Goal: Task Accomplishment & Management: Manage account settings

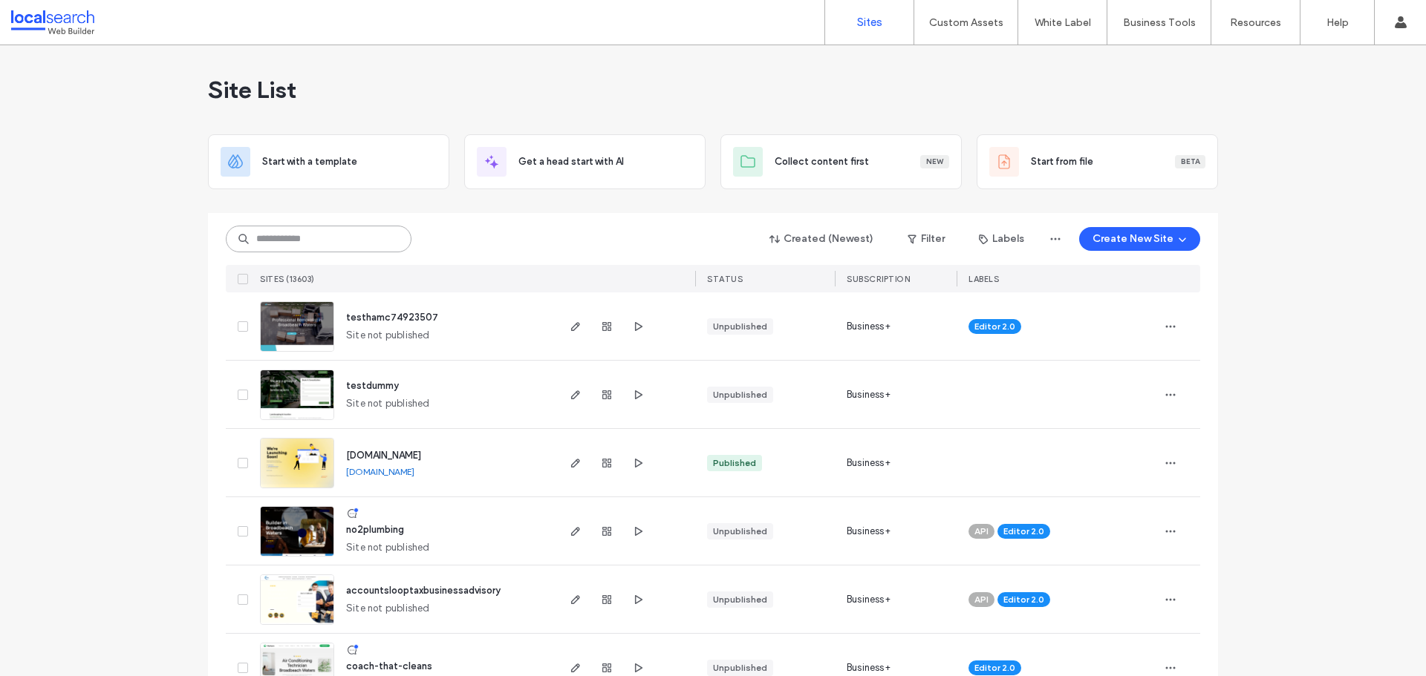
click at [345, 250] on input at bounding box center [319, 239] width 186 height 27
paste input "********"
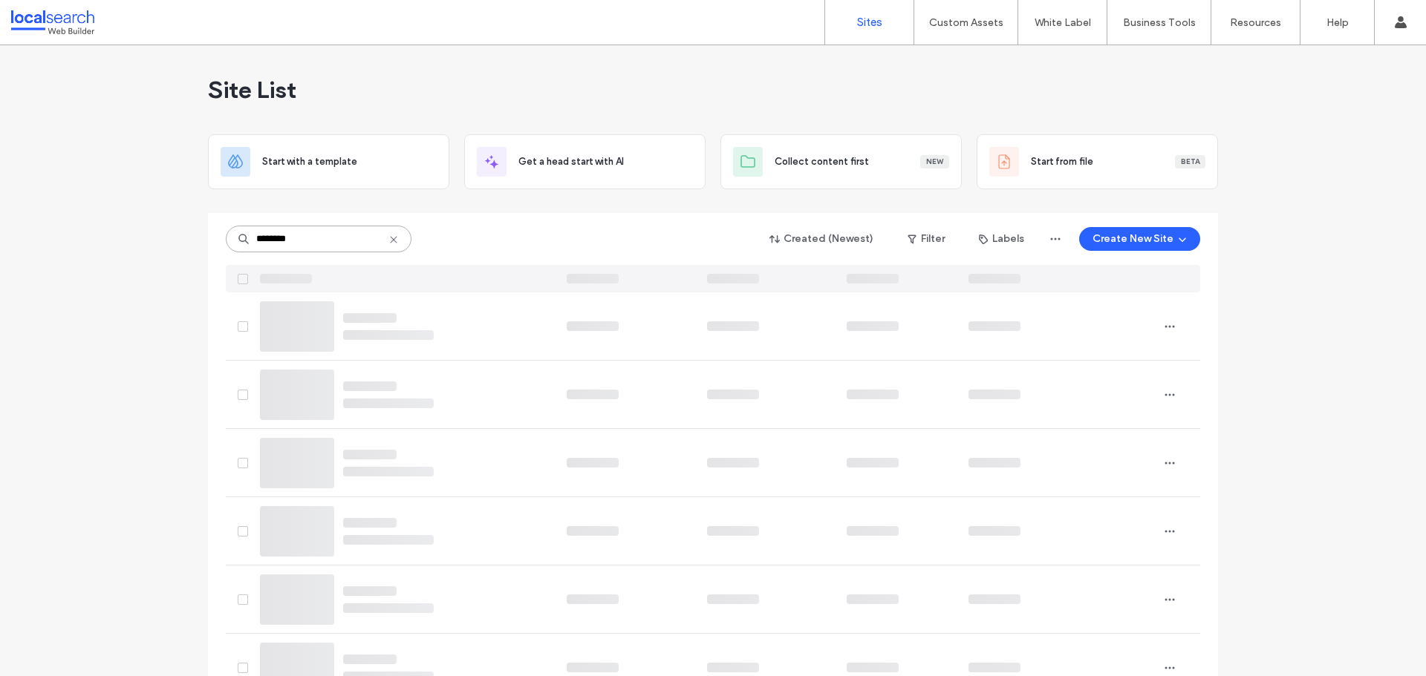
type input "********"
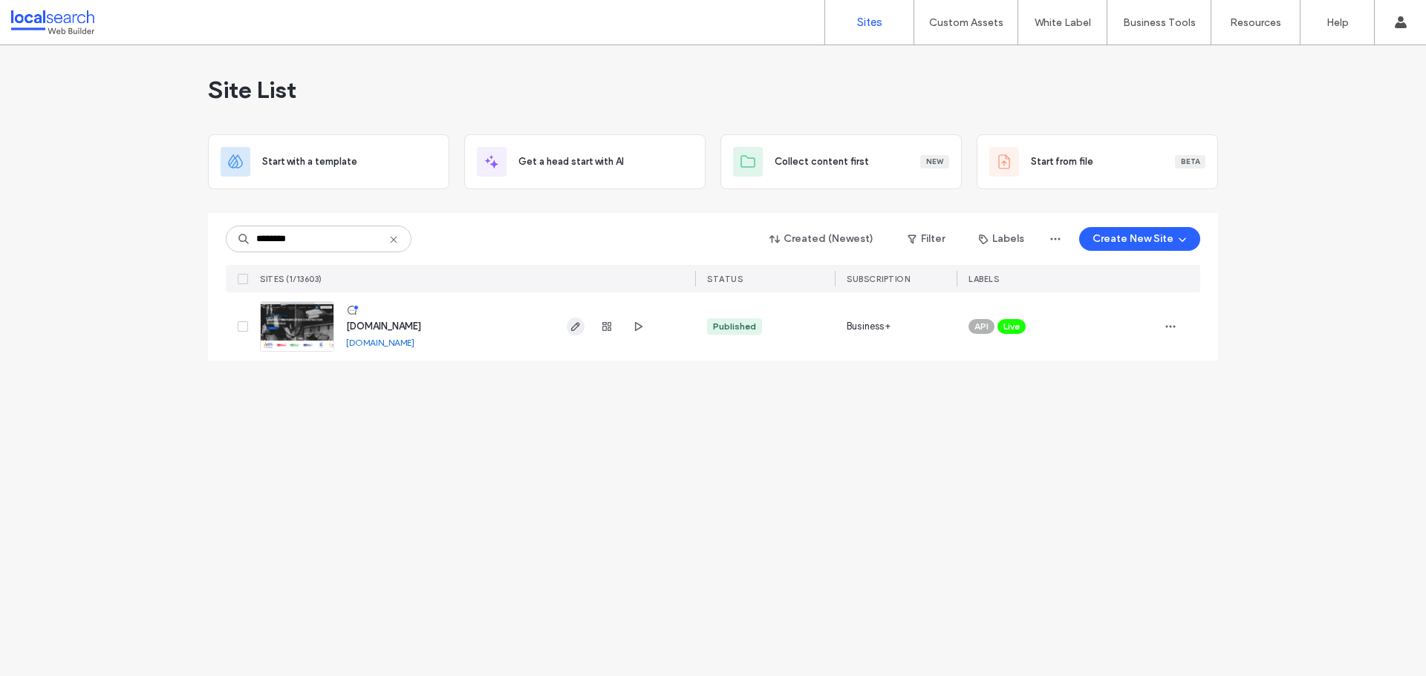
click at [570, 327] on icon "button" at bounding box center [576, 327] width 12 height 12
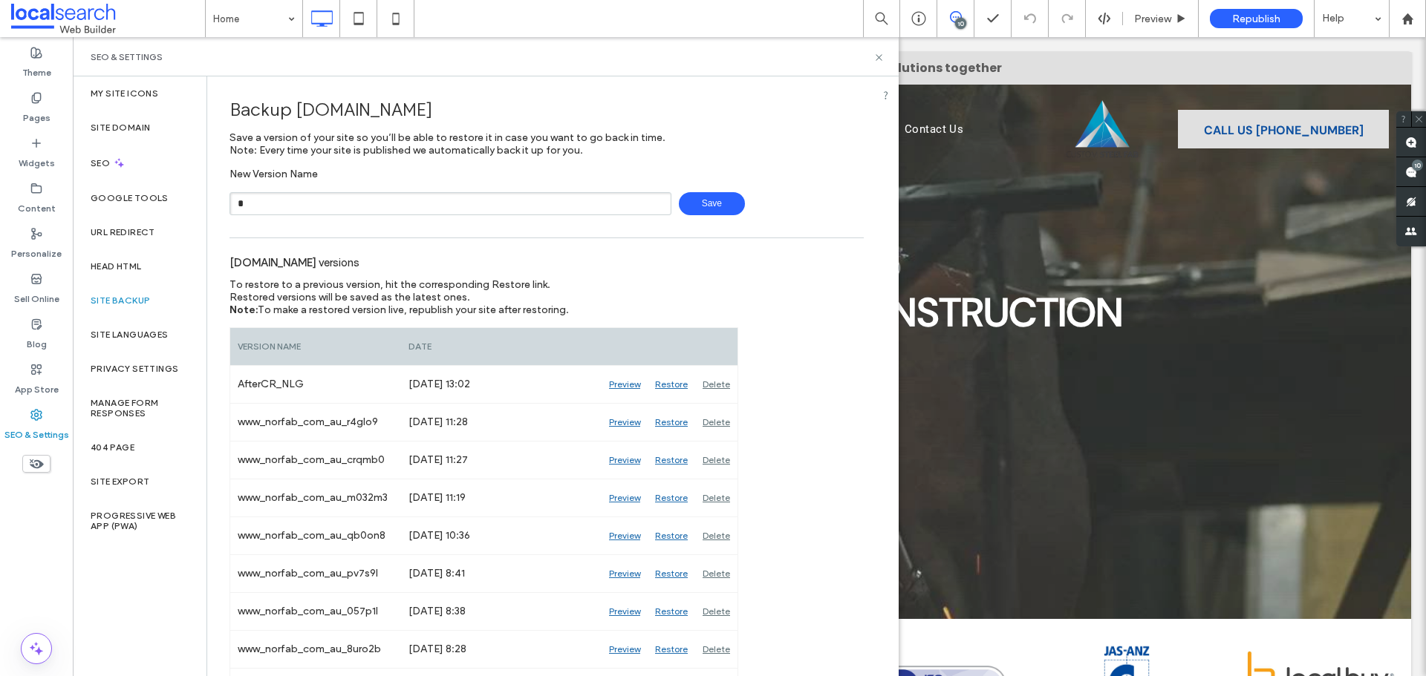
click at [374, 208] on input "*" at bounding box center [450, 203] width 442 height 23
type input "**********"
click at [720, 198] on span "Save" at bounding box center [712, 203] width 66 height 23
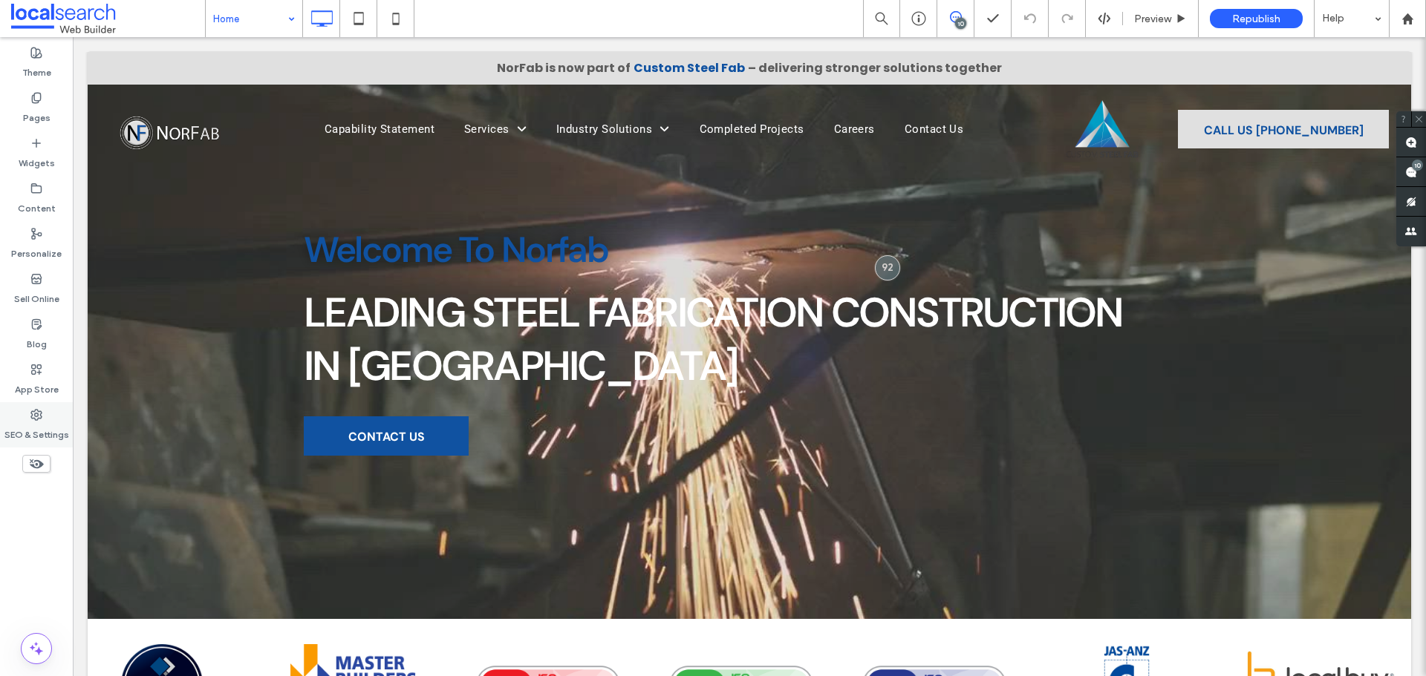
click at [53, 420] on div "SEO & Settings" at bounding box center [36, 424] width 73 height 45
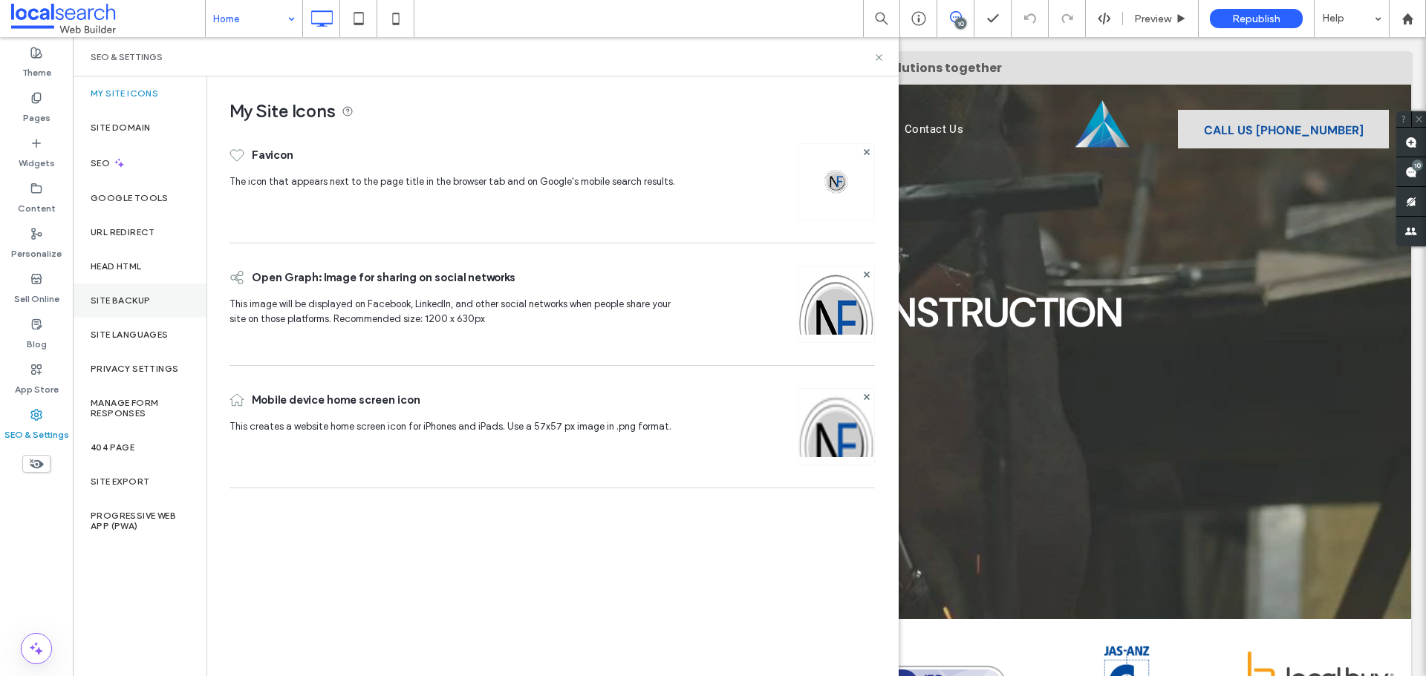
click at [112, 296] on label "Site Backup" at bounding box center [120, 301] width 59 height 10
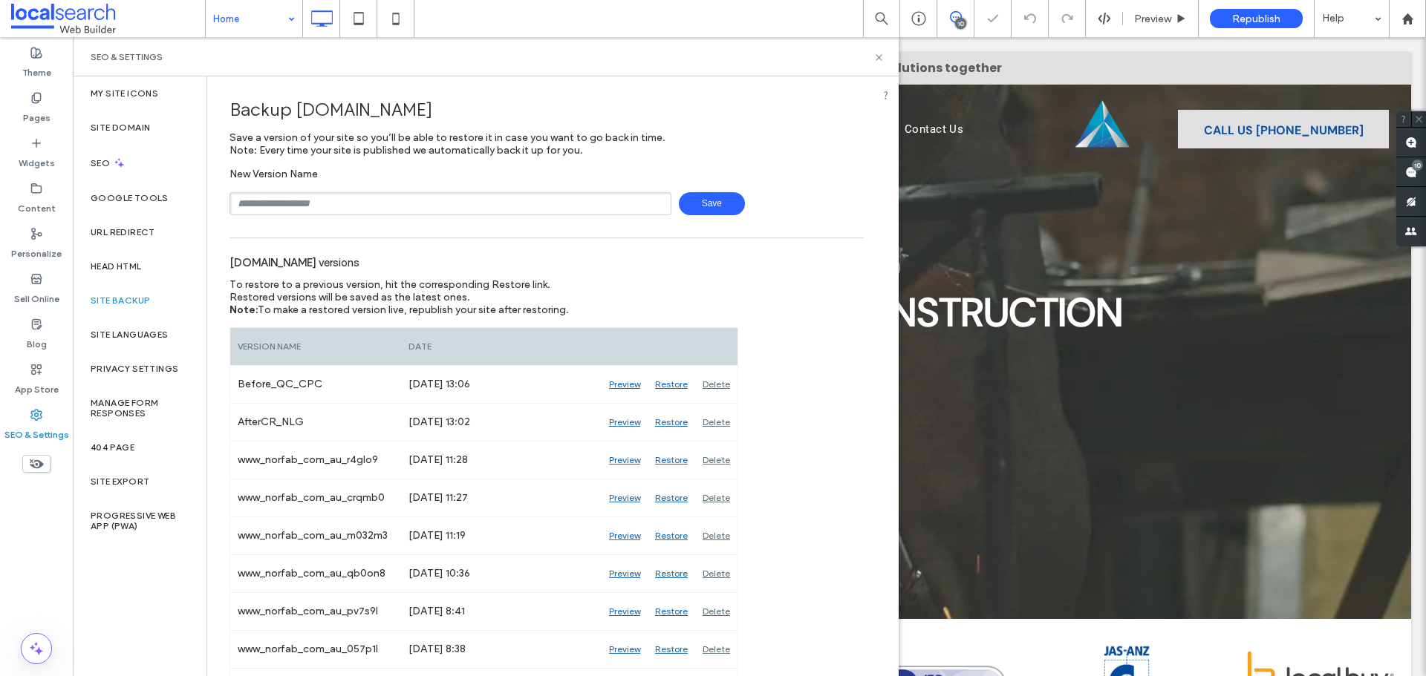
click at [379, 195] on input "text" at bounding box center [450, 203] width 442 height 23
click at [875, 57] on icon at bounding box center [878, 57] width 11 height 11
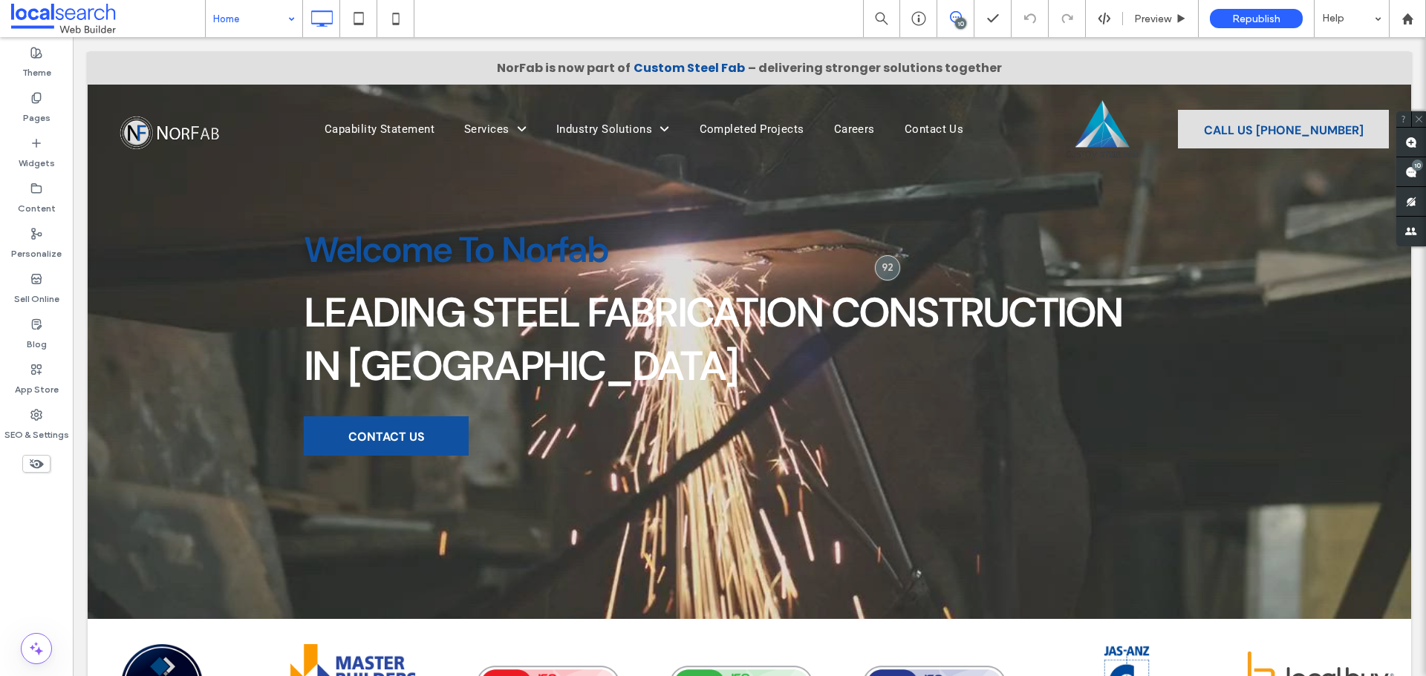
click at [963, 18] on div "10" at bounding box center [960, 23] width 11 height 11
click at [954, 13] on icon at bounding box center [956, 17] width 12 height 12
click at [1421, 161] on div "10" at bounding box center [1417, 165] width 11 height 11
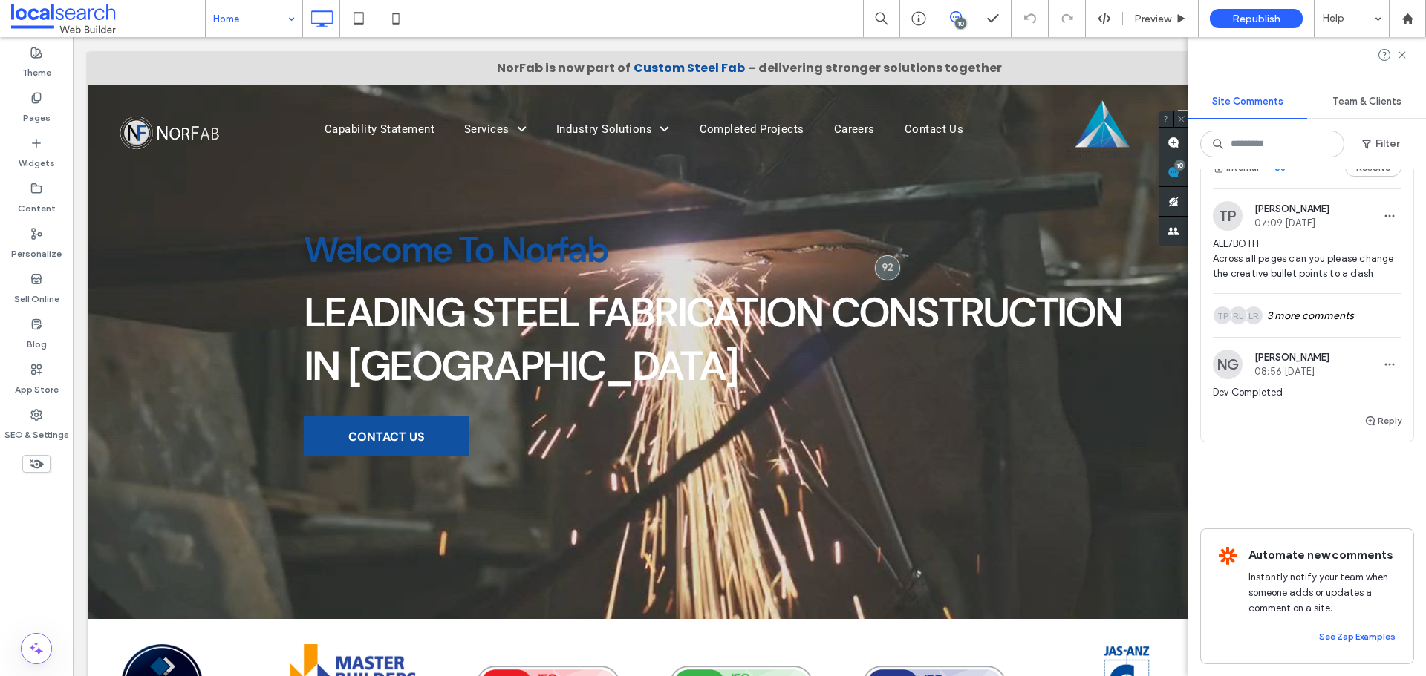
scroll to position [3045, 0]
click at [1226, 231] on img at bounding box center [1228, 216] width 30 height 30
click at [1299, 495] on div at bounding box center [713, 338] width 1426 height 676
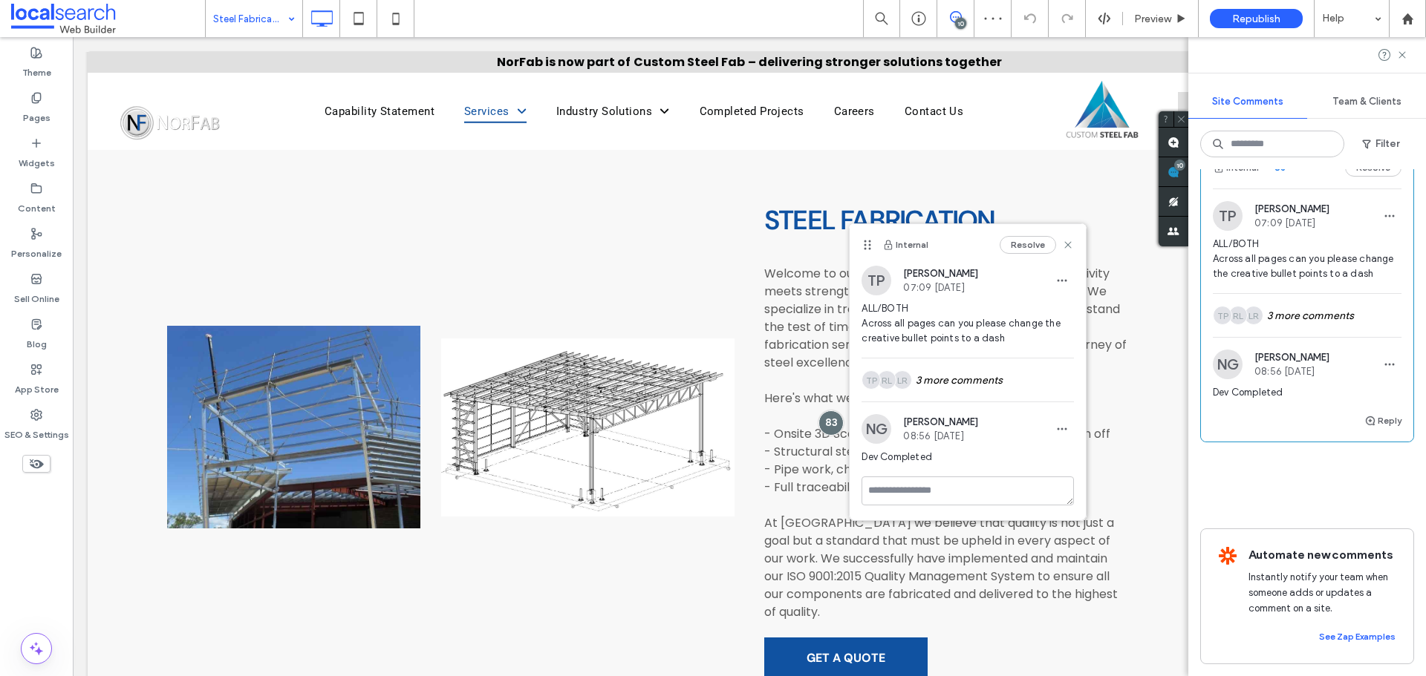
click at [1299, 337] on div "LR RL TP 3 more comments" at bounding box center [1307, 315] width 189 height 43
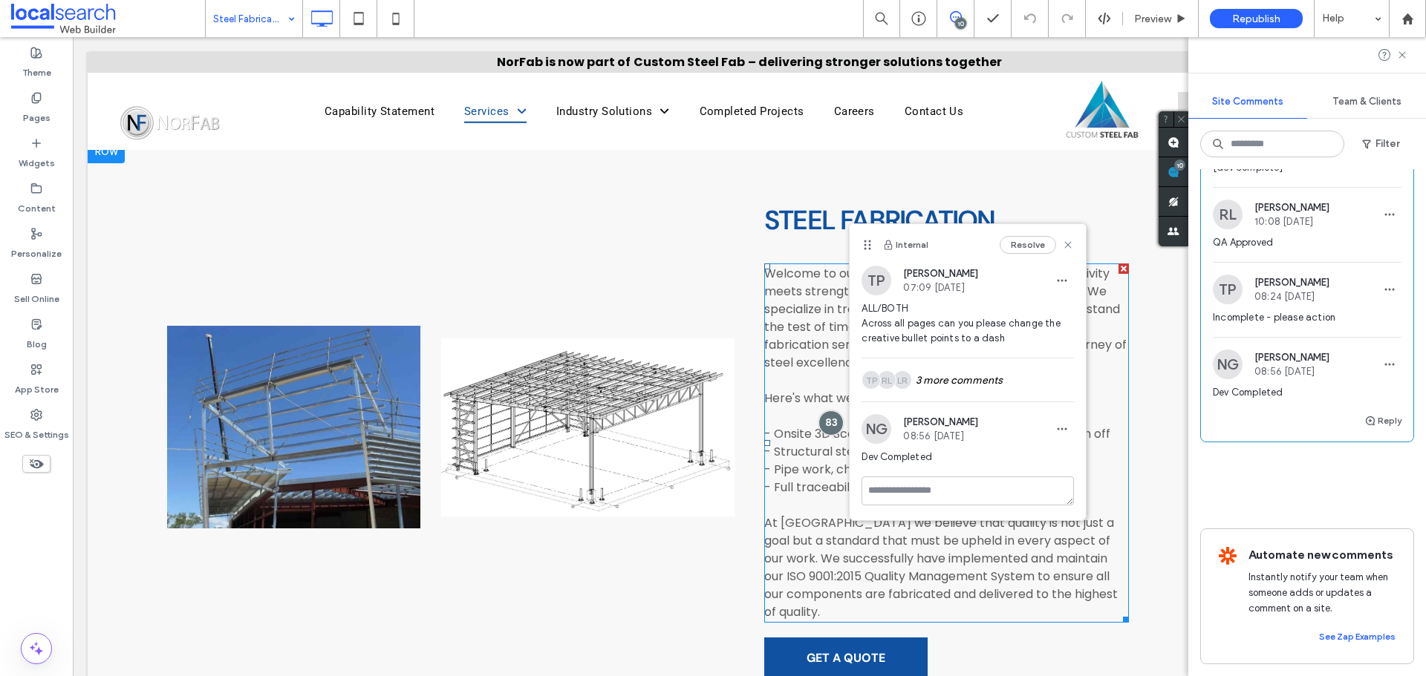
click at [787, 461] on span "- Pipe work, chute works, all technical fabrication" at bounding box center [908, 469] width 288 height 17
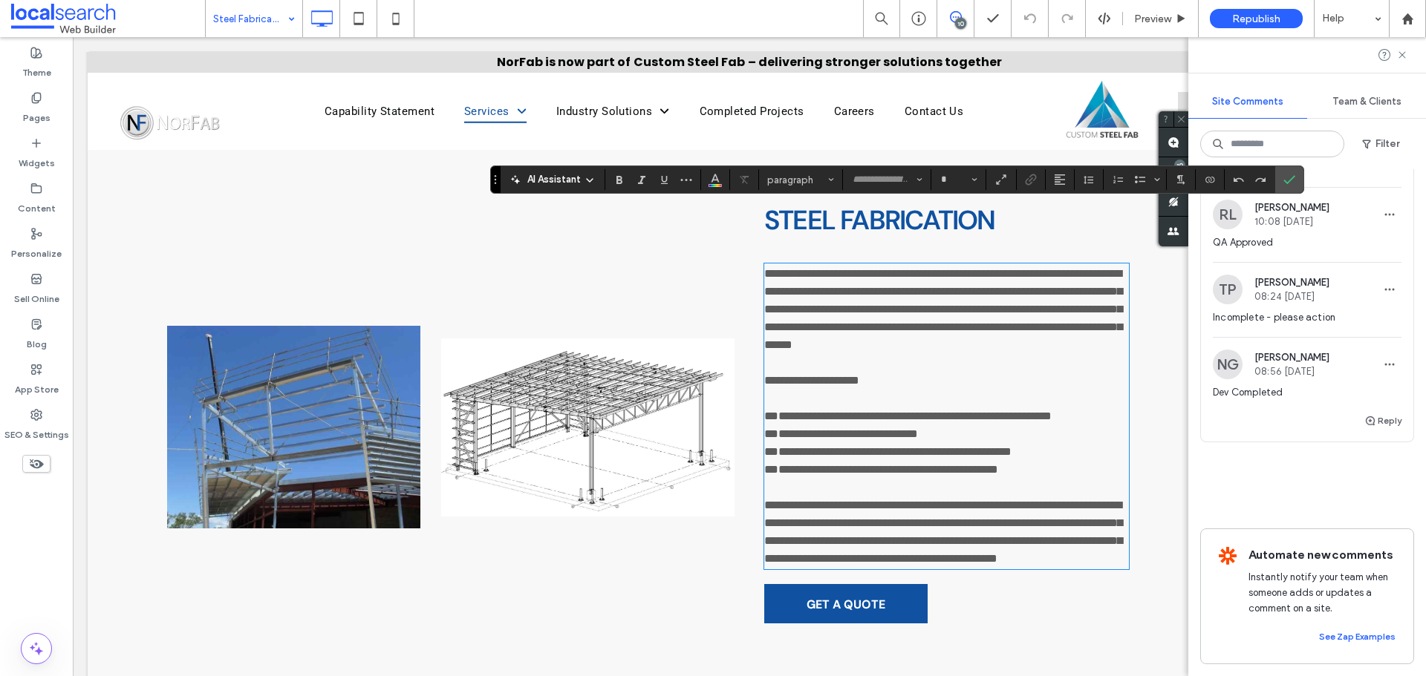
type input "*******"
type input "**"
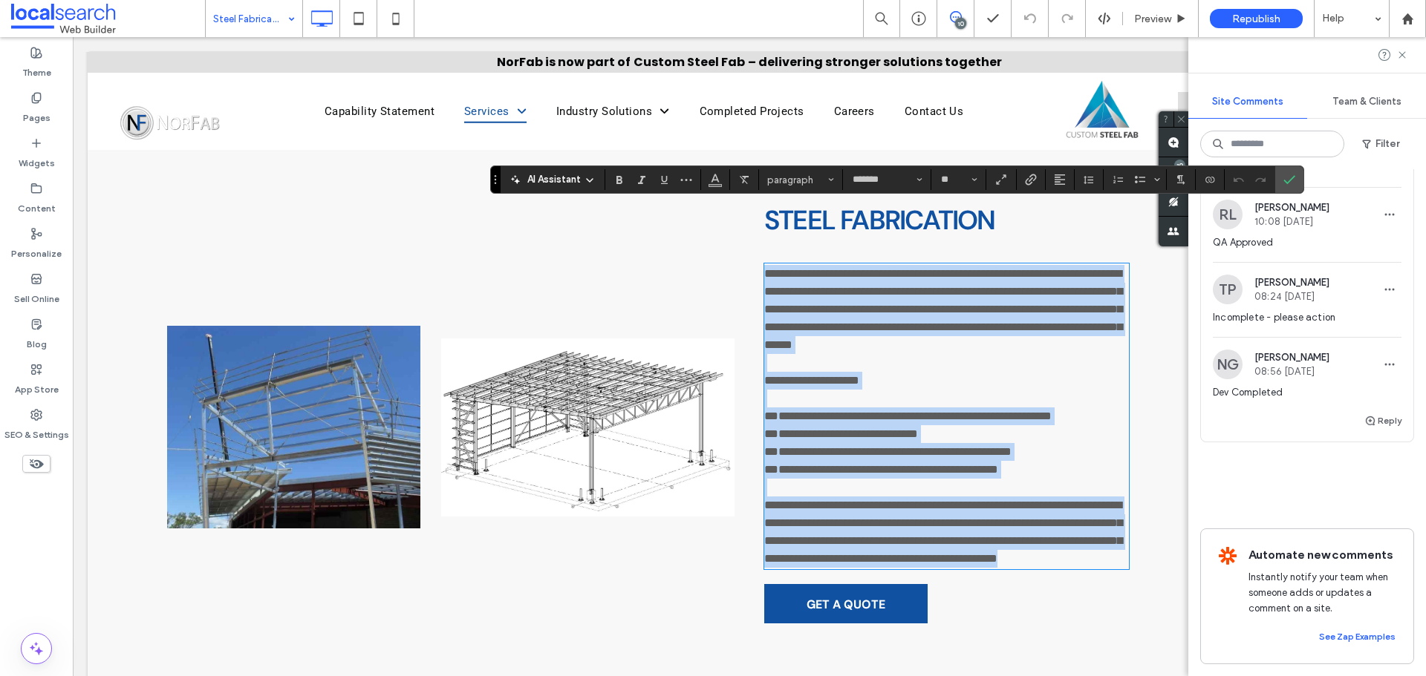
click at [787, 446] on span "**********" at bounding box center [887, 451] width 247 height 11
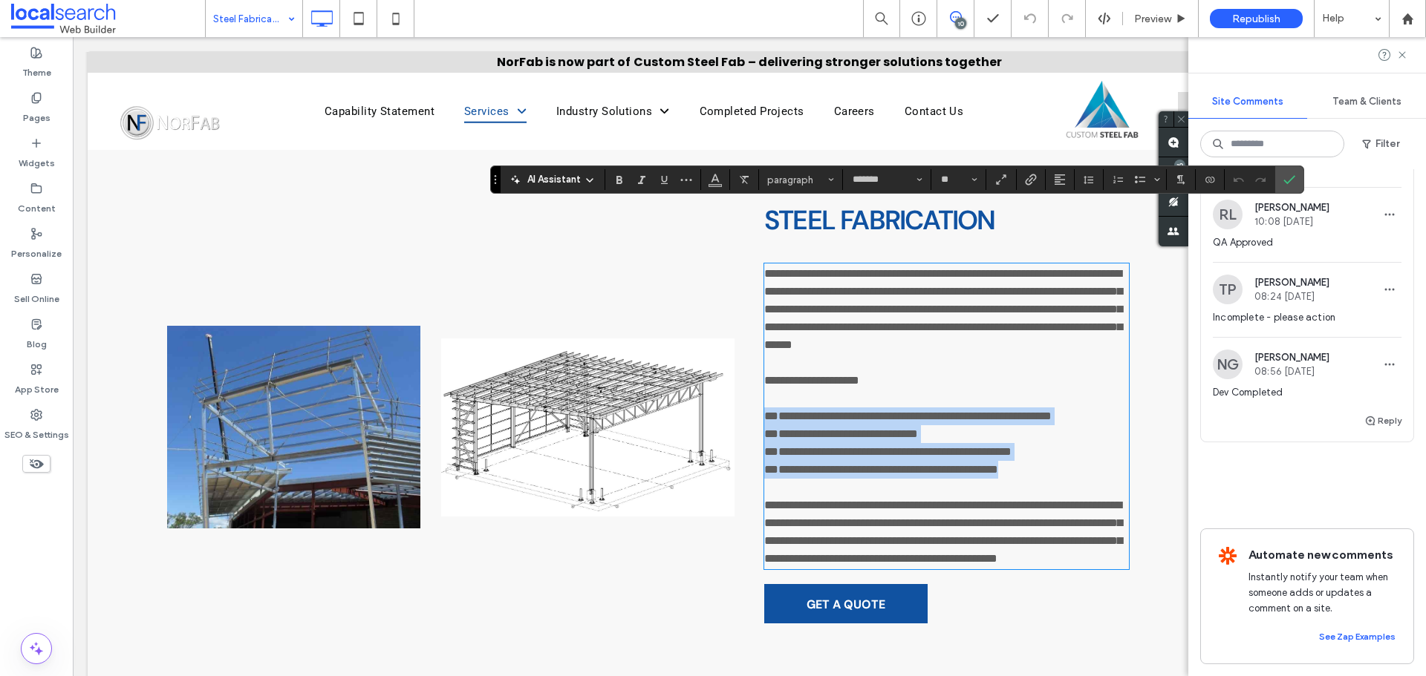
drag, startPoint x: 1049, startPoint y: 447, endPoint x: 748, endPoint y: 371, distance: 310.3
click at [749, 371] on div "**********" at bounding box center [1050, 411] width 602 height 425
click at [764, 411] on span "**********" at bounding box center [907, 416] width 287 height 11
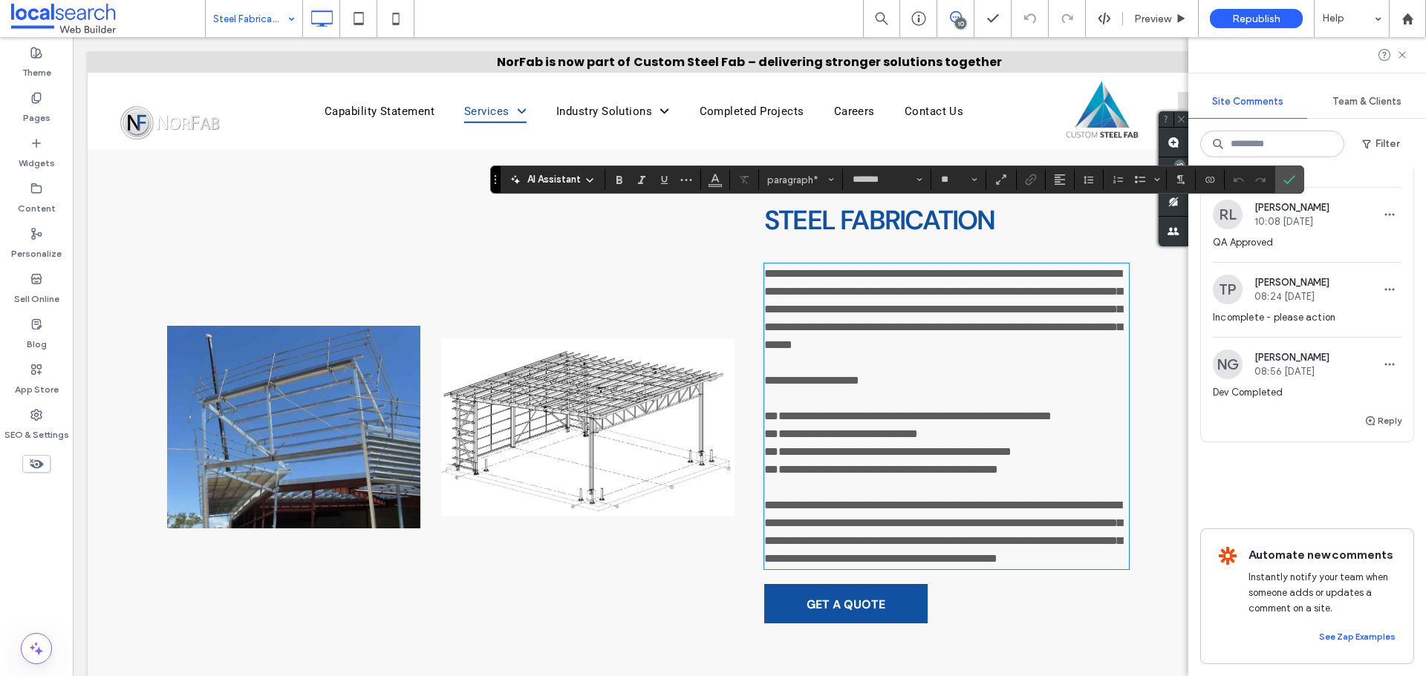
click at [769, 411] on span "**********" at bounding box center [907, 416] width 287 height 11
click at [1294, 186] on span "Confirm" at bounding box center [1289, 179] width 12 height 25
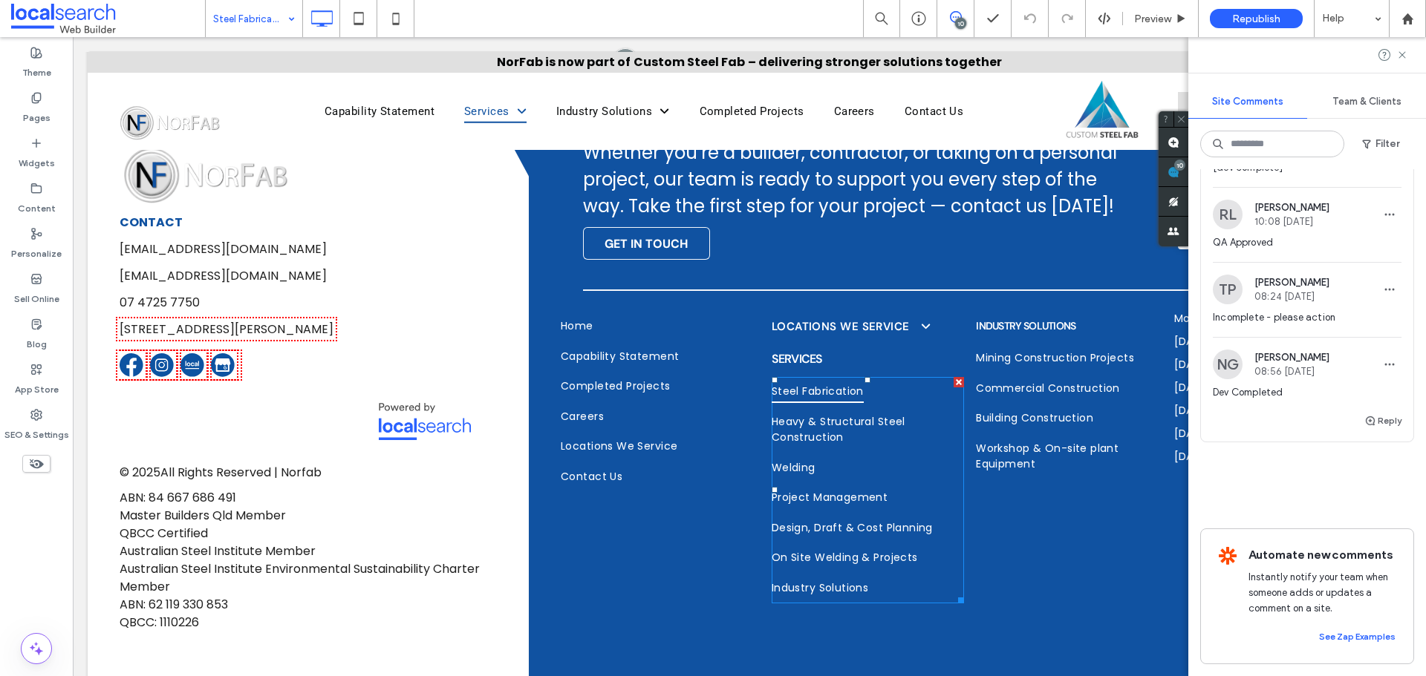
scroll to position [25, 0]
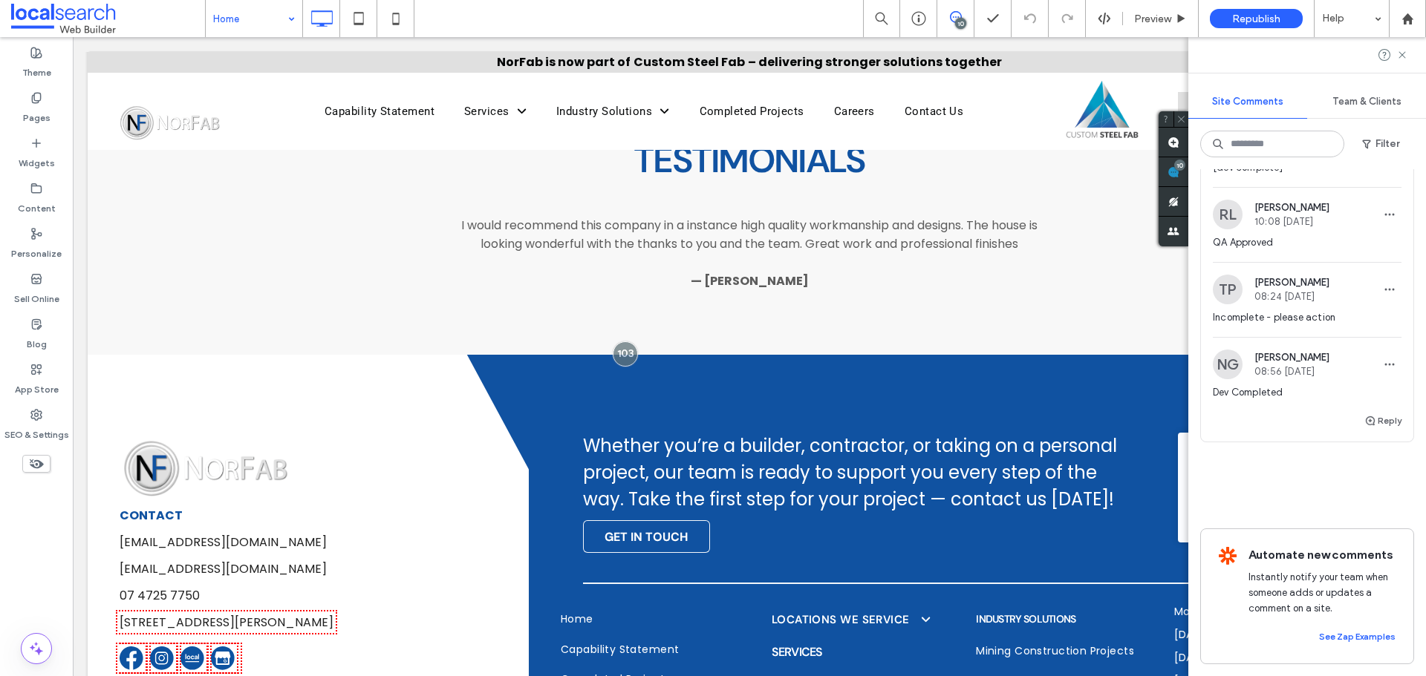
click at [241, 27] on input at bounding box center [250, 18] width 74 height 37
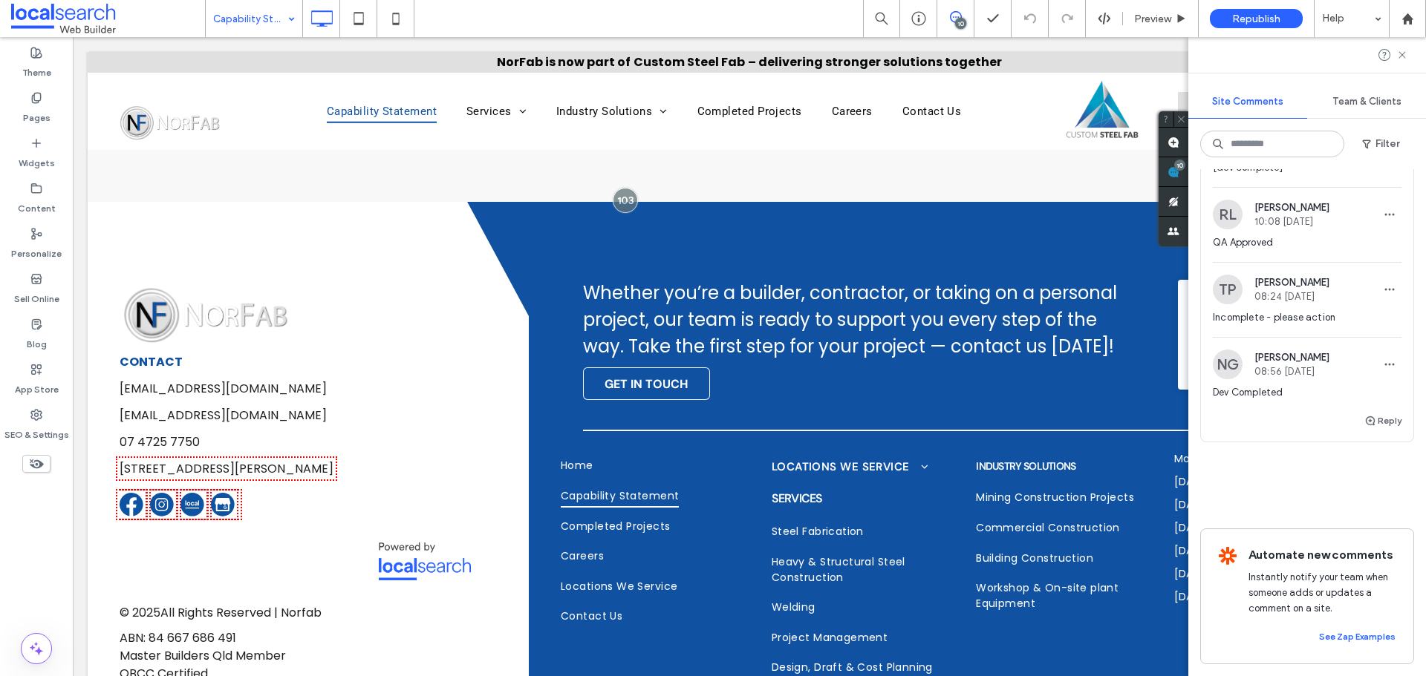
click at [259, 22] on input at bounding box center [250, 18] width 74 height 37
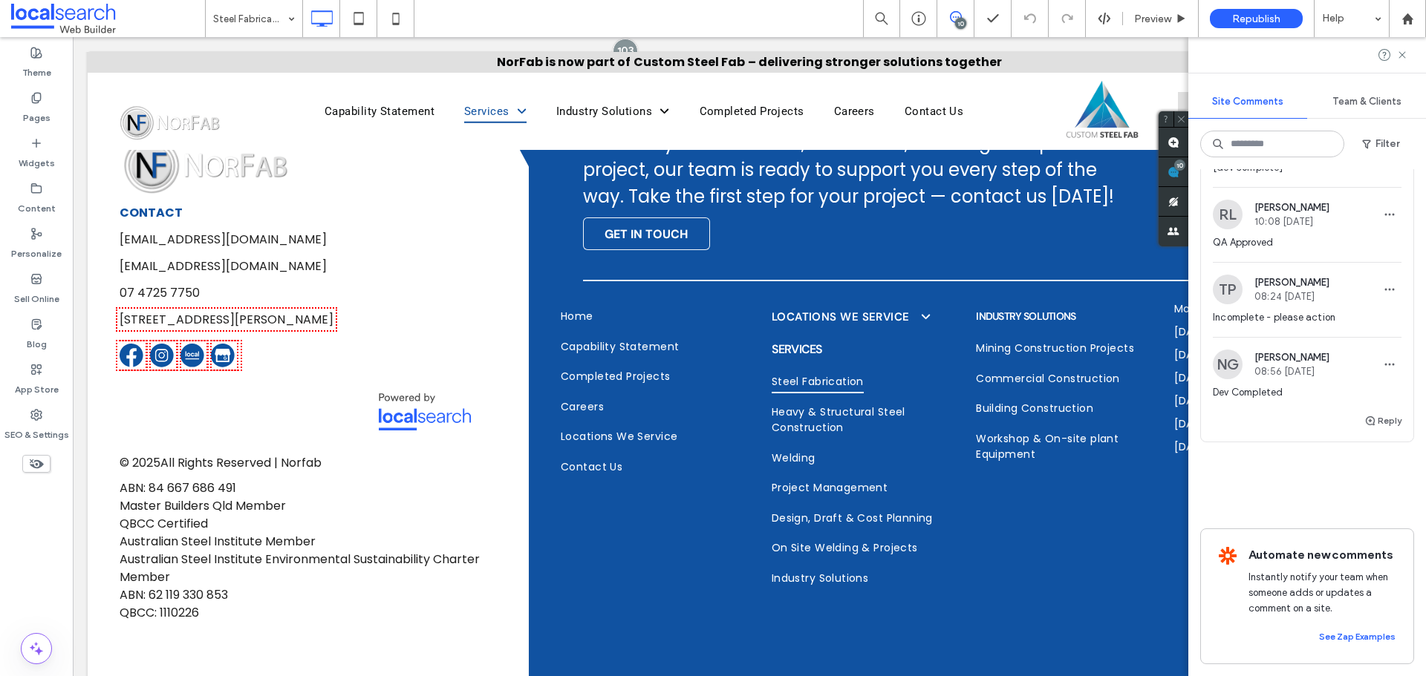
scroll to position [2240, 0]
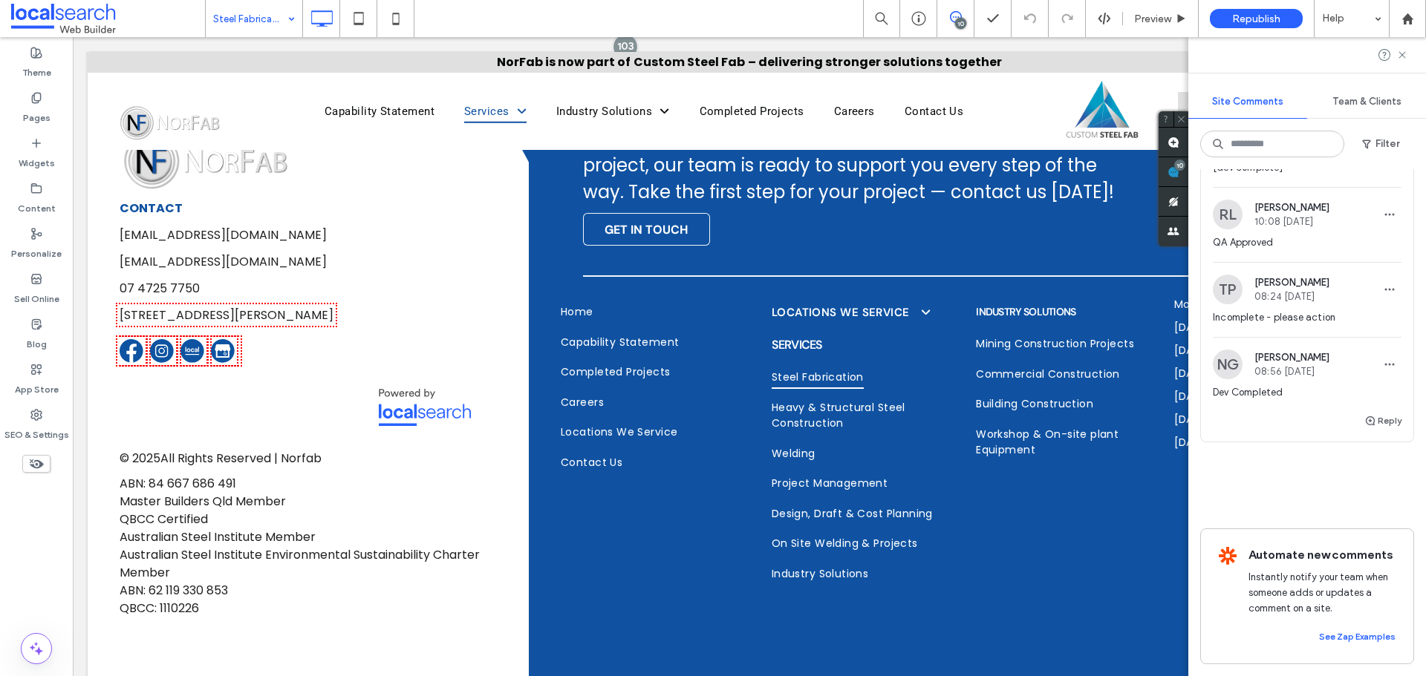
click at [270, 26] on input at bounding box center [250, 18] width 74 height 37
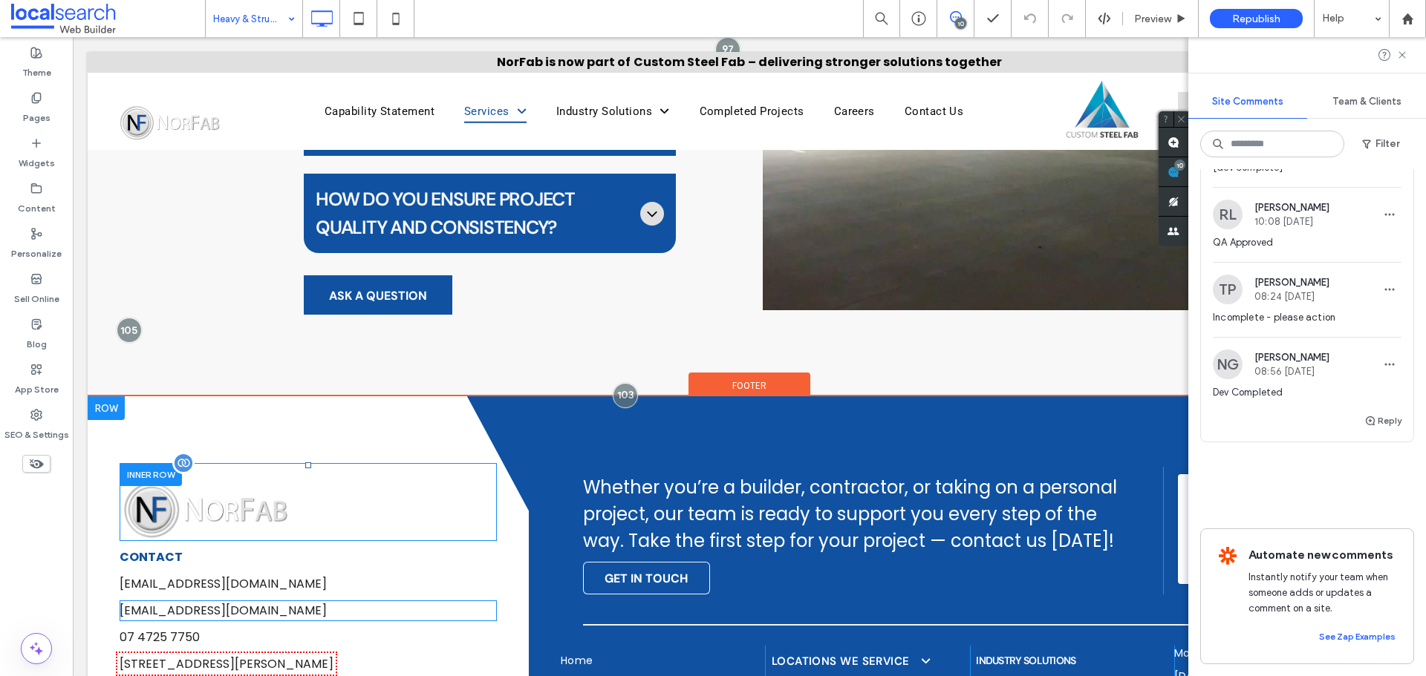
scroll to position [2285, 0]
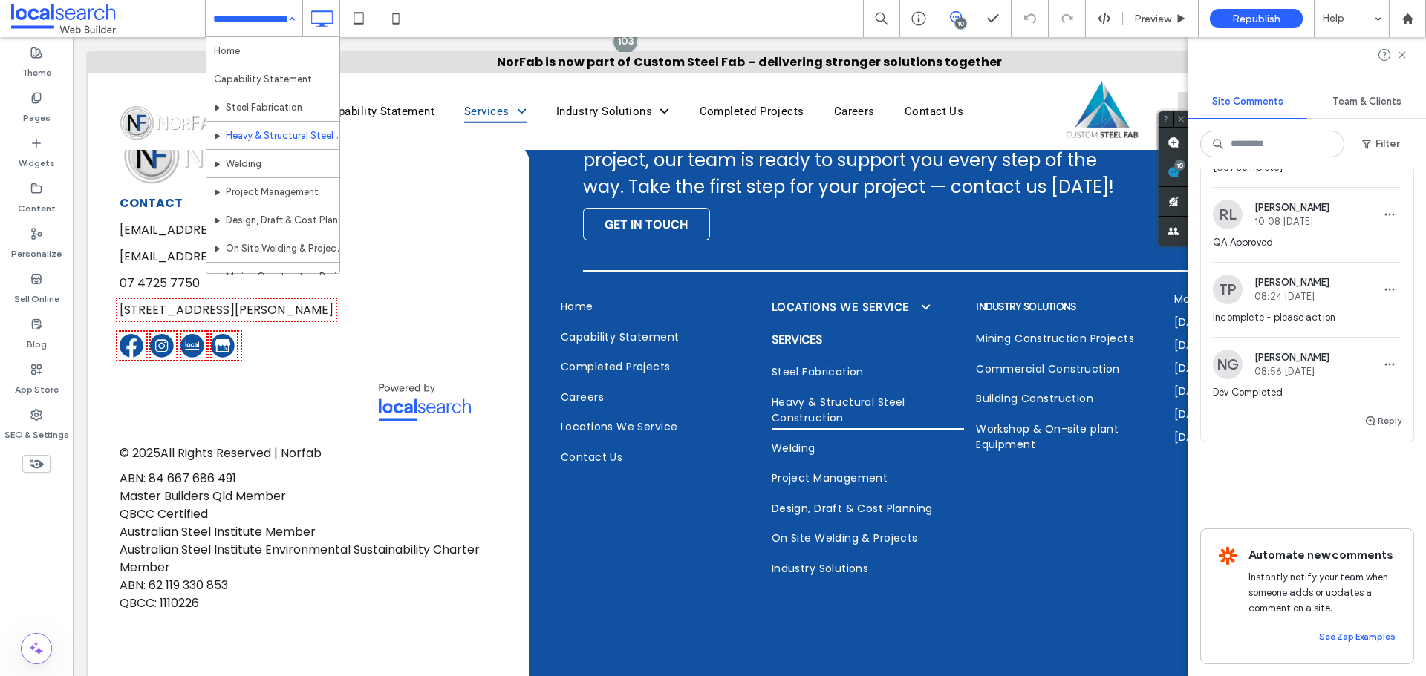
click at [257, 20] on input at bounding box center [250, 18] width 74 height 37
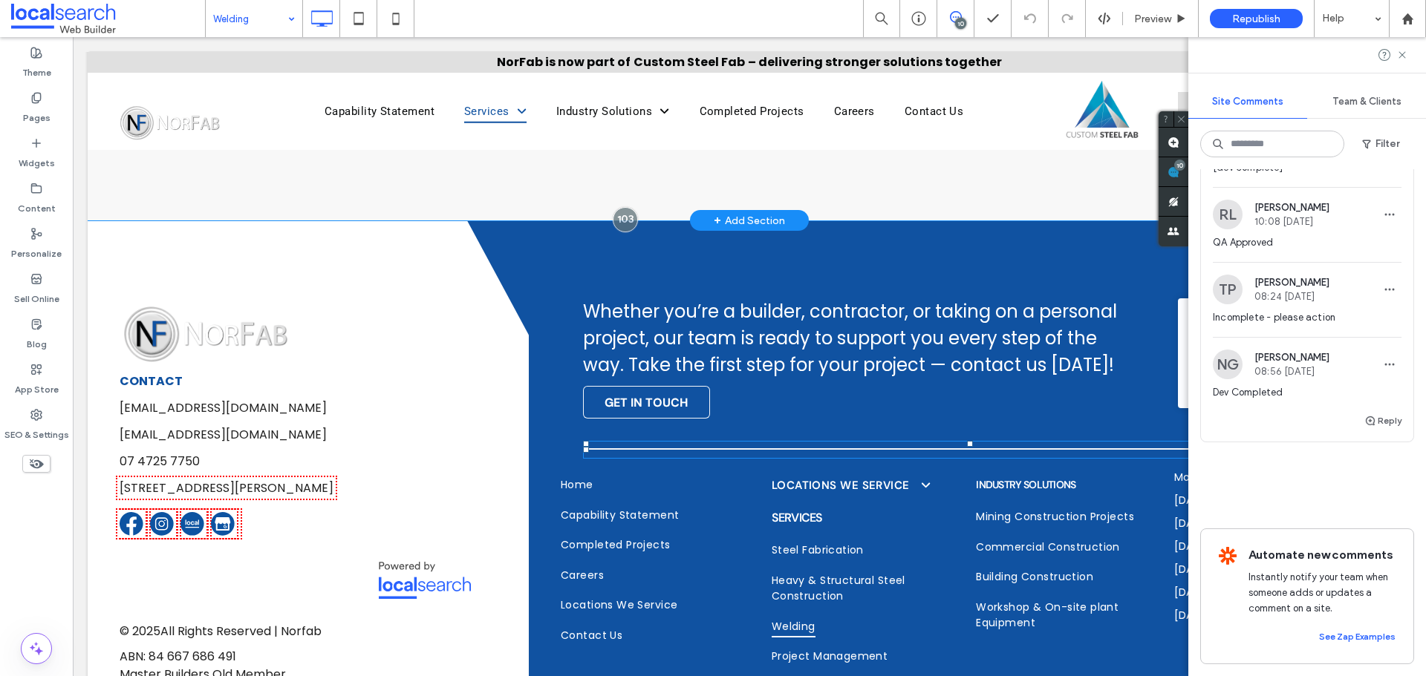
scroll to position [2480, 0]
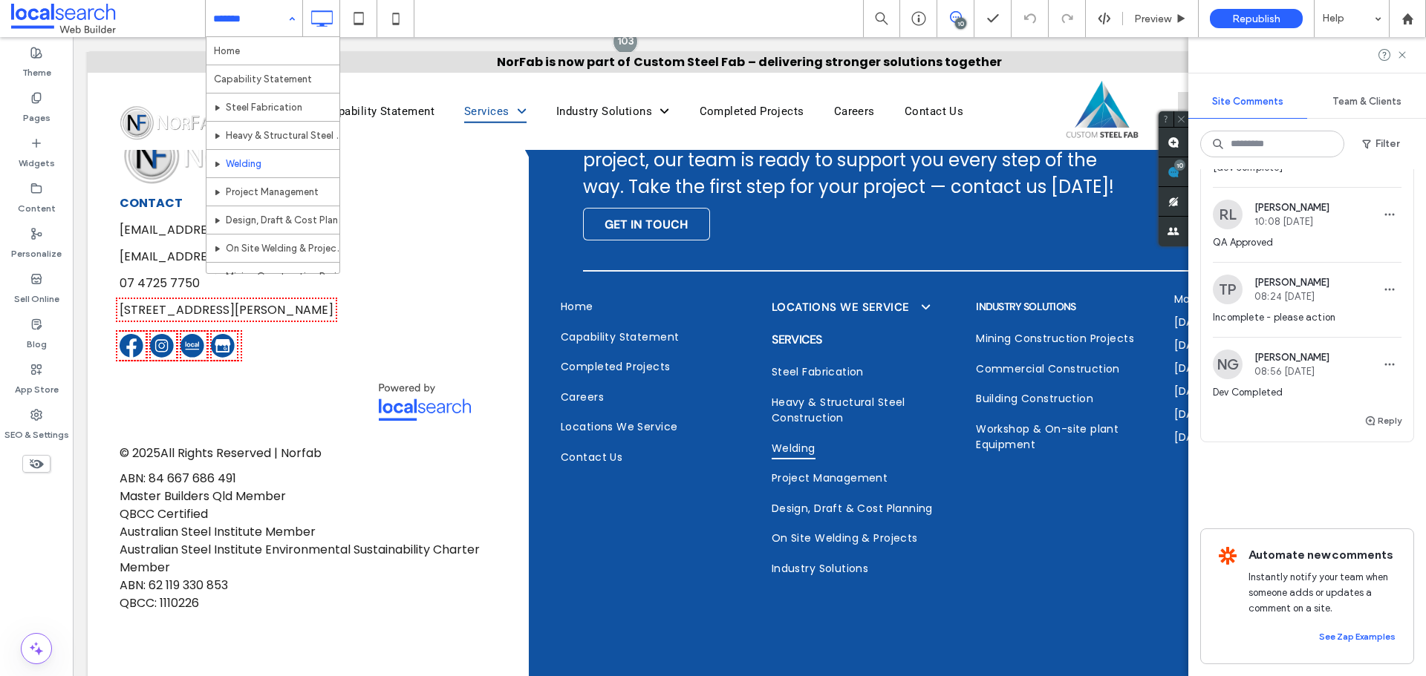
click at [219, 17] on input at bounding box center [250, 18] width 74 height 37
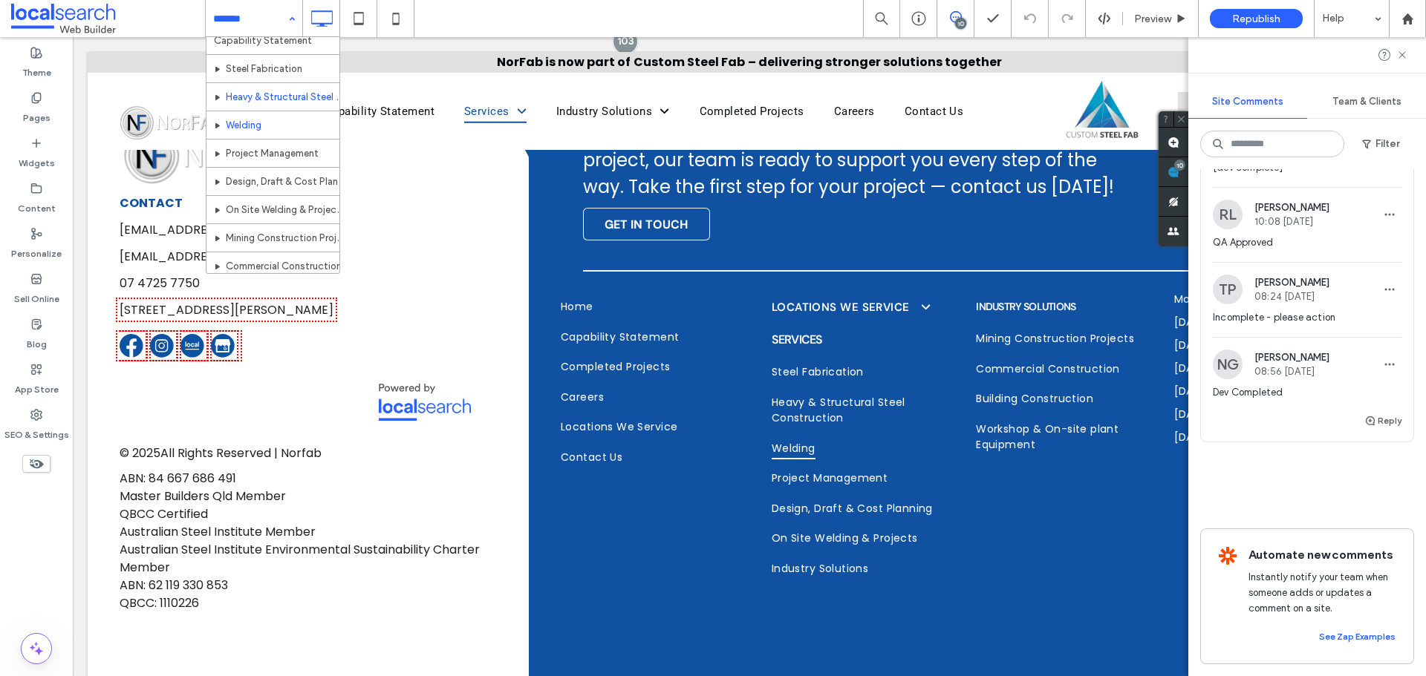
scroll to position [74, 0]
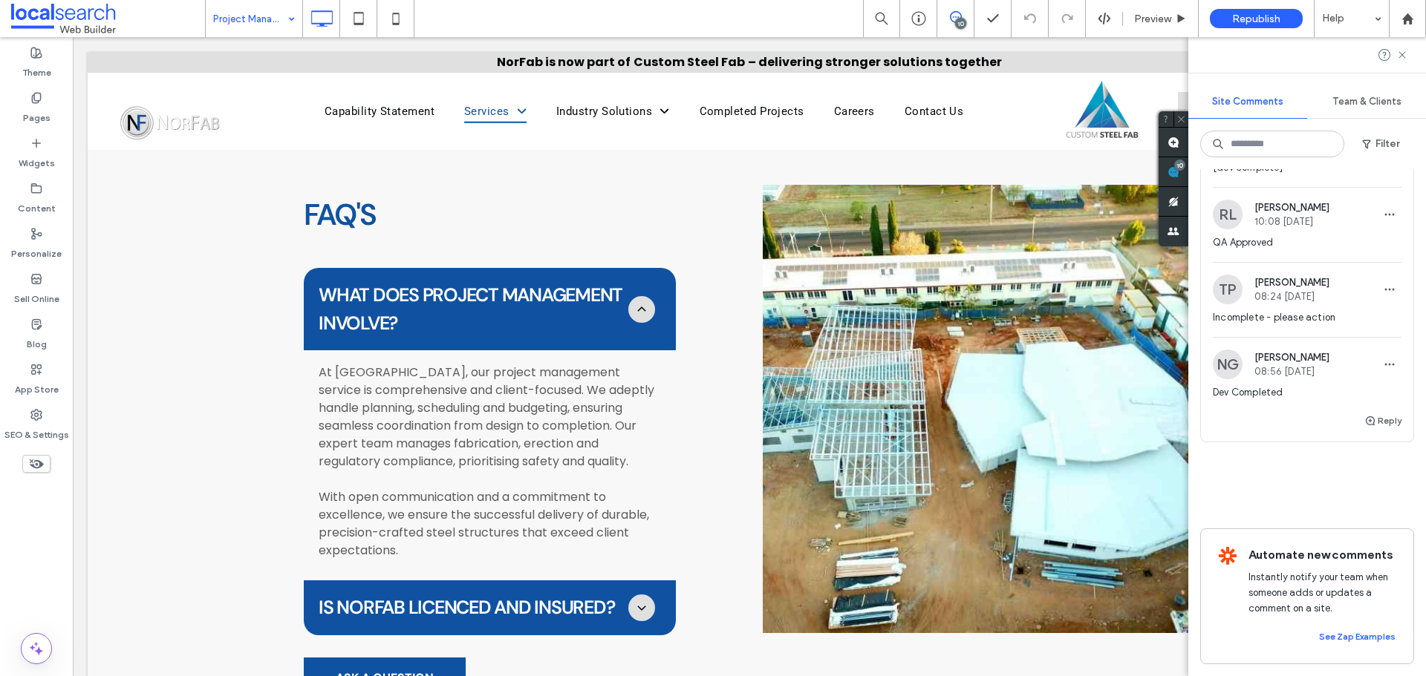
scroll to position [3119, 0]
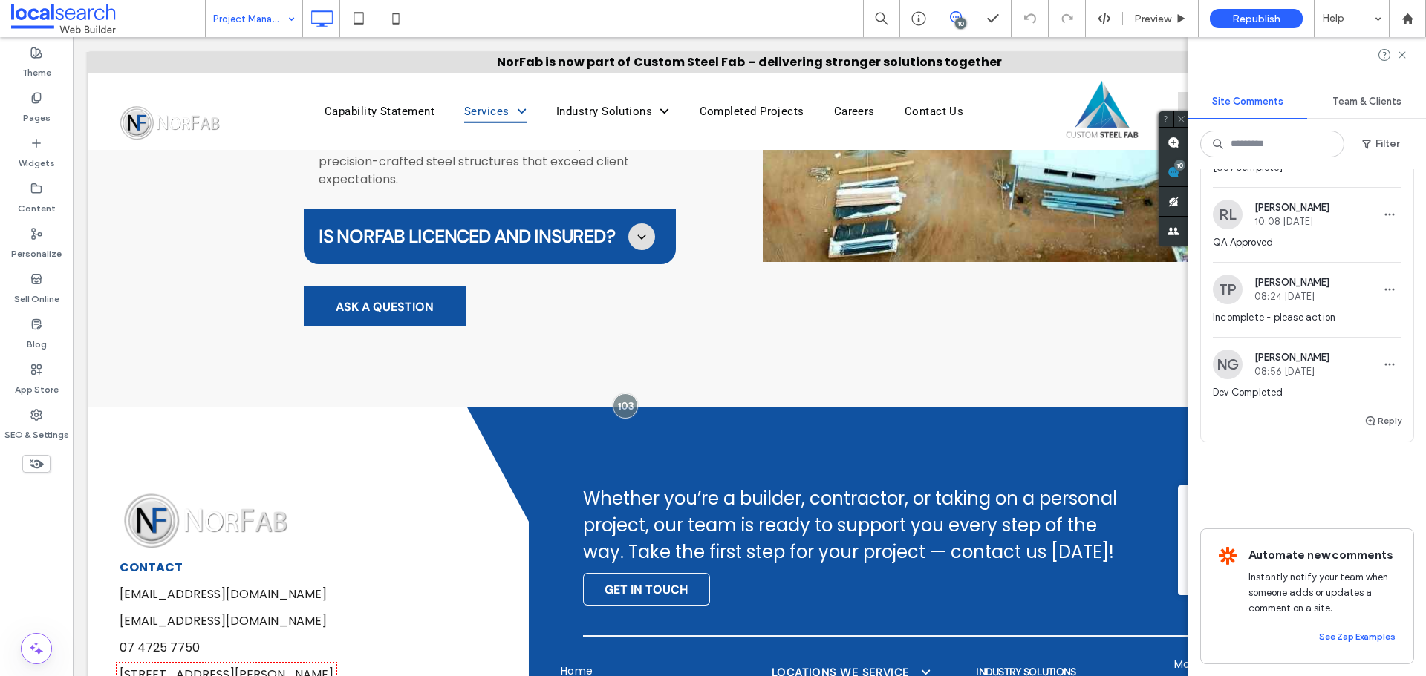
click at [262, 5] on input at bounding box center [250, 18] width 74 height 37
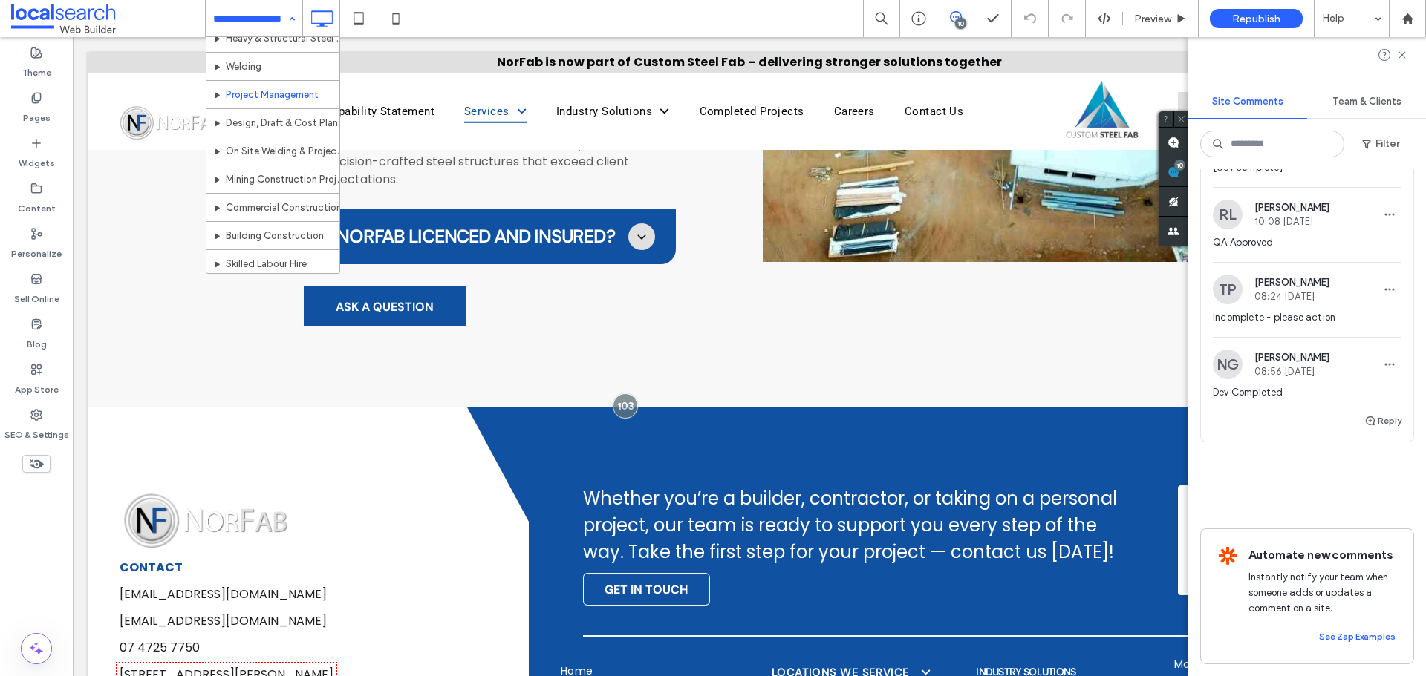
scroll to position [0, 0]
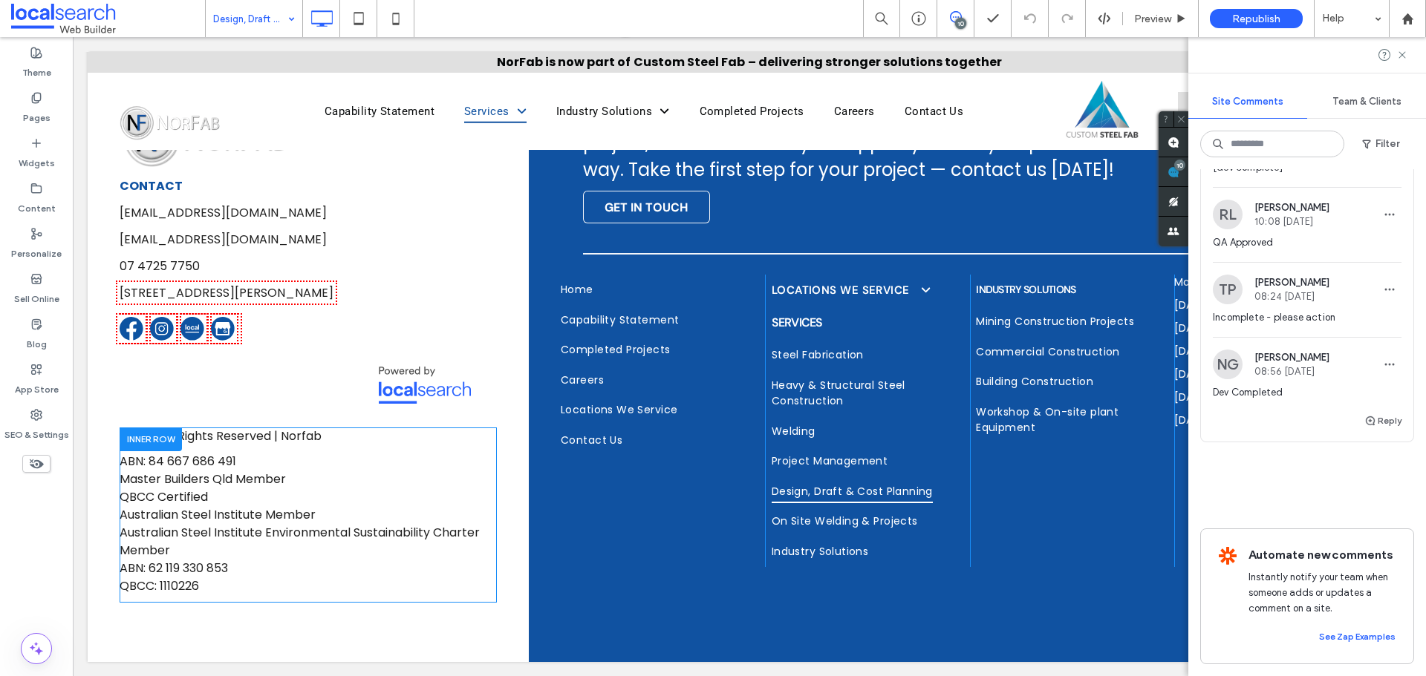
scroll to position [2727, 0]
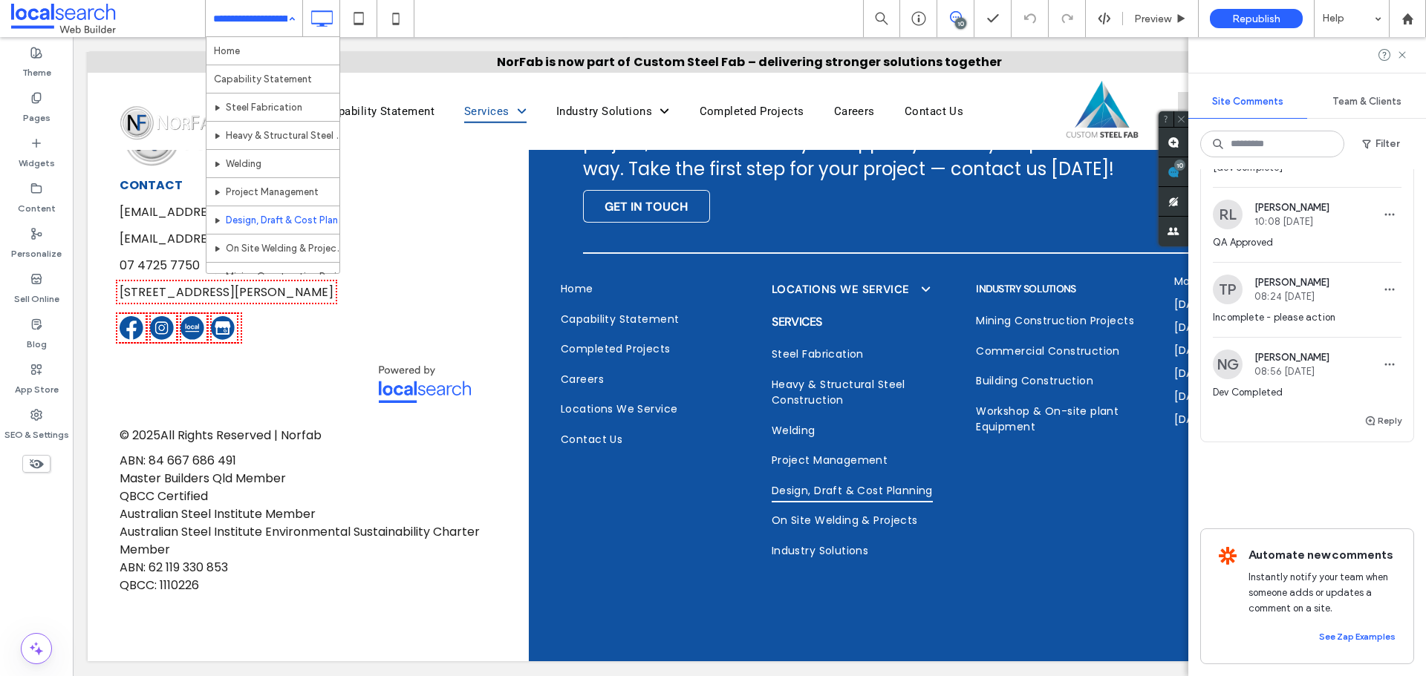
click at [267, 29] on input at bounding box center [250, 18] width 74 height 37
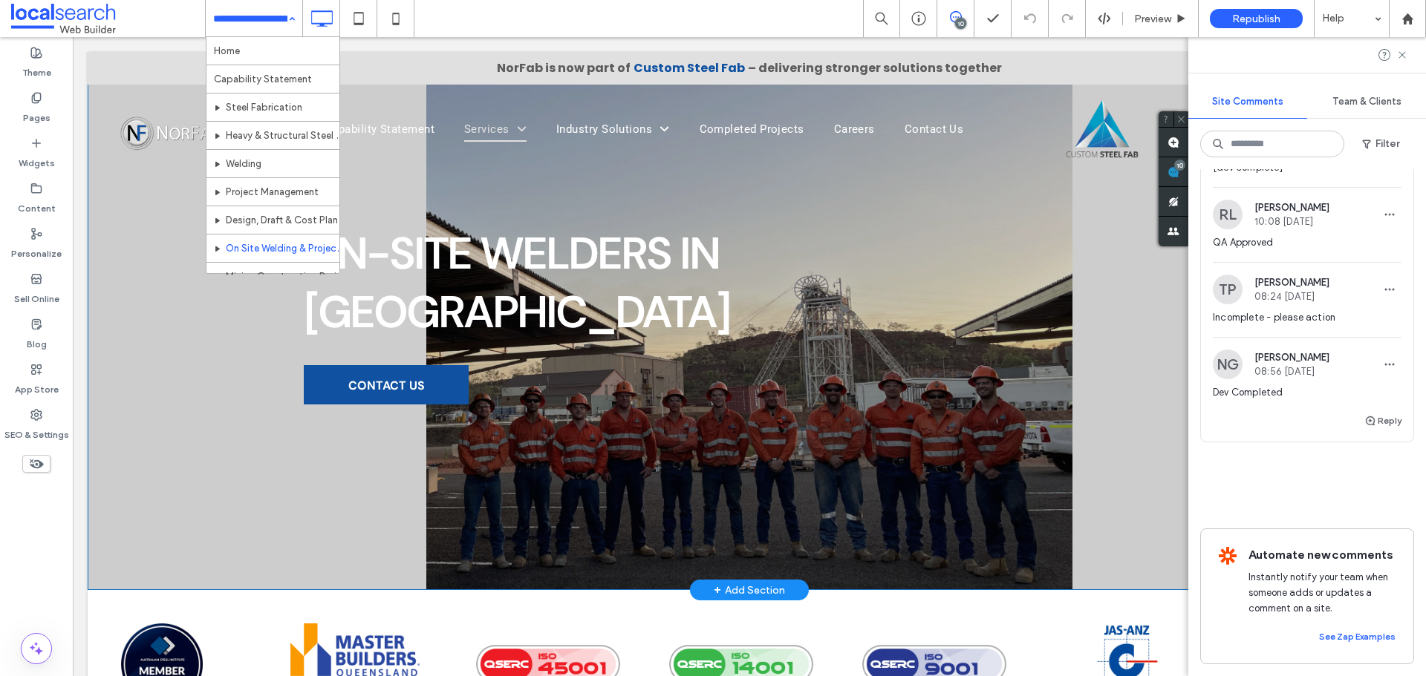
click at [360, 419] on div "On-Site Welders in Townsville CONTACT US Click To Paste Row + Add Section" at bounding box center [749, 313] width 1323 height 553
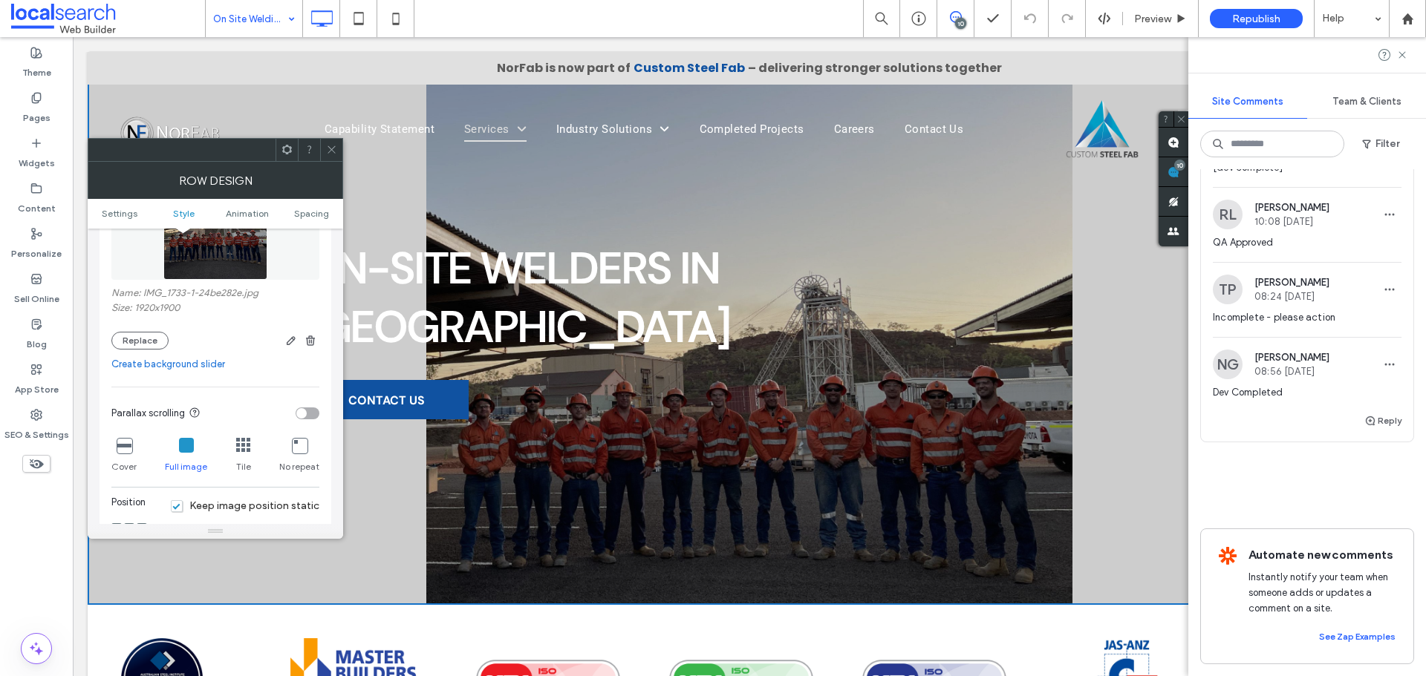
scroll to position [297, 0]
click at [127, 441] on icon at bounding box center [124, 440] width 15 height 15
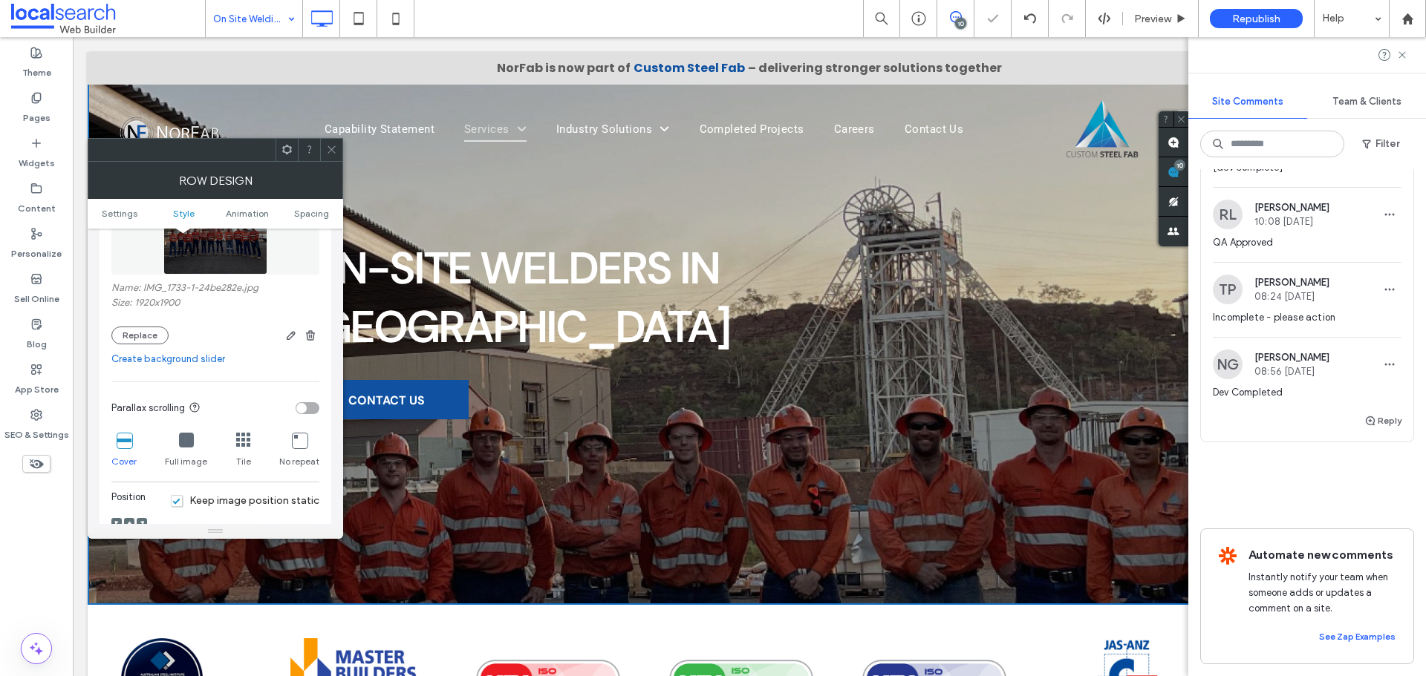
click at [186, 441] on icon at bounding box center [186, 440] width 15 height 15
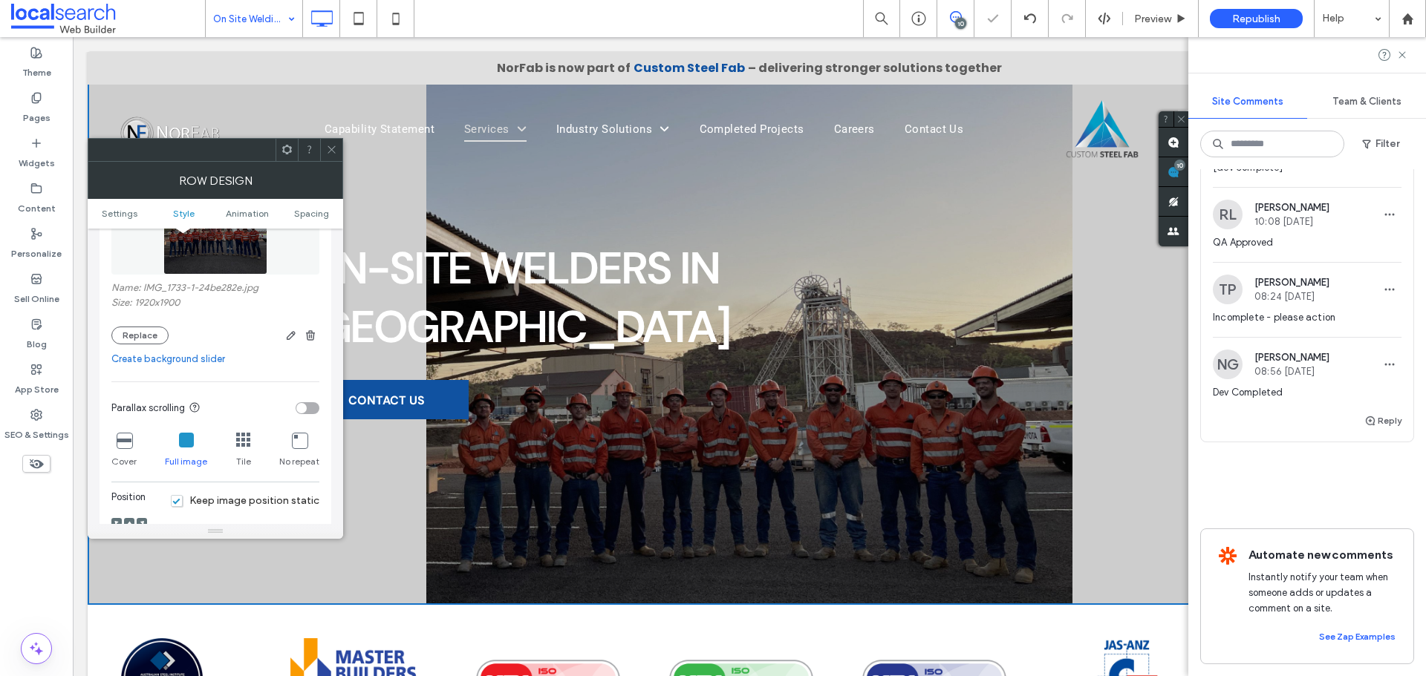
click at [335, 151] on icon at bounding box center [331, 149] width 11 height 11
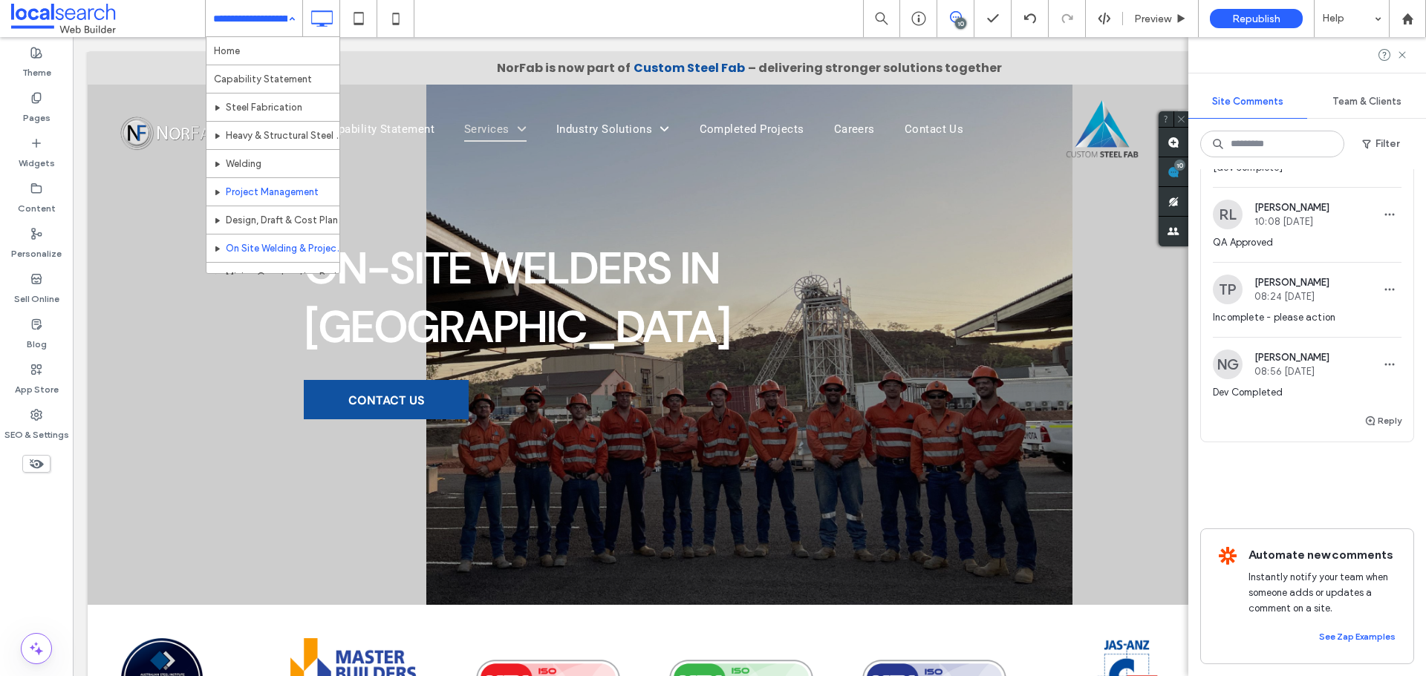
scroll to position [74, 0]
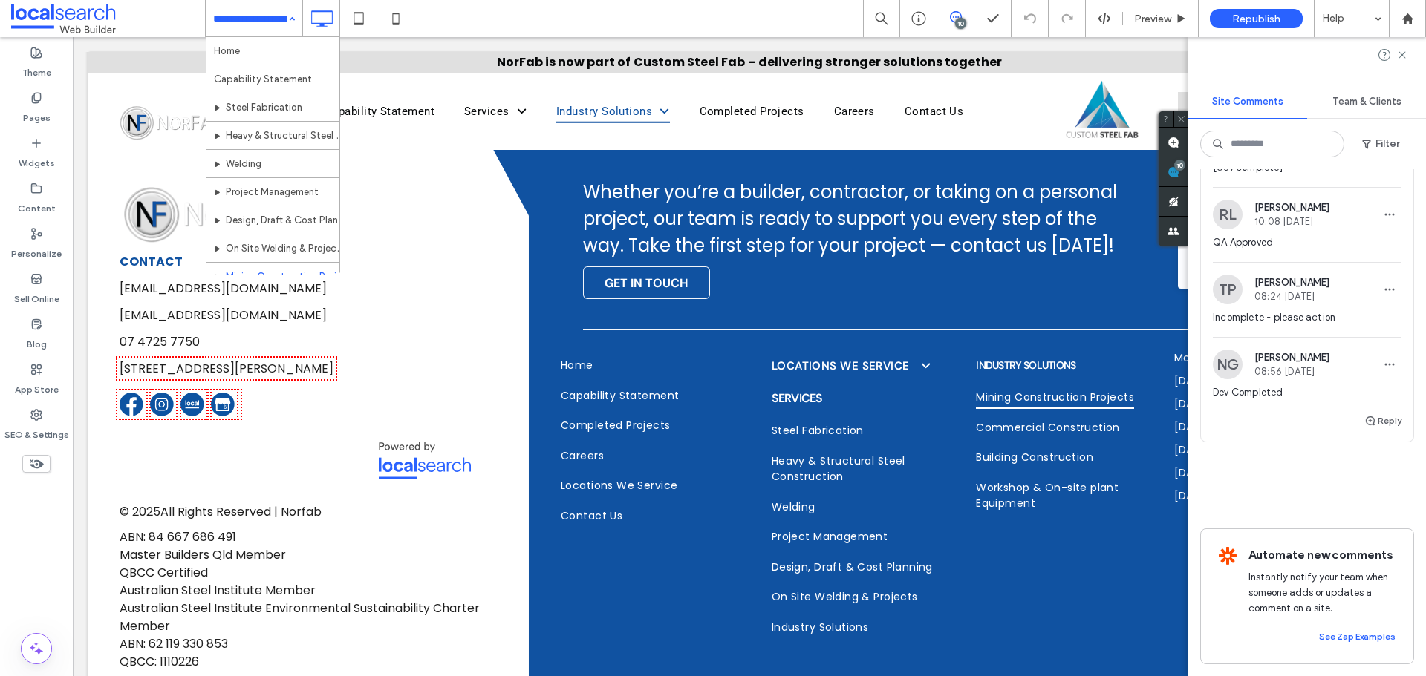
click at [224, 25] on input at bounding box center [250, 18] width 74 height 37
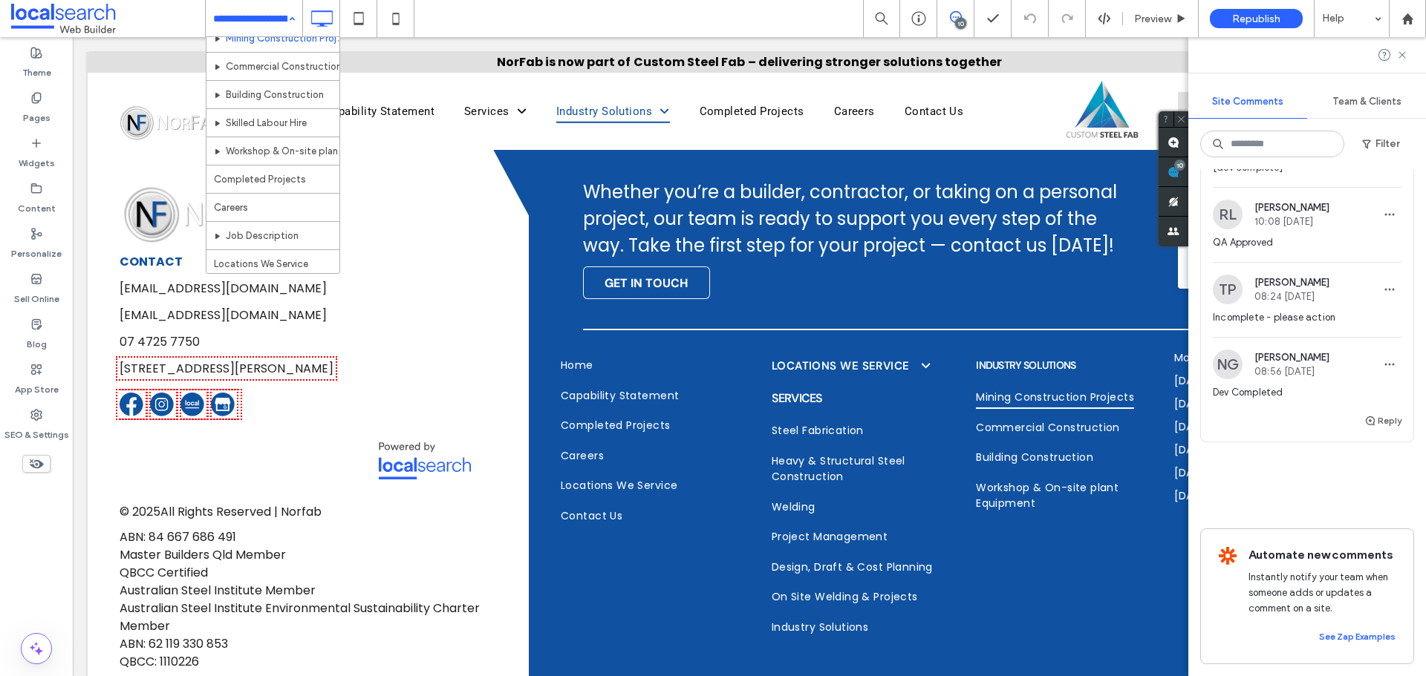
scroll to position [216, 0]
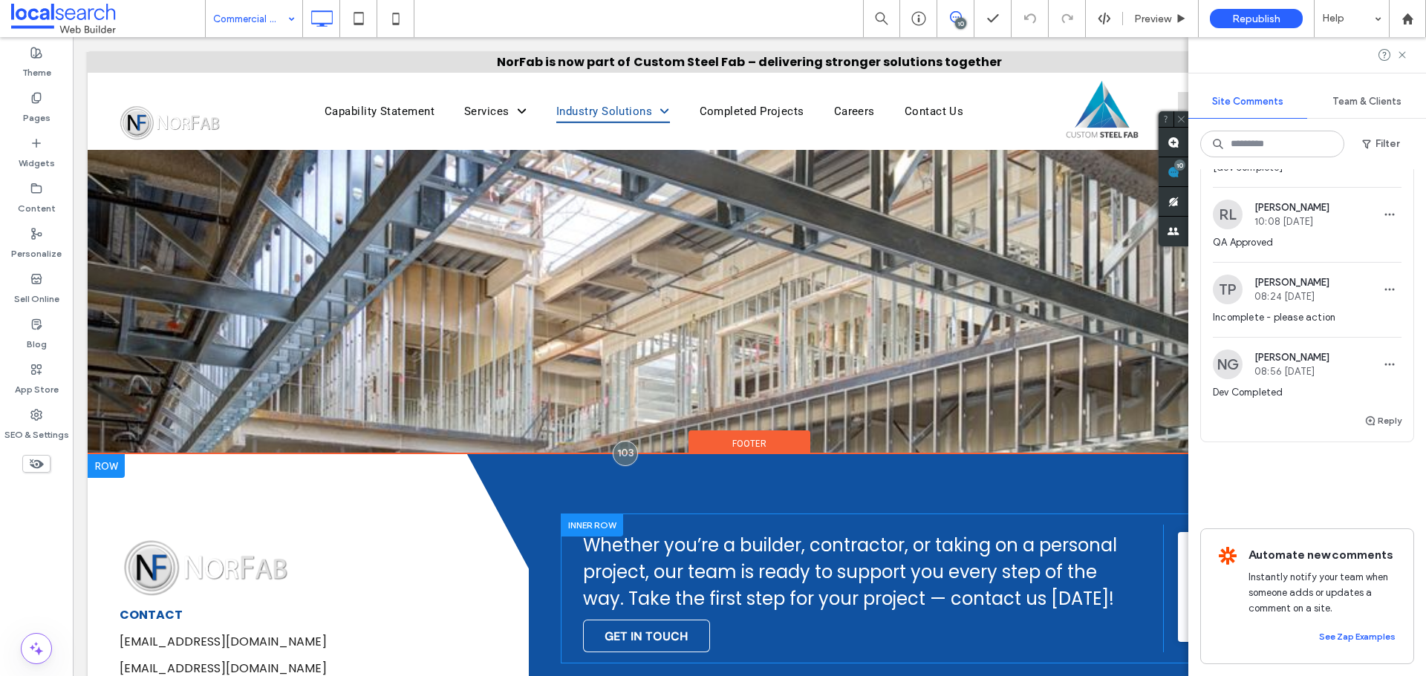
scroll to position [1997, 0]
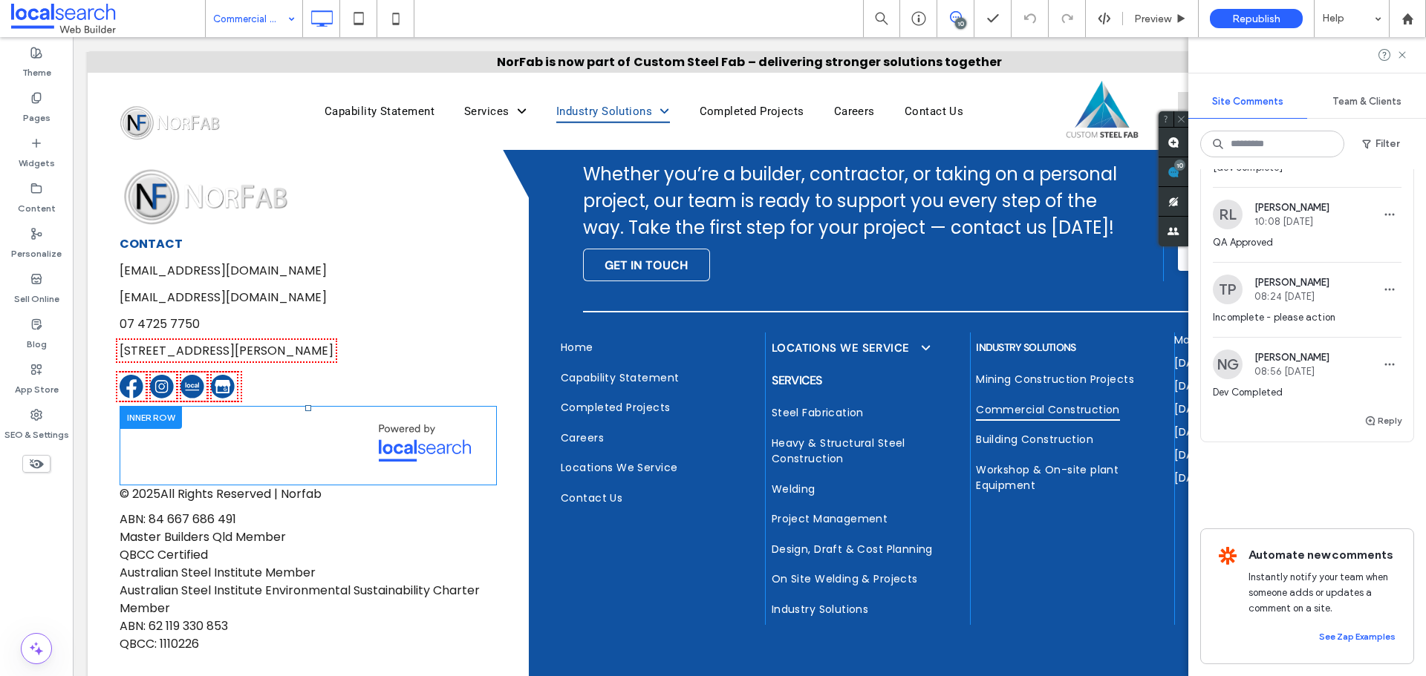
click at [476, 406] on div "Click To Paste" at bounding box center [308, 446] width 377 height 80
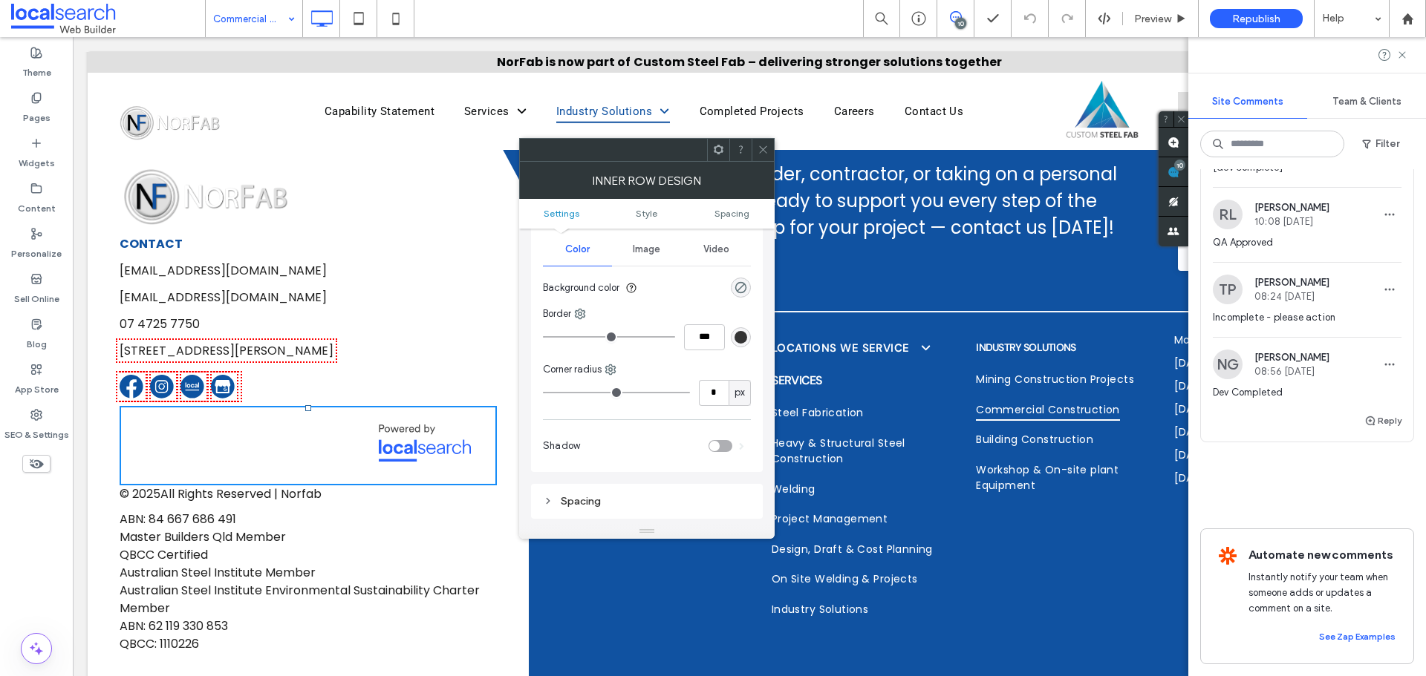
scroll to position [223, 0]
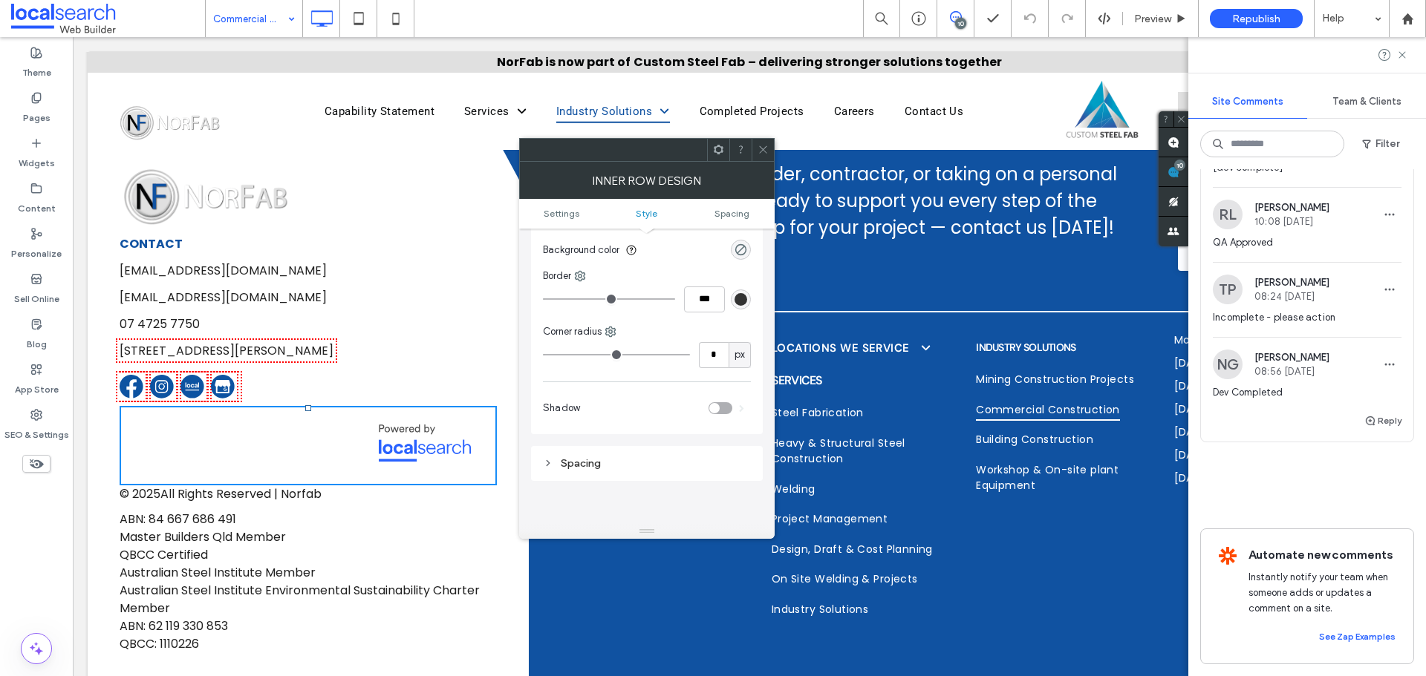
click at [754, 151] on div at bounding box center [762, 150] width 22 height 22
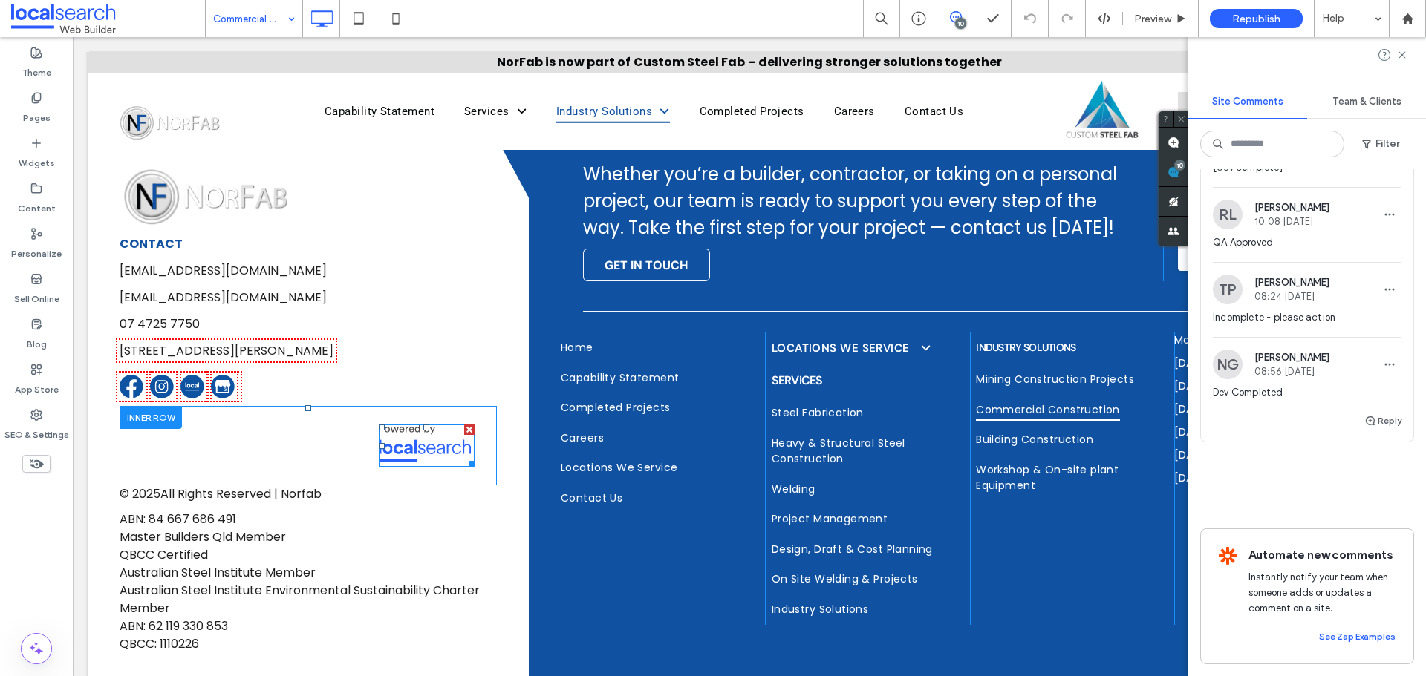
click at [429, 425] on span at bounding box center [427, 446] width 96 height 43
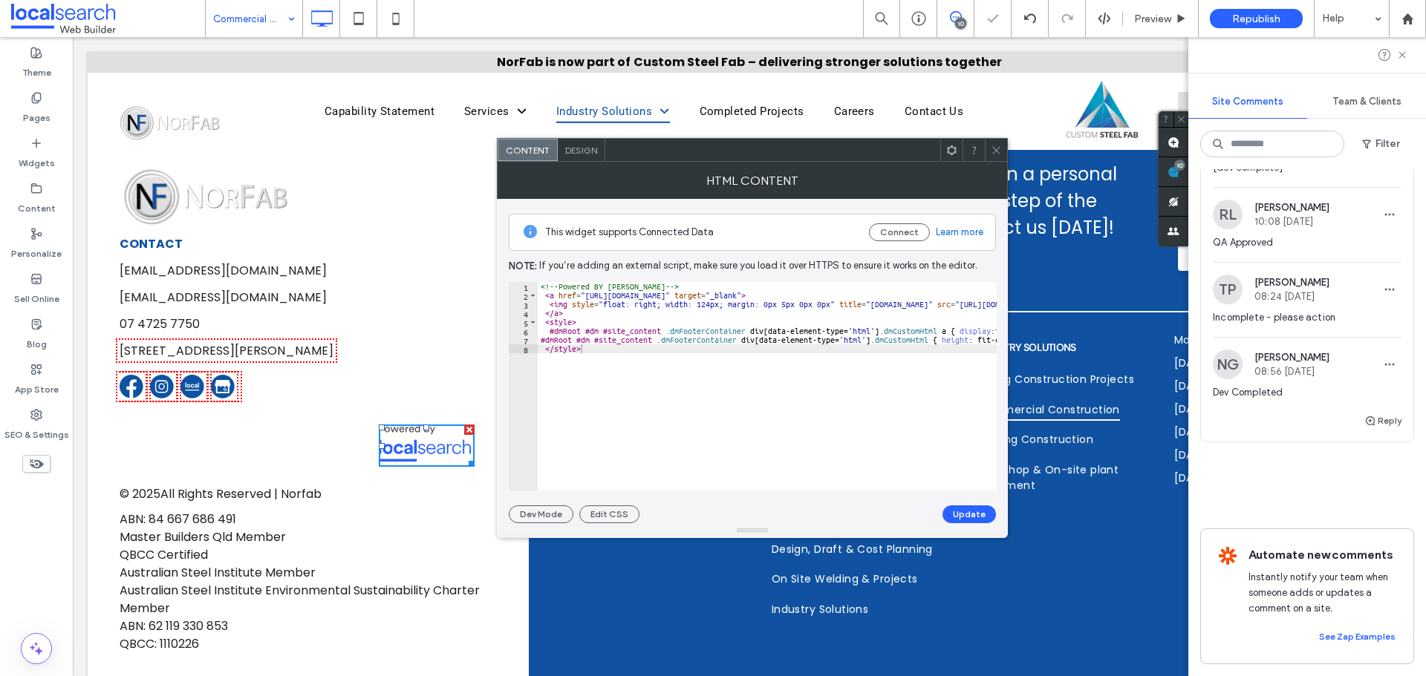
click at [997, 147] on icon at bounding box center [996, 150] width 11 height 11
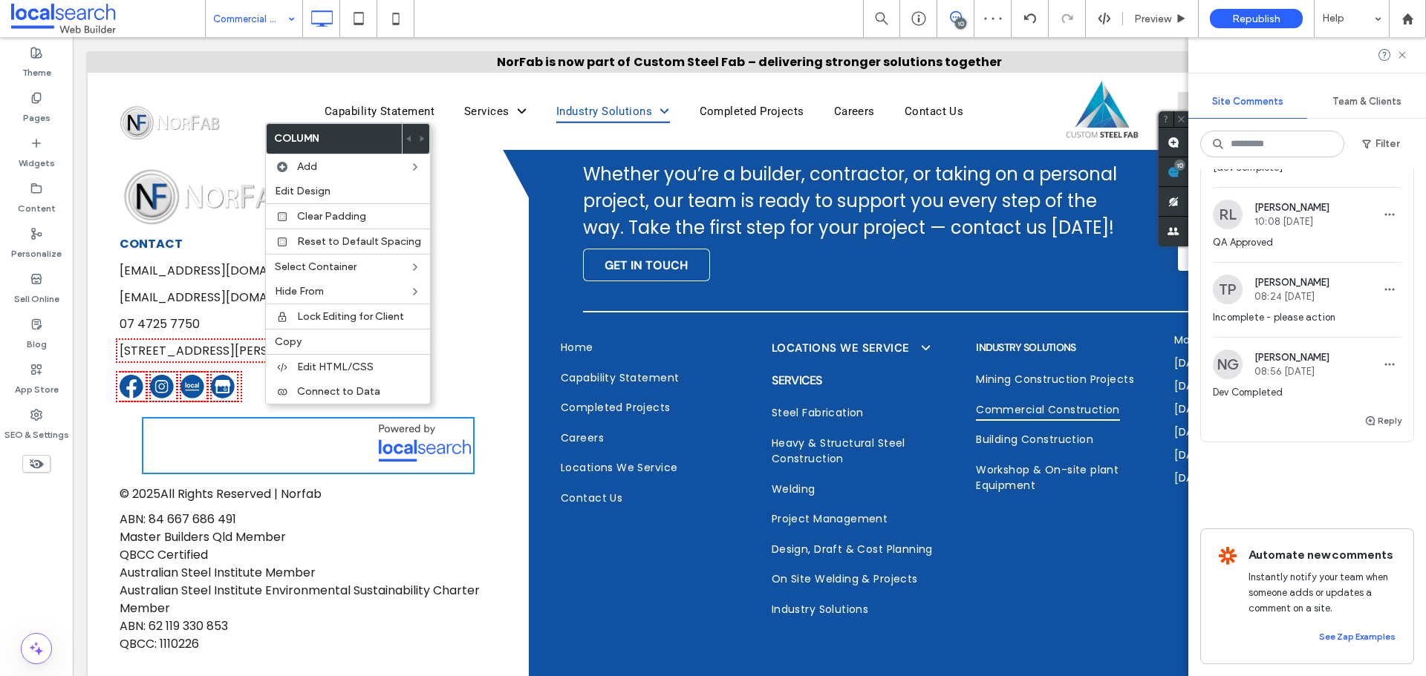
click at [466, 425] on link at bounding box center [427, 444] width 96 height 38
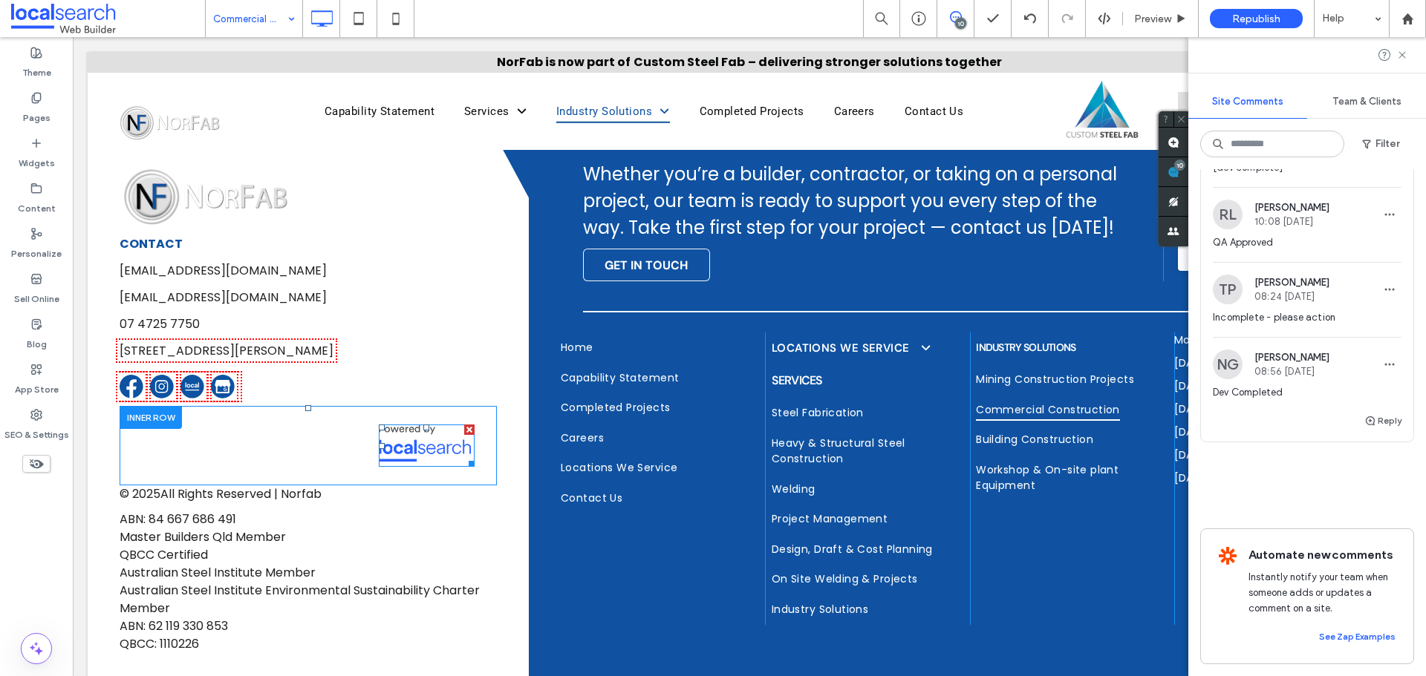
click at [423, 425] on span at bounding box center [427, 446] width 96 height 43
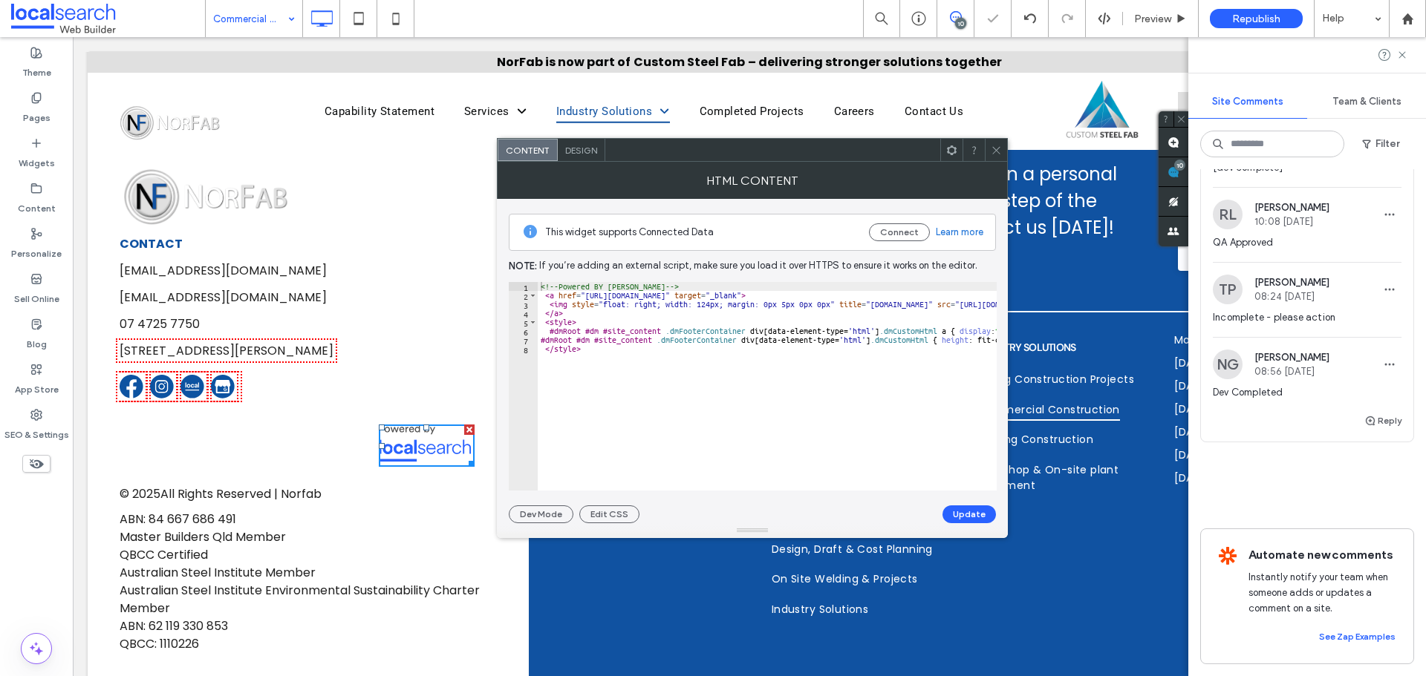
click at [993, 140] on span at bounding box center [996, 150] width 11 height 22
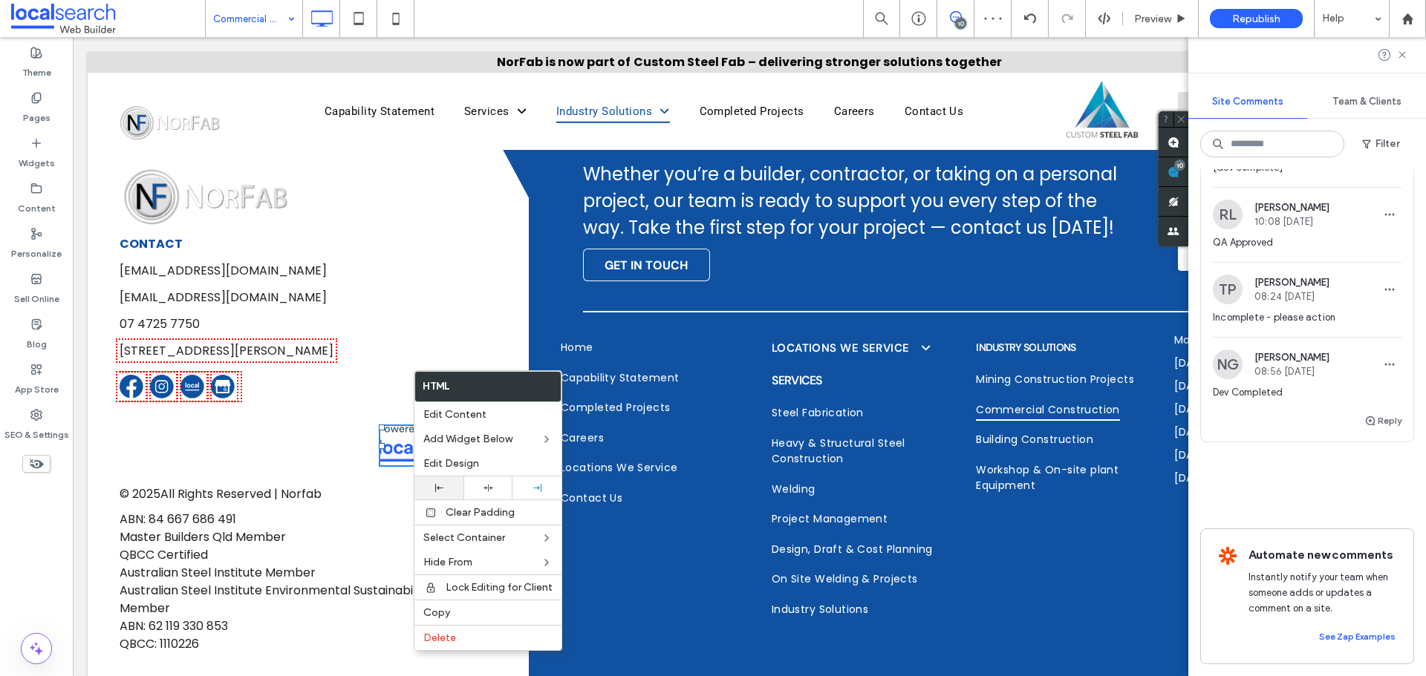
click at [443, 479] on div at bounding box center [438, 488] width 49 height 23
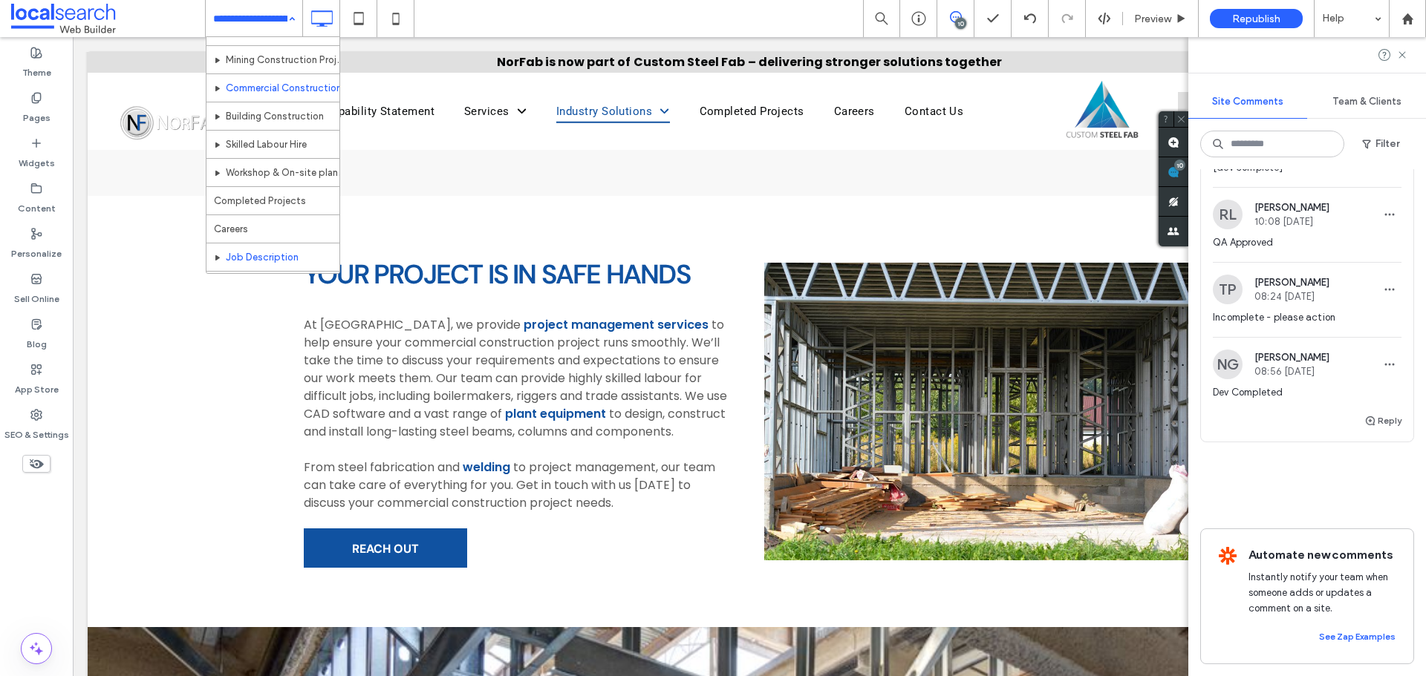
scroll to position [216, 0]
click at [270, 102] on div "Commercial Construction" at bounding box center [272, 89] width 133 height 28
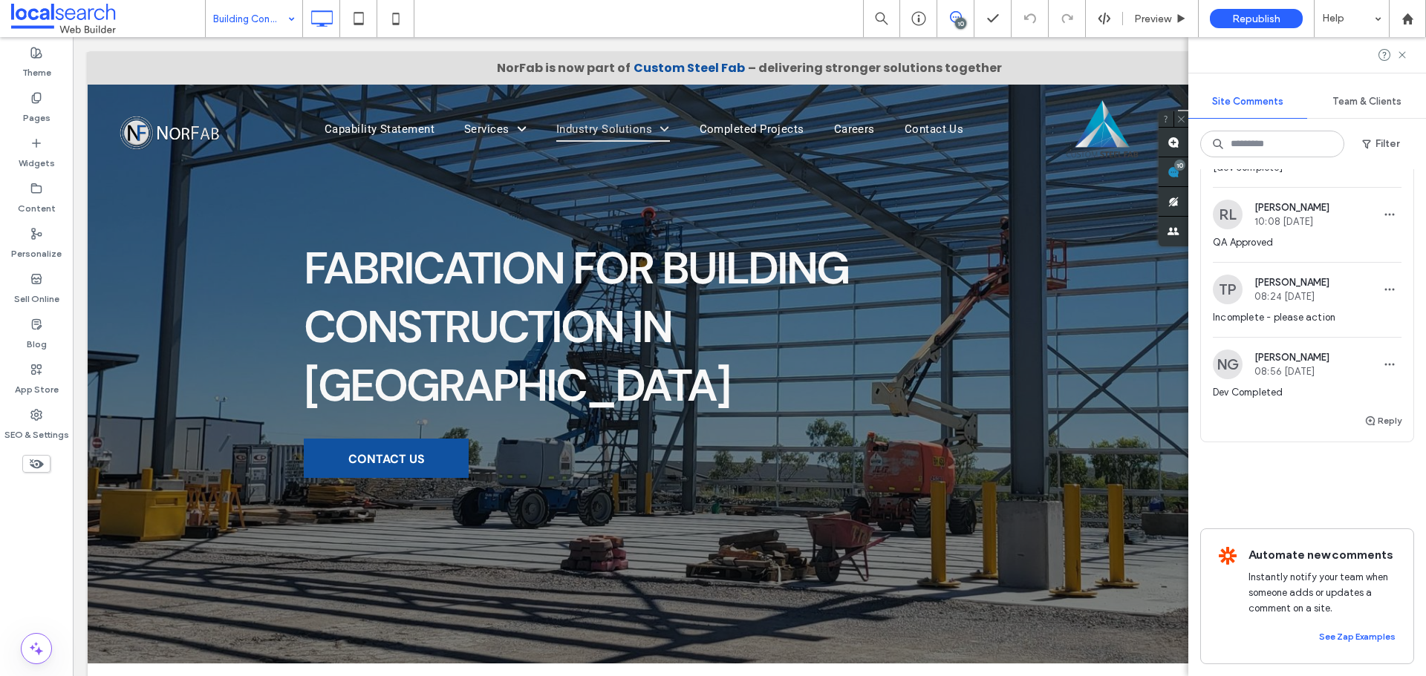
click at [255, 17] on input at bounding box center [250, 18] width 74 height 37
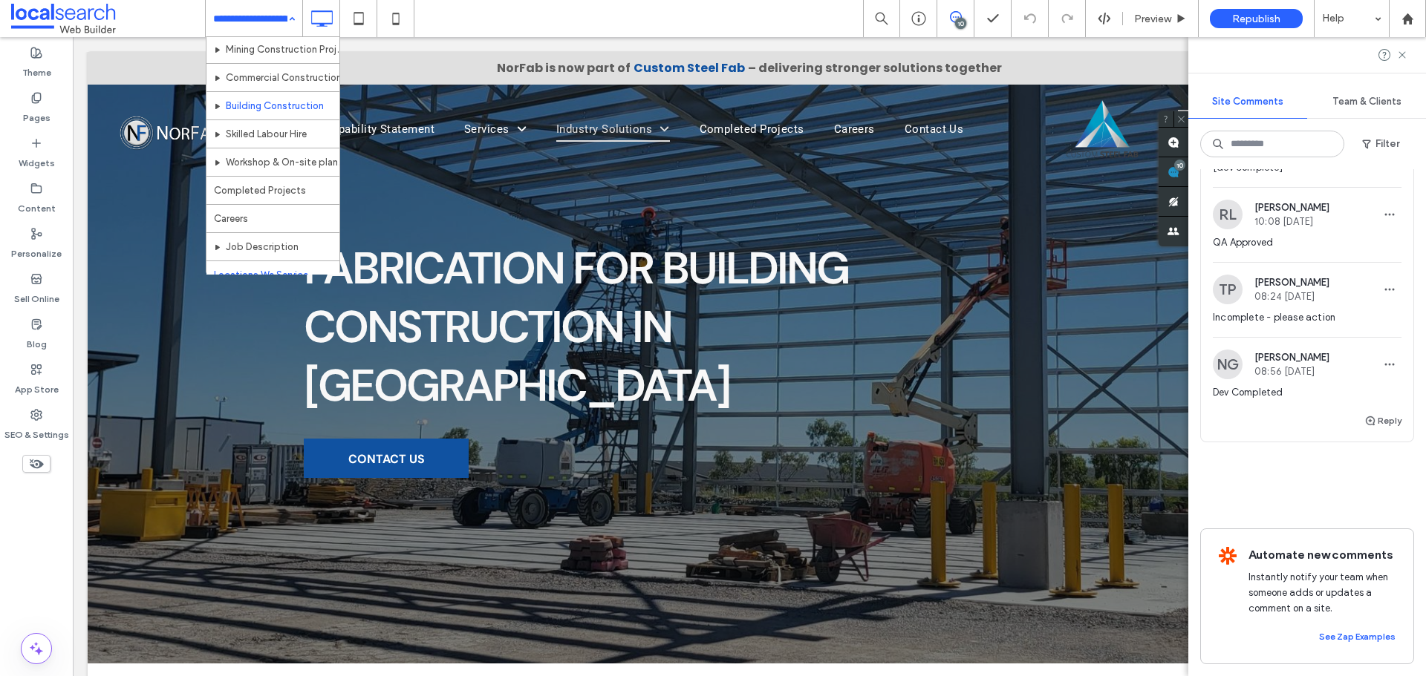
scroll to position [223, 0]
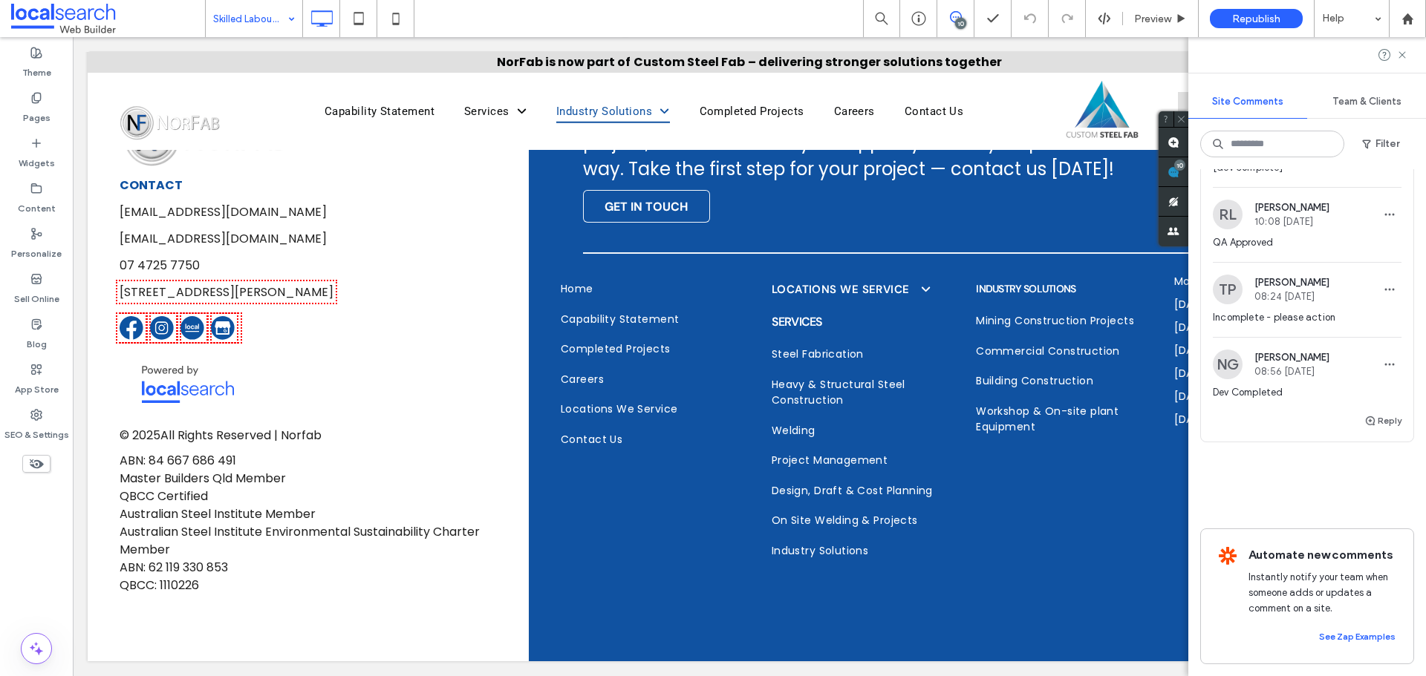
scroll to position [2018, 0]
click at [238, 27] on input at bounding box center [250, 18] width 74 height 37
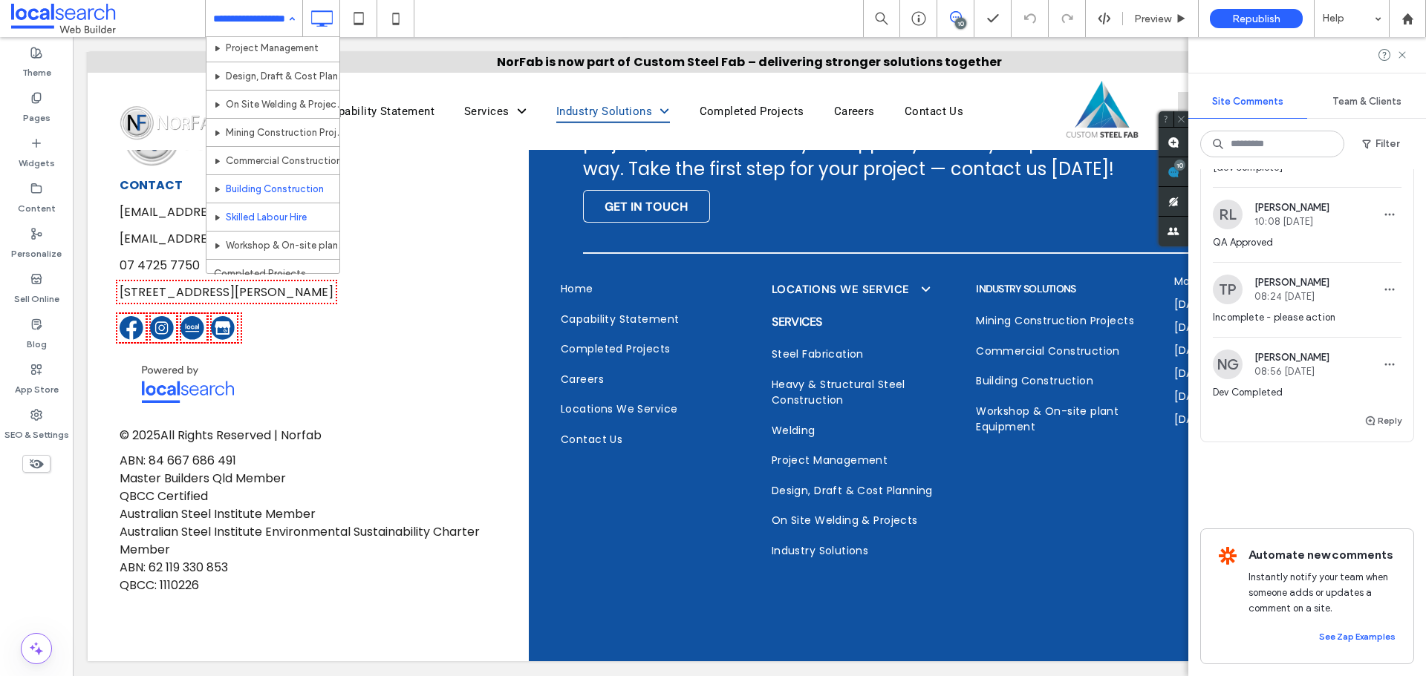
scroll to position [149, 0]
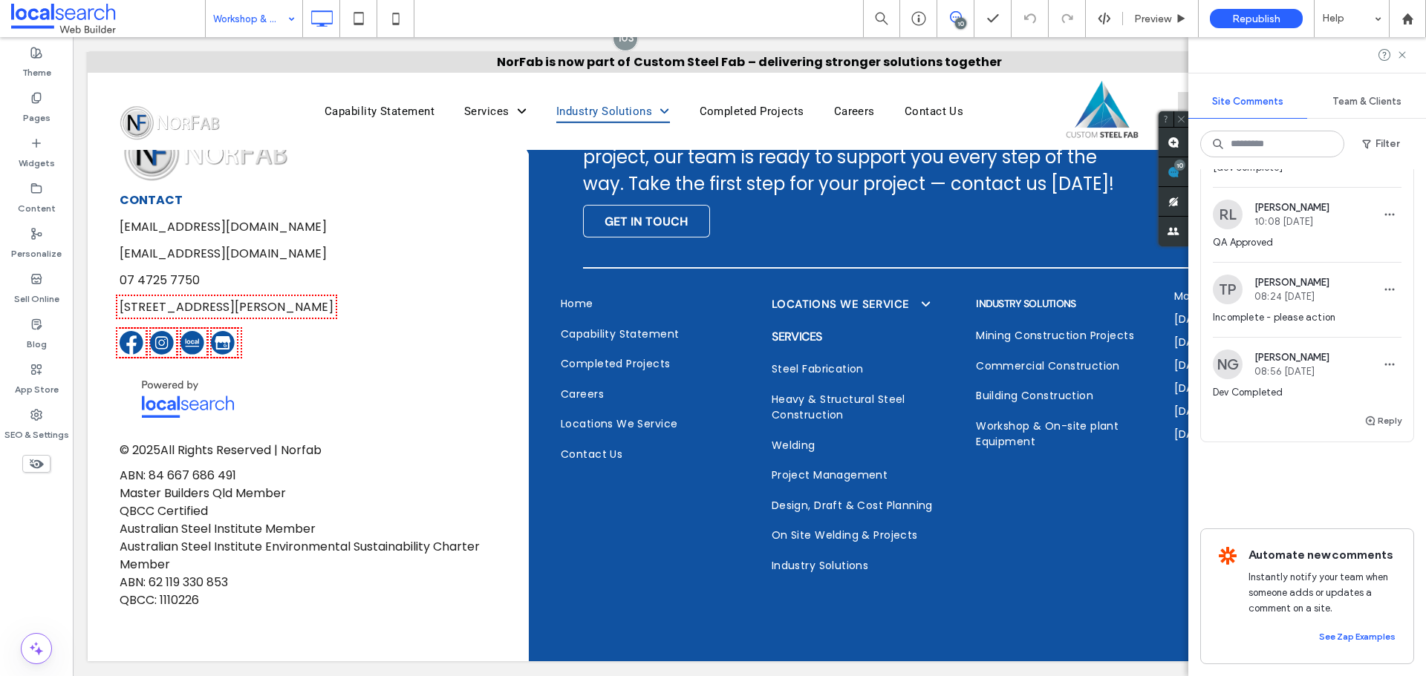
scroll to position [15, 0]
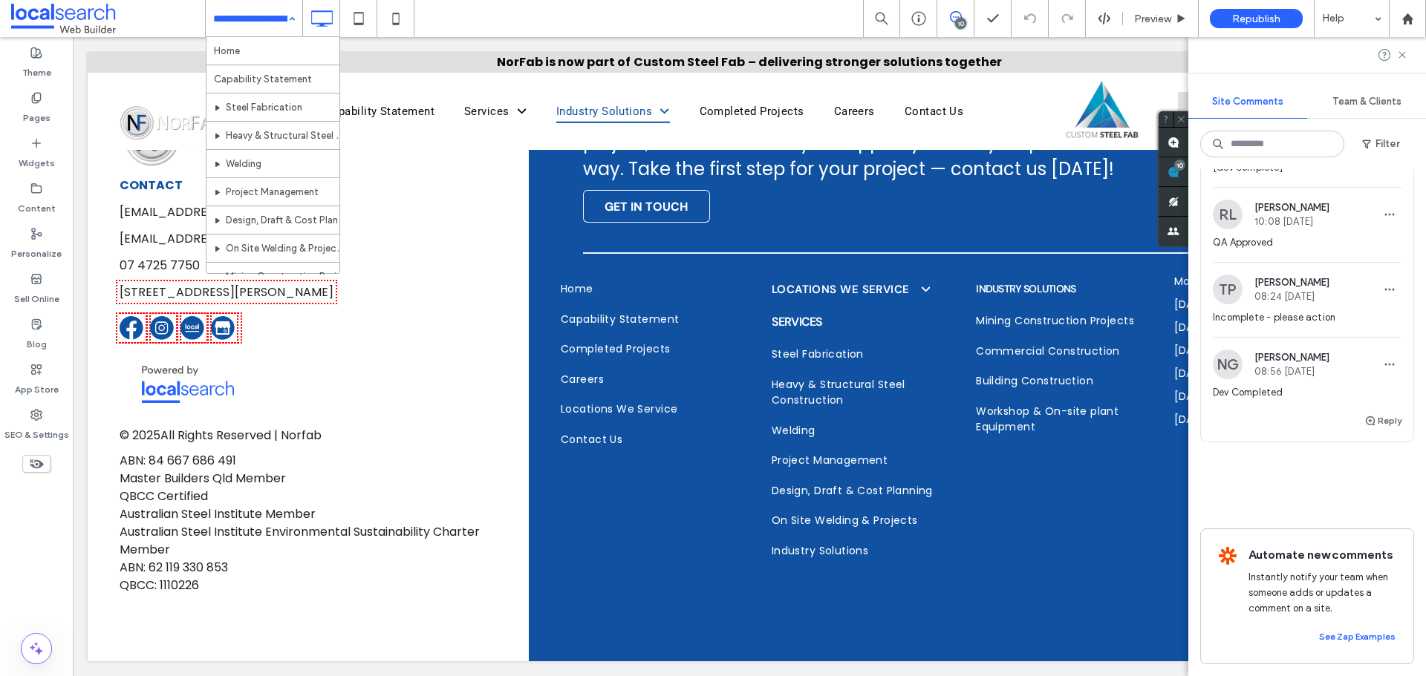
click at [278, 32] on input at bounding box center [250, 18] width 74 height 37
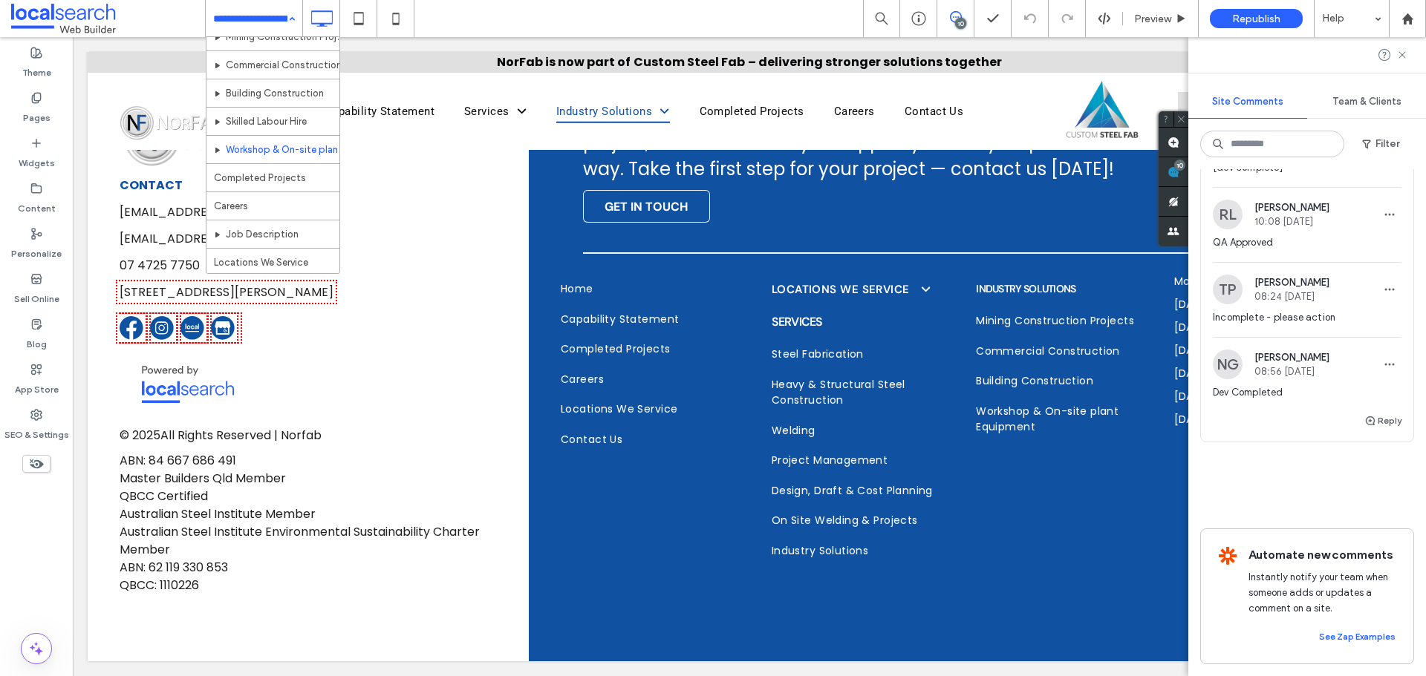
scroll to position [216, 0]
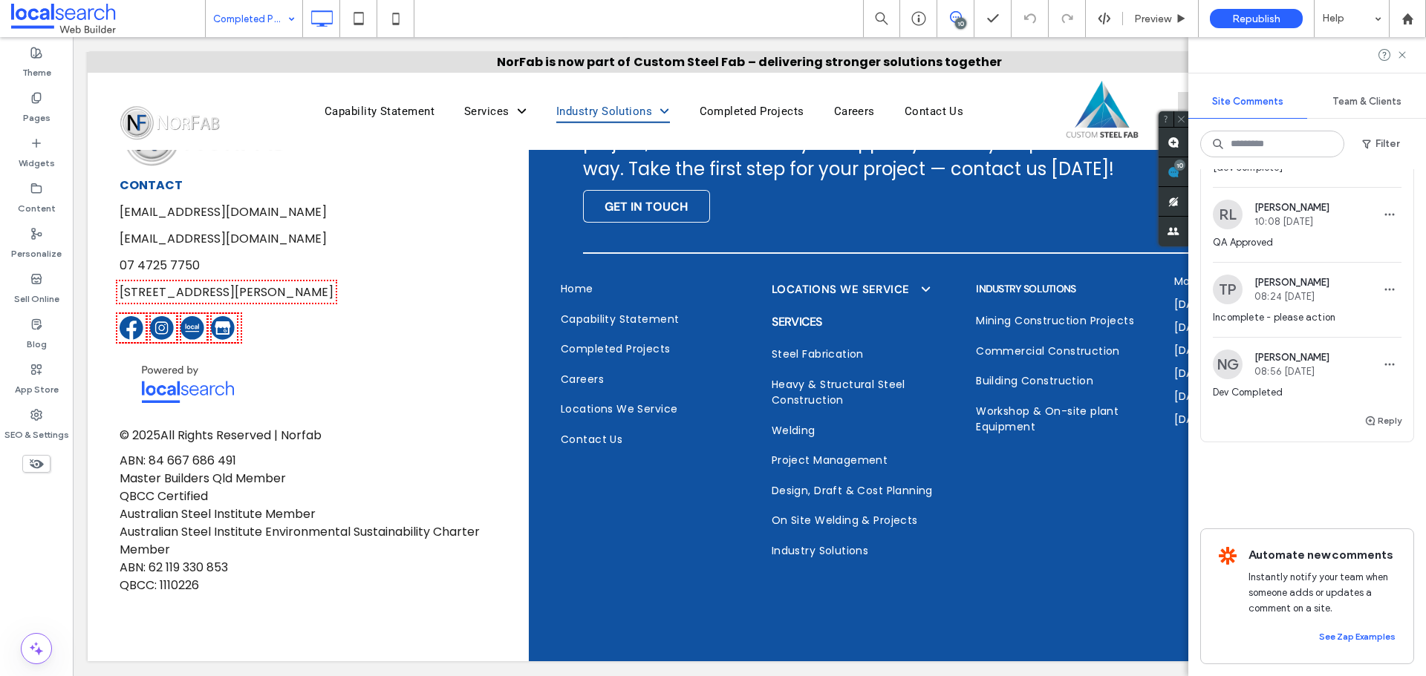
click at [241, 16] on input at bounding box center [250, 18] width 74 height 37
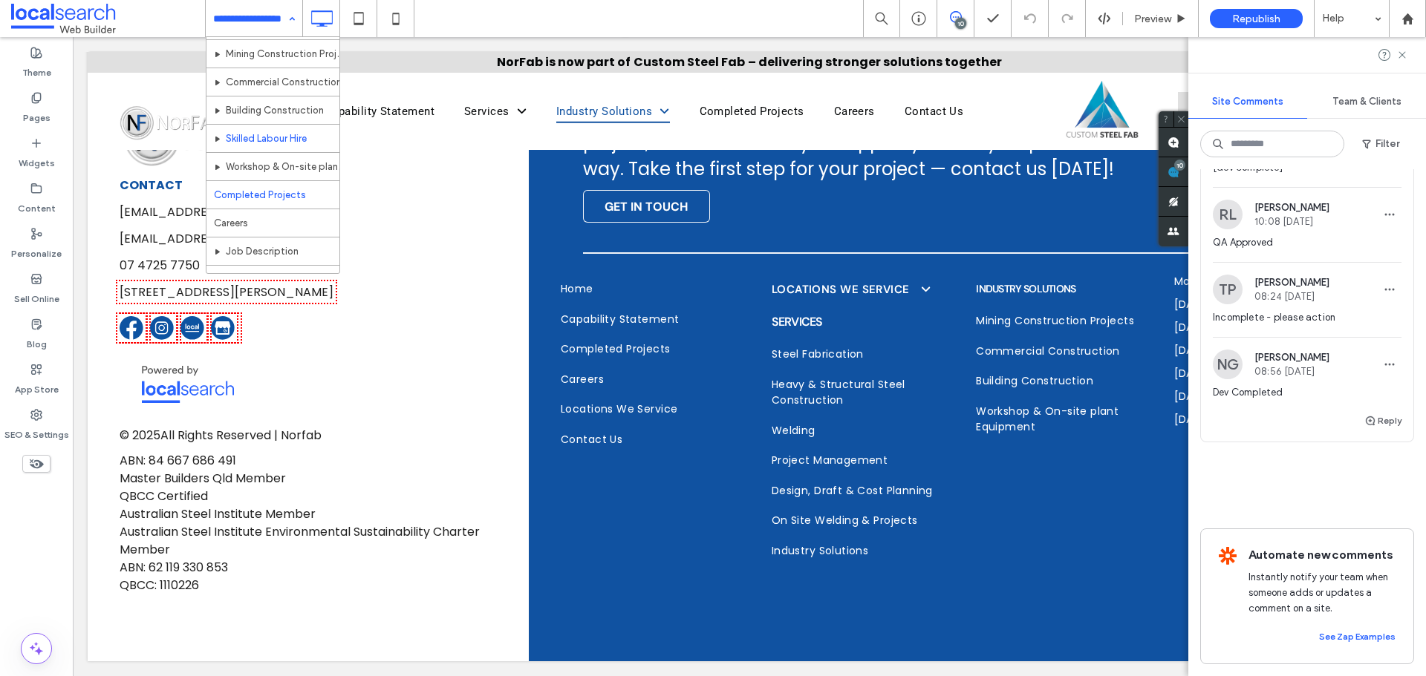
scroll to position [371, 0]
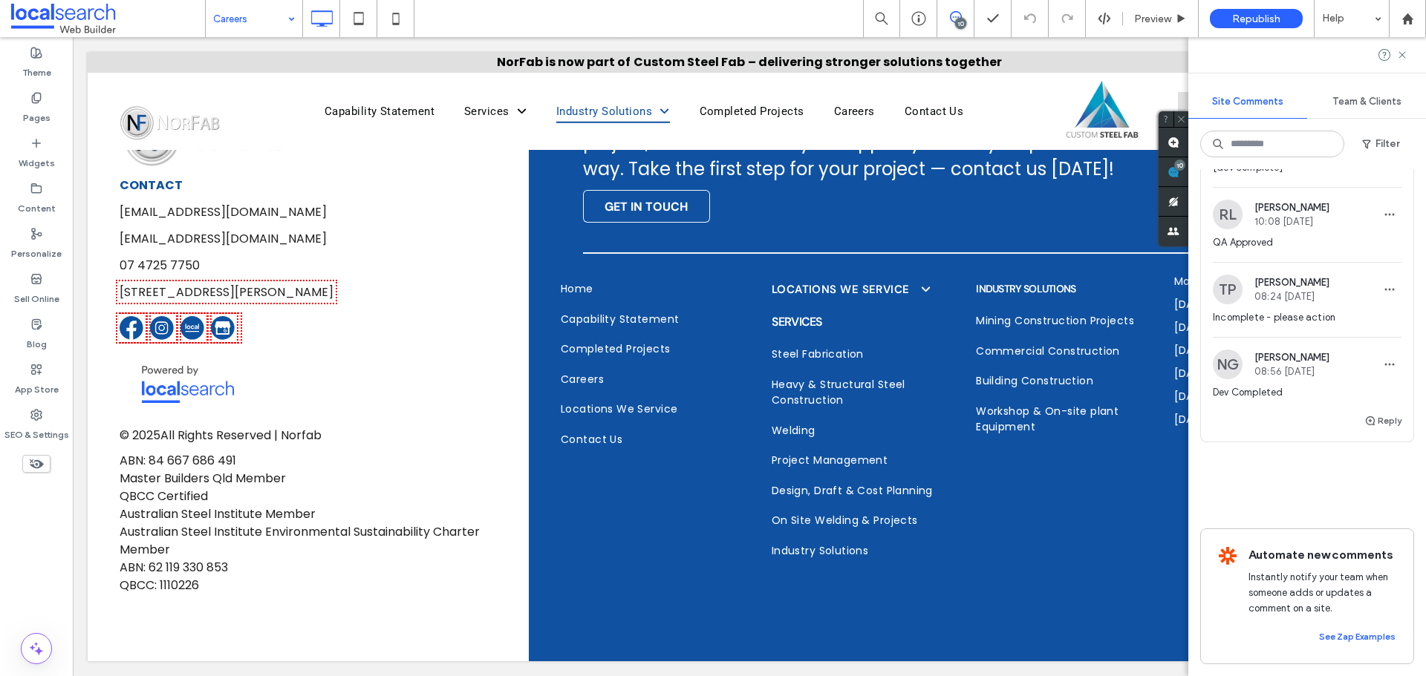
click at [266, 25] on input at bounding box center [250, 18] width 74 height 37
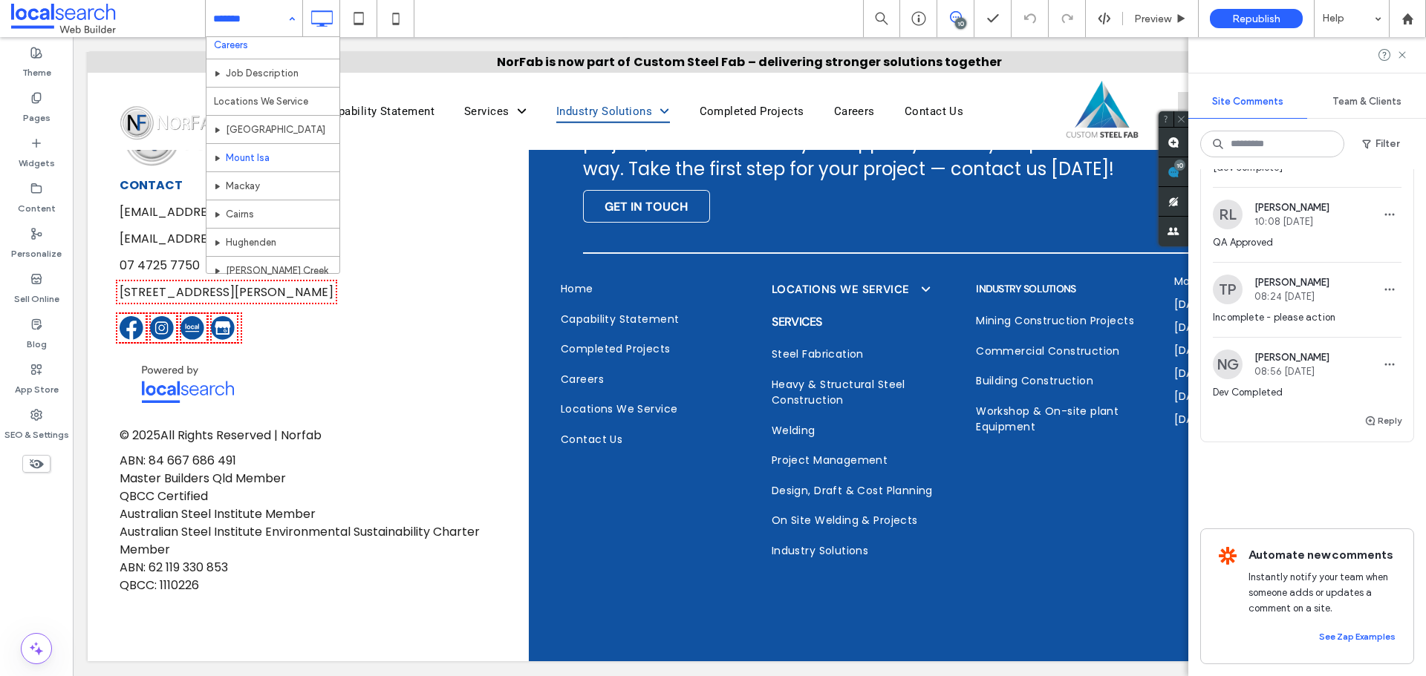
scroll to position [365, 0]
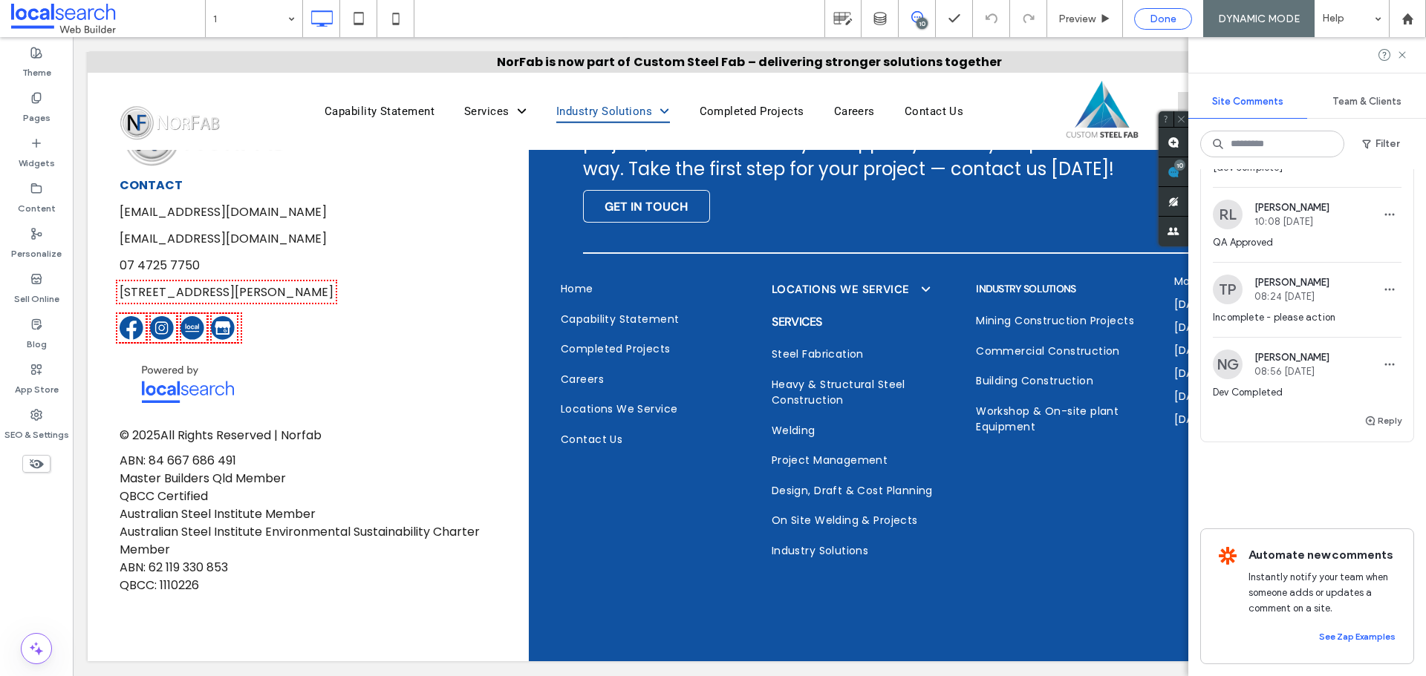
click at [1168, 11] on div "Done" at bounding box center [1163, 19] width 58 height 22
click at [1163, 17] on span "Done" at bounding box center [1162, 19] width 27 height 13
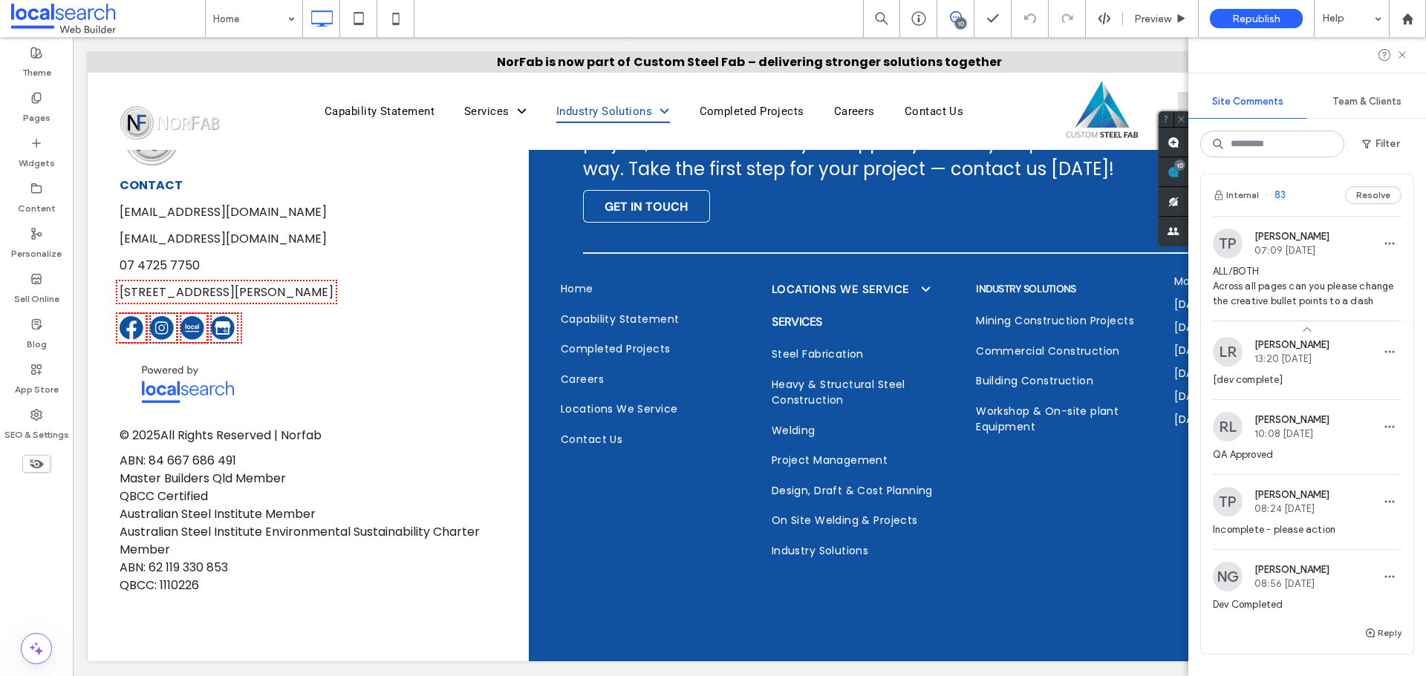
scroll to position [2748, 0]
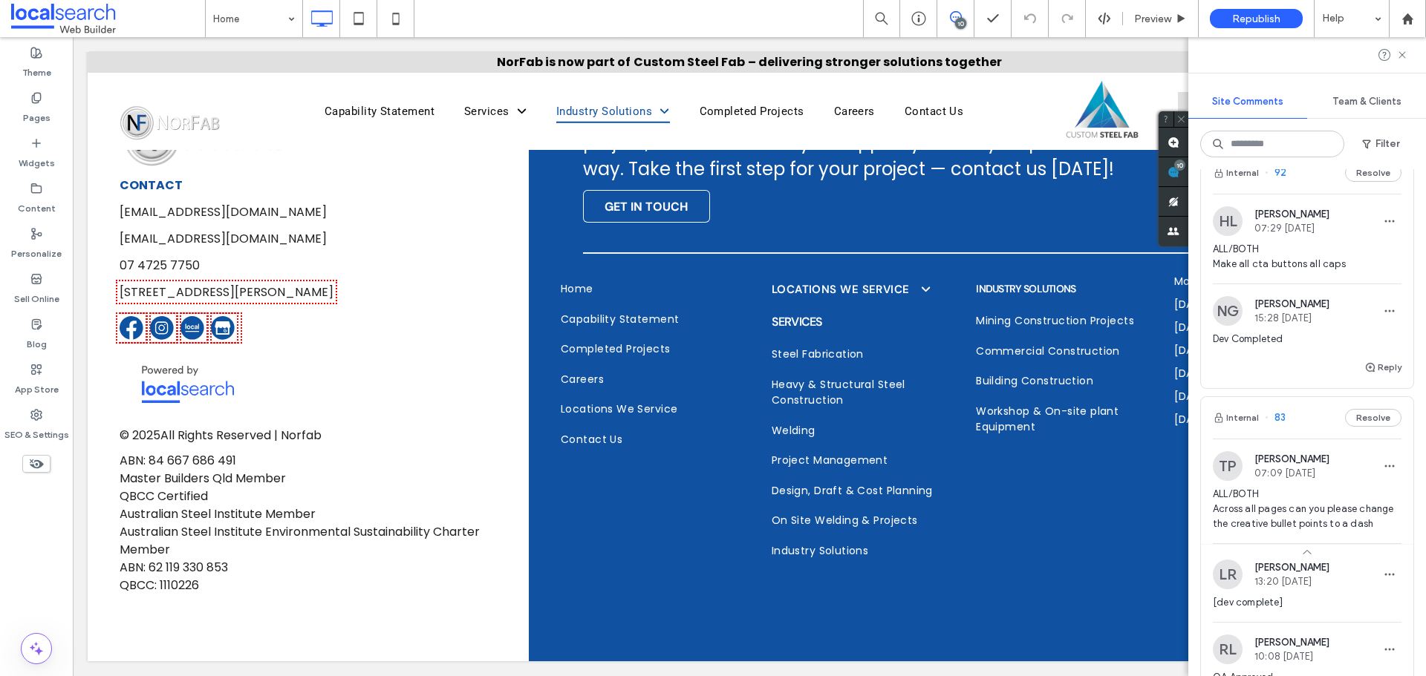
click at [1220, 236] on img at bounding box center [1228, 221] width 30 height 30
click at [40, 118] on label "Pages" at bounding box center [36, 114] width 27 height 21
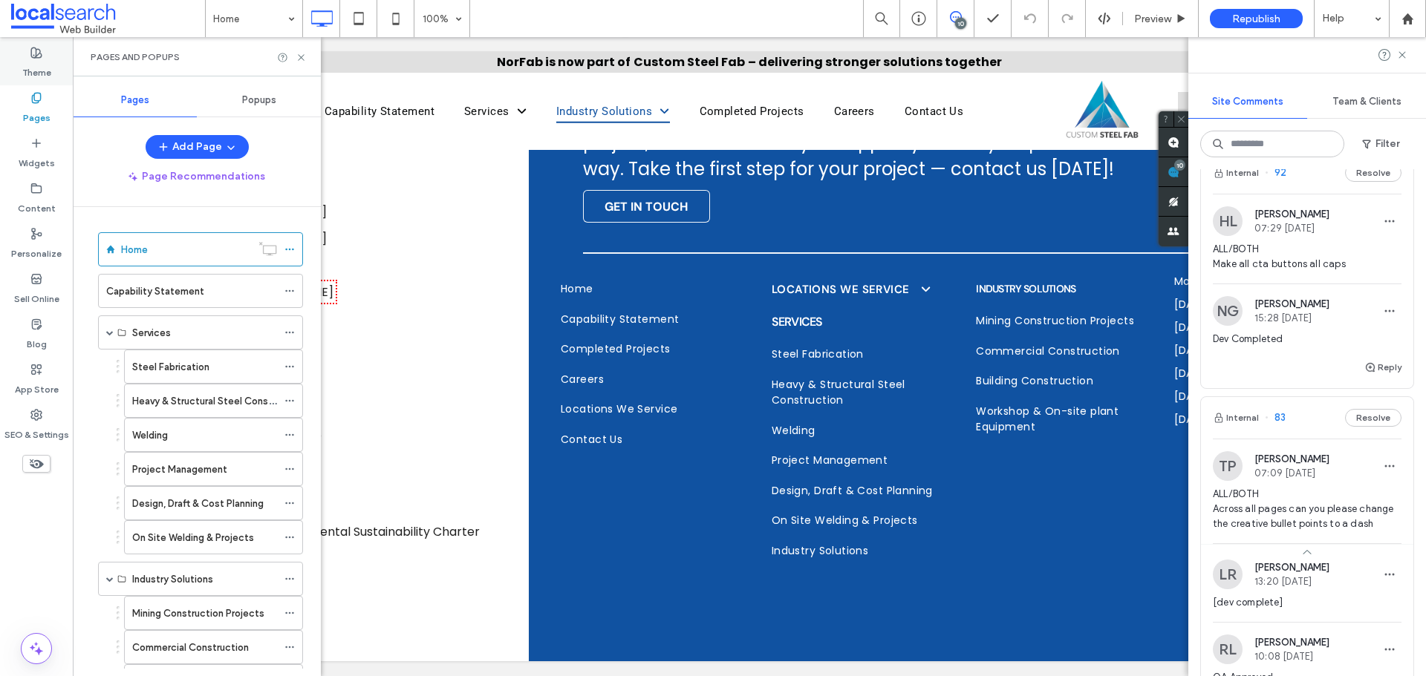
click at [40, 62] on label "Theme" at bounding box center [36, 69] width 29 height 21
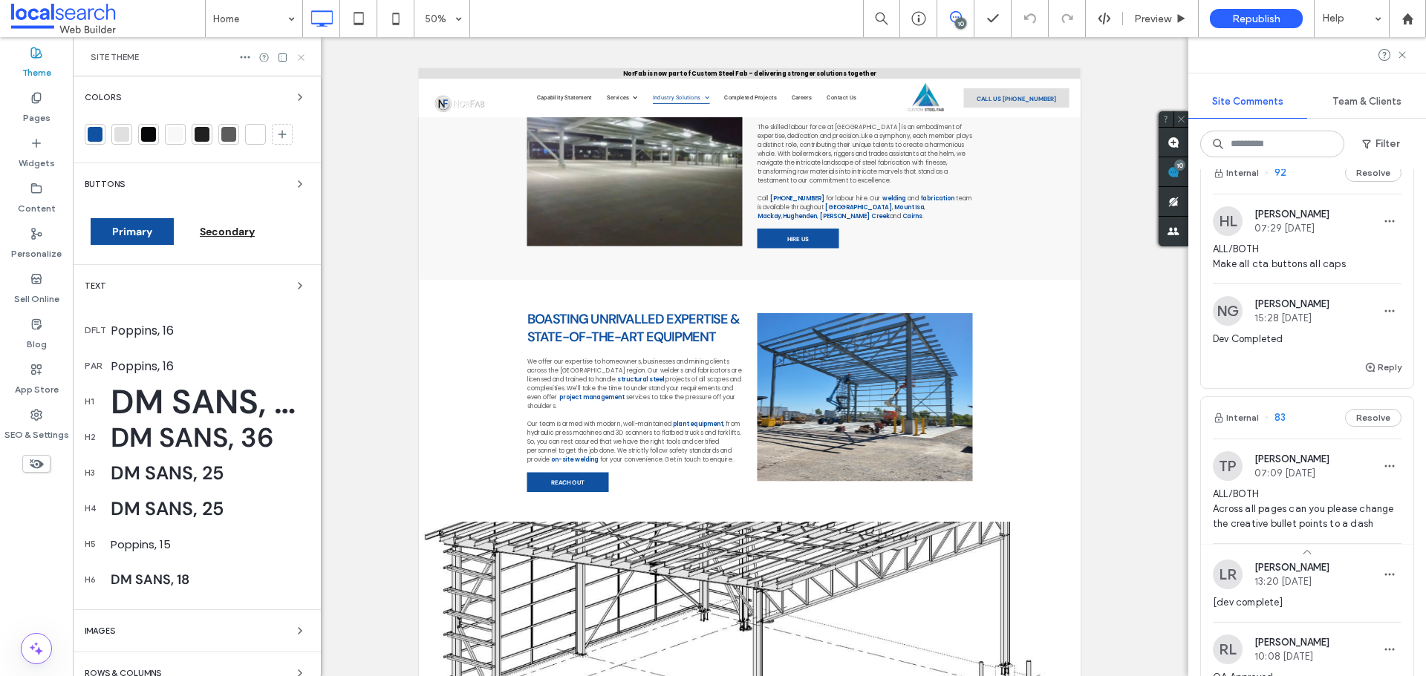
click at [298, 58] on icon at bounding box center [301, 57] width 11 height 11
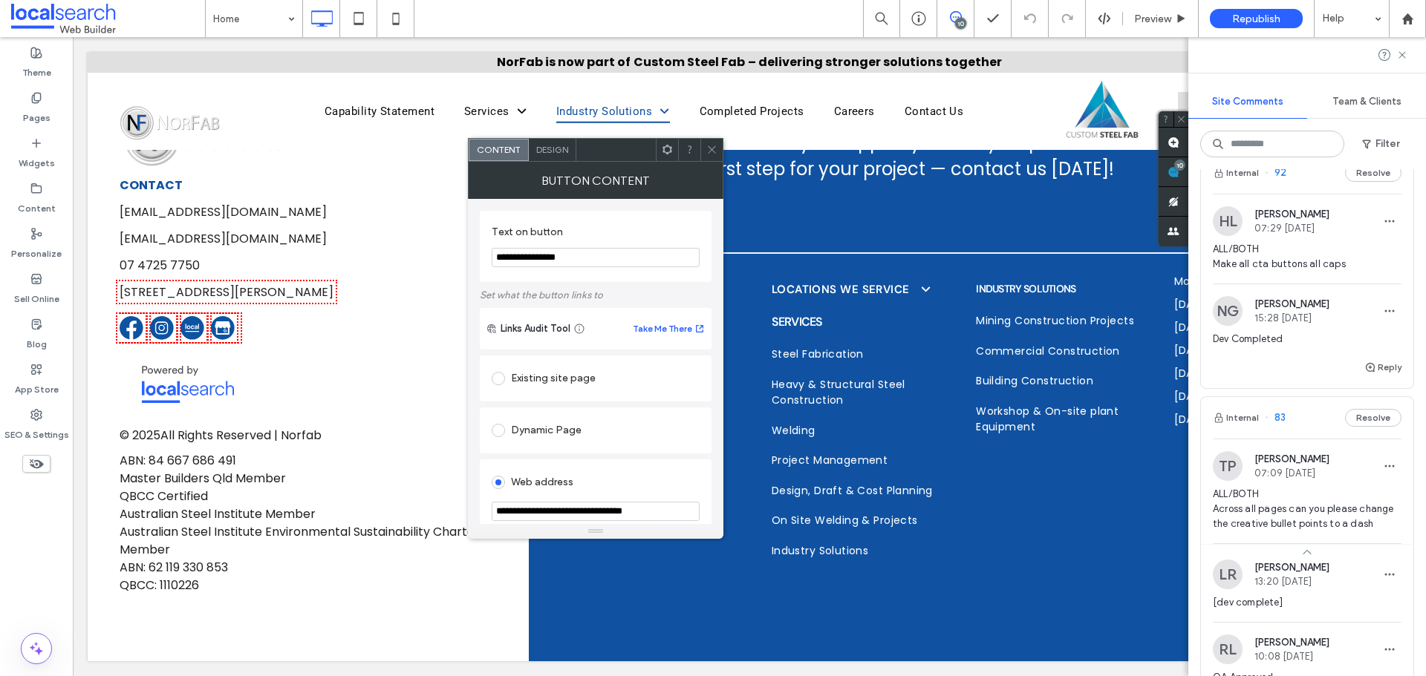
click at [716, 141] on span at bounding box center [711, 150] width 11 height 22
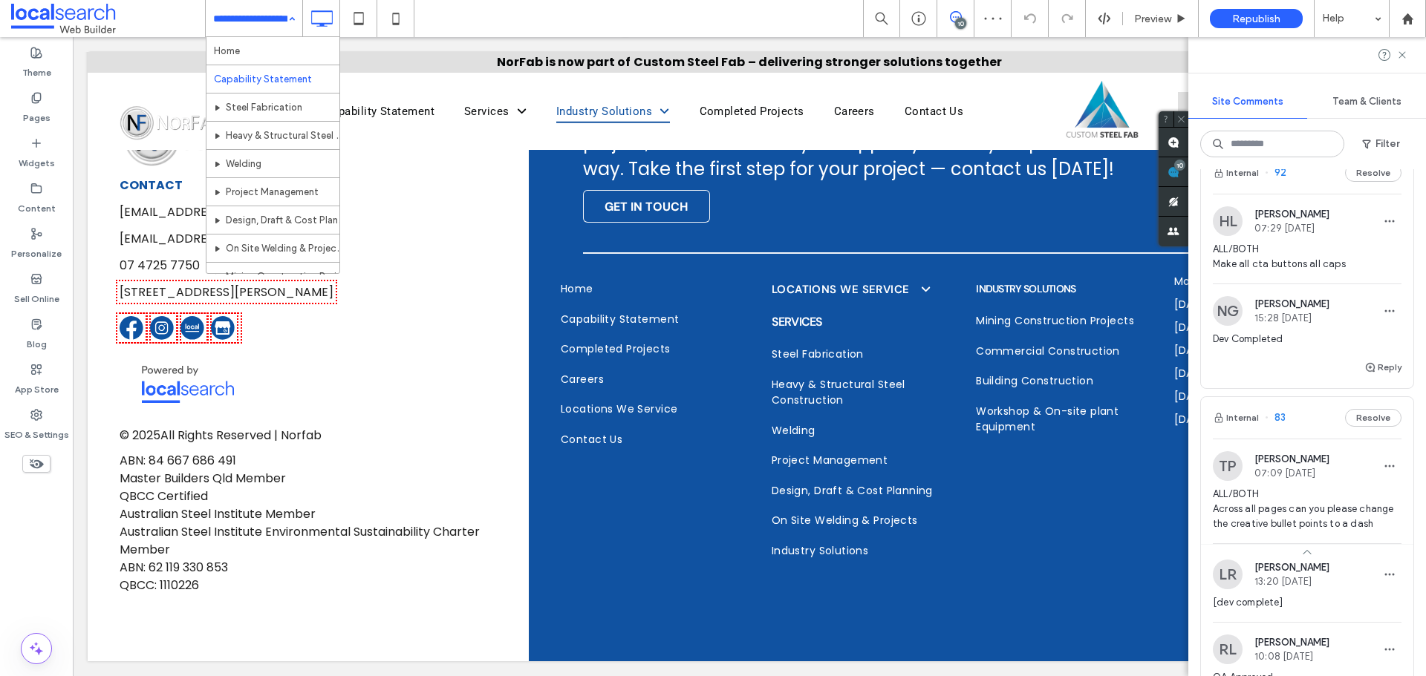
click at [280, 29] on input at bounding box center [250, 18] width 74 height 37
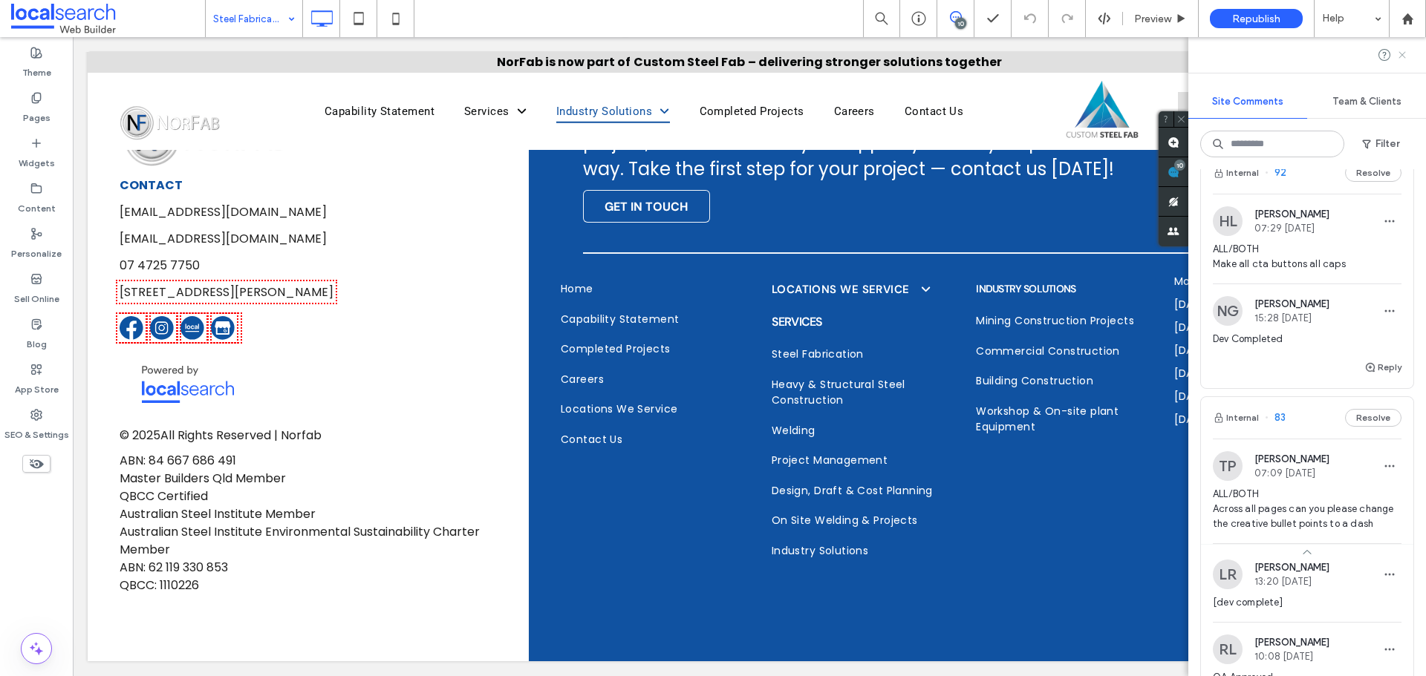
click at [1406, 56] on icon at bounding box center [1402, 55] width 12 height 12
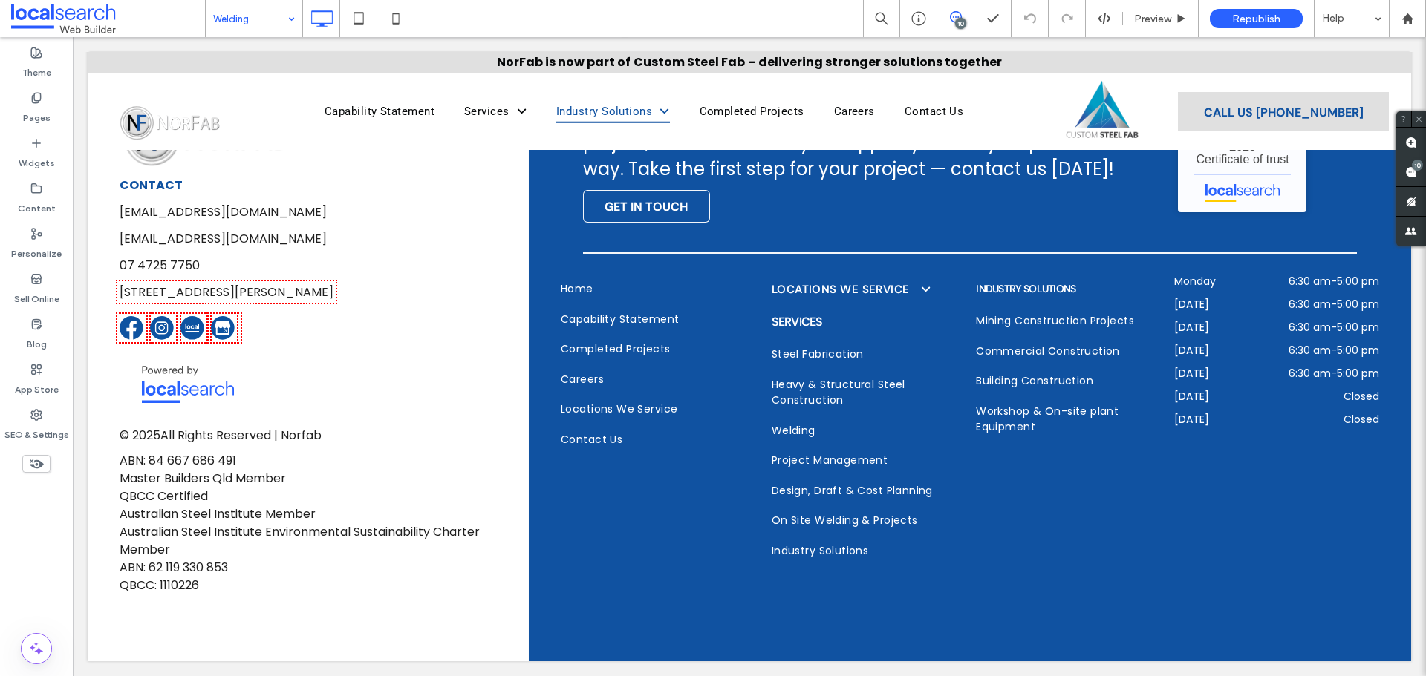
click at [272, 31] on input at bounding box center [250, 18] width 74 height 37
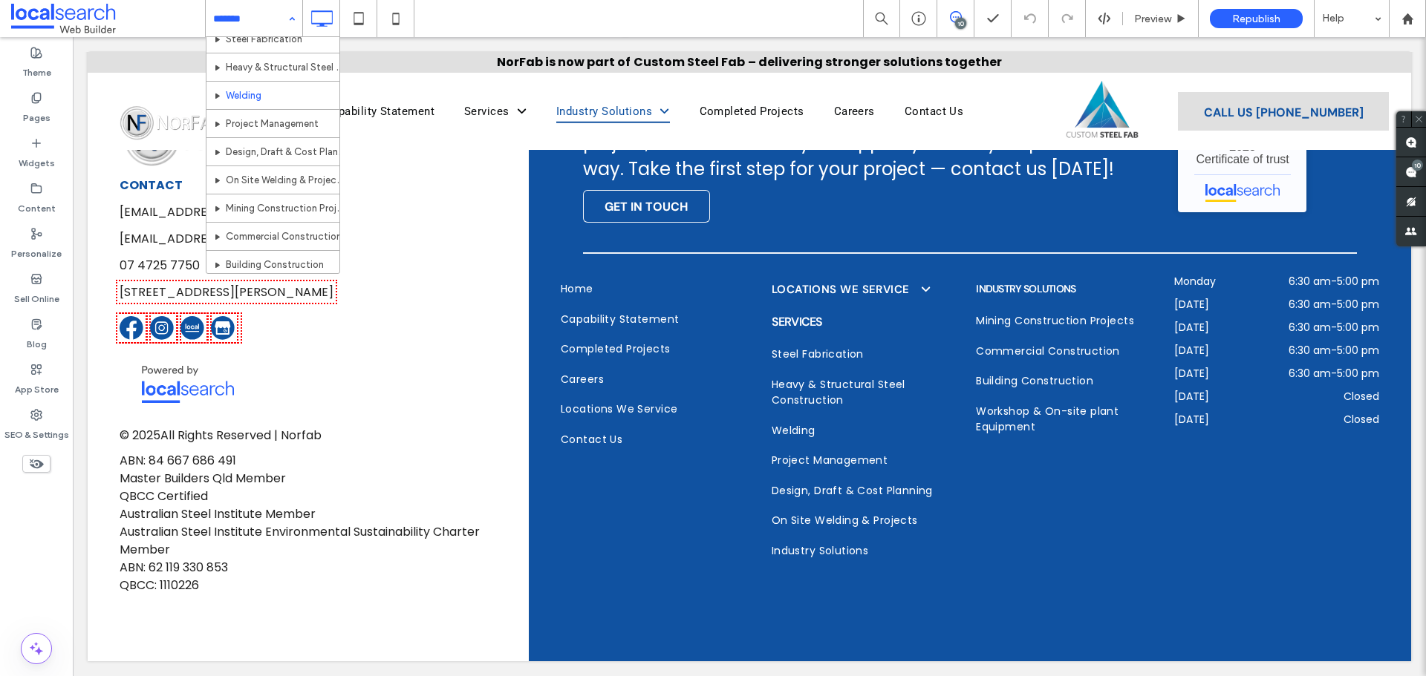
scroll to position [68, 0]
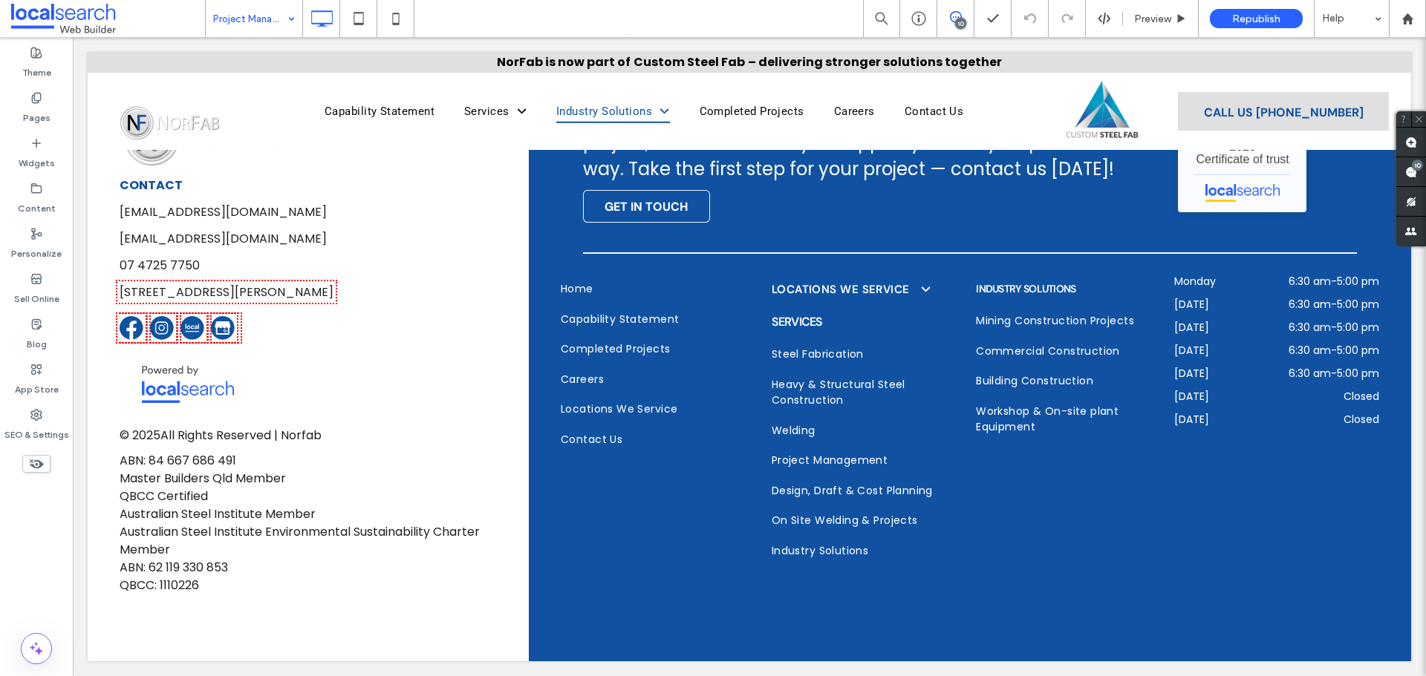
click at [270, 23] on input at bounding box center [250, 18] width 74 height 37
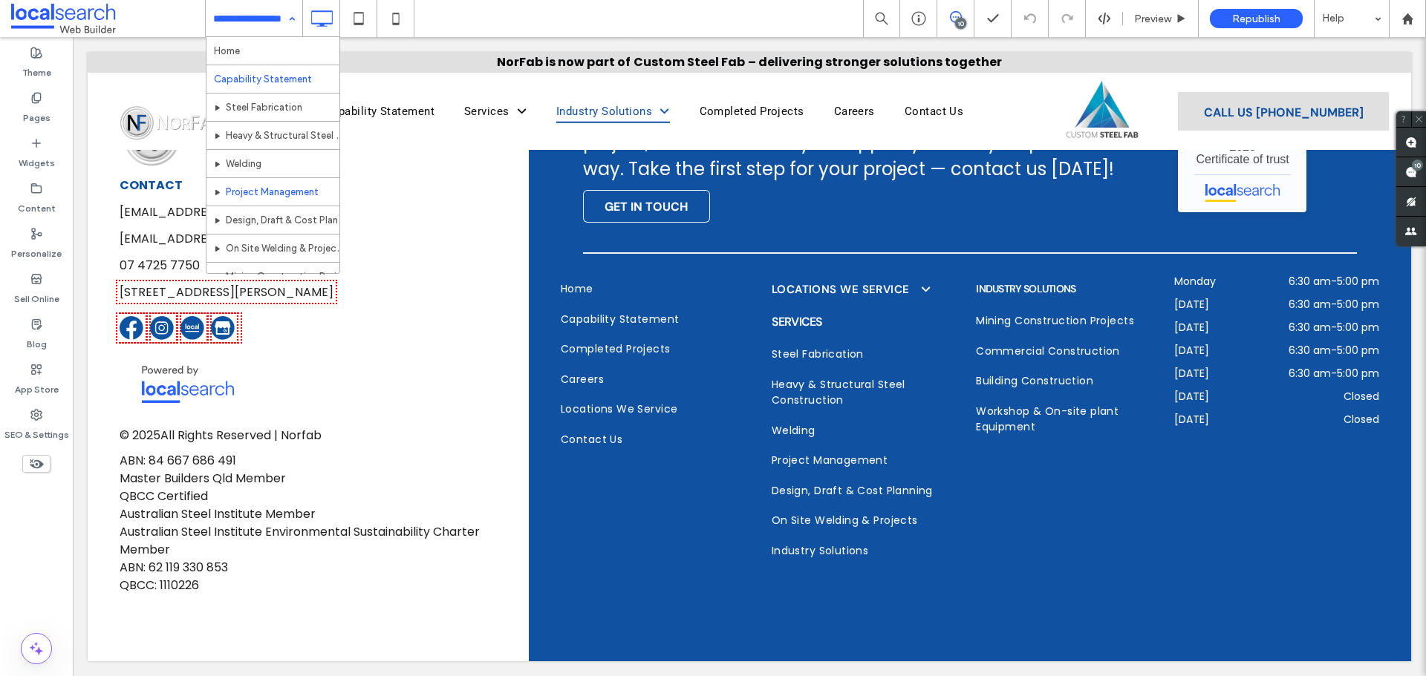
scroll to position [74, 0]
click at [269, 25] on input at bounding box center [250, 18] width 74 height 37
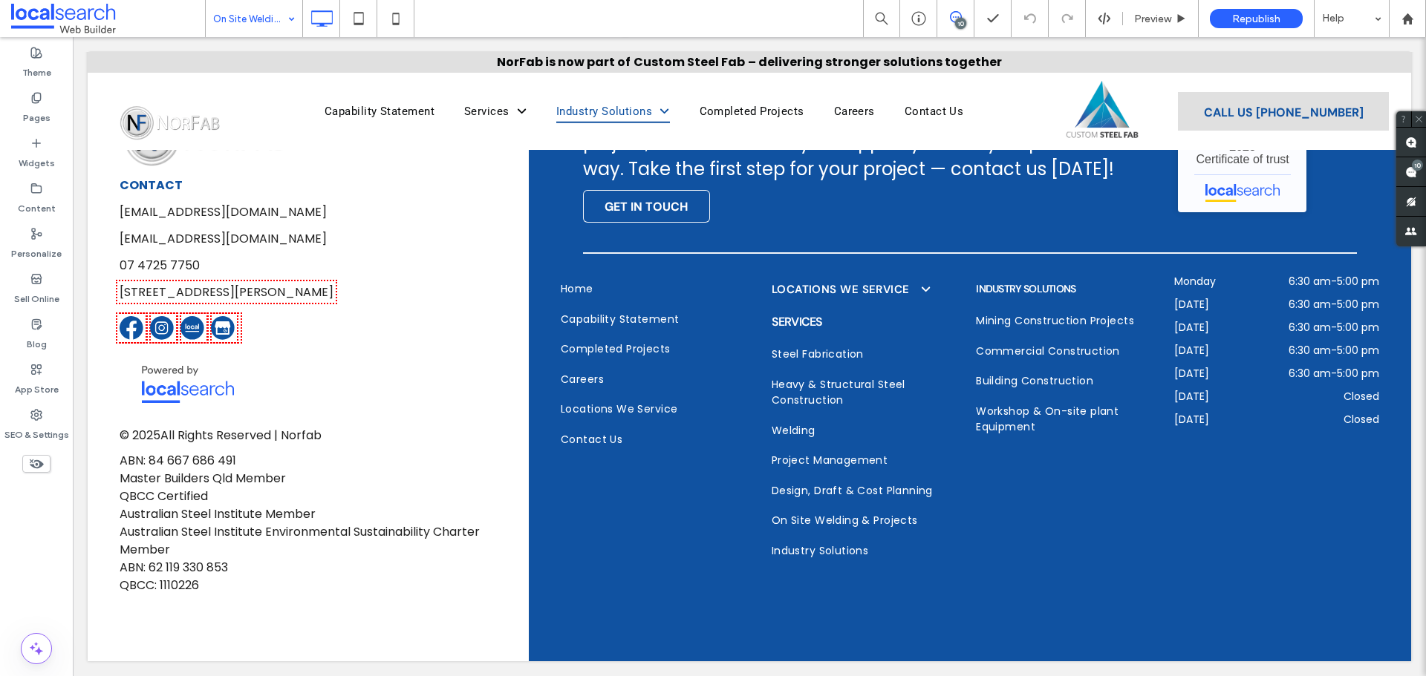
click at [251, 11] on input at bounding box center [250, 18] width 74 height 37
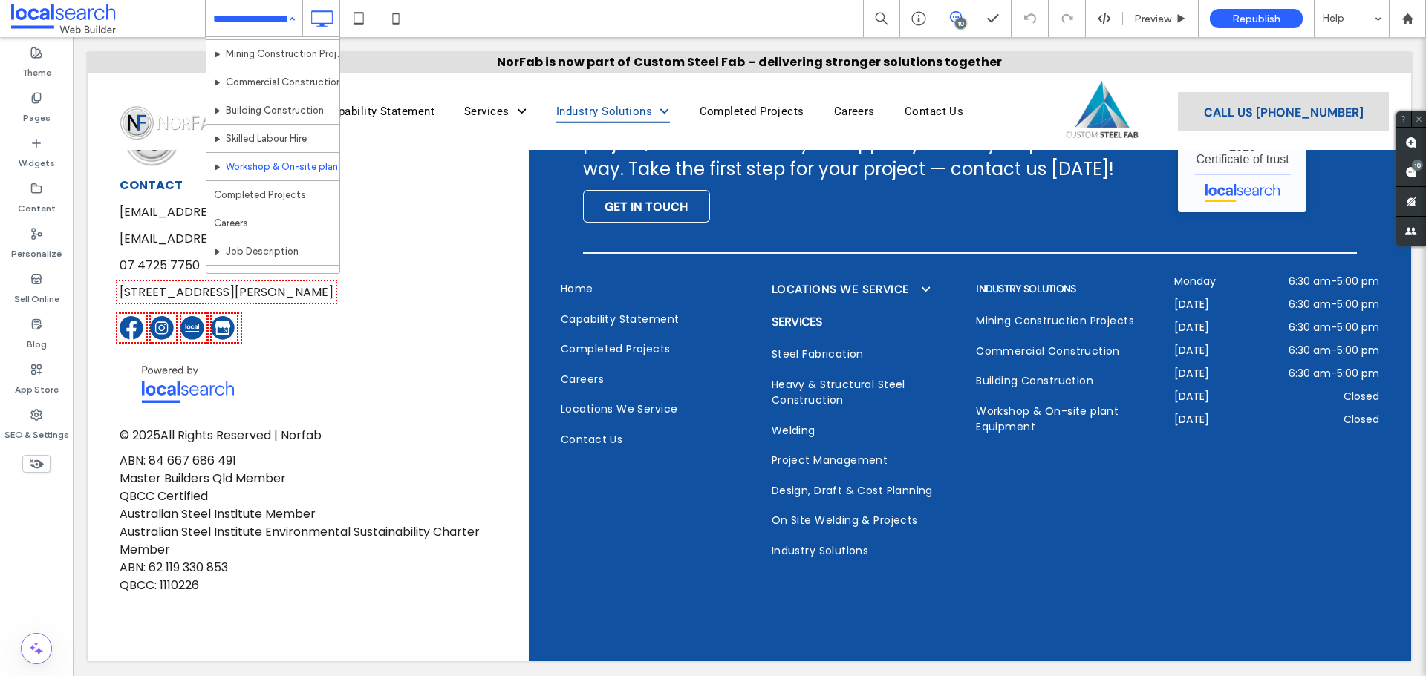
scroll to position [149, 0]
click at [270, 19] on input at bounding box center [250, 18] width 74 height 37
click at [274, 25] on input at bounding box center [250, 18] width 74 height 37
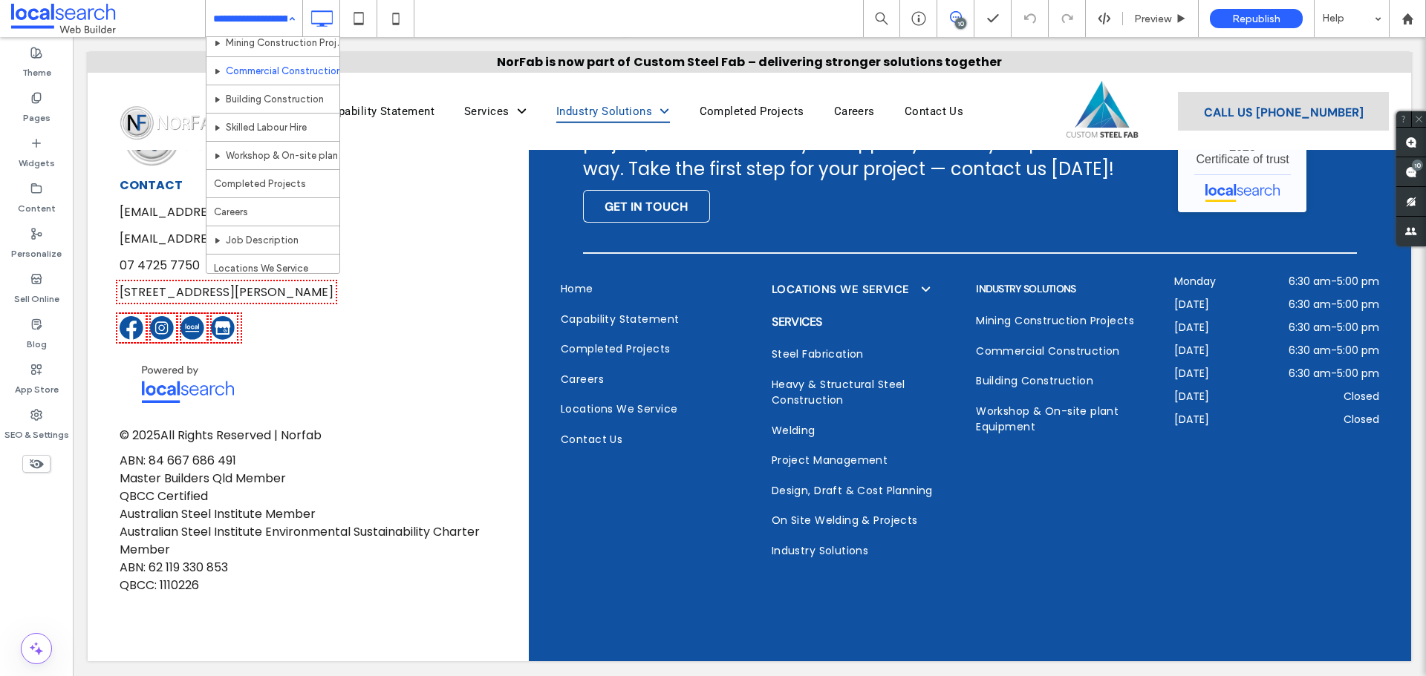
scroll to position [216, 0]
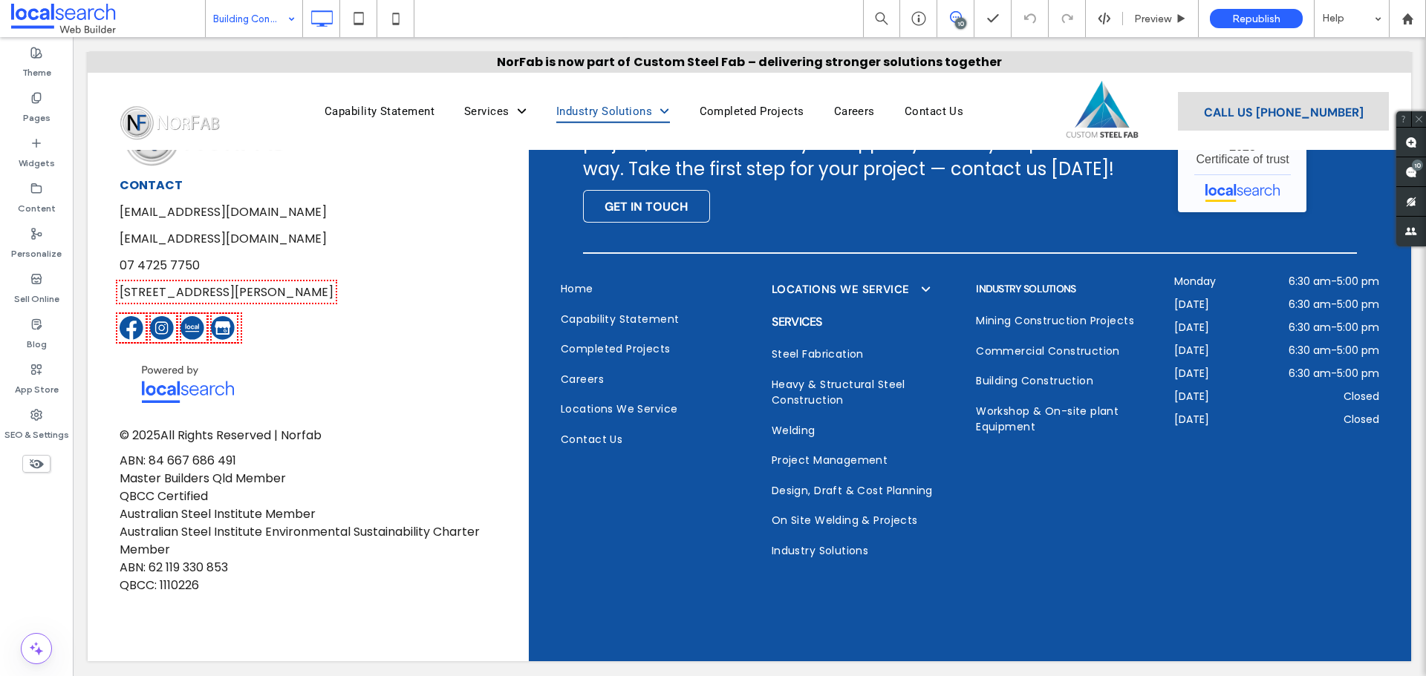
click at [255, 22] on input at bounding box center [250, 18] width 74 height 37
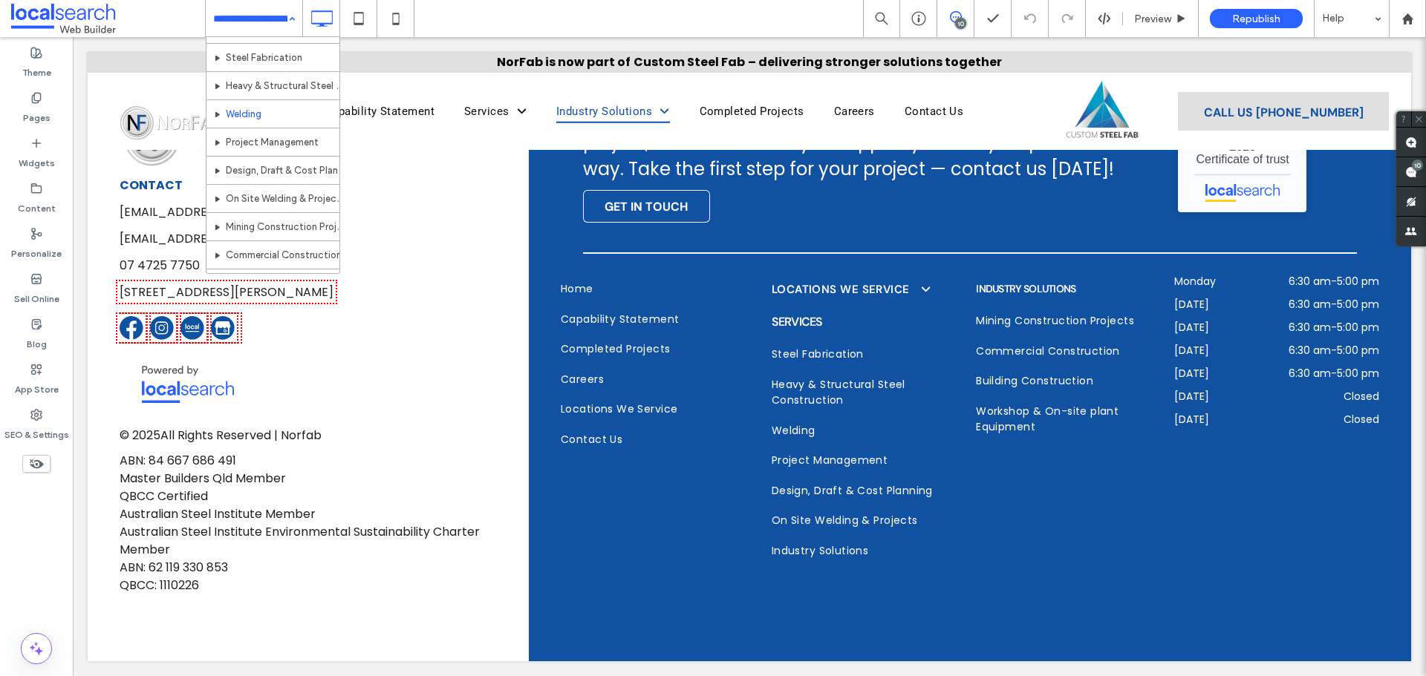
scroll to position [149, 0]
click at [258, 27] on input at bounding box center [250, 18] width 74 height 37
click at [229, 30] on input at bounding box center [250, 18] width 74 height 37
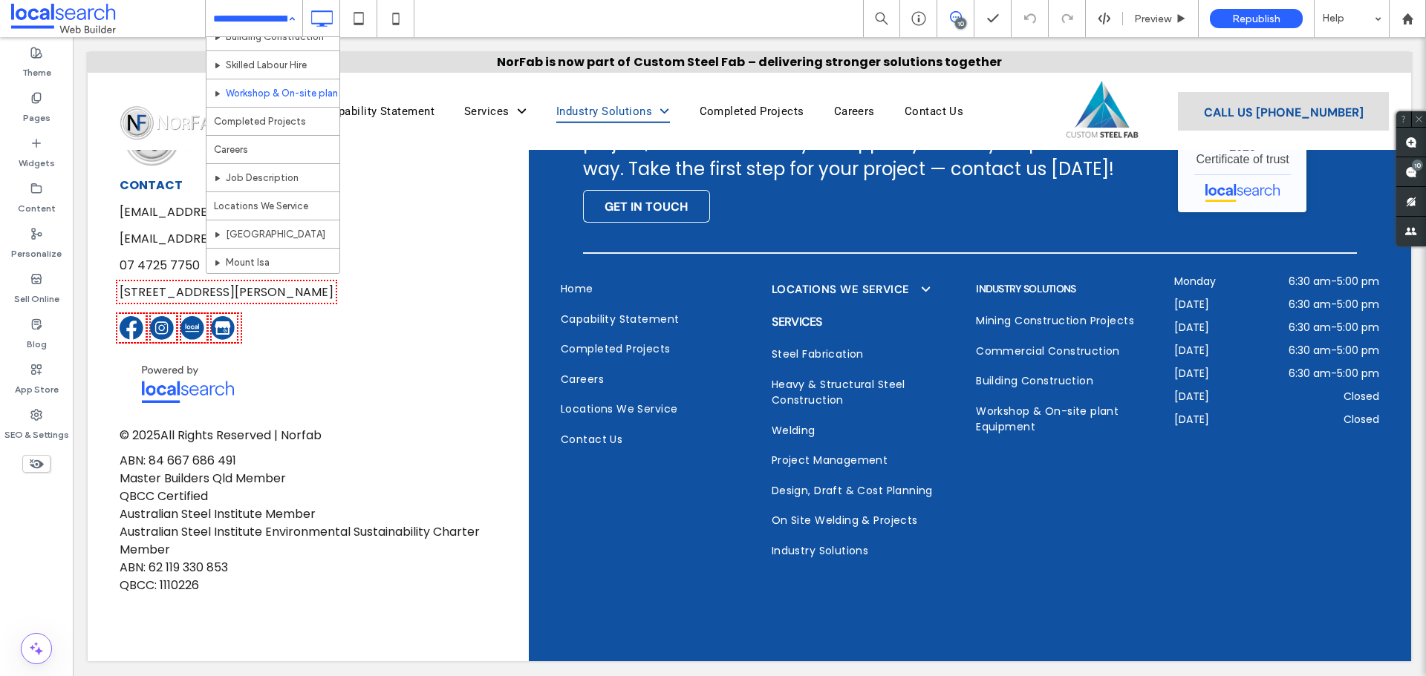
scroll to position [297, 0]
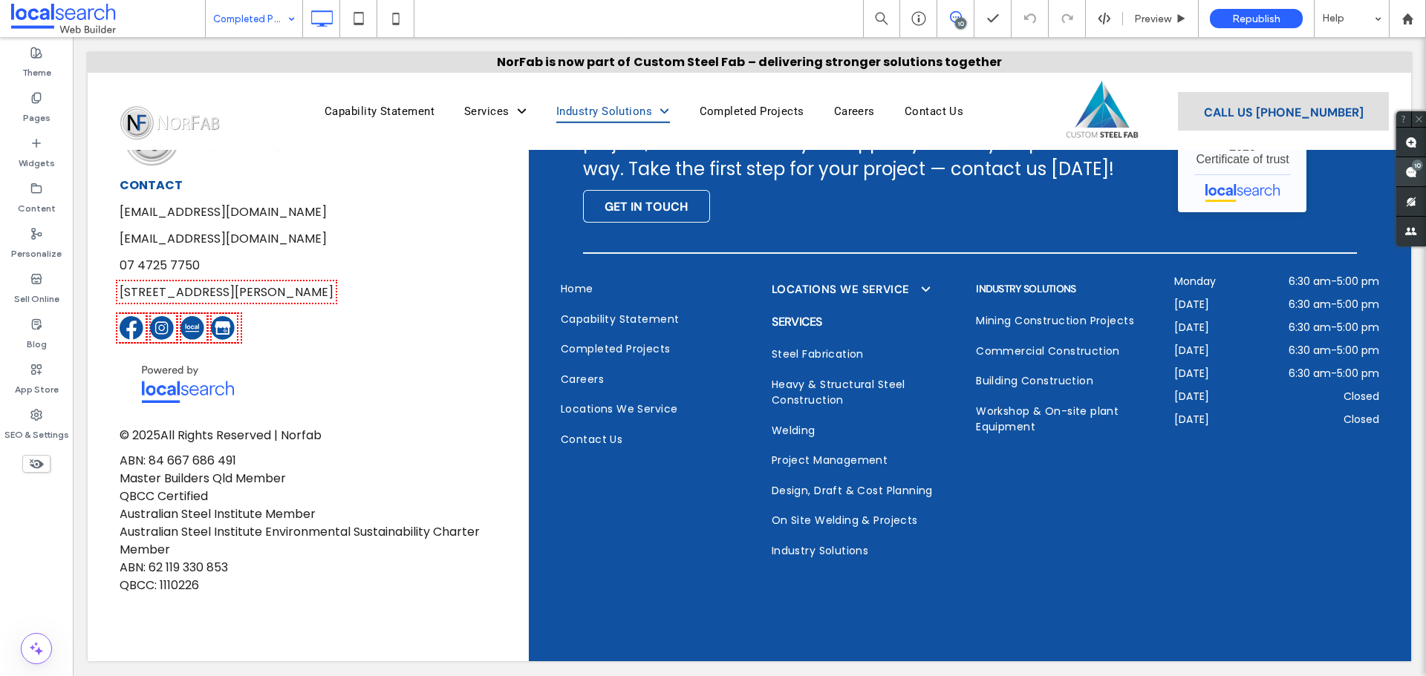
click at [1411, 168] on use at bounding box center [1411, 172] width 12 height 12
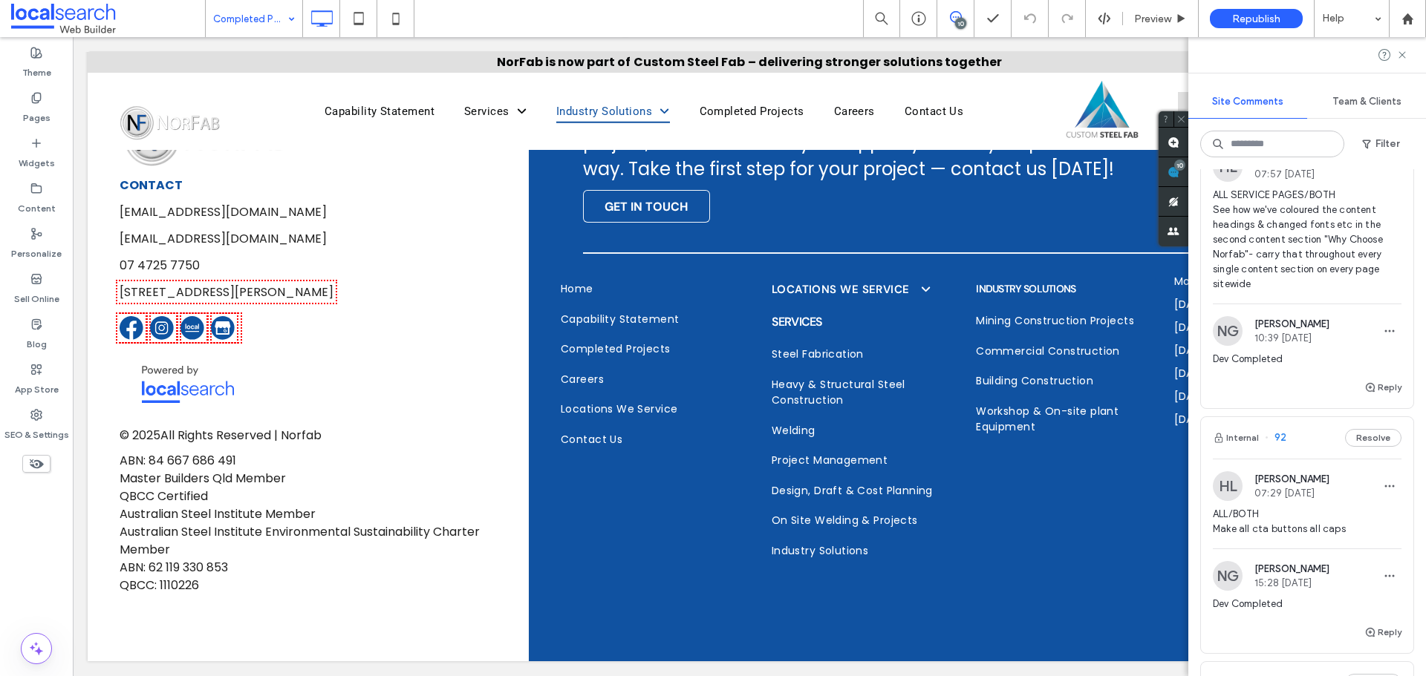
scroll to position [2450, 0]
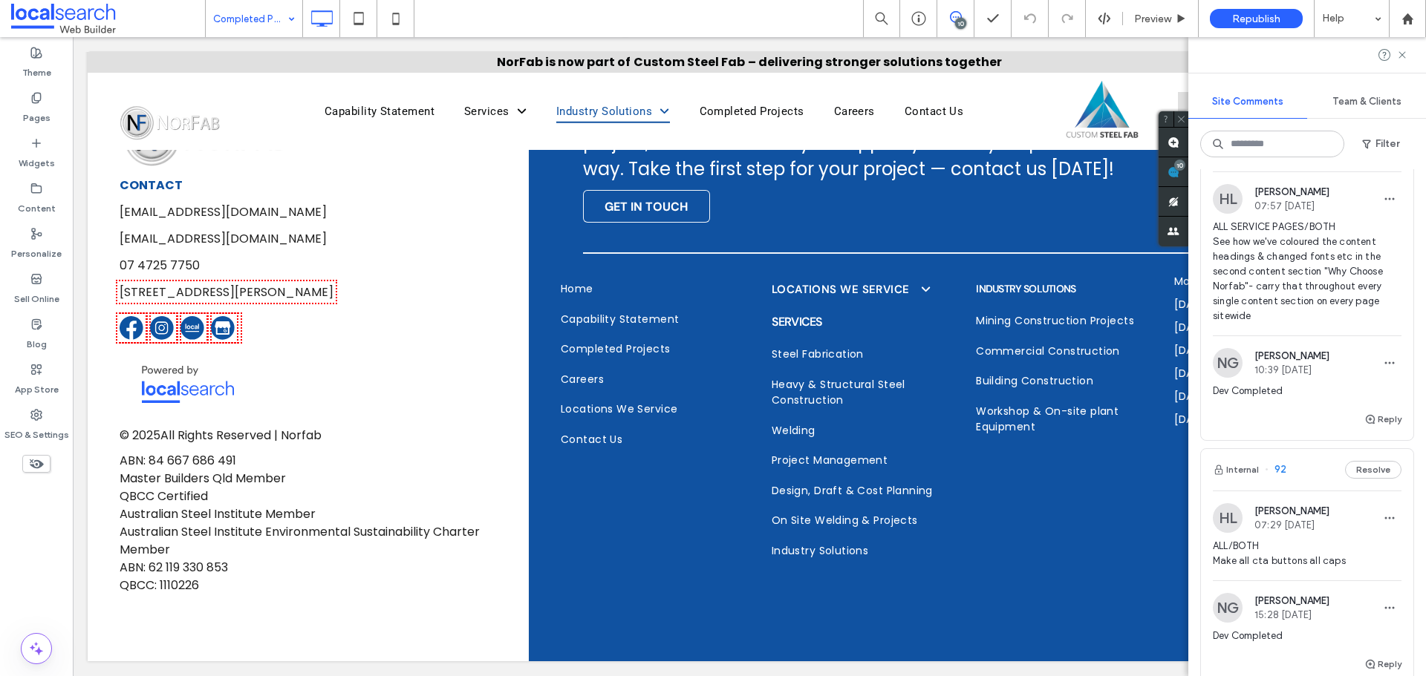
click at [1225, 214] on img at bounding box center [1228, 199] width 30 height 30
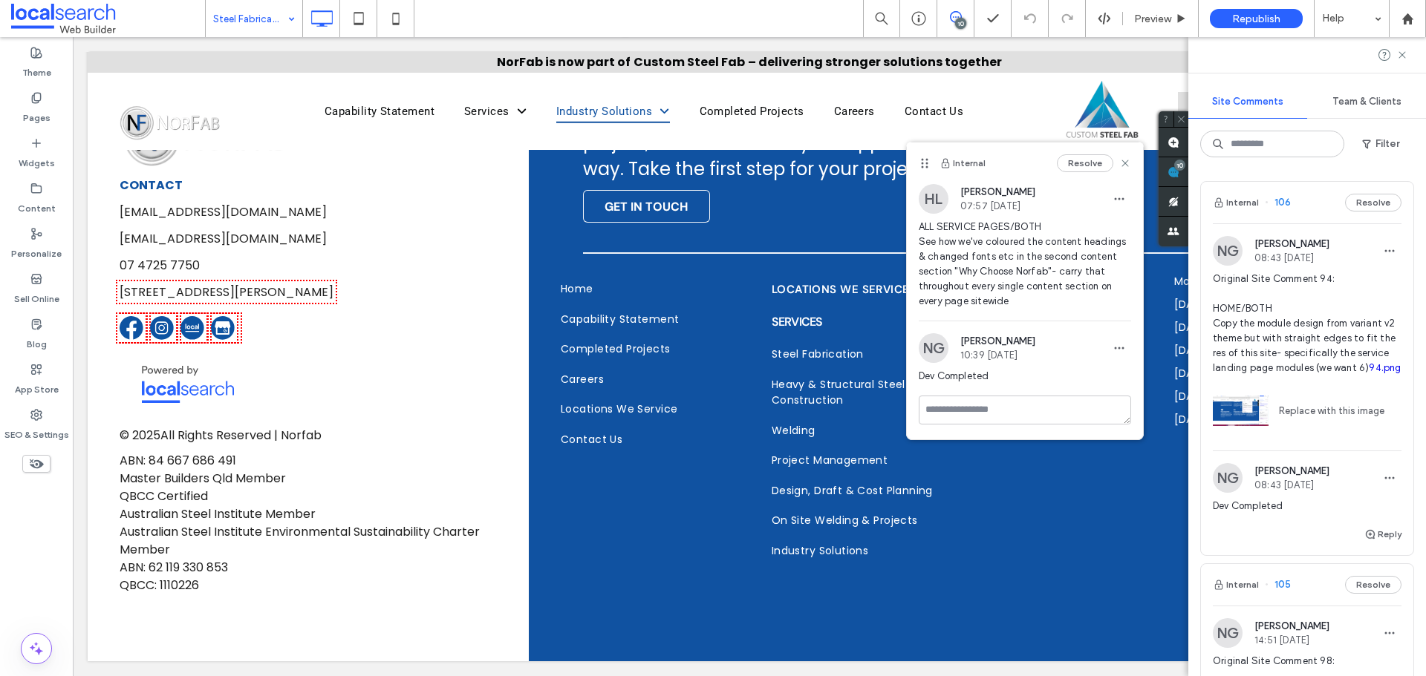
click at [1236, 258] on img at bounding box center [1228, 251] width 30 height 30
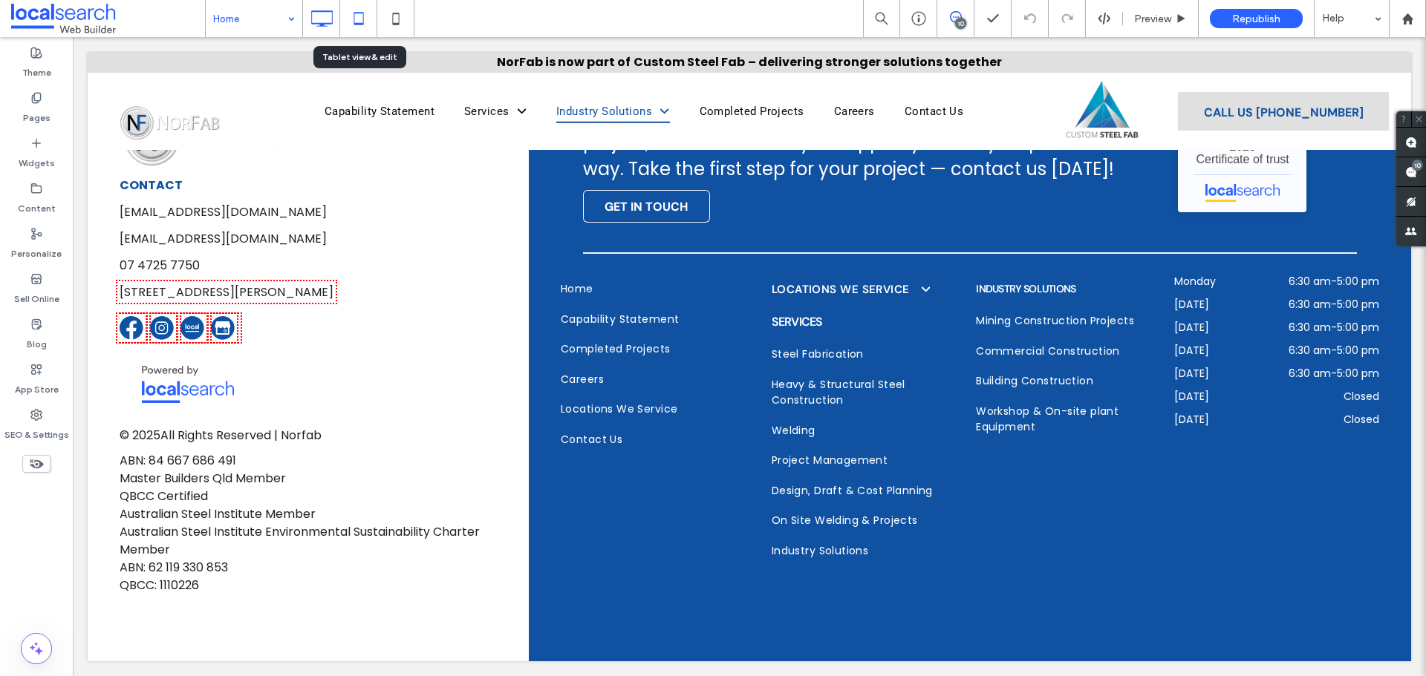
click at [367, 24] on icon at bounding box center [359, 19] width 30 height 30
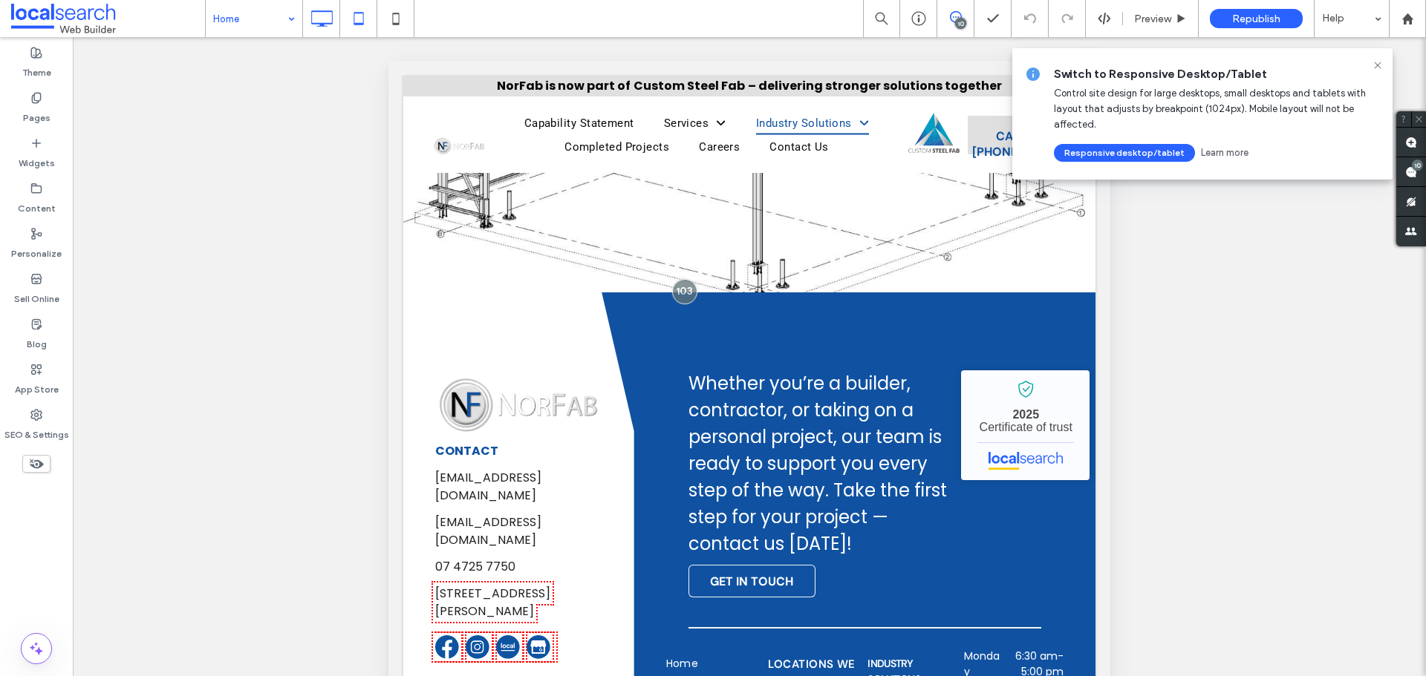
click at [320, 27] on icon at bounding box center [322, 19] width 30 height 30
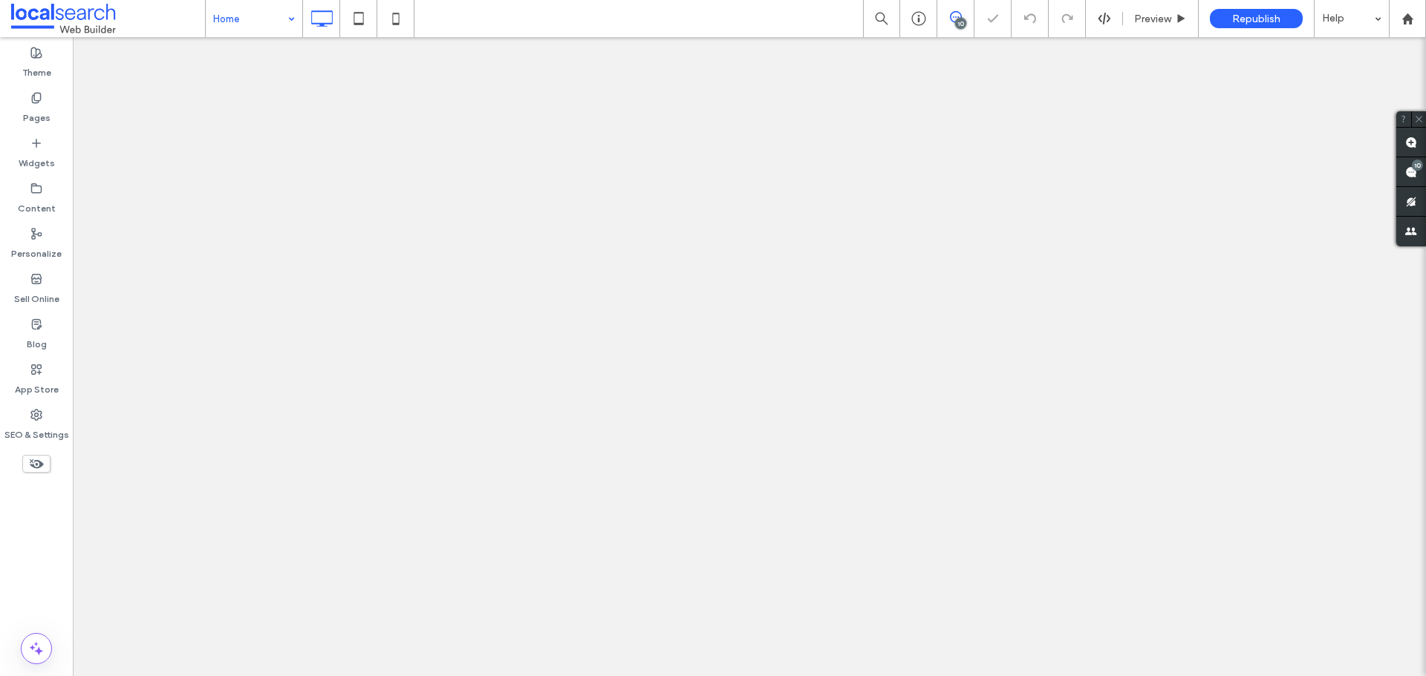
click at [325, 22] on div at bounding box center [713, 338] width 1426 height 676
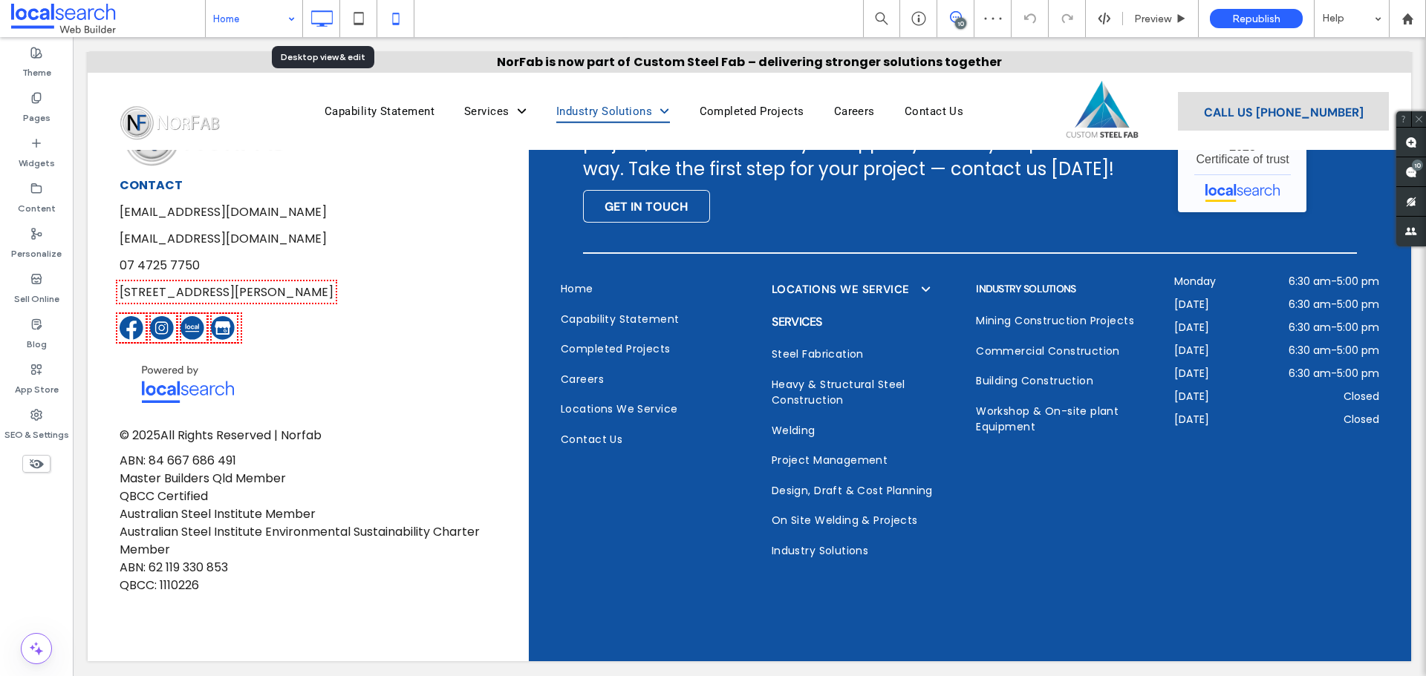
click at [392, 17] on icon at bounding box center [396, 19] width 30 height 30
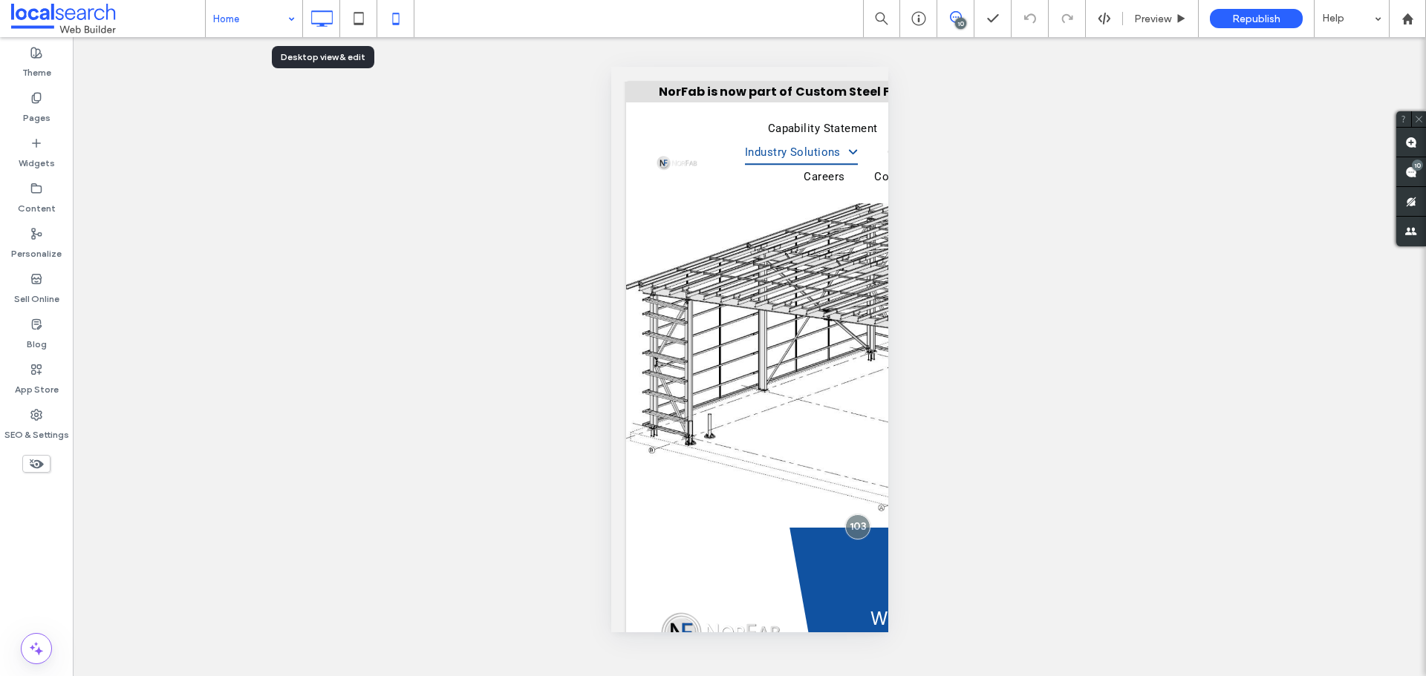
click at [316, 20] on icon at bounding box center [322, 19] width 30 height 30
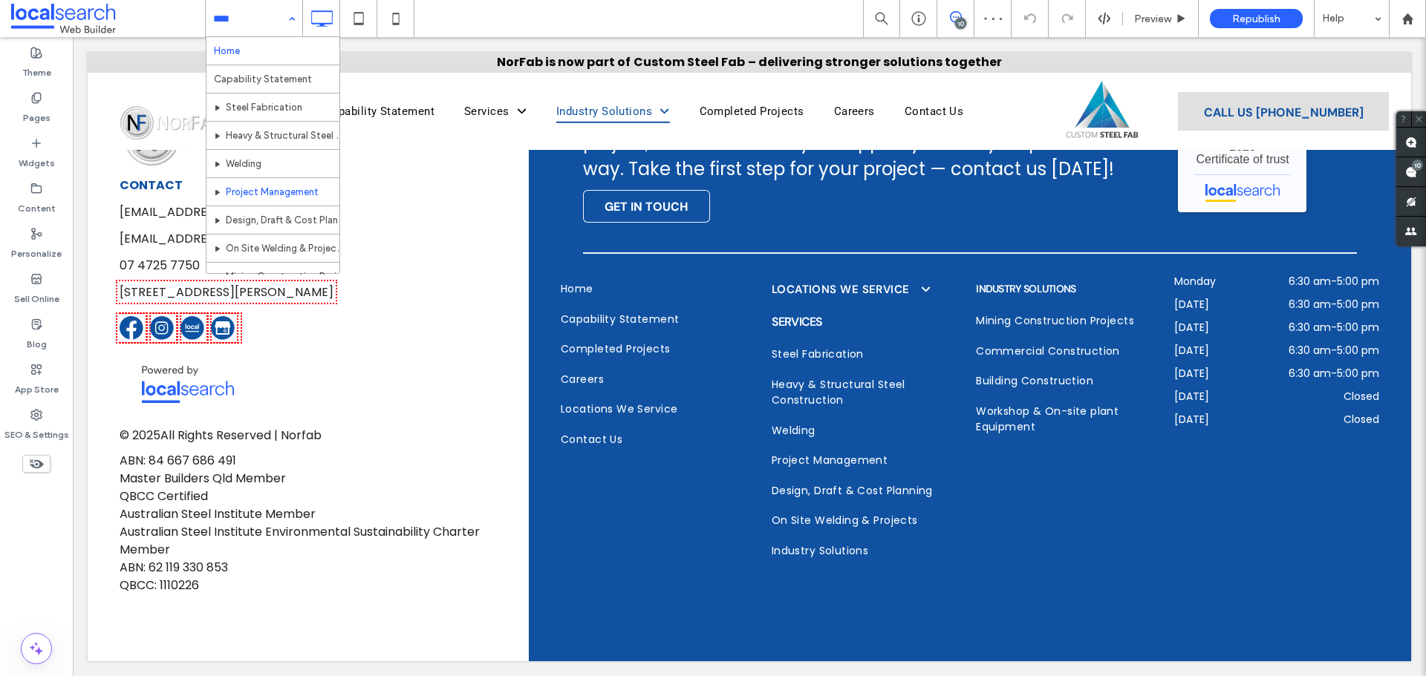
scroll to position [223, 0]
click at [1412, 177] on use at bounding box center [1411, 172] width 12 height 12
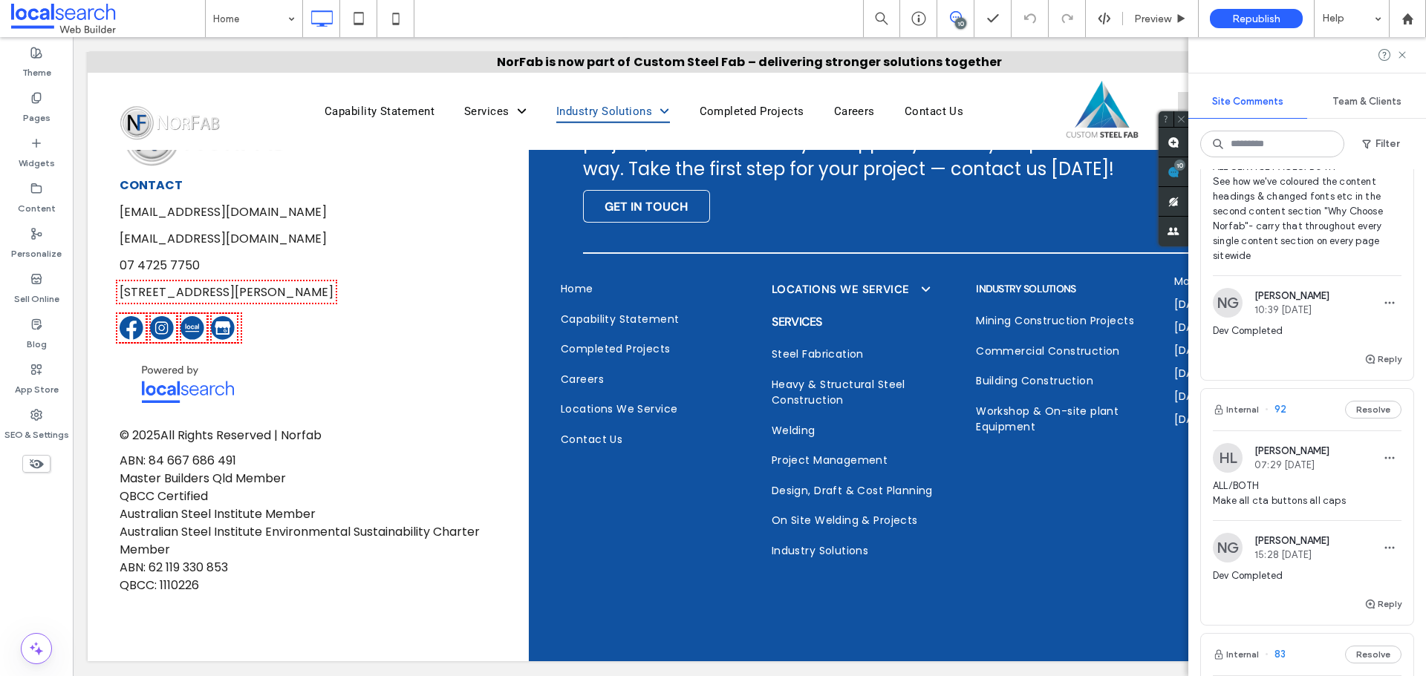
scroll to position [2525, 0]
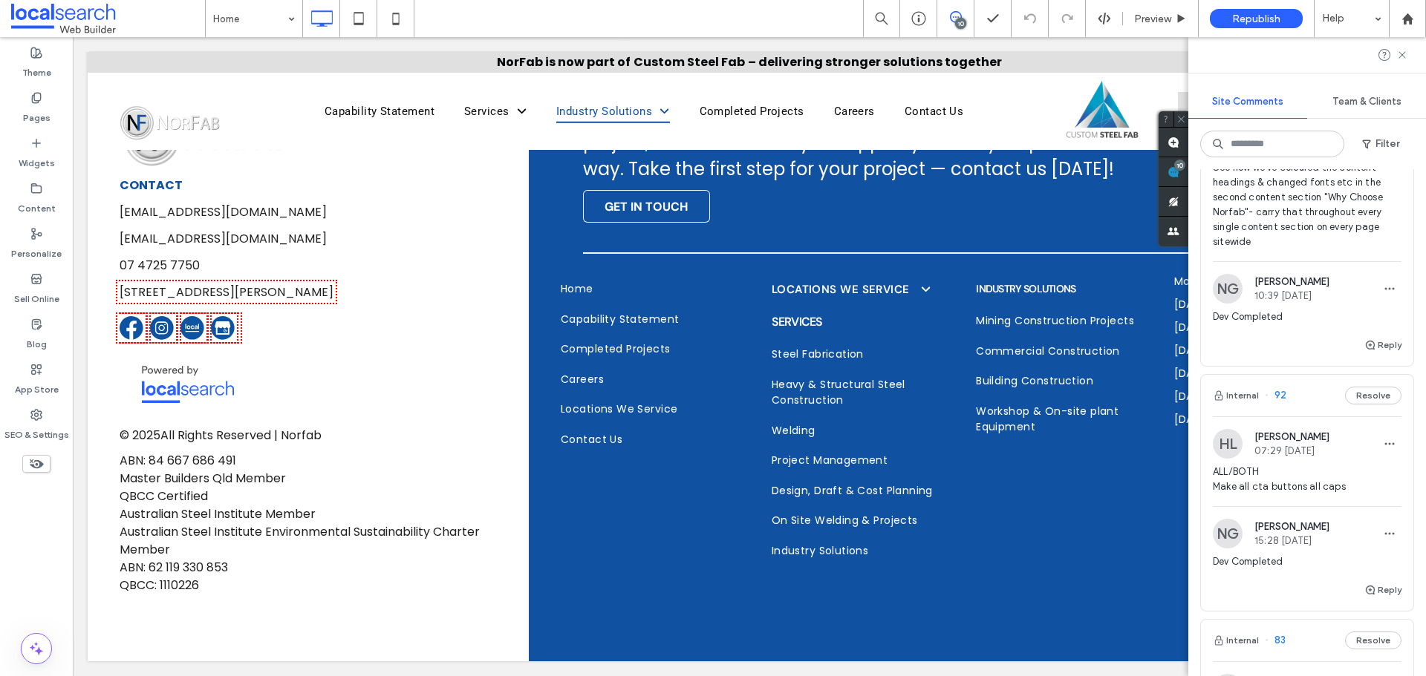
click at [1223, 140] on img at bounding box center [1228, 125] width 30 height 30
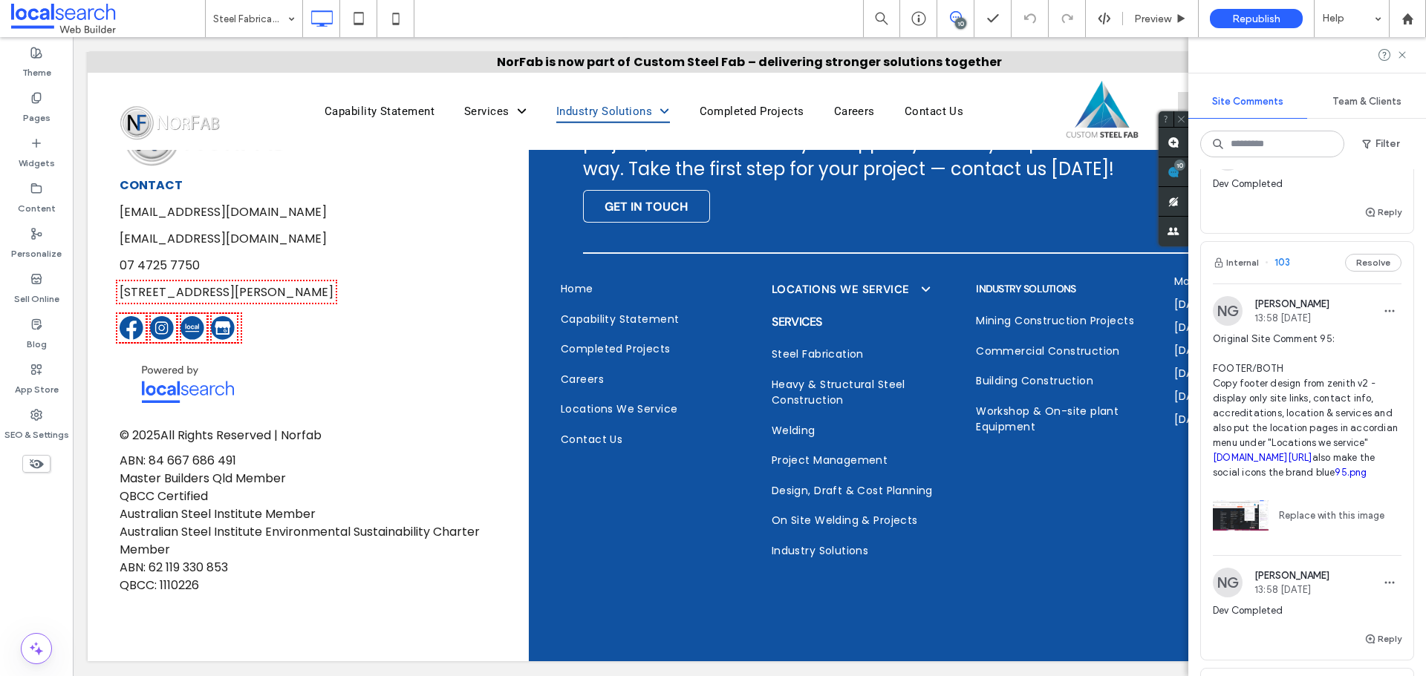
scroll to position [1040, 0]
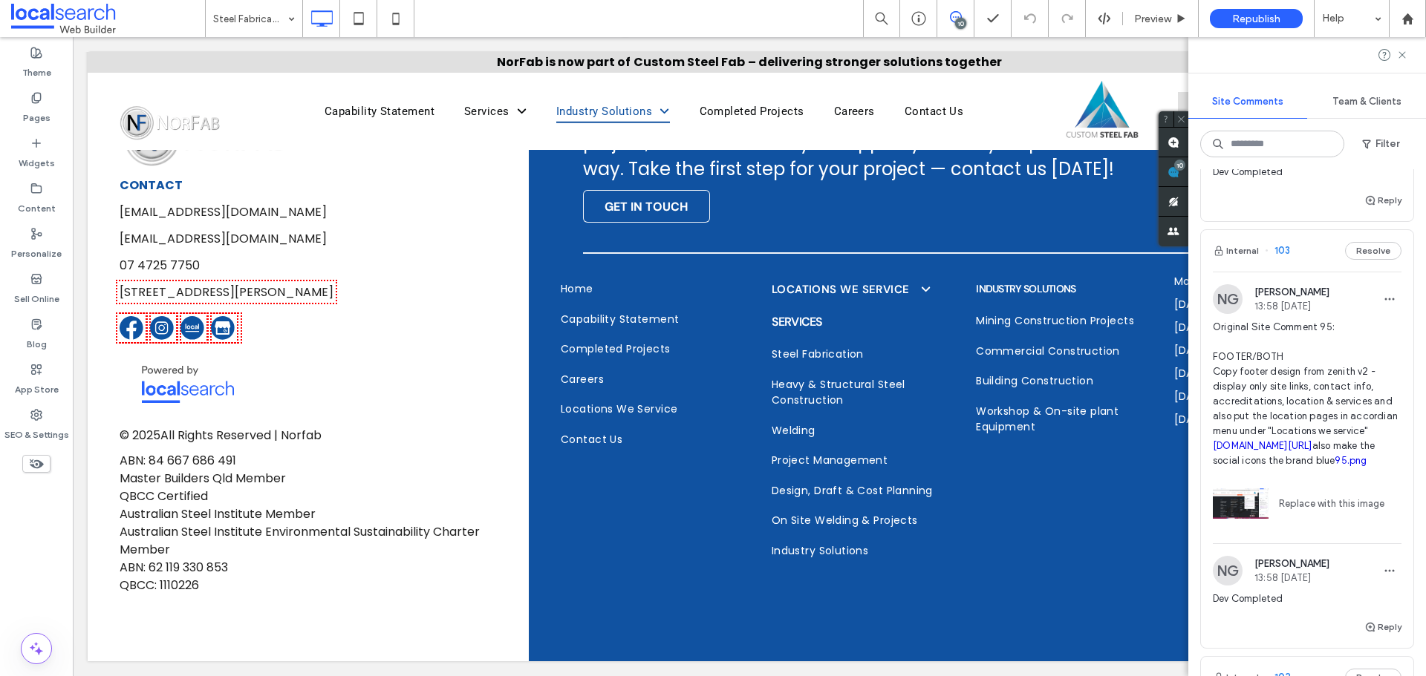
click at [1223, 314] on img at bounding box center [1228, 299] width 30 height 30
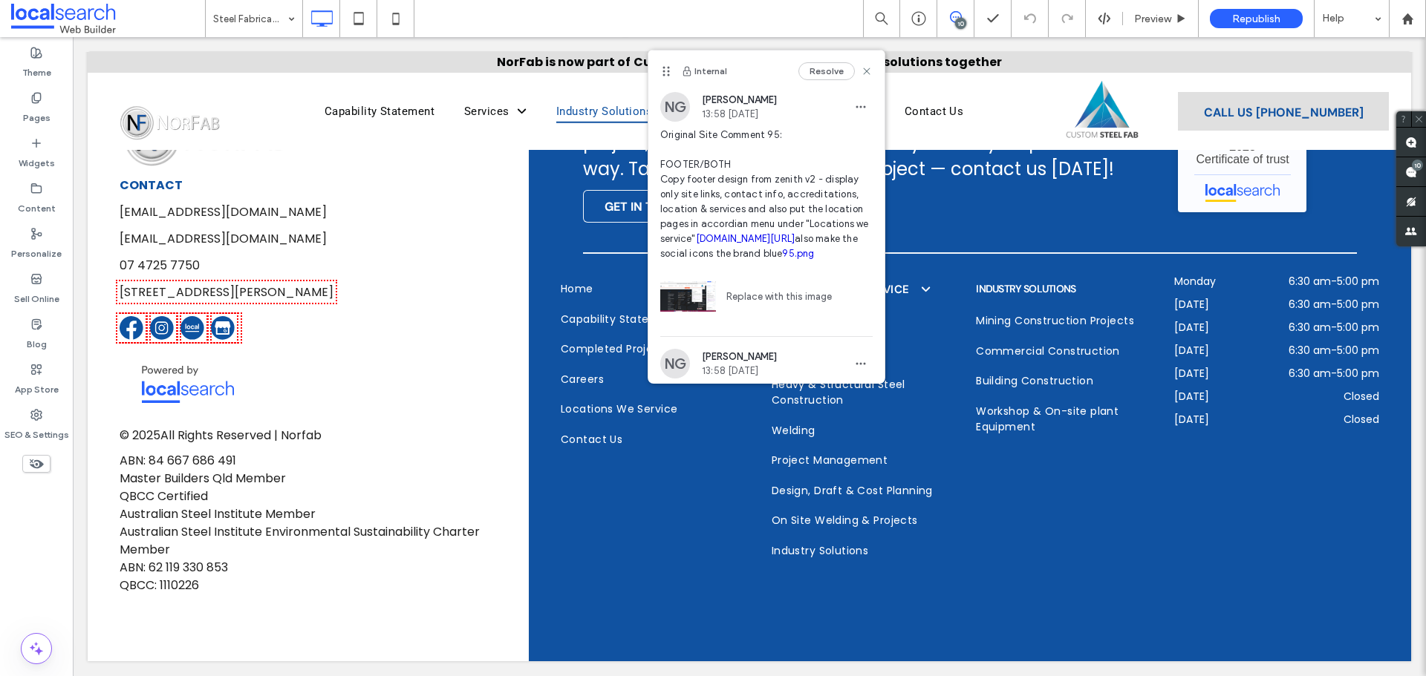
scroll to position [0, 0]
click at [760, 244] on link "[DOMAIN_NAME][URL]" at bounding box center [746, 238] width 100 height 11
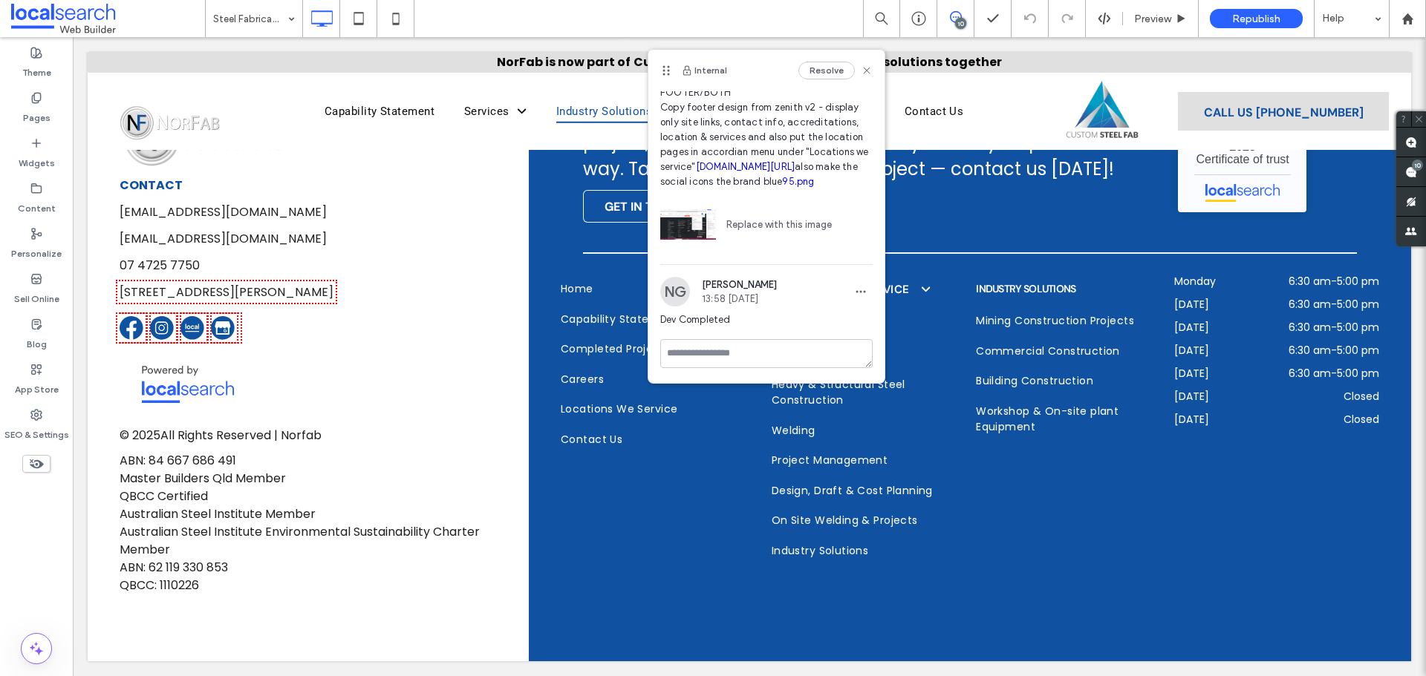
scroll to position [146, 0]
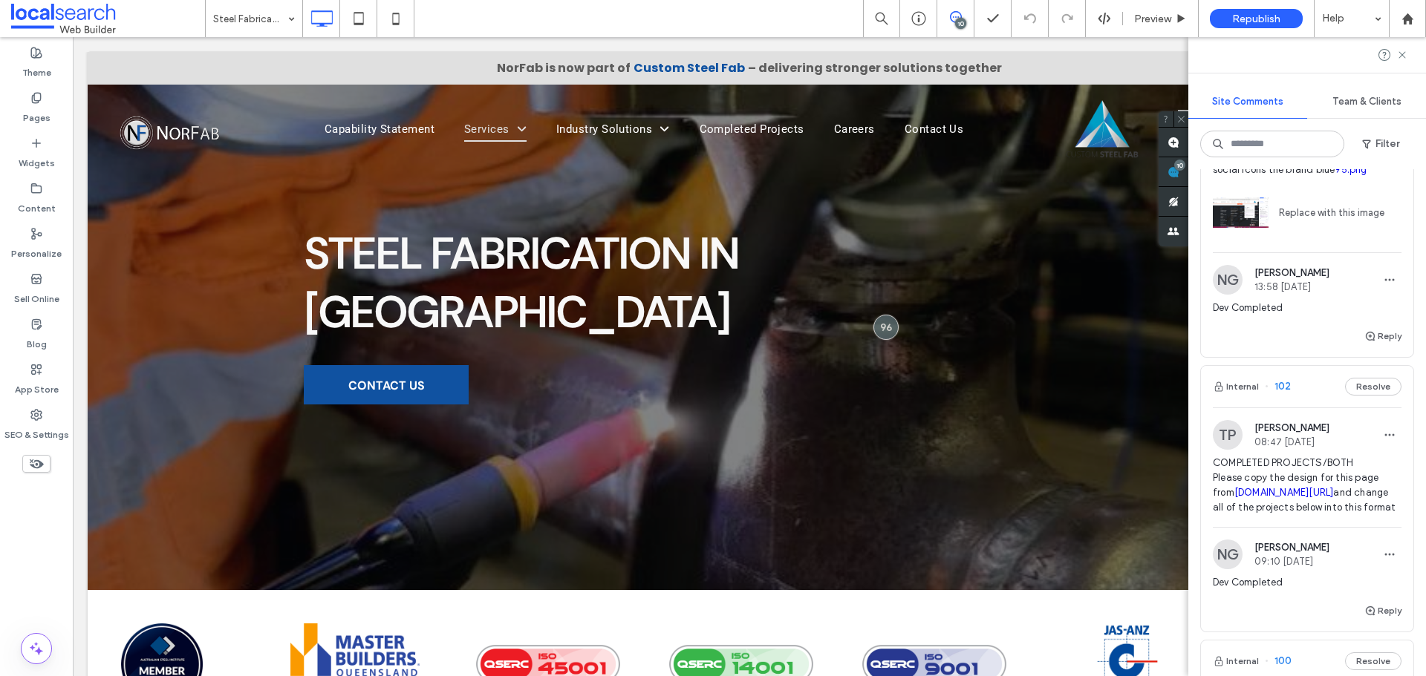
scroll to position [1337, 0]
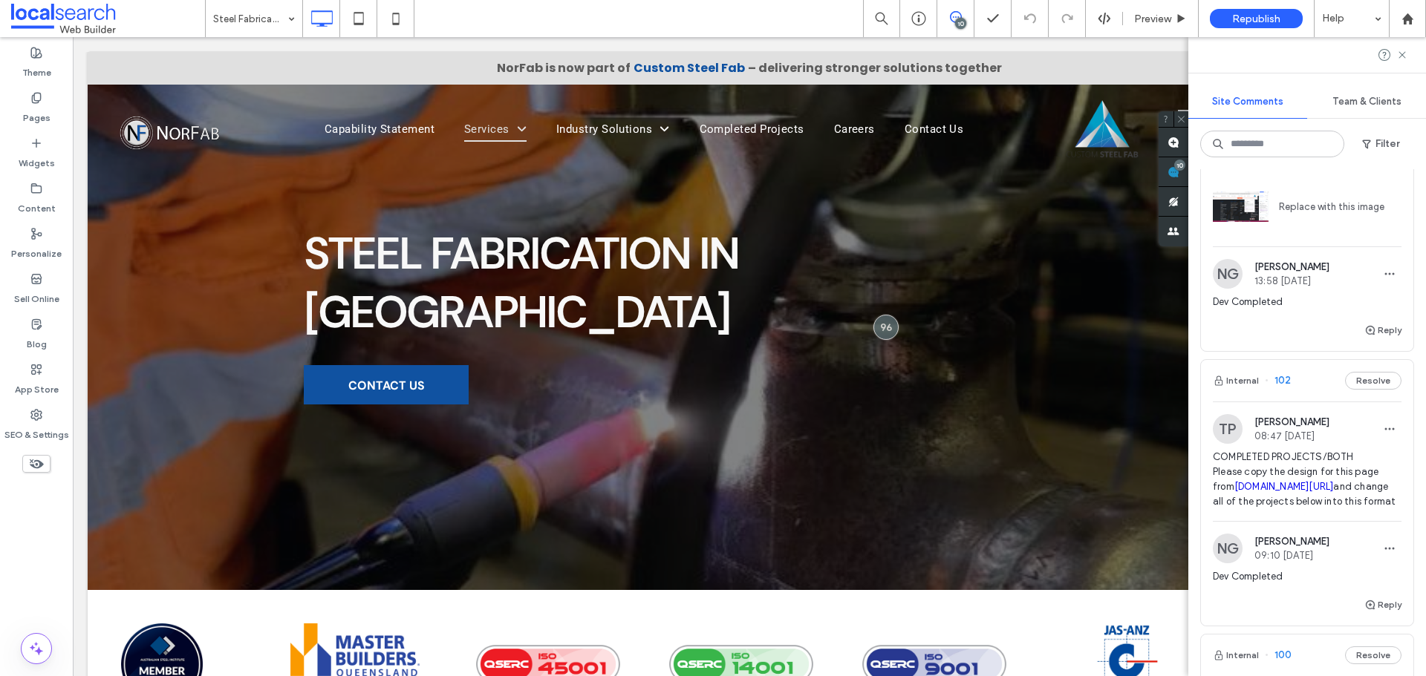
click at [1334, 169] on link "95.png" at bounding box center [1350, 163] width 32 height 11
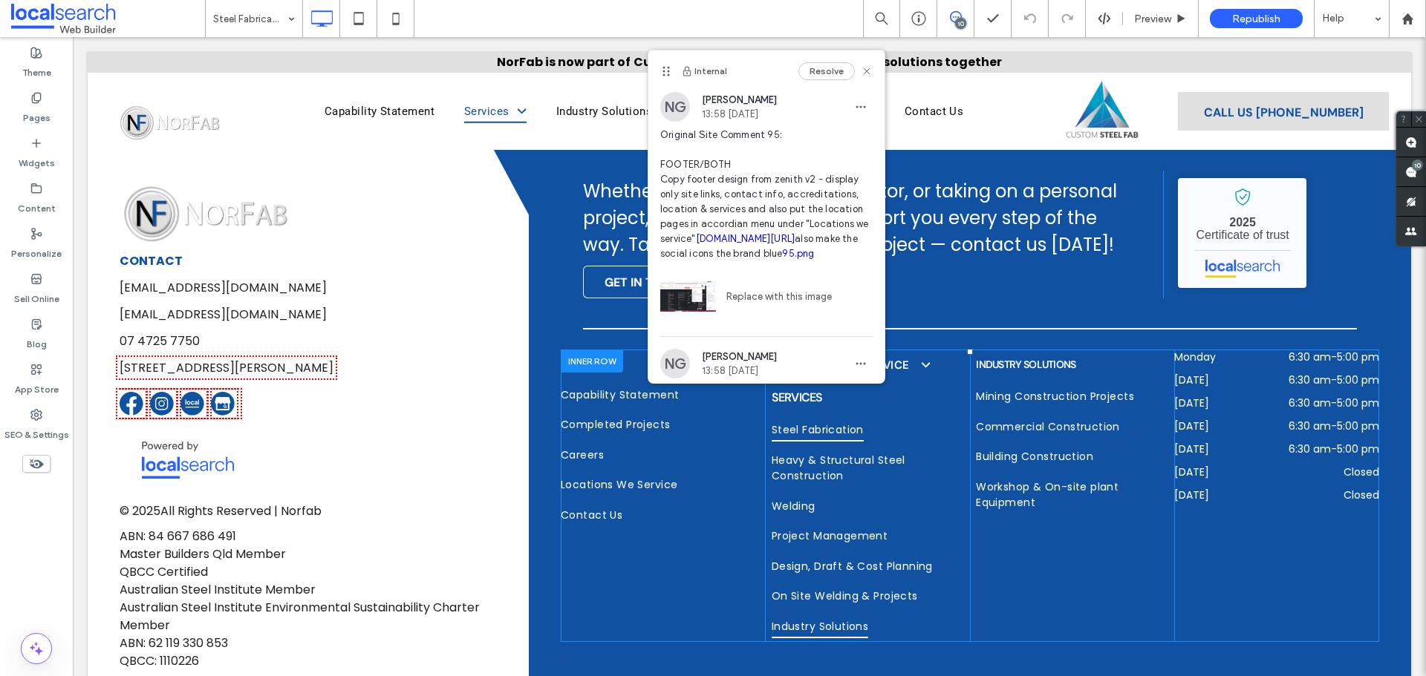
scroll to position [0, 0]
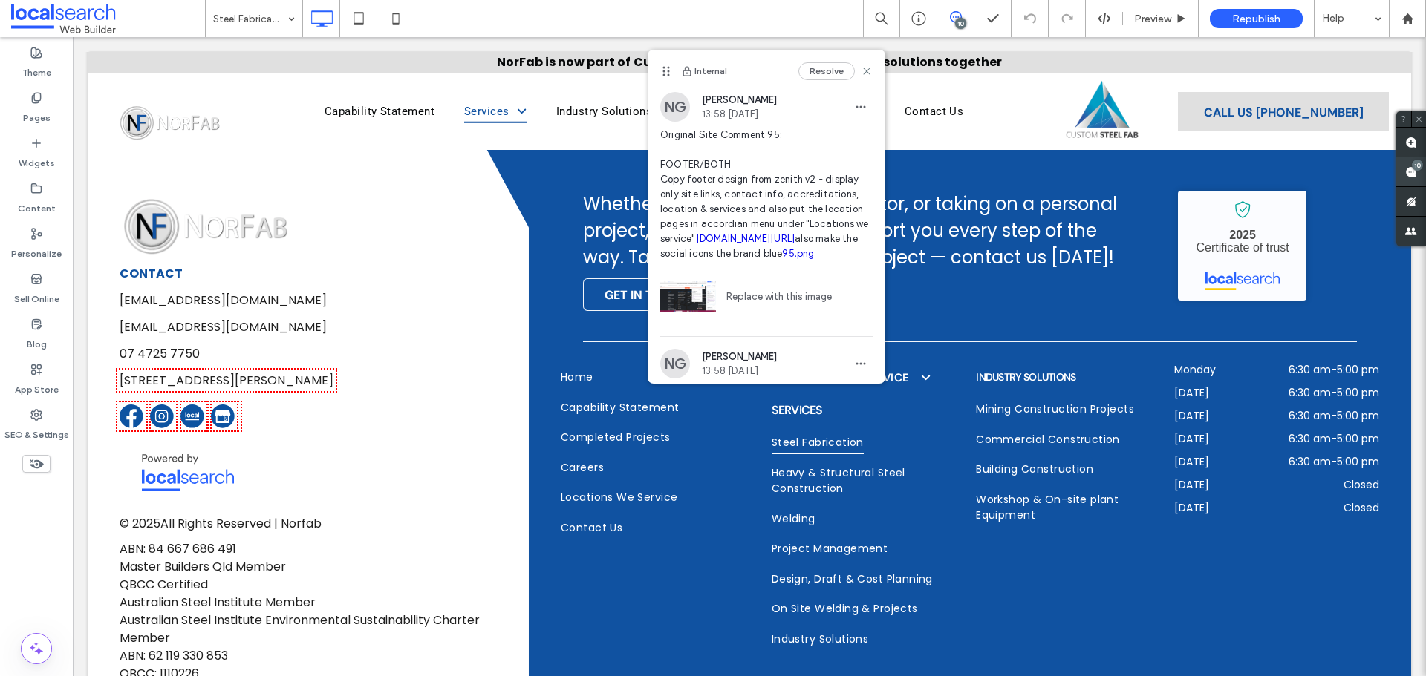
click at [1415, 172] on use at bounding box center [1411, 172] width 12 height 12
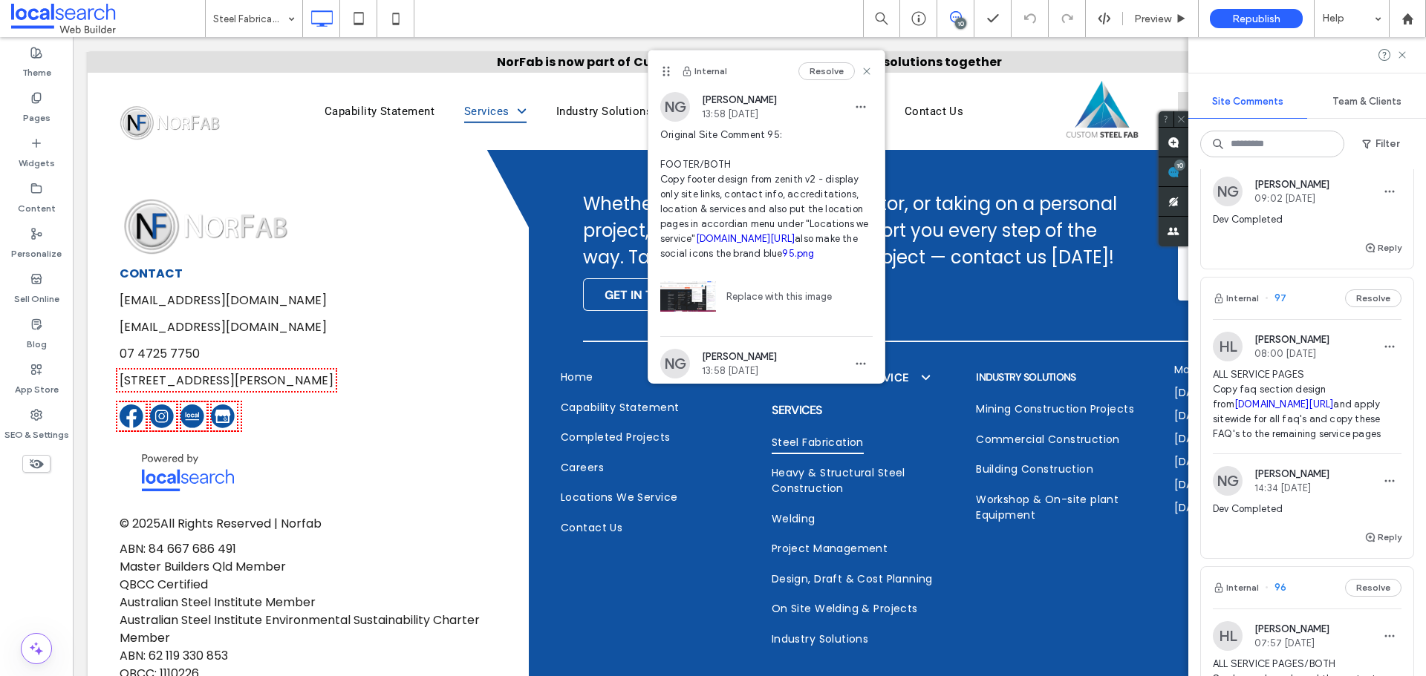
scroll to position [2005, 0]
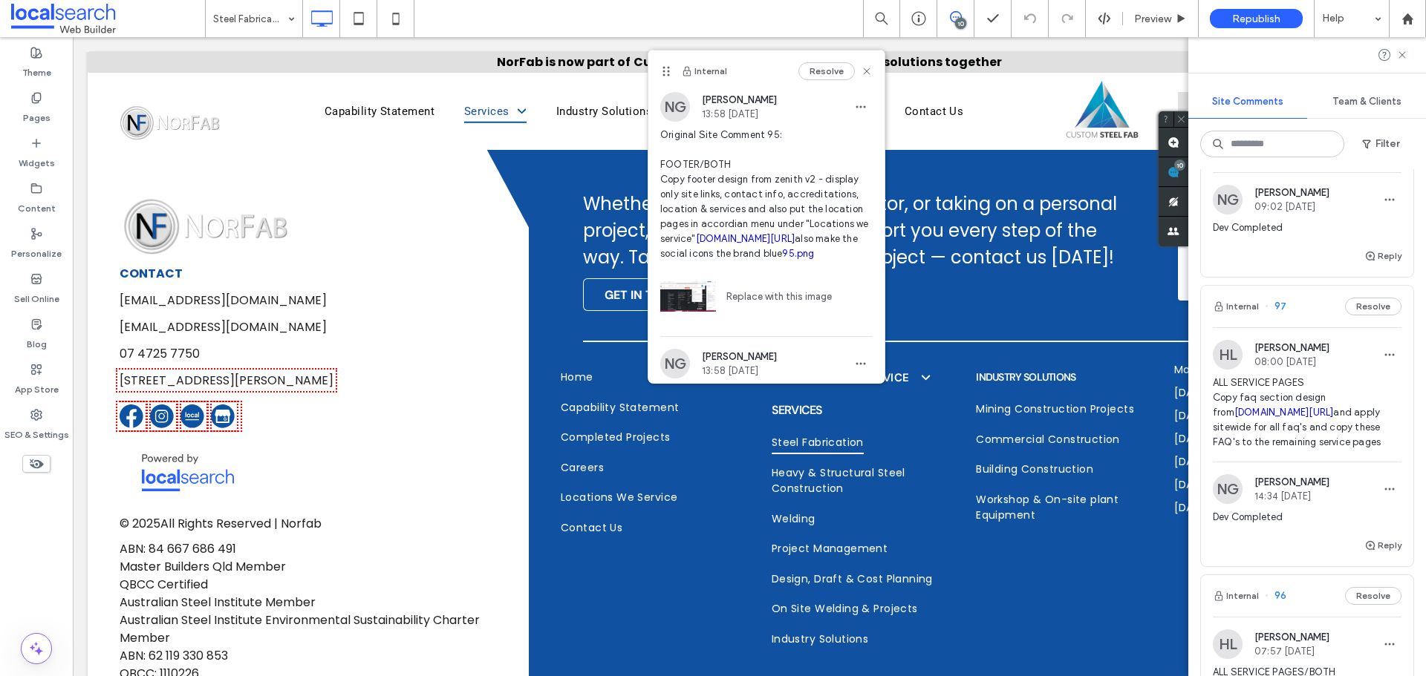
click at [1223, 370] on img at bounding box center [1228, 355] width 30 height 30
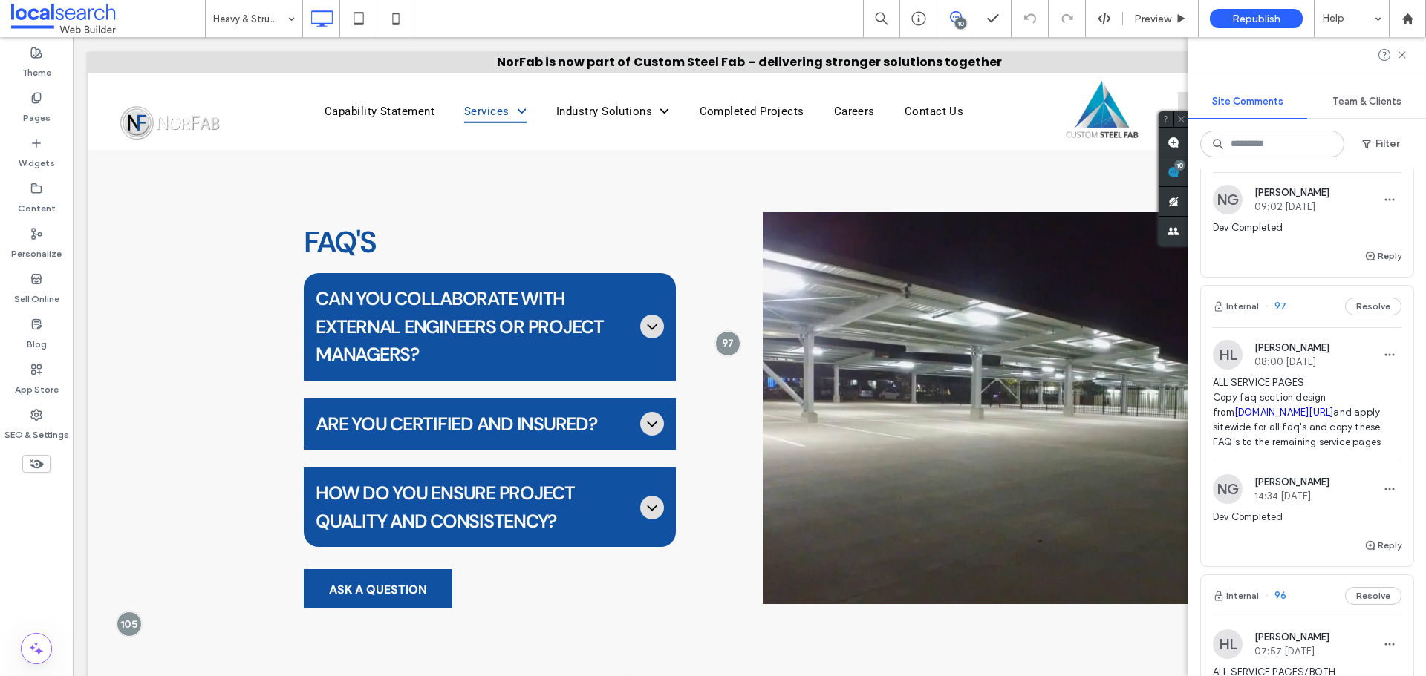
scroll to position [2079, 0]
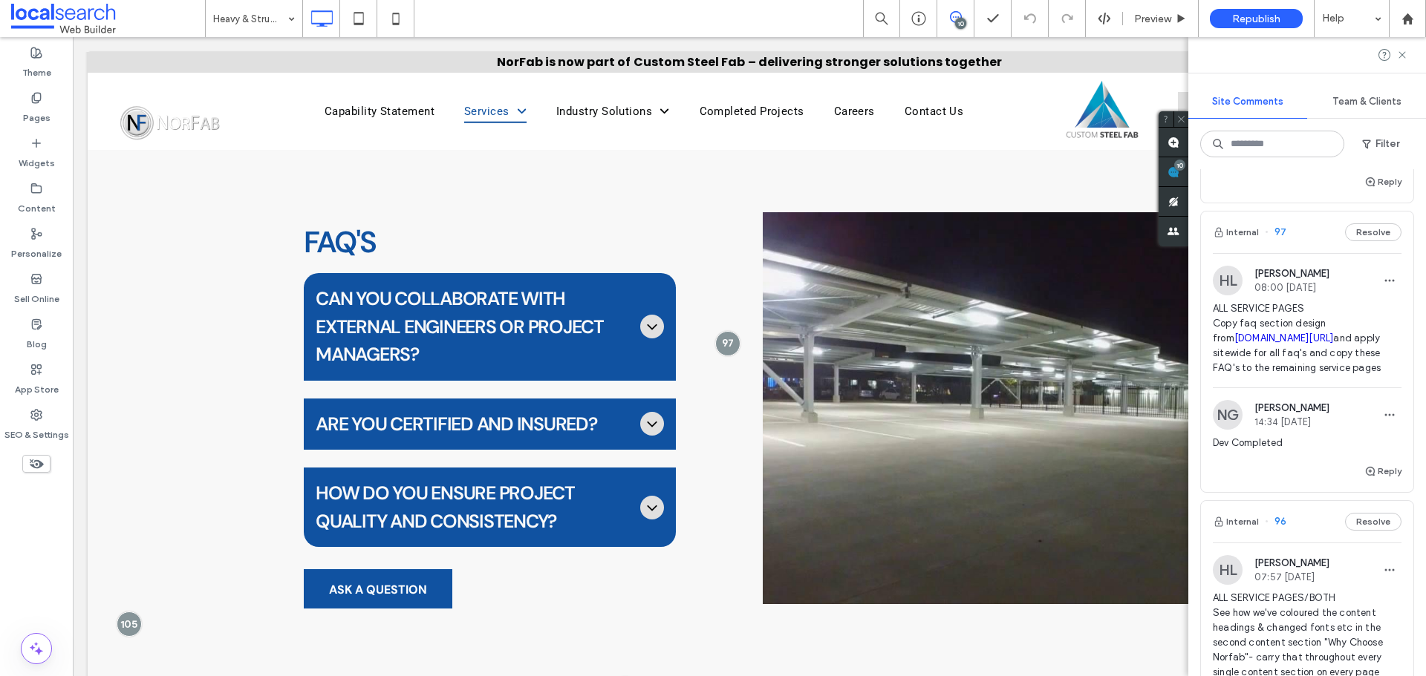
click at [1257, 344] on link "[DOMAIN_NAME][URL]" at bounding box center [1284, 338] width 100 height 11
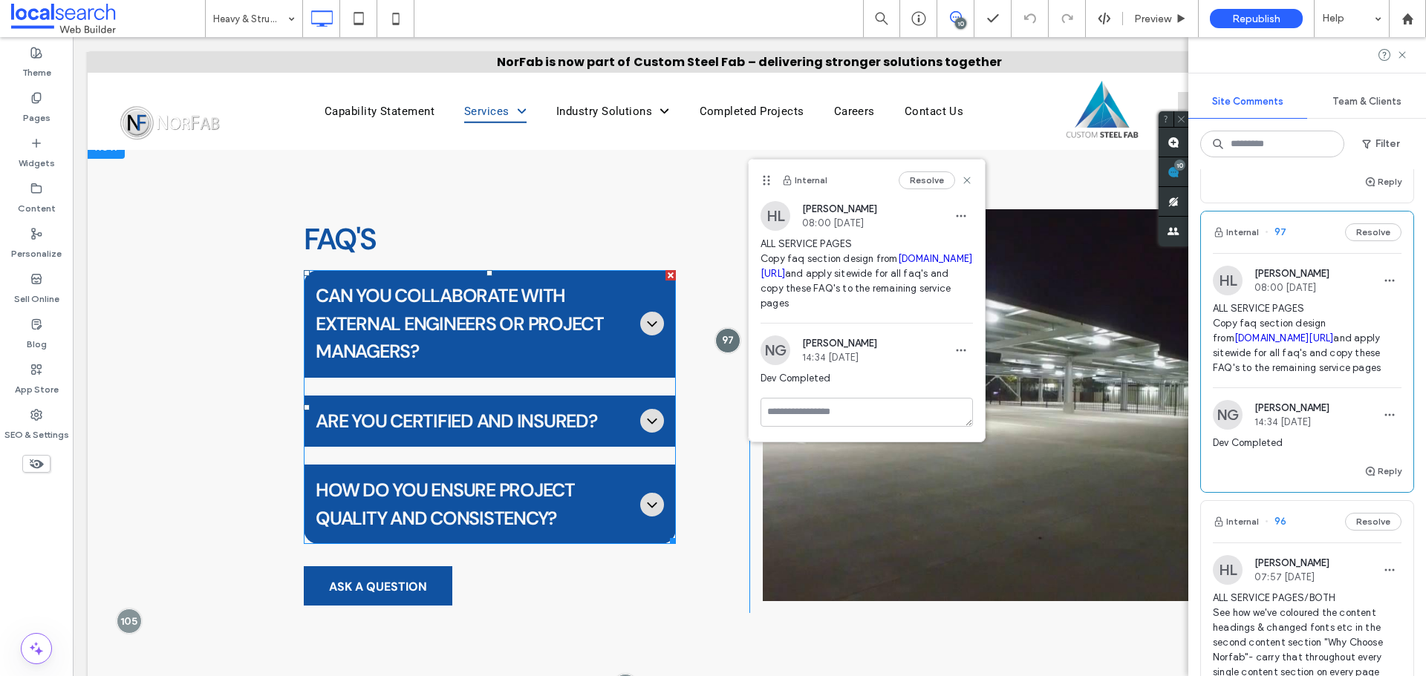
click at [643, 496] on icon at bounding box center [652, 505] width 18 height 18
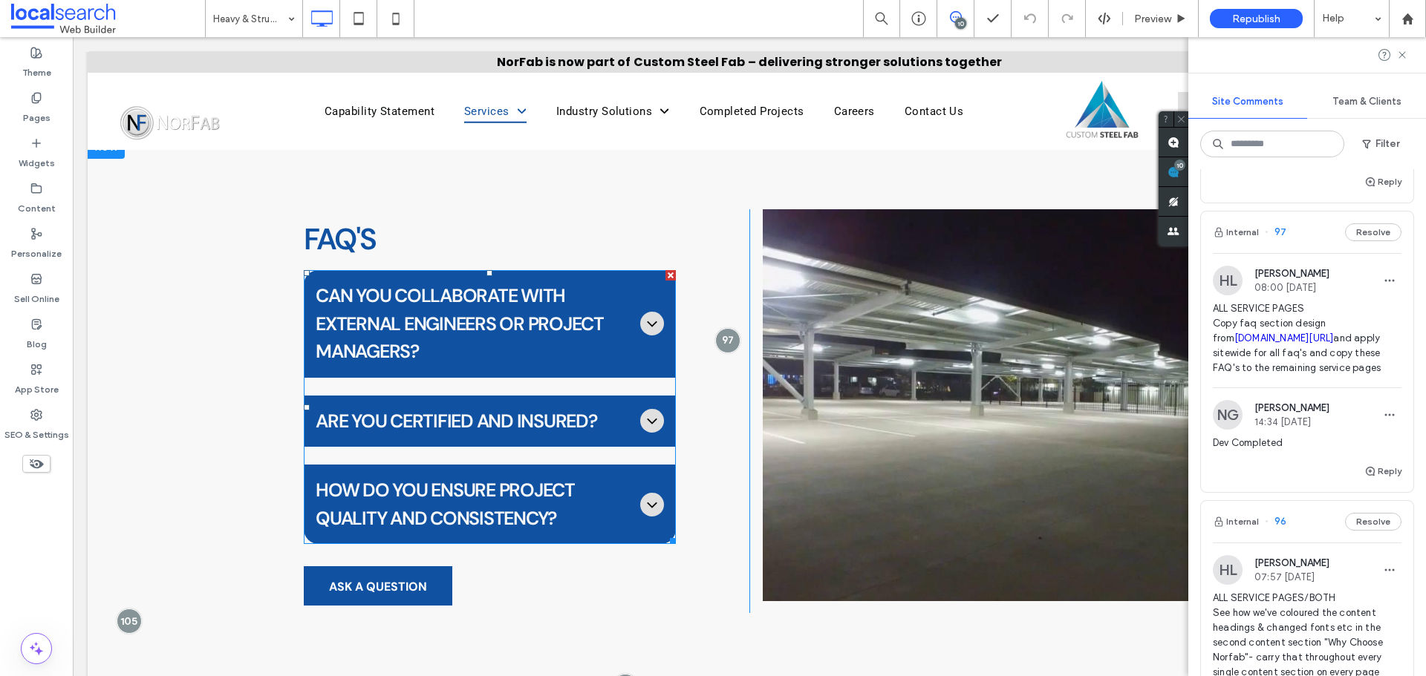
click at [643, 496] on icon at bounding box center [652, 505] width 18 height 18
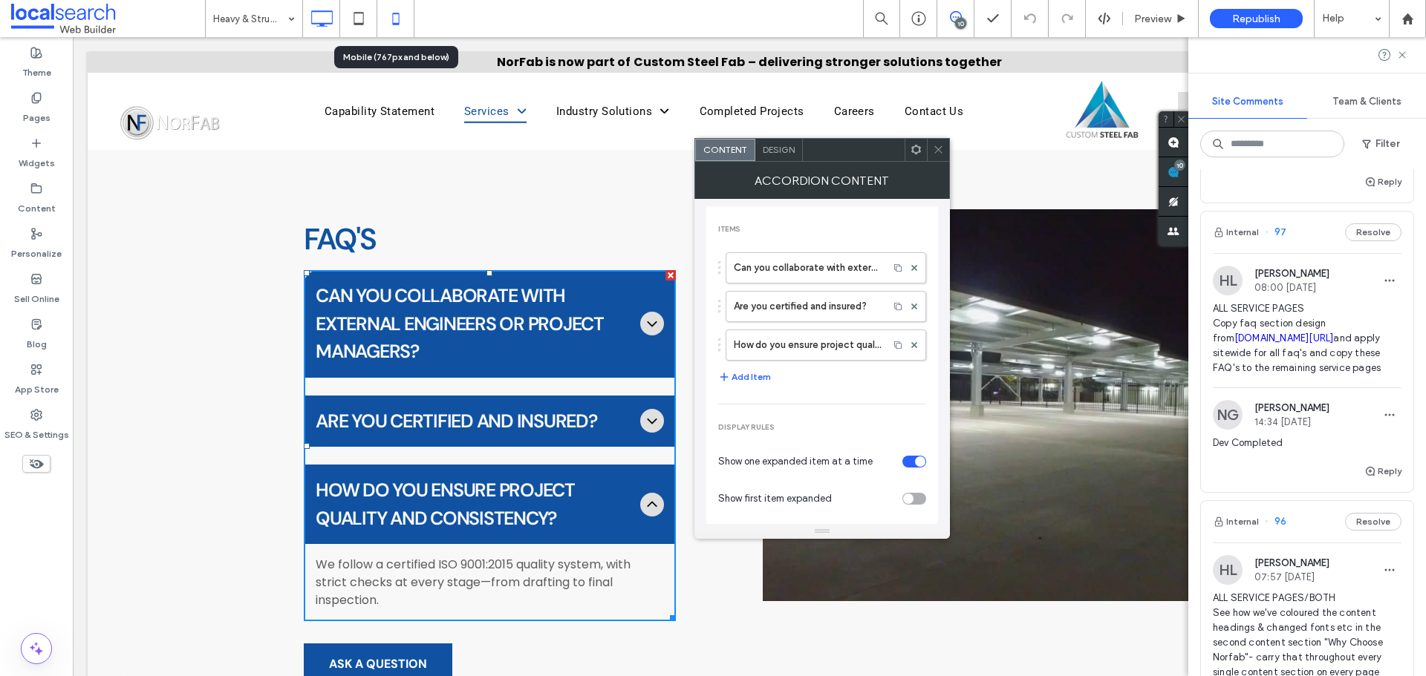
click at [385, 17] on icon at bounding box center [396, 19] width 30 height 30
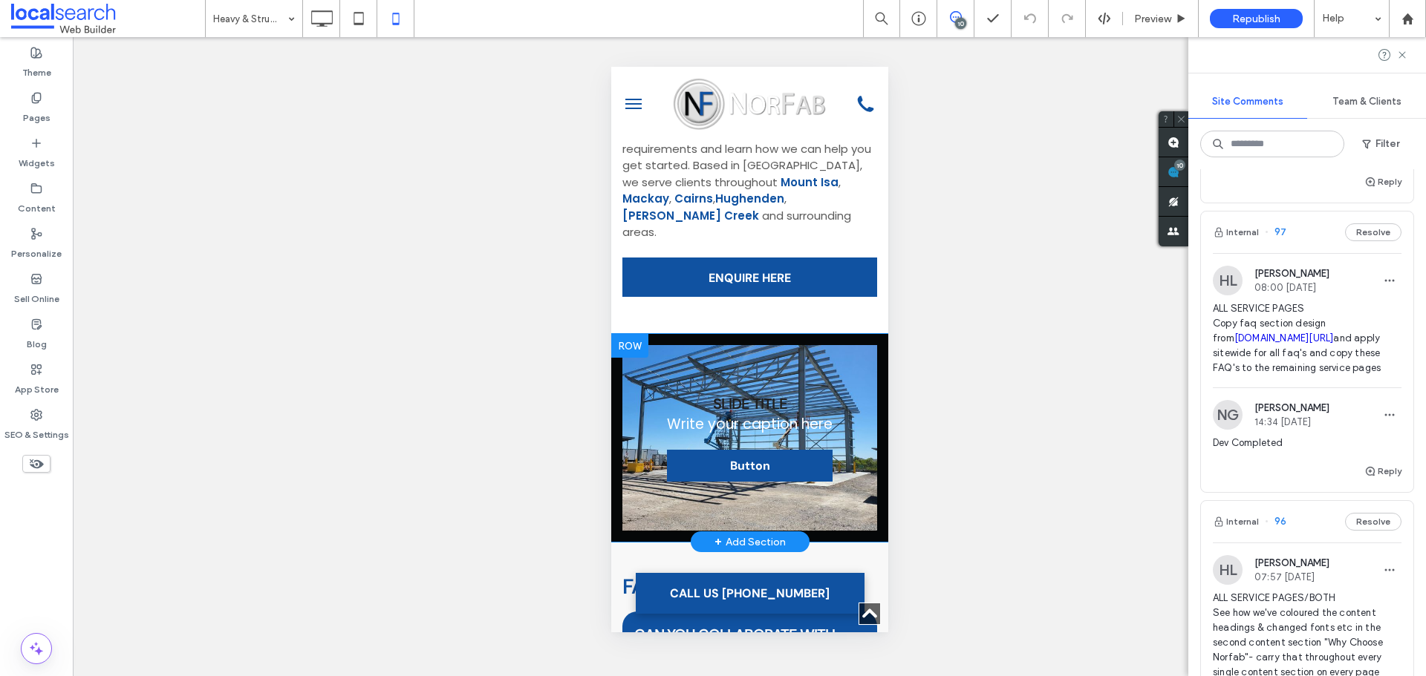
scroll to position [1849, 0]
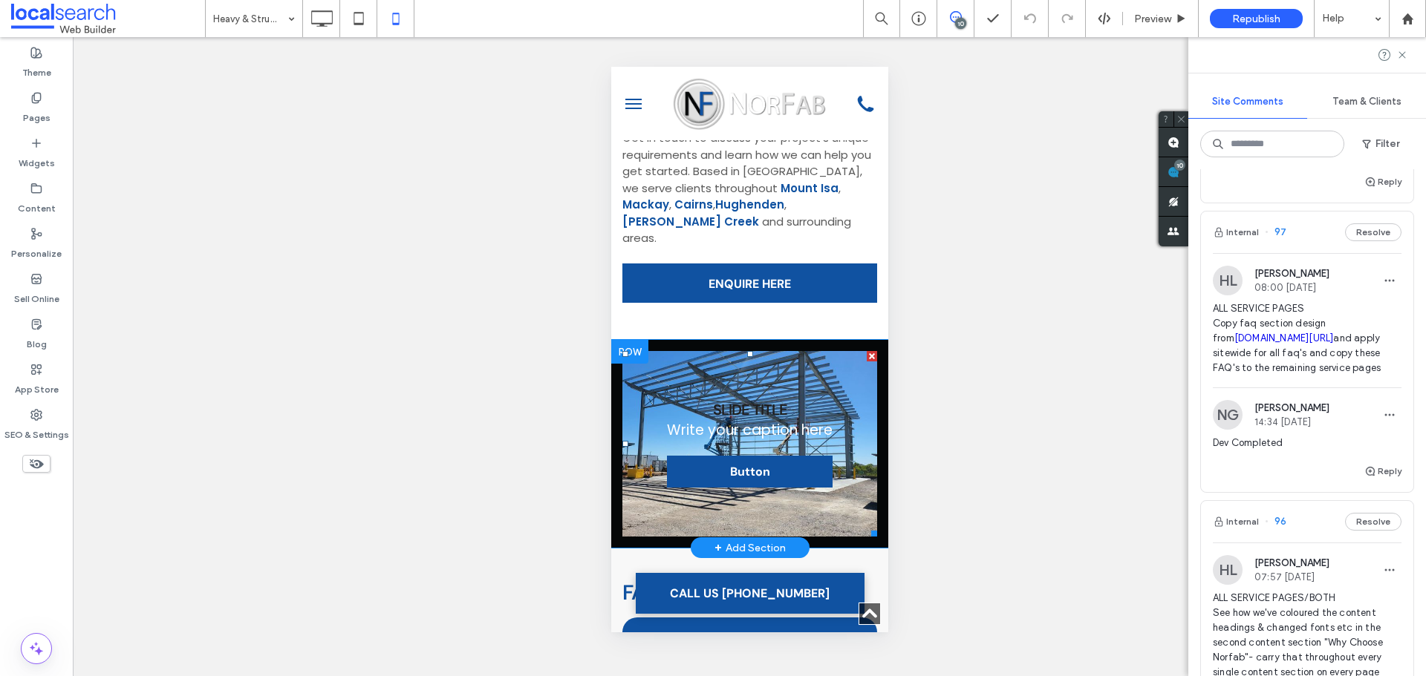
click at [792, 400] on div "Slide title Write your caption here Button" at bounding box center [749, 444] width 166 height 88
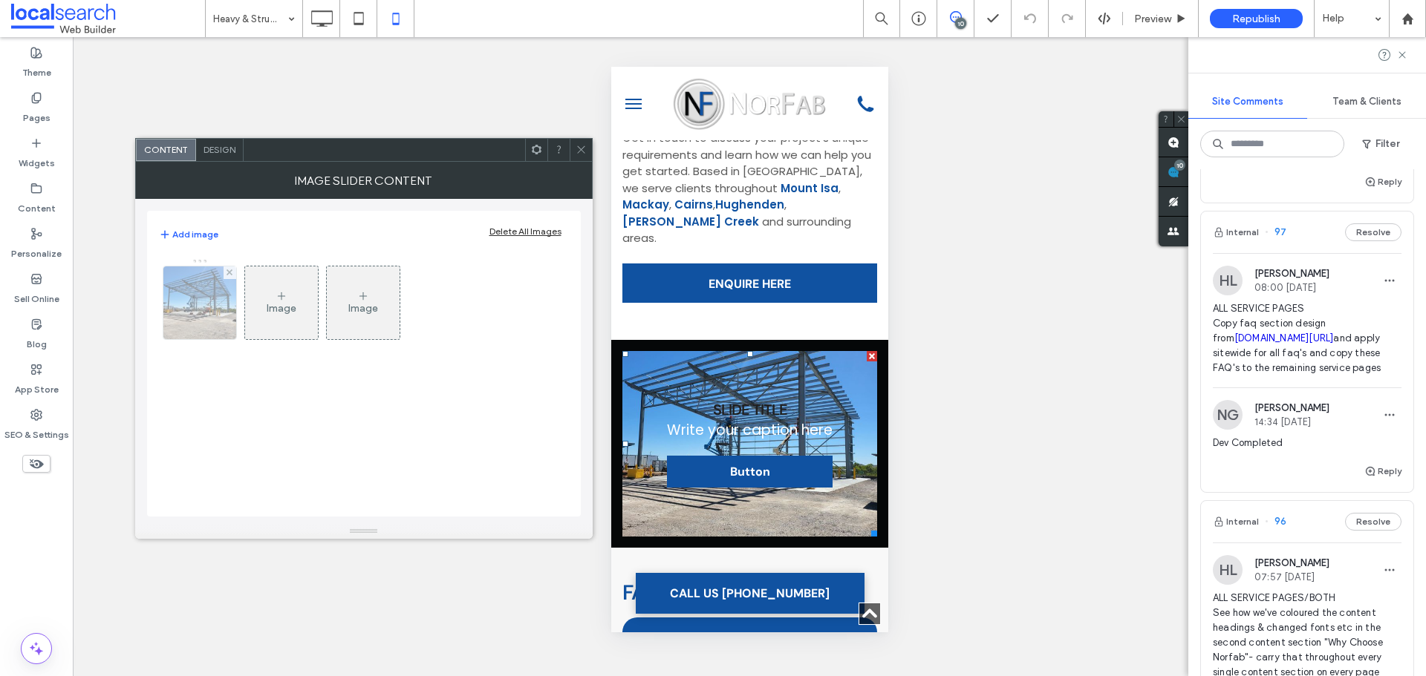
click at [169, 299] on img at bounding box center [199, 303] width 73 height 73
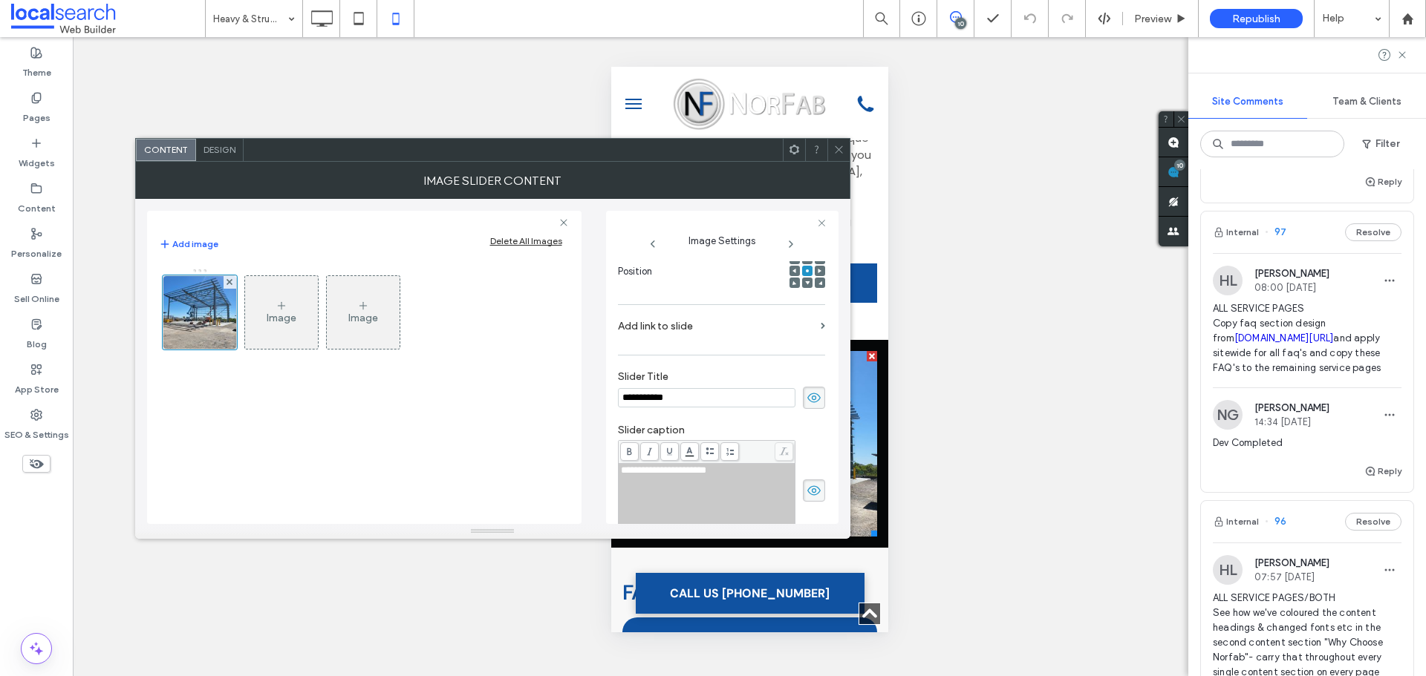
scroll to position [0, 0]
drag, startPoint x: 777, startPoint y: 405, endPoint x: 572, endPoint y: 405, distance: 205.7
click at [572, 405] on div "**********" at bounding box center [492, 361] width 691 height 325
click at [803, 388] on span at bounding box center [814, 398] width 22 height 22
drag, startPoint x: 751, startPoint y: 480, endPoint x: 717, endPoint y: 470, distance: 35.7
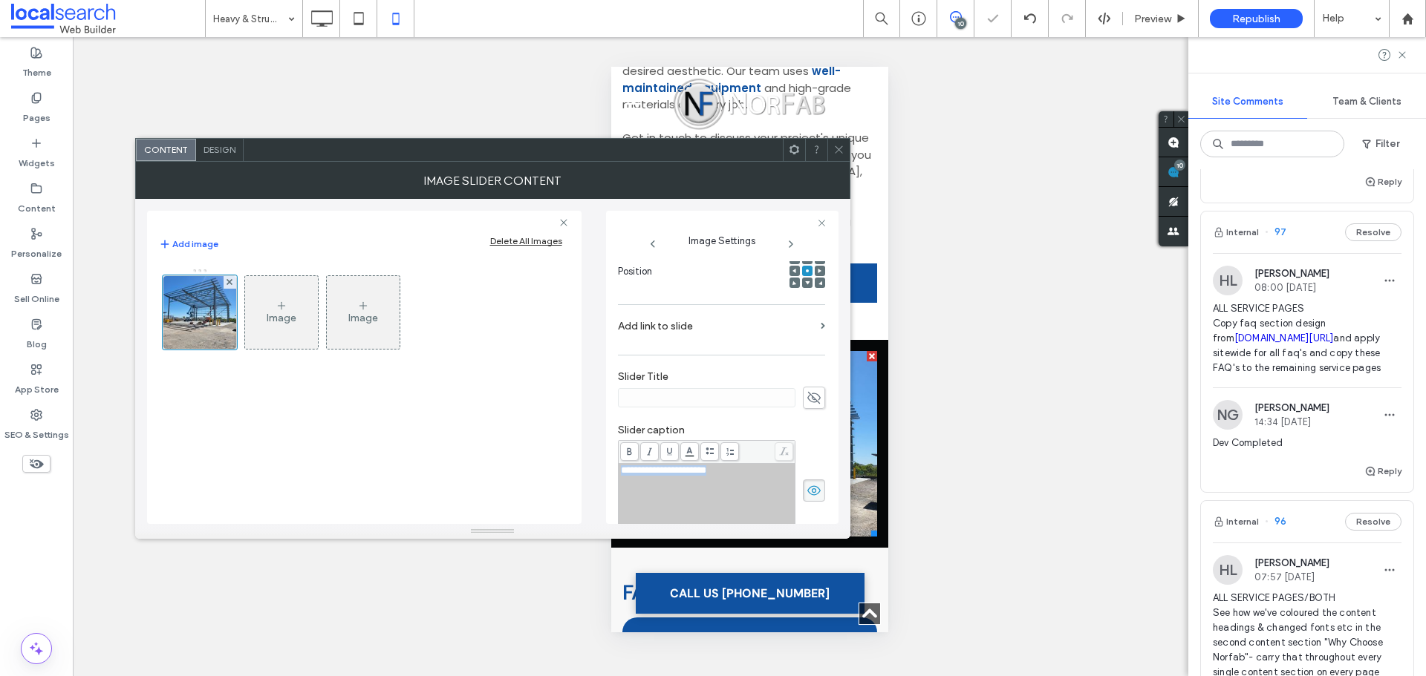
click at [562, 474] on div "**********" at bounding box center [492, 361] width 691 height 325
click at [807, 491] on use at bounding box center [813, 491] width 13 height 10
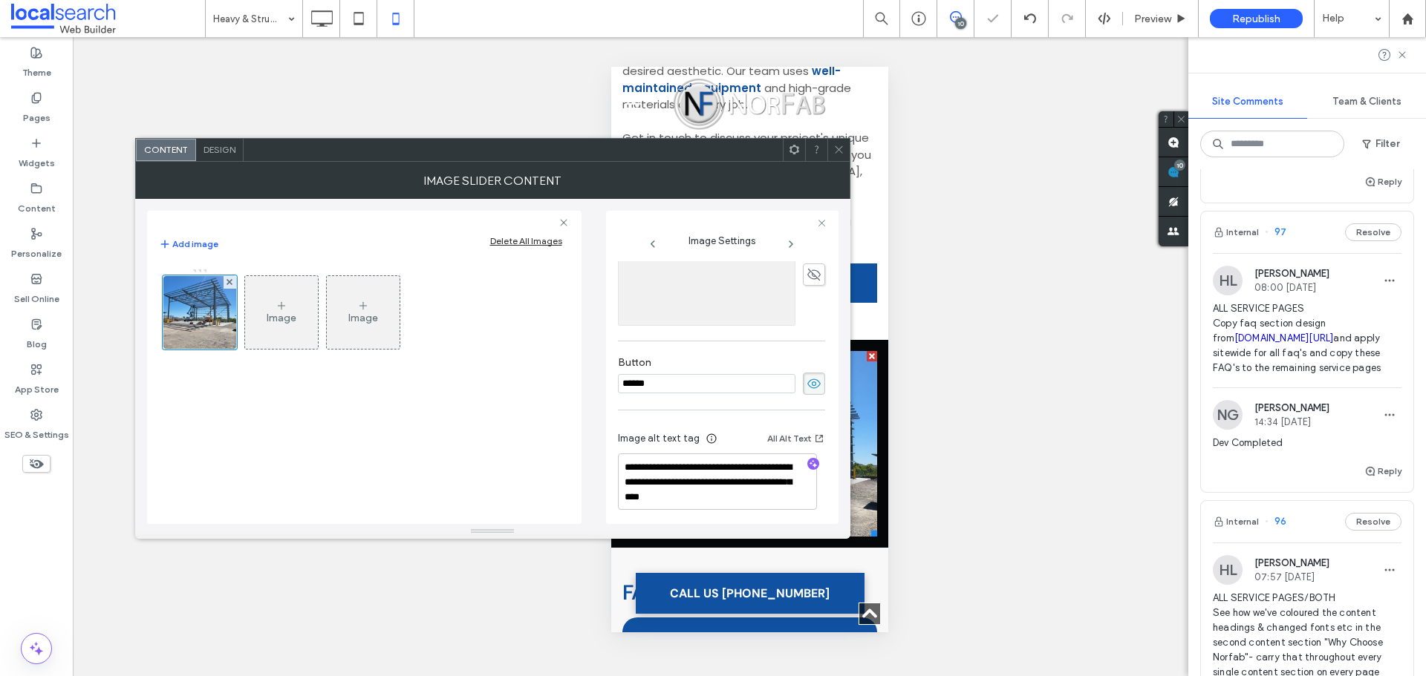
scroll to position [439, 0]
drag, startPoint x: 747, startPoint y: 379, endPoint x: 518, endPoint y: 373, distance: 229.5
click at [507, 379] on div "**********" at bounding box center [492, 361] width 691 height 325
click at [803, 378] on span at bounding box center [814, 379] width 22 height 22
click at [840, 140] on span at bounding box center [838, 150] width 11 height 22
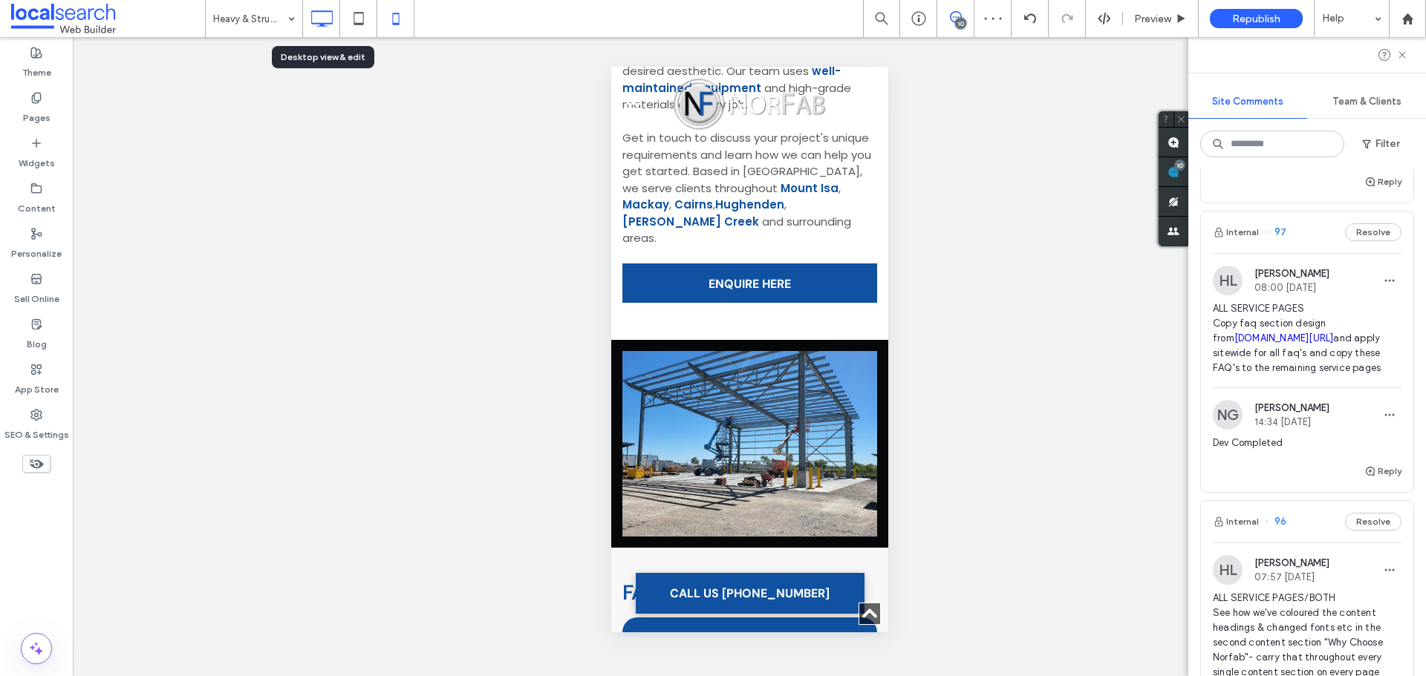
click at [322, 25] on use at bounding box center [322, 18] width 22 height 16
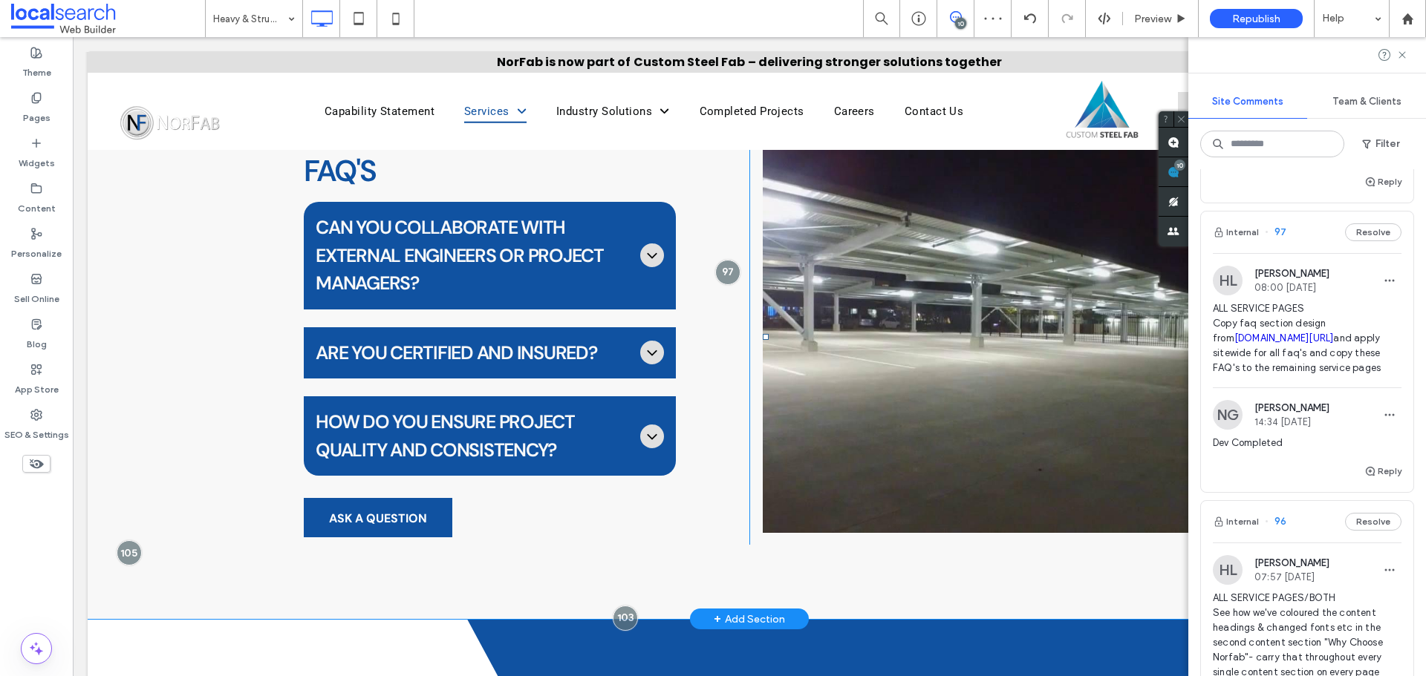
scroll to position [0, 0]
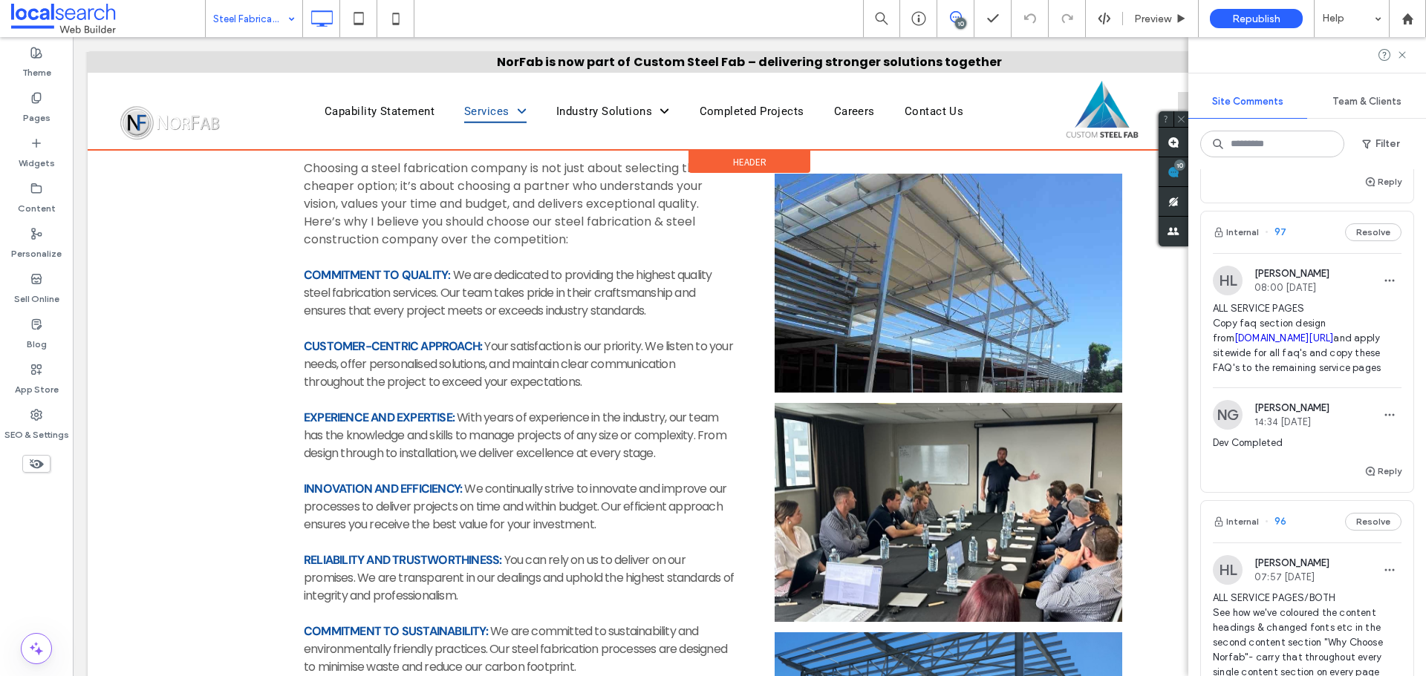
scroll to position [1200, 0]
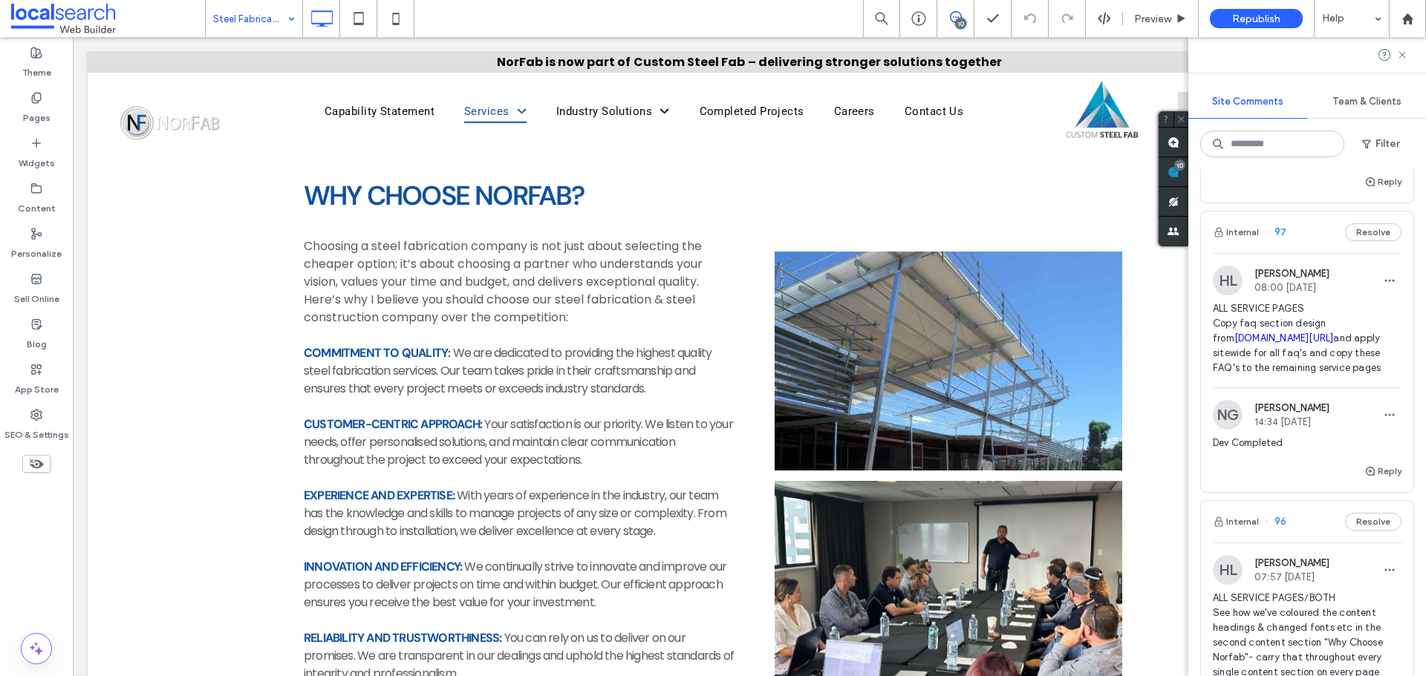
click at [275, 31] on input at bounding box center [250, 18] width 74 height 37
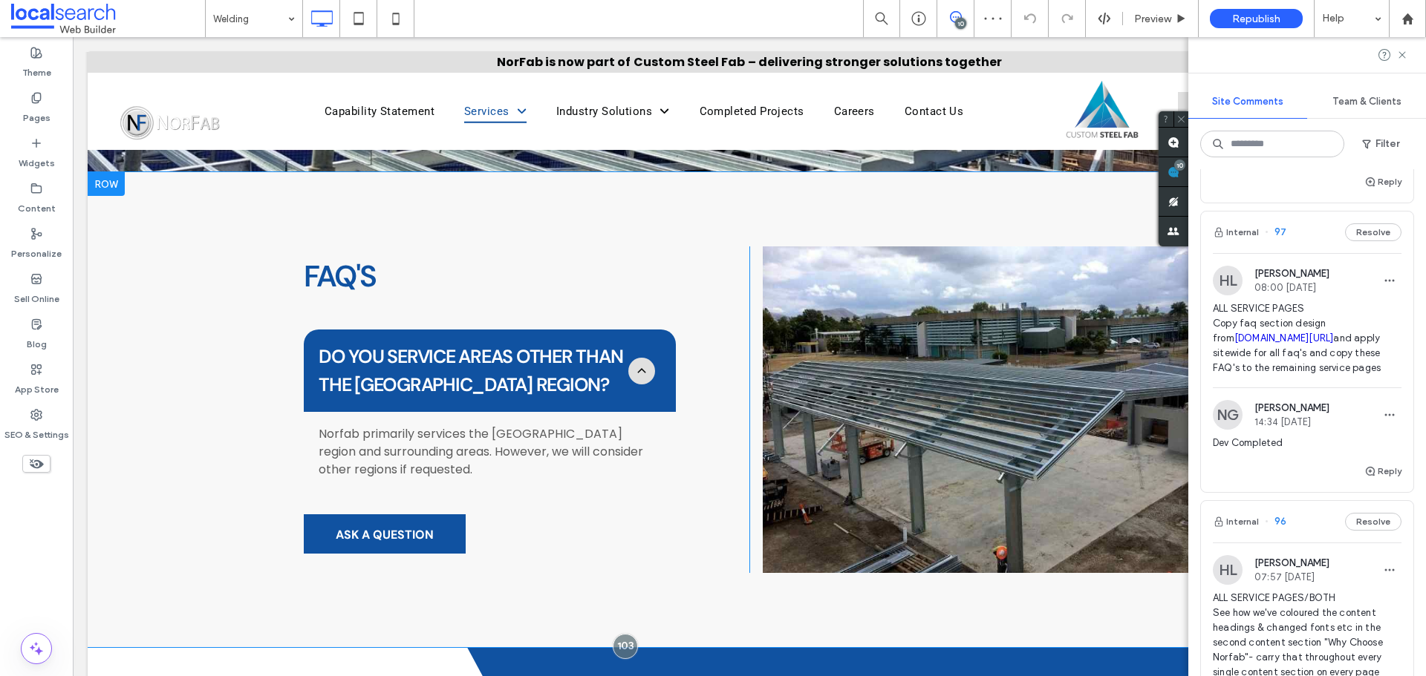
scroll to position [1856, 0]
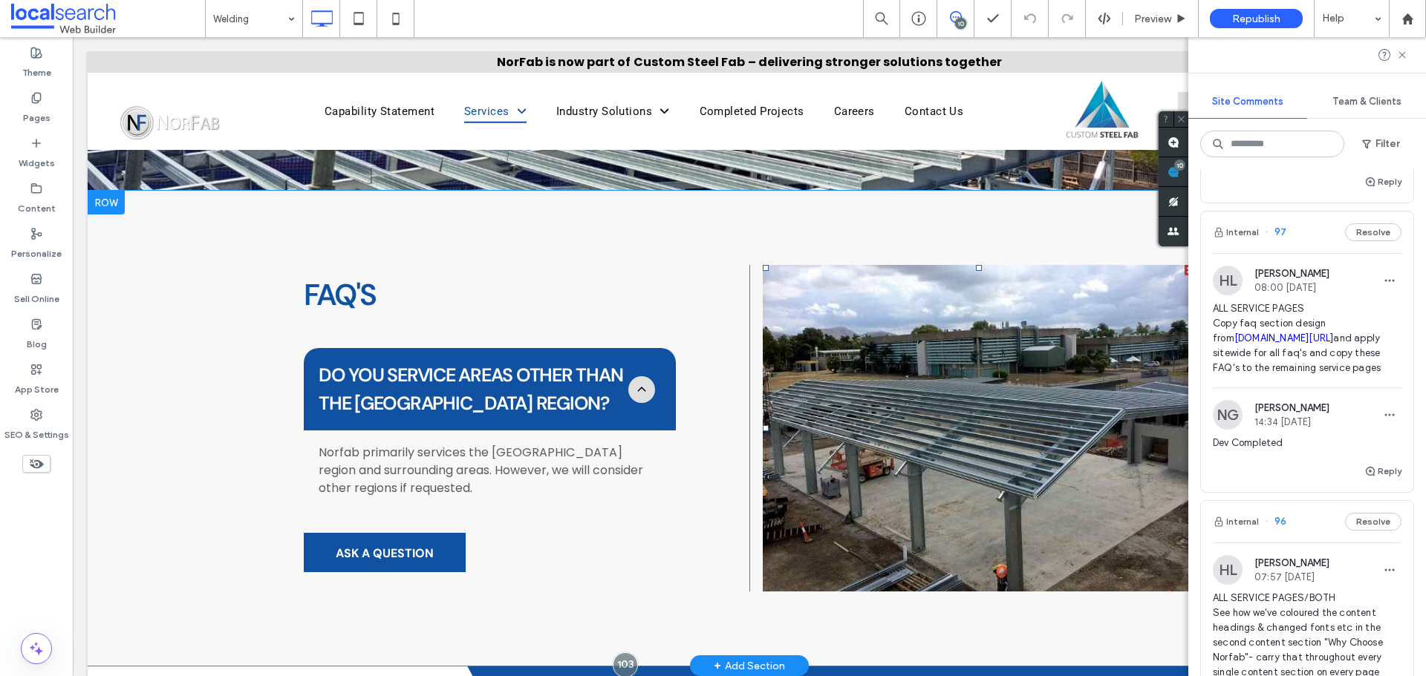
click at [973, 402] on li "Slide title Write your caption here Button" at bounding box center [979, 428] width 432 height 327
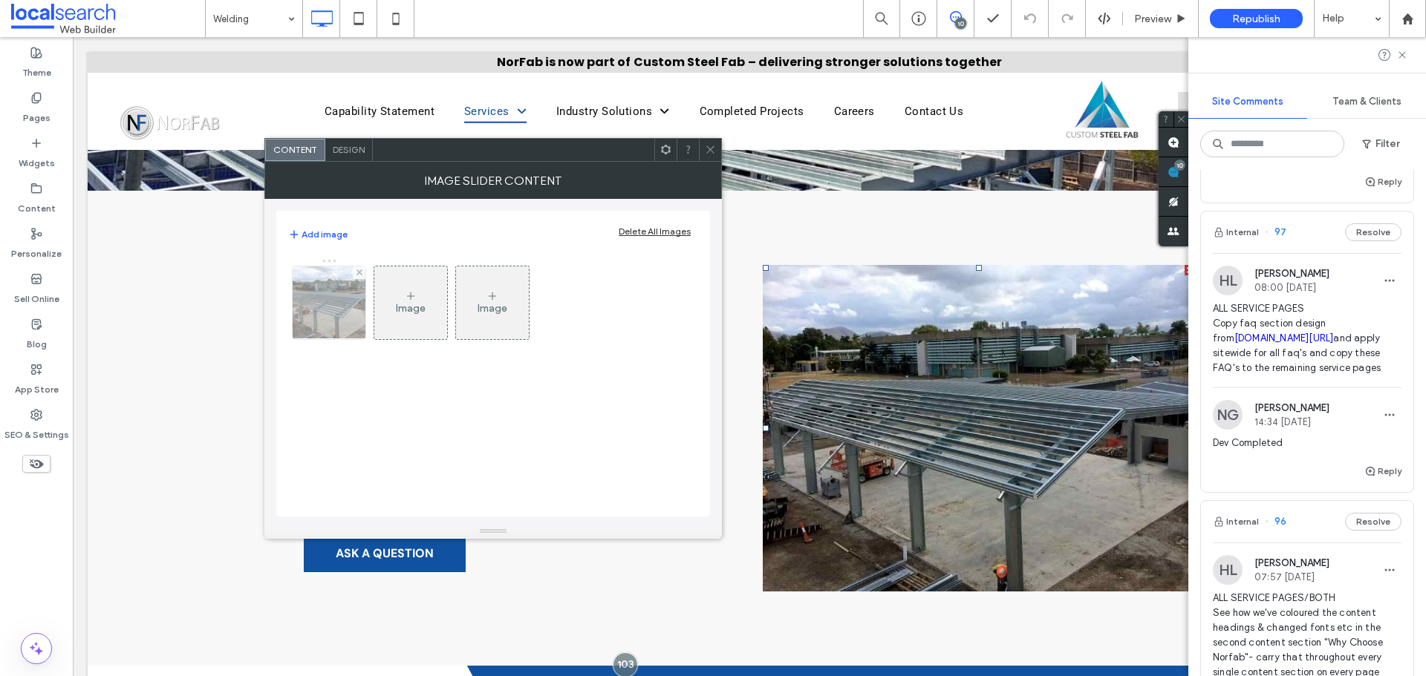
click at [336, 309] on img at bounding box center [329, 303] width 103 height 73
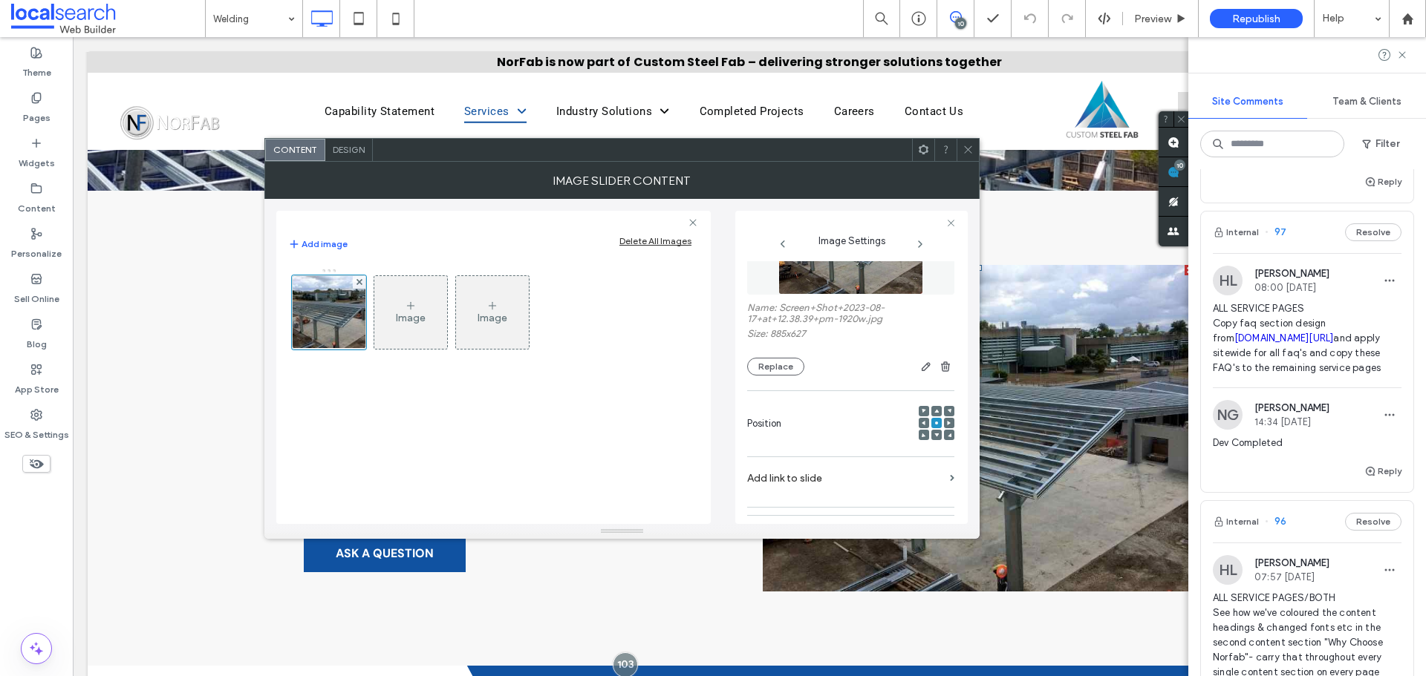
scroll to position [39, 0]
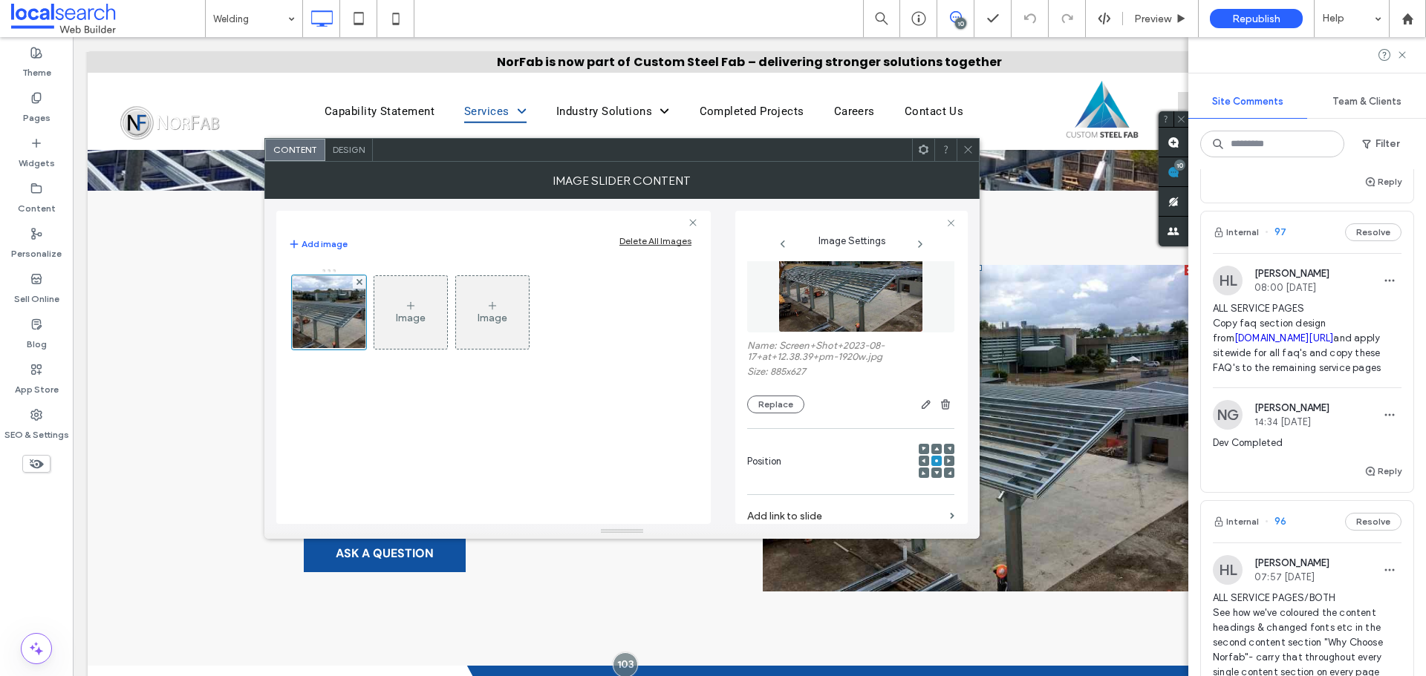
click at [973, 144] on icon at bounding box center [967, 149] width 11 height 11
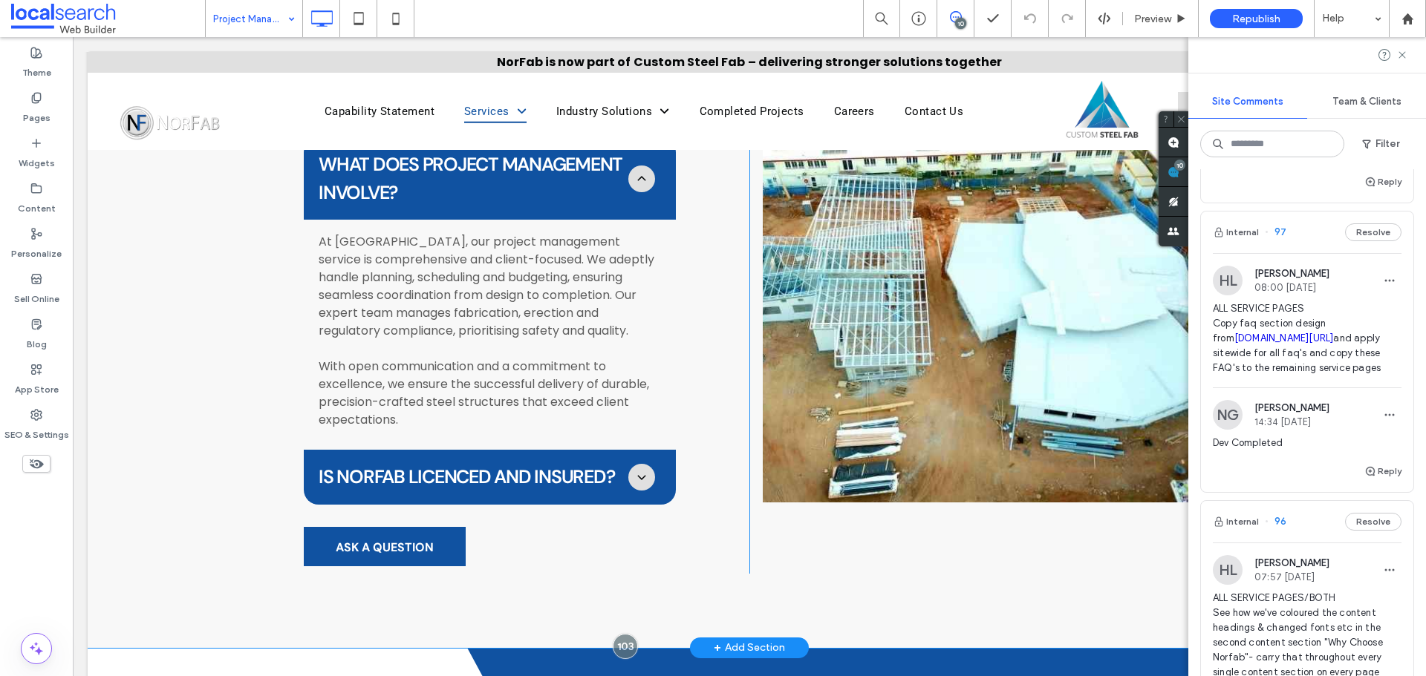
scroll to position [2896, 0]
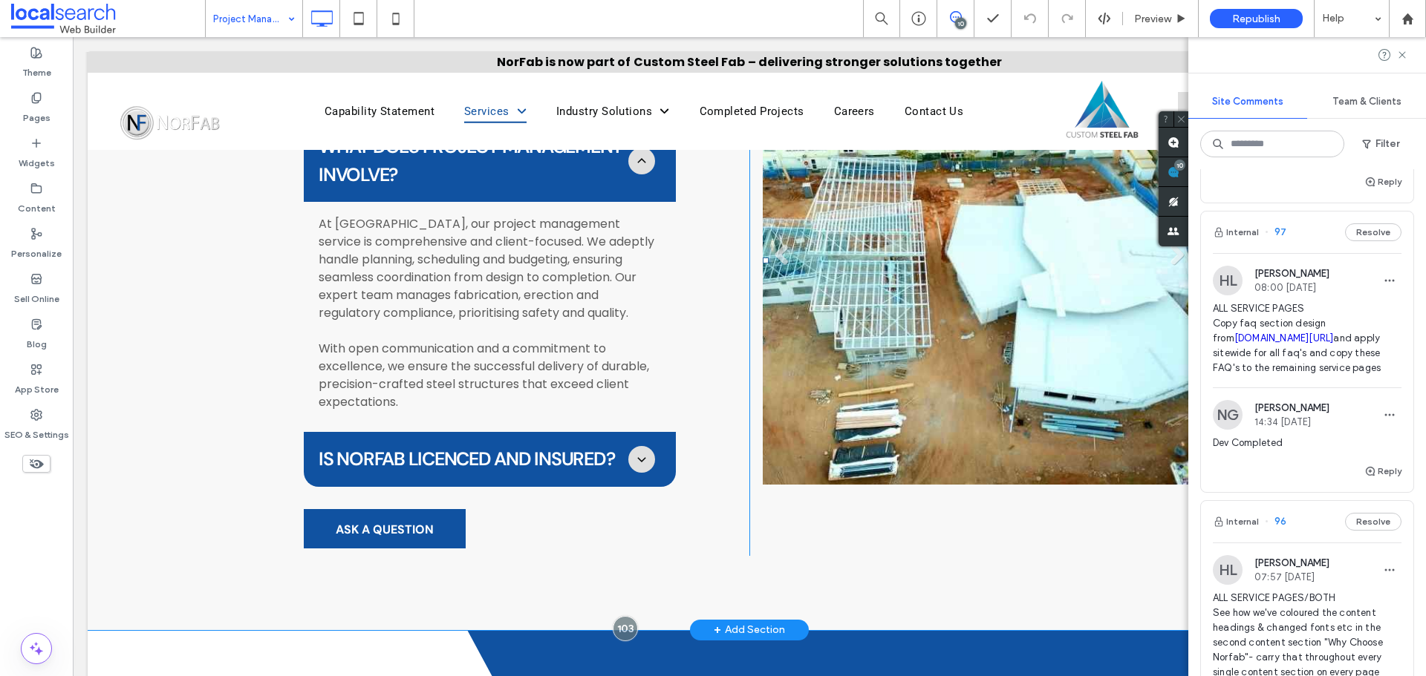
click at [852, 330] on li "Slide title Write your caption here Button" at bounding box center [979, 260] width 432 height 449
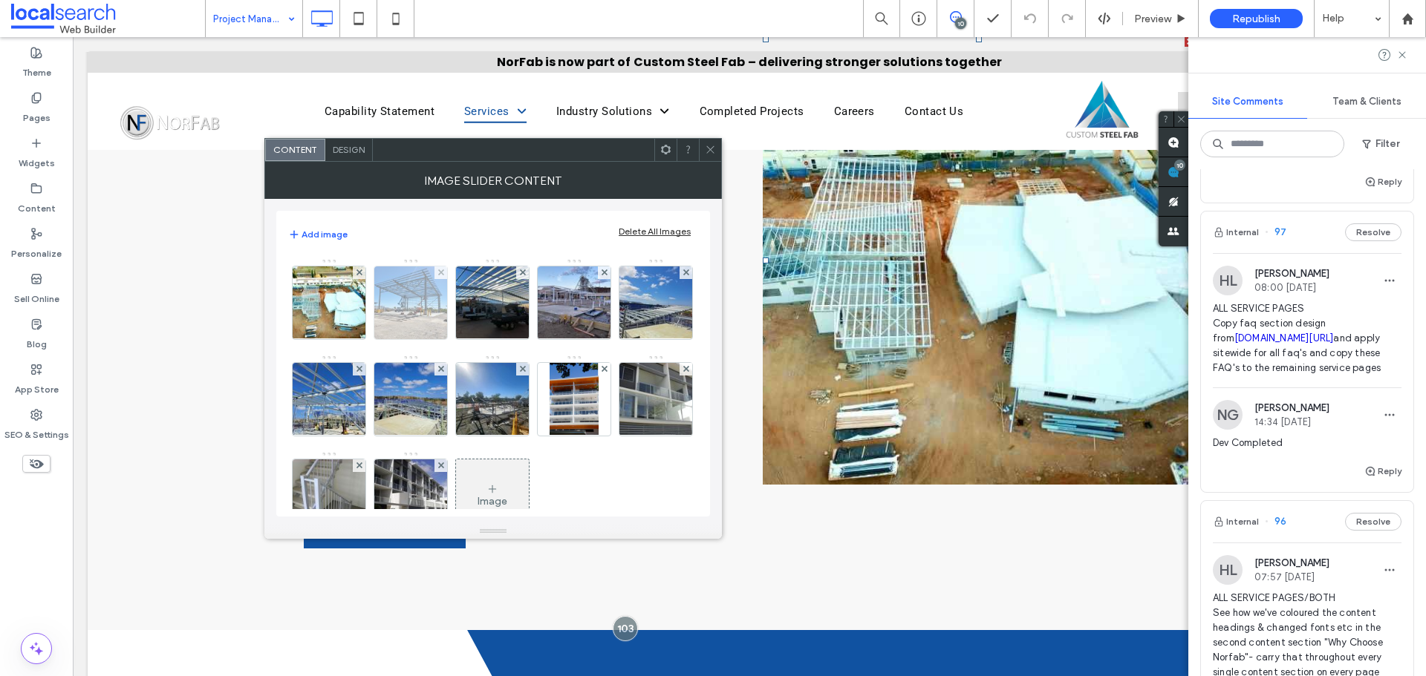
click at [403, 306] on img at bounding box center [410, 303] width 73 height 73
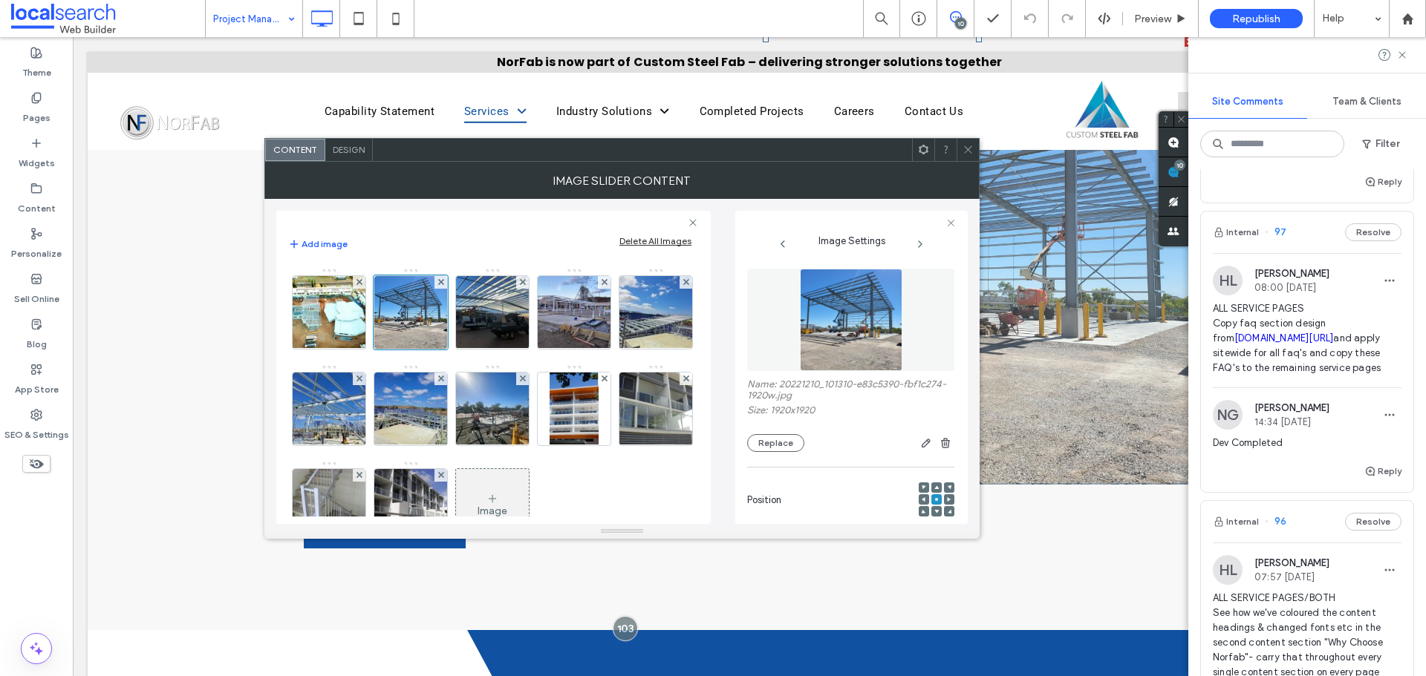
scroll to position [187, 0]
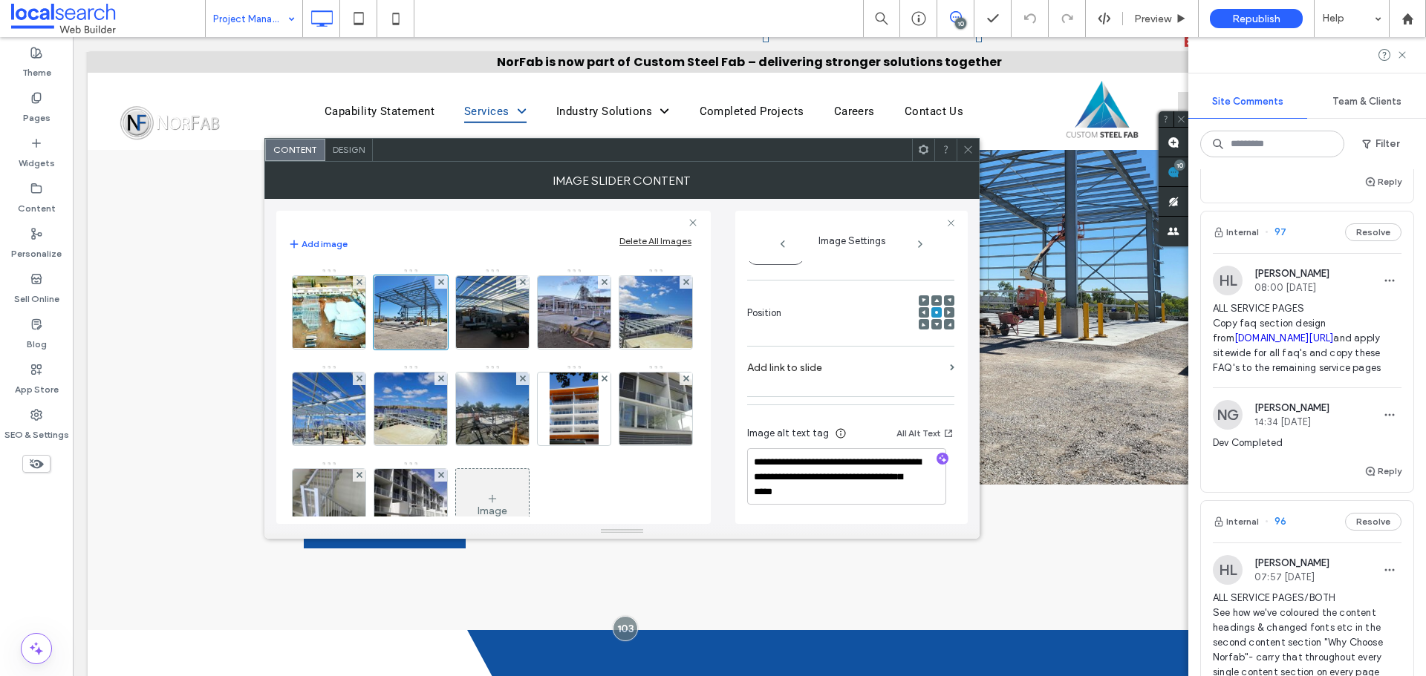
click at [962, 146] on icon at bounding box center [967, 149] width 11 height 11
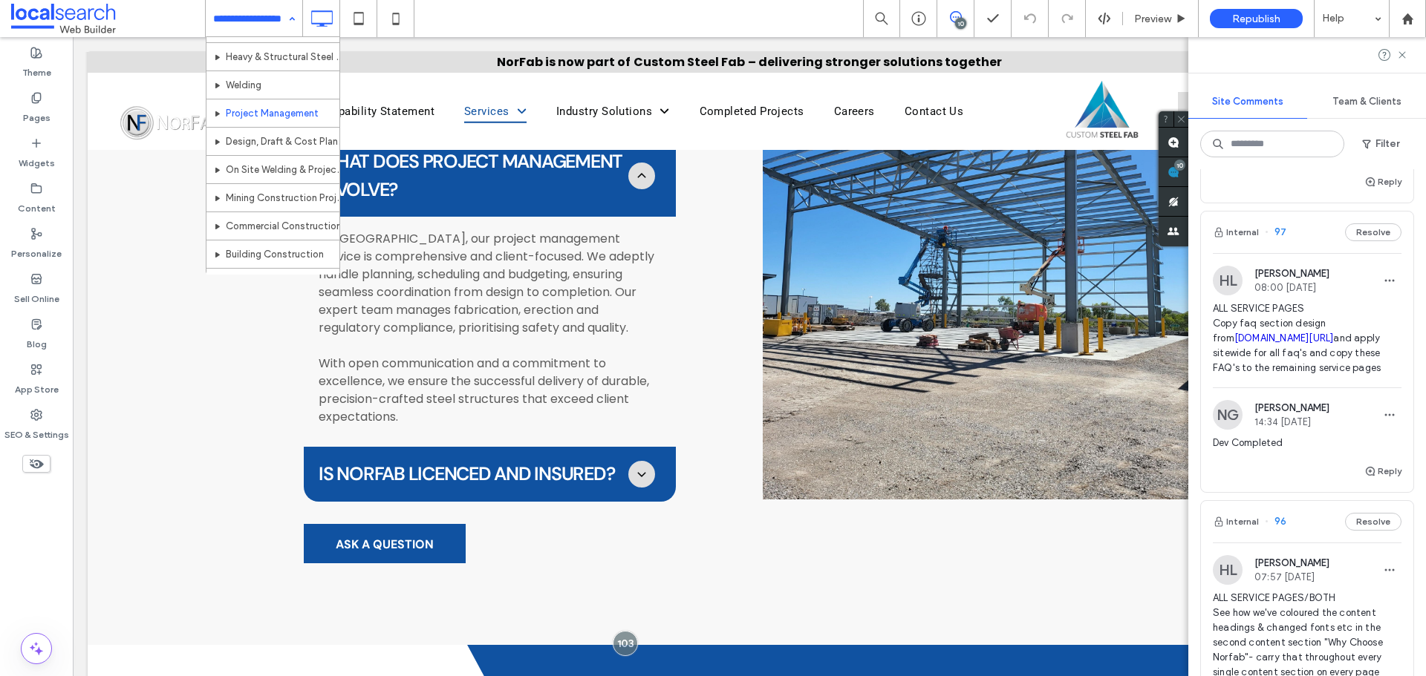
scroll to position [74, 0]
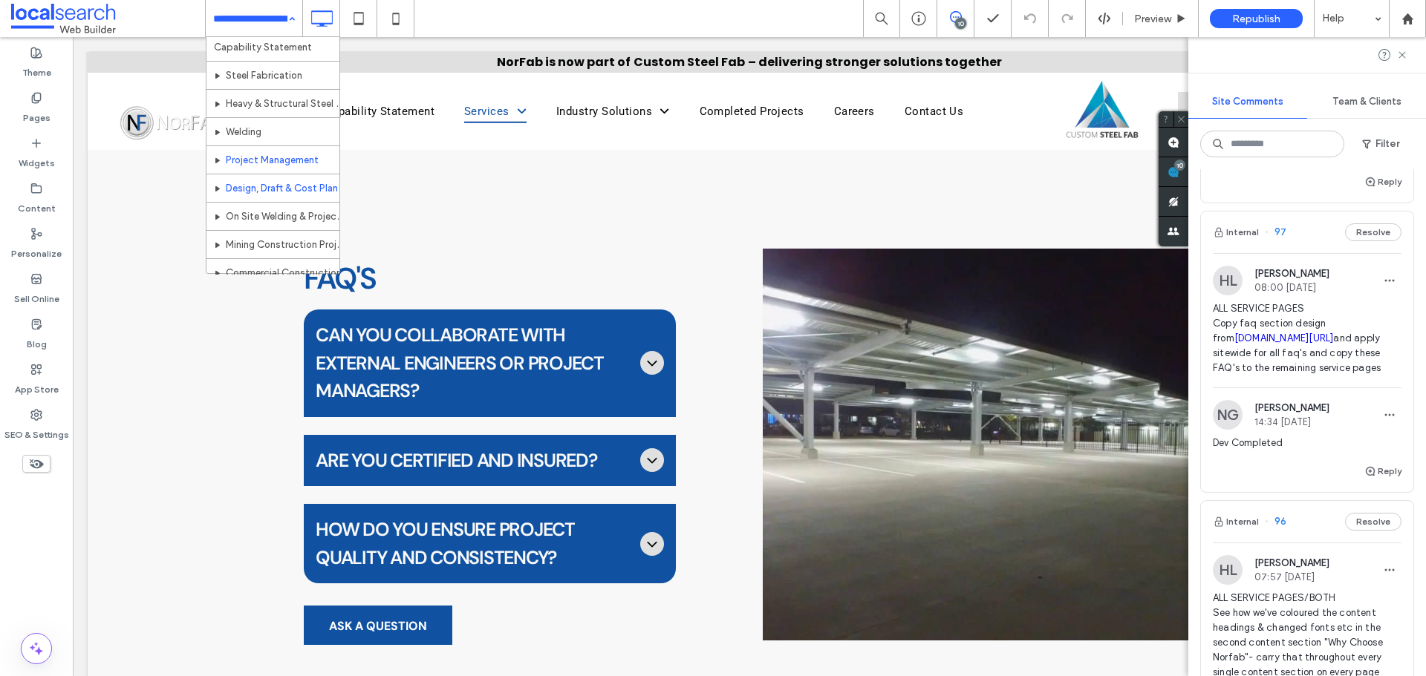
scroll to position [74, 0]
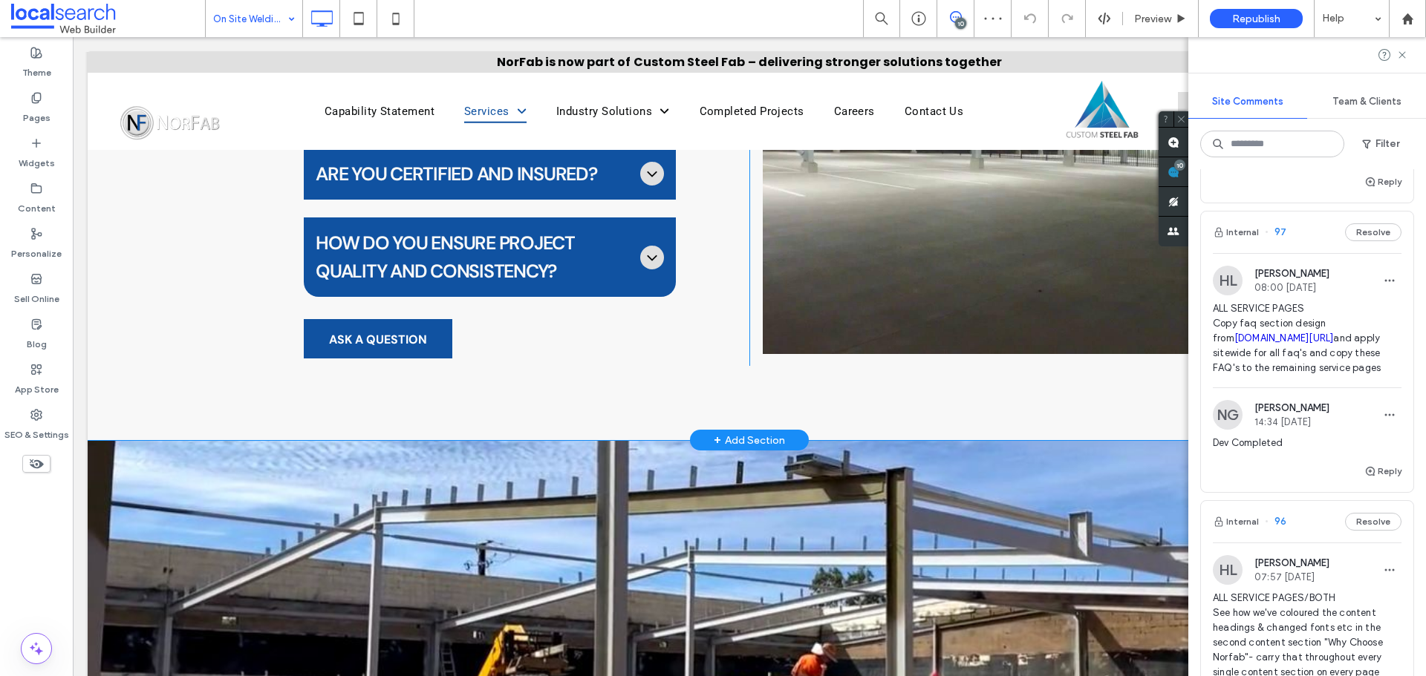
scroll to position [2079, 0]
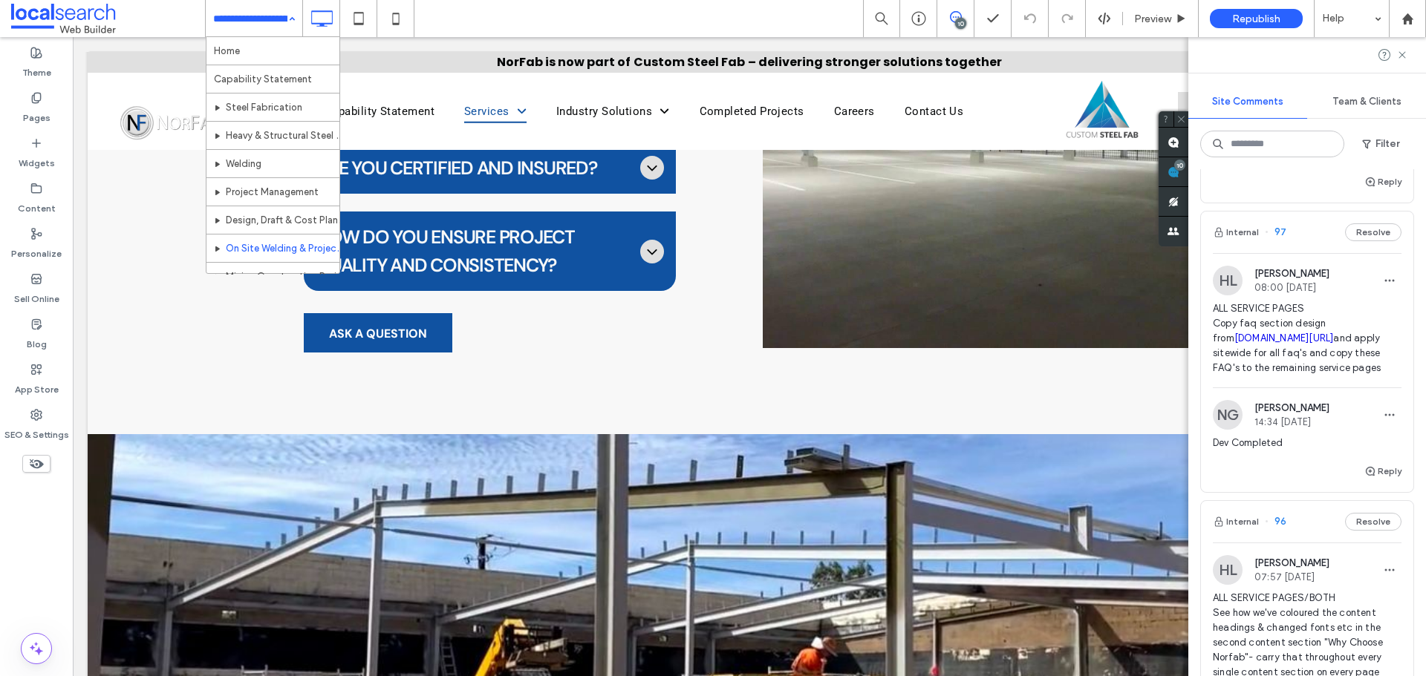
click at [278, 13] on input at bounding box center [250, 18] width 74 height 37
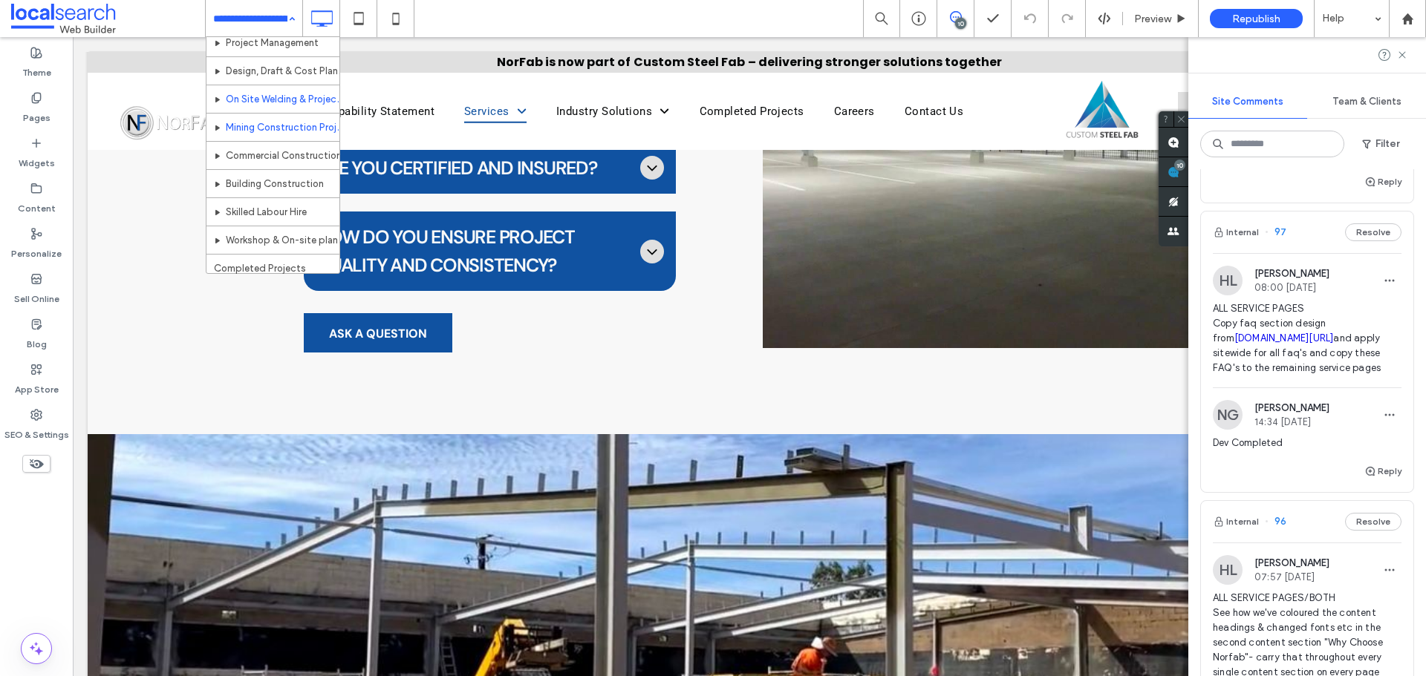
scroll to position [149, 0]
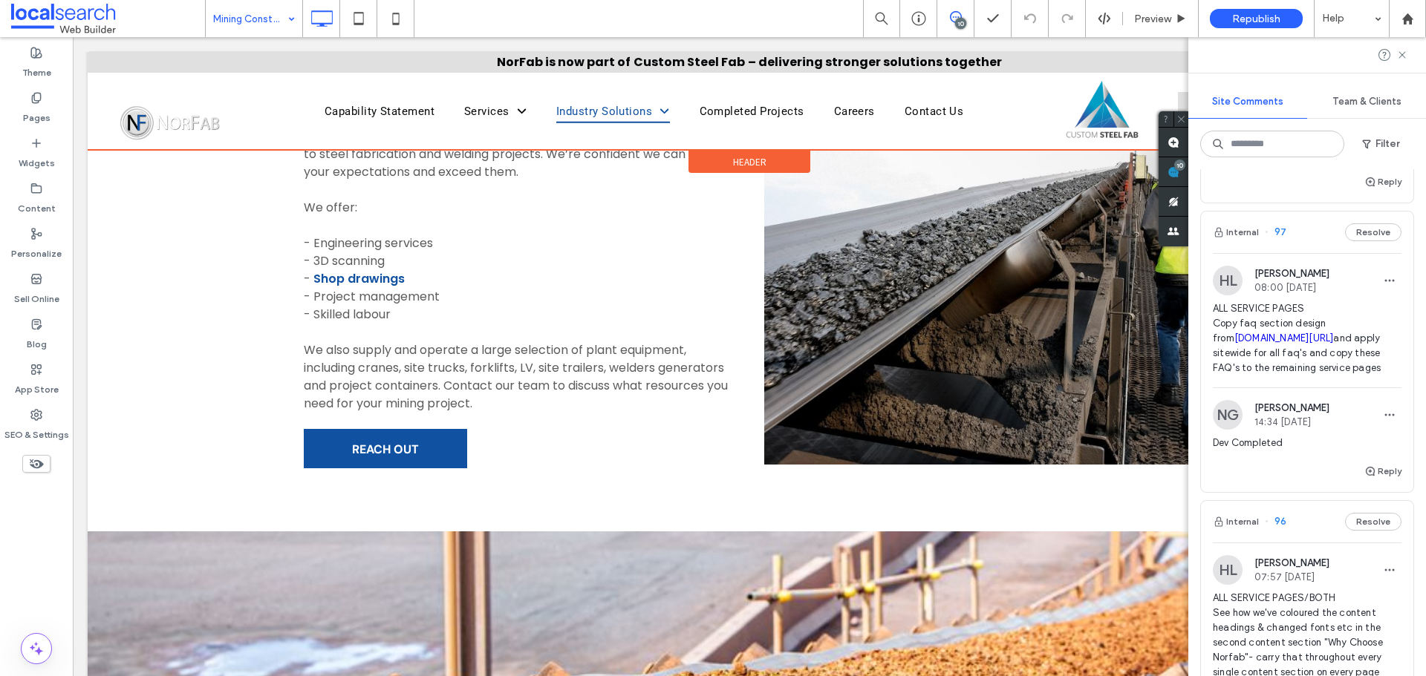
scroll to position [1337, 0]
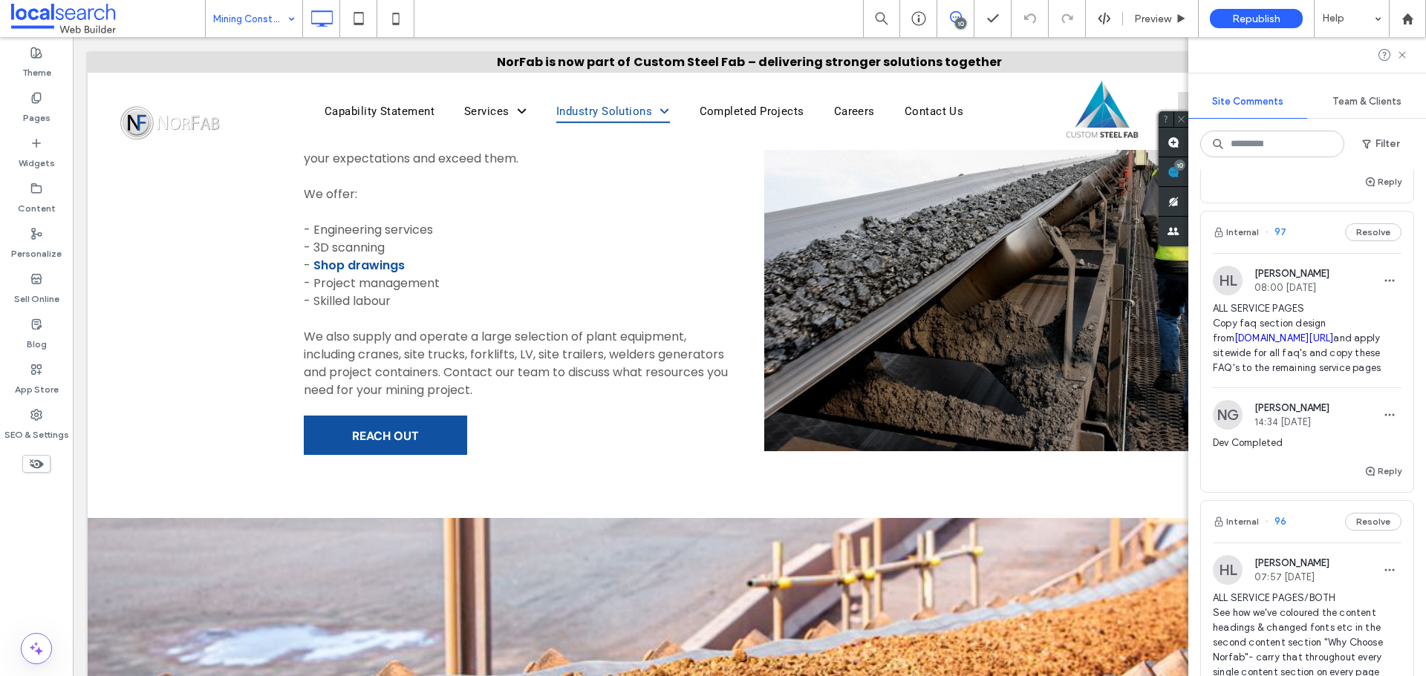
click at [264, 24] on input at bounding box center [250, 18] width 74 height 37
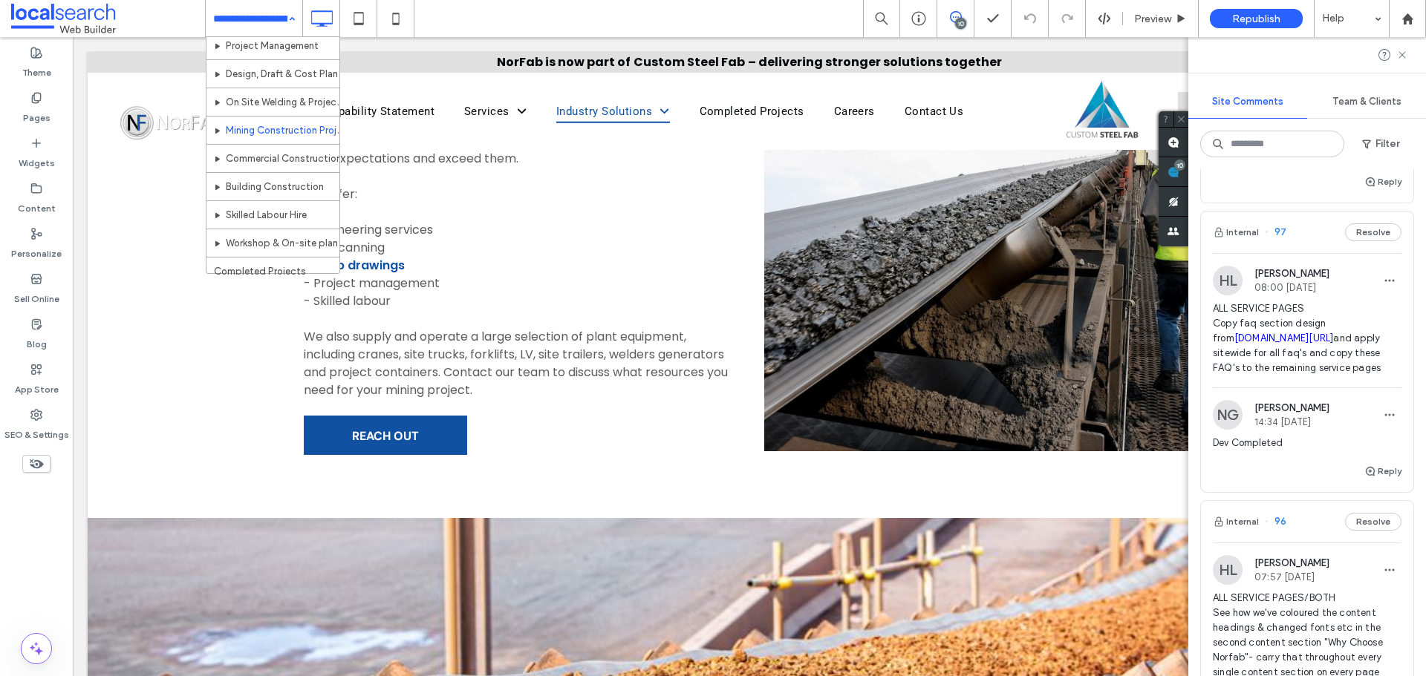
scroll to position [149, 0]
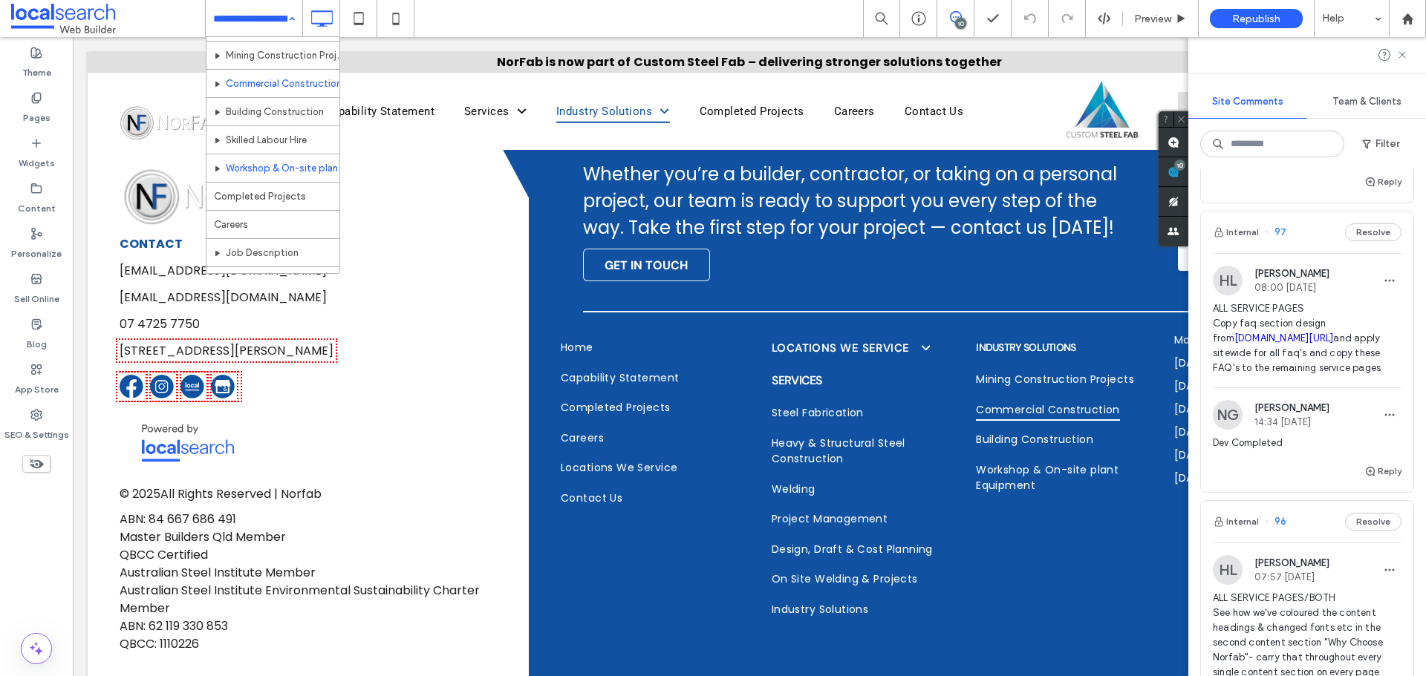
scroll to position [216, 0]
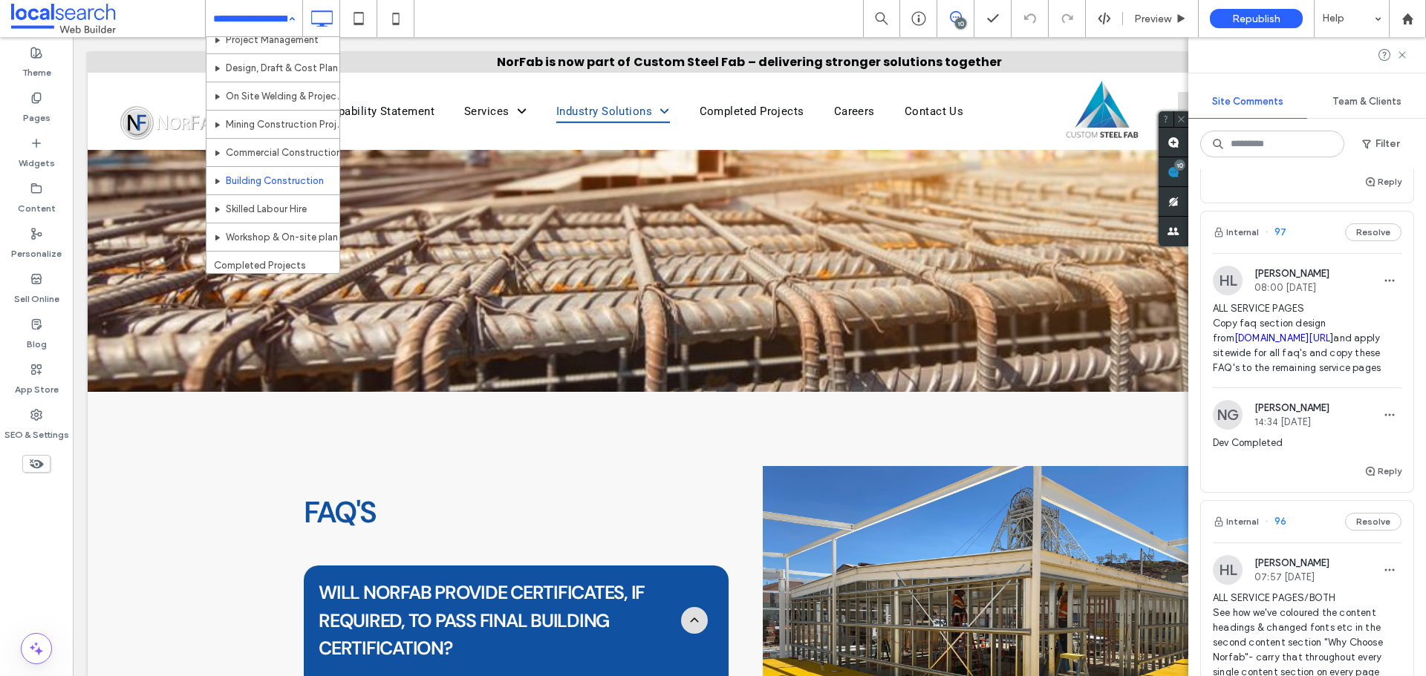
scroll to position [142, 0]
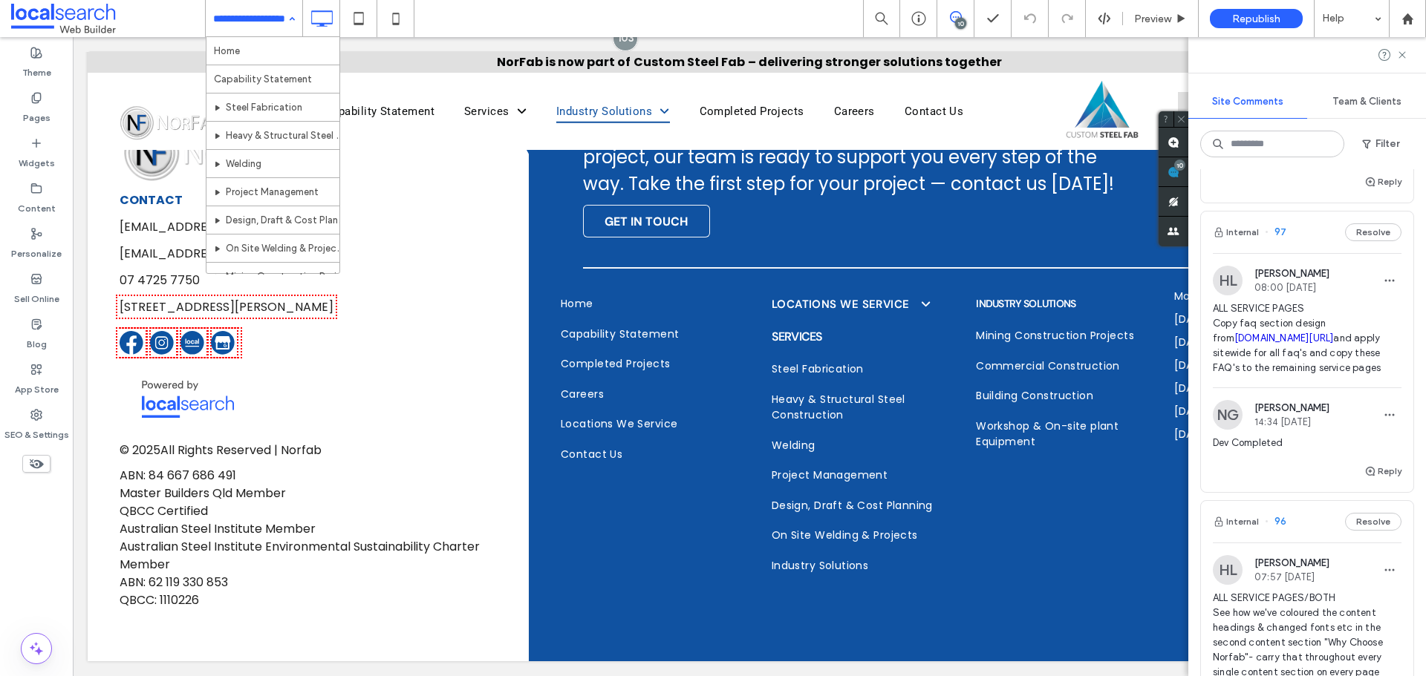
click at [267, 25] on input at bounding box center [250, 18] width 74 height 37
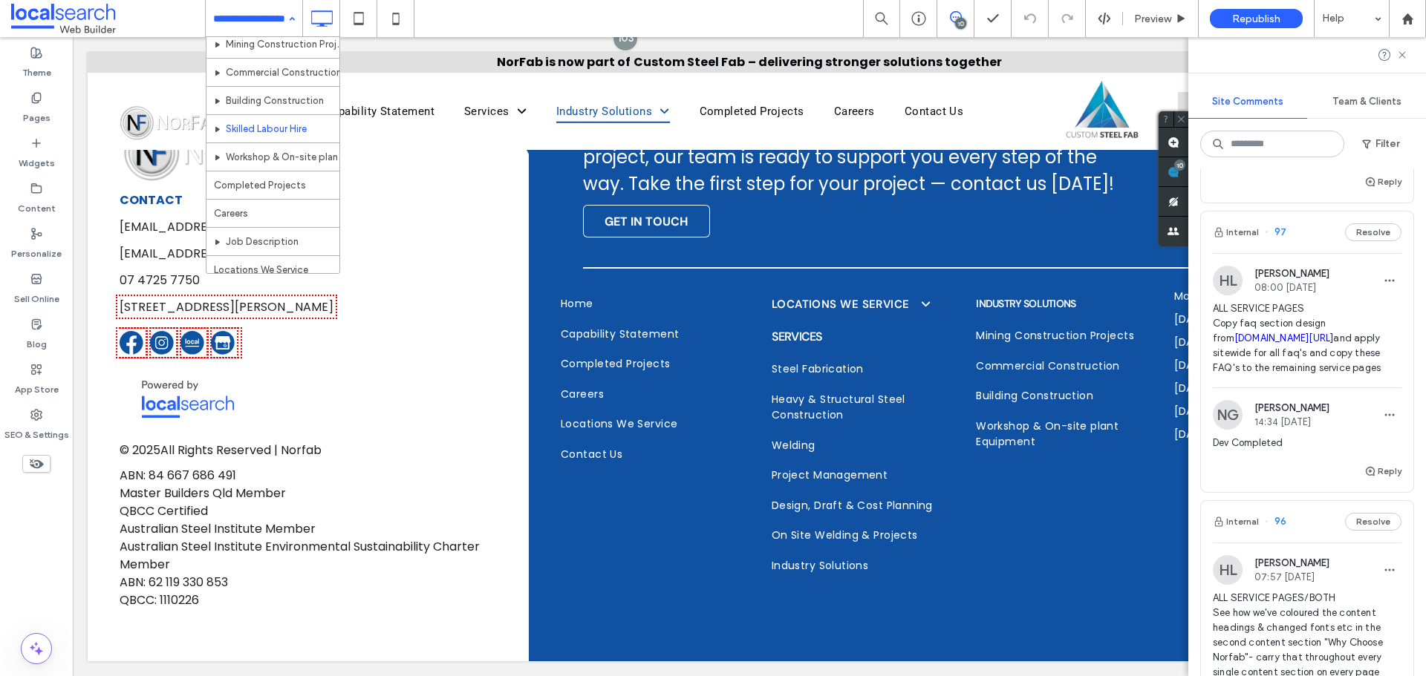
scroll to position [297, 0]
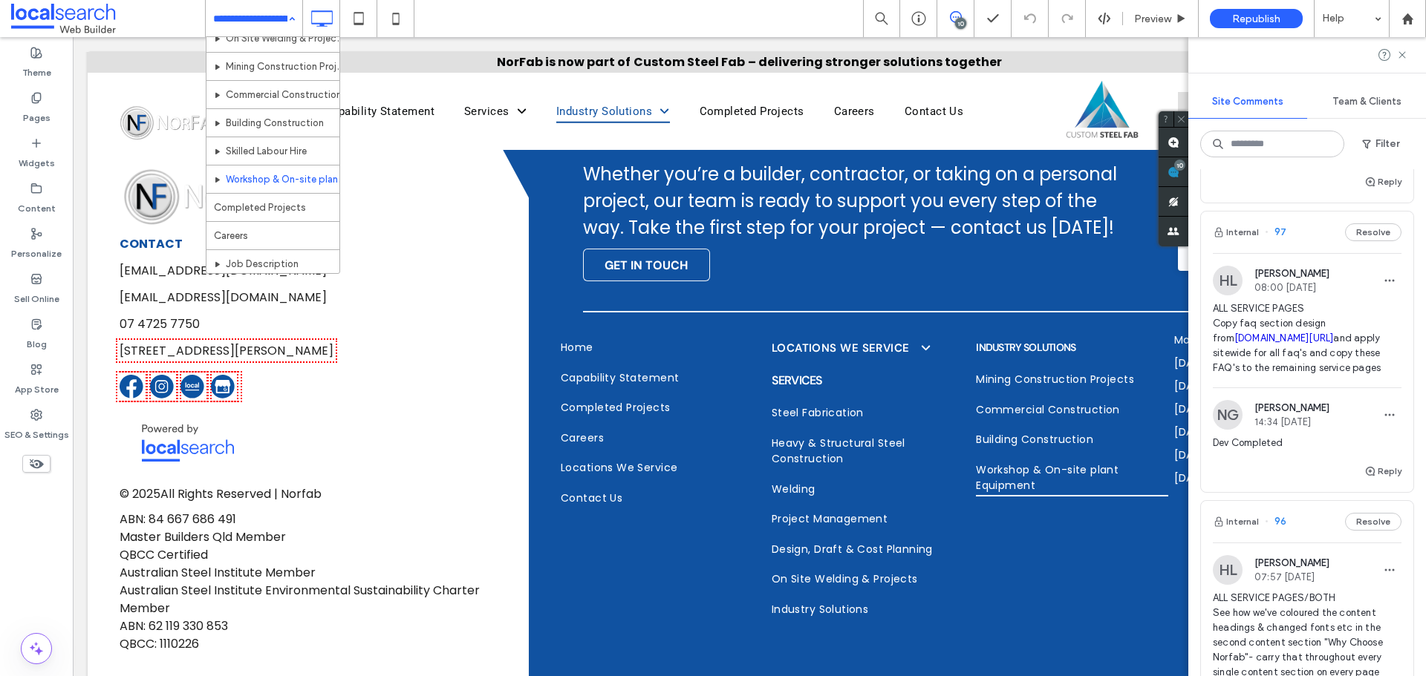
scroll to position [223, 0]
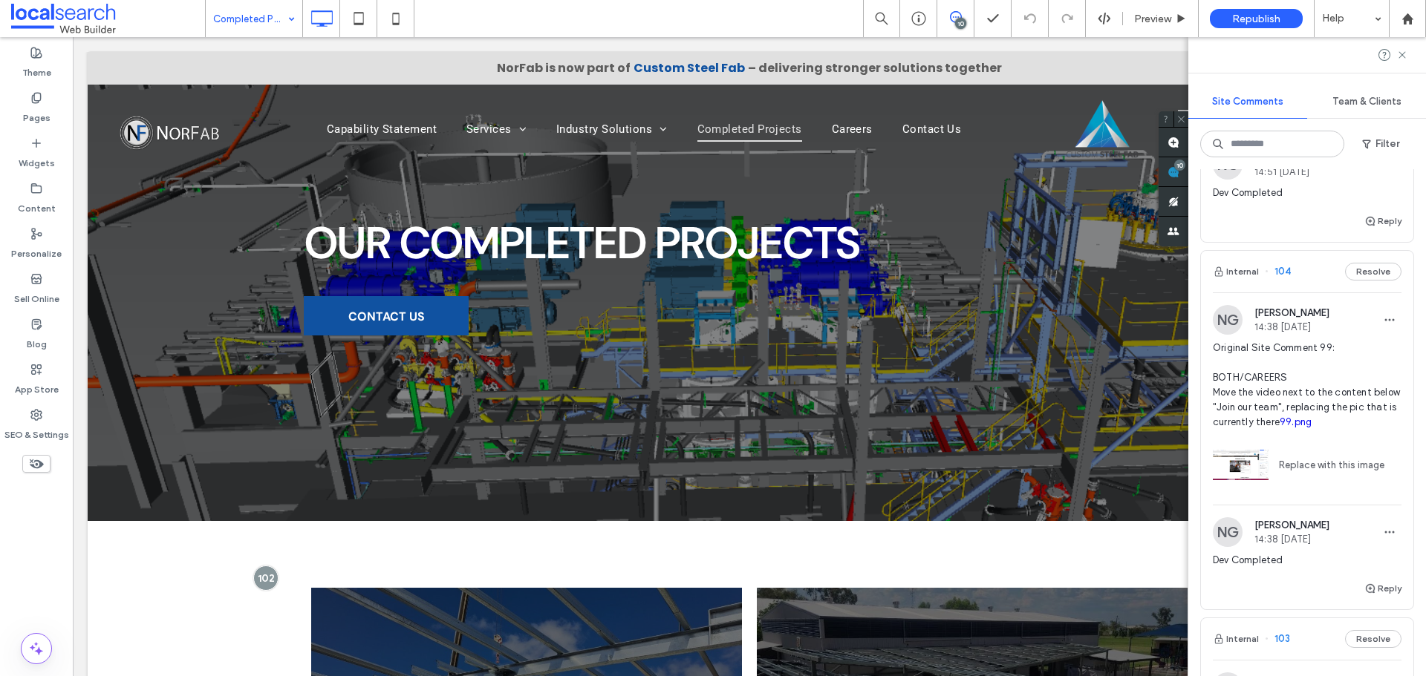
scroll to position [668, 0]
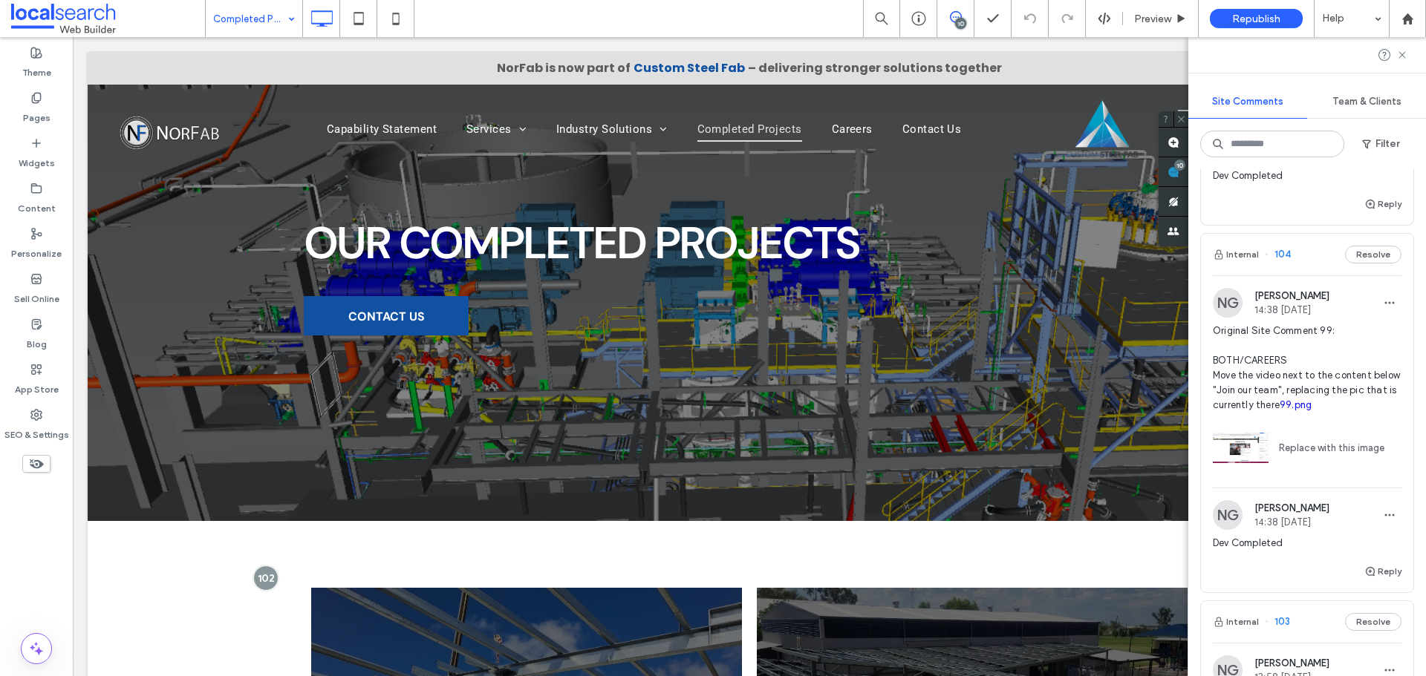
click at [1239, 318] on img at bounding box center [1228, 303] width 30 height 30
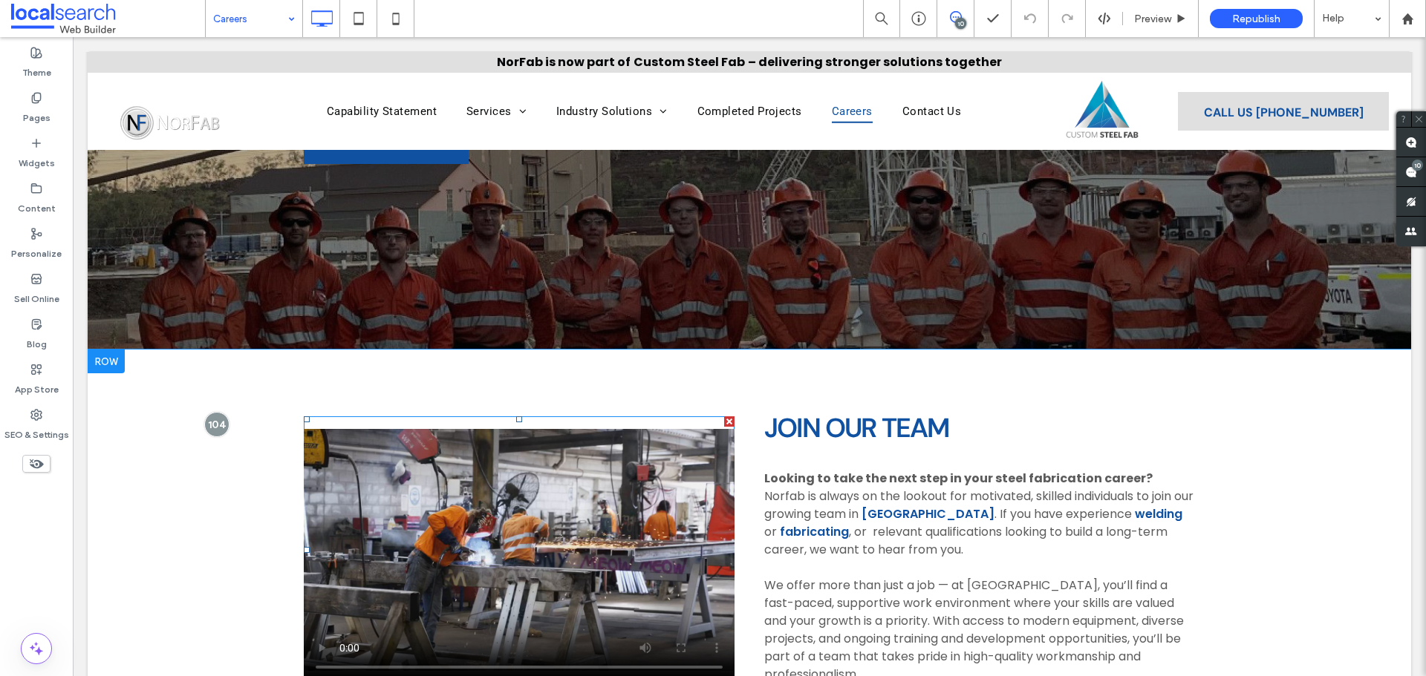
scroll to position [137, 0]
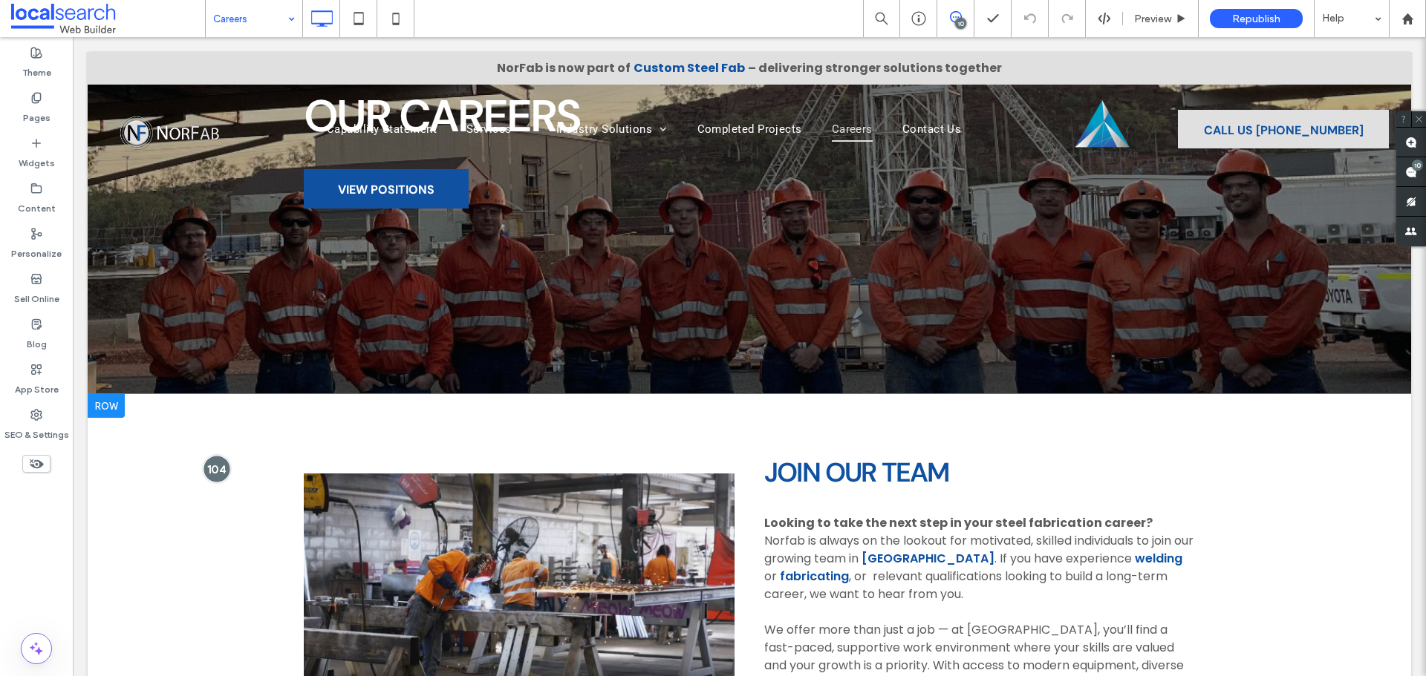
click at [204, 463] on div at bounding box center [216, 468] width 27 height 27
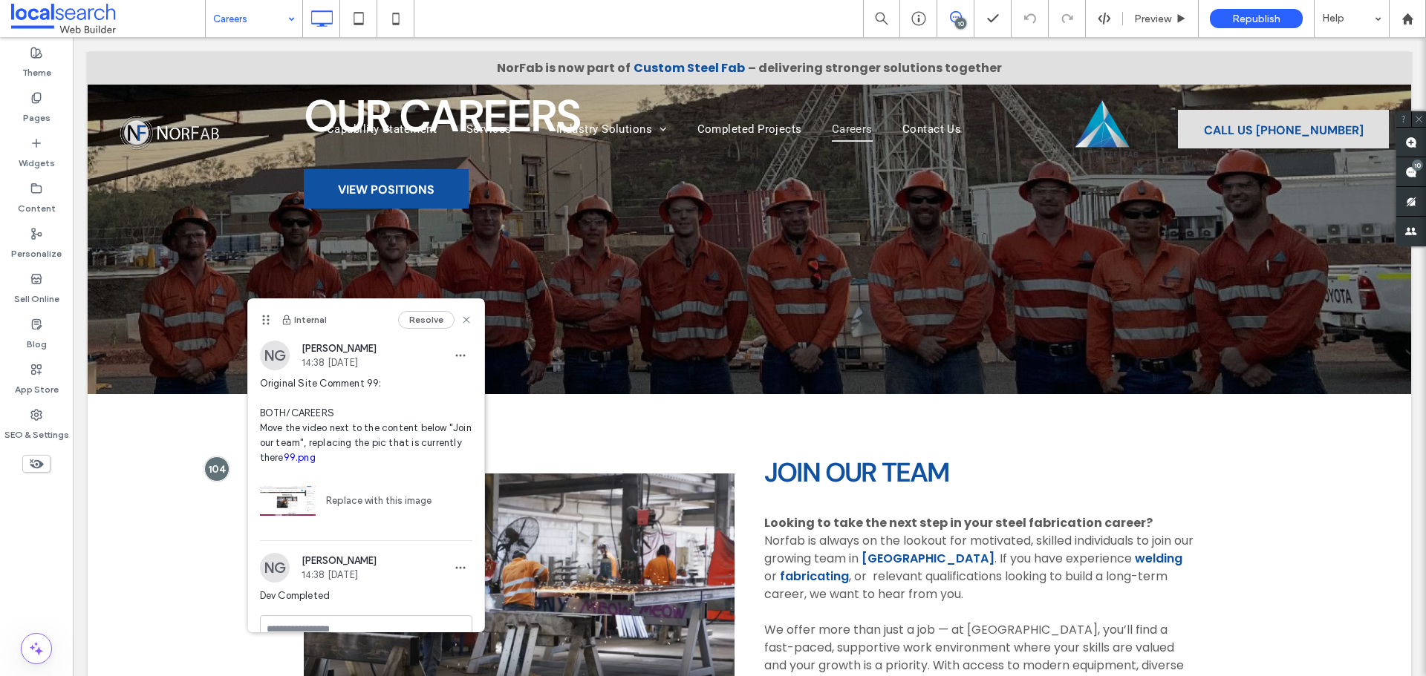
click at [316, 457] on link "99.png" at bounding box center [300, 457] width 32 height 11
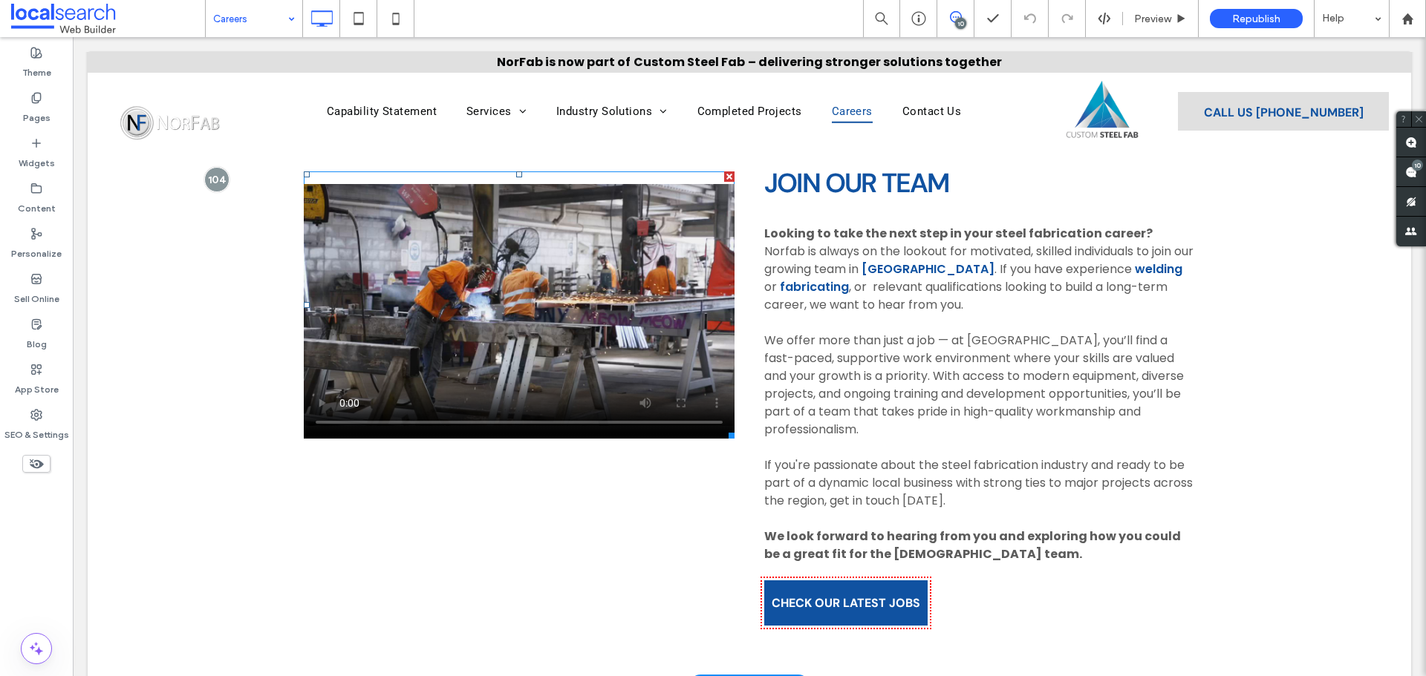
scroll to position [0, 0]
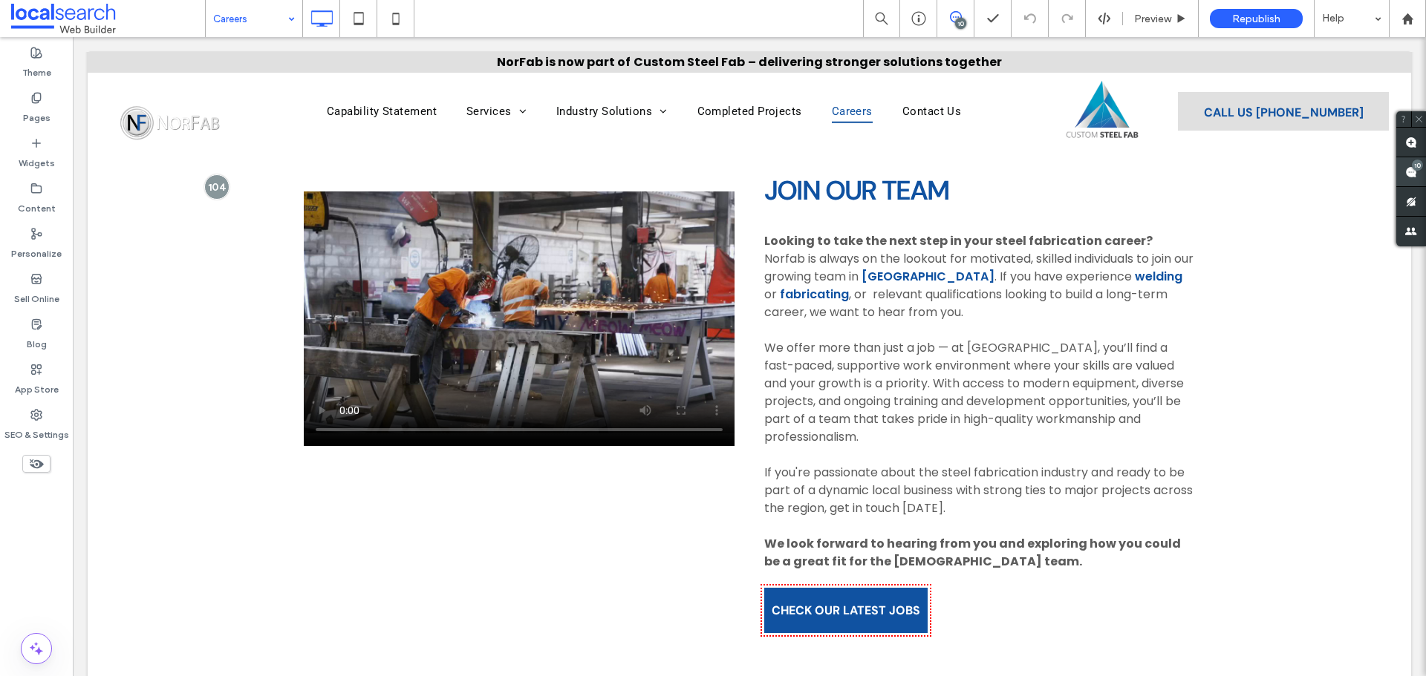
click at [1422, 174] on span at bounding box center [1411, 171] width 30 height 29
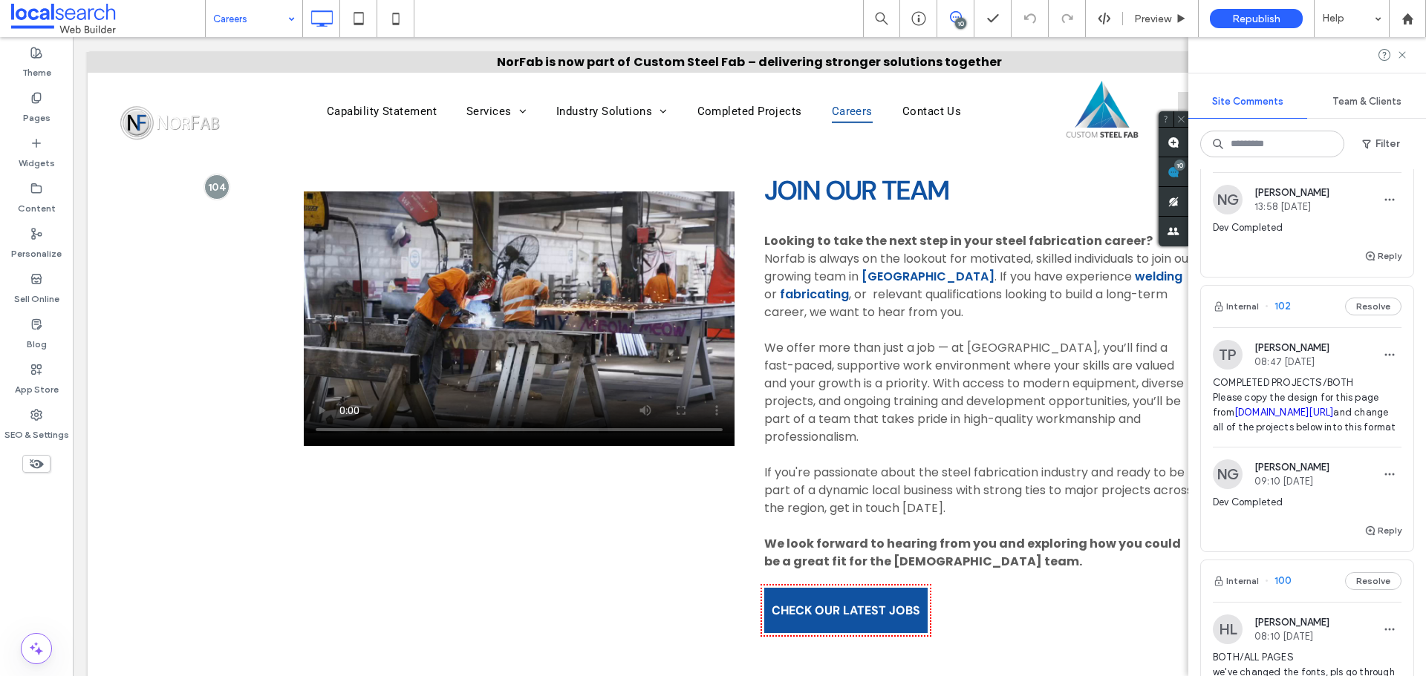
scroll to position [1634, 0]
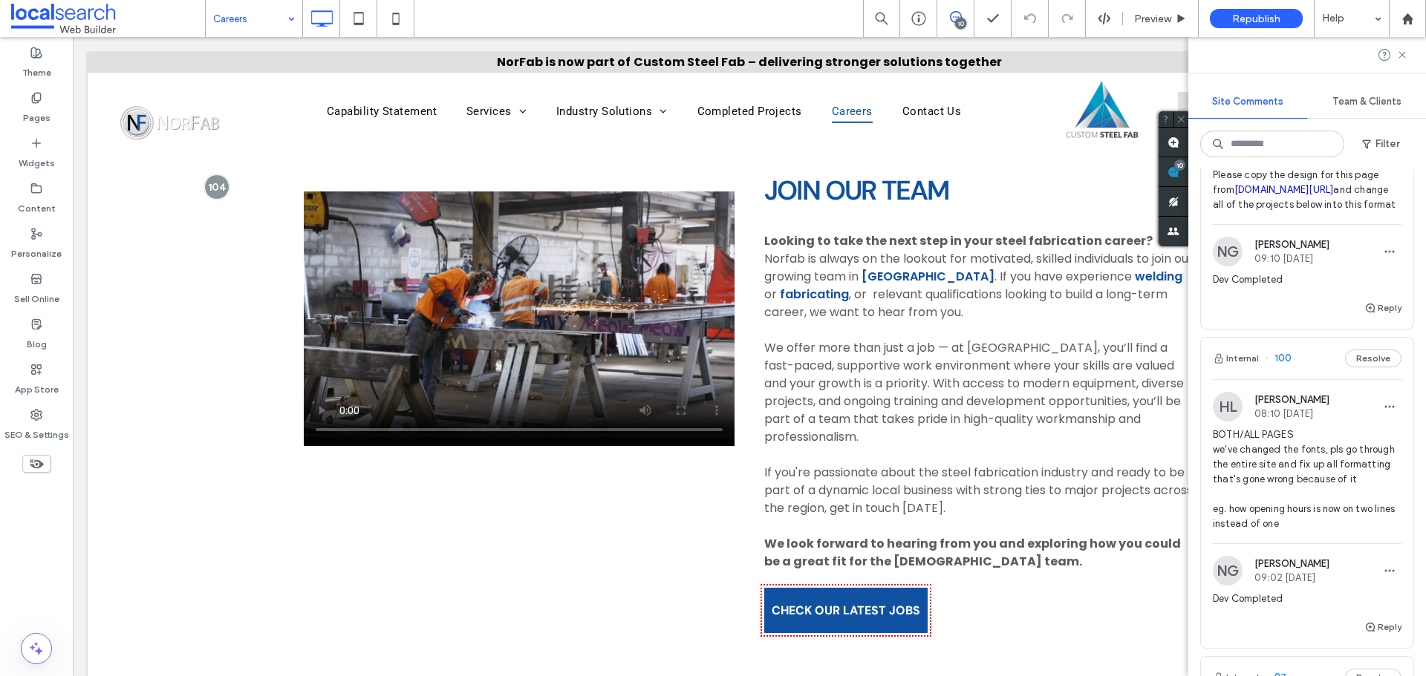
click at [1229, 422] on img at bounding box center [1228, 407] width 30 height 30
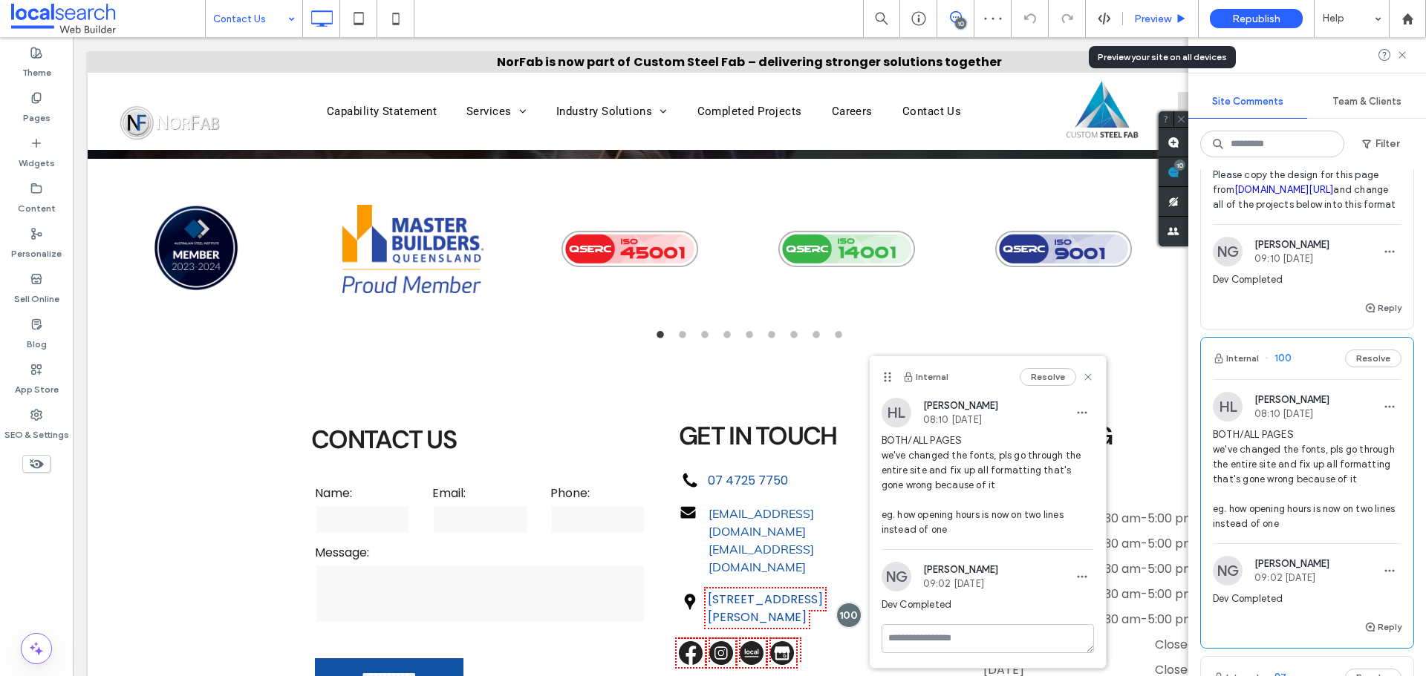
click at [1170, 25] on div "Preview" at bounding box center [1161, 18] width 76 height 37
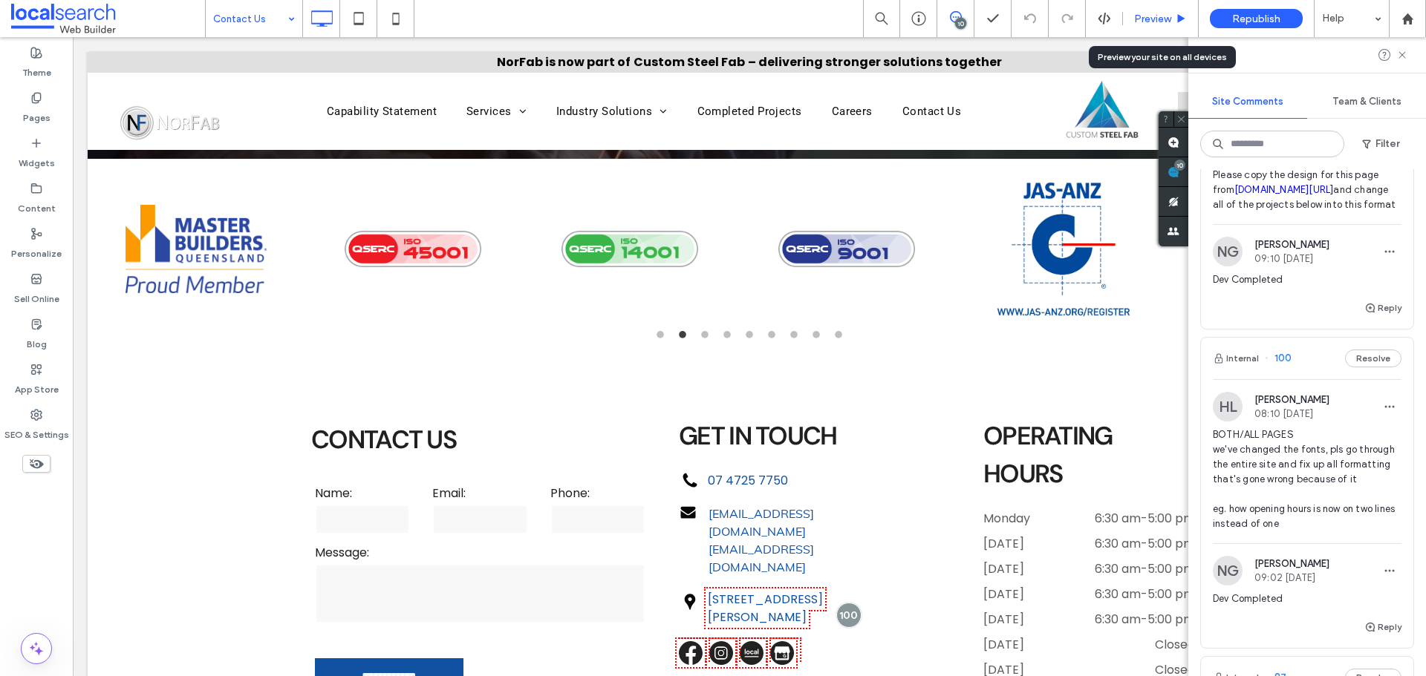
click at [1165, 25] on div "Preview" at bounding box center [1161, 18] width 76 height 37
click at [1159, 23] on span "Preview" at bounding box center [1152, 19] width 37 height 13
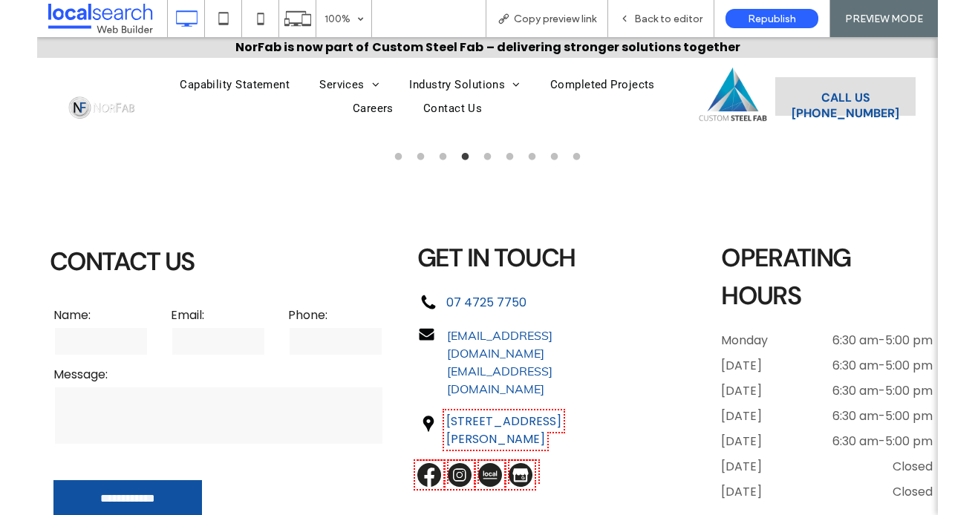
scroll to position [15, 0]
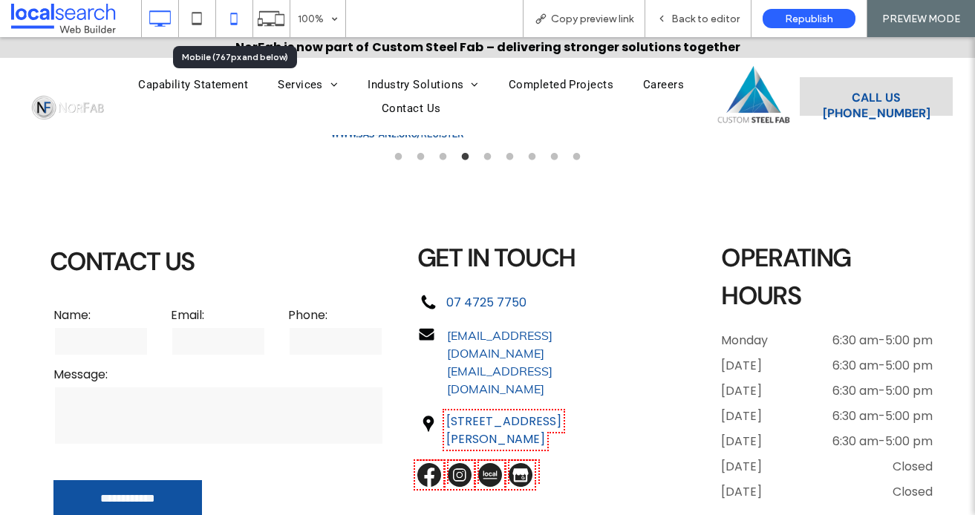
click at [226, 16] on icon at bounding box center [234, 19] width 30 height 30
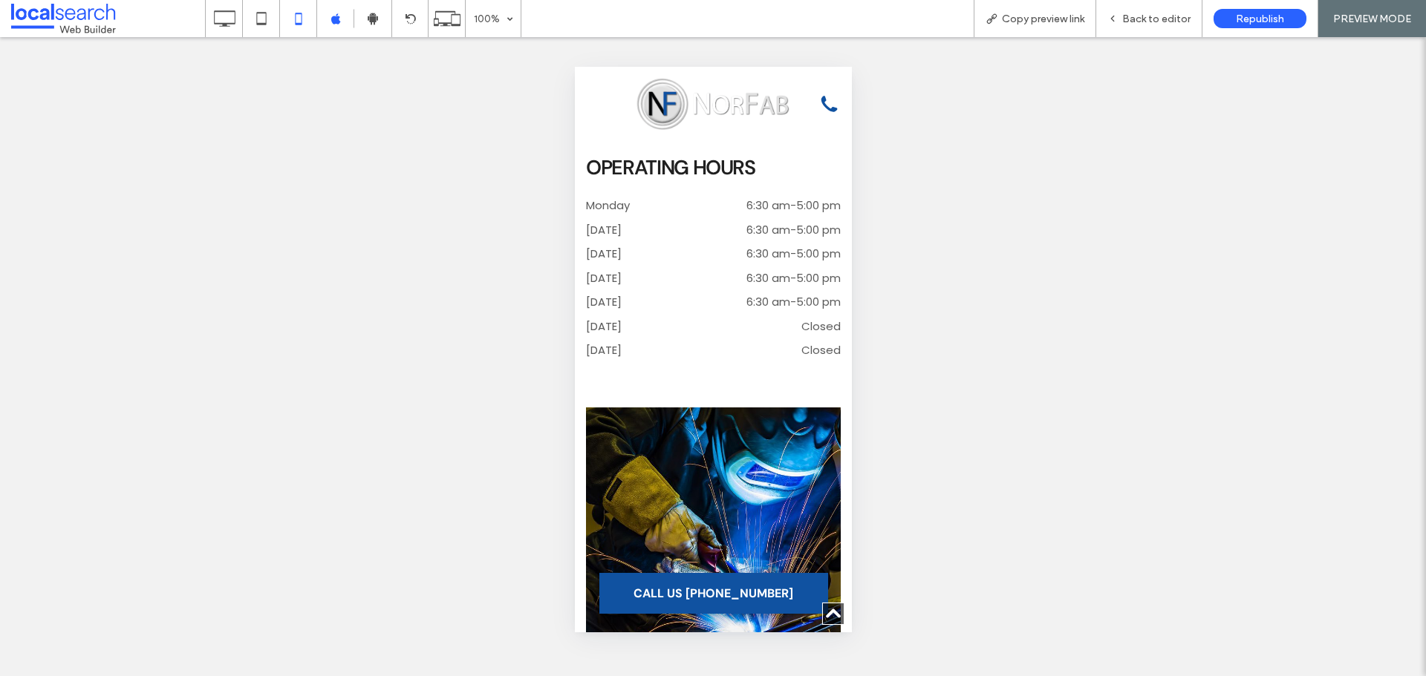
scroll to position [0, 0]
click at [1164, 20] on span "Back to editor" at bounding box center [1156, 19] width 68 height 13
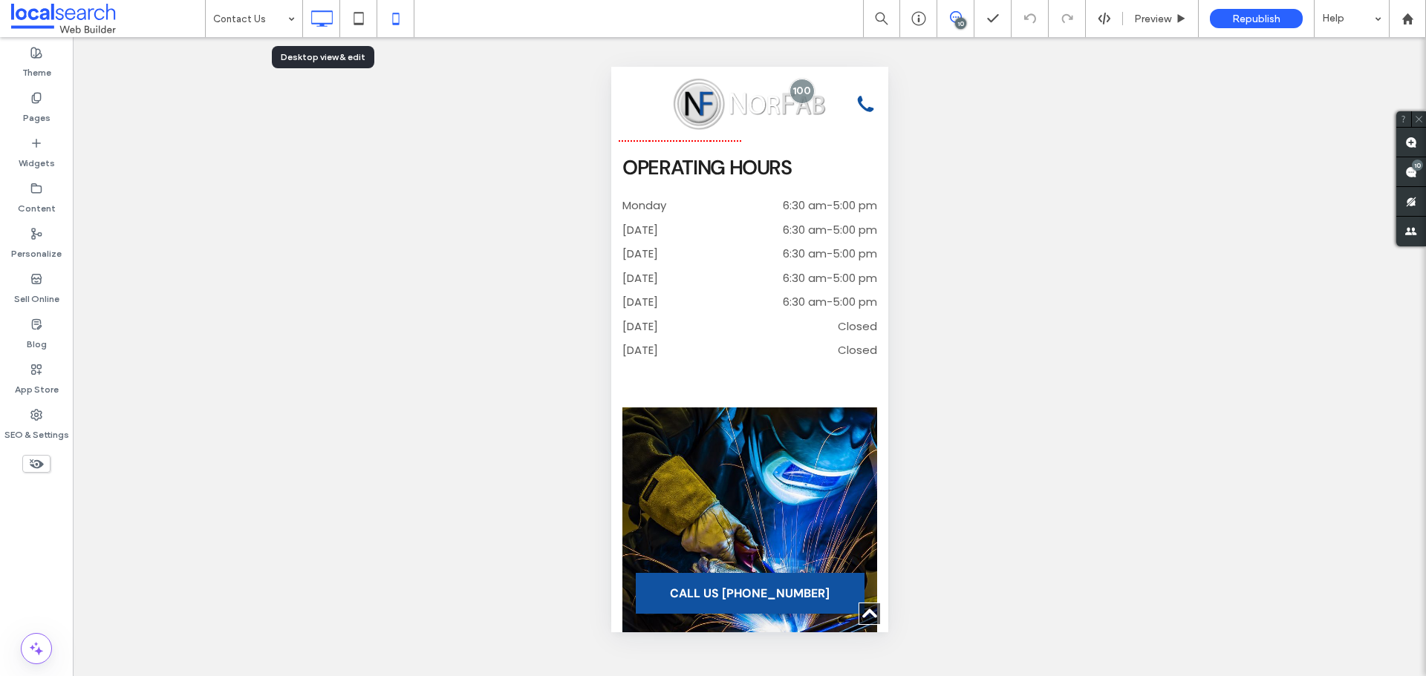
click at [327, 18] on icon at bounding box center [322, 19] width 30 height 30
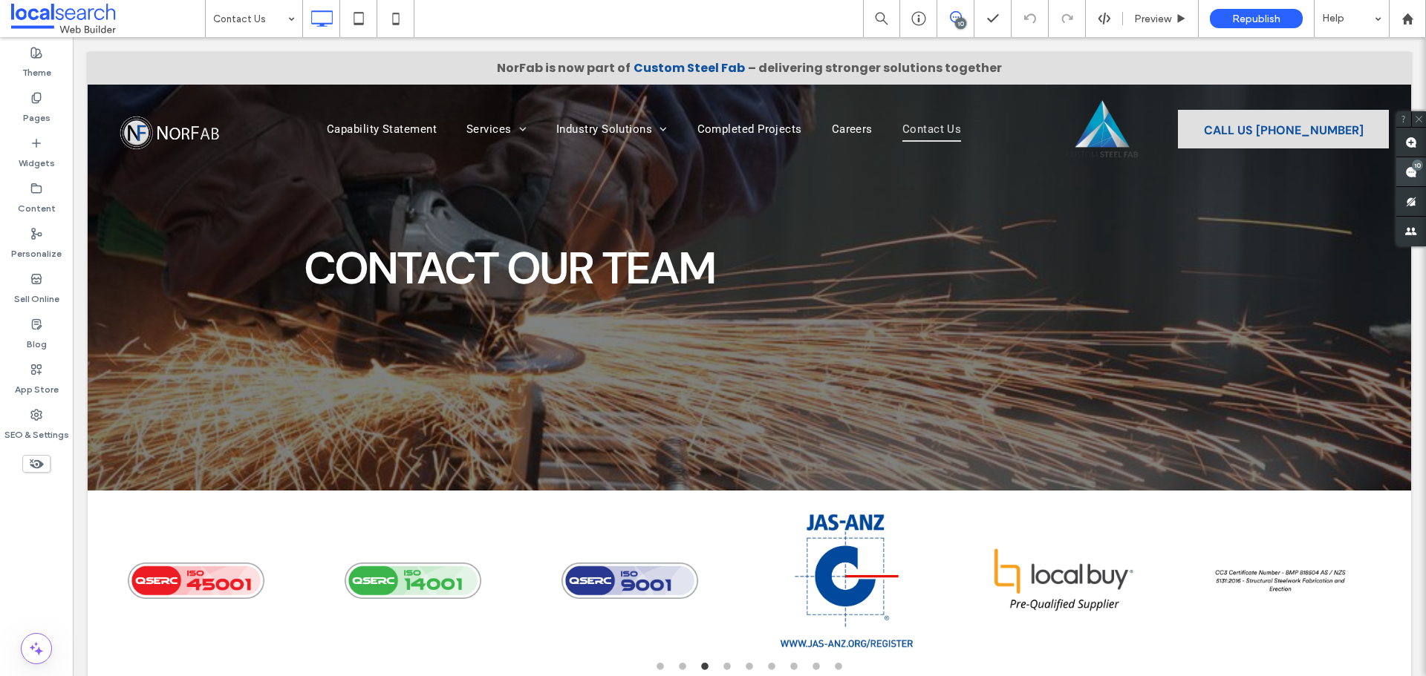
click at [1410, 172] on use at bounding box center [1411, 172] width 12 height 12
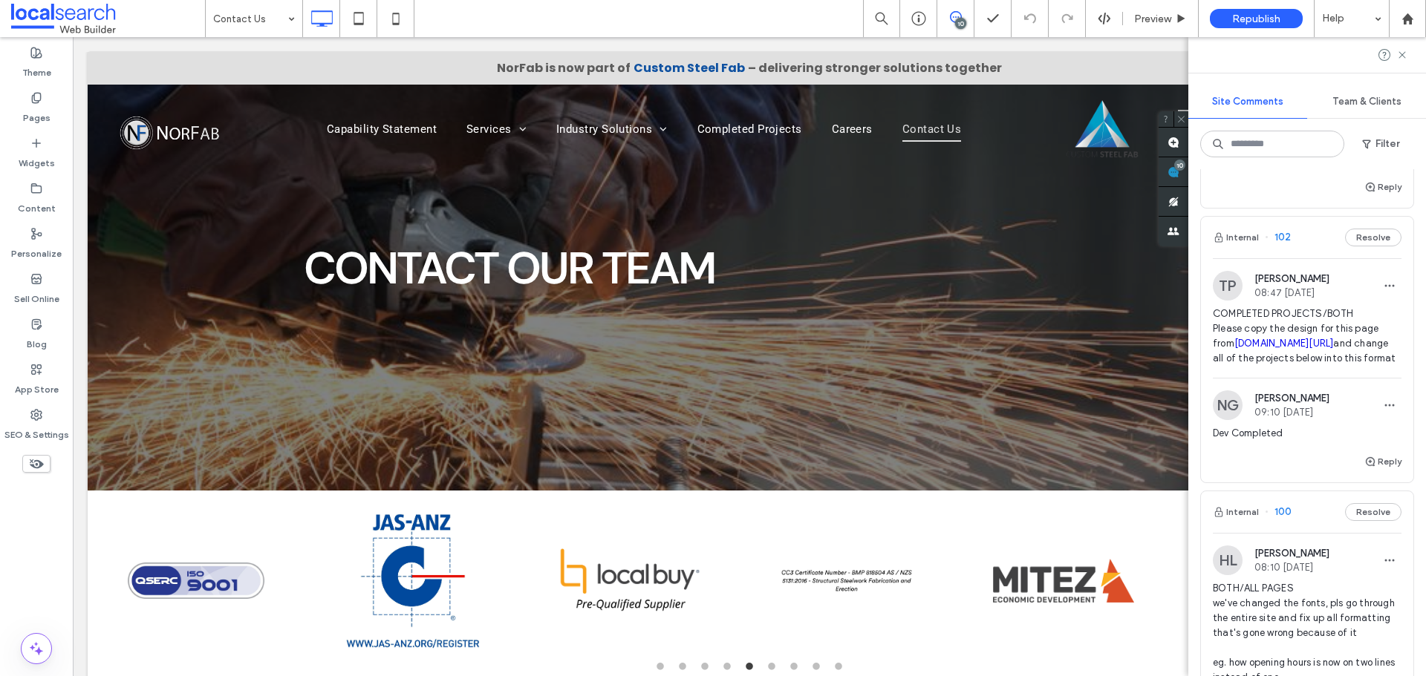
scroll to position [1485, 0]
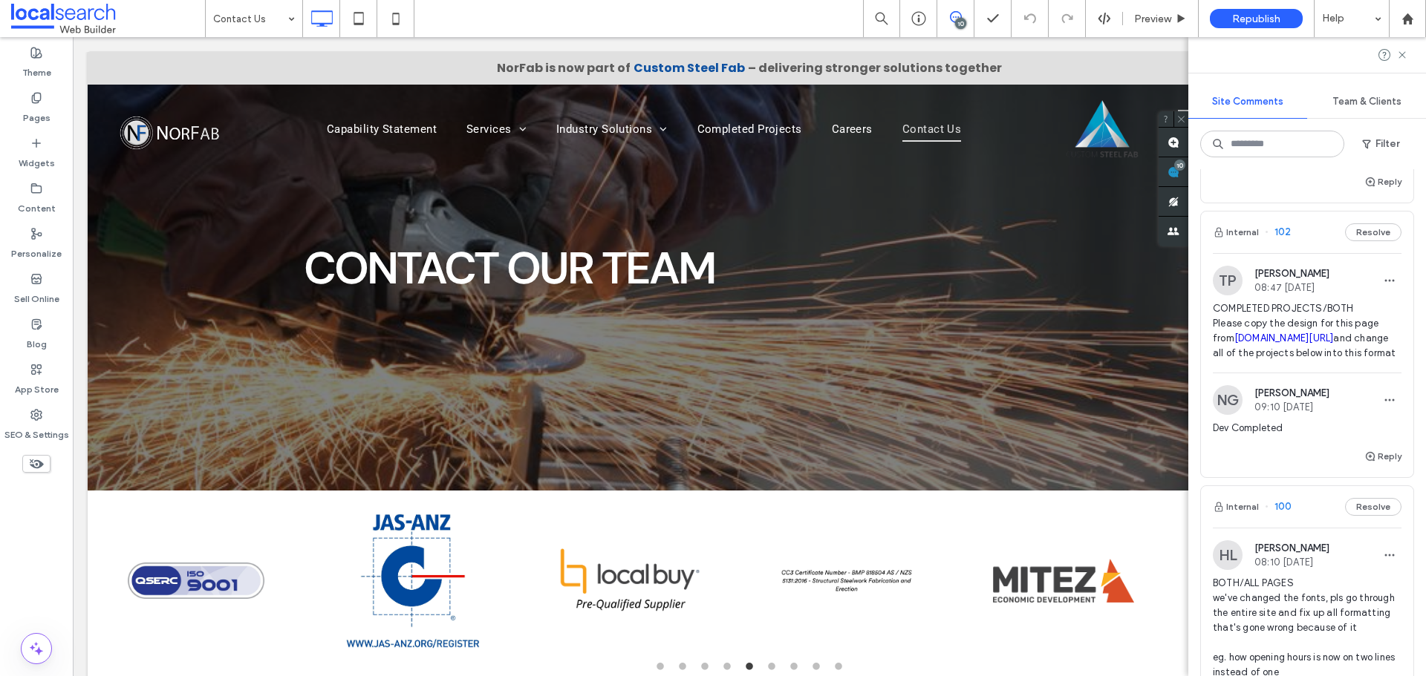
click at [1225, 296] on img at bounding box center [1228, 281] width 30 height 30
click at [1268, 344] on link "[DOMAIN_NAME][URL]" at bounding box center [1284, 338] width 100 height 11
click at [1255, 344] on link "[DOMAIN_NAME][URL]" at bounding box center [1284, 338] width 100 height 11
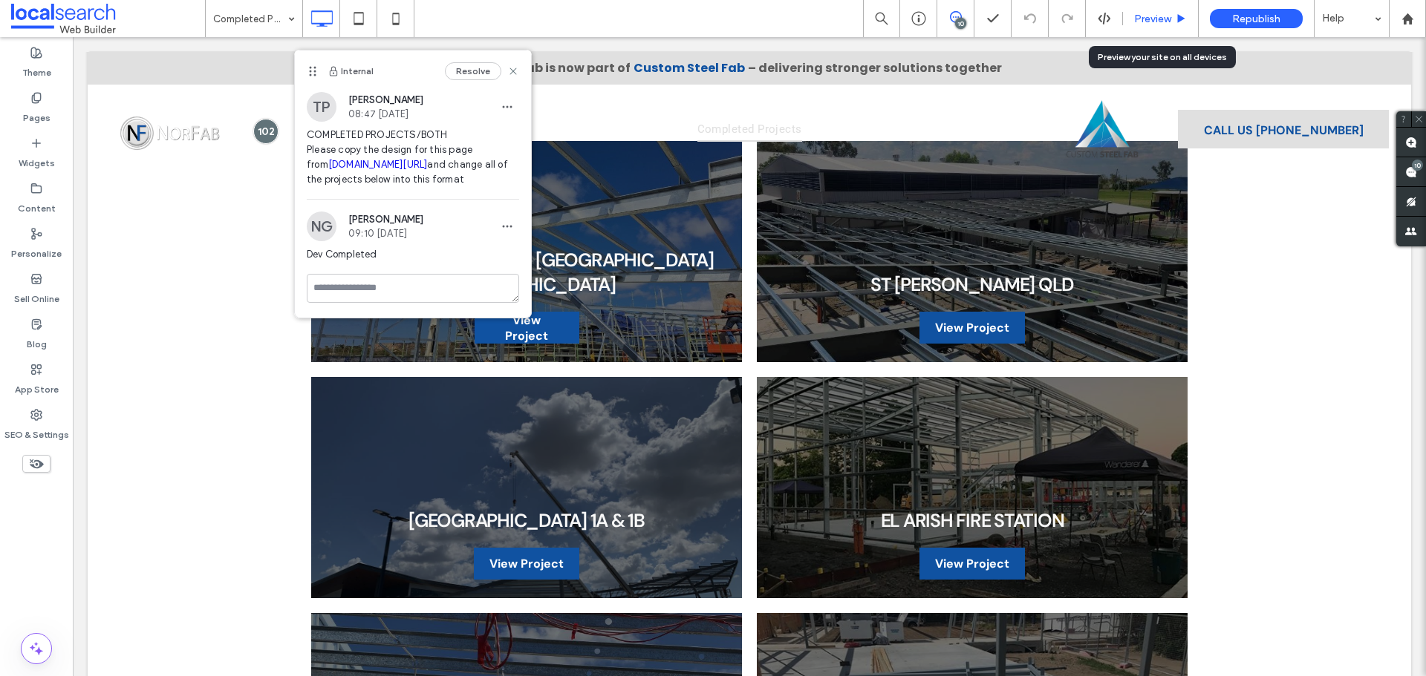
click at [1135, 25] on div "Preview" at bounding box center [1161, 18] width 76 height 37
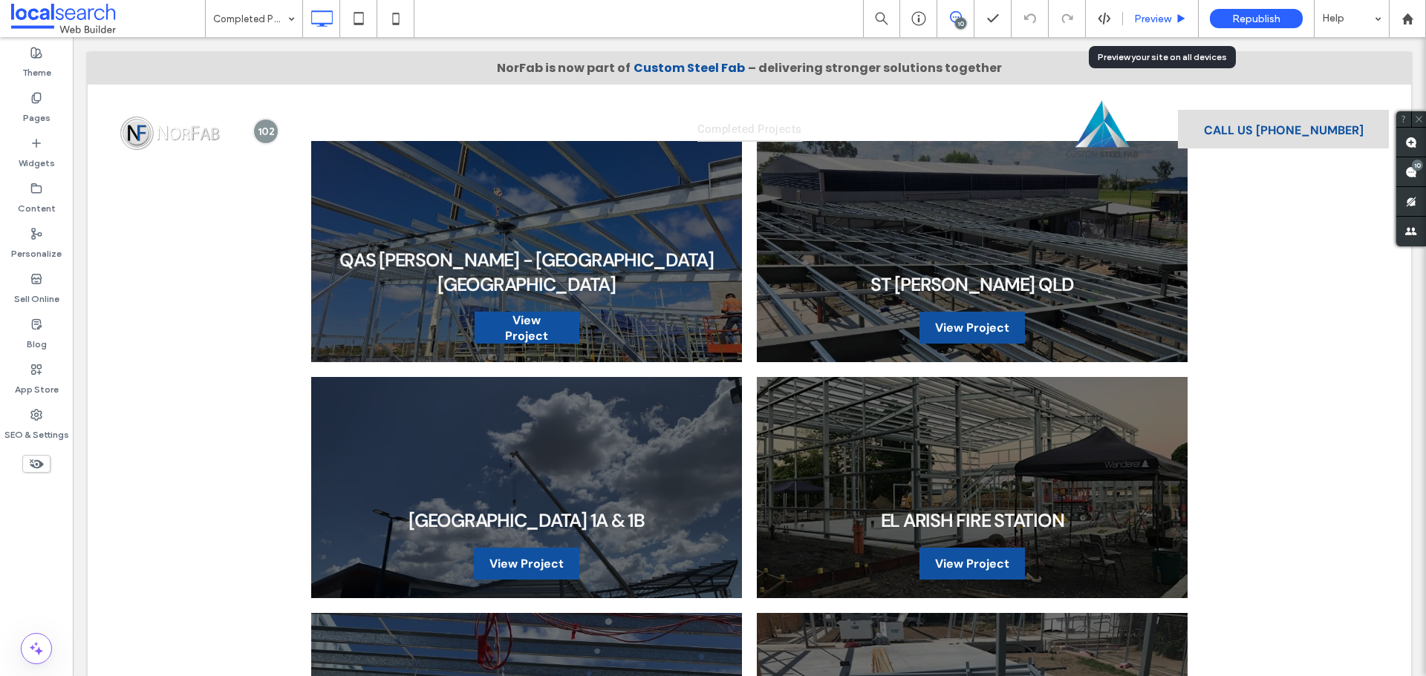
click at [1143, 13] on span "Preview" at bounding box center [1152, 19] width 37 height 13
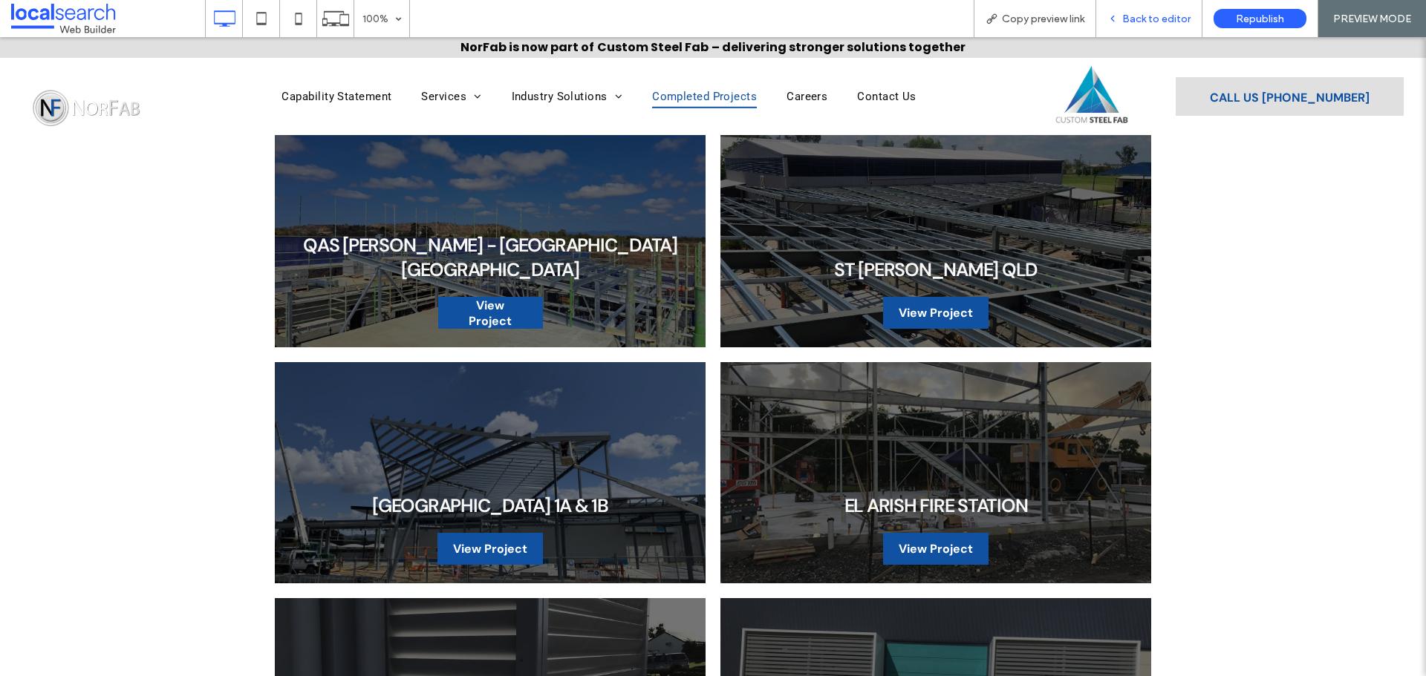
scroll to position [250, 0]
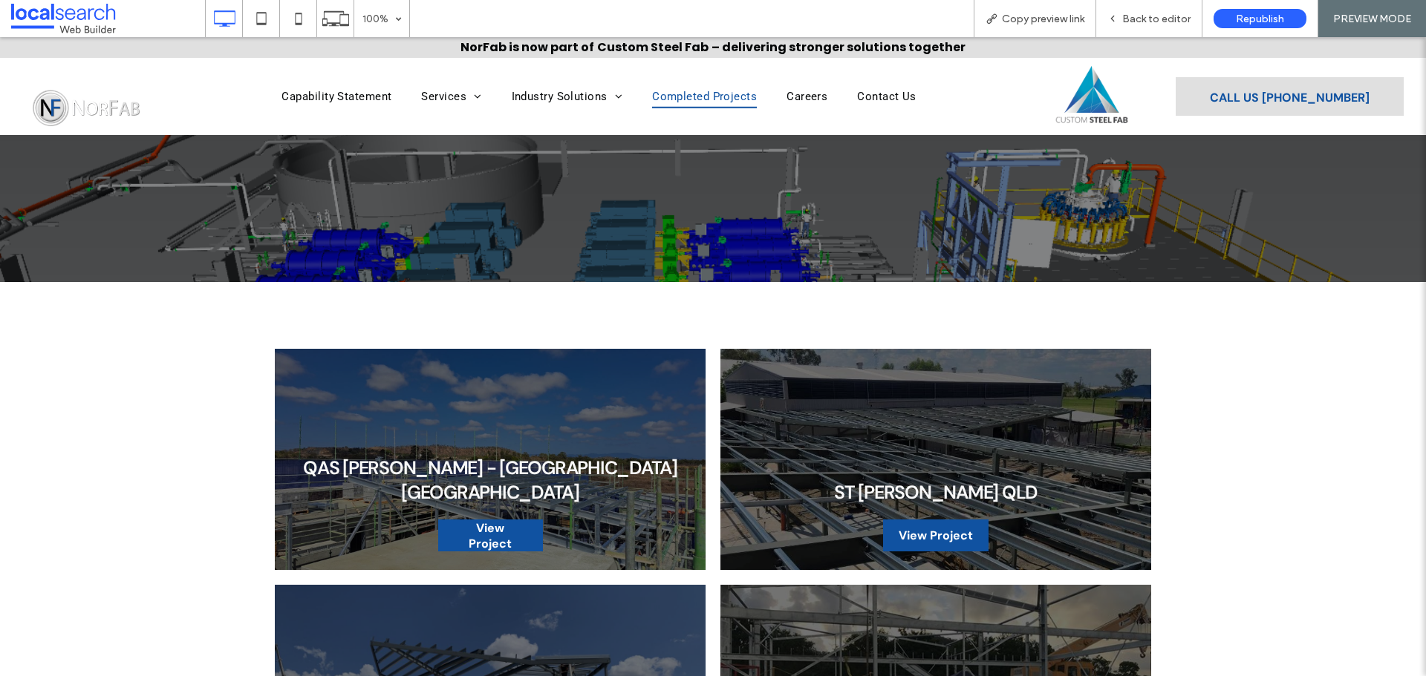
click at [480, 528] on span "View Project" at bounding box center [490, 536] width 103 height 46
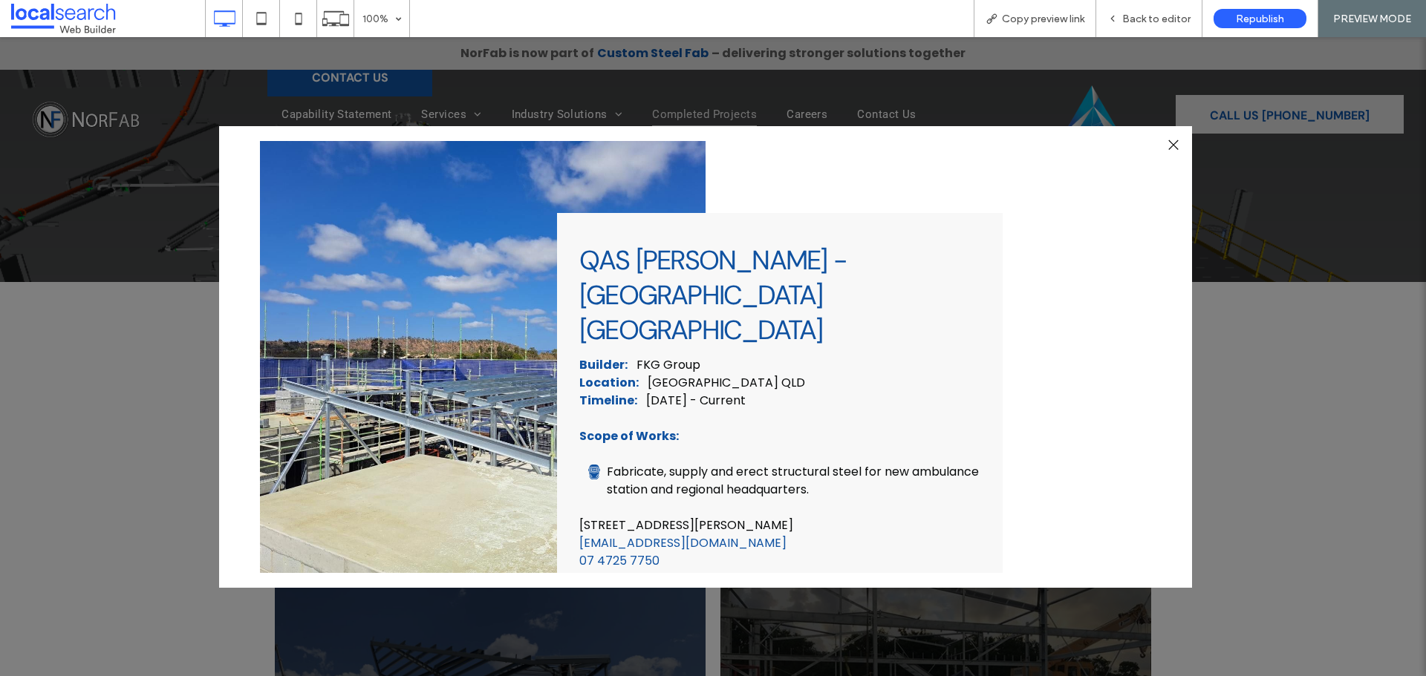
scroll to position [0, 0]
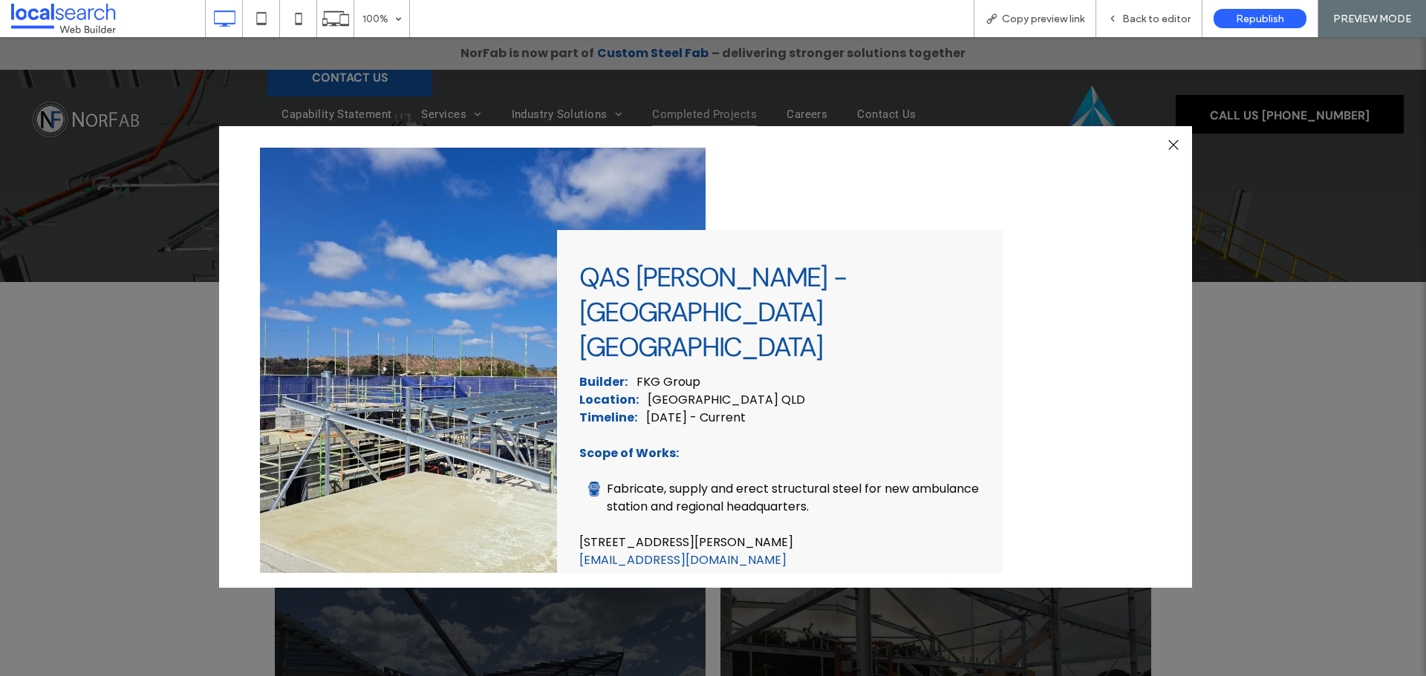
drag, startPoint x: 1173, startPoint y: 146, endPoint x: 1168, endPoint y: 123, distance: 22.7
click at [1173, 146] on div at bounding box center [1173, 145] width 20 height 20
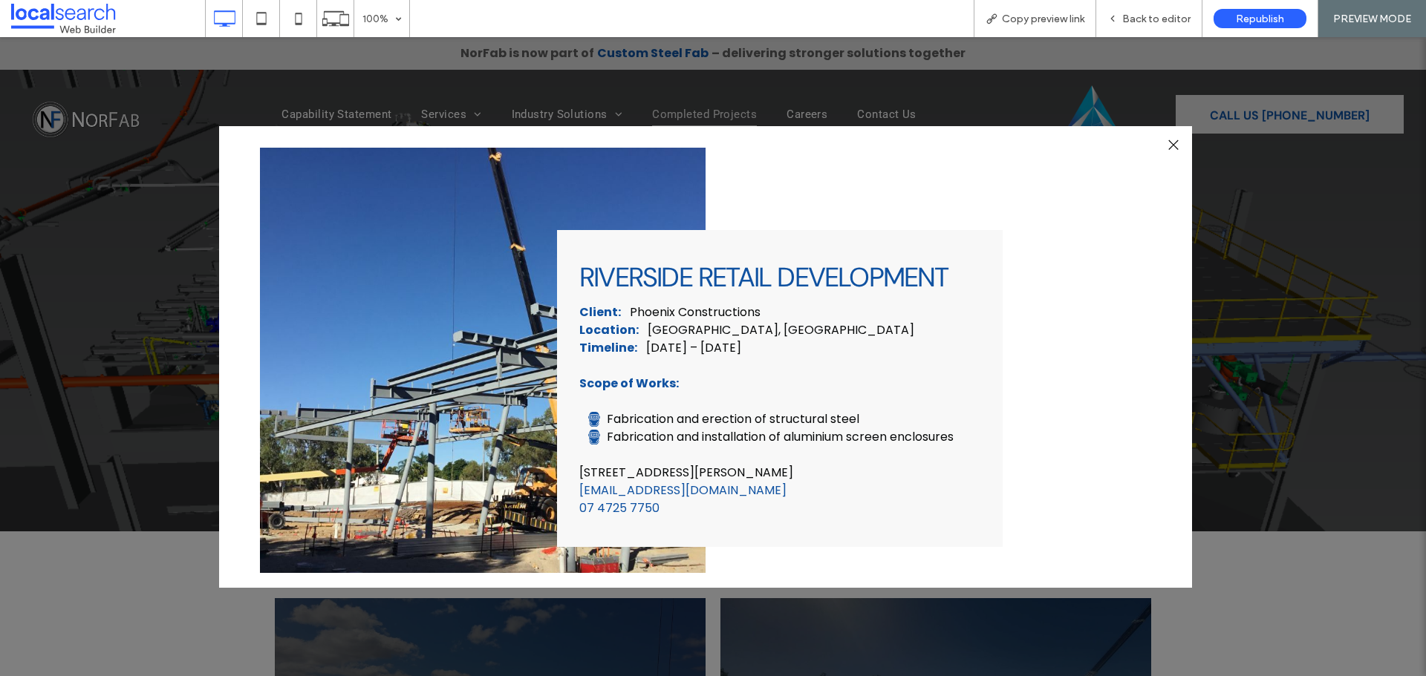
click at [1173, 144] on div at bounding box center [1173, 145] width 20 height 20
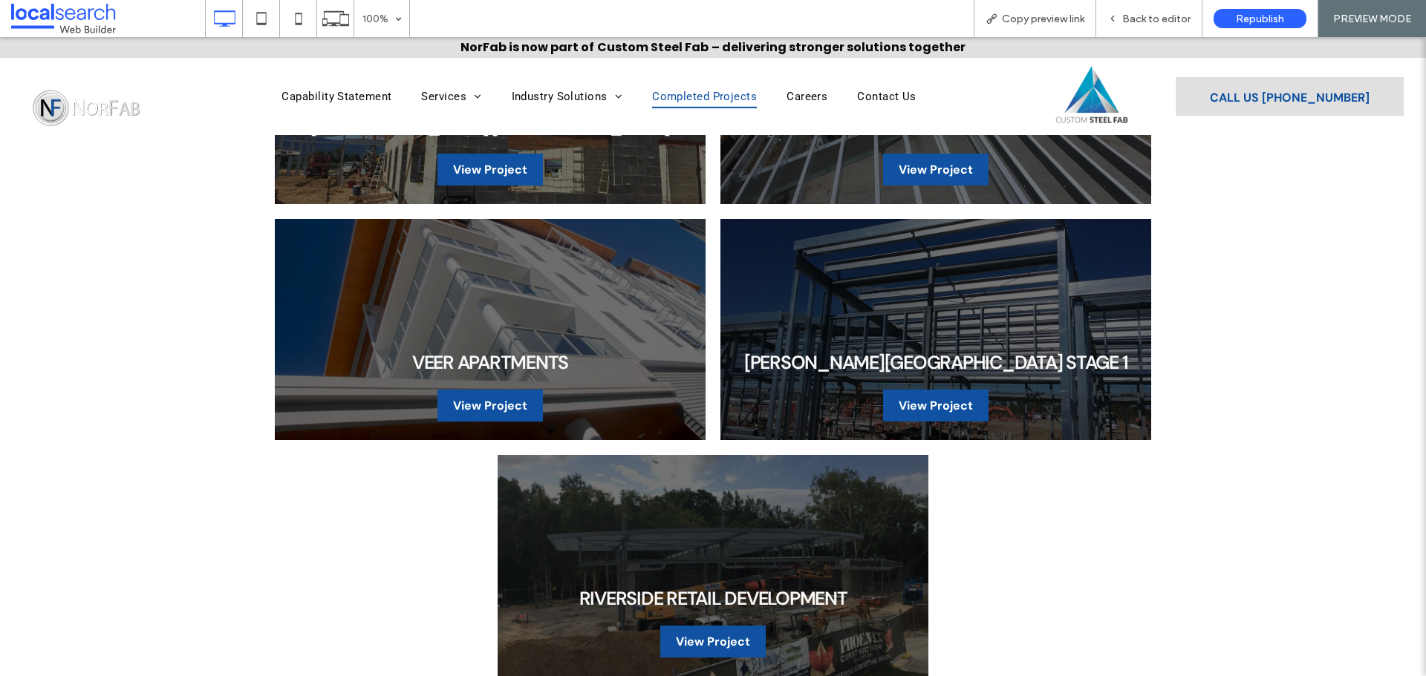
scroll to position [298, 0]
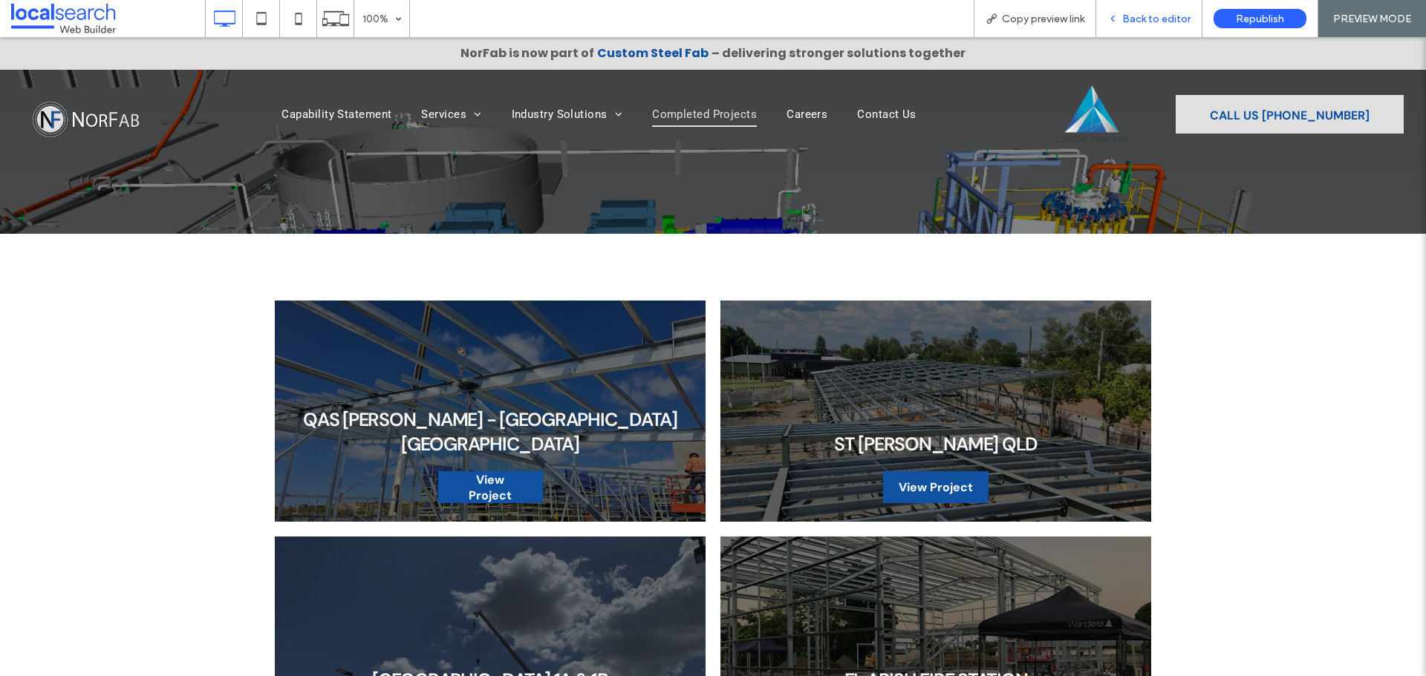
click at [1142, 23] on span "Back to editor" at bounding box center [1156, 19] width 68 height 13
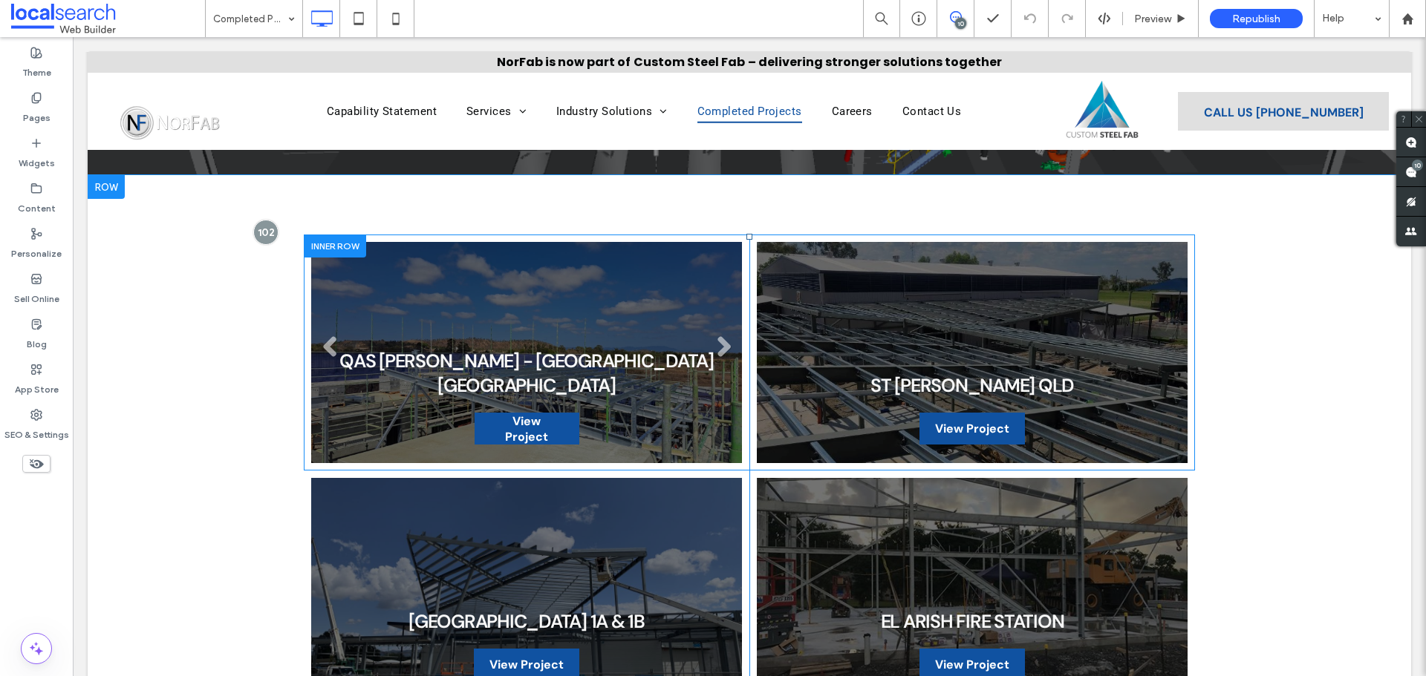
scroll to position [25, 0]
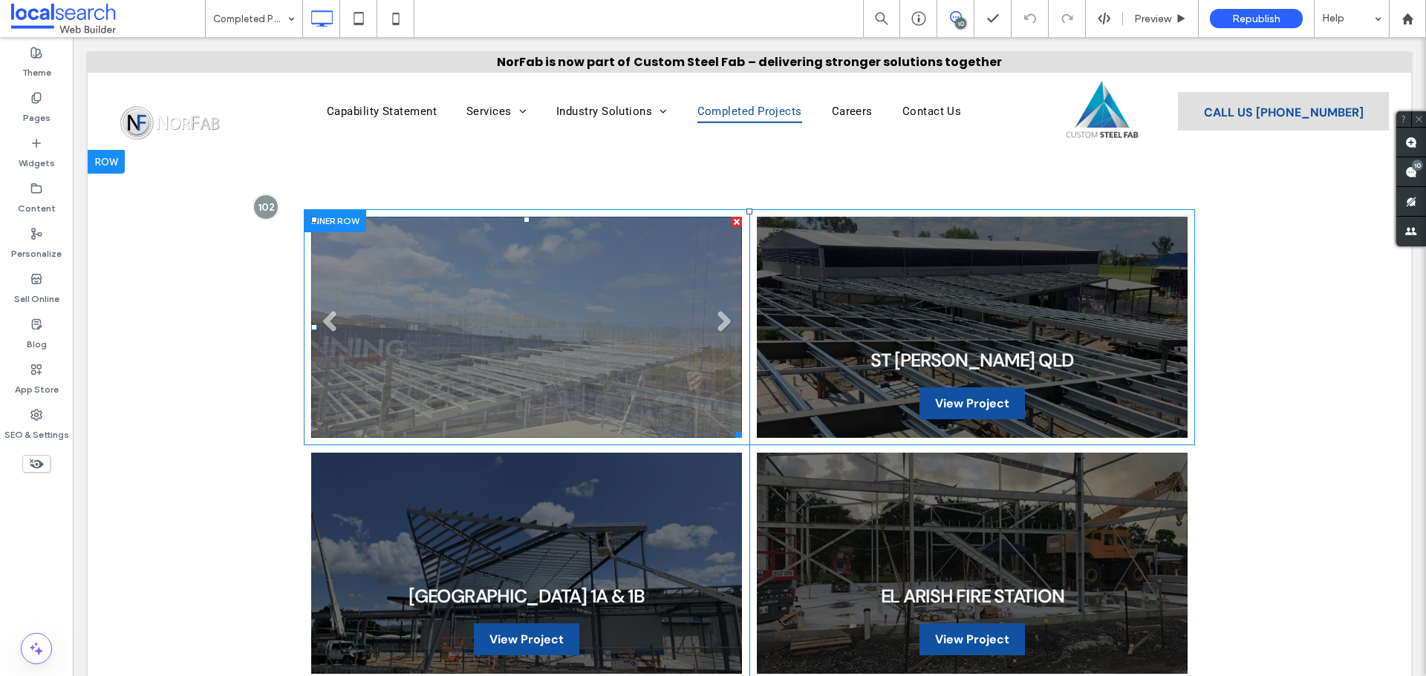
click at [669, 327] on link at bounding box center [526, 327] width 431 height 221
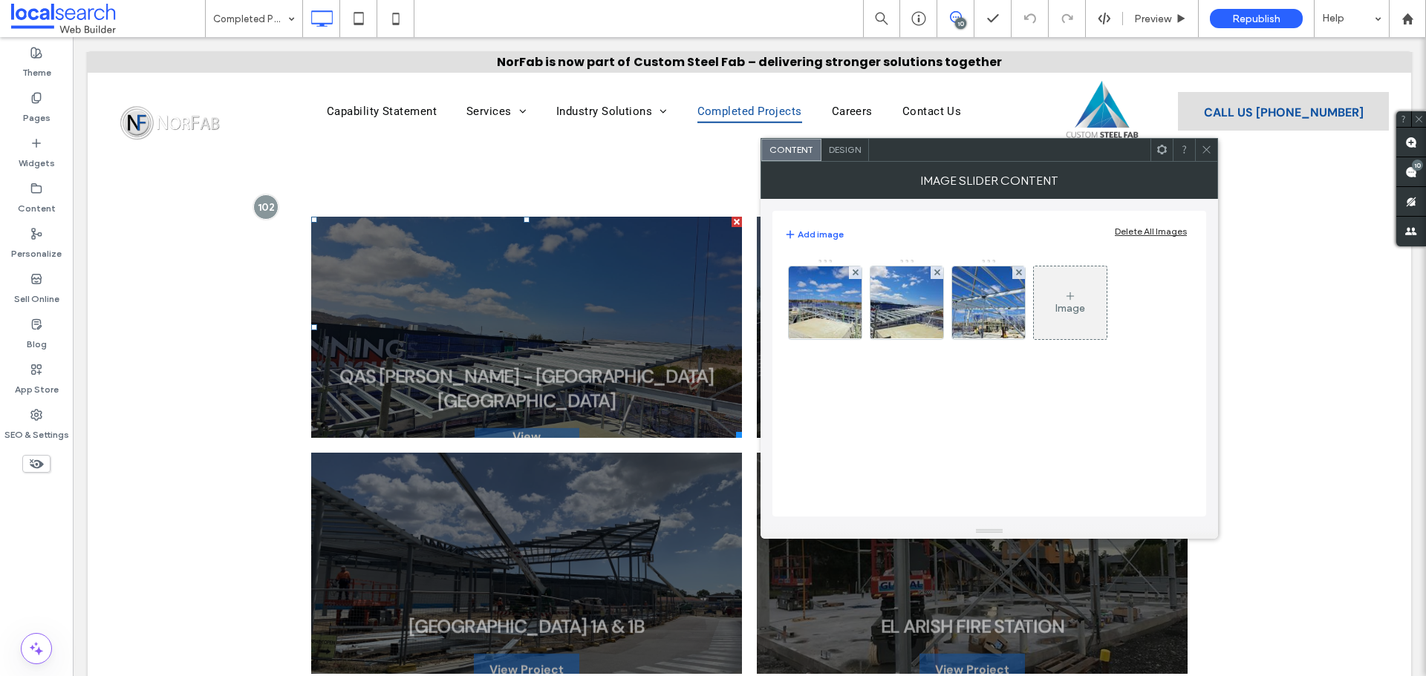
click at [844, 140] on div "Design" at bounding box center [845, 150] width 48 height 22
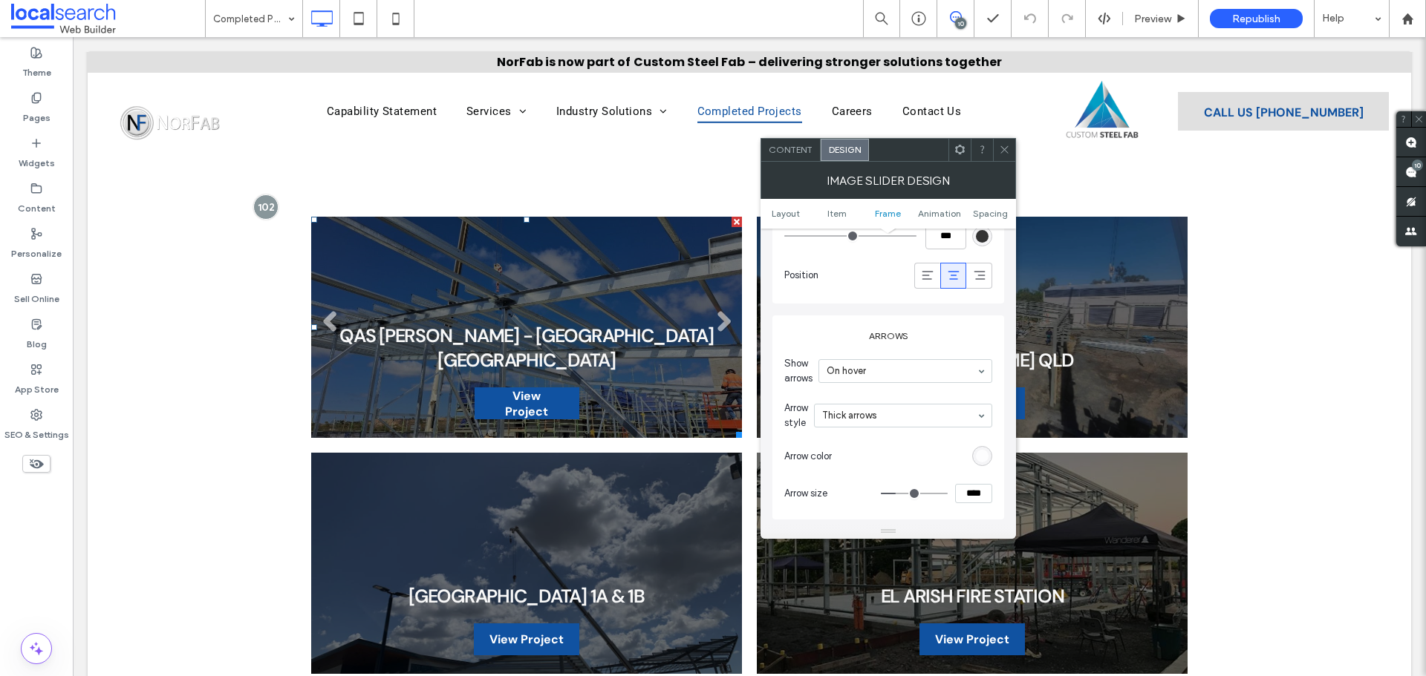
scroll to position [1559, 0]
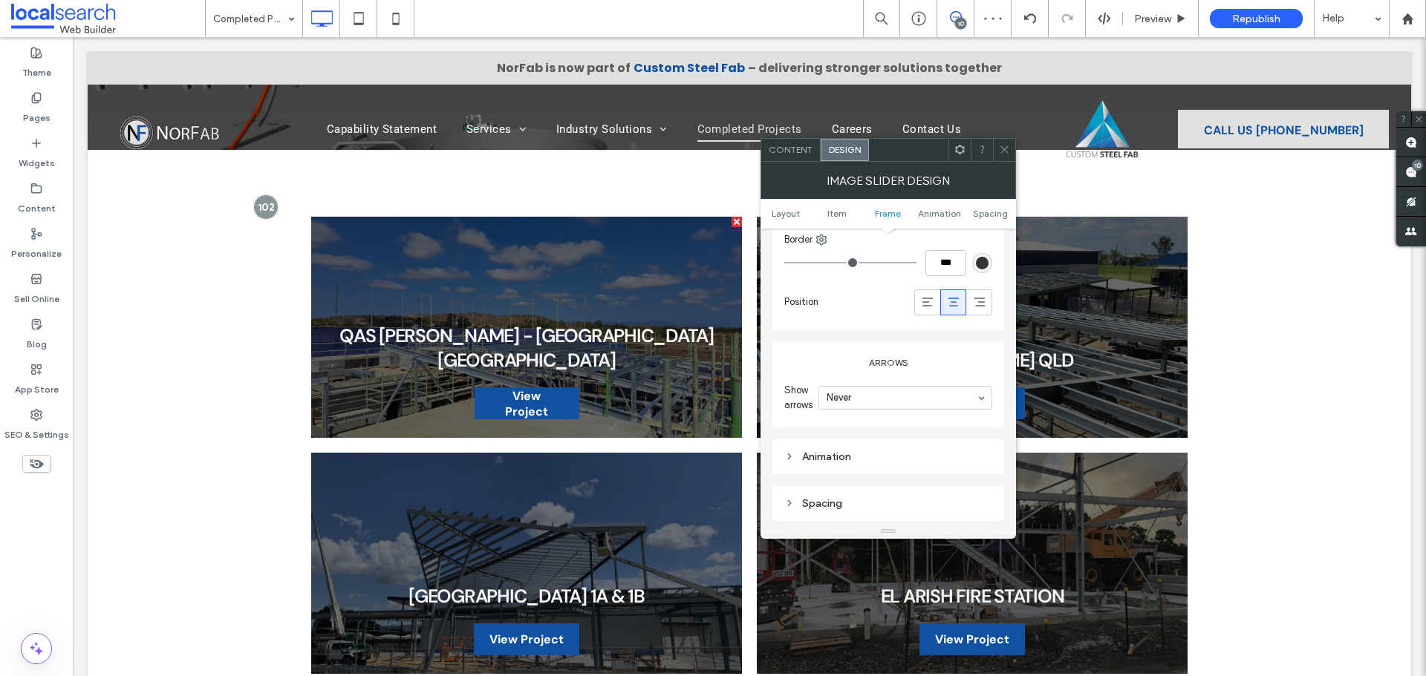
click at [998, 142] on div at bounding box center [1004, 150] width 22 height 22
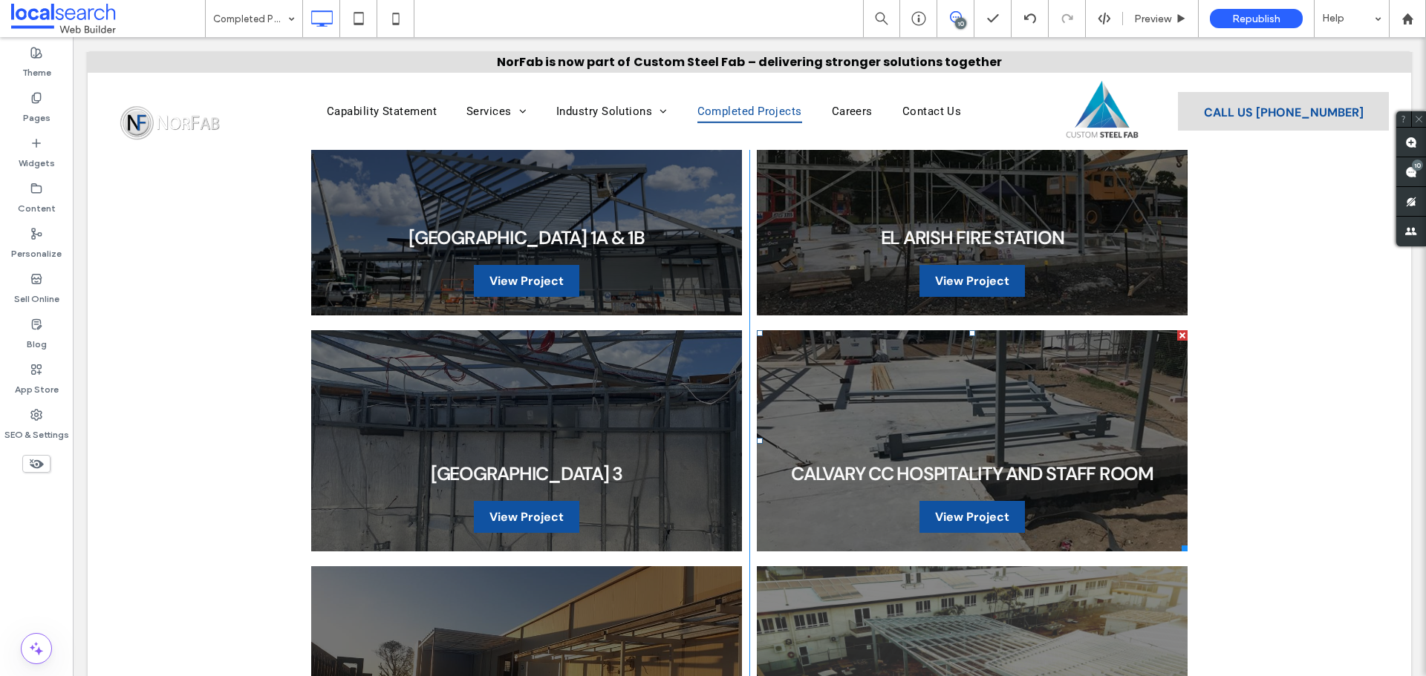
scroll to position [743, 0]
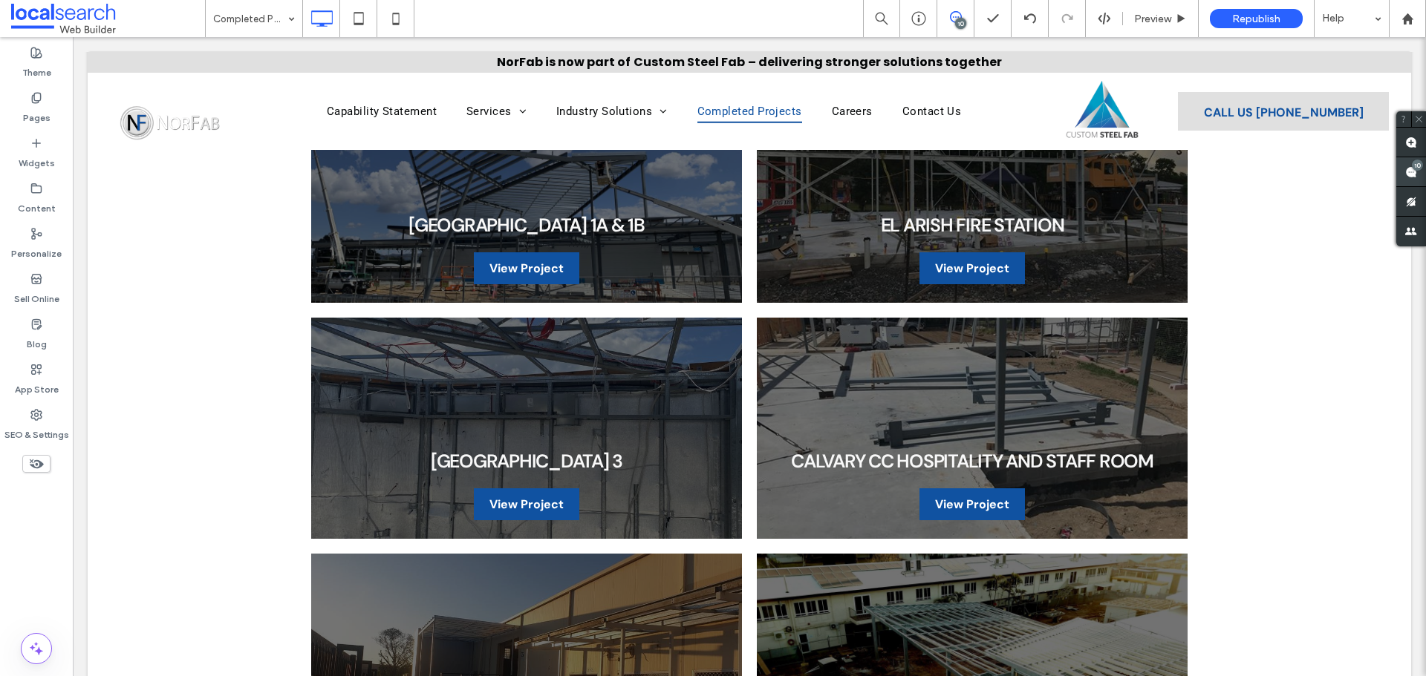
click at [1415, 166] on div "10" at bounding box center [1417, 165] width 11 height 11
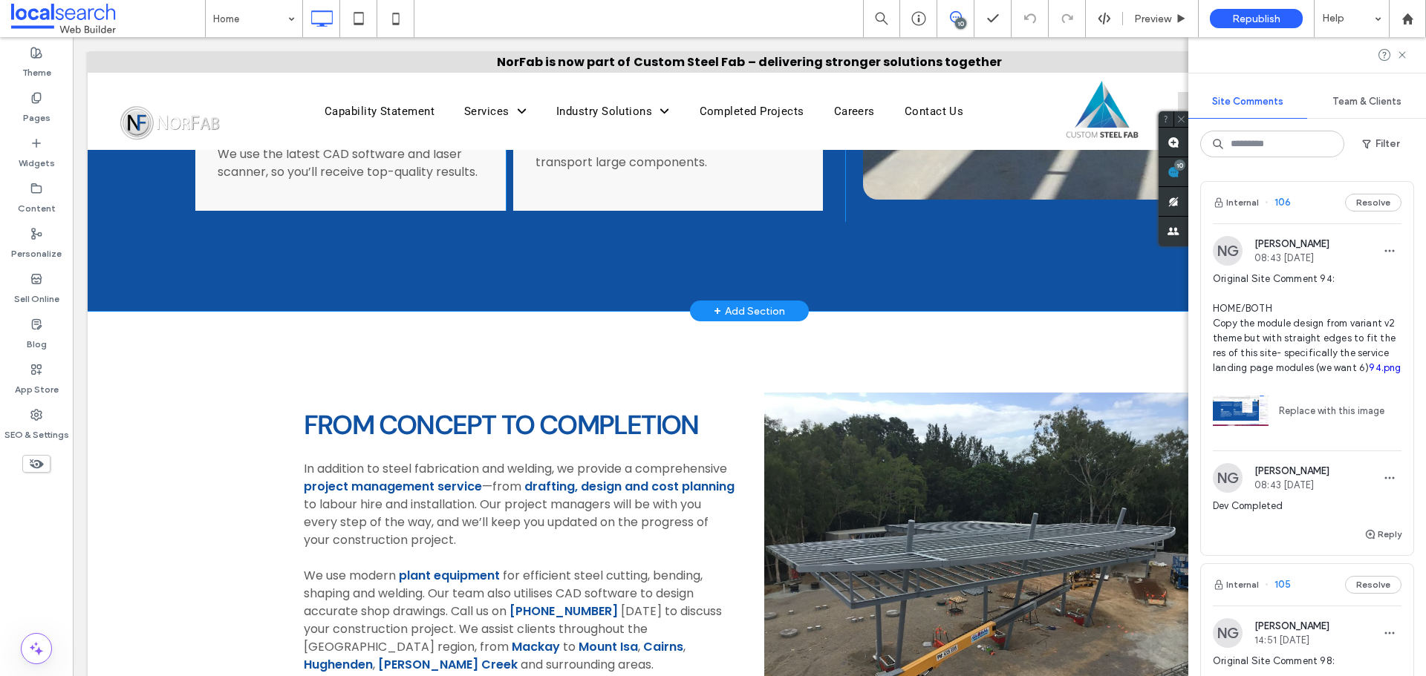
scroll to position [2153, 0]
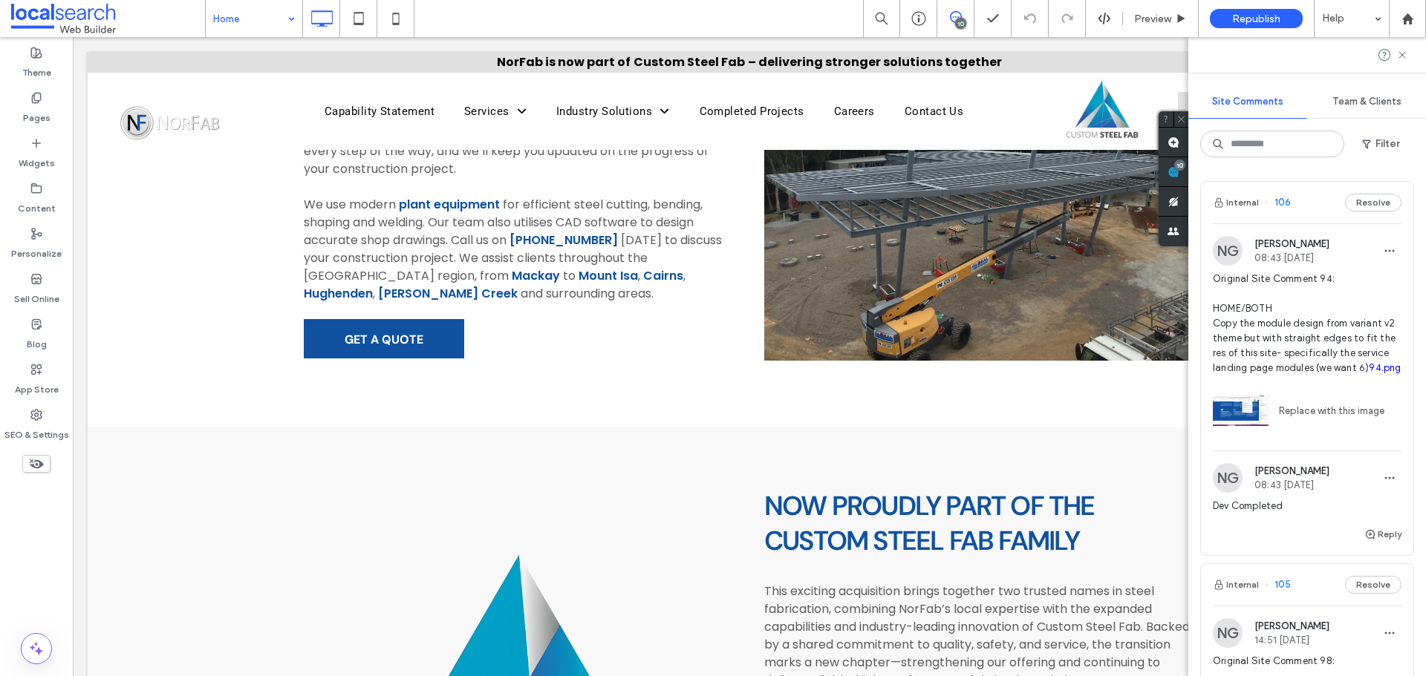
click at [278, 17] on input at bounding box center [250, 18] width 74 height 37
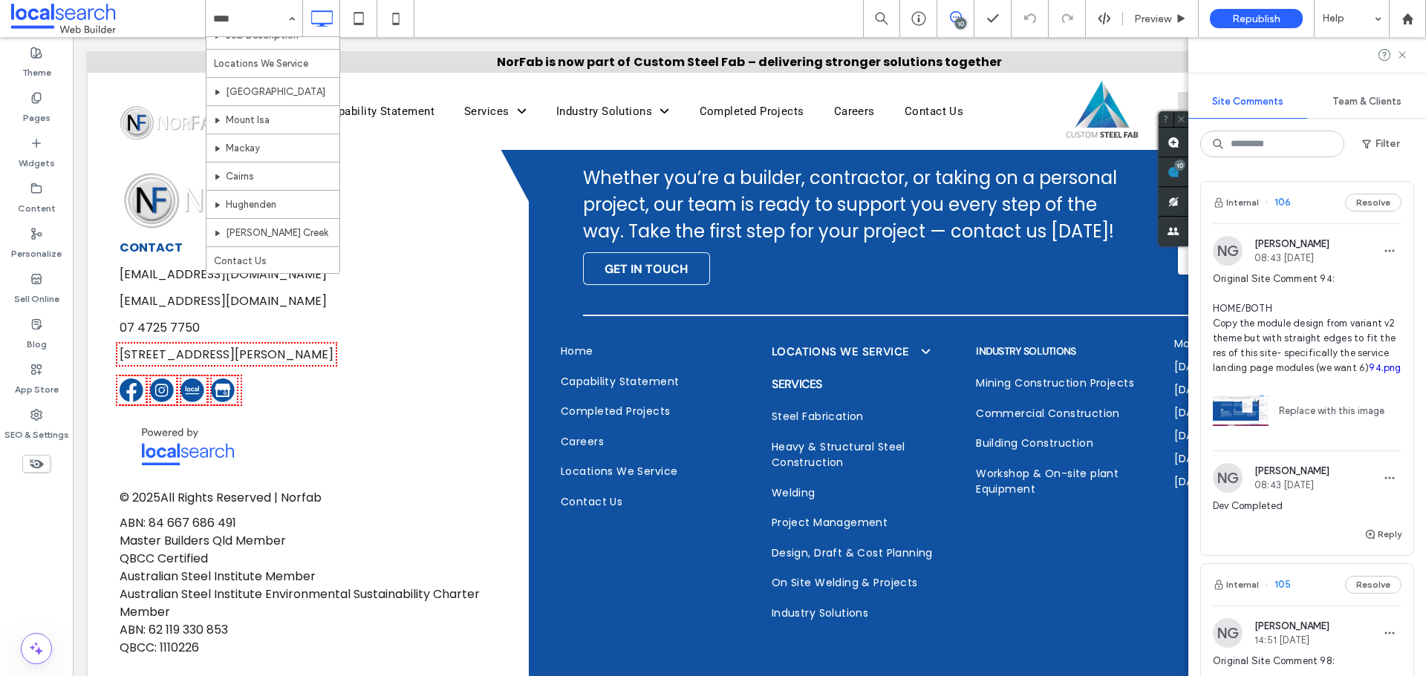
scroll to position [3452, 0]
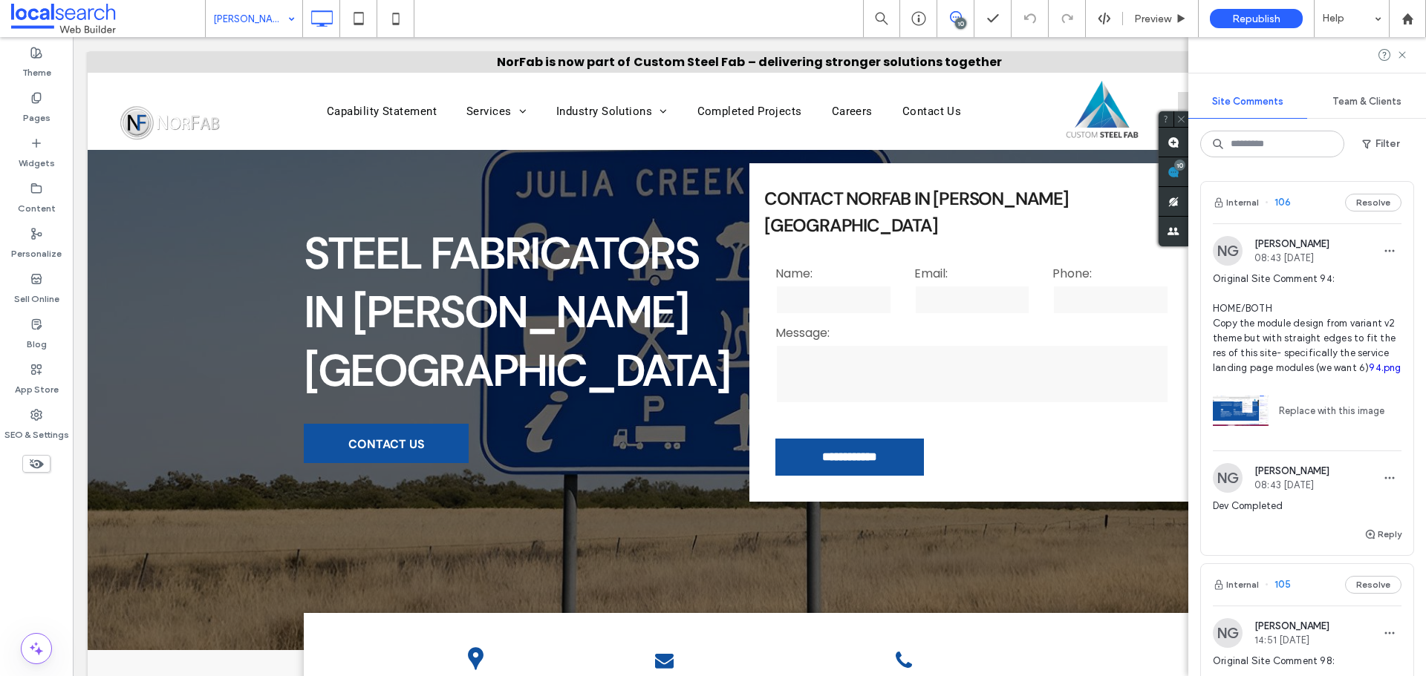
click at [236, 9] on input at bounding box center [250, 18] width 74 height 37
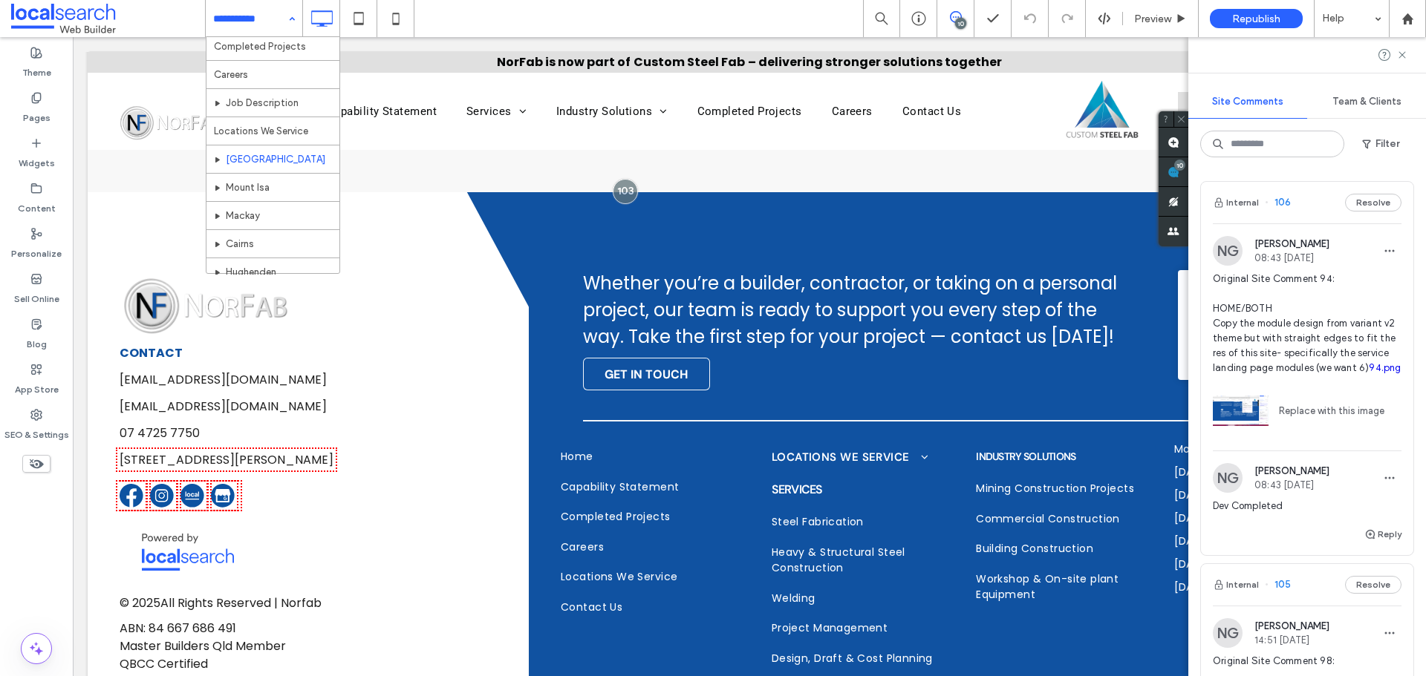
scroll to position [439, 0]
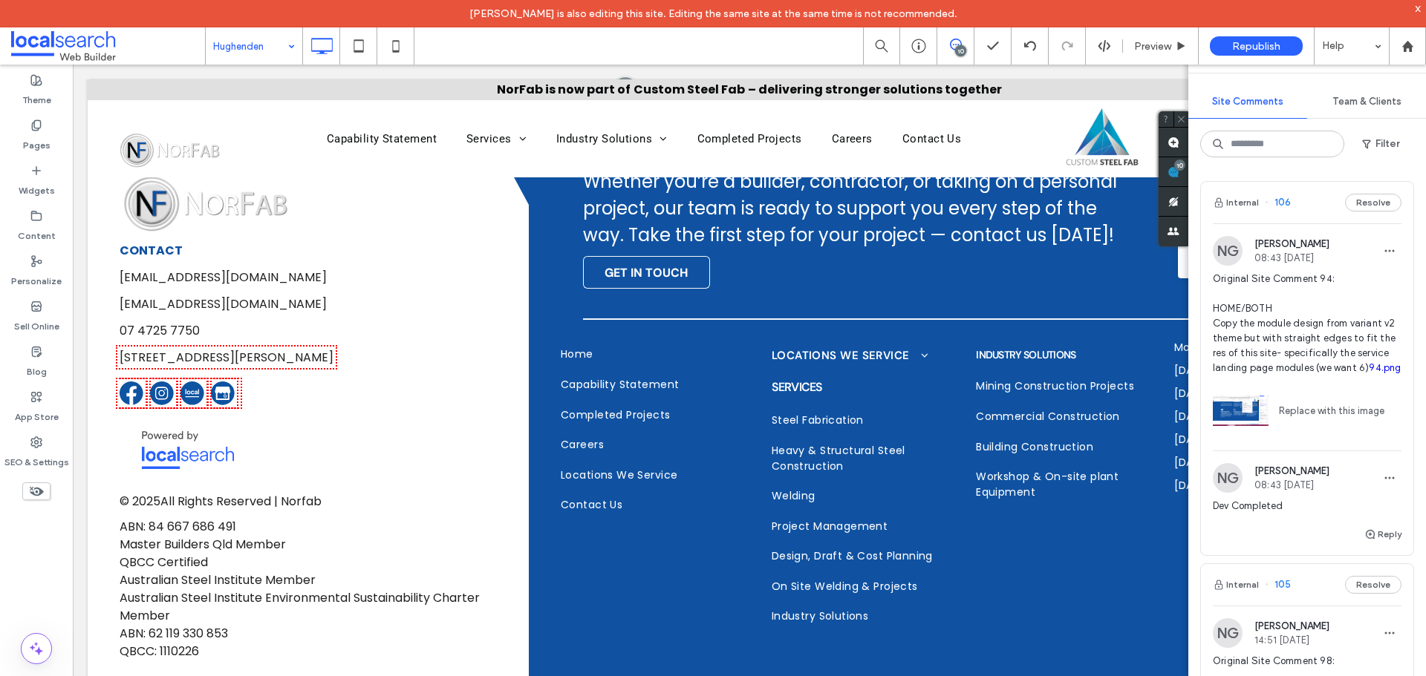
scroll to position [25, 0]
click at [275, 56] on input at bounding box center [250, 45] width 74 height 37
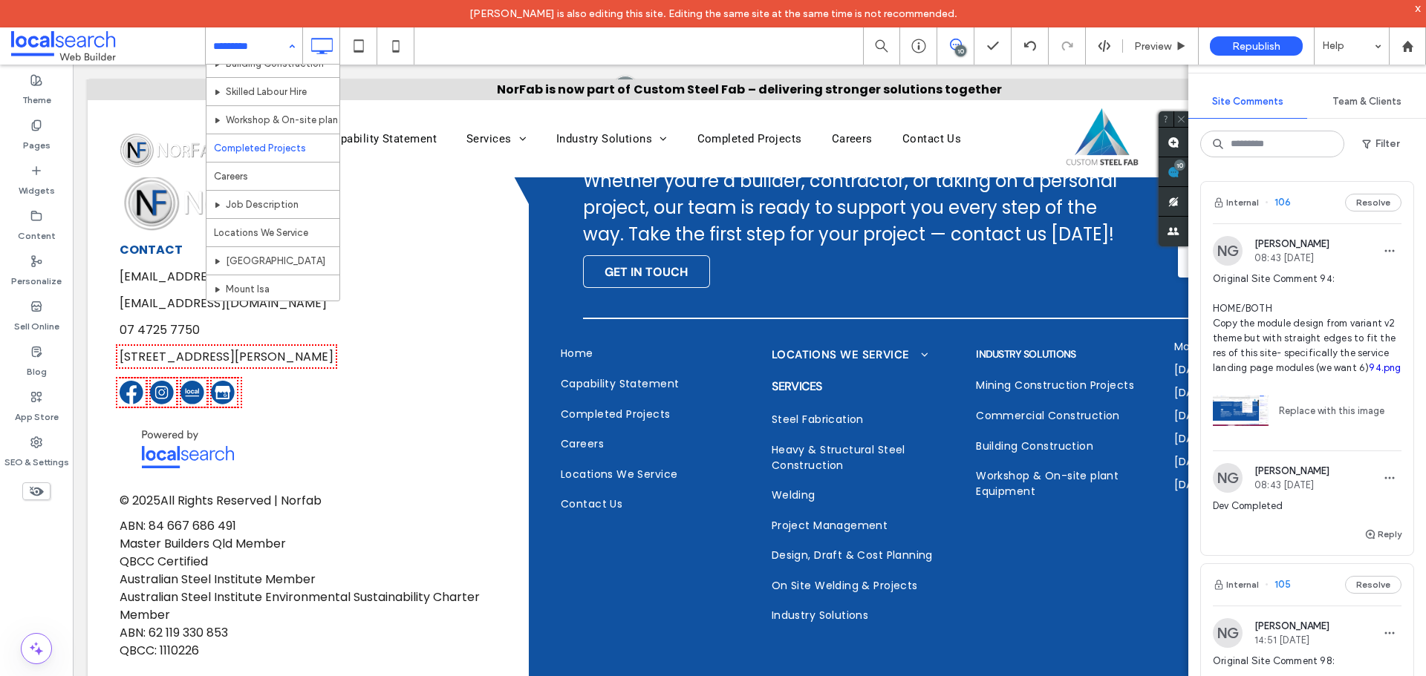
scroll to position [439, 0]
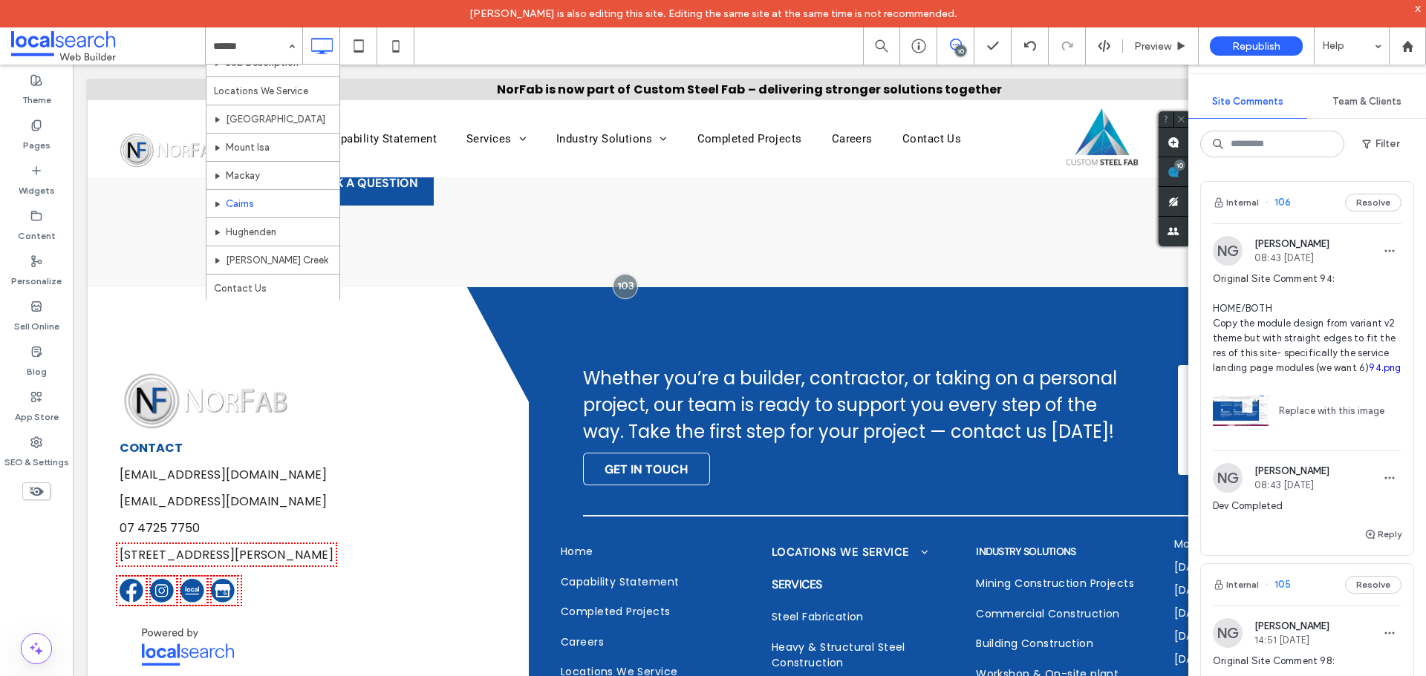
scroll to position [3888, 0]
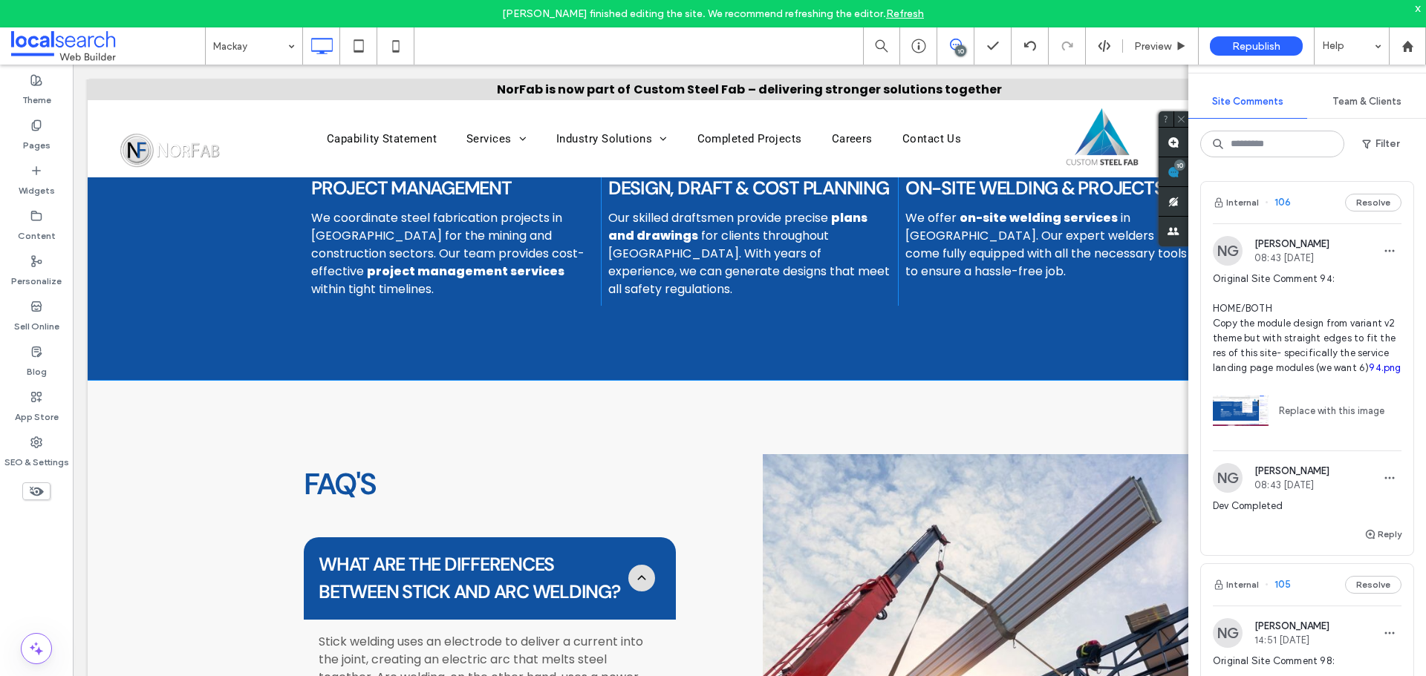
scroll to position [2707, 0]
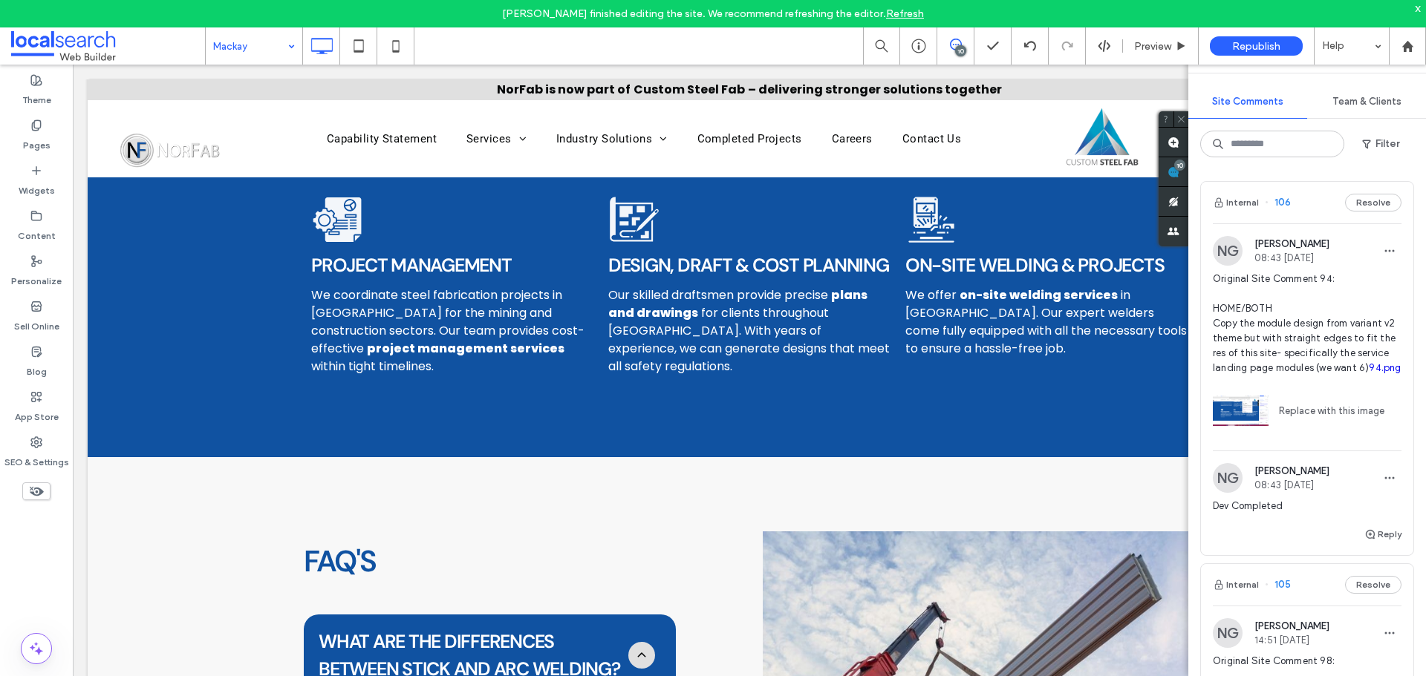
click at [260, 52] on input at bounding box center [250, 45] width 74 height 37
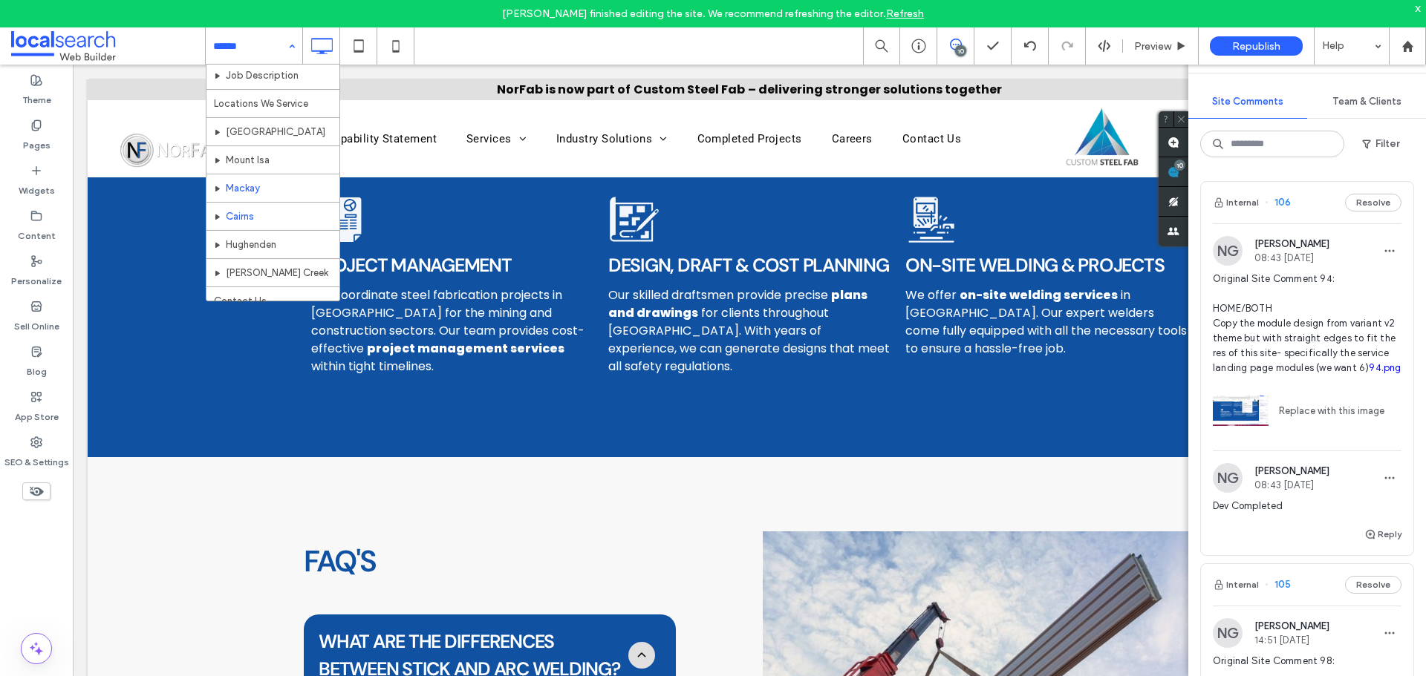
scroll to position [439, 0]
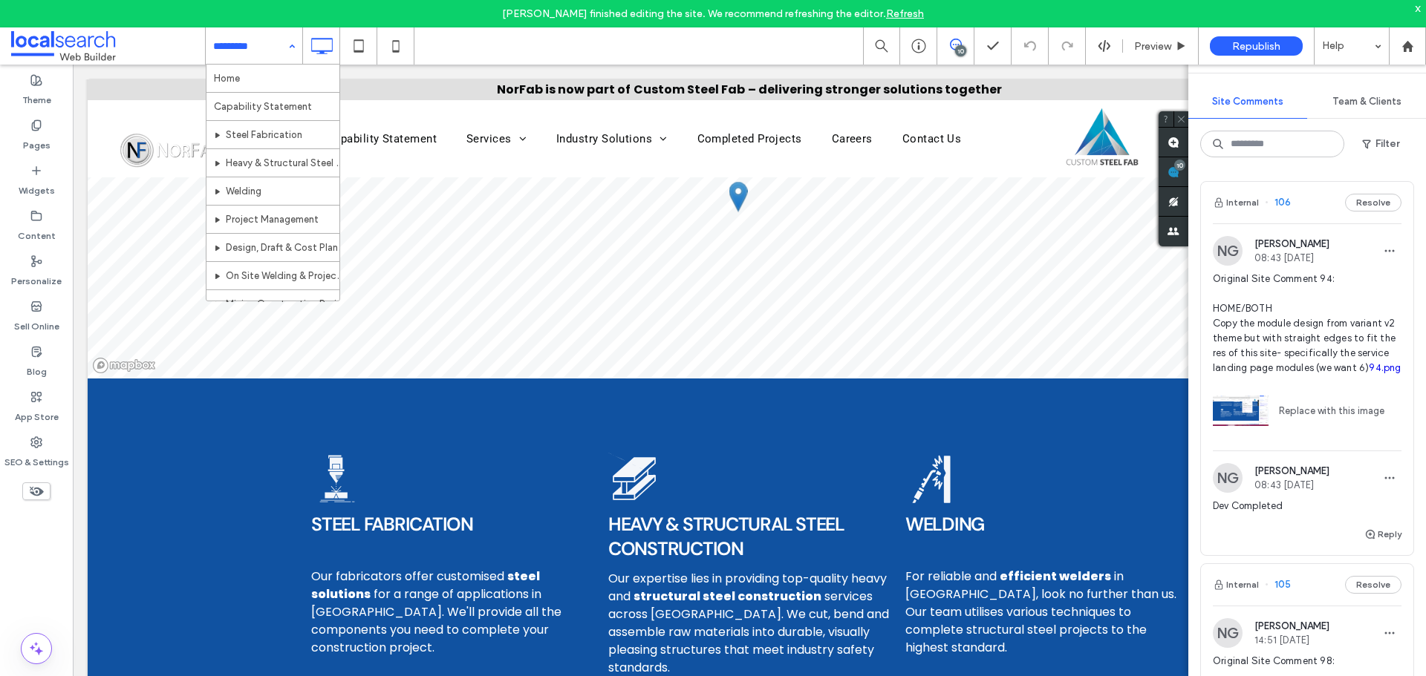
click at [248, 48] on input at bounding box center [250, 45] width 74 height 37
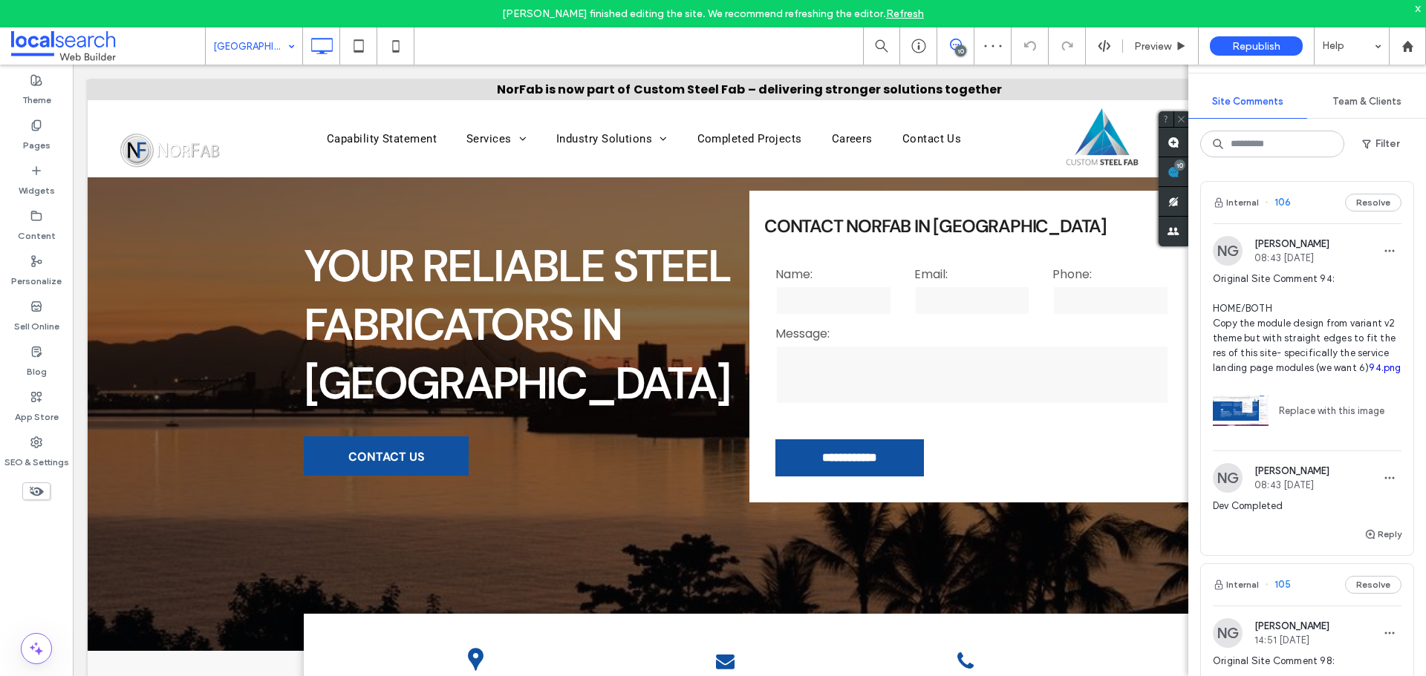
click at [271, 50] on input at bounding box center [250, 45] width 74 height 37
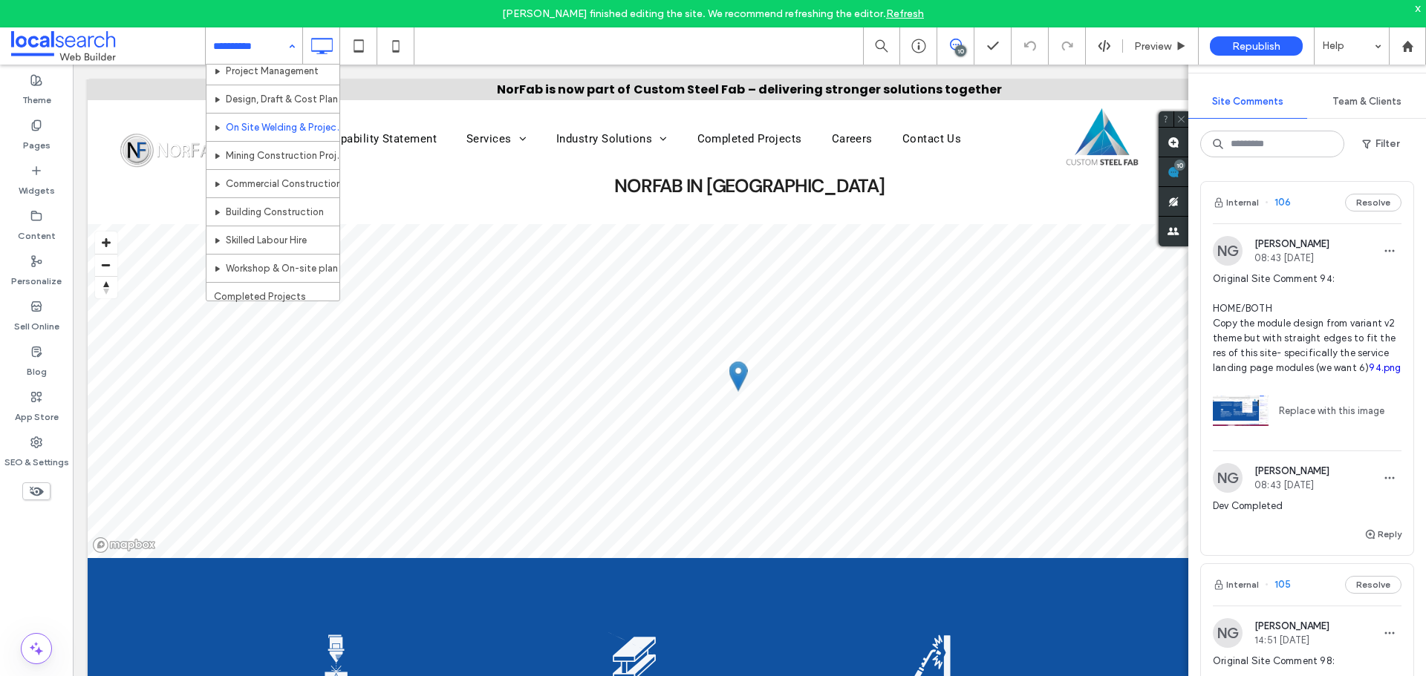
scroll to position [297, 0]
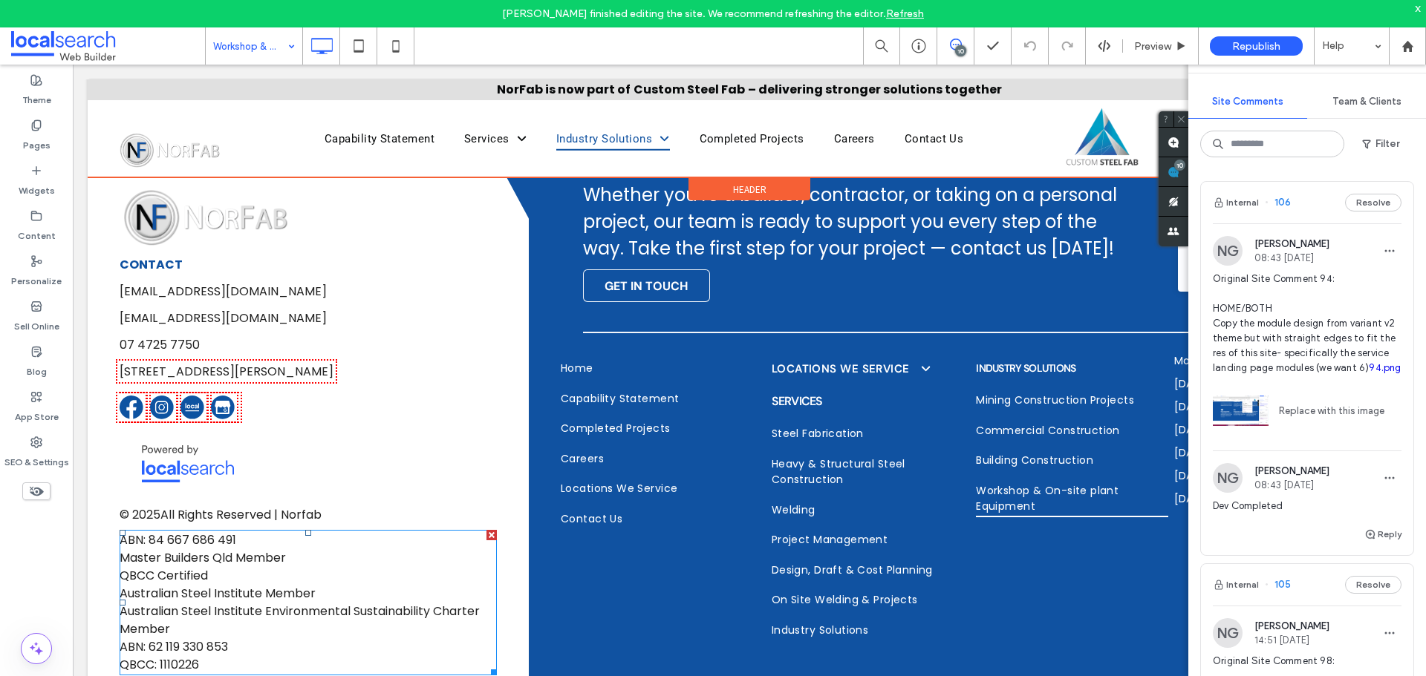
scroll to position [25, 0]
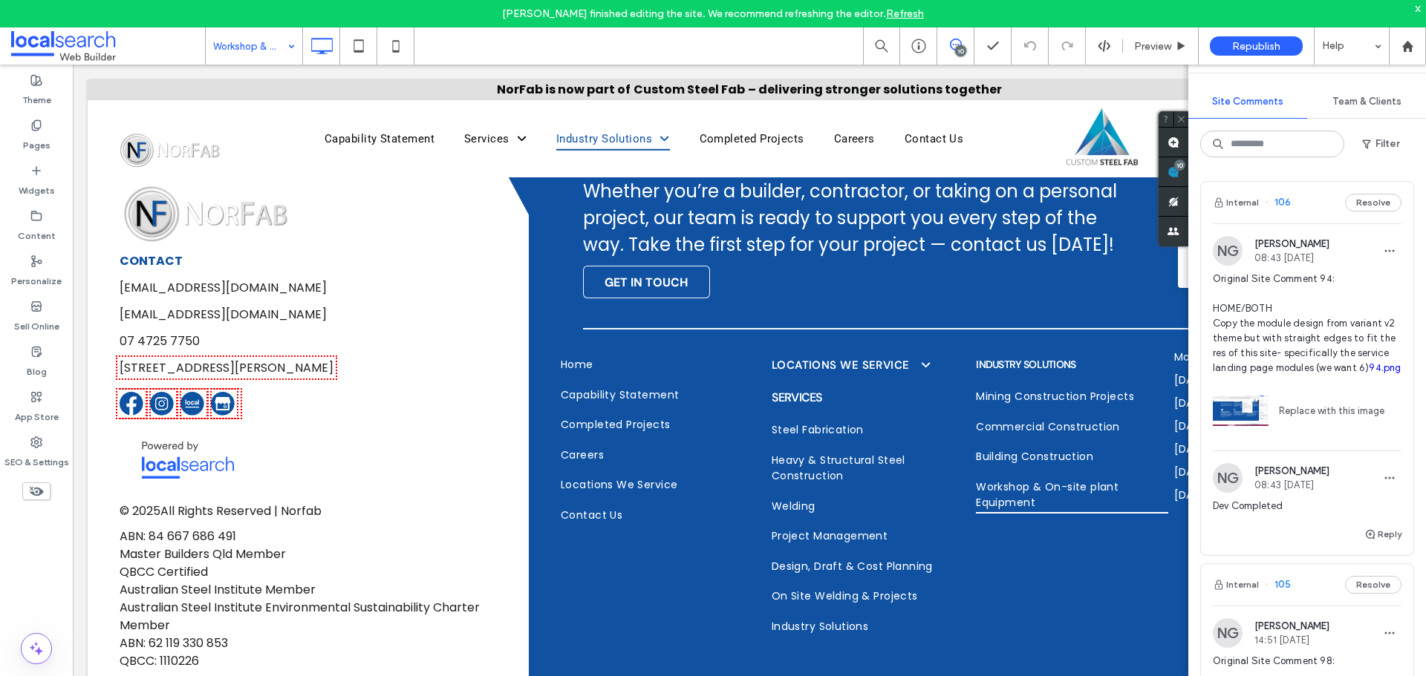
click at [253, 52] on input at bounding box center [250, 45] width 74 height 37
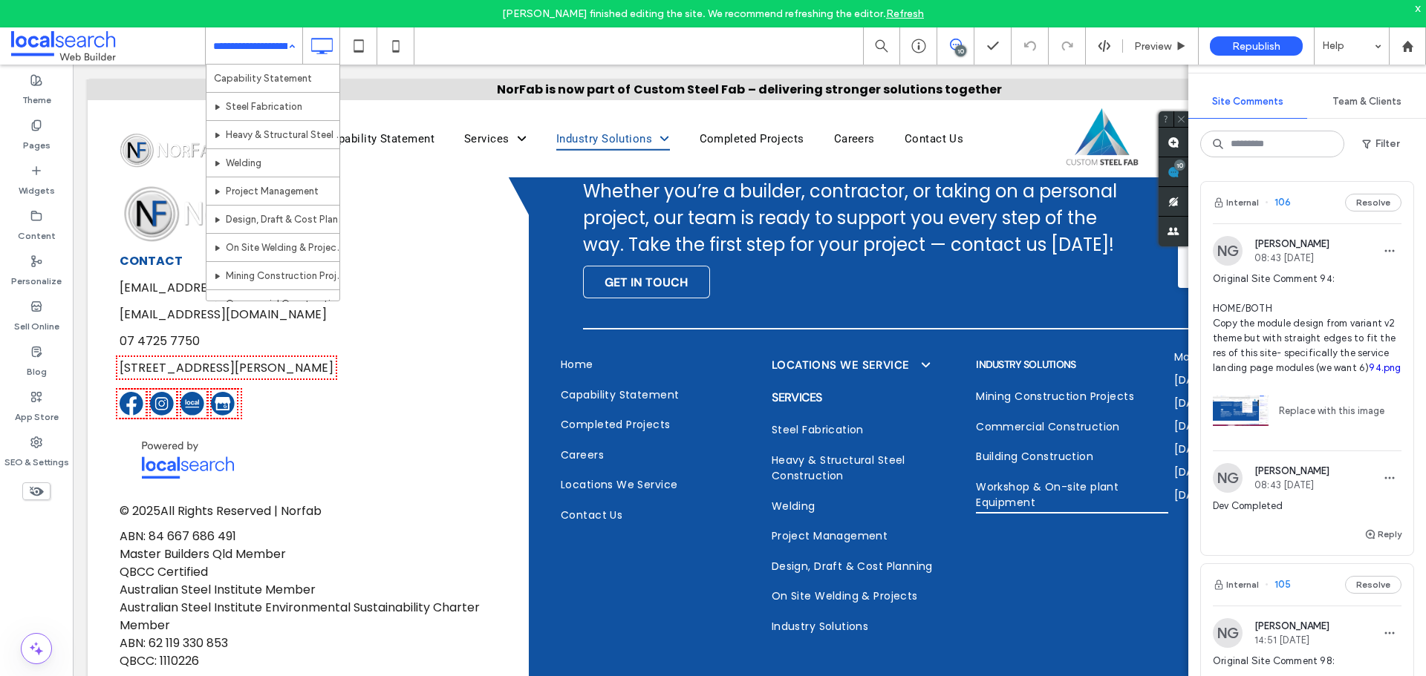
scroll to position [0, 0]
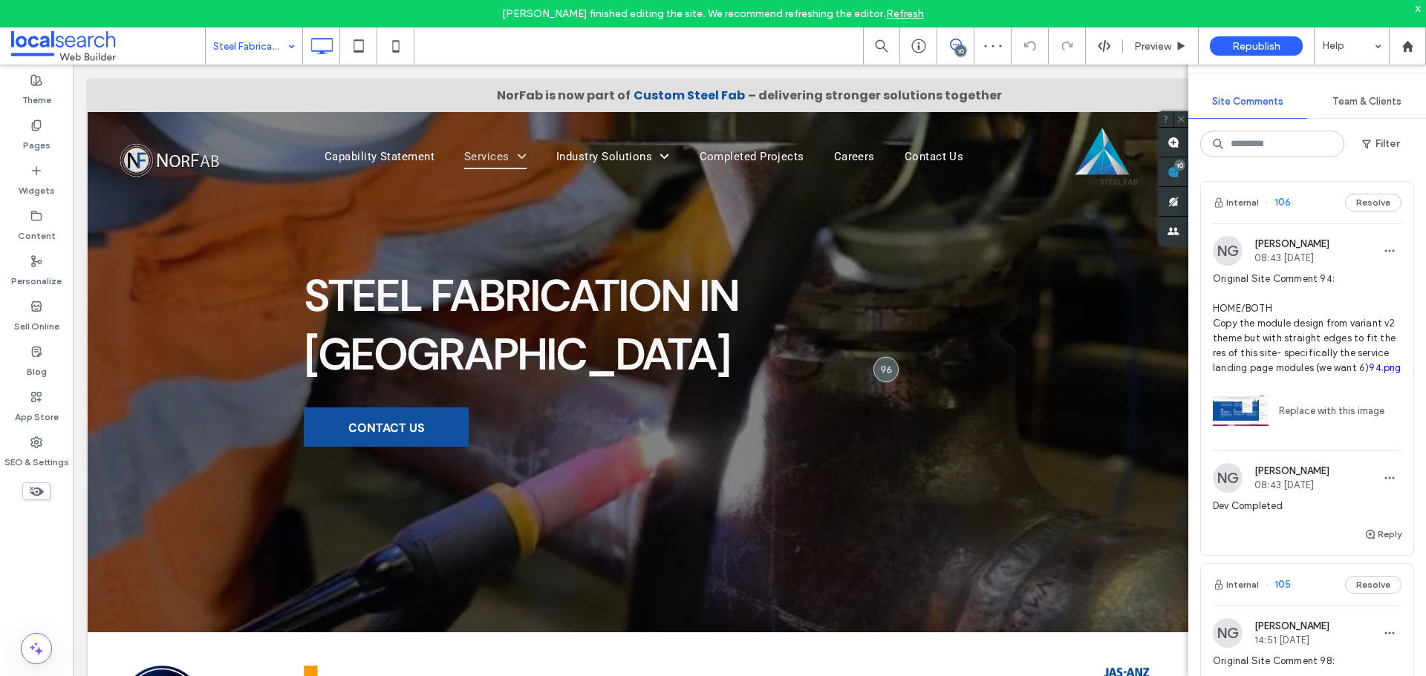
click at [271, 48] on input at bounding box center [250, 45] width 74 height 37
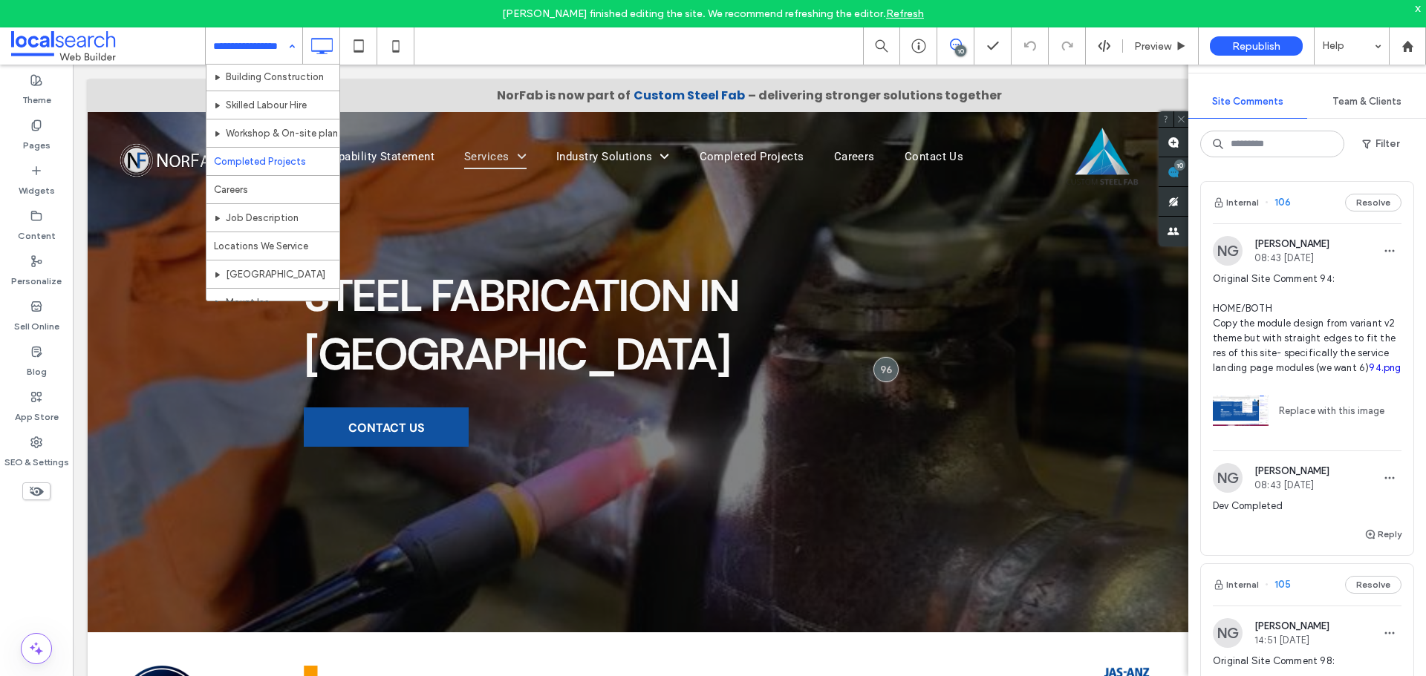
scroll to position [297, 0]
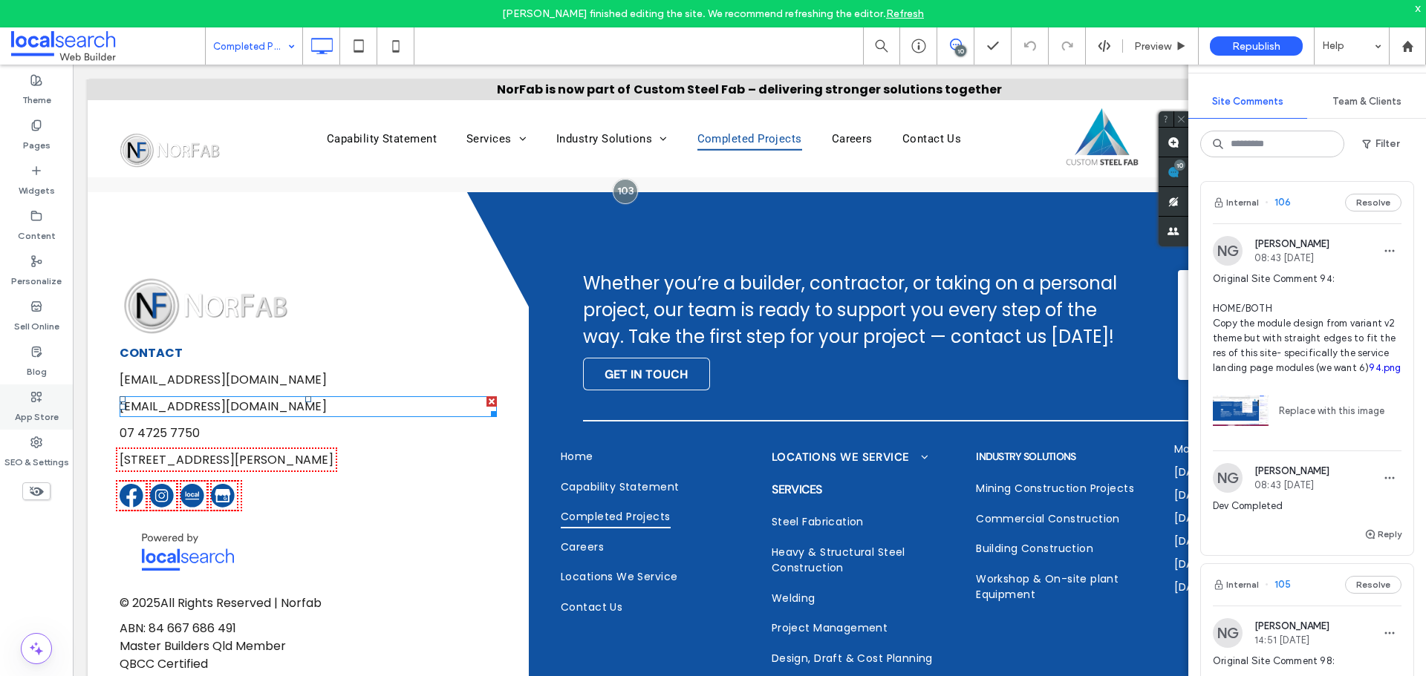
scroll to position [2752, 0]
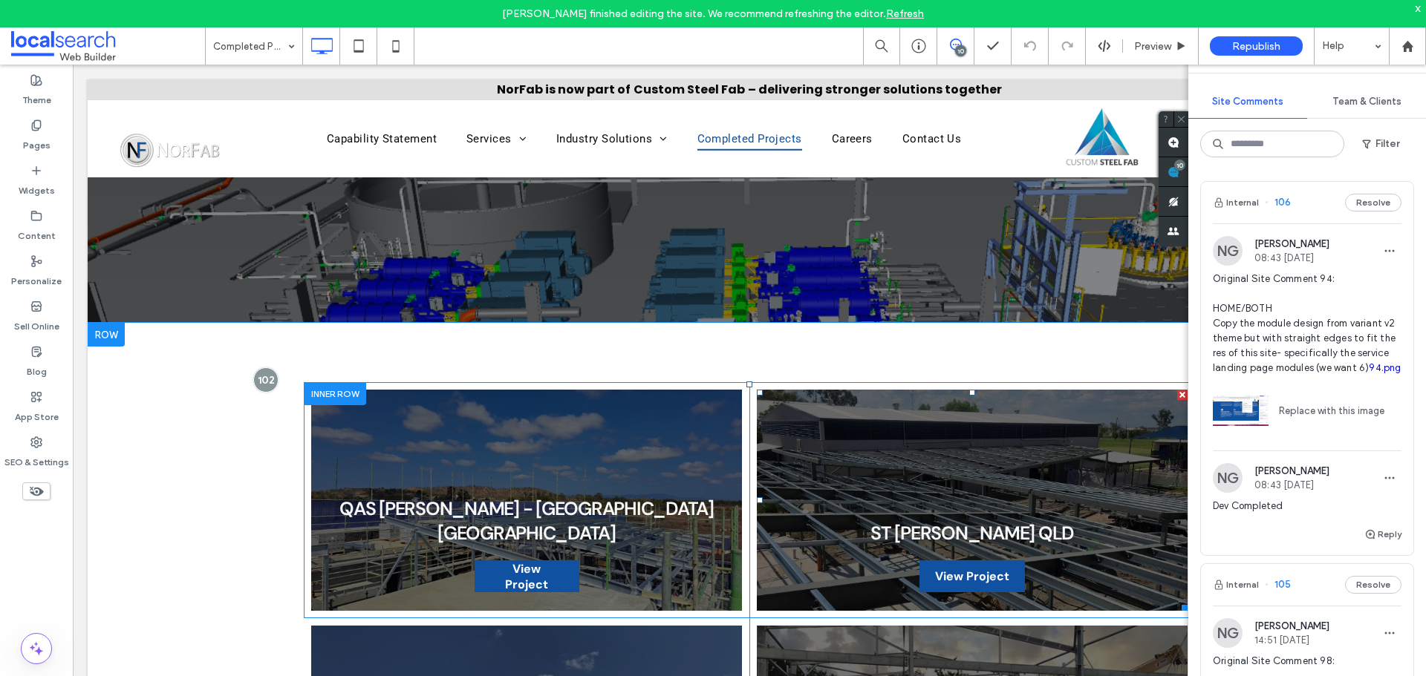
scroll to position [227, 0]
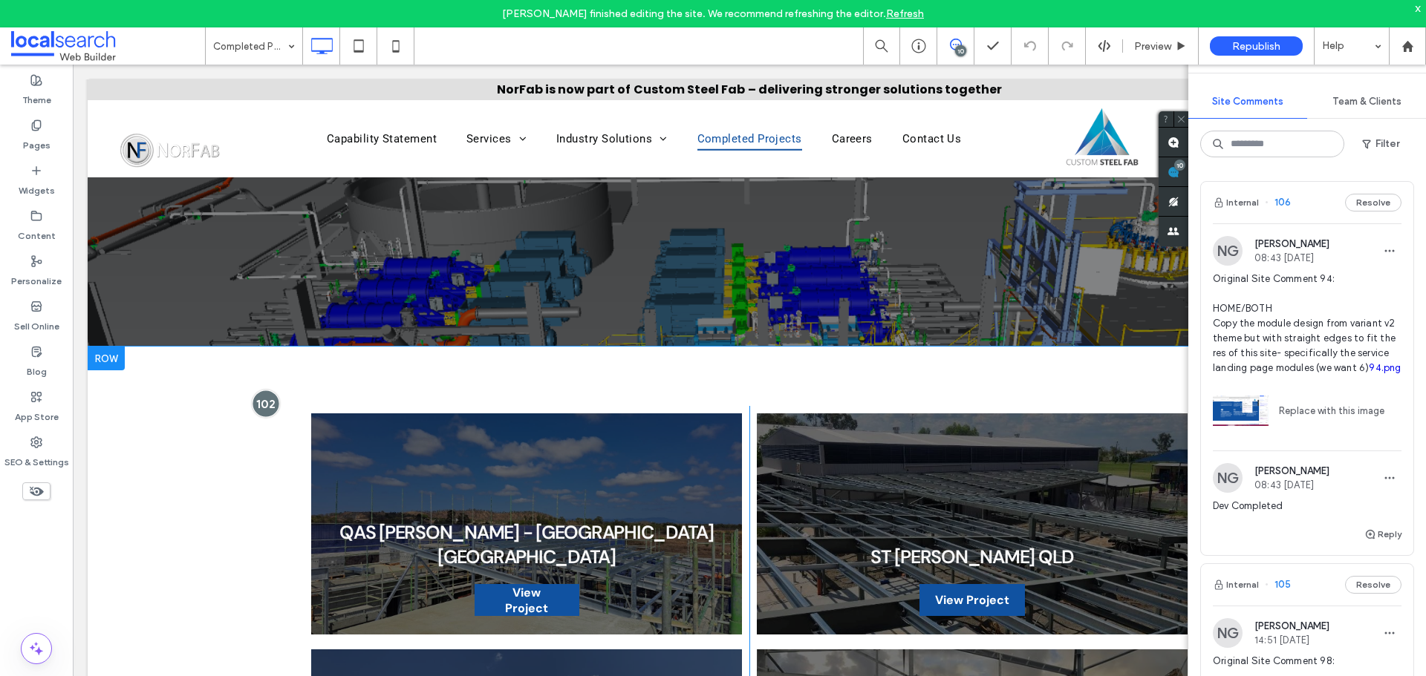
click at [259, 405] on div at bounding box center [265, 403] width 27 height 27
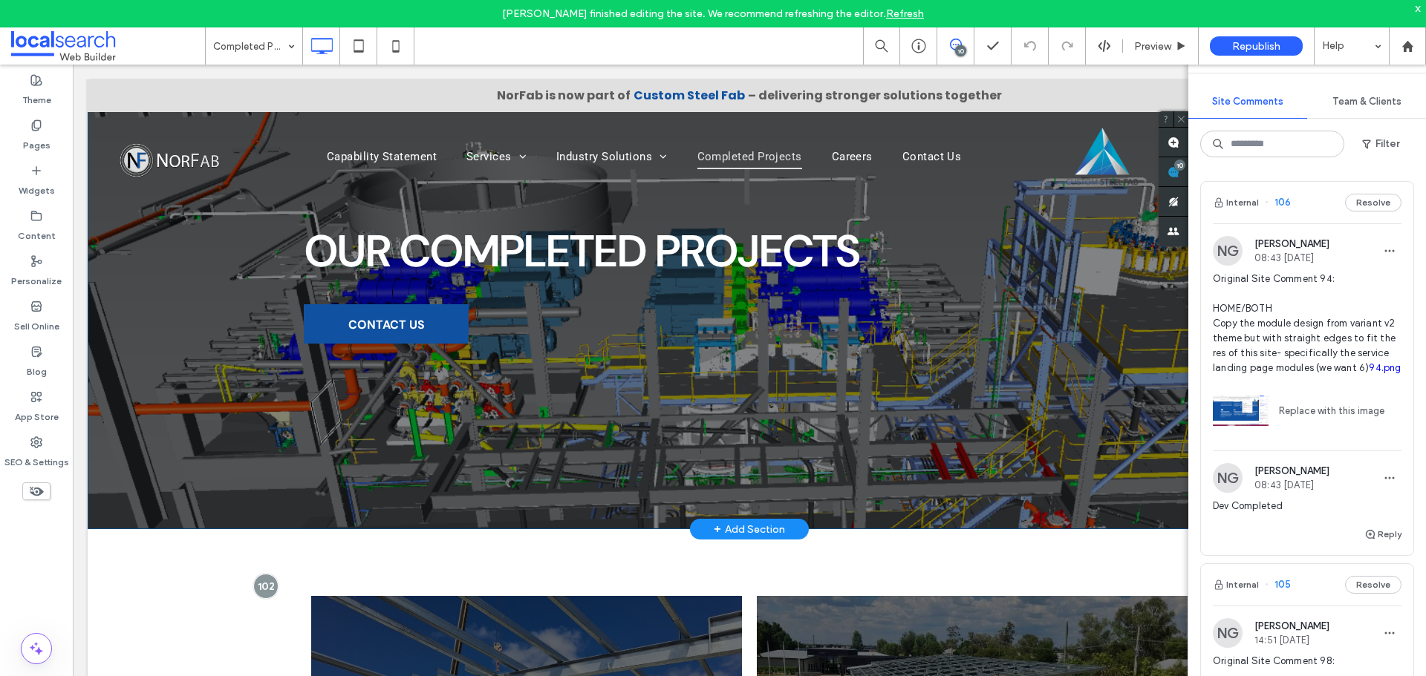
scroll to position [0, 0]
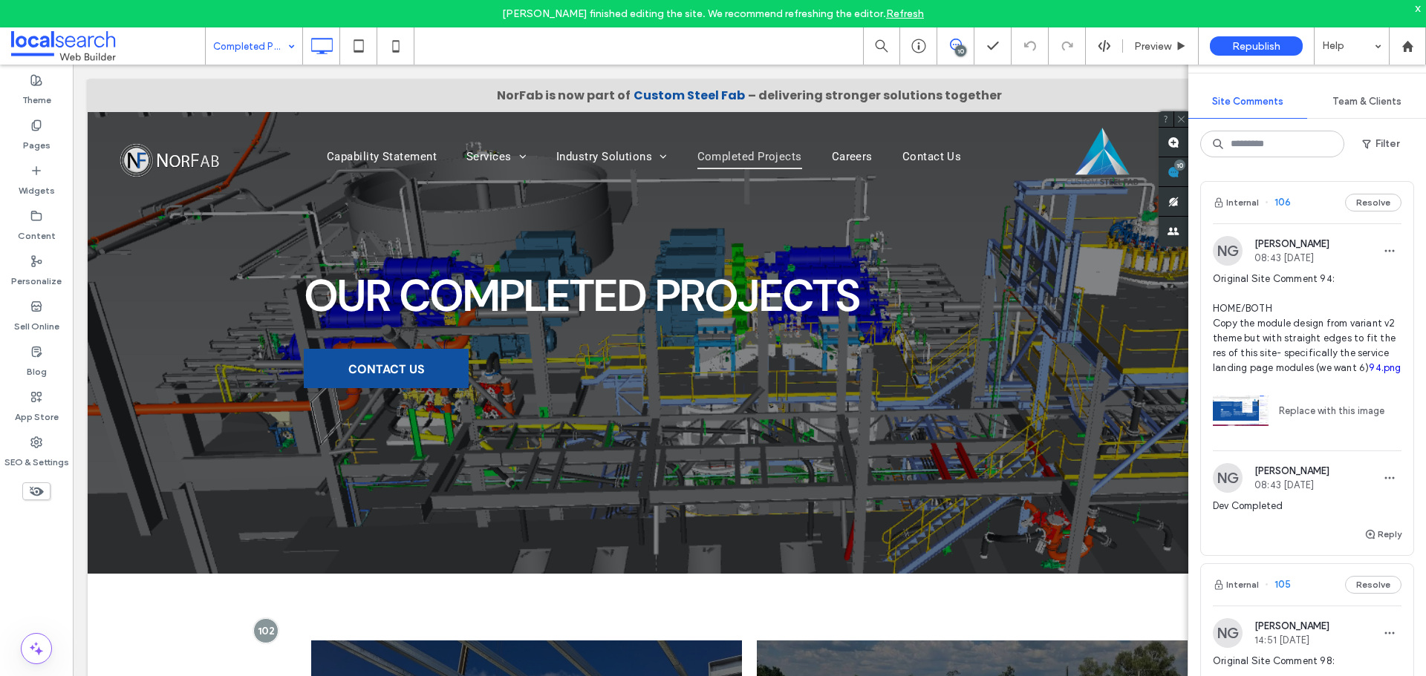
drag, startPoint x: 258, startPoint y: 45, endPoint x: 250, endPoint y: 60, distance: 17.3
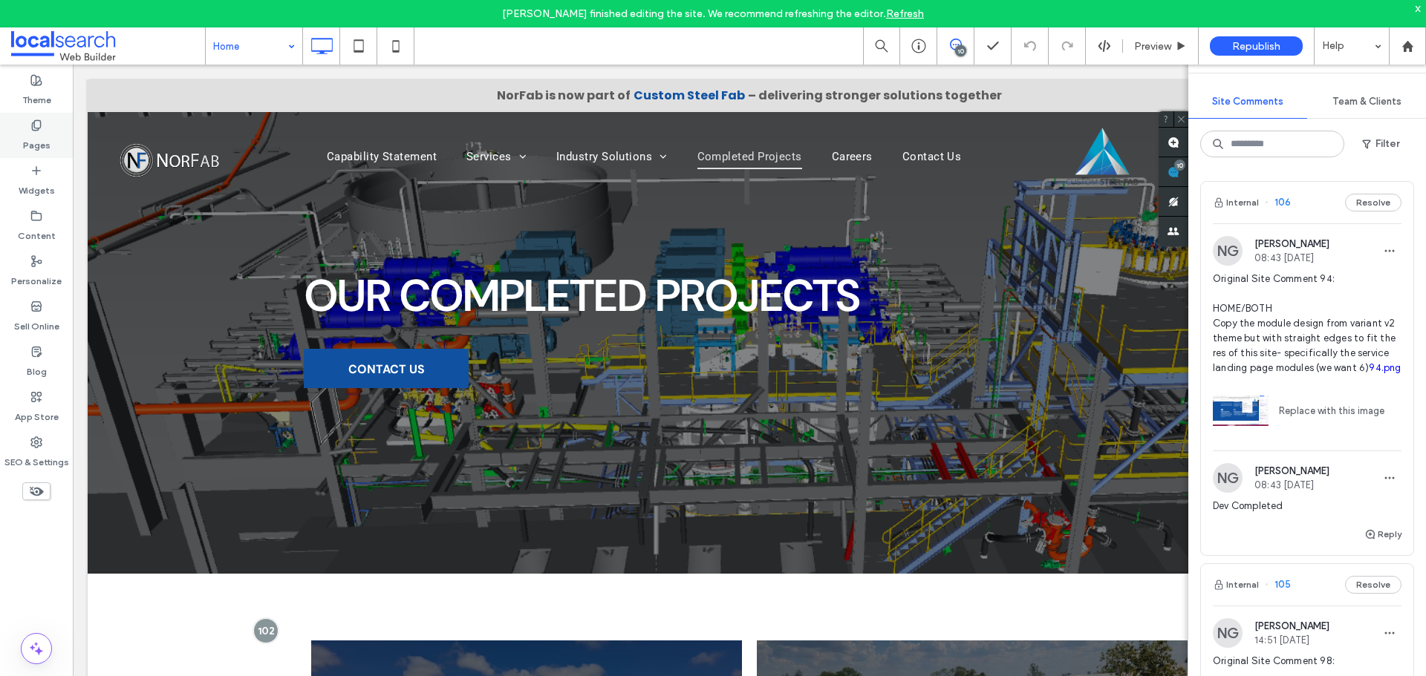
click at [48, 131] on label "Pages" at bounding box center [36, 141] width 27 height 21
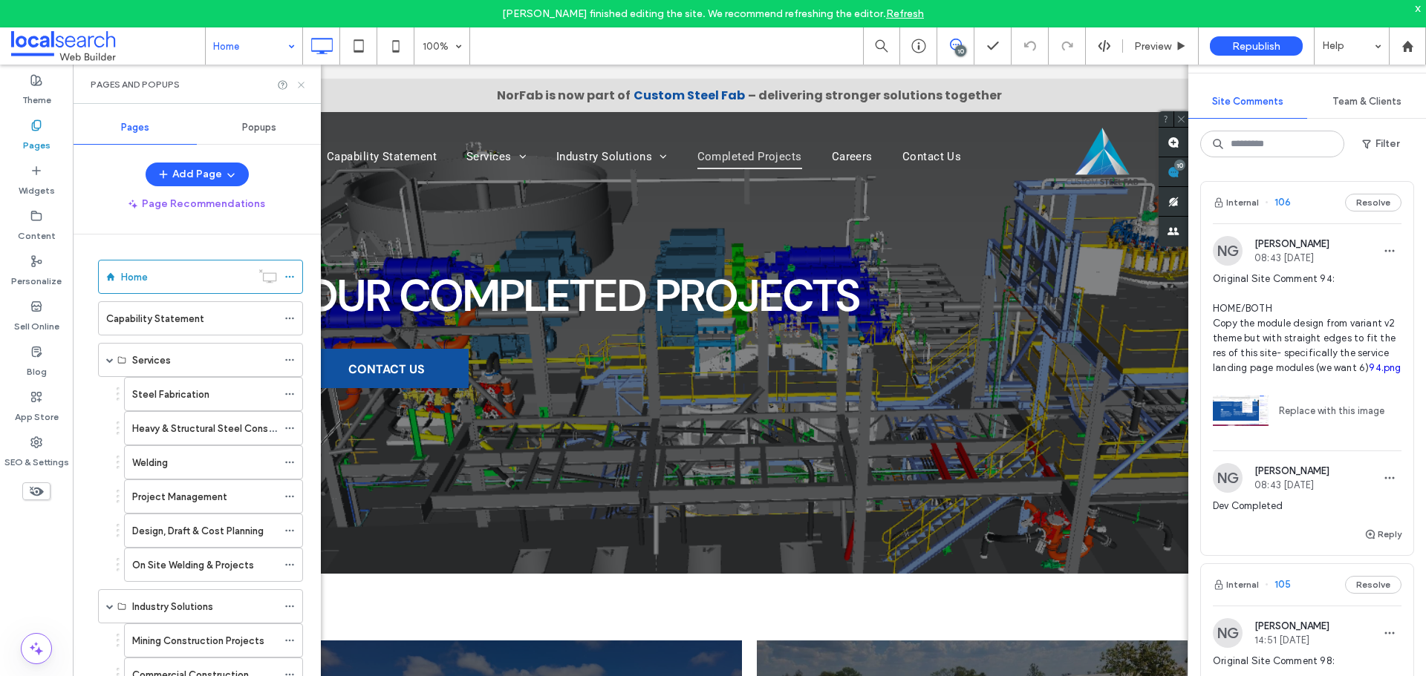
click at [298, 84] on icon at bounding box center [301, 84] width 11 height 11
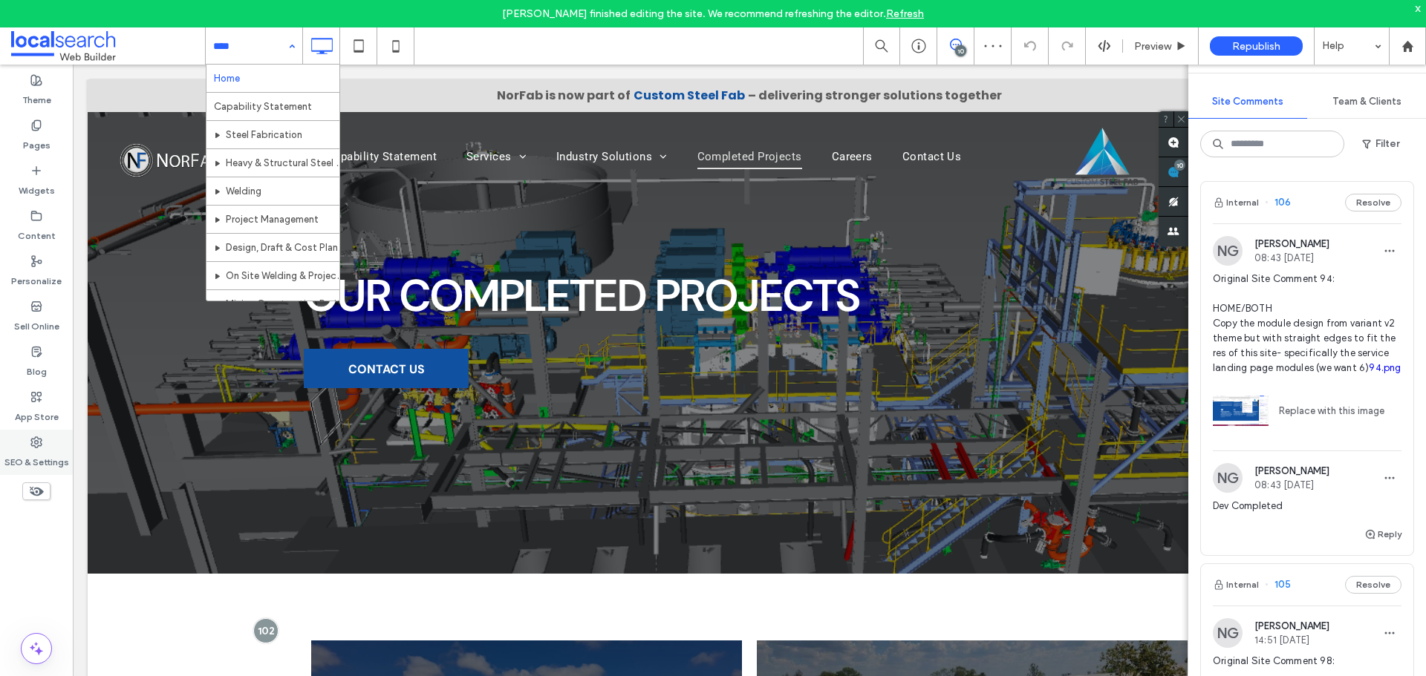
click at [40, 451] on label "SEO & Settings" at bounding box center [36, 459] width 65 height 21
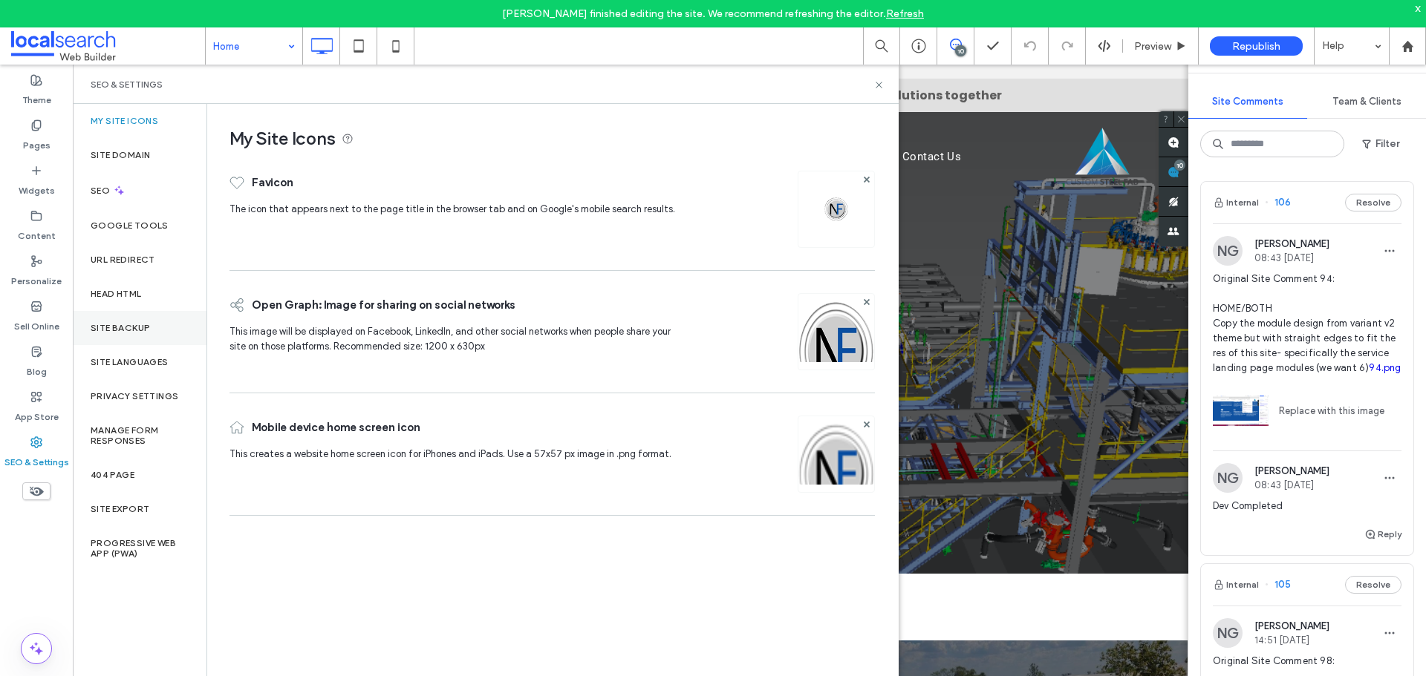
click at [134, 330] on label "Site Backup" at bounding box center [120, 328] width 59 height 10
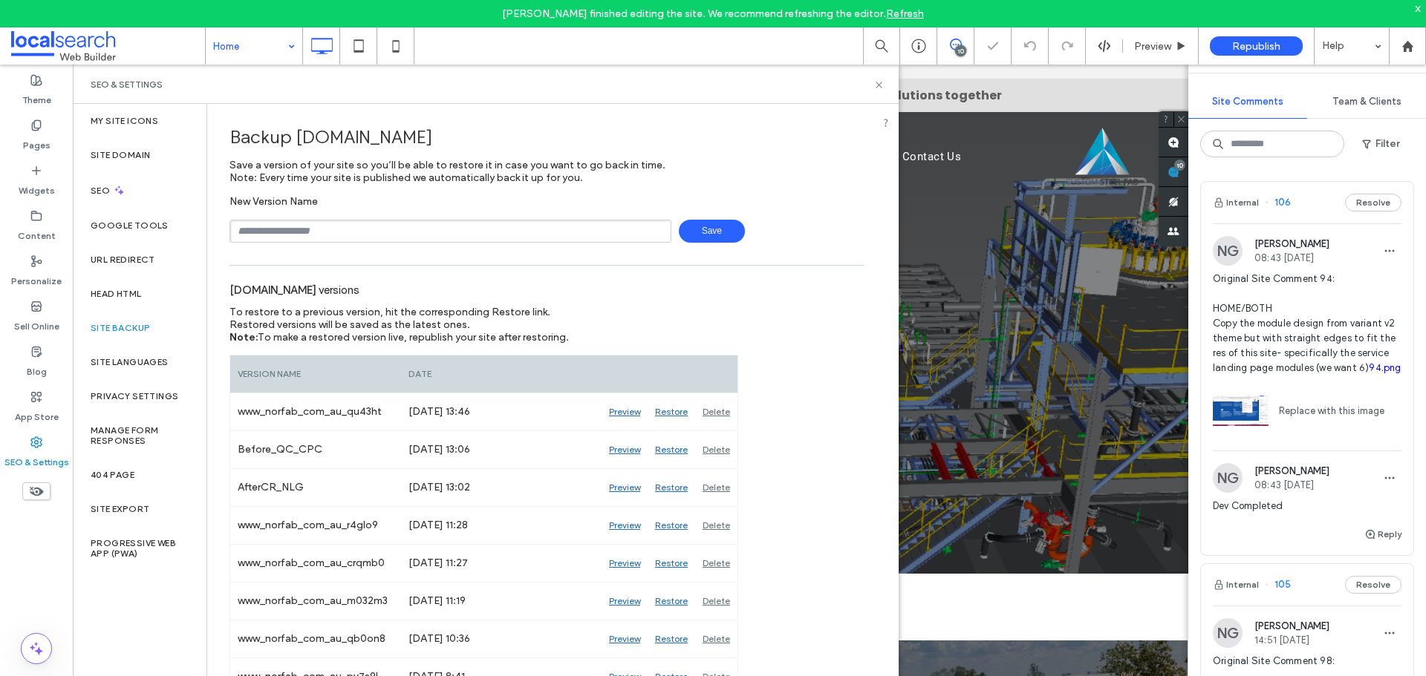
click at [346, 230] on input "text" at bounding box center [450, 231] width 442 height 23
type input "**********"
click at [714, 230] on span "Save" at bounding box center [712, 231] width 66 height 23
click at [878, 88] on icon at bounding box center [878, 84] width 11 height 11
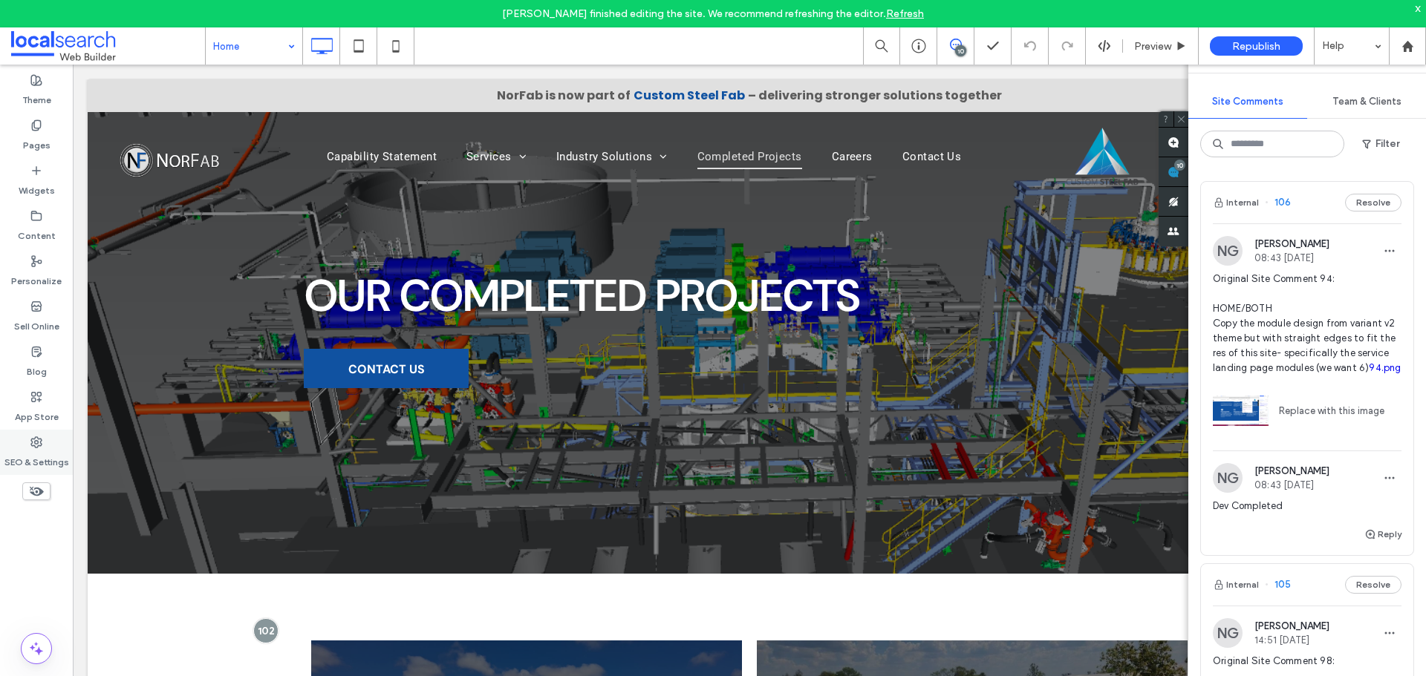
click at [36, 456] on label "SEO & Settings" at bounding box center [36, 459] width 65 height 21
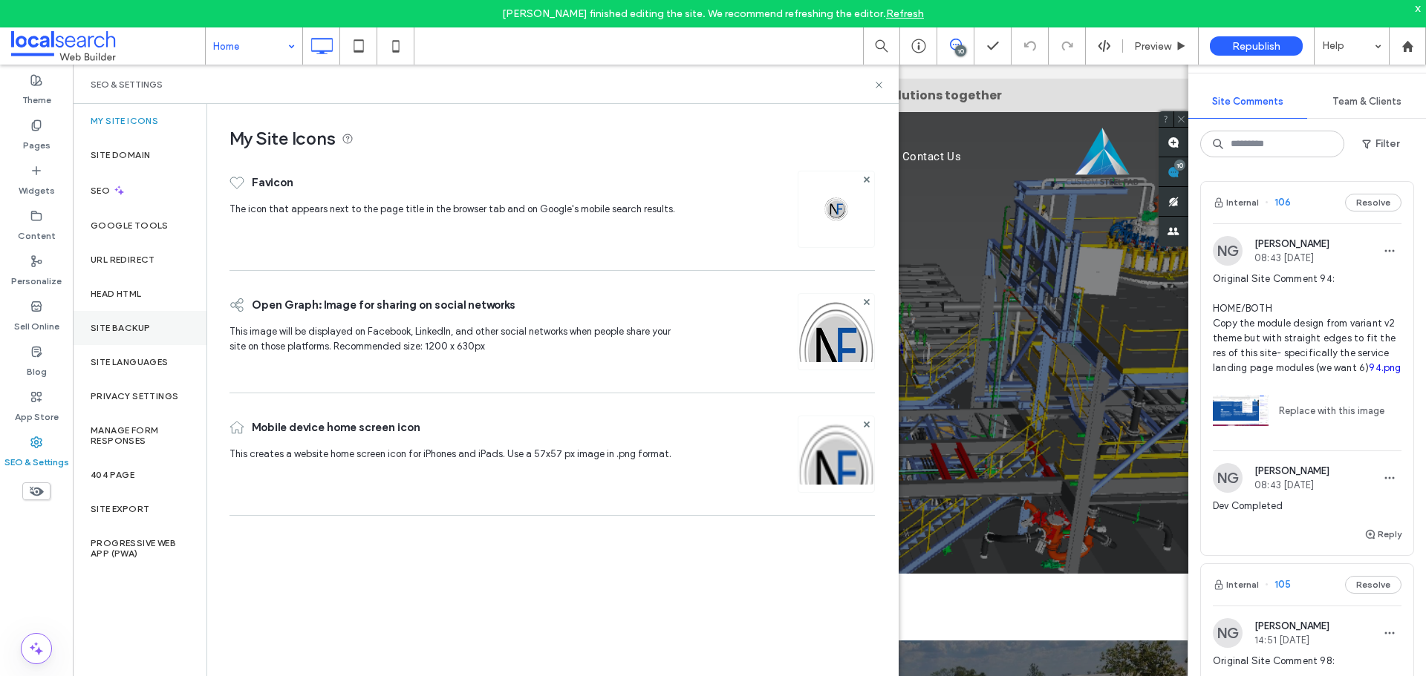
click at [102, 330] on label "Site Backup" at bounding box center [120, 328] width 59 height 10
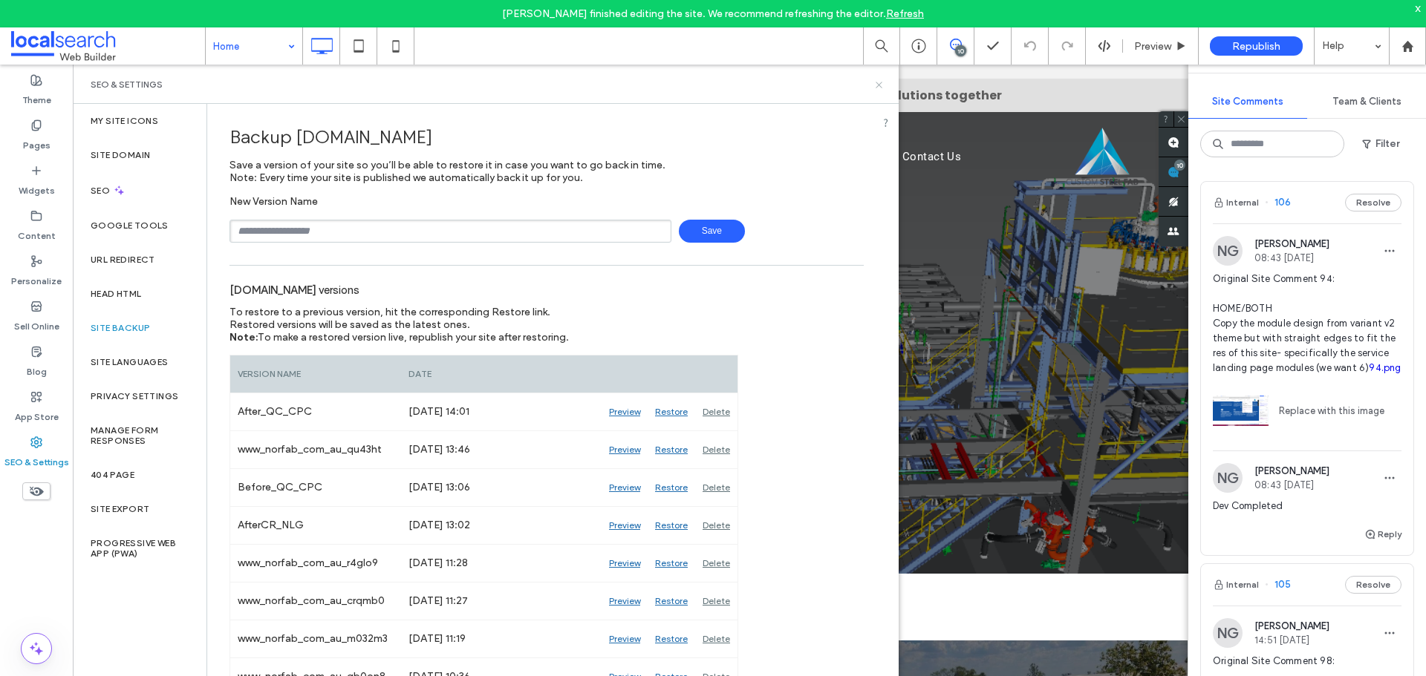
click at [880, 87] on icon at bounding box center [878, 84] width 11 height 11
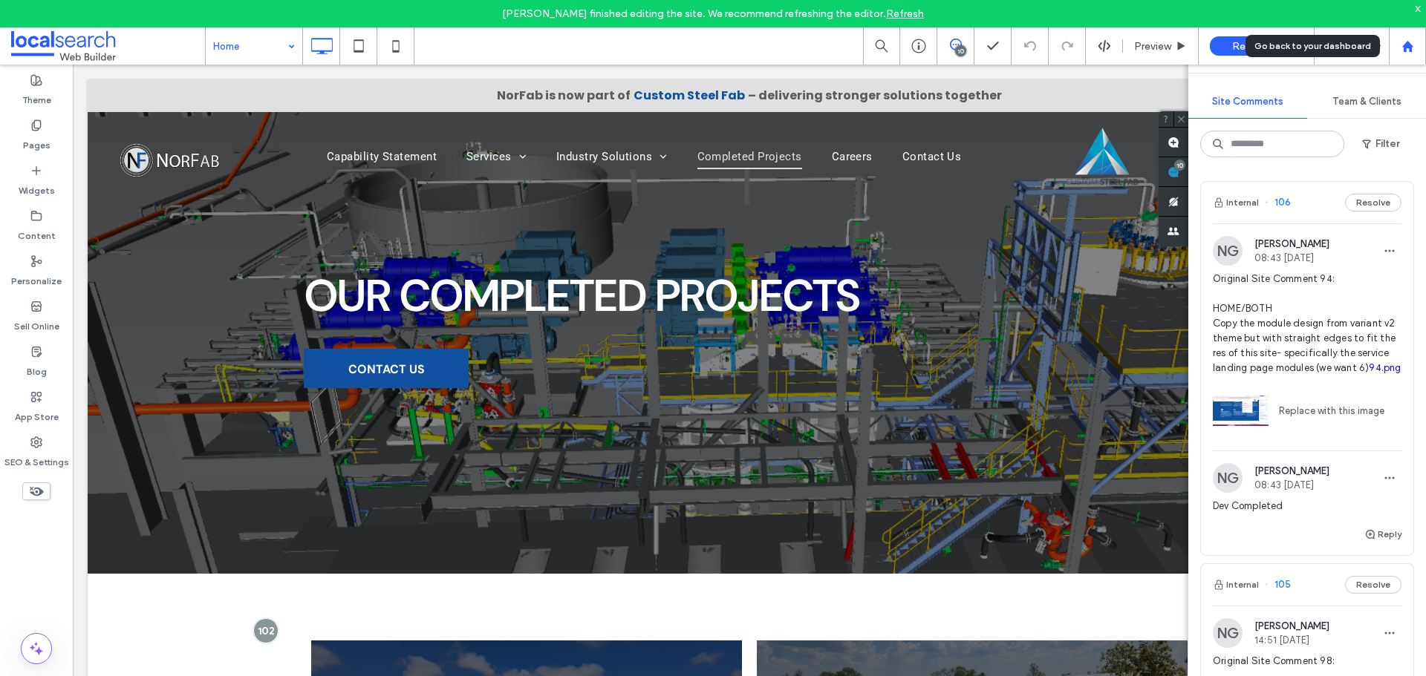
click div
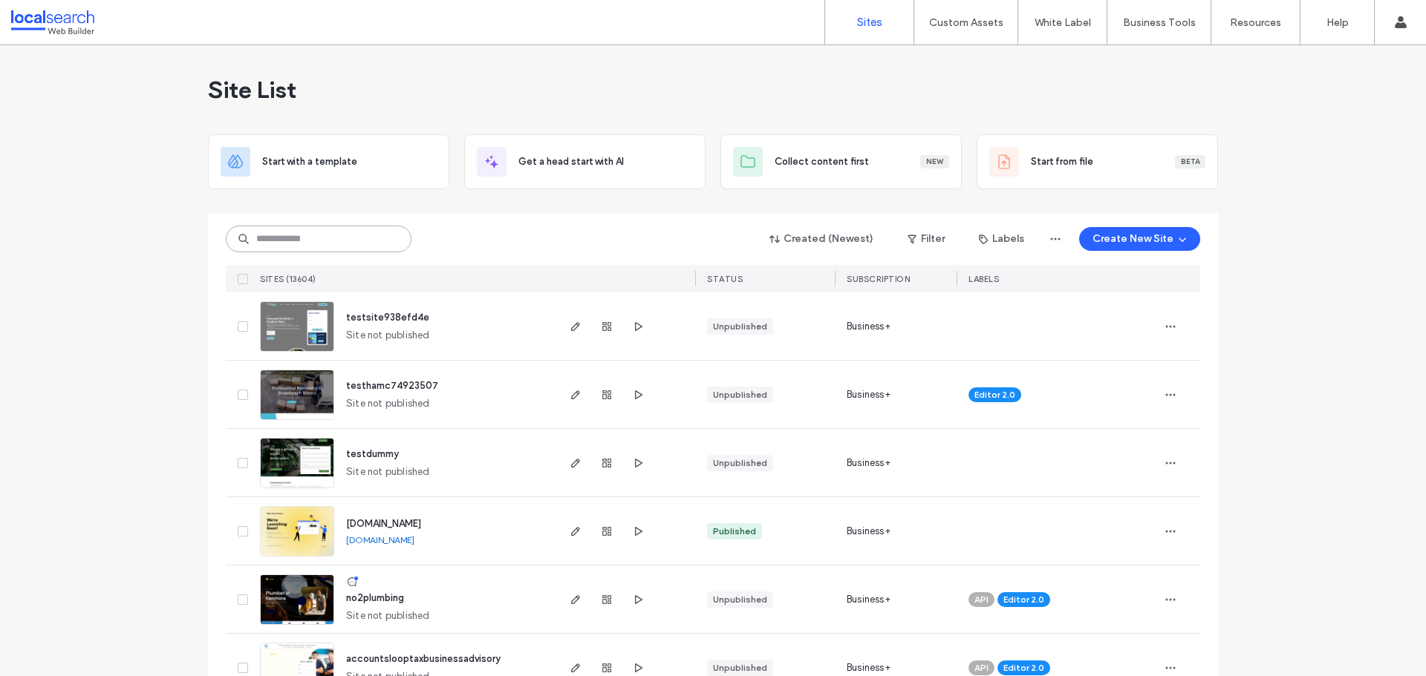
click at [325, 244] on input at bounding box center [319, 239] width 186 height 27
paste input "********"
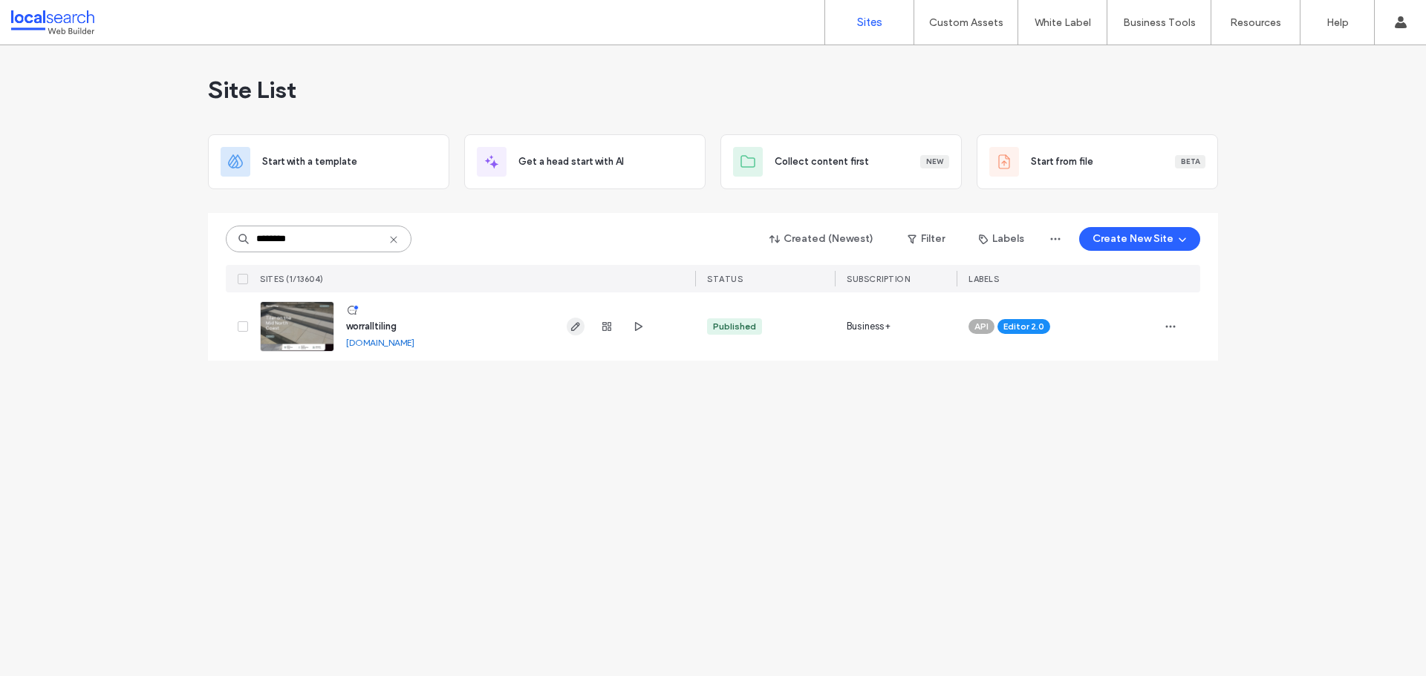
type input "********"
click at [579, 333] on span "button" at bounding box center [576, 327] width 18 height 18
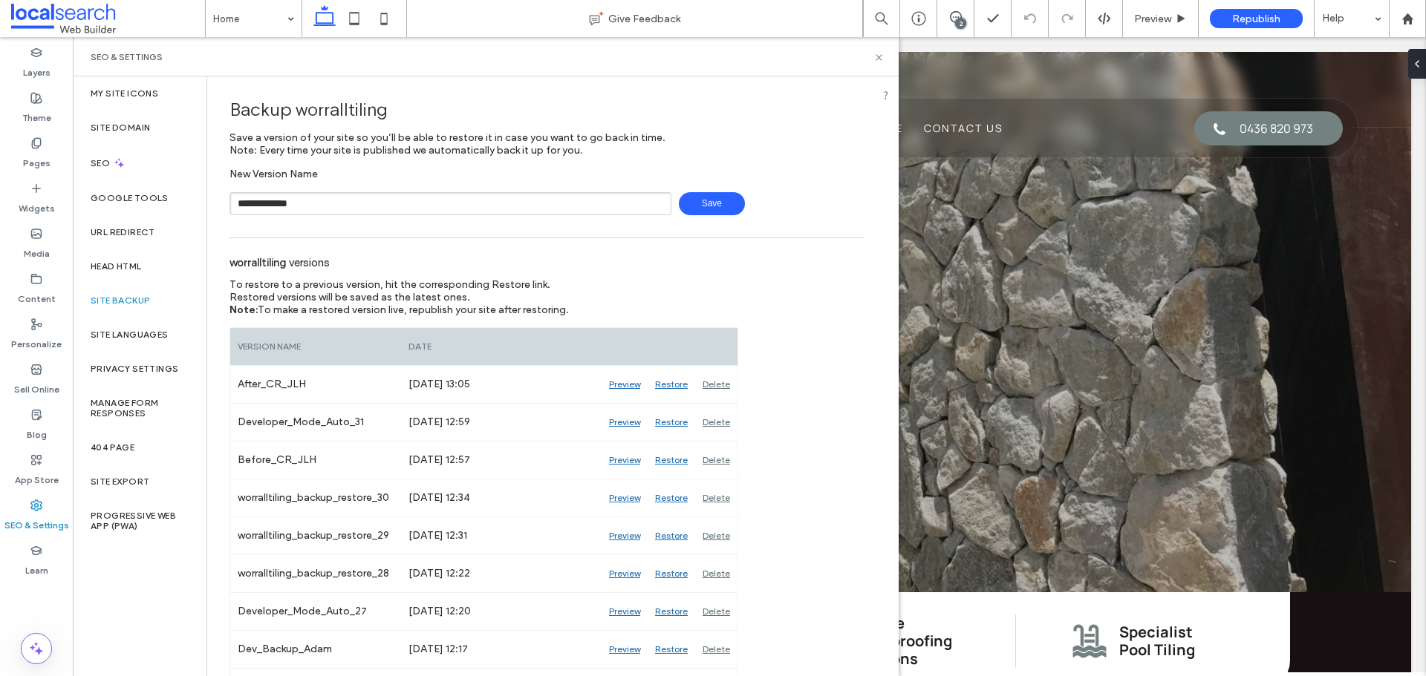
click at [718, 200] on span "Save" at bounding box center [712, 203] width 66 height 23
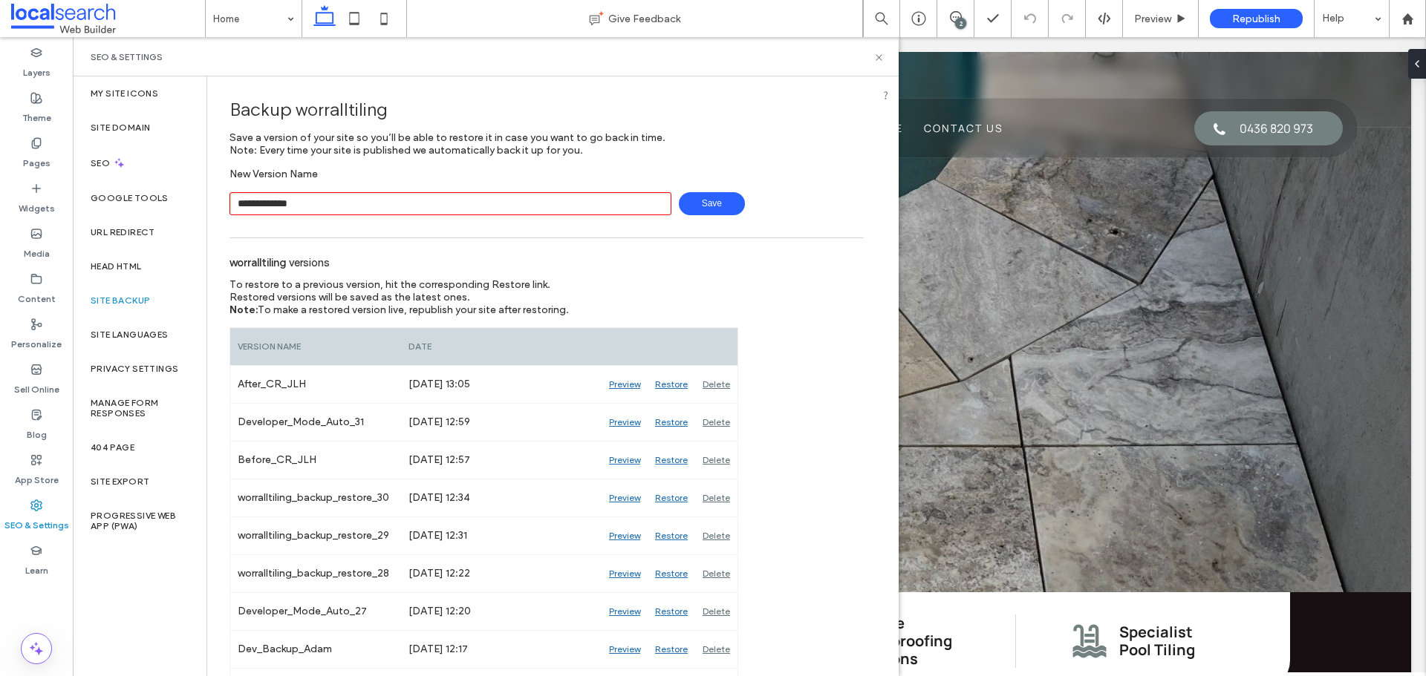
click at [301, 201] on input "**********" at bounding box center [450, 203] width 442 height 23
click at [293, 204] on input "**********" at bounding box center [450, 203] width 442 height 23
click at [297, 203] on input "**********" at bounding box center [450, 203] width 442 height 23
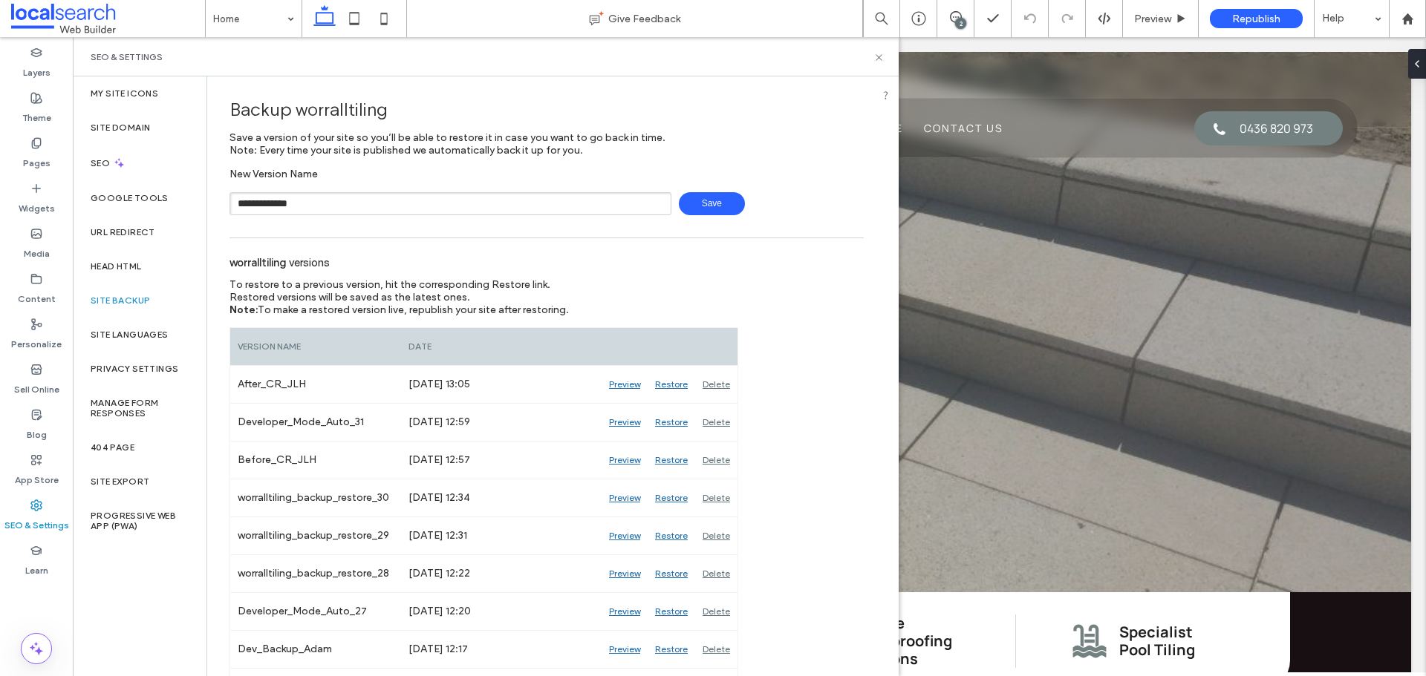
type input "**********"
click at [705, 198] on span "Save" at bounding box center [712, 203] width 66 height 23
click at [881, 57] on icon at bounding box center [878, 57] width 11 height 11
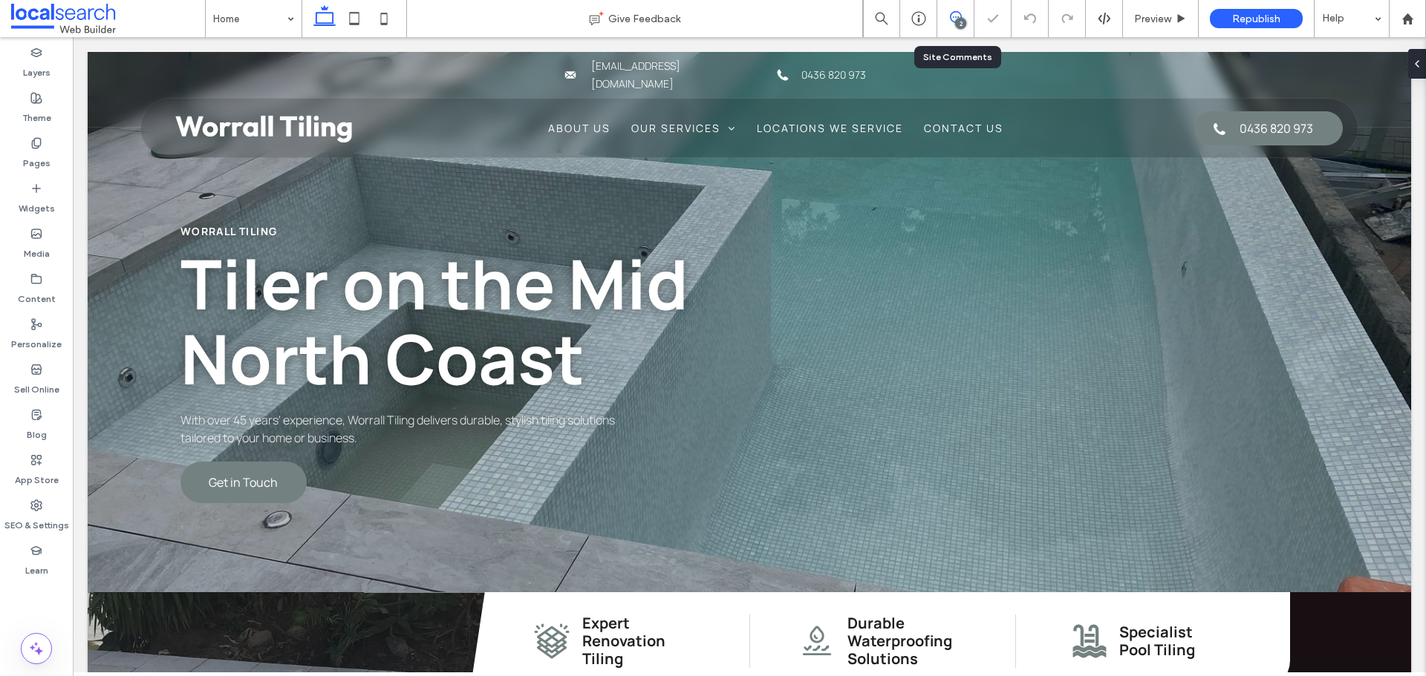
click at [956, 13] on icon at bounding box center [956, 17] width 12 height 12
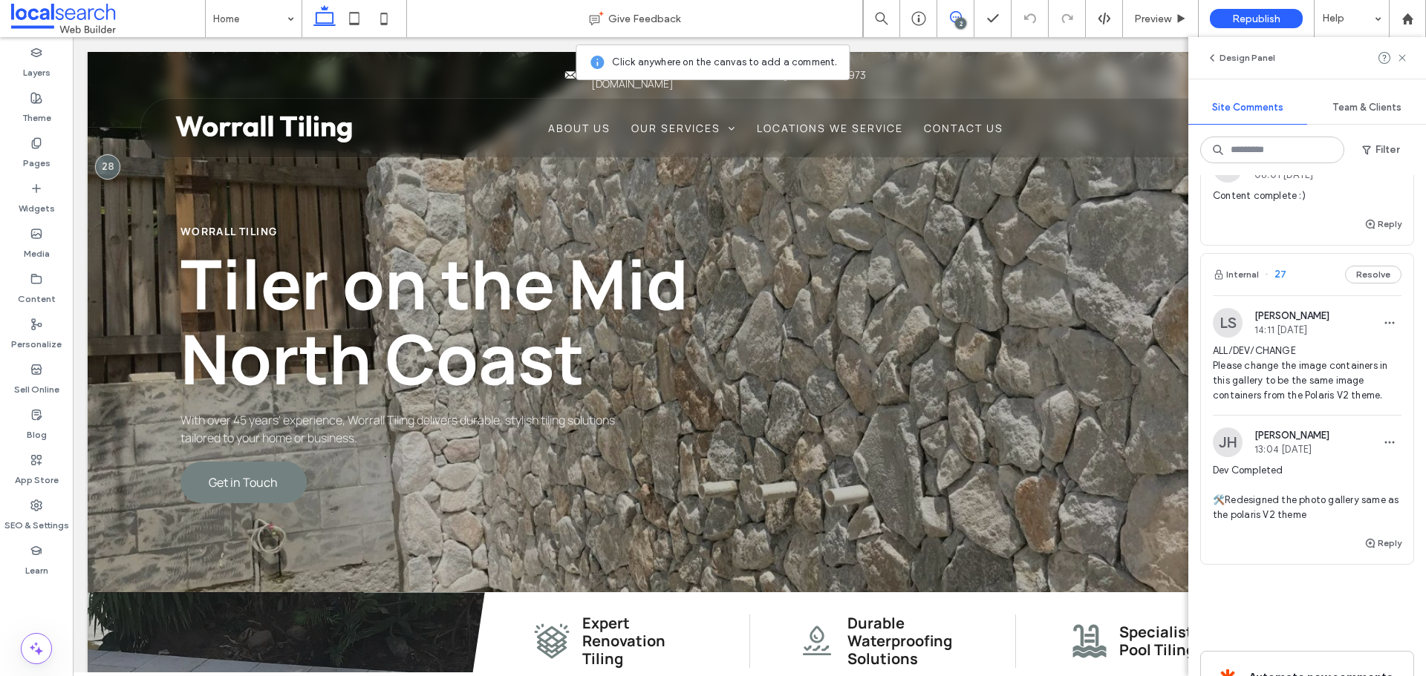
scroll to position [184, 0]
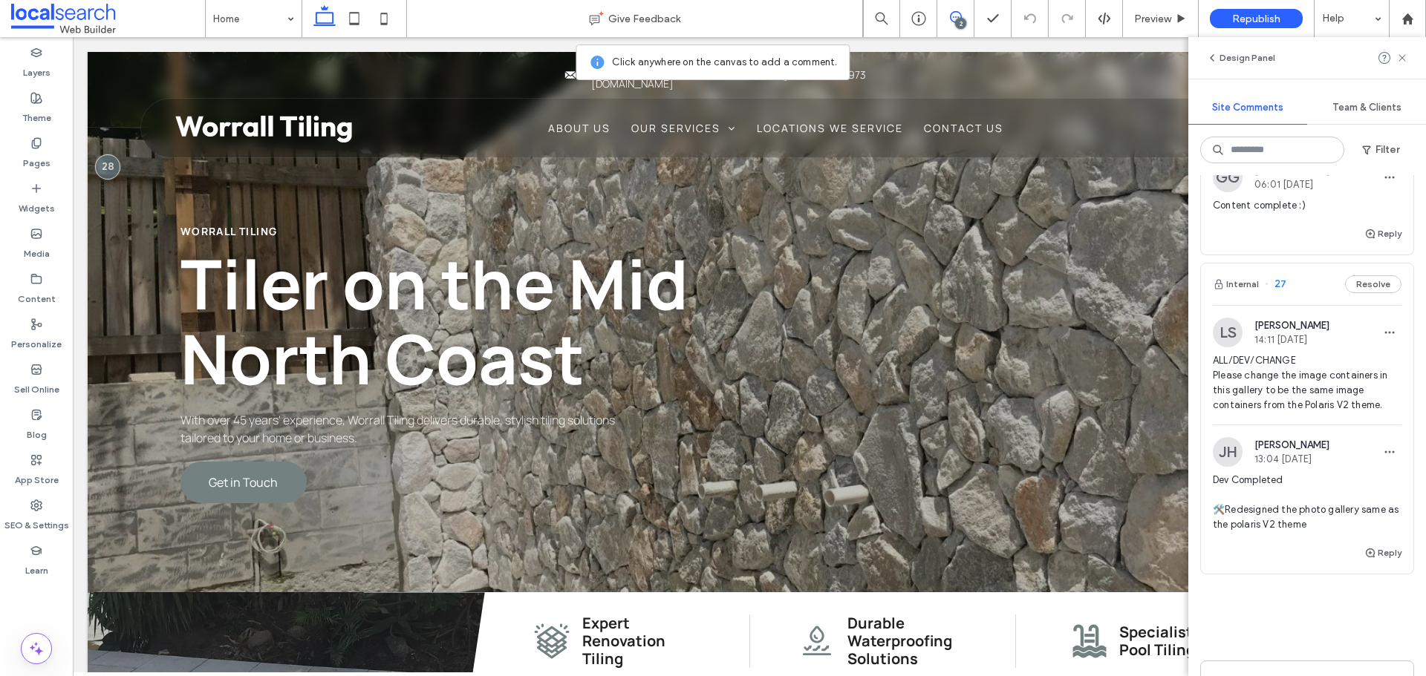
click at [1229, 333] on img at bounding box center [1228, 333] width 30 height 30
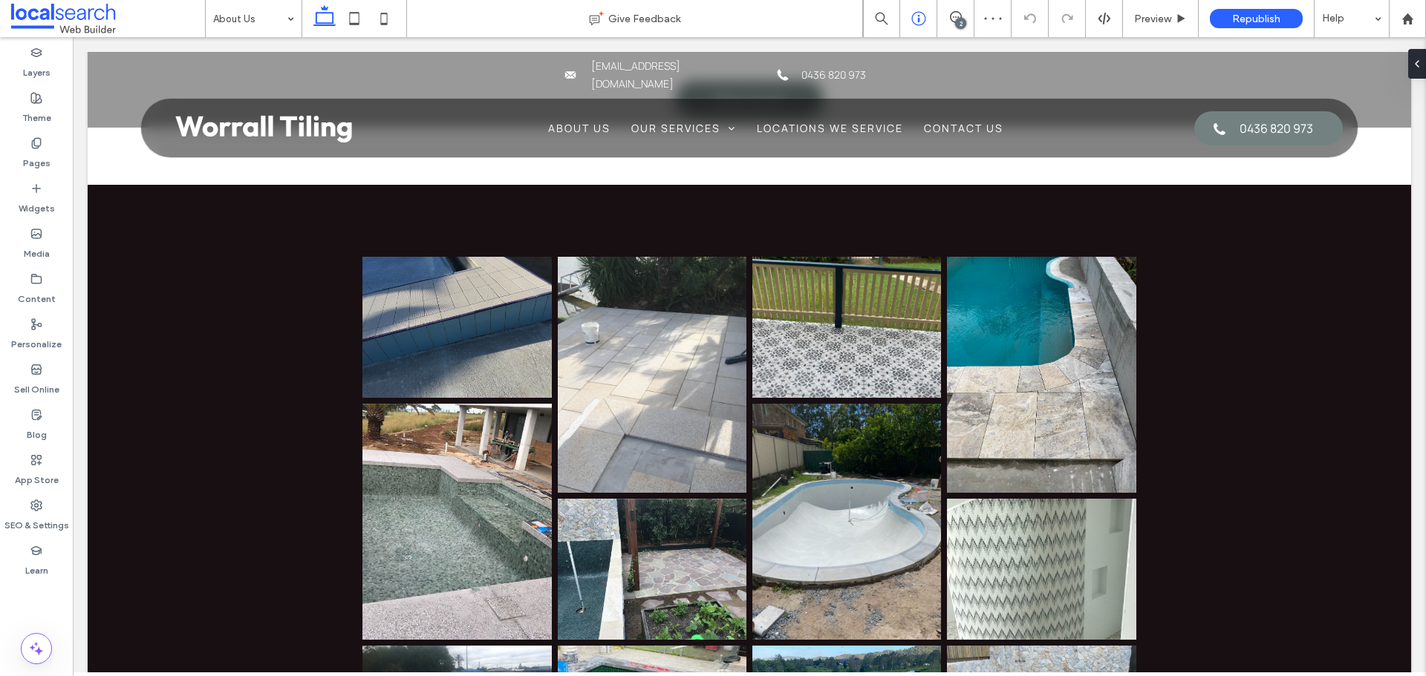
scroll to position [738, 0]
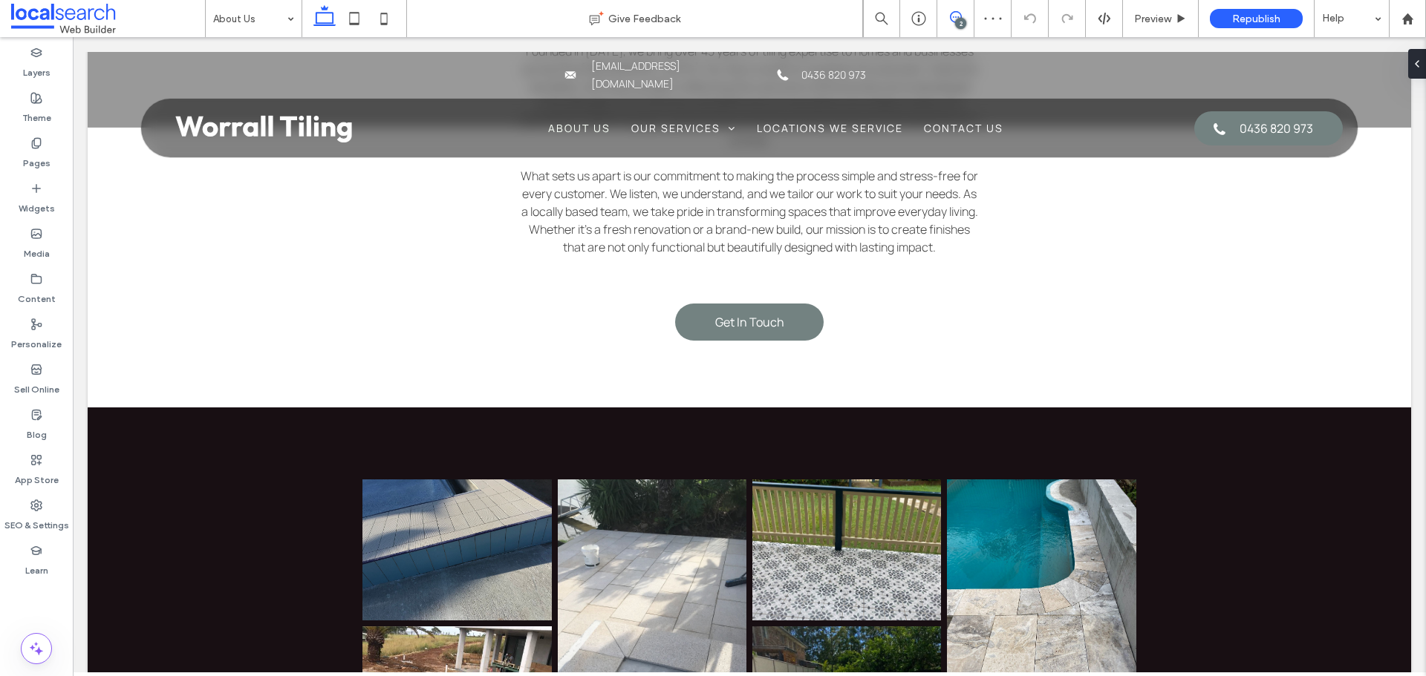
click at [954, 14] on icon at bounding box center [956, 17] width 12 height 12
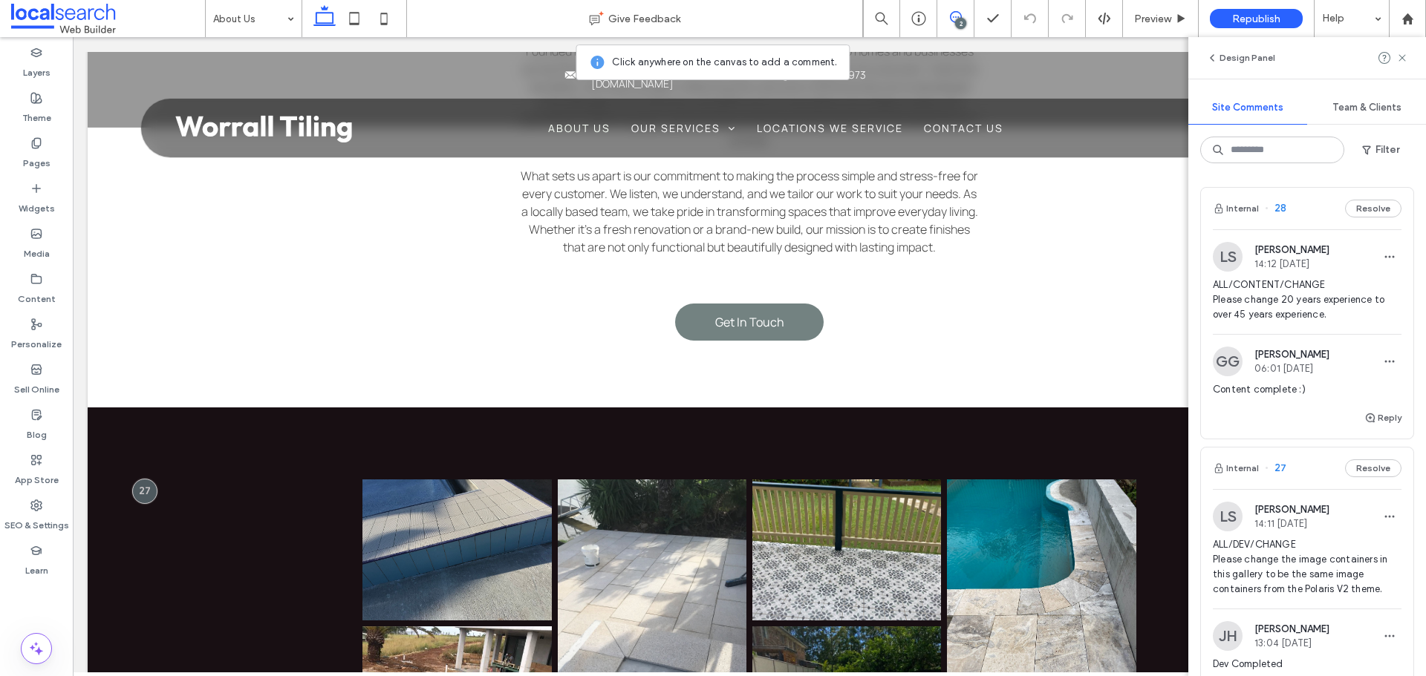
click at [1226, 255] on img at bounding box center [1228, 257] width 30 height 30
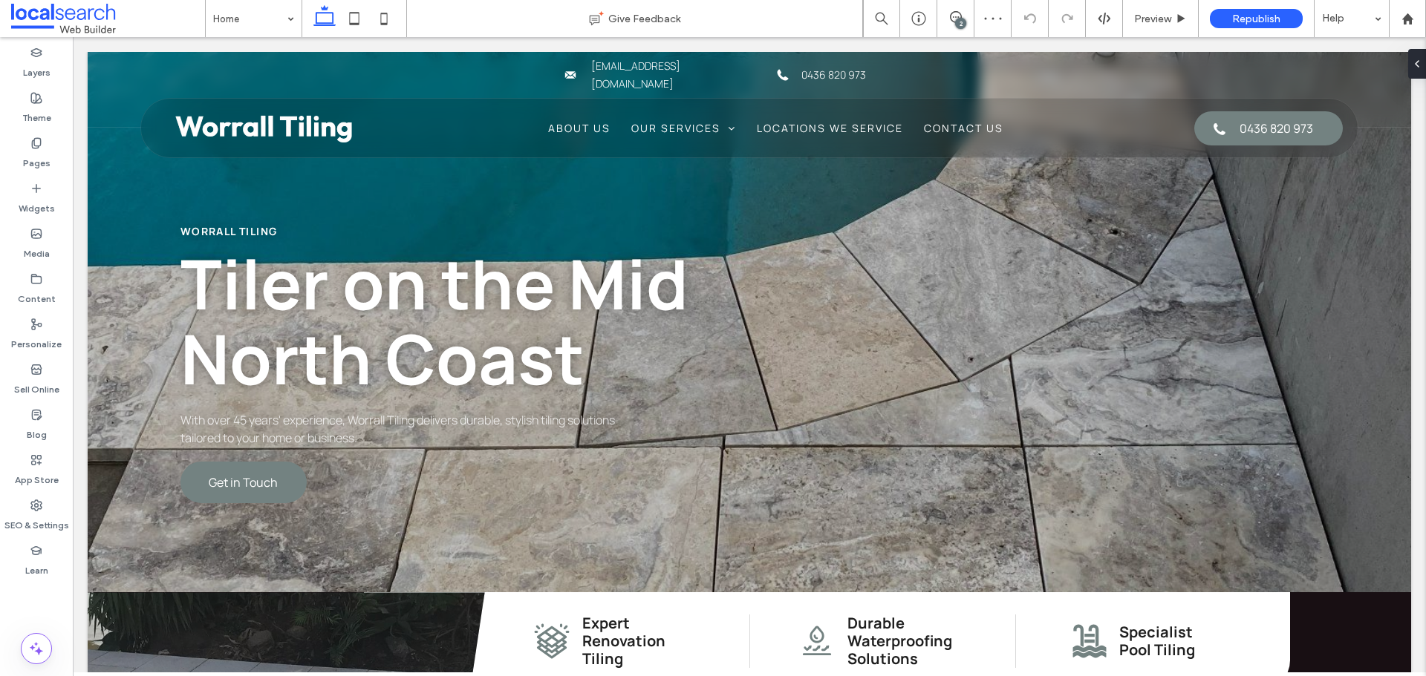
click at [956, 23] on div "2" at bounding box center [960, 23] width 11 height 11
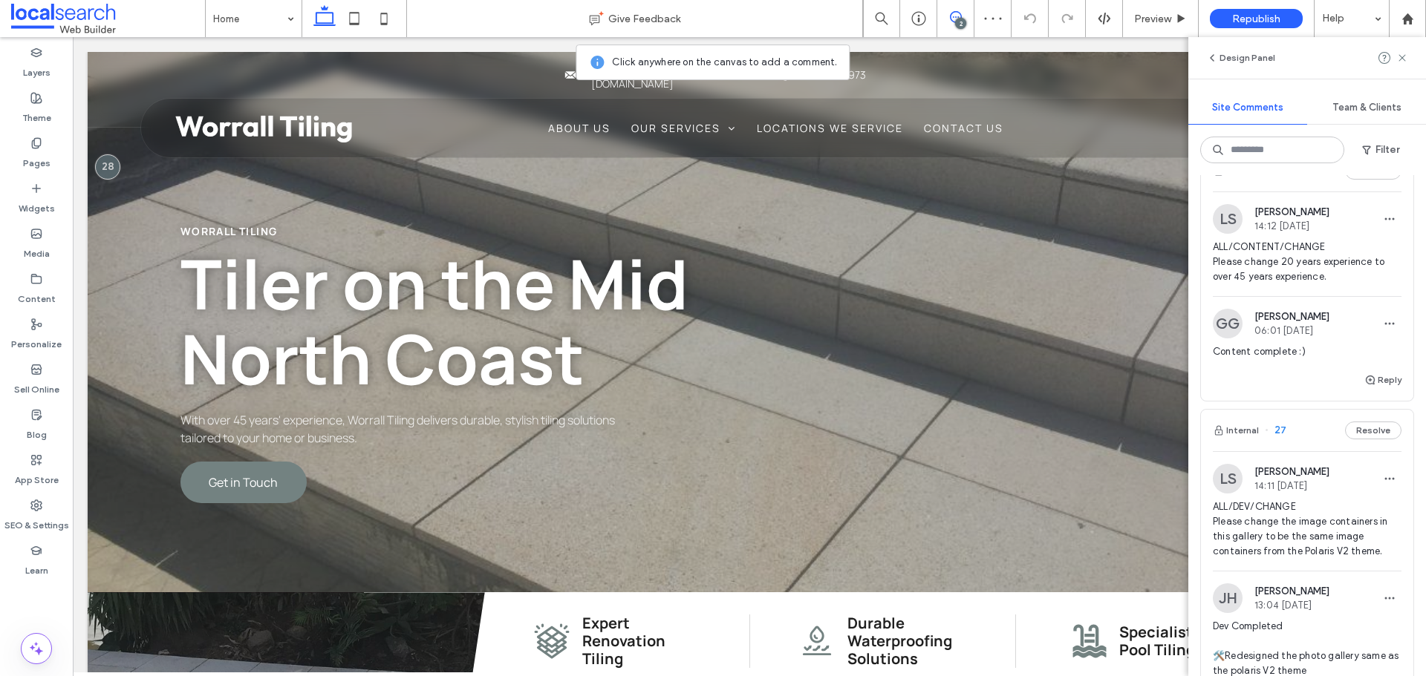
scroll to position [149, 0]
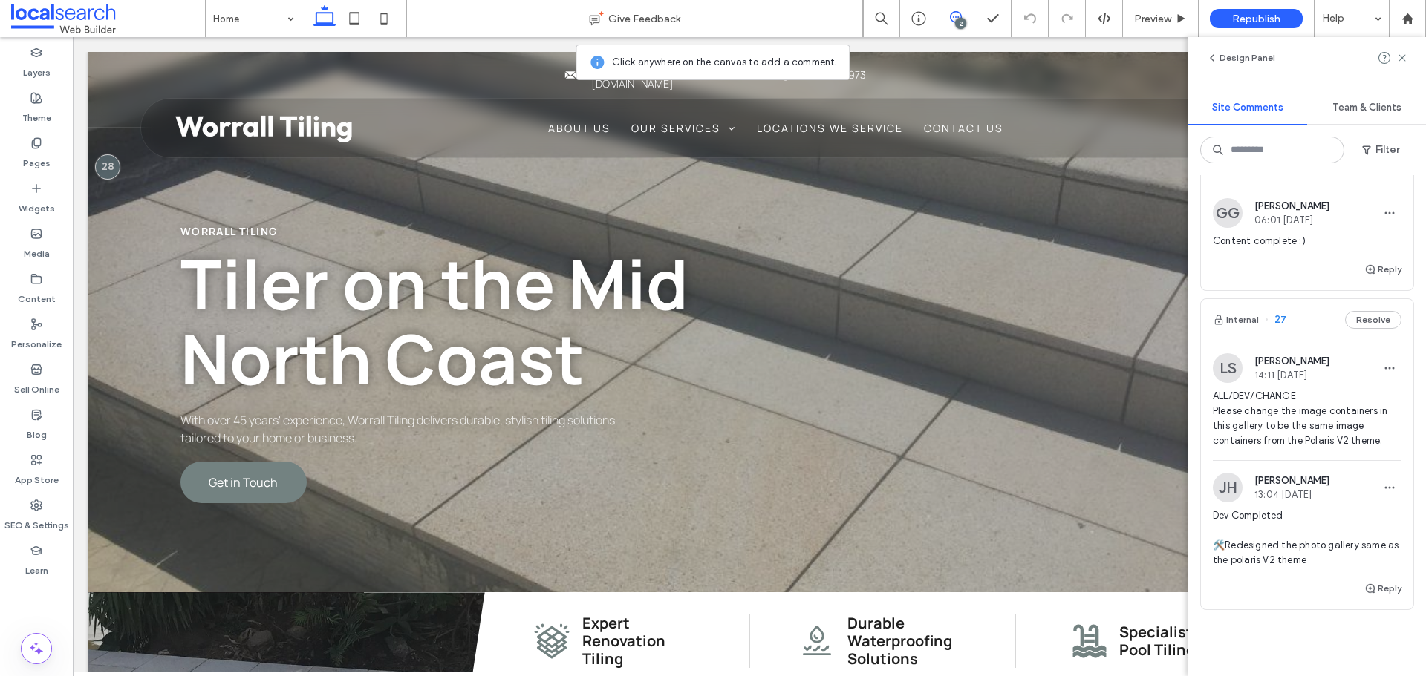
click at [1229, 384] on div "LS Luke Stewart 14:11 Sep 15 2025 ALL/DEV/CHANGE Please change the image contai…" at bounding box center [1307, 406] width 189 height 107
click at [1230, 368] on div at bounding box center [713, 338] width 1426 height 676
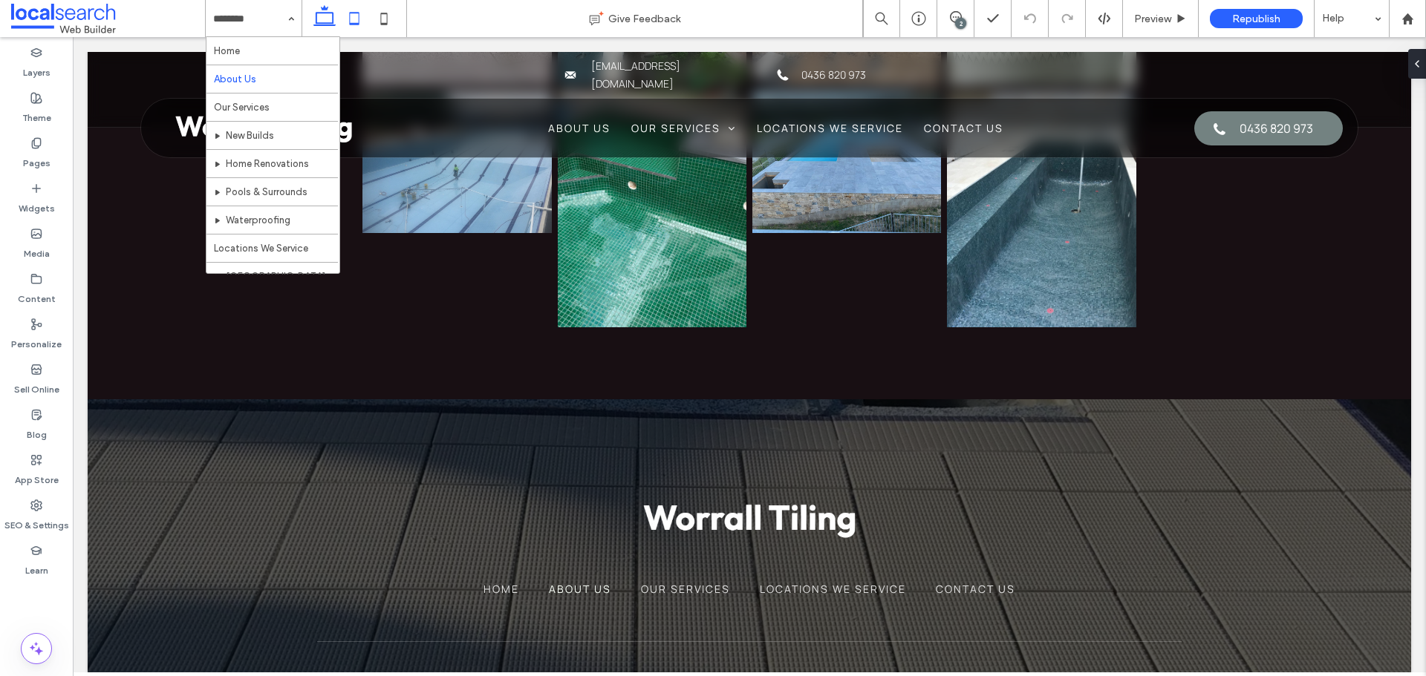
click at [362, 16] on icon at bounding box center [354, 19] width 30 height 30
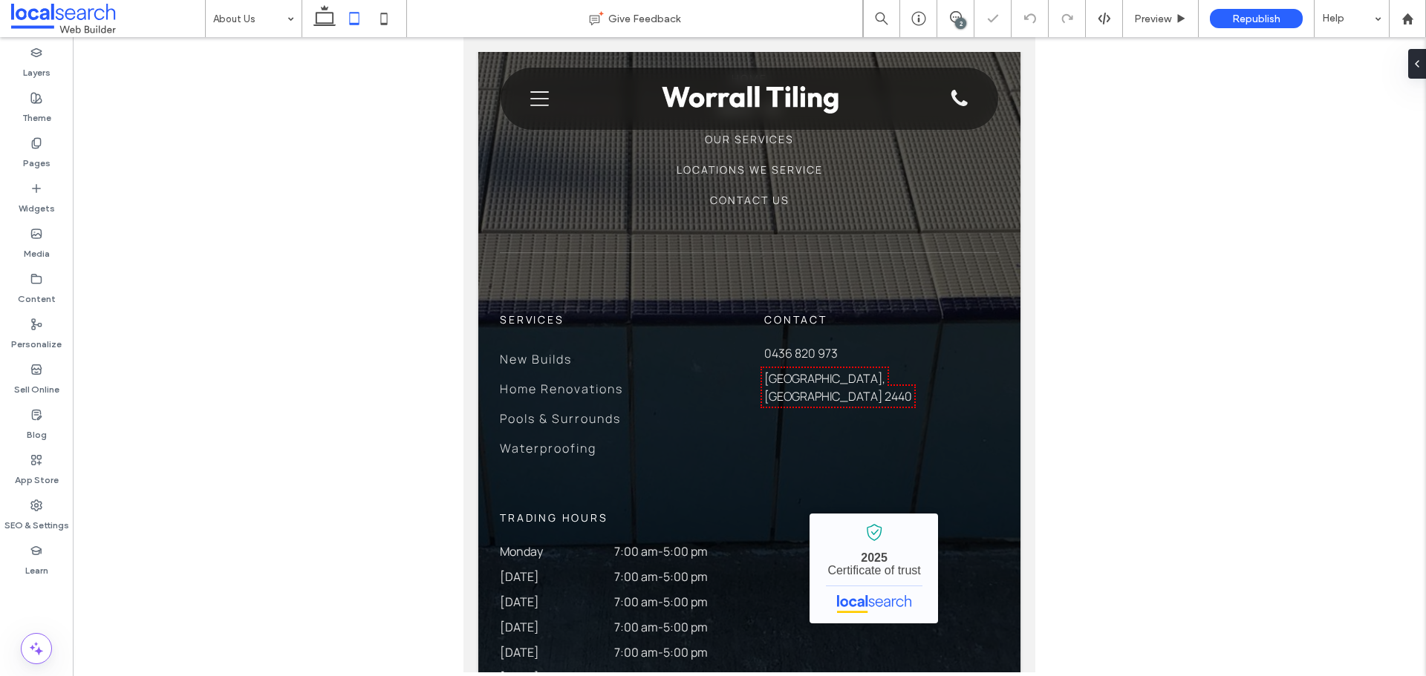
scroll to position [800, 0]
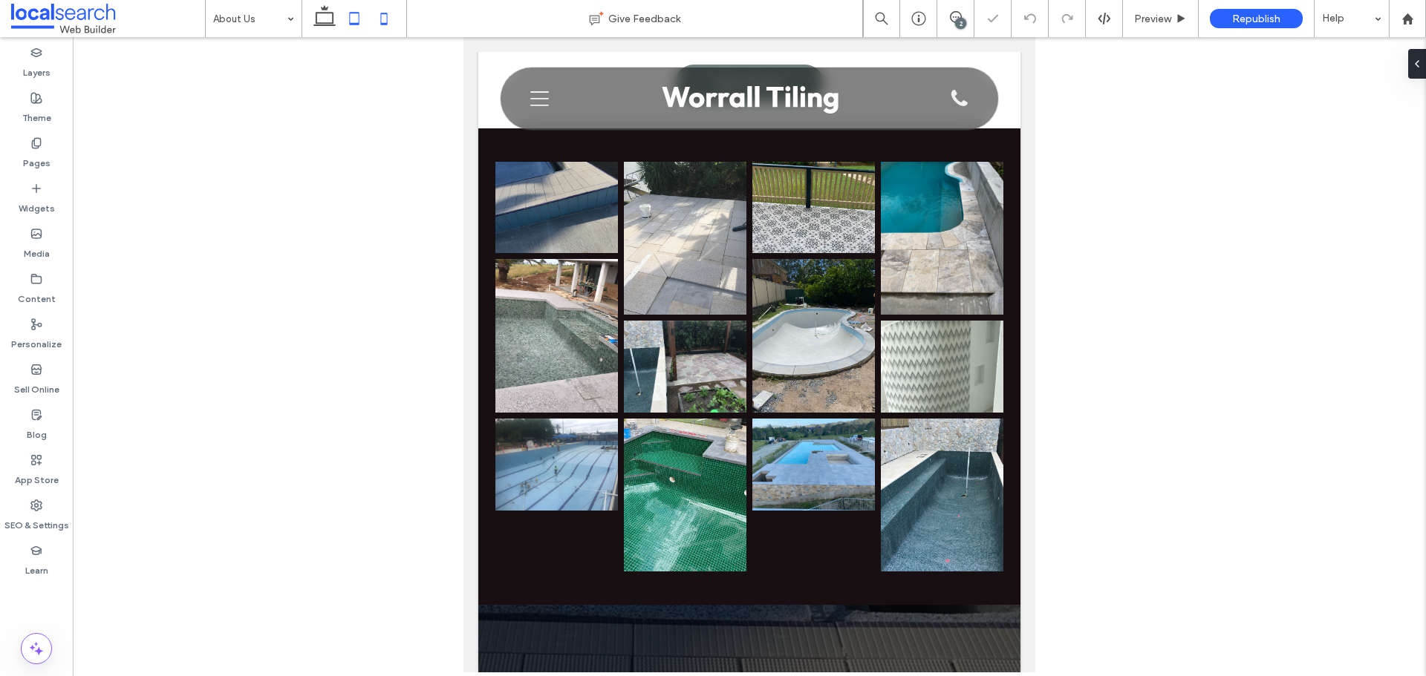
click at [392, 19] on icon at bounding box center [384, 19] width 30 height 30
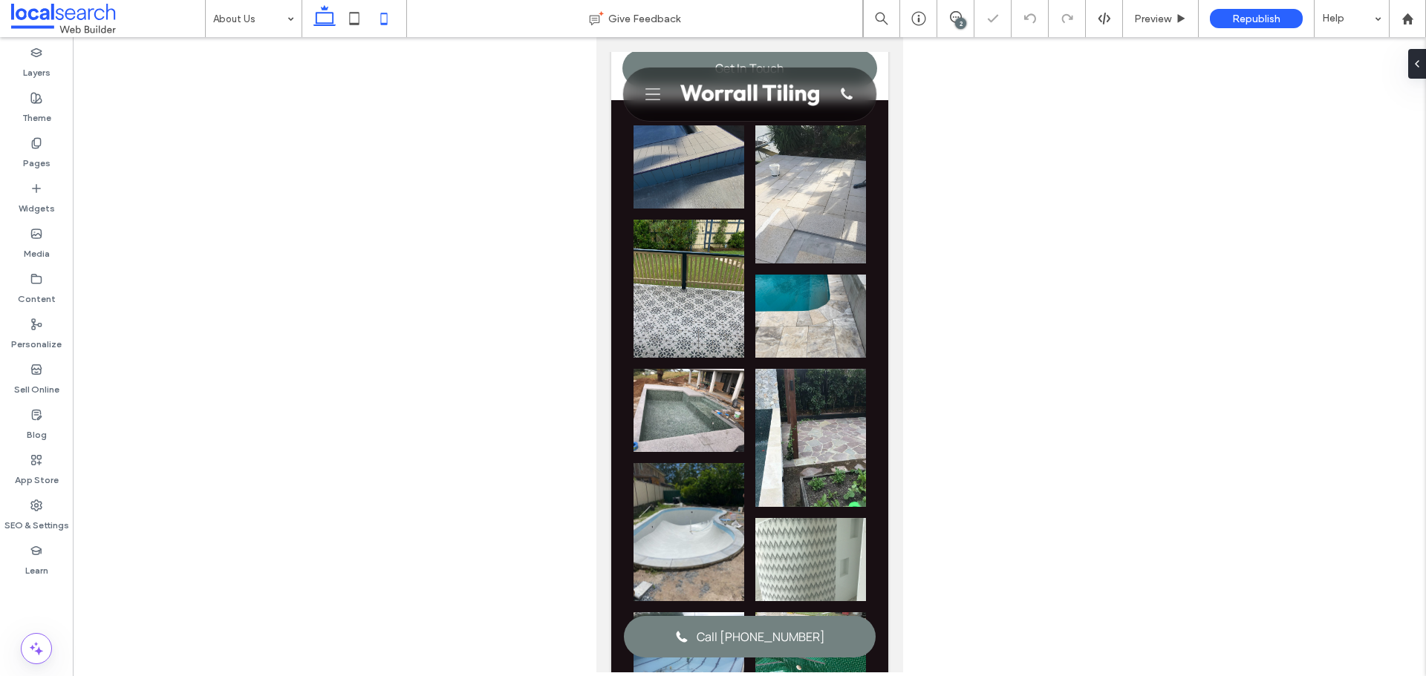
click at [321, 22] on icon at bounding box center [325, 19] width 30 height 30
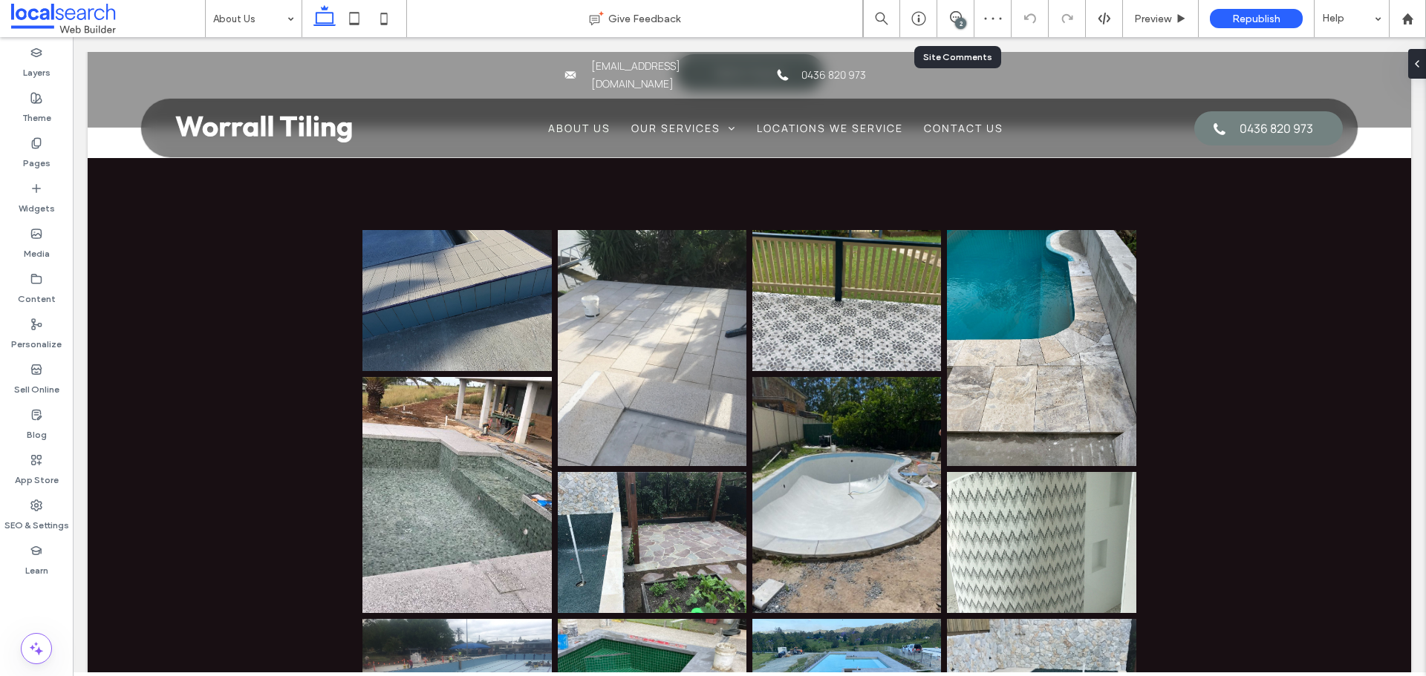
click at [949, 23] on div "2" at bounding box center [955, 18] width 36 height 15
click at [955, 14] on icon at bounding box center [956, 17] width 12 height 12
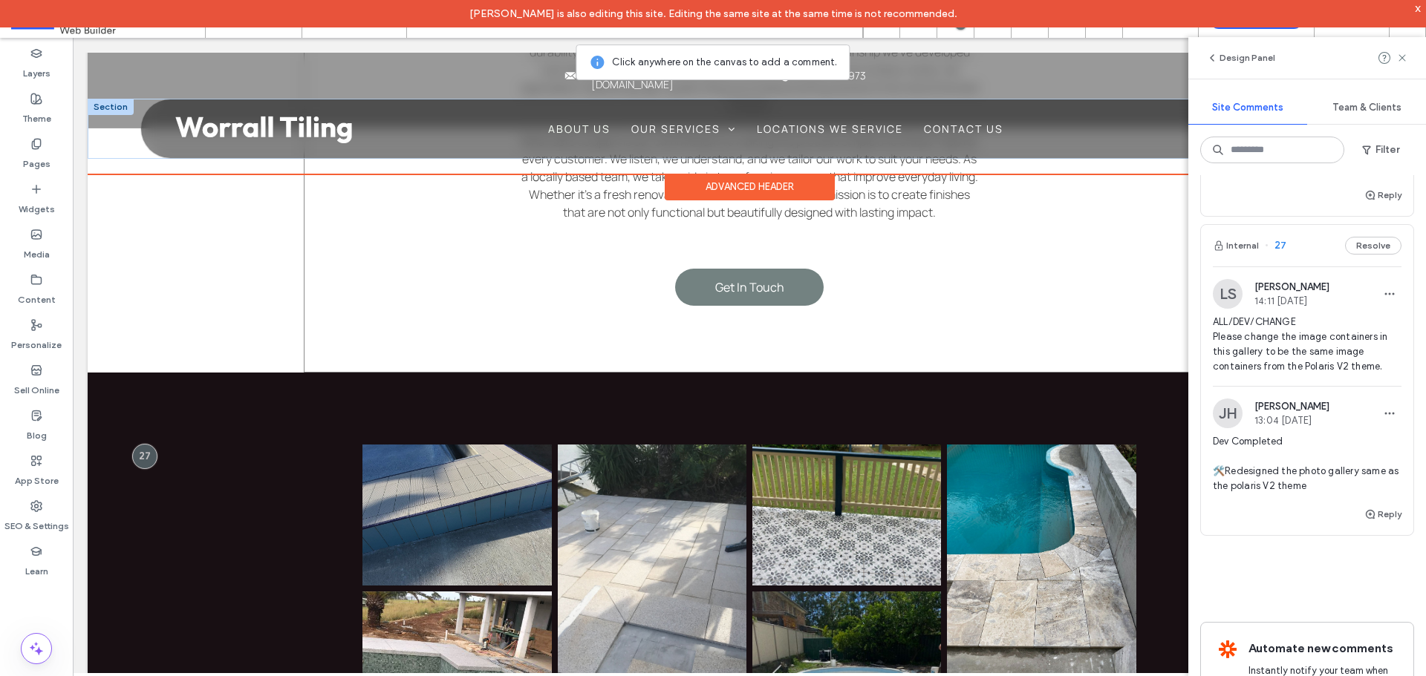
scroll to position [765, 0]
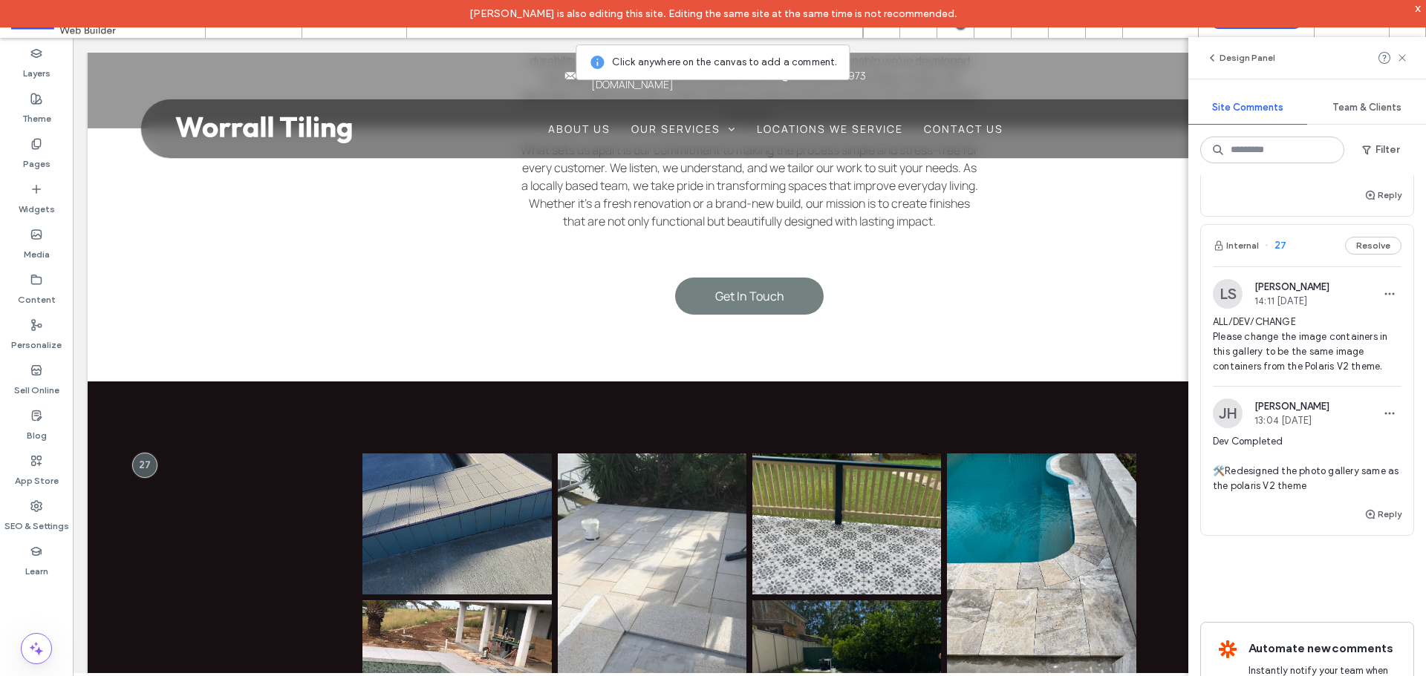
click at [1419, 6] on div "x" at bounding box center [1418, 7] width 7 height 13
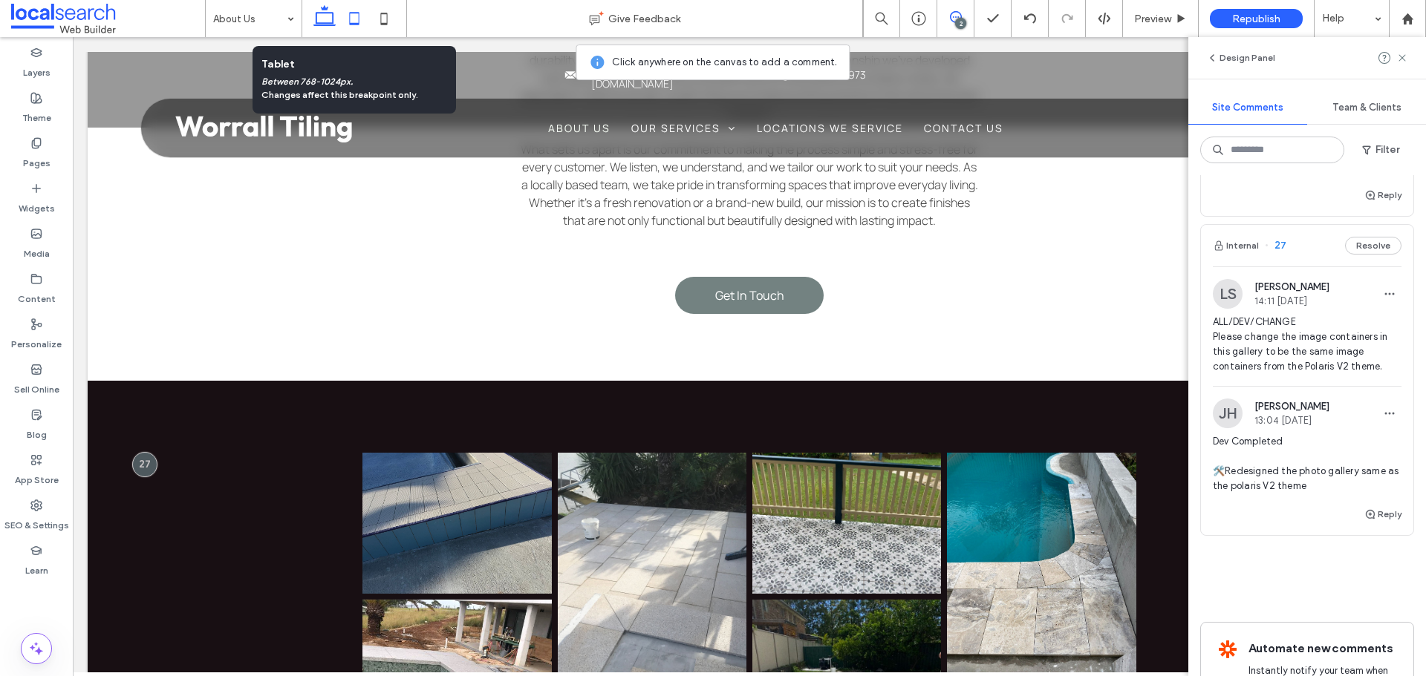
click at [357, 16] on icon at bounding box center [354, 19] width 30 height 30
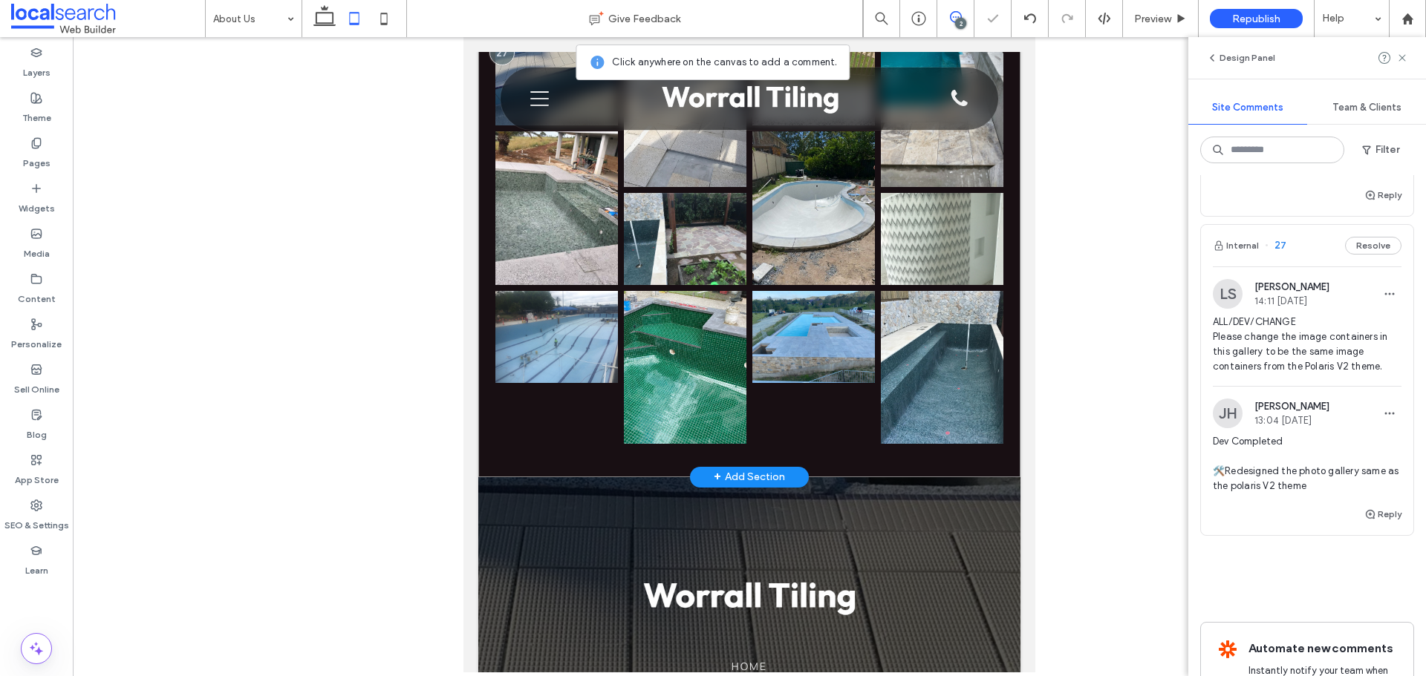
scroll to position [928, 0]
click at [396, 27] on icon at bounding box center [384, 19] width 30 height 30
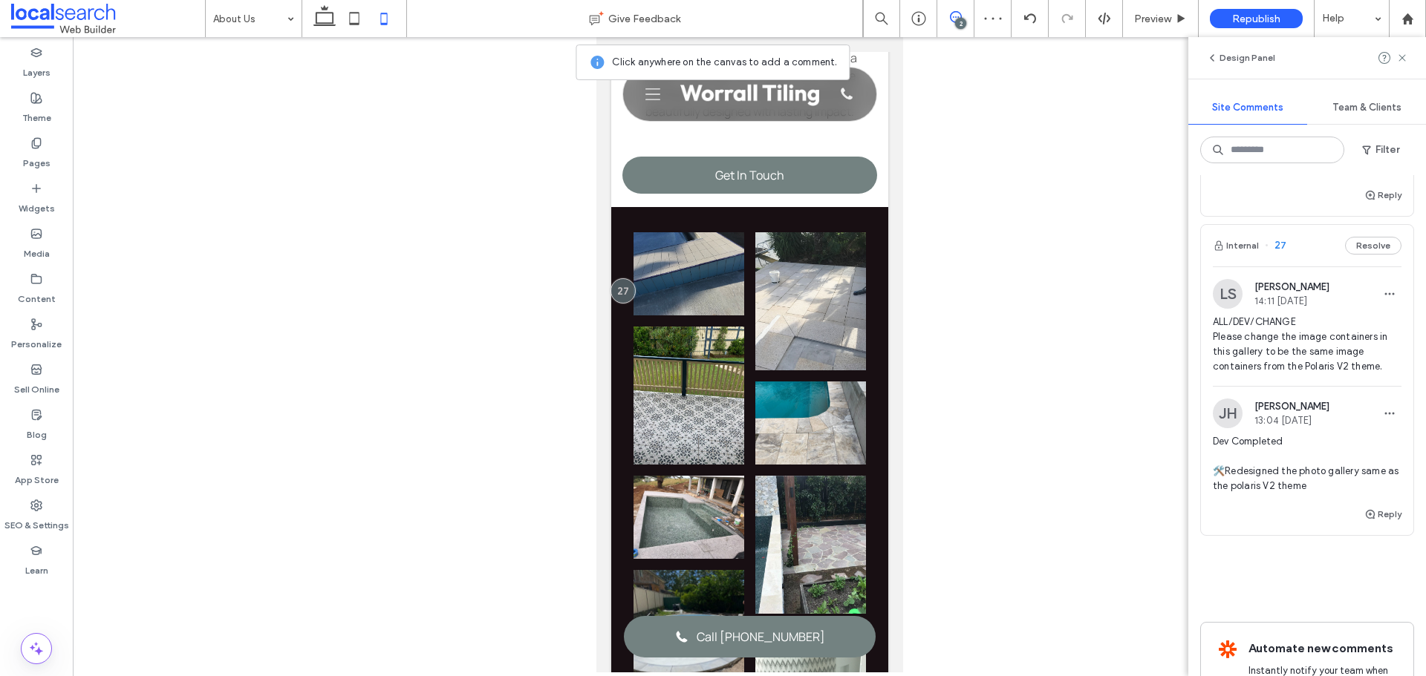
scroll to position [1035, 0]
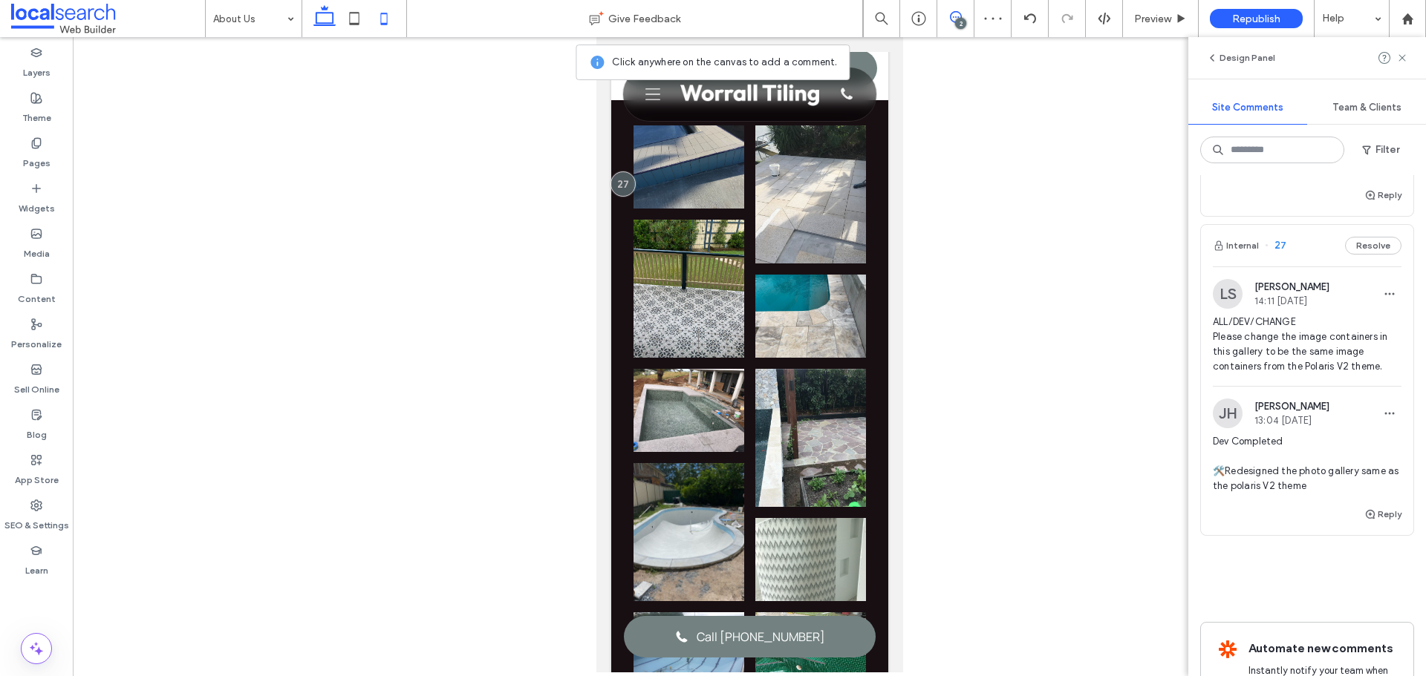
click at [322, 14] on icon at bounding box center [325, 19] width 30 height 30
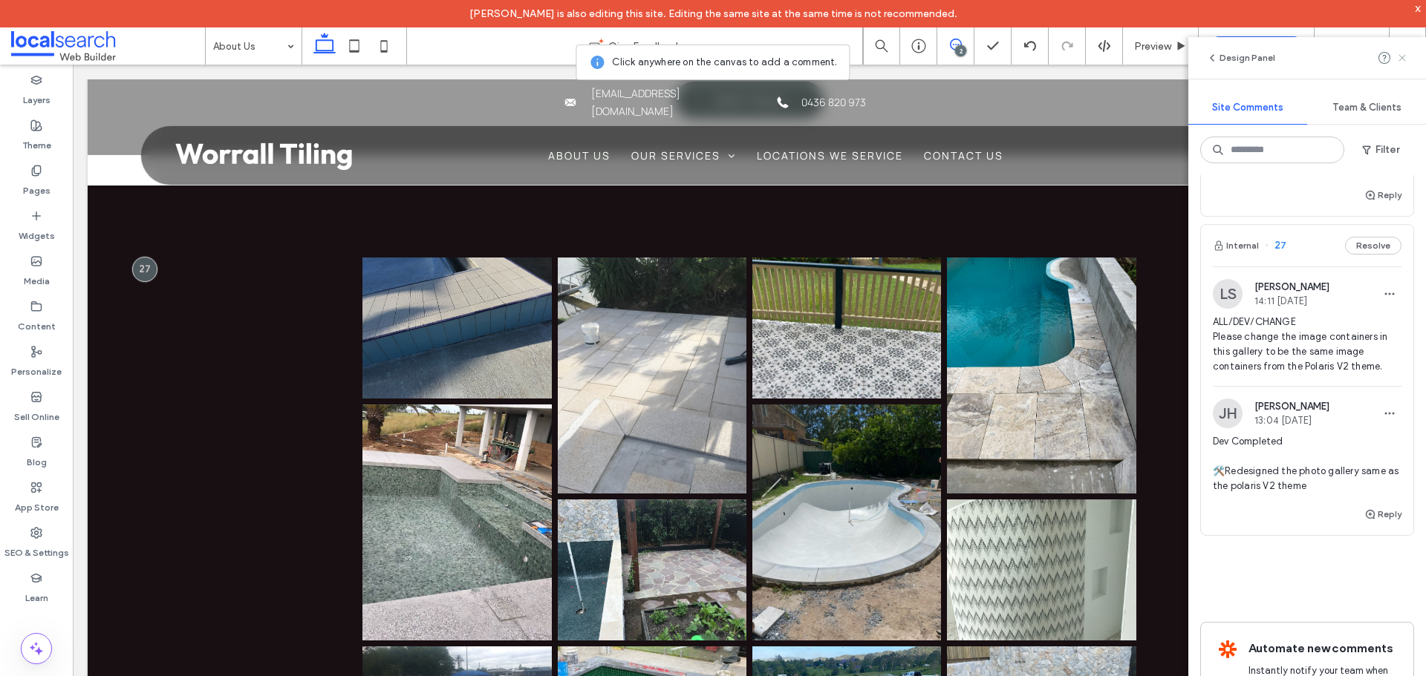
click at [1406, 57] on icon at bounding box center [1402, 58] width 12 height 12
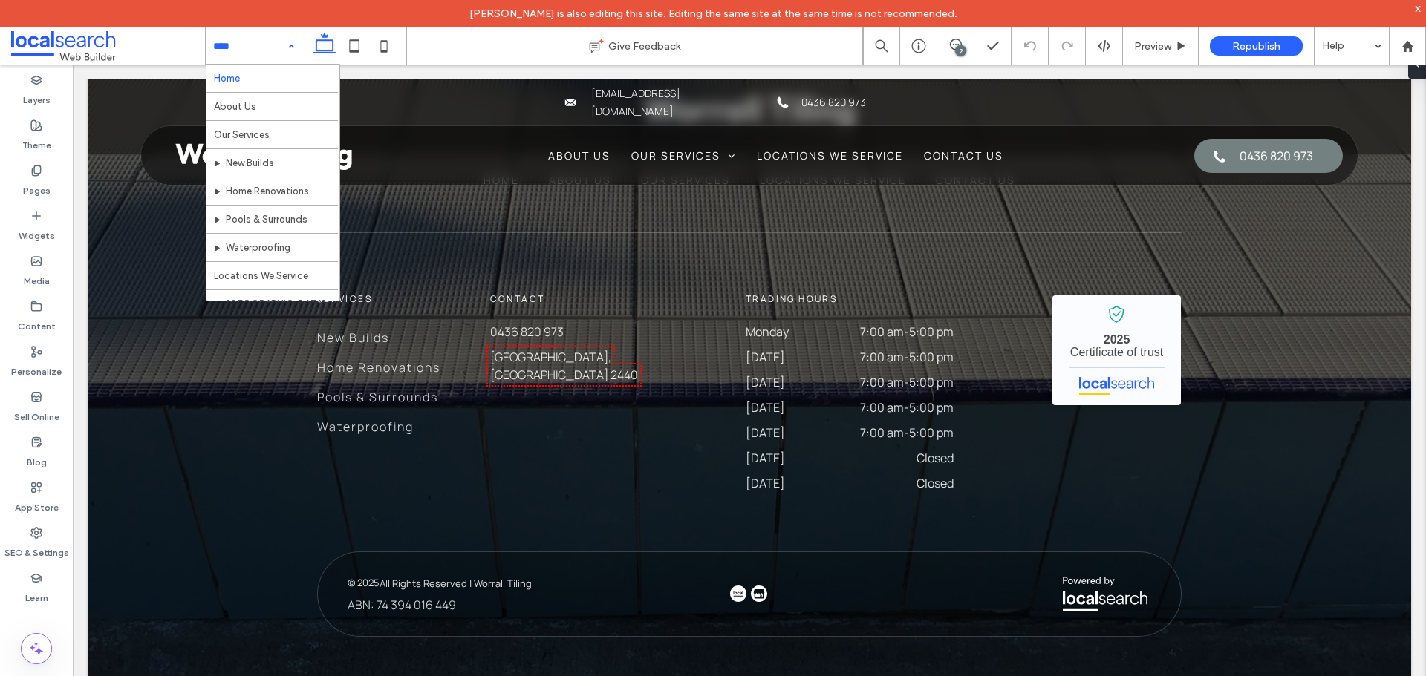
click at [277, 54] on input at bounding box center [250, 45] width 74 height 37
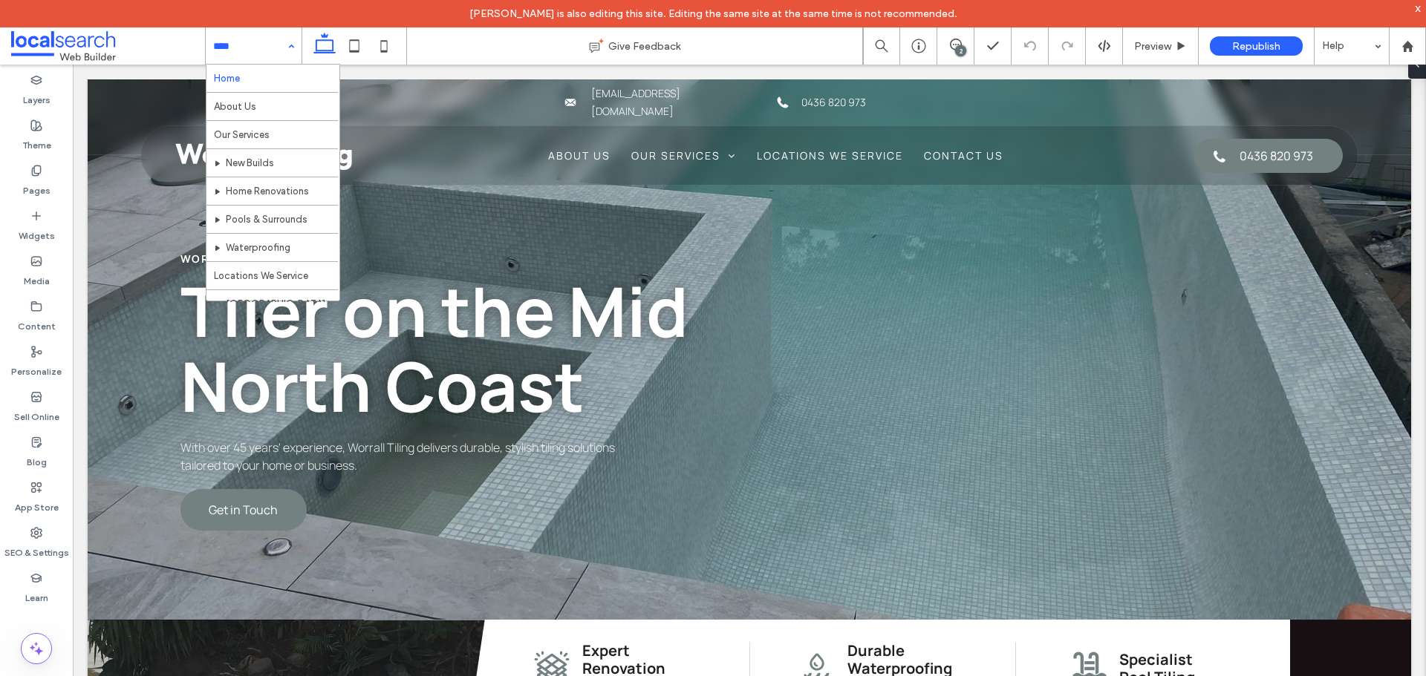
click at [282, 53] on div "Home About Us Our Services New Builds Home Renovations Pools & Surrounds Waterp…" at bounding box center [254, 45] width 96 height 37
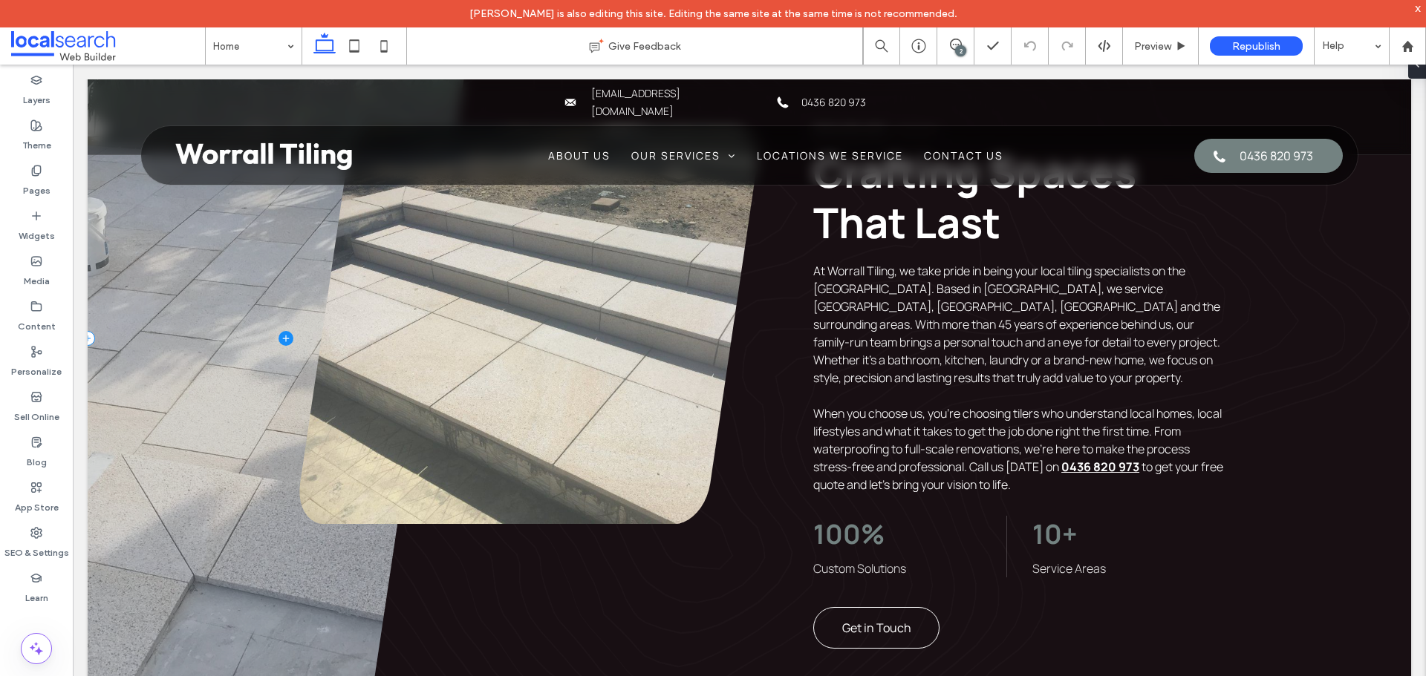
scroll to position [743, 0]
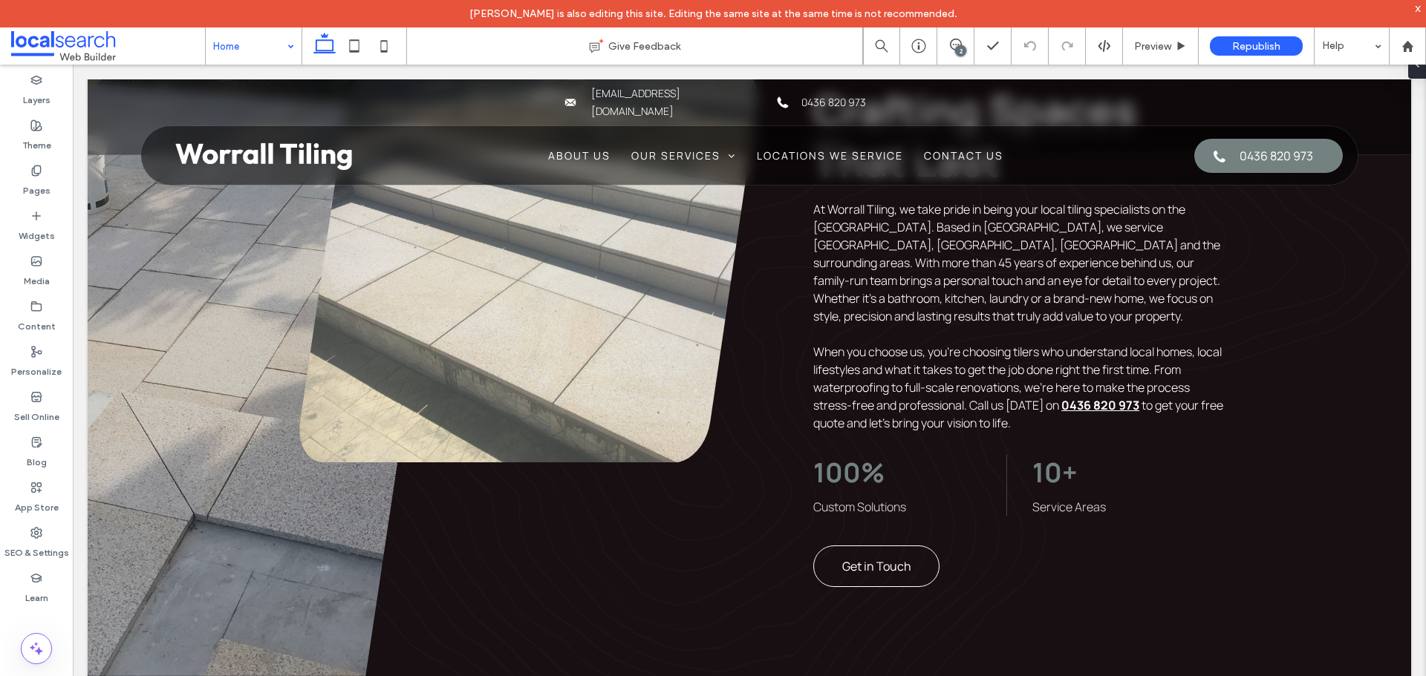
click at [281, 38] on div "Home" at bounding box center [254, 45] width 96 height 37
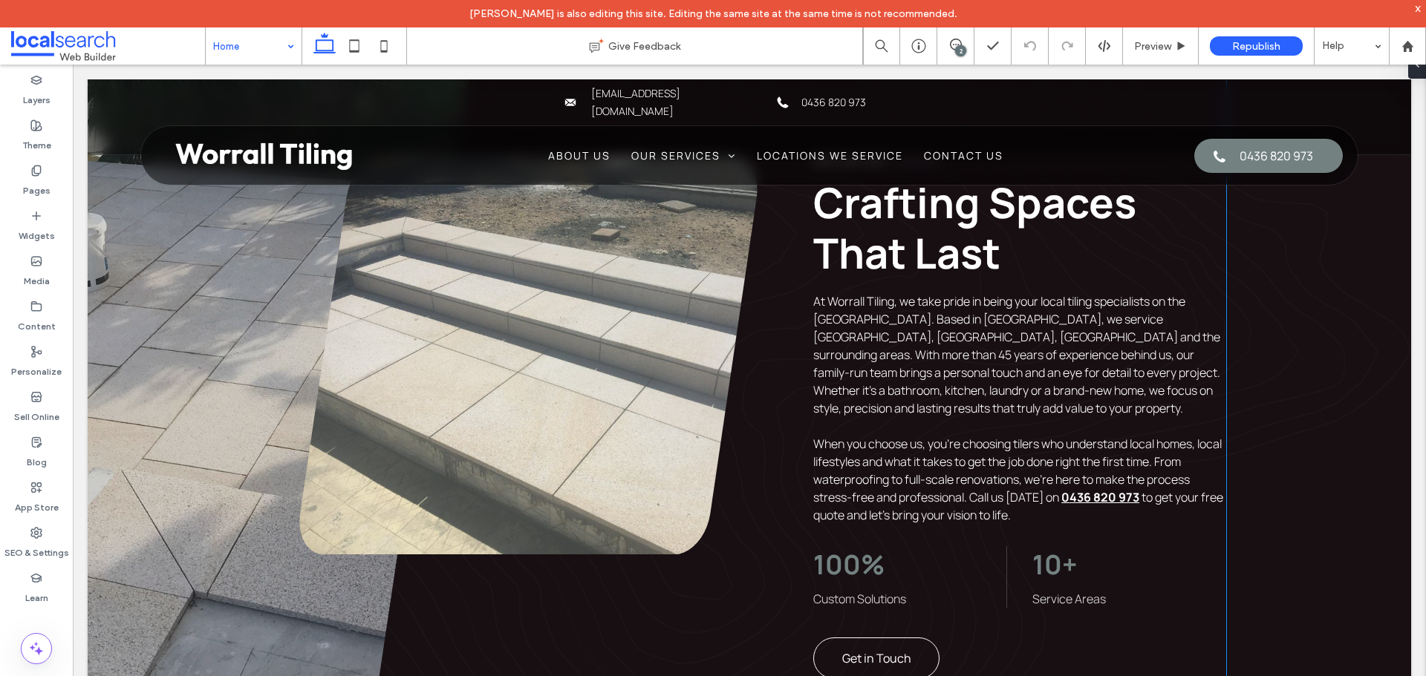
scroll to position [668, 0]
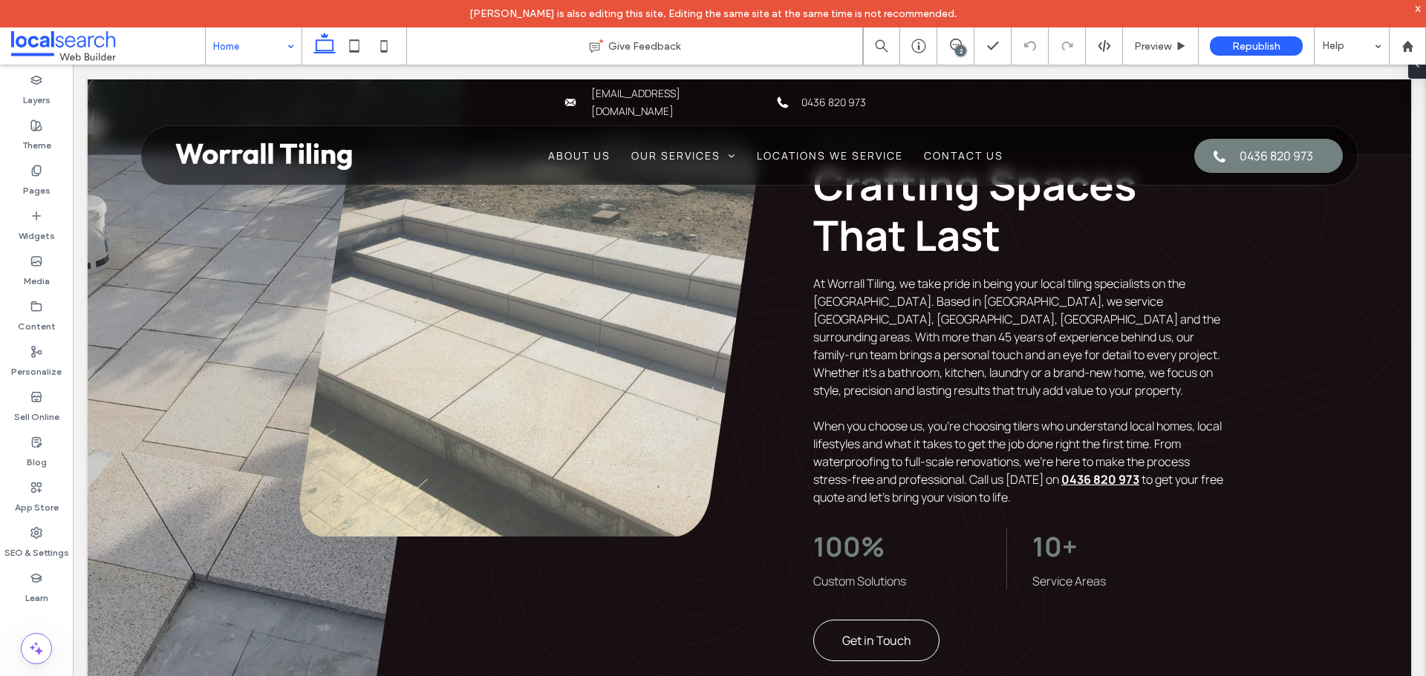
click at [240, 39] on input at bounding box center [250, 45] width 74 height 37
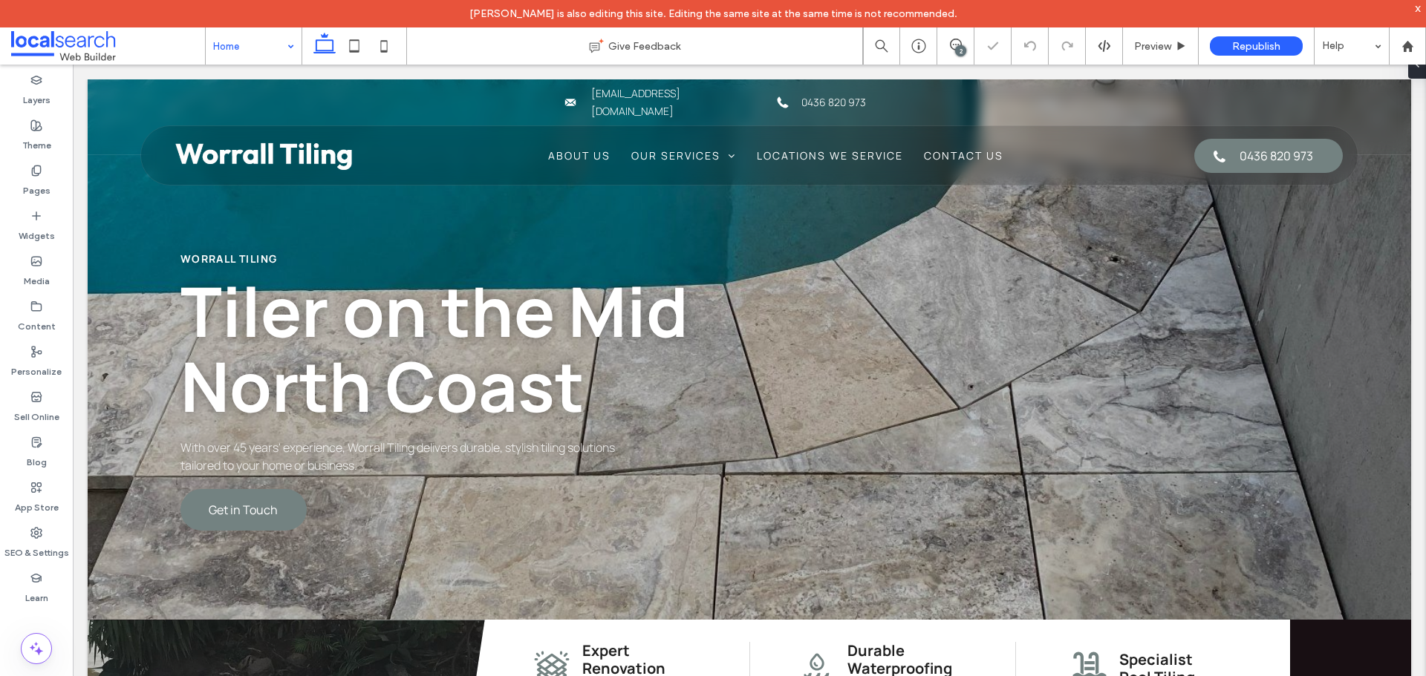
scroll to position [0, 0]
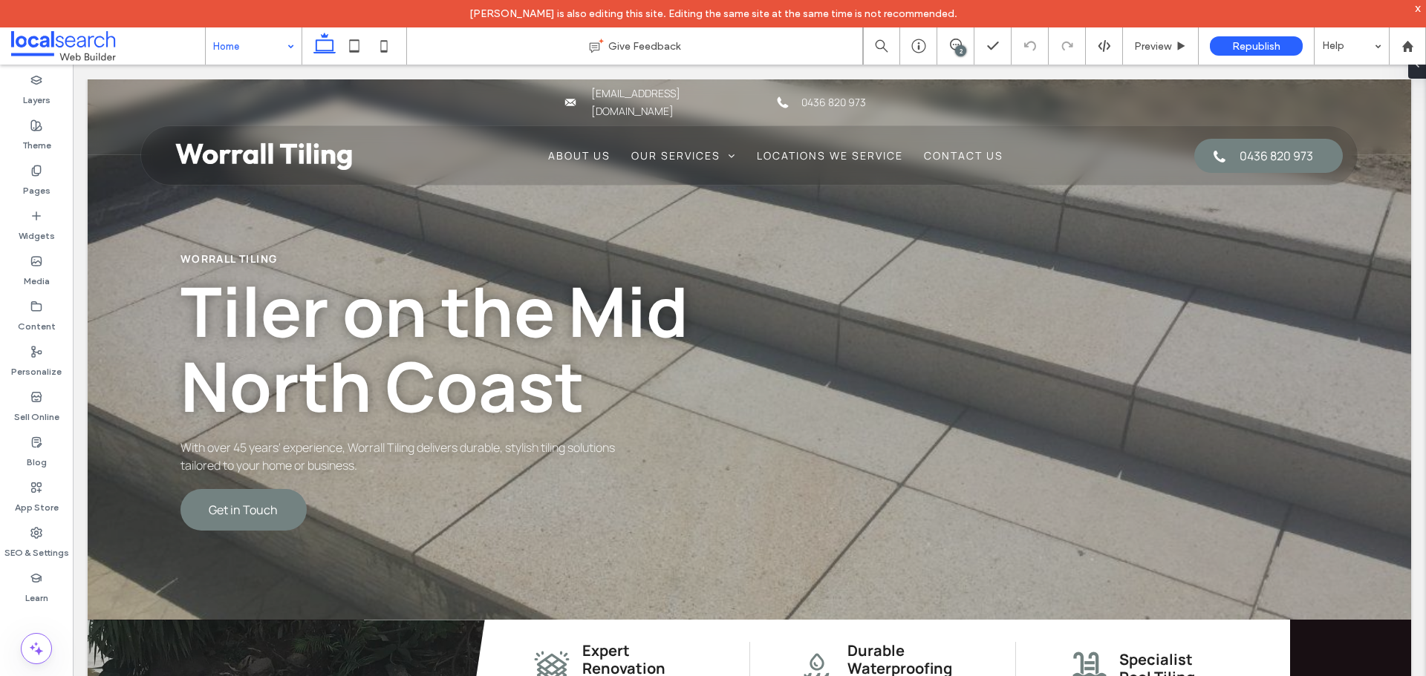
click at [252, 34] on input at bounding box center [250, 45] width 74 height 37
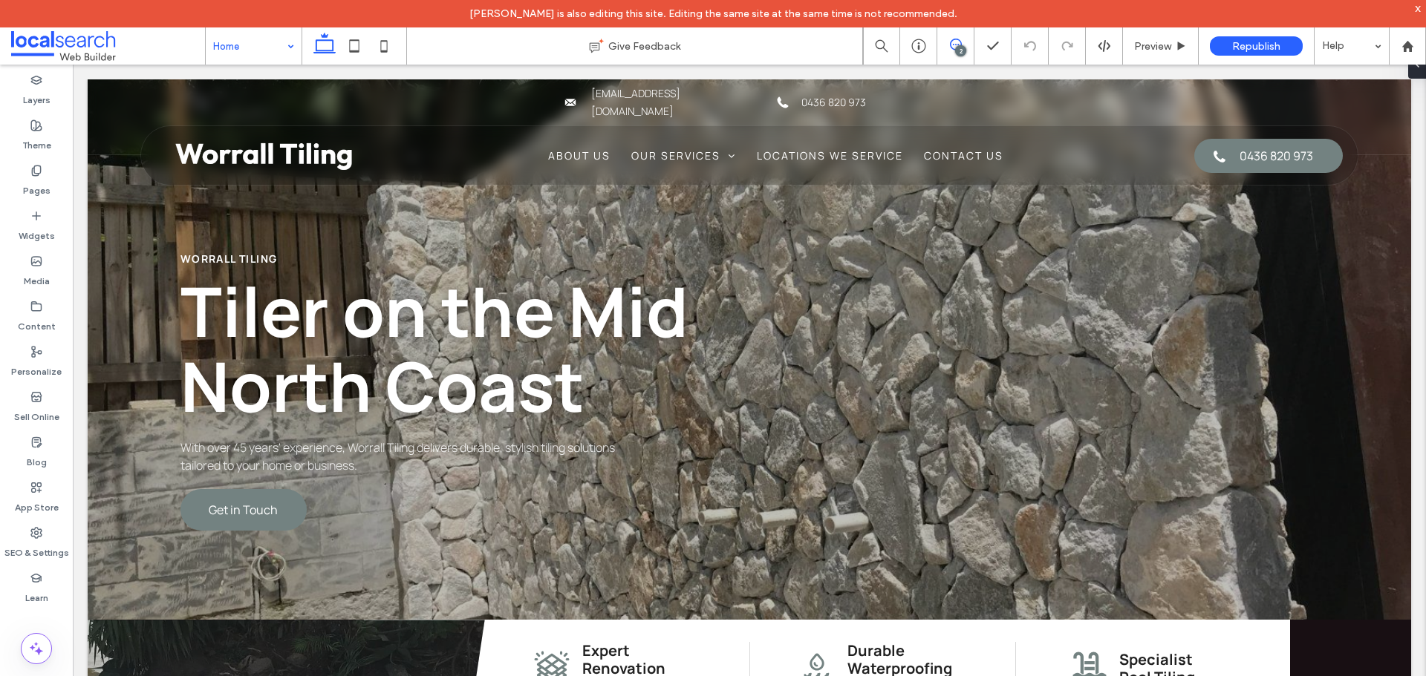
click at [948, 42] on span at bounding box center [955, 45] width 36 height 12
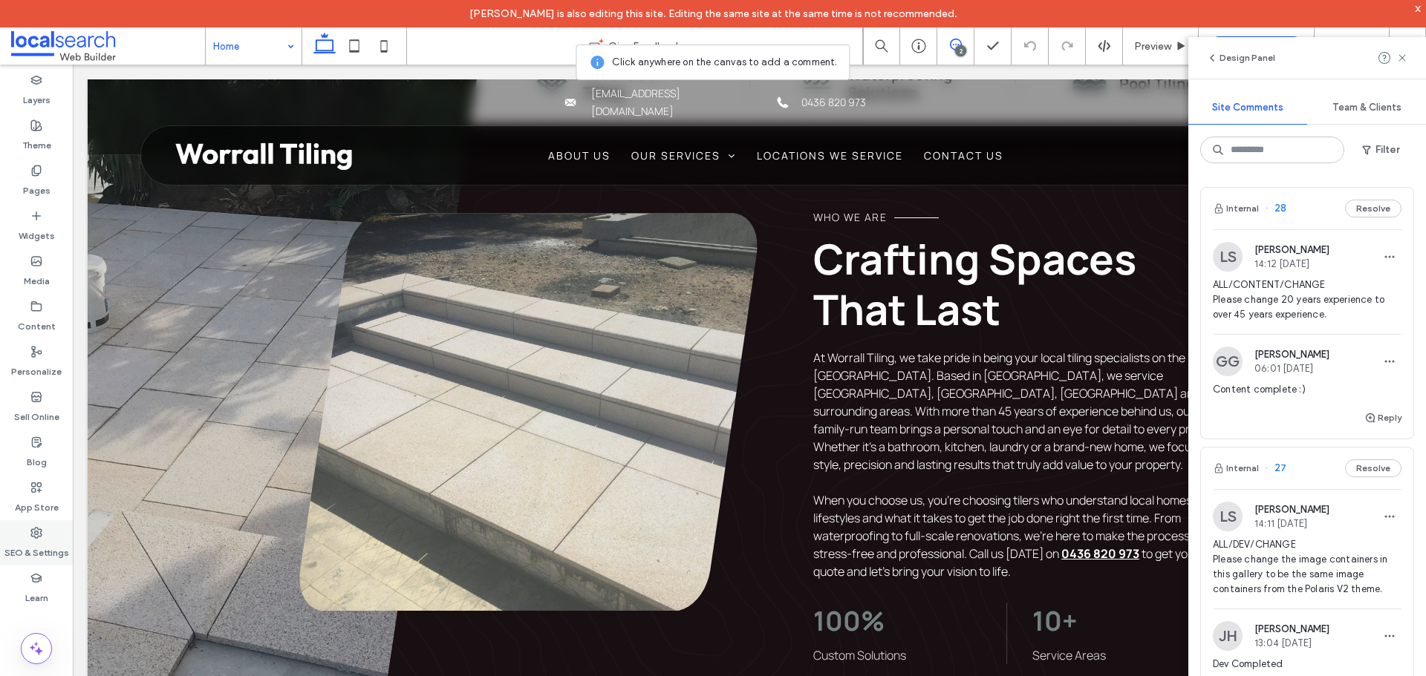
click at [42, 542] on label "SEO & Settings" at bounding box center [36, 549] width 65 height 21
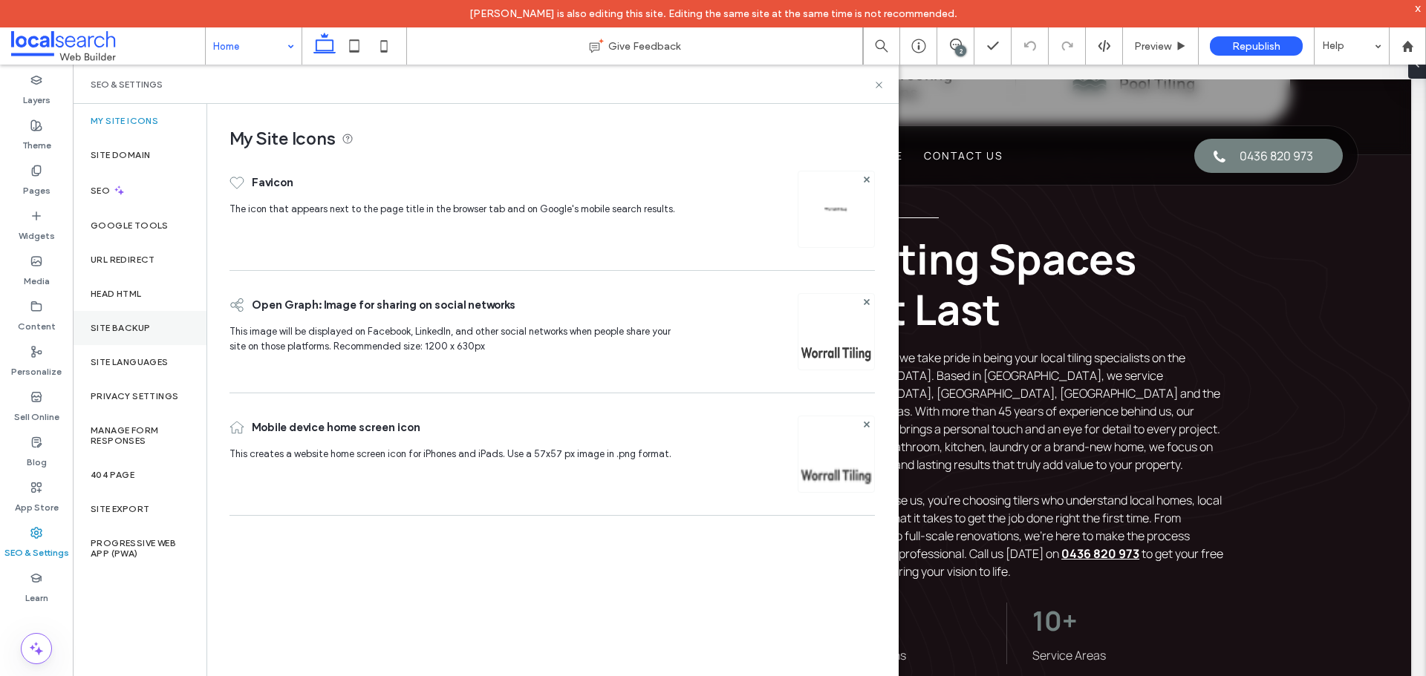
click at [123, 320] on div "Site Backup" at bounding box center [140, 328] width 134 height 34
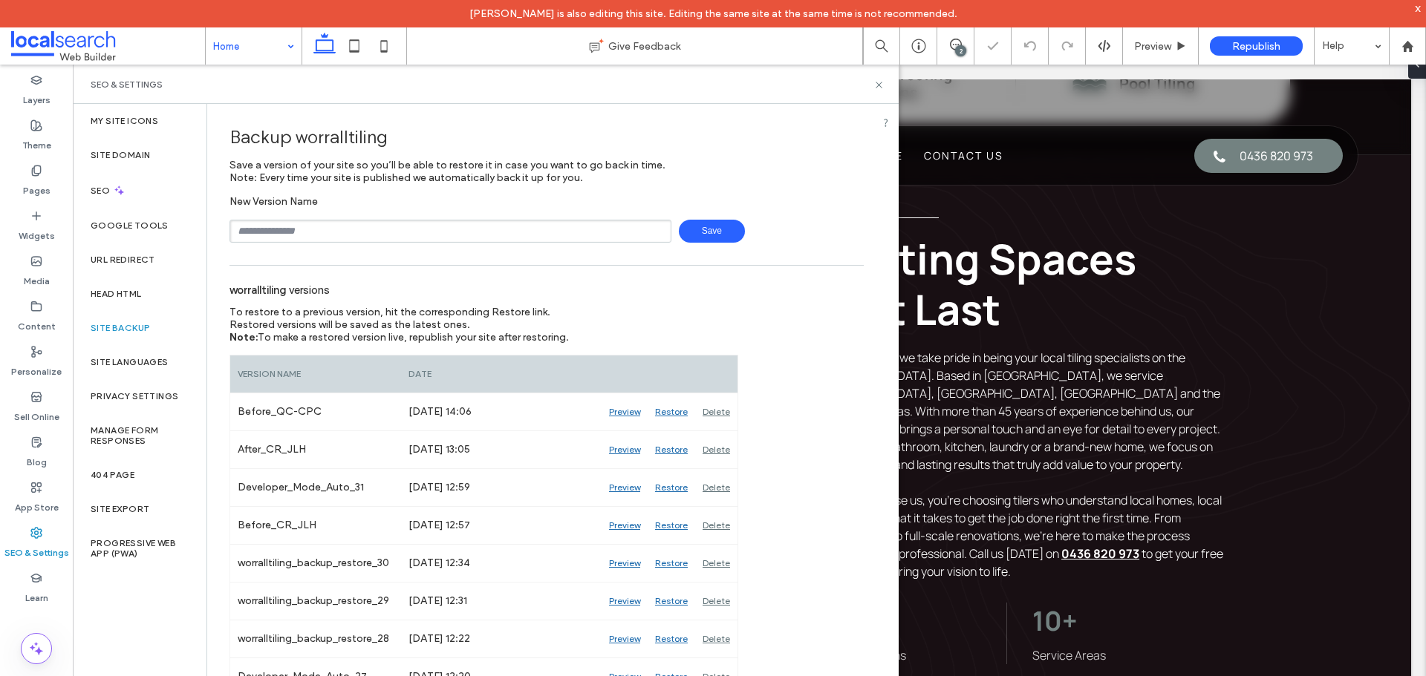
click at [338, 232] on input "text" at bounding box center [450, 231] width 442 height 23
type input "**********"
click at [716, 224] on span "Save" at bounding box center [712, 231] width 66 height 23
click at [875, 84] on icon at bounding box center [878, 84] width 11 height 11
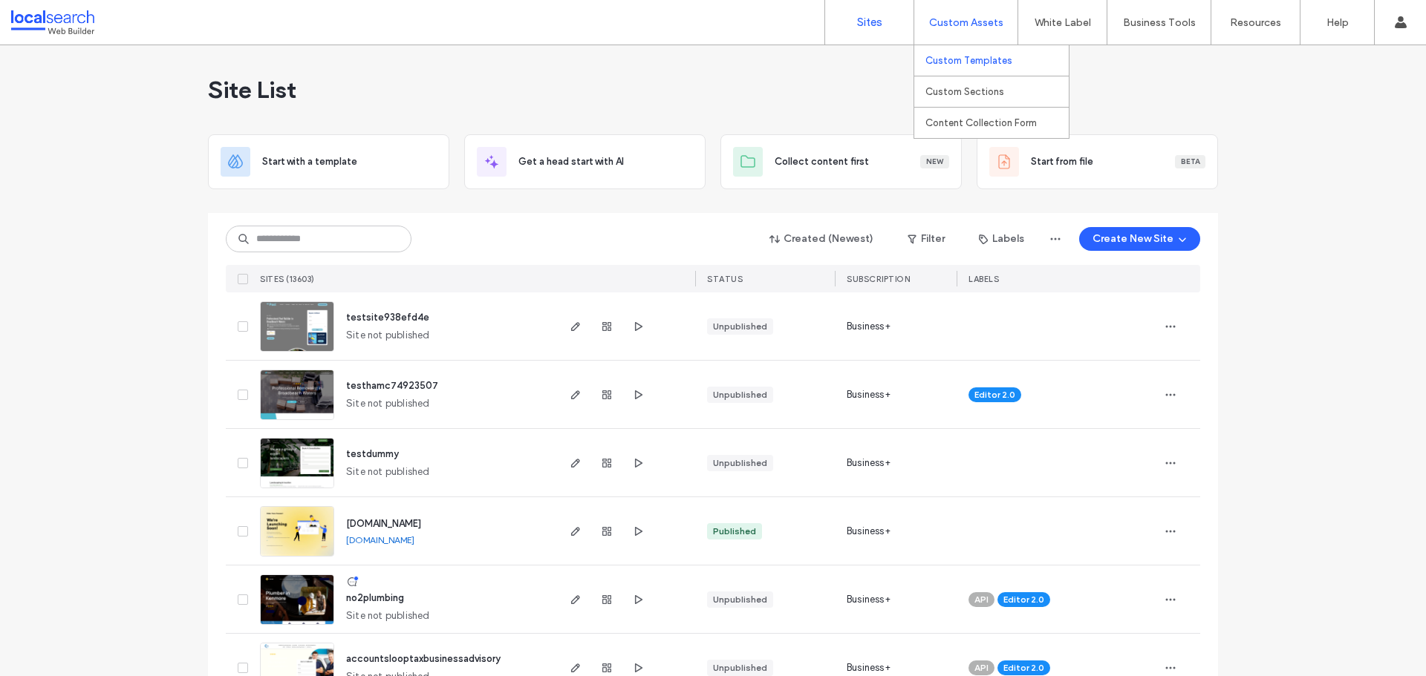
click at [962, 57] on label "Custom Templates" at bounding box center [968, 60] width 87 height 11
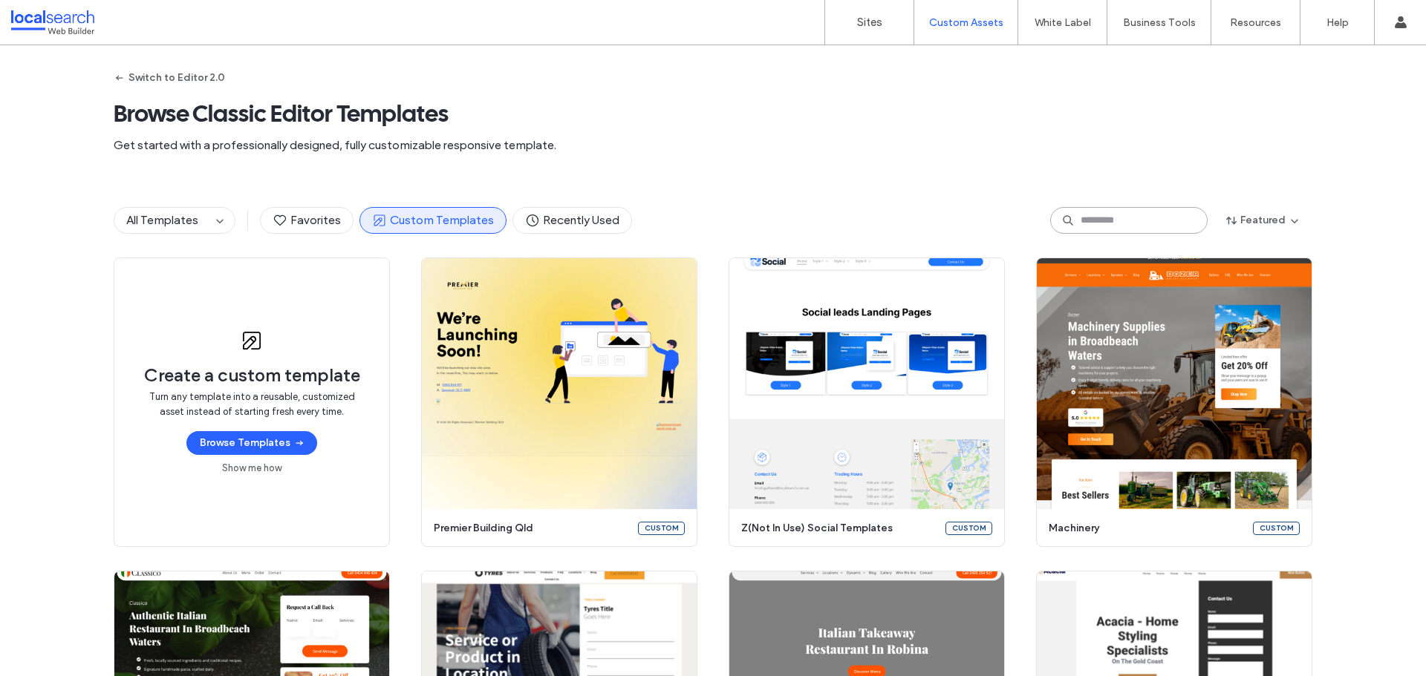
click at [1102, 211] on input at bounding box center [1128, 220] width 157 height 27
click at [168, 73] on button "Switch to Editor 2.0" at bounding box center [169, 78] width 111 height 24
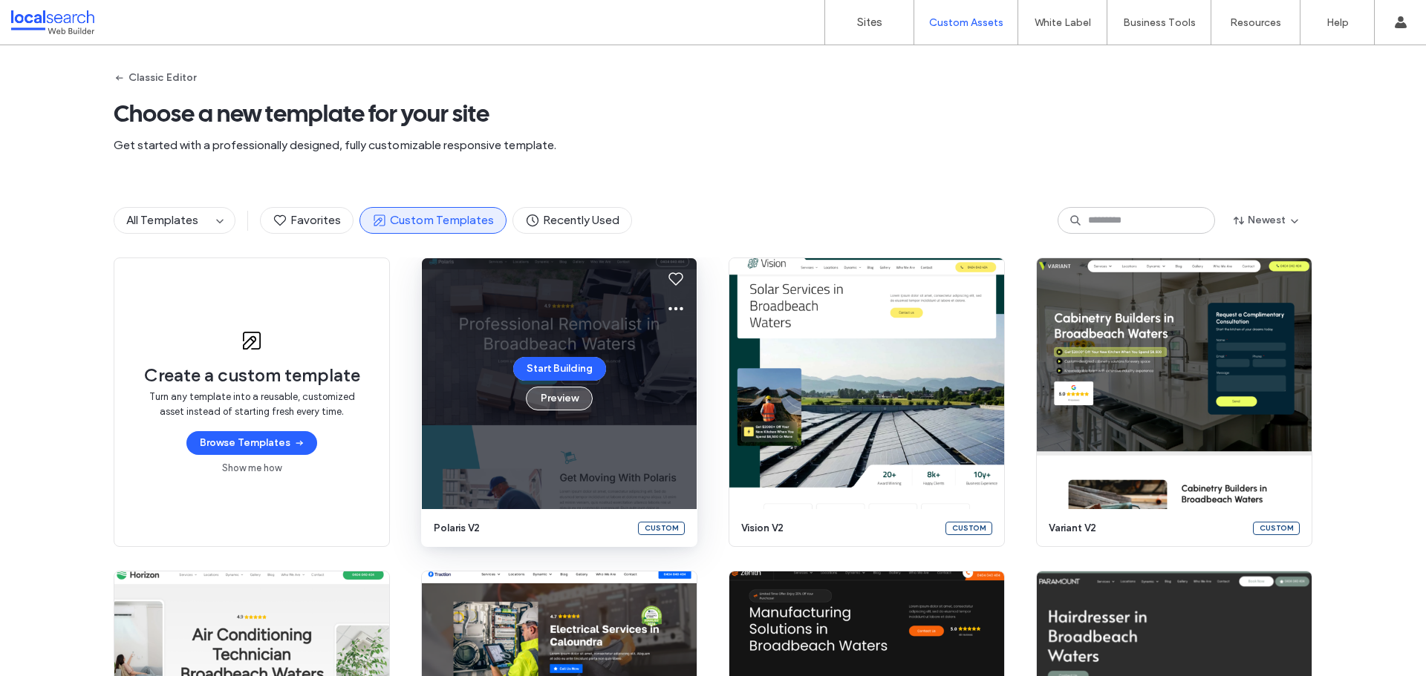
click at [566, 399] on button "Preview" at bounding box center [559, 399] width 67 height 24
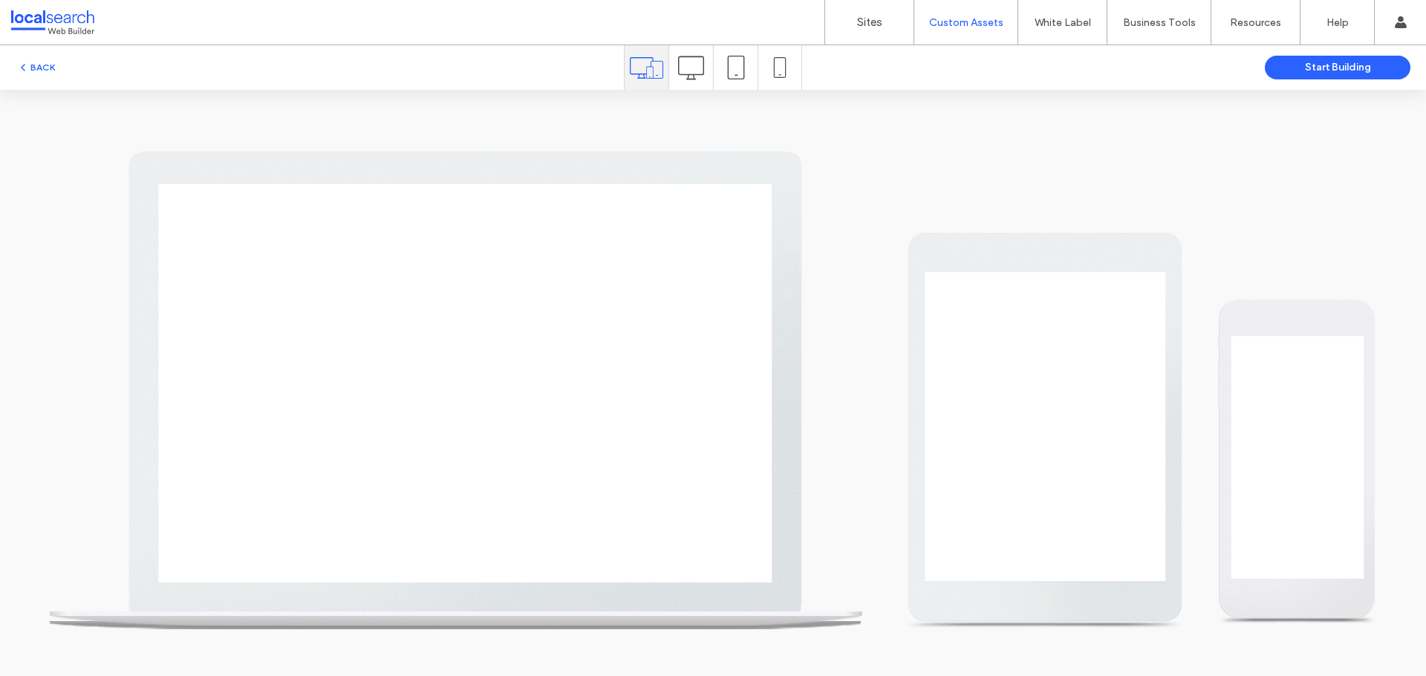
click at [692, 63] on icon at bounding box center [691, 68] width 26 height 26
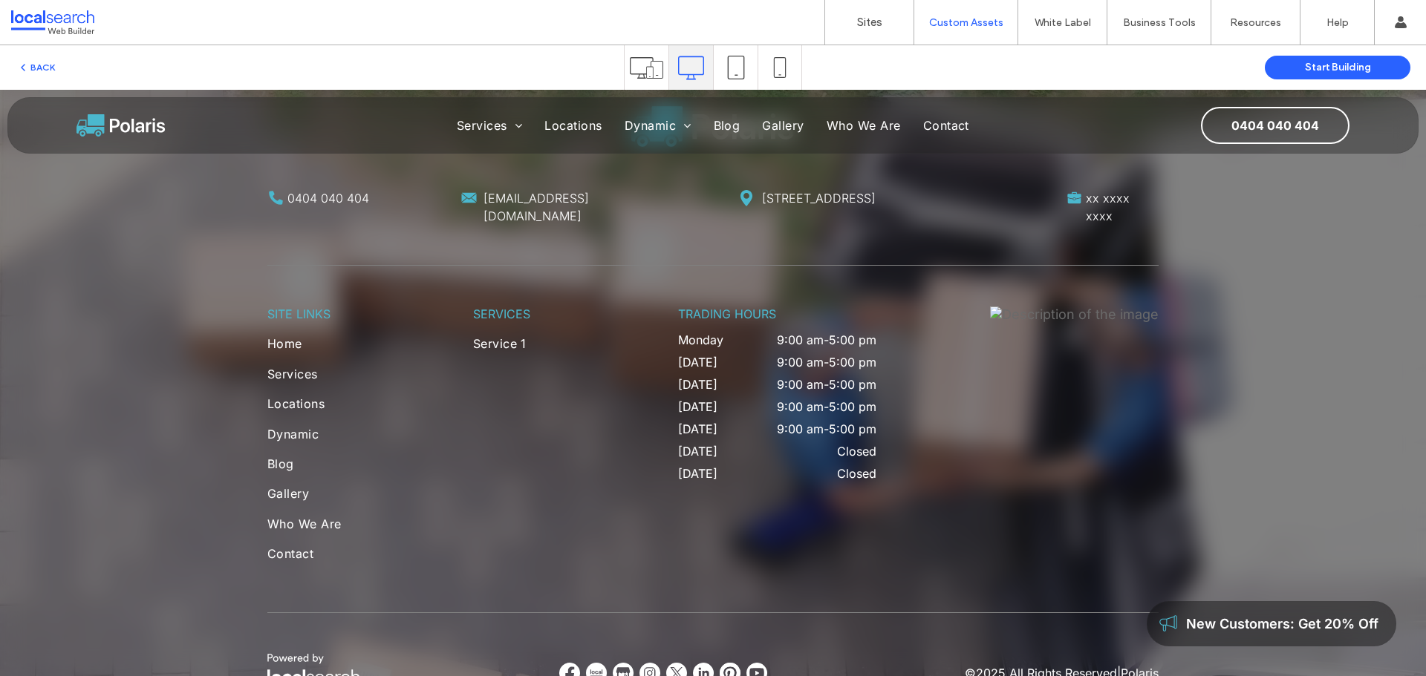
scroll to position [4111, 0]
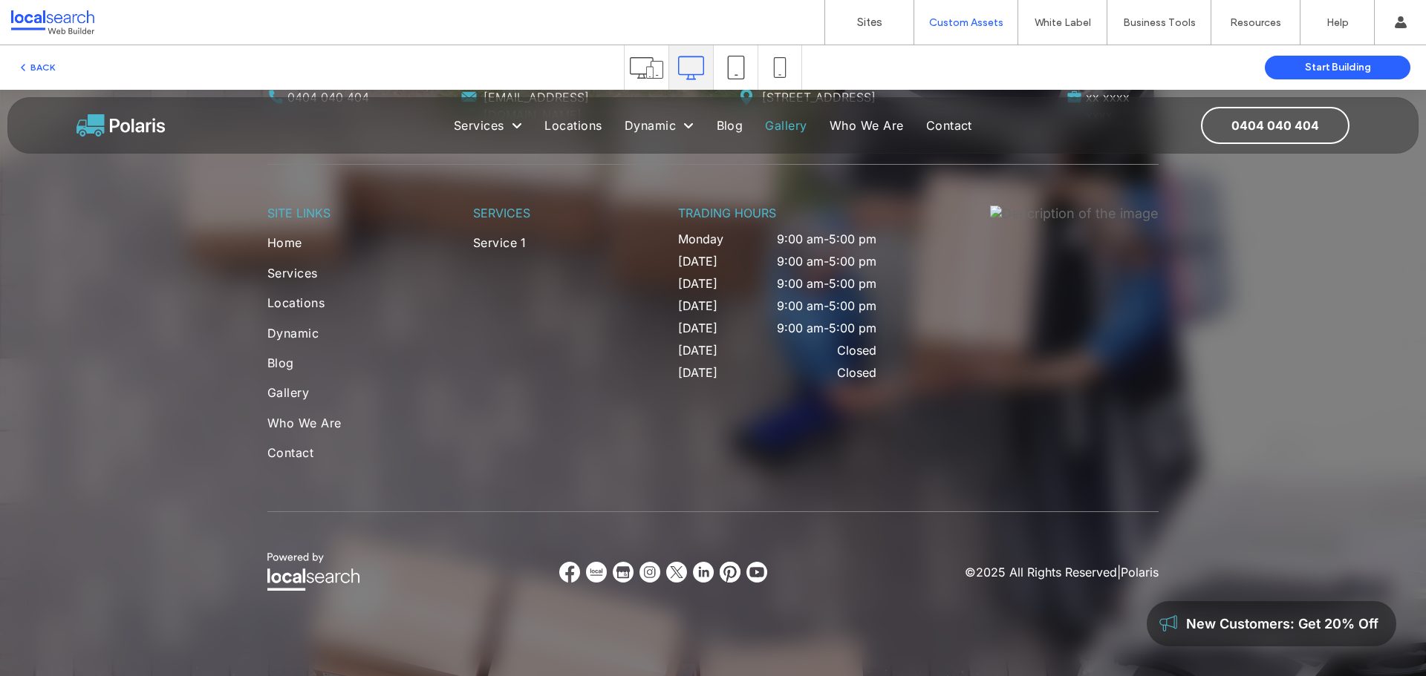
click at [777, 130] on span "Gallery" at bounding box center [786, 125] width 42 height 15
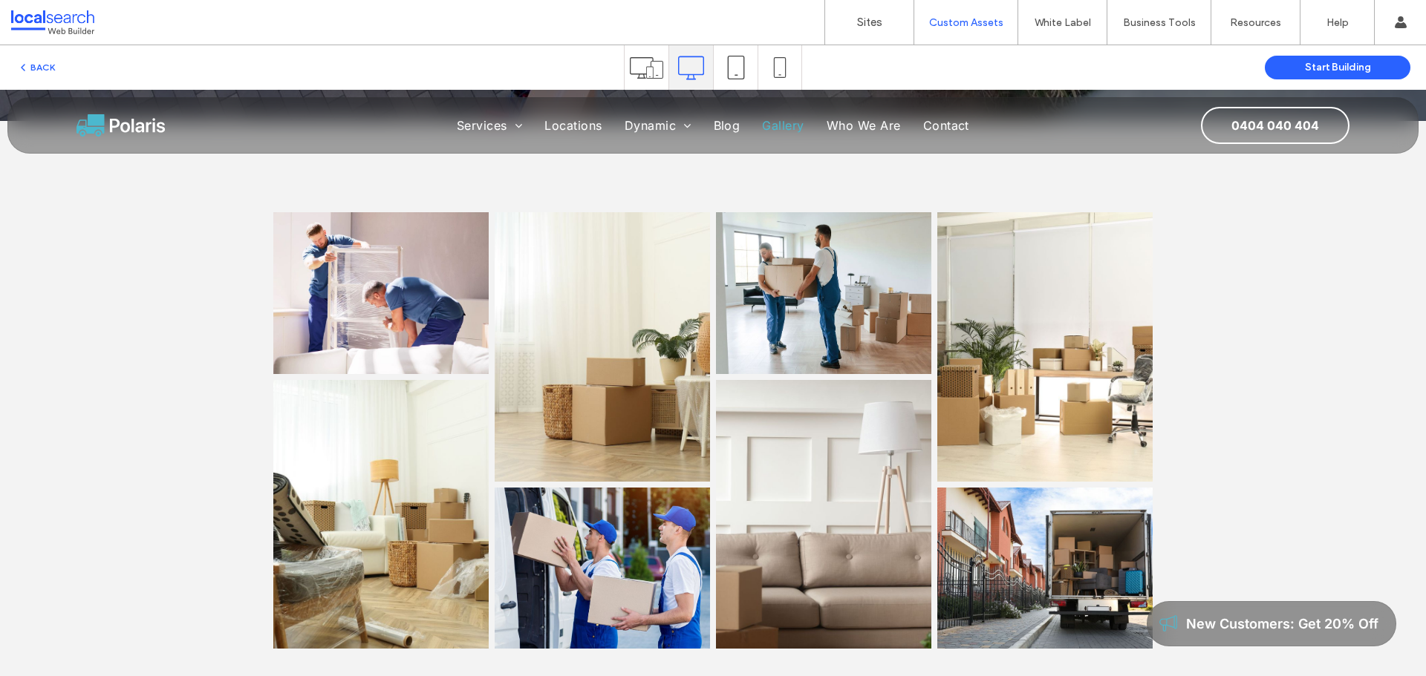
scroll to position [446, 0]
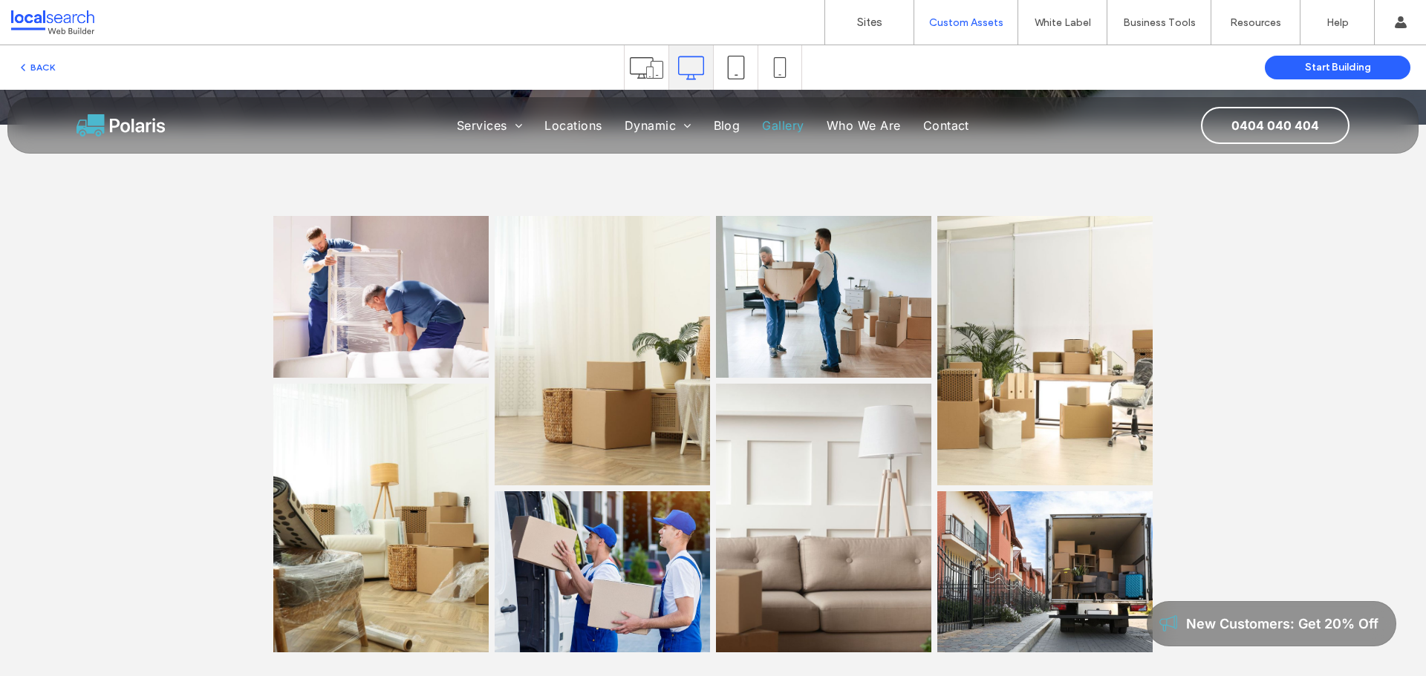
click at [732, 58] on icon at bounding box center [736, 68] width 24 height 24
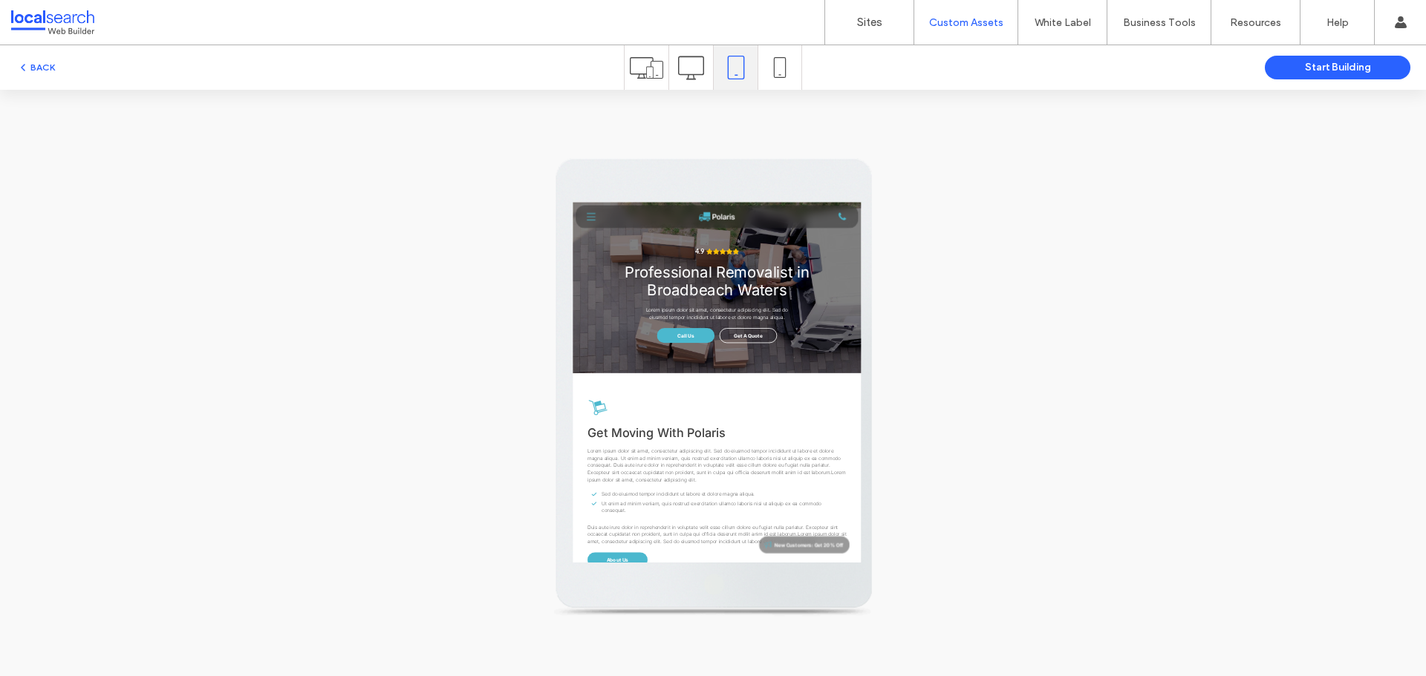
scroll to position [0, 0]
click at [598, 235] on div "Menu" at bounding box center [694, 238] width 200 height 46
click at [610, 235] on icon "Menu" at bounding box center [617, 237] width 22 height 22
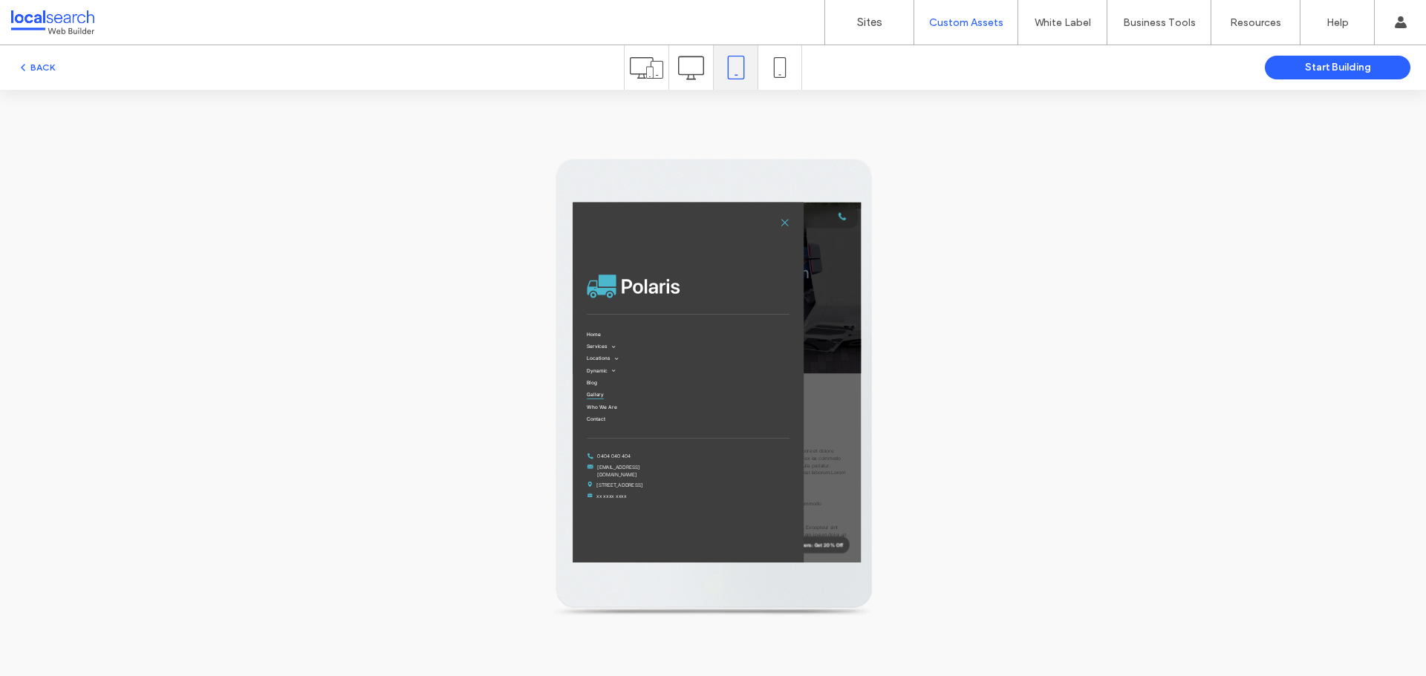
click at [633, 674] on span "Gallery" at bounding box center [628, 678] width 42 height 22
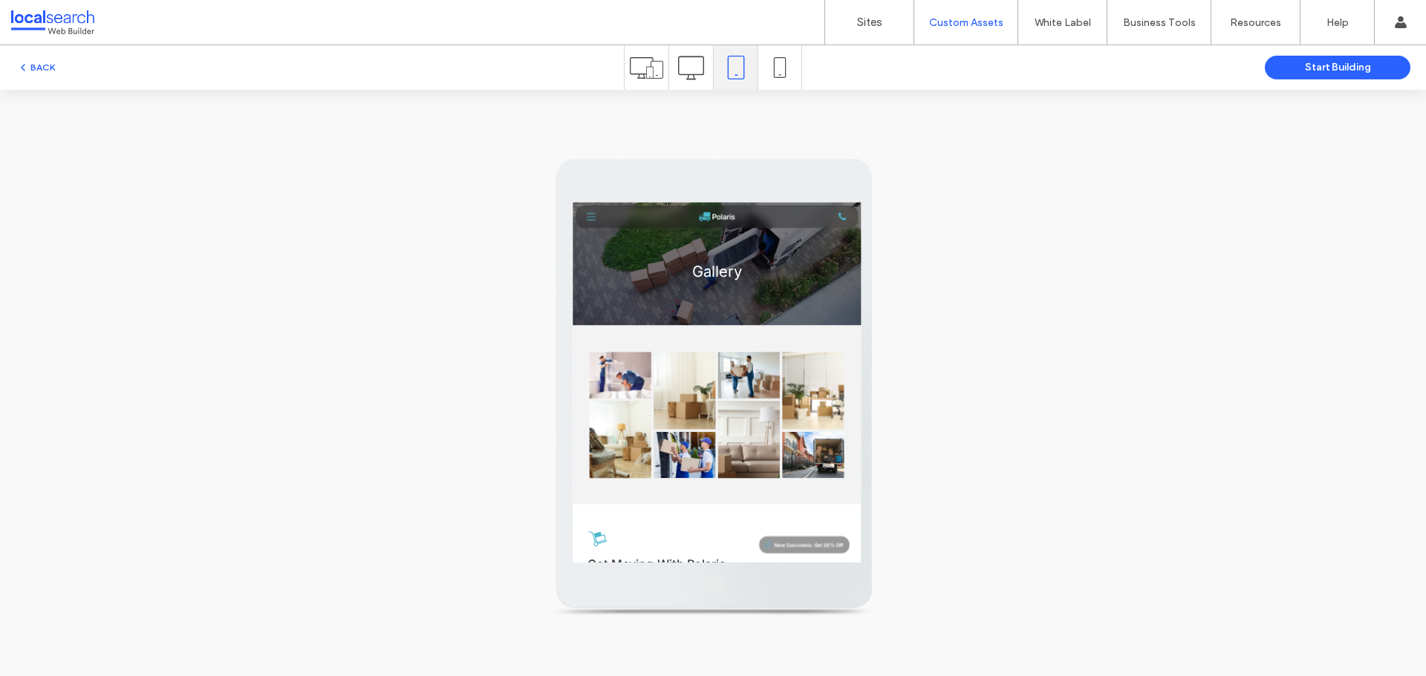
click at [763, 58] on div at bounding box center [779, 67] width 43 height 45
click at [769, 64] on icon at bounding box center [779, 67] width 21 height 21
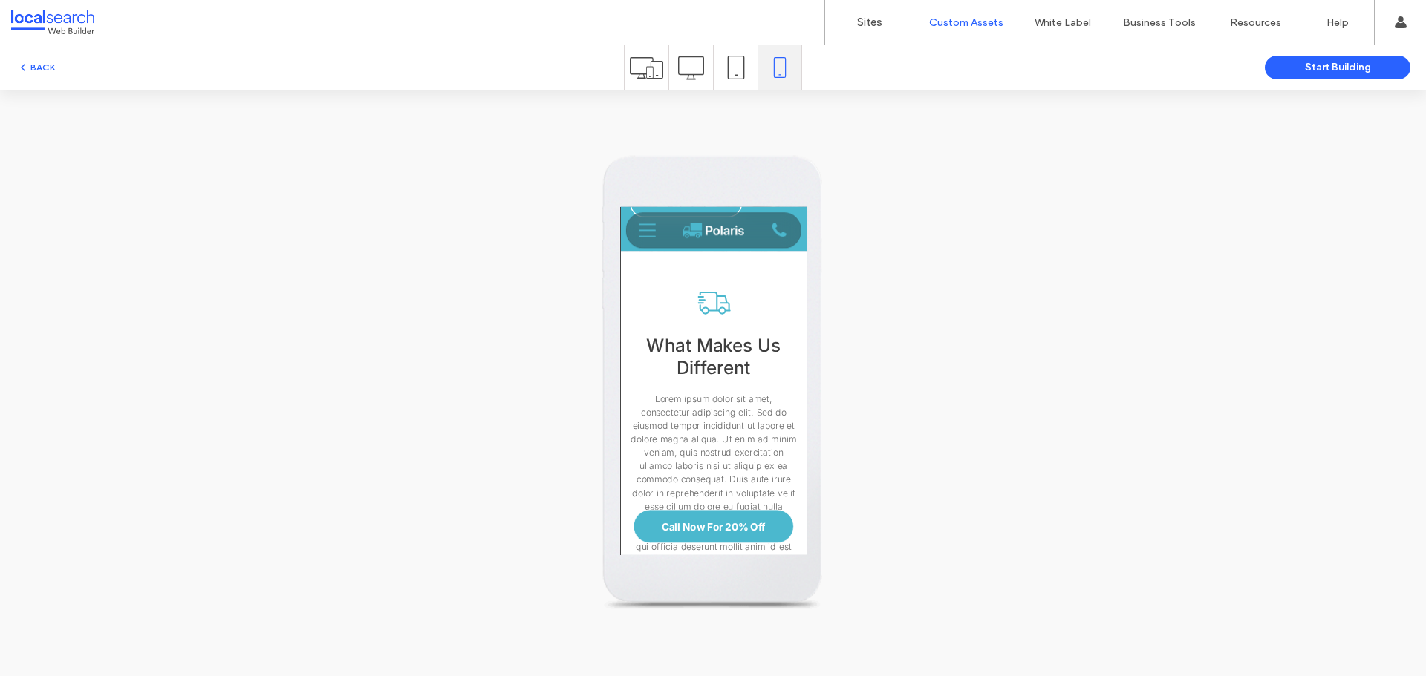
scroll to position [2450, 0]
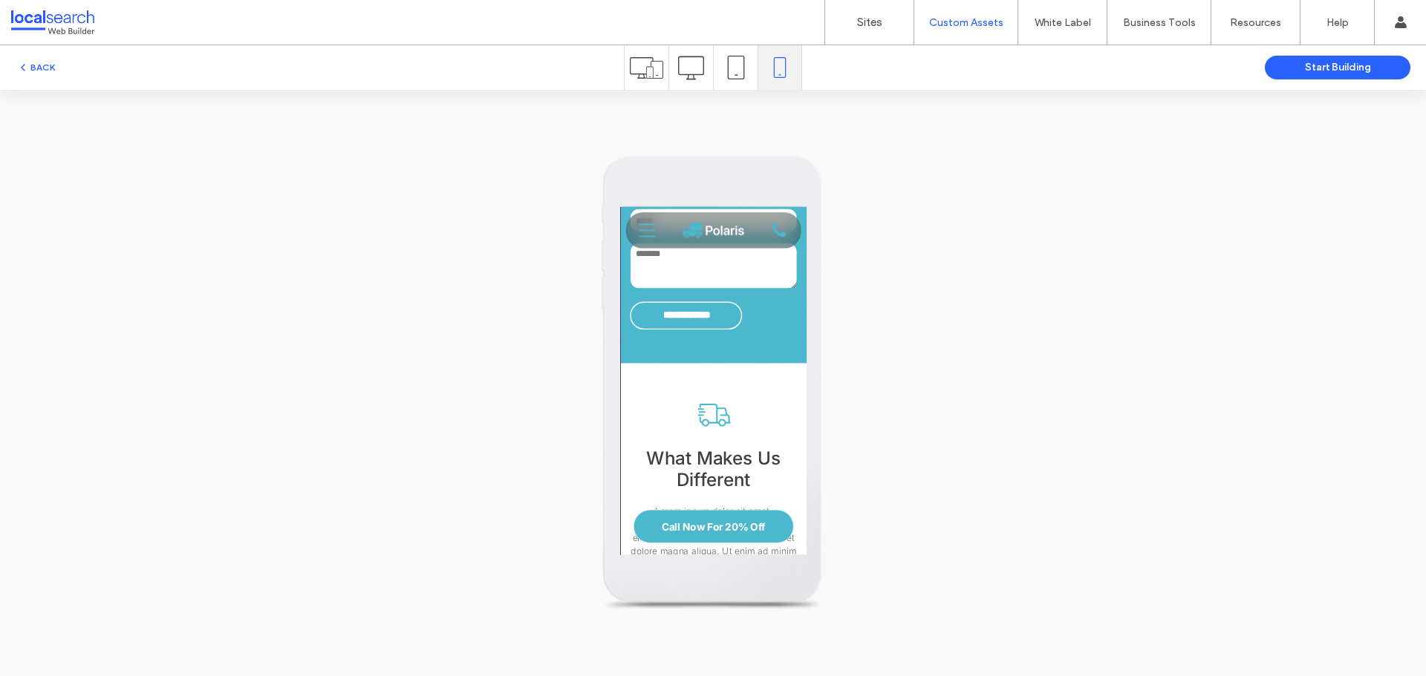
click at [647, 218] on div "Menu" at bounding box center [660, 238] width 55 height 46
click at [645, 235] on icon "Menu" at bounding box center [656, 237] width 22 height 22
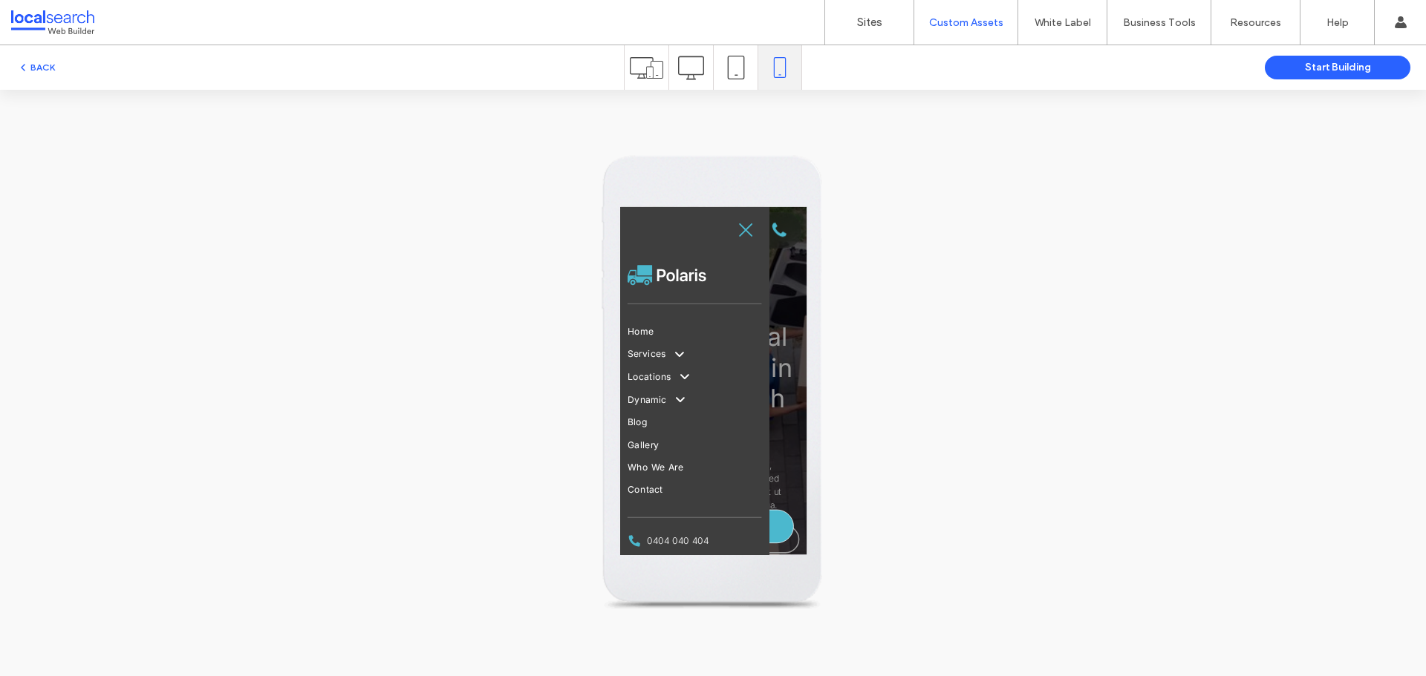
scroll to position [0, 0]
click at [648, 511] on span "Gallery" at bounding box center [651, 520] width 42 height 22
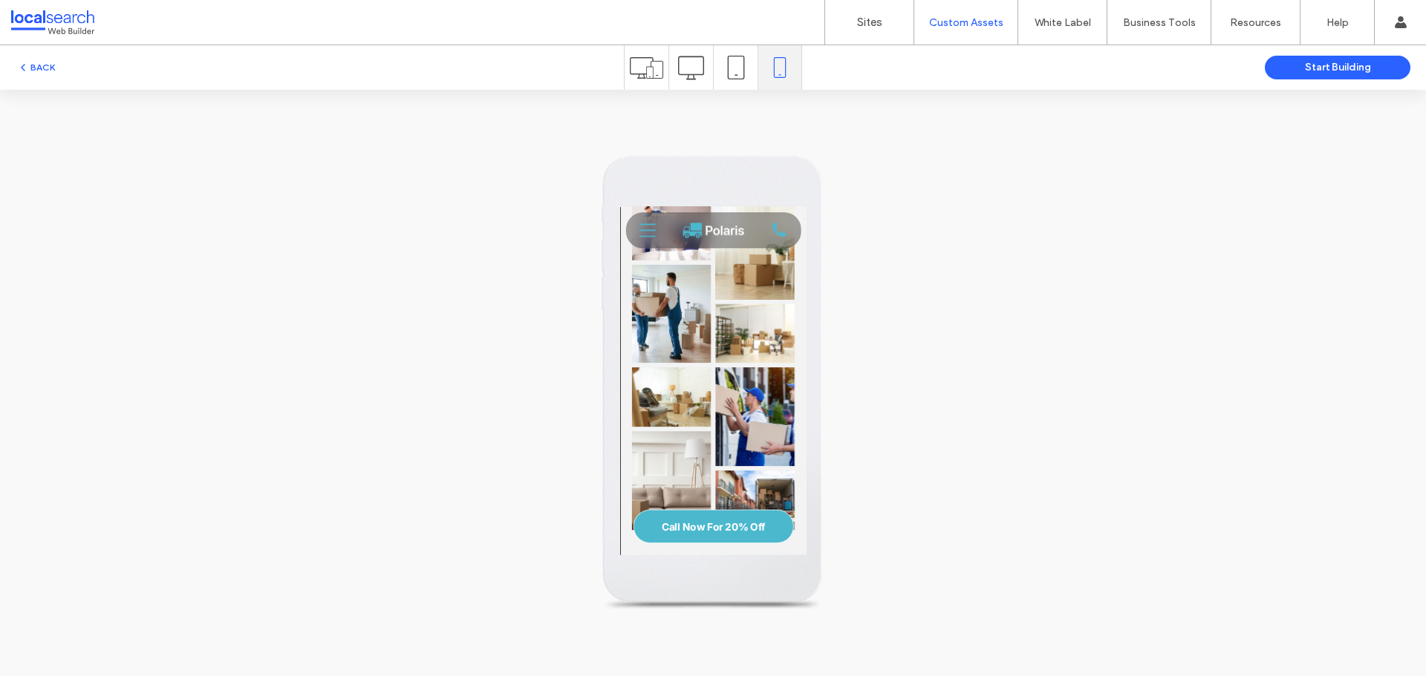
scroll to position [297, 0]
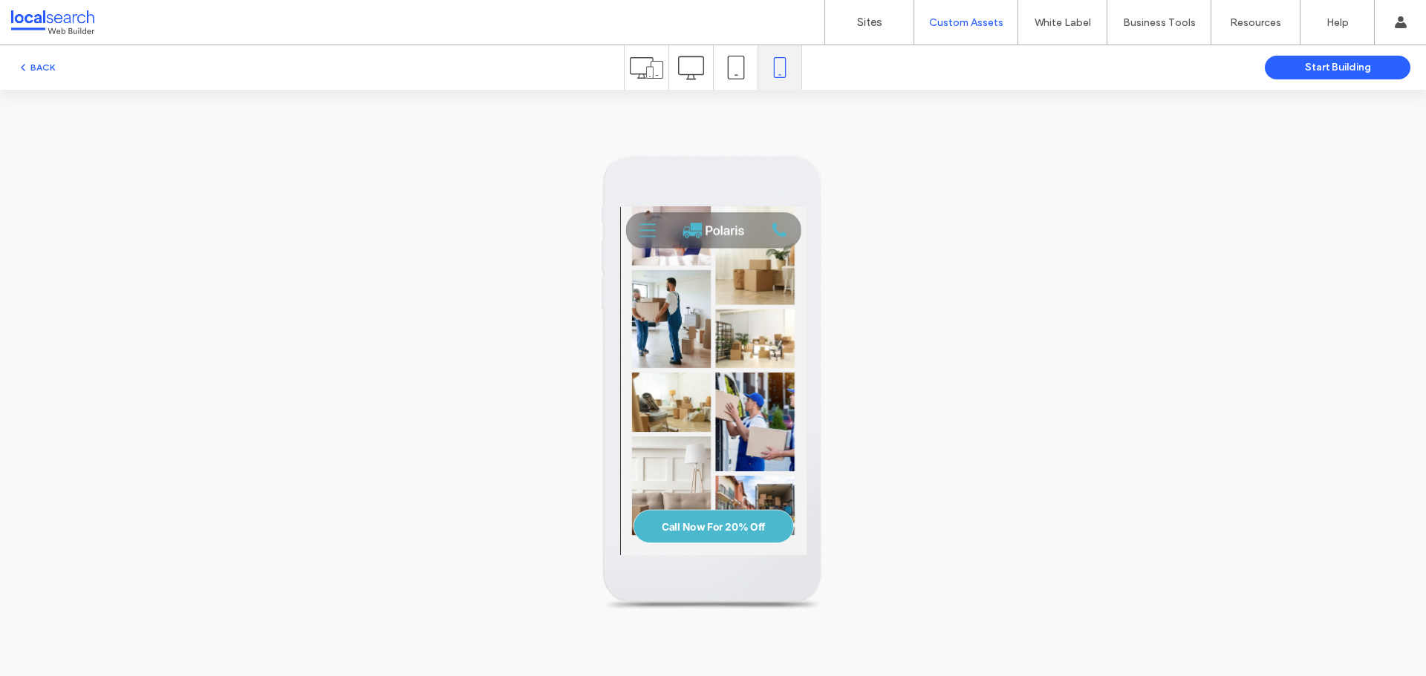
scroll to position [297, 0]
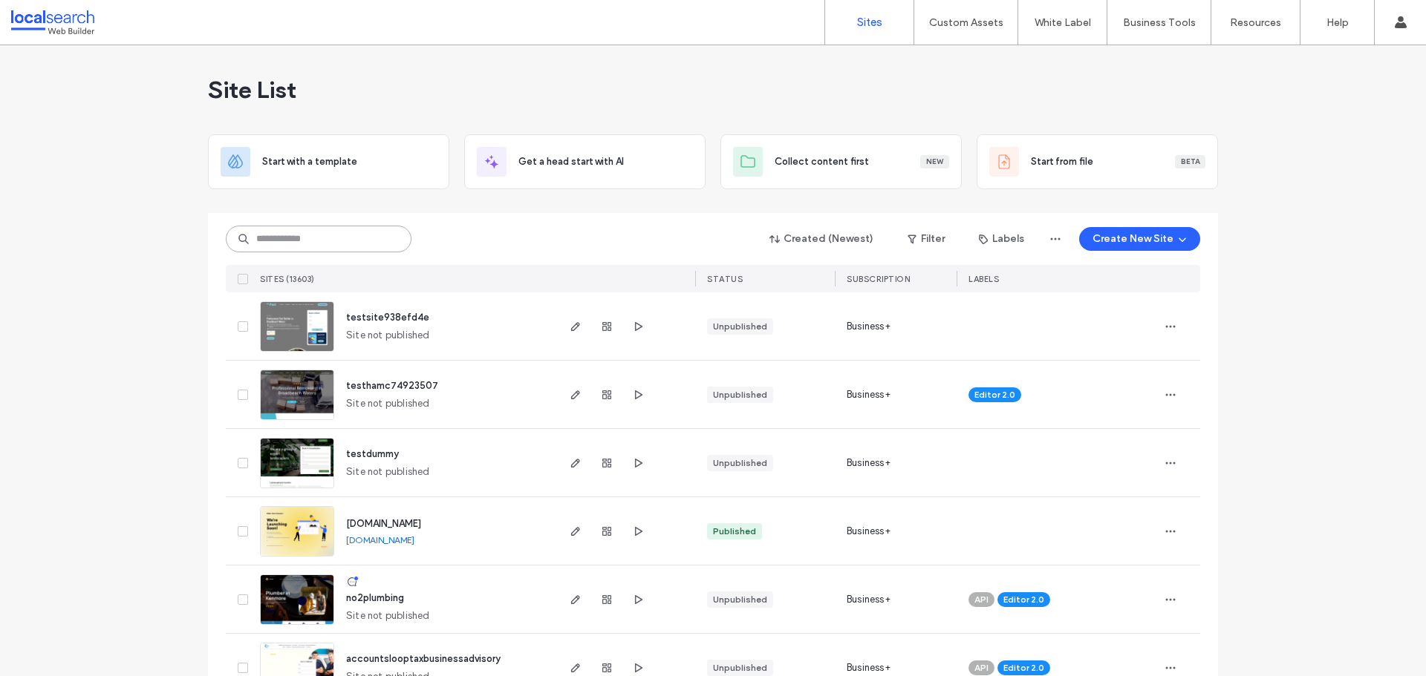
click at [330, 246] on input at bounding box center [319, 239] width 186 height 27
paste input "********"
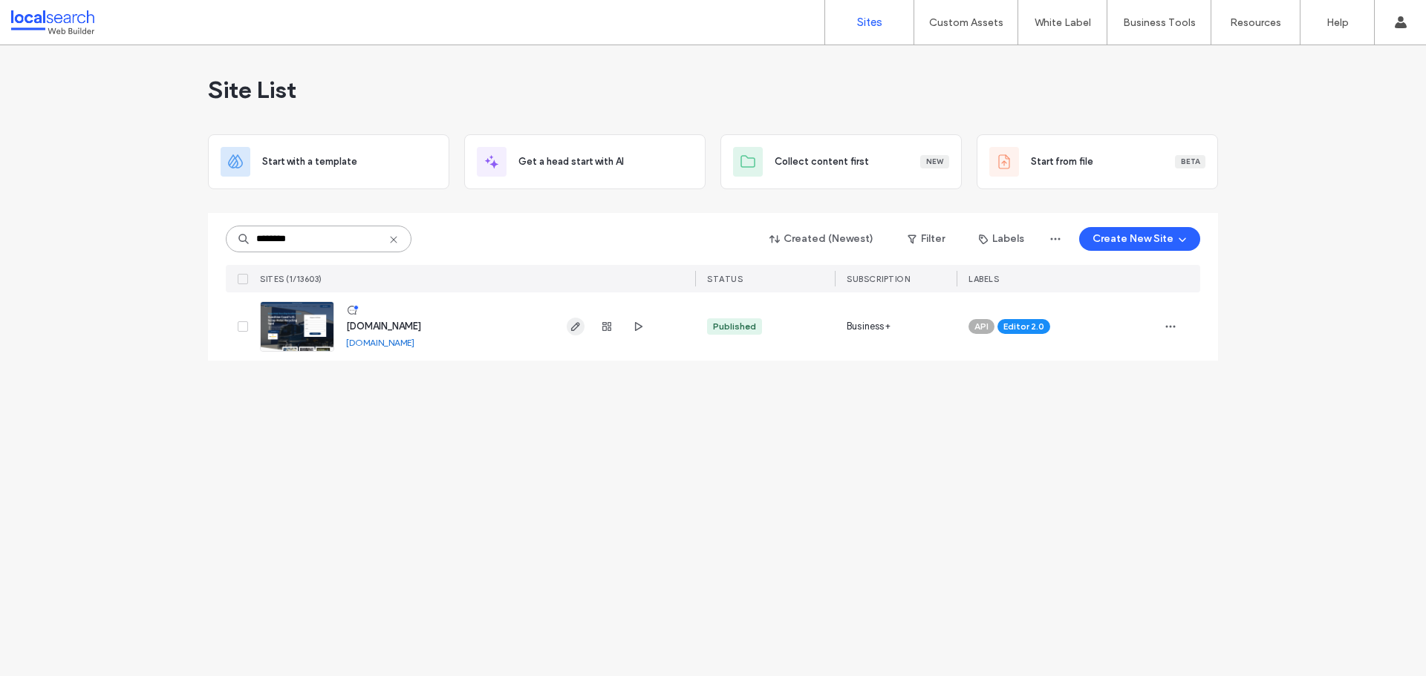
type input "********"
click at [573, 330] on icon "button" at bounding box center [576, 327] width 12 height 12
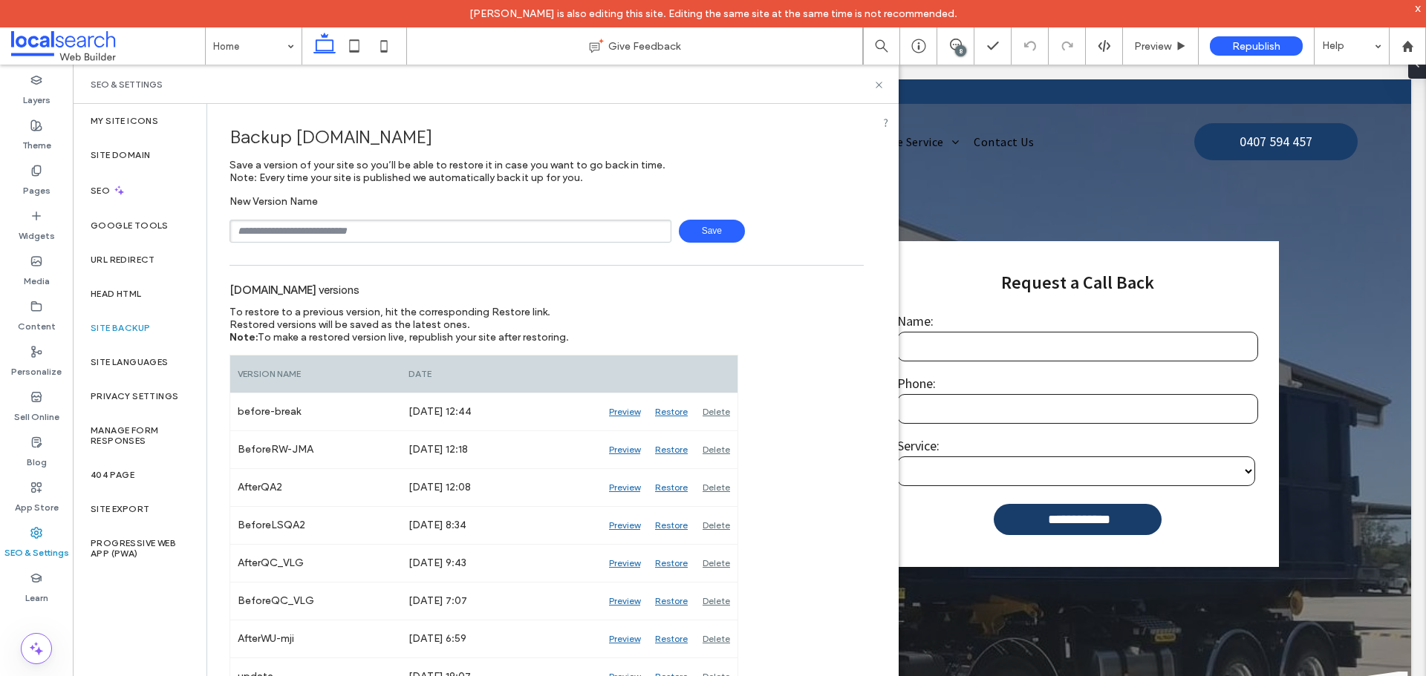
click at [396, 238] on input "text" at bounding box center [450, 231] width 442 height 23
type input "**********"
click at [720, 229] on span "Save" at bounding box center [712, 231] width 66 height 23
click at [875, 85] on icon at bounding box center [878, 84] width 11 height 11
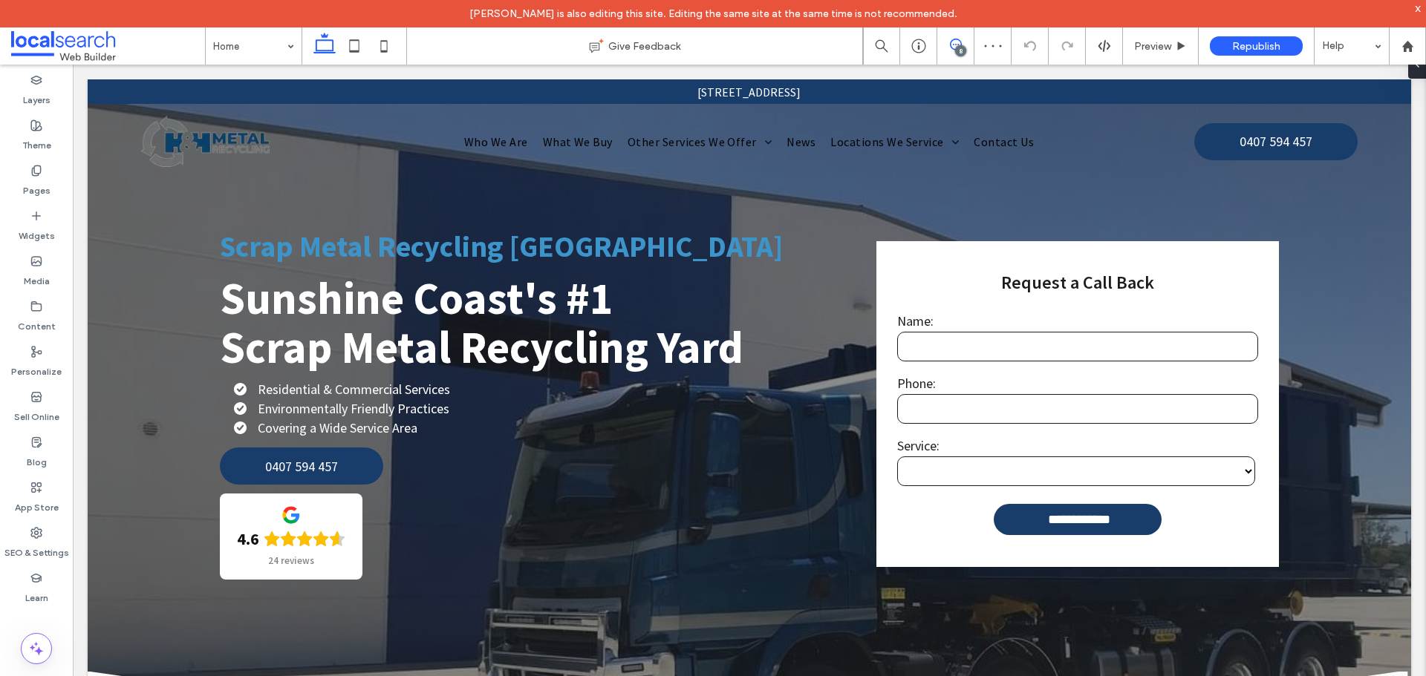
click at [953, 49] on use at bounding box center [956, 45] width 12 height 12
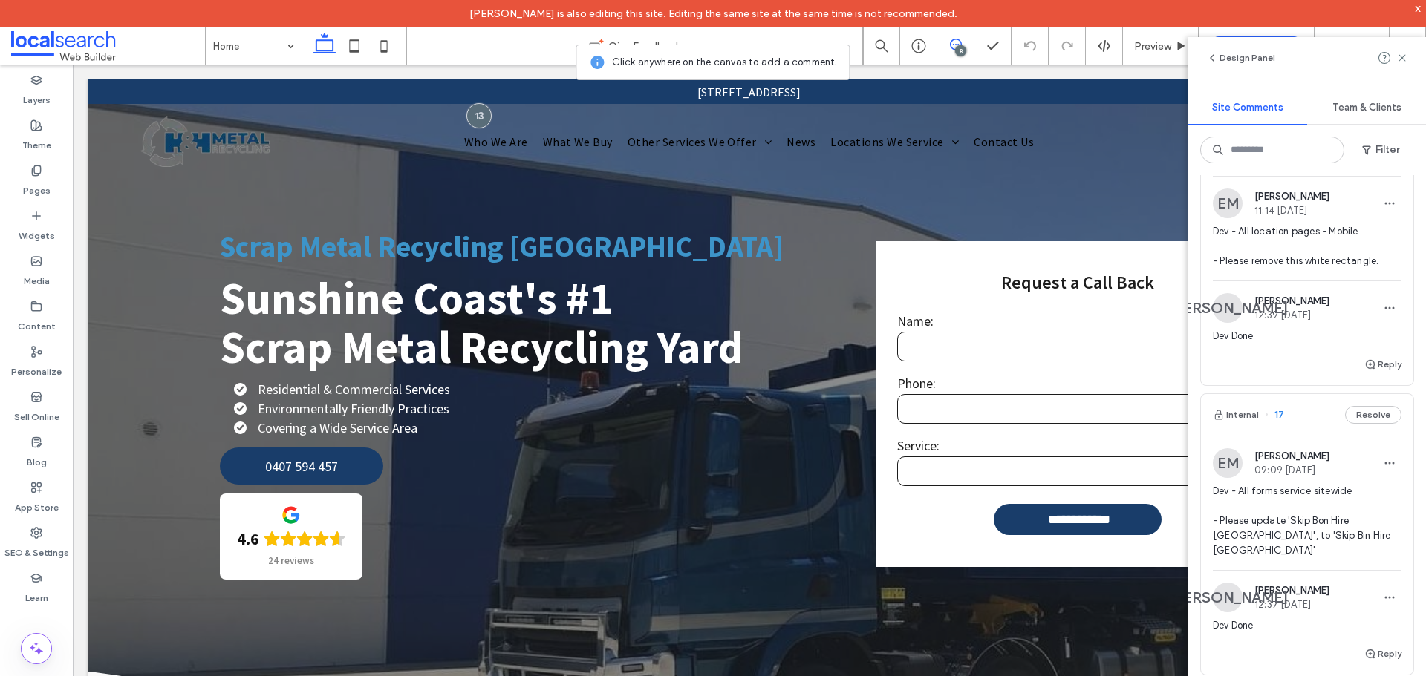
scroll to position [743, 0]
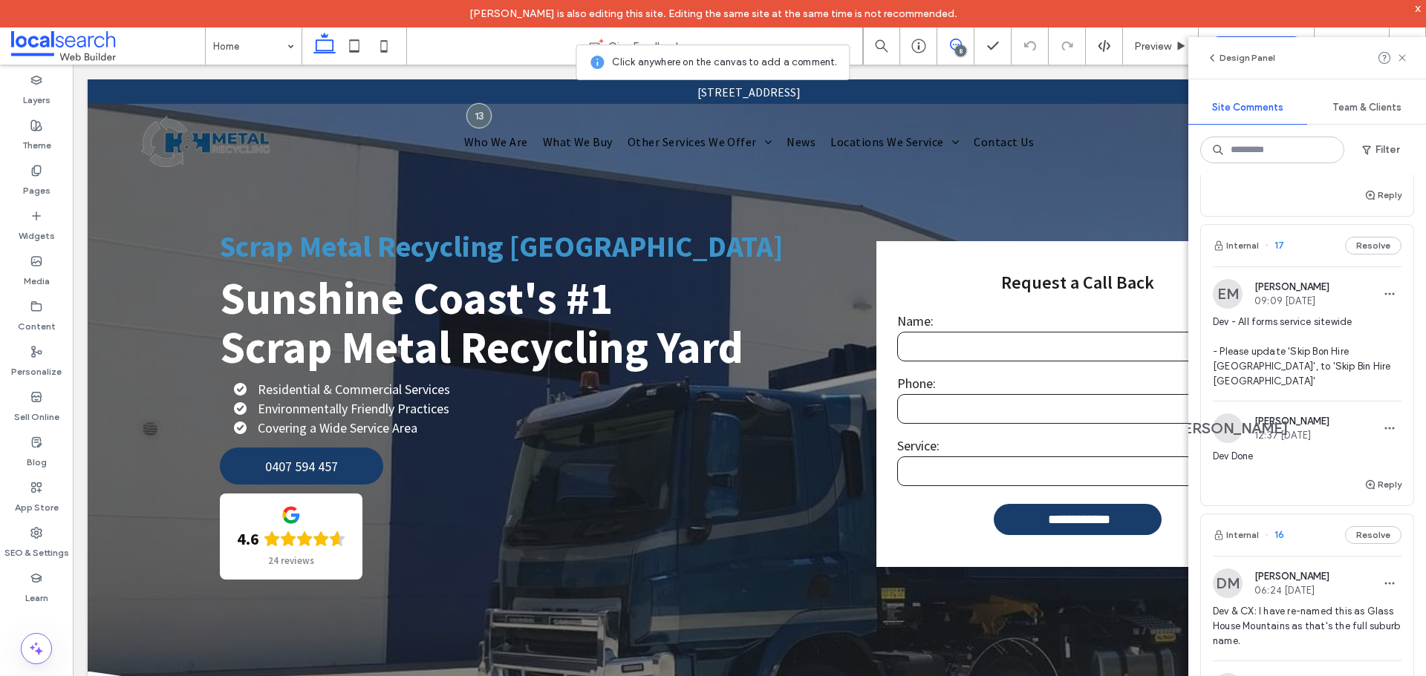
click at [1222, 296] on img at bounding box center [1228, 294] width 30 height 30
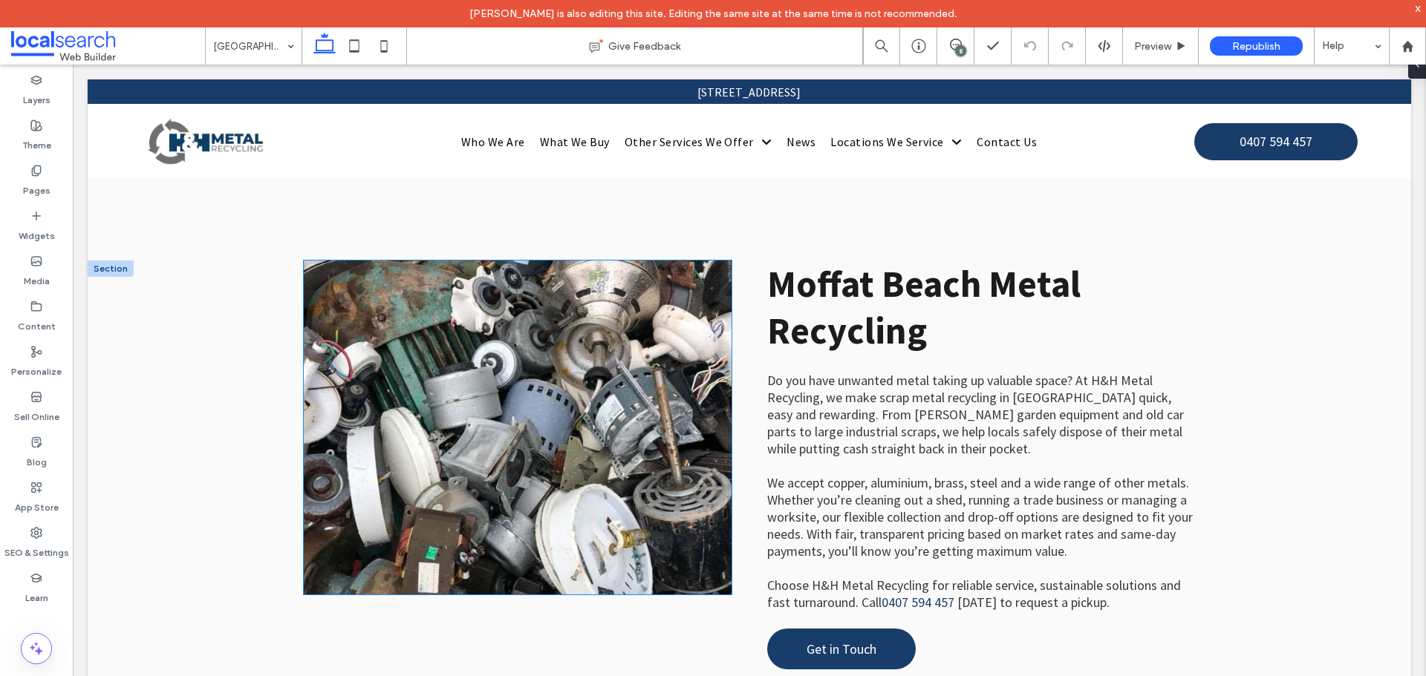
scroll to position [594, 0]
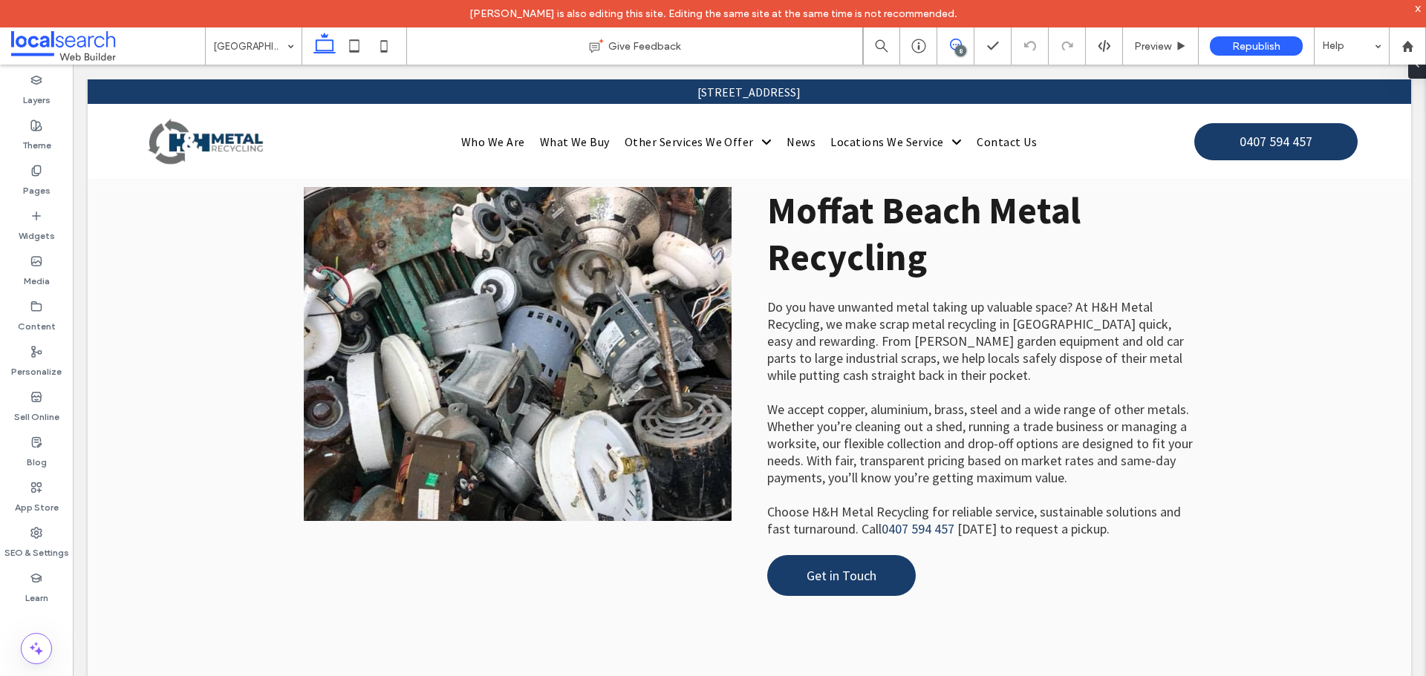
click at [948, 43] on span at bounding box center [955, 45] width 36 height 12
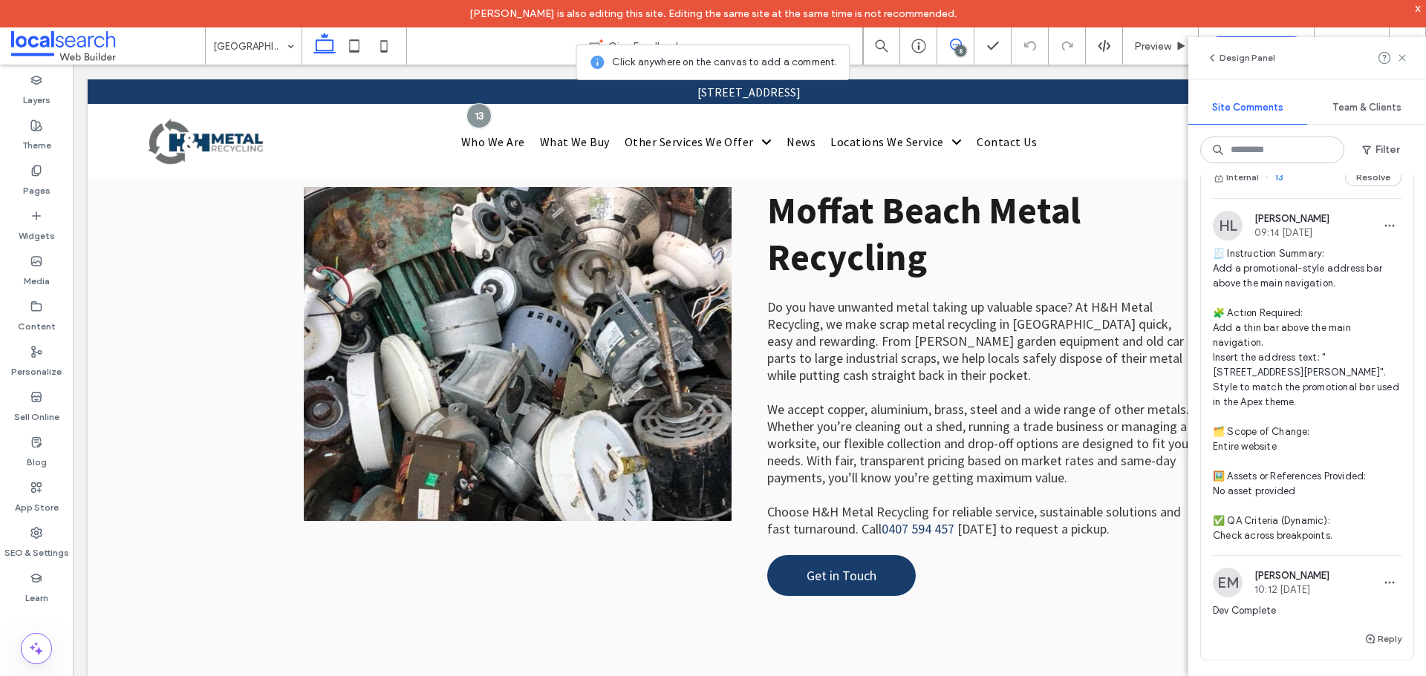
scroll to position [1727, 0]
click at [1228, 214] on img at bounding box center [1228, 229] width 30 height 30
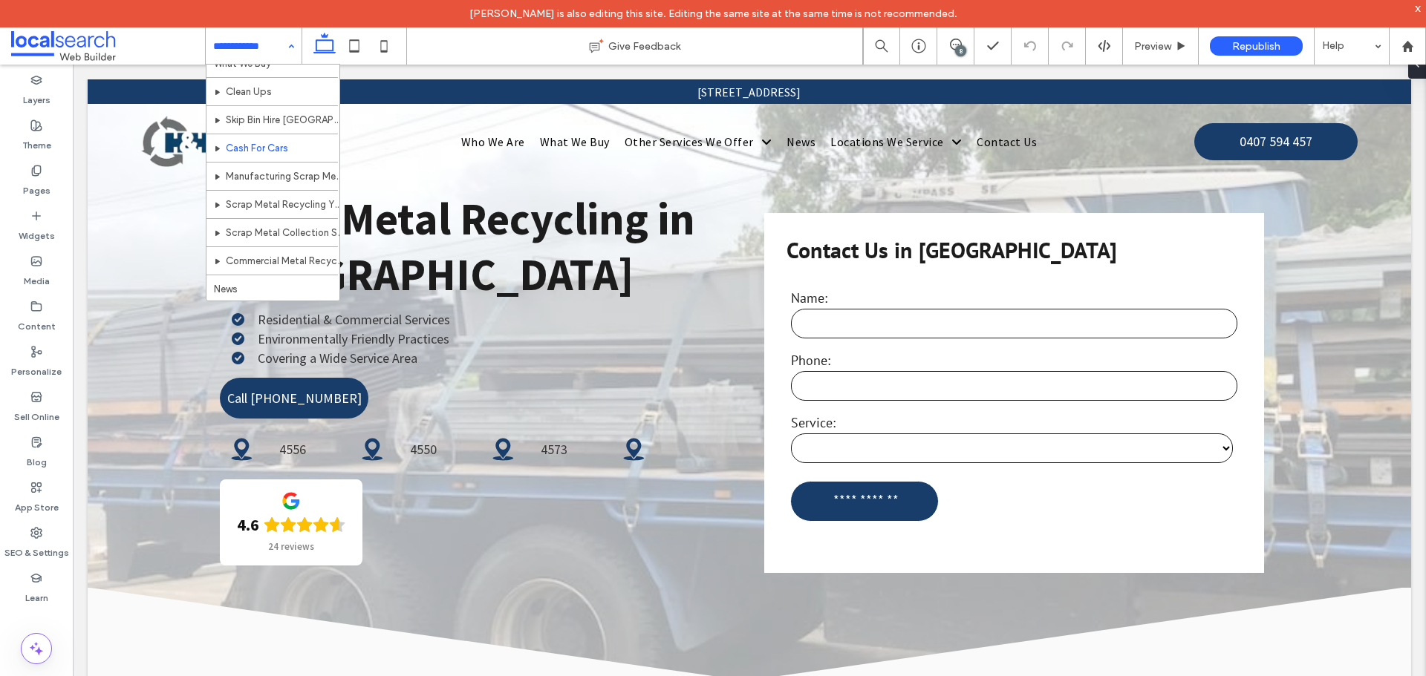
scroll to position [74, 0]
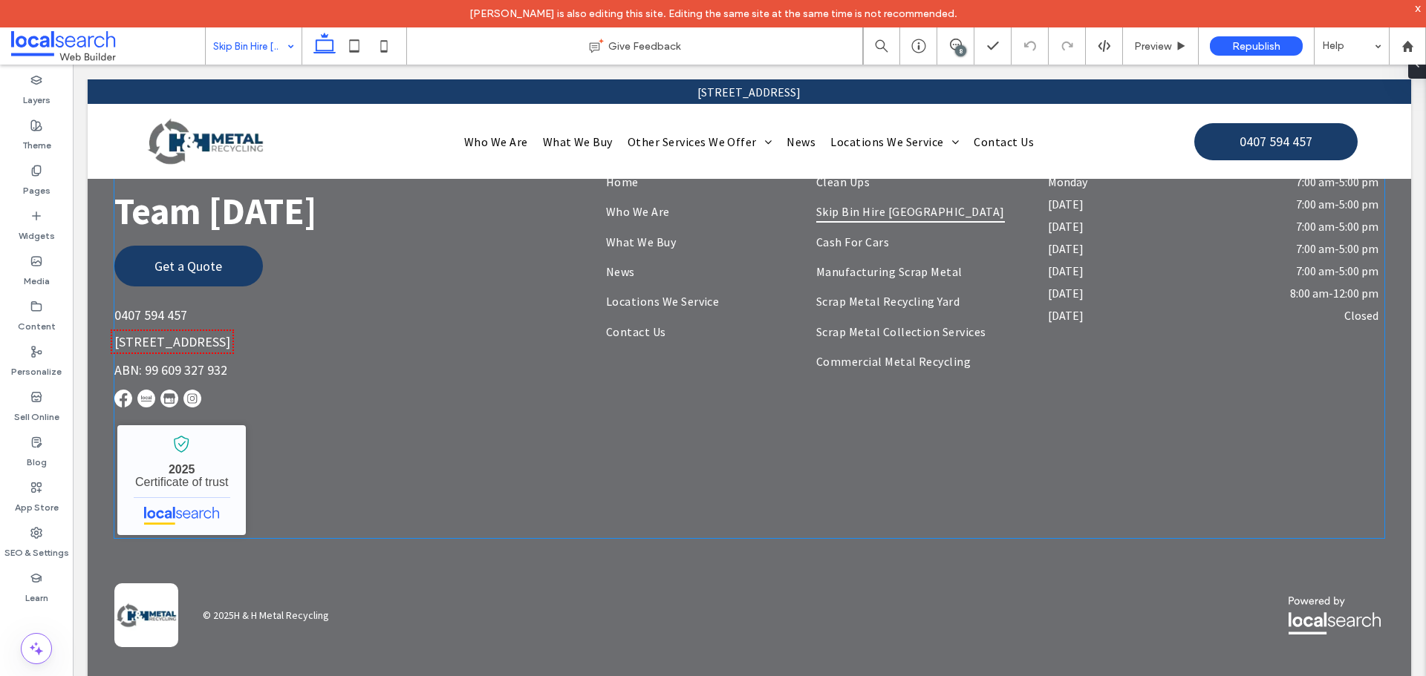
scroll to position [4536, 0]
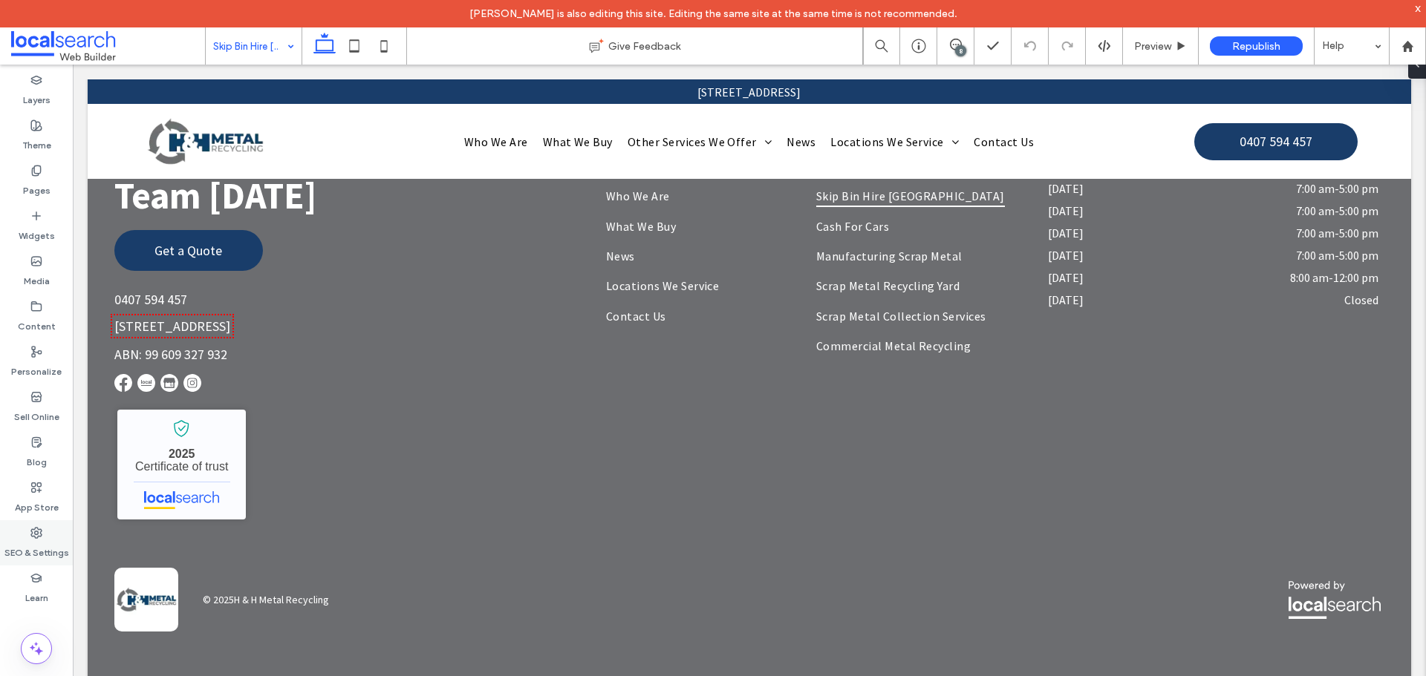
click at [45, 536] on div "SEO & Settings" at bounding box center [36, 543] width 73 height 45
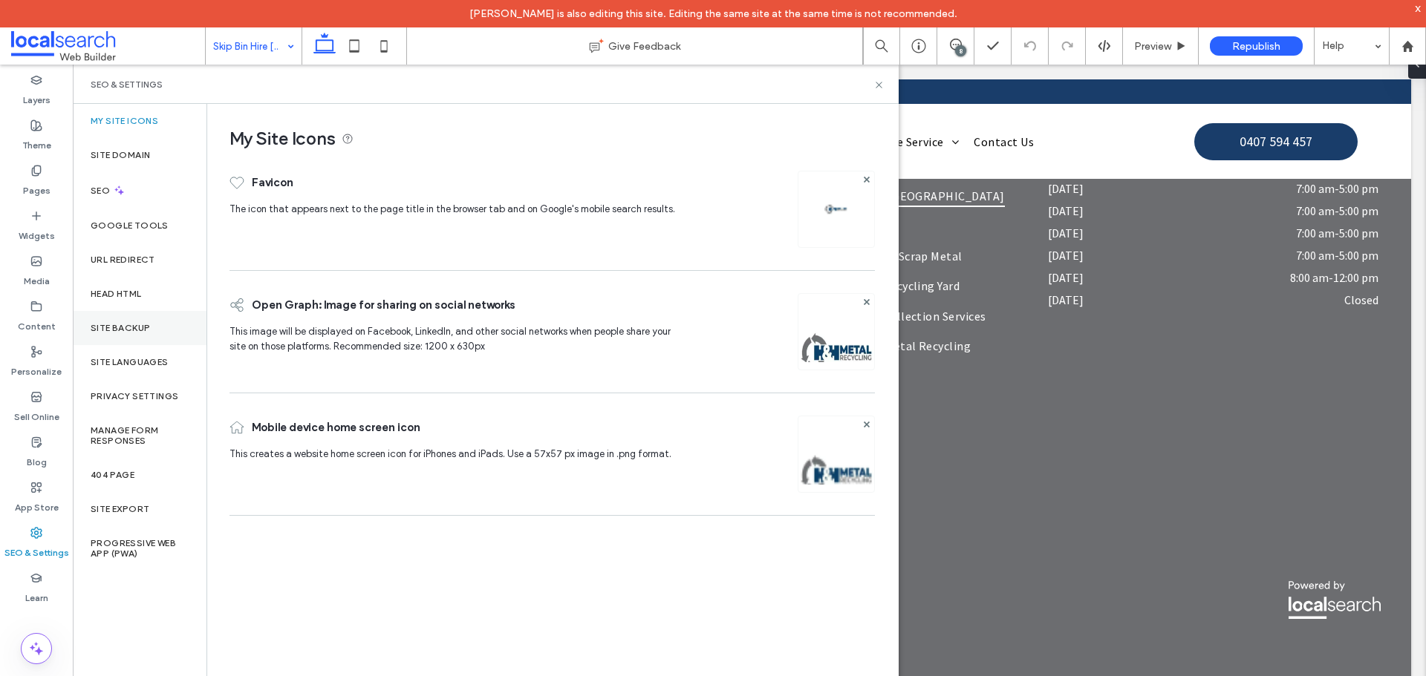
click at [151, 323] on div "Site Backup" at bounding box center [140, 328] width 134 height 34
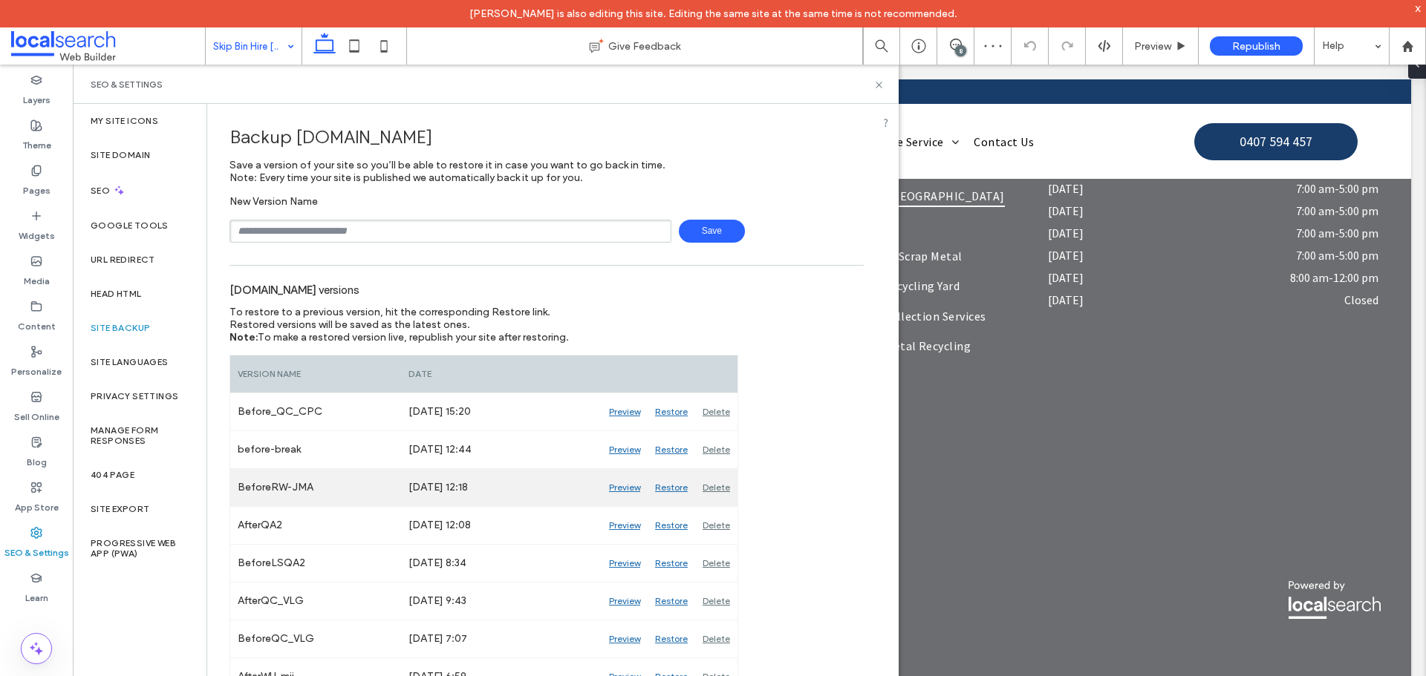
click at [625, 489] on div "Preview" at bounding box center [624, 487] width 46 height 37
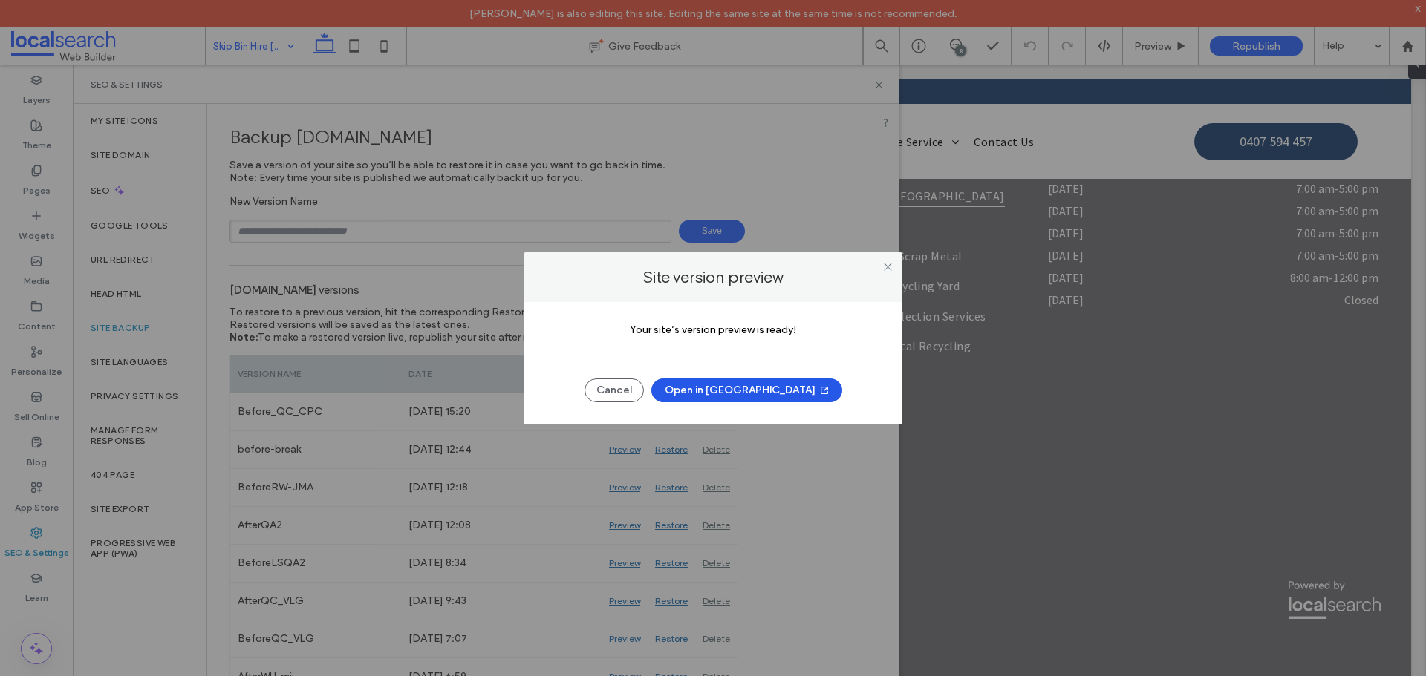
click at [722, 391] on button "Open in New Tab" at bounding box center [746, 391] width 191 height 24
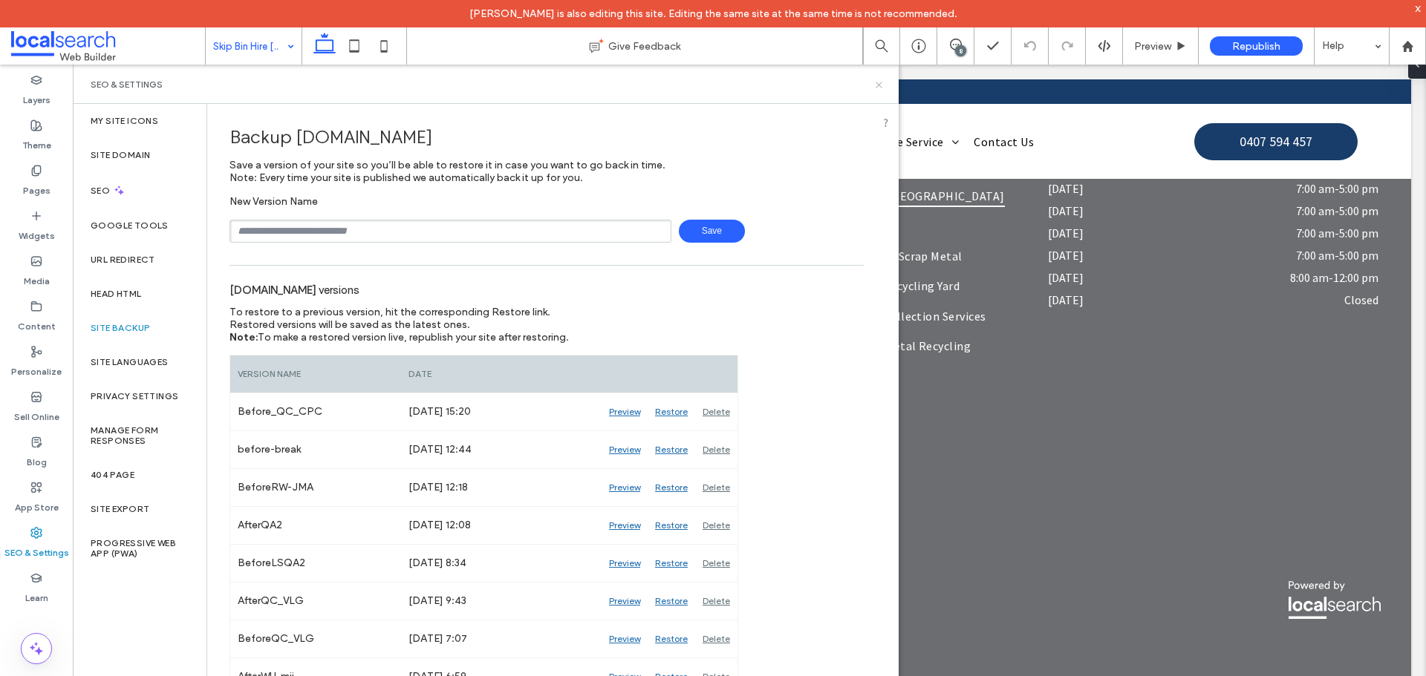
click at [874, 83] on icon at bounding box center [878, 84] width 11 height 11
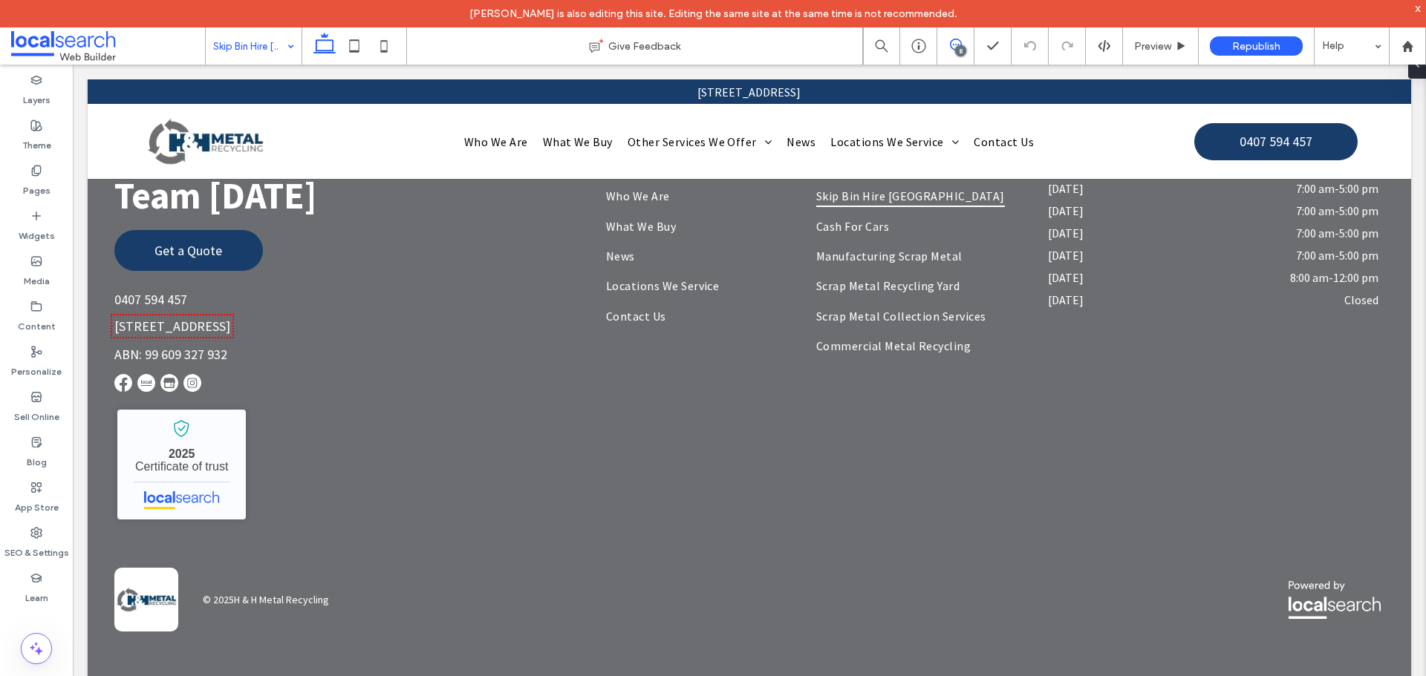
click at [952, 48] on icon at bounding box center [956, 45] width 12 height 12
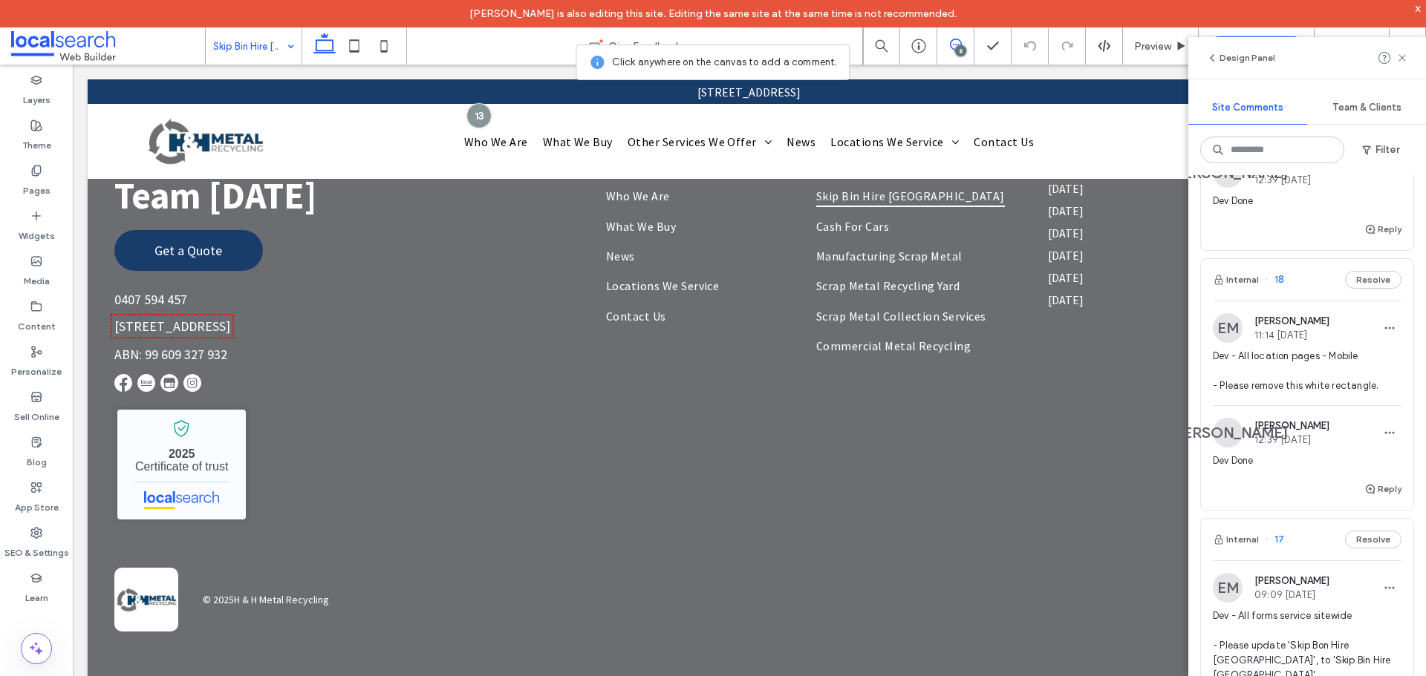
scroll to position [446, 0]
click at [1230, 330] on img at bounding box center [1228, 331] width 30 height 30
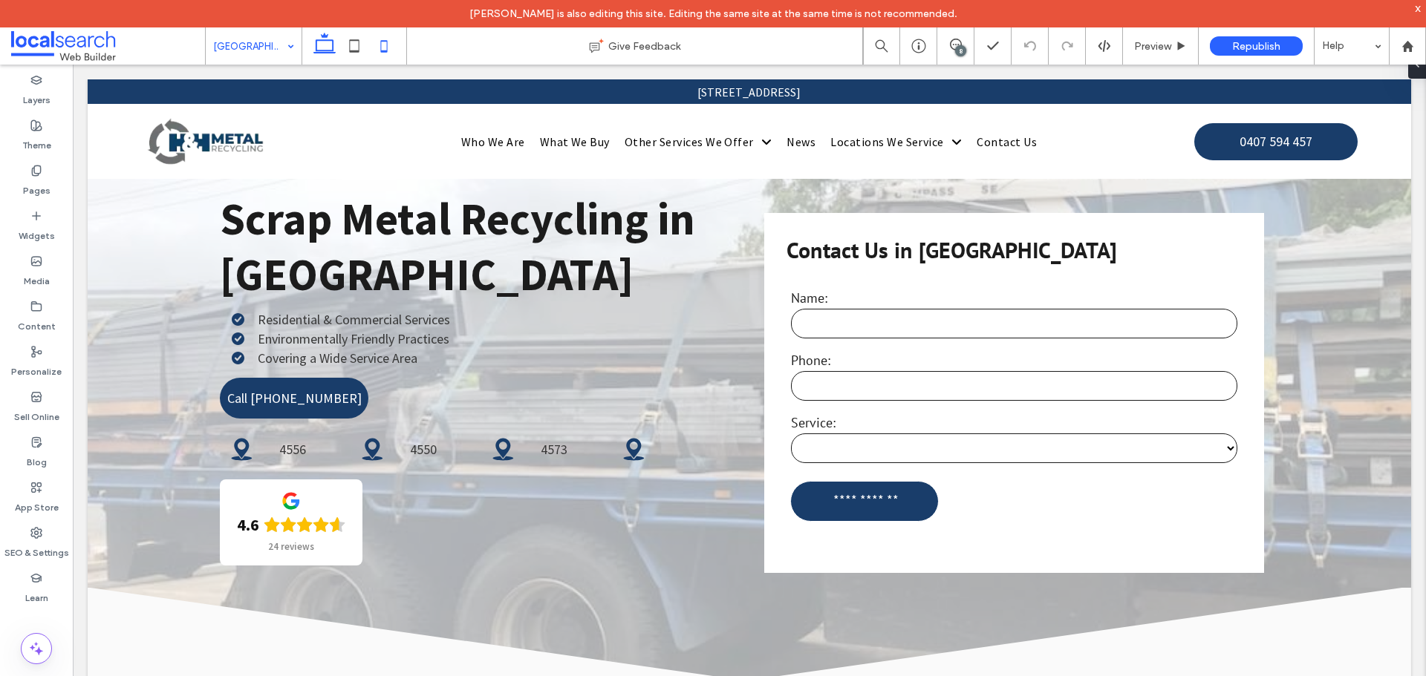
click at [374, 46] on icon at bounding box center [384, 46] width 30 height 30
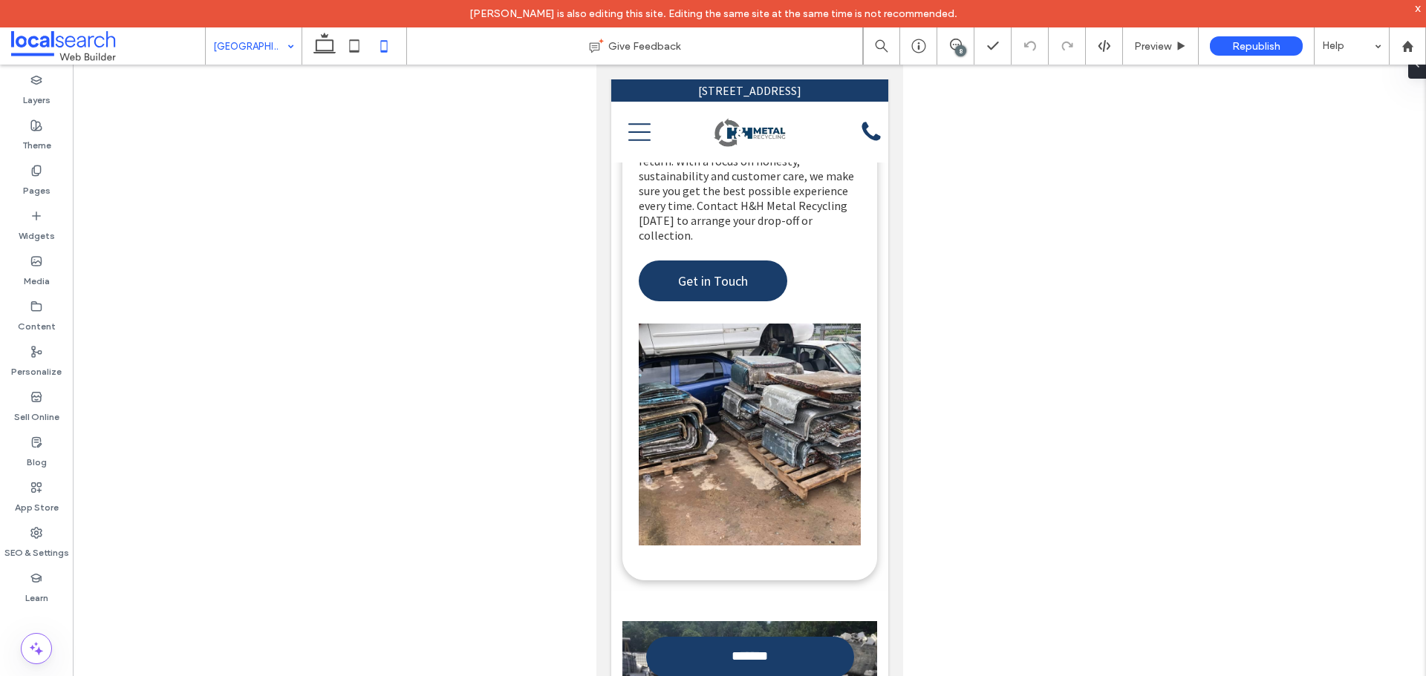
scroll to position [2525, 0]
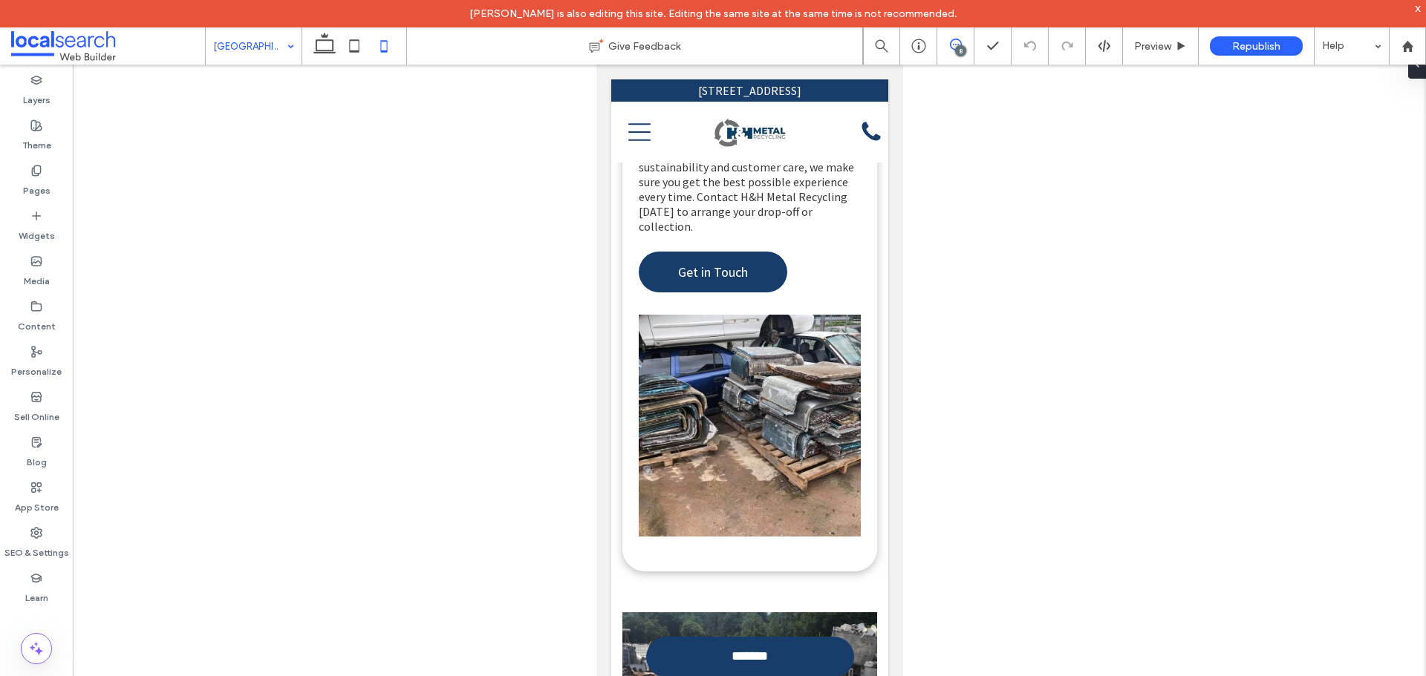
click at [953, 43] on icon at bounding box center [956, 45] width 12 height 12
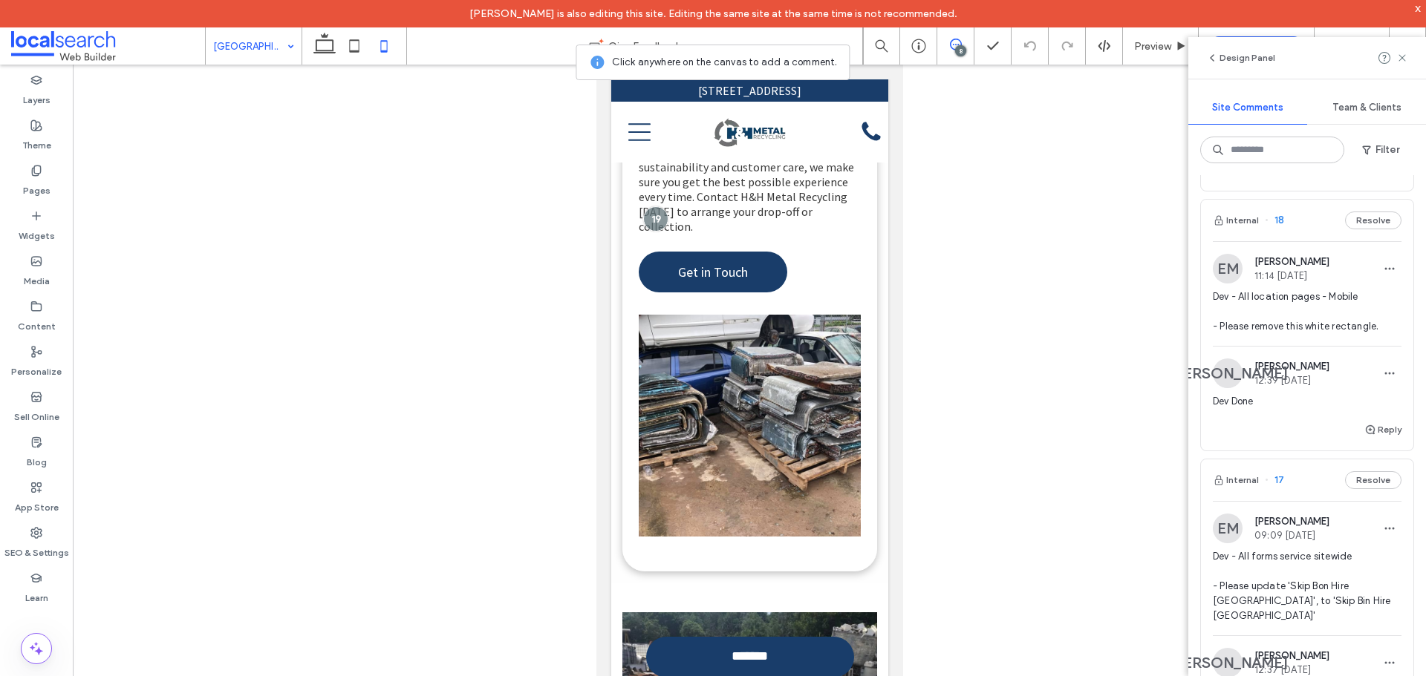
scroll to position [520, 0]
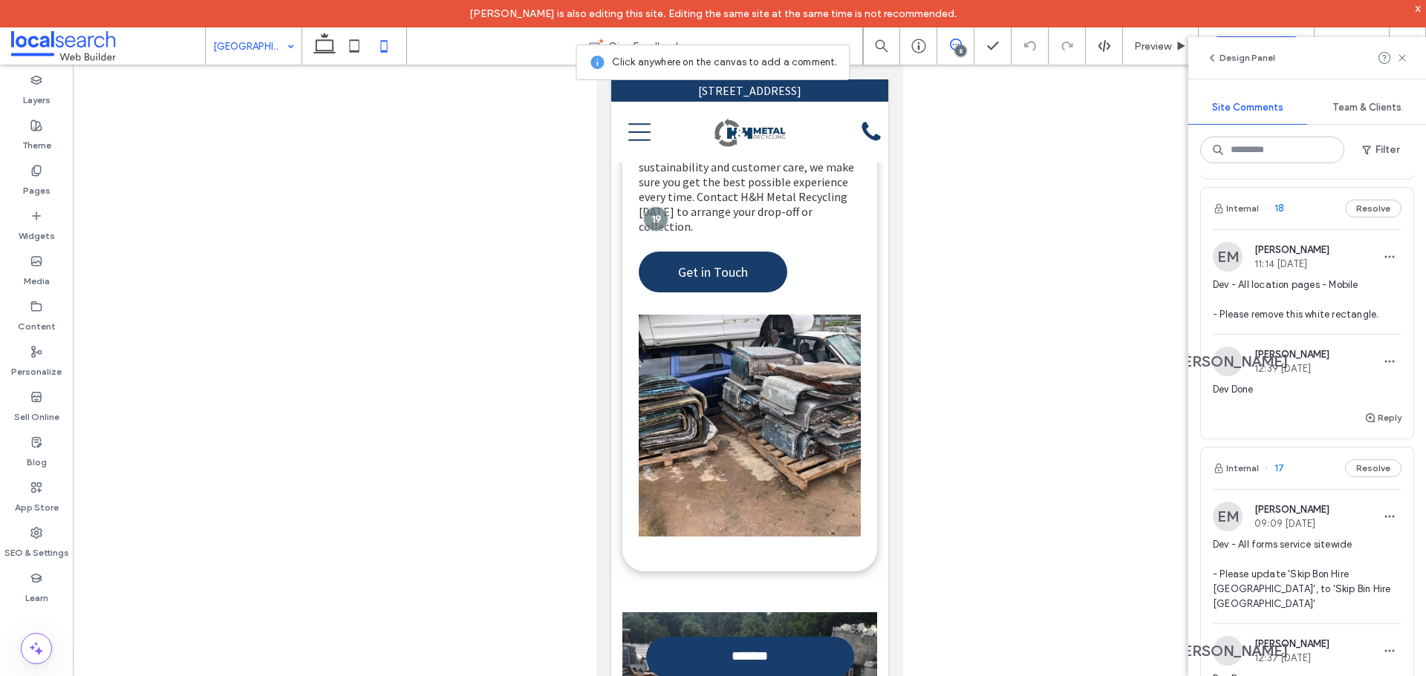
click at [1232, 255] on img at bounding box center [1228, 257] width 30 height 30
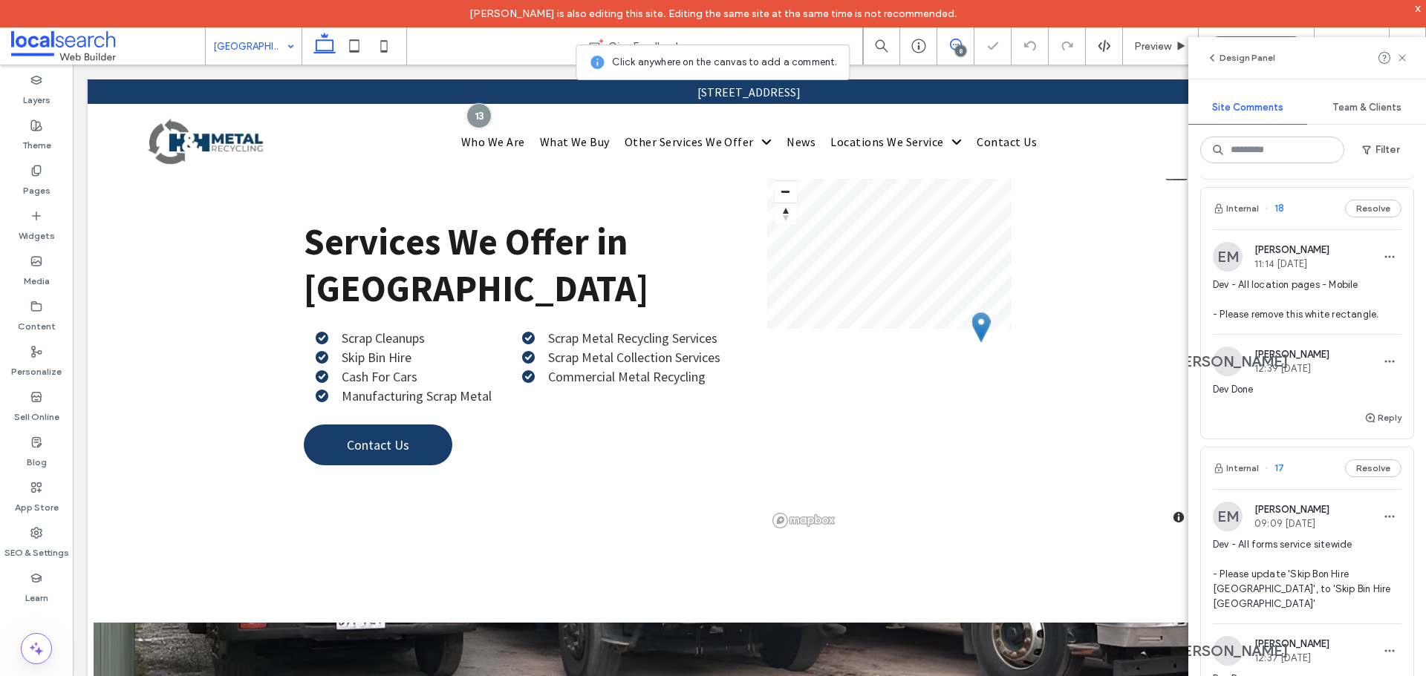
scroll to position [237, 0]
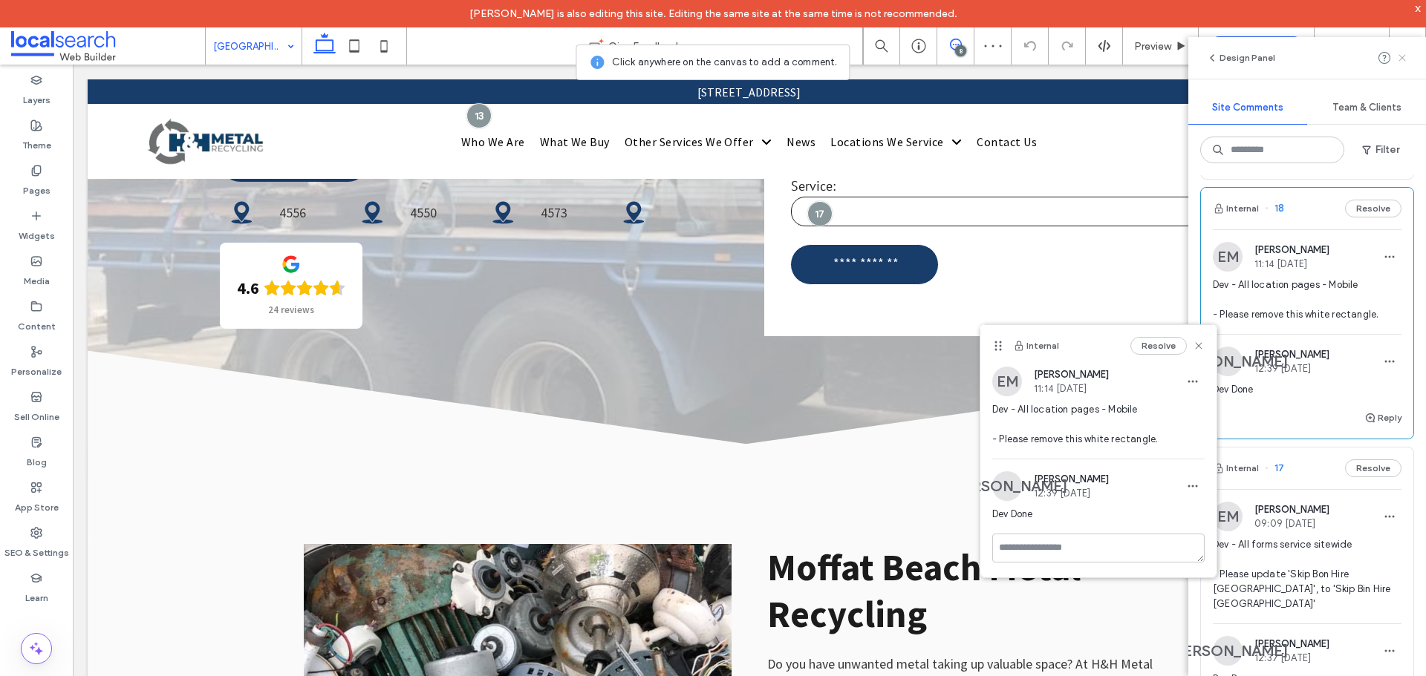
click at [1401, 61] on icon at bounding box center [1402, 58] width 12 height 12
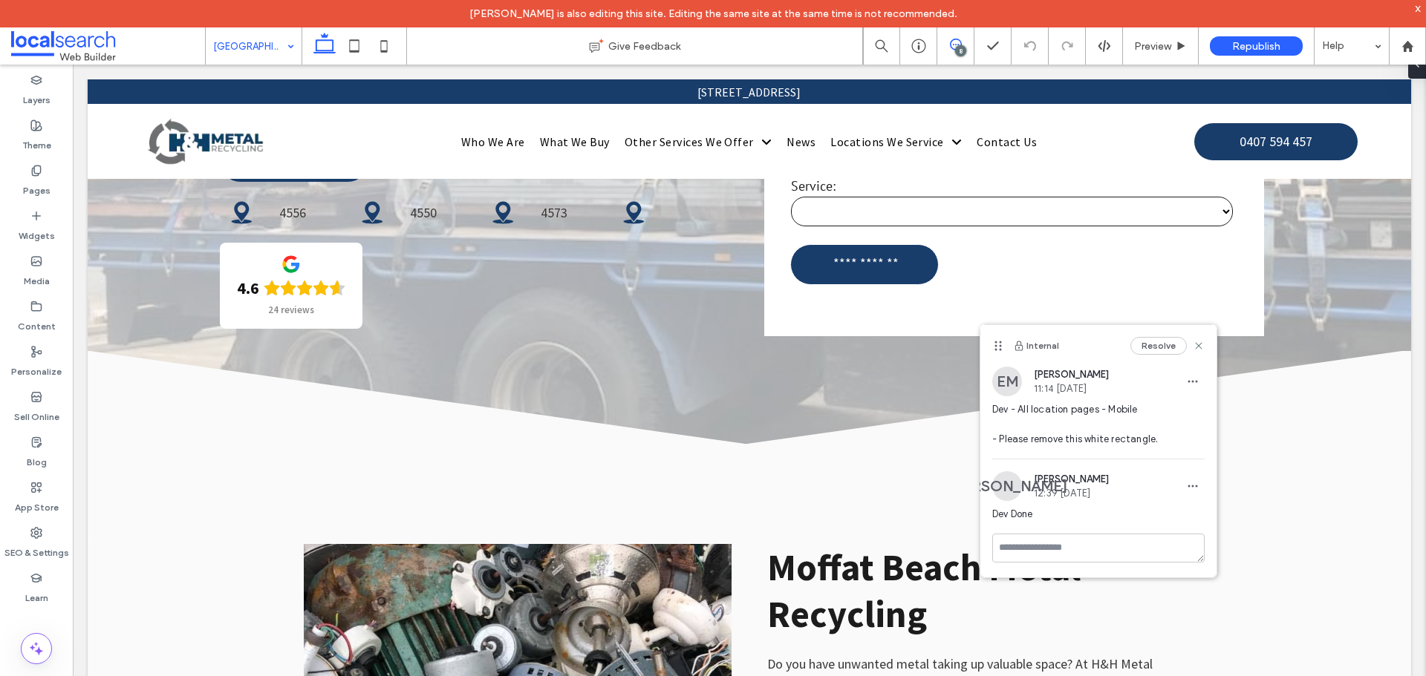
click at [966, 43] on span at bounding box center [955, 45] width 36 height 12
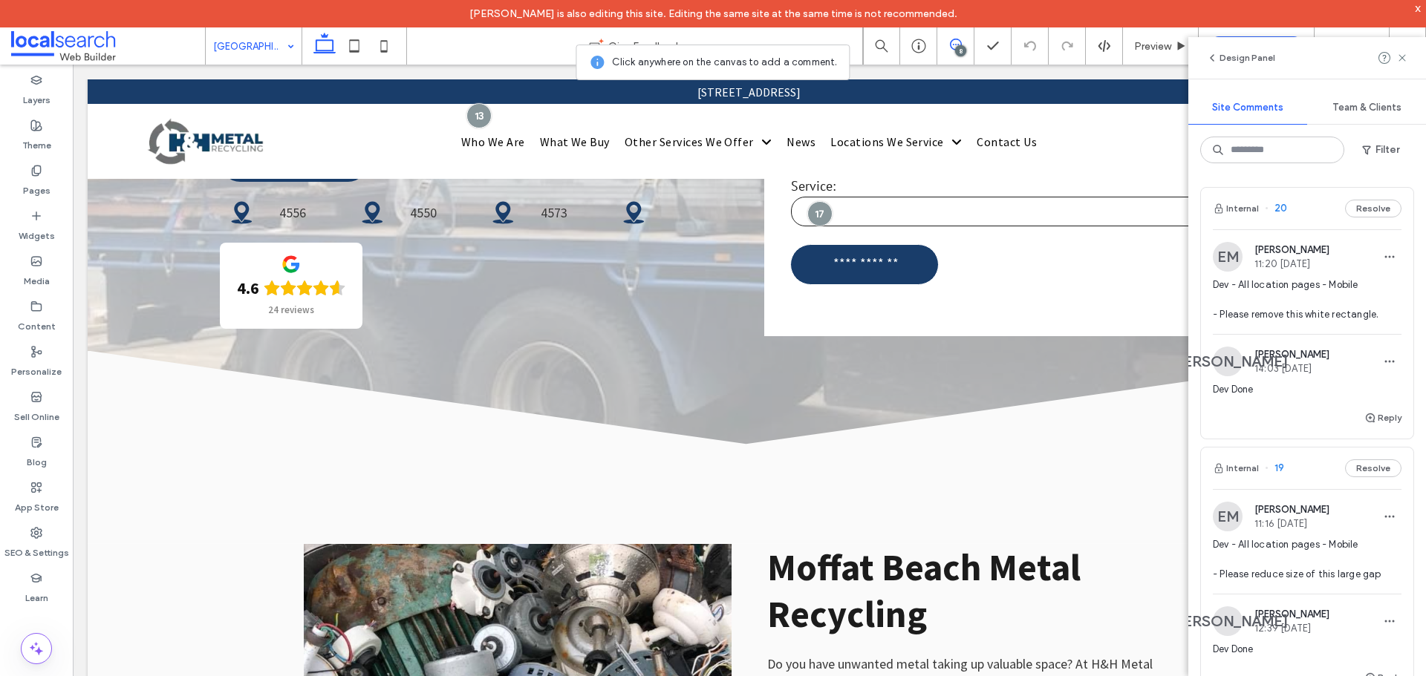
click at [1395, 57] on div at bounding box center [1393, 58] width 30 height 18
click at [1401, 54] on icon at bounding box center [1402, 58] width 12 height 12
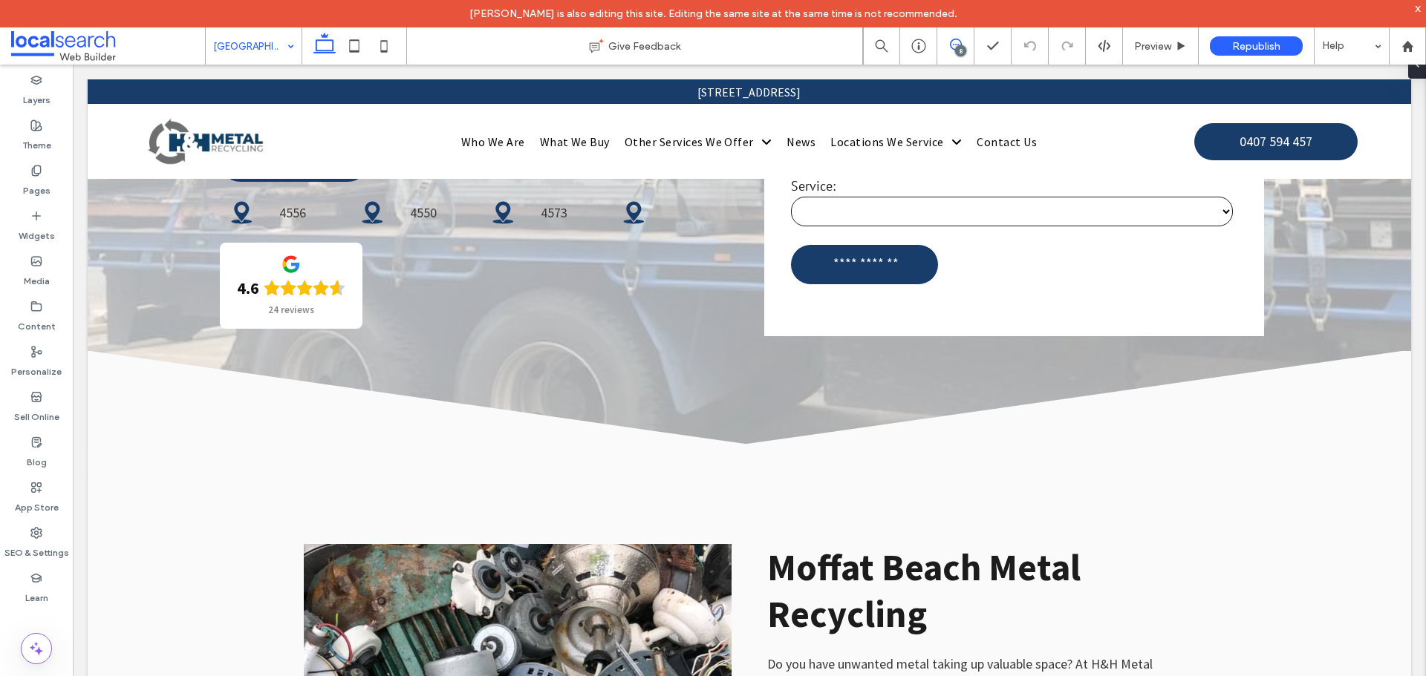
click at [953, 47] on icon at bounding box center [956, 45] width 12 height 12
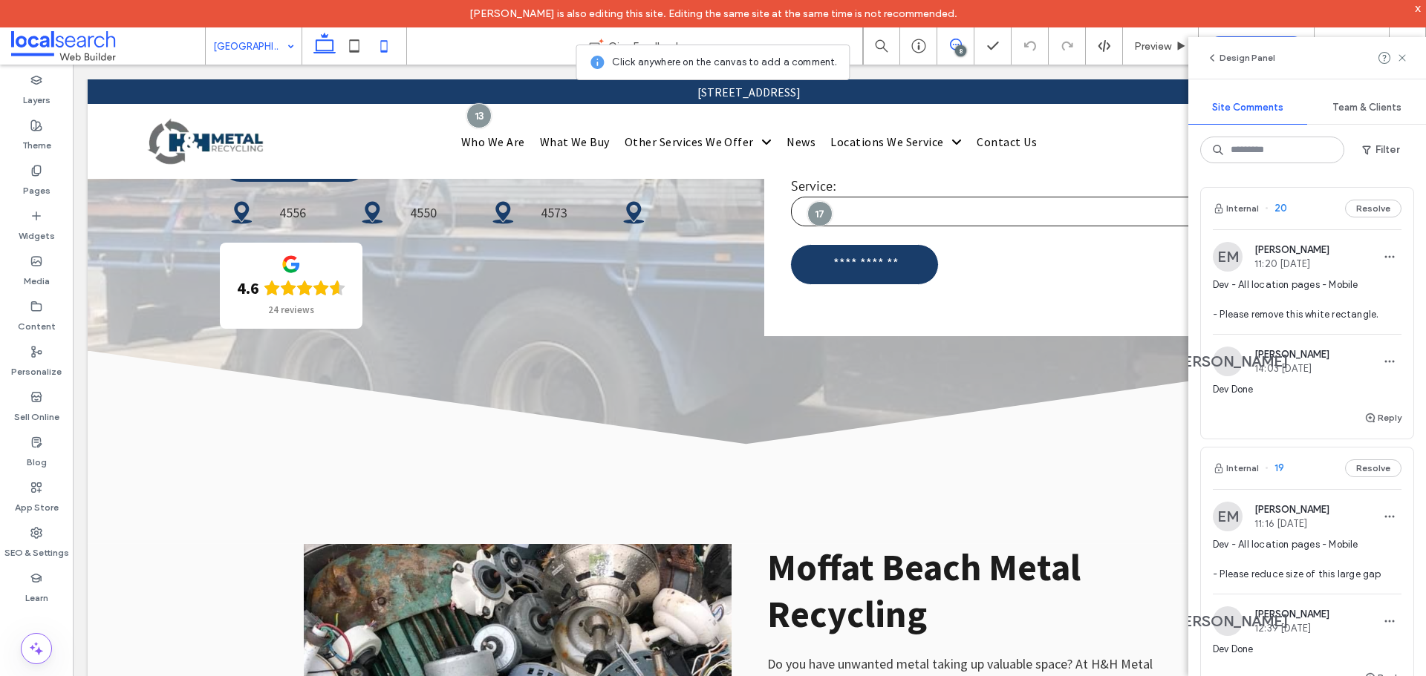
click at [373, 37] on icon at bounding box center [384, 46] width 30 height 30
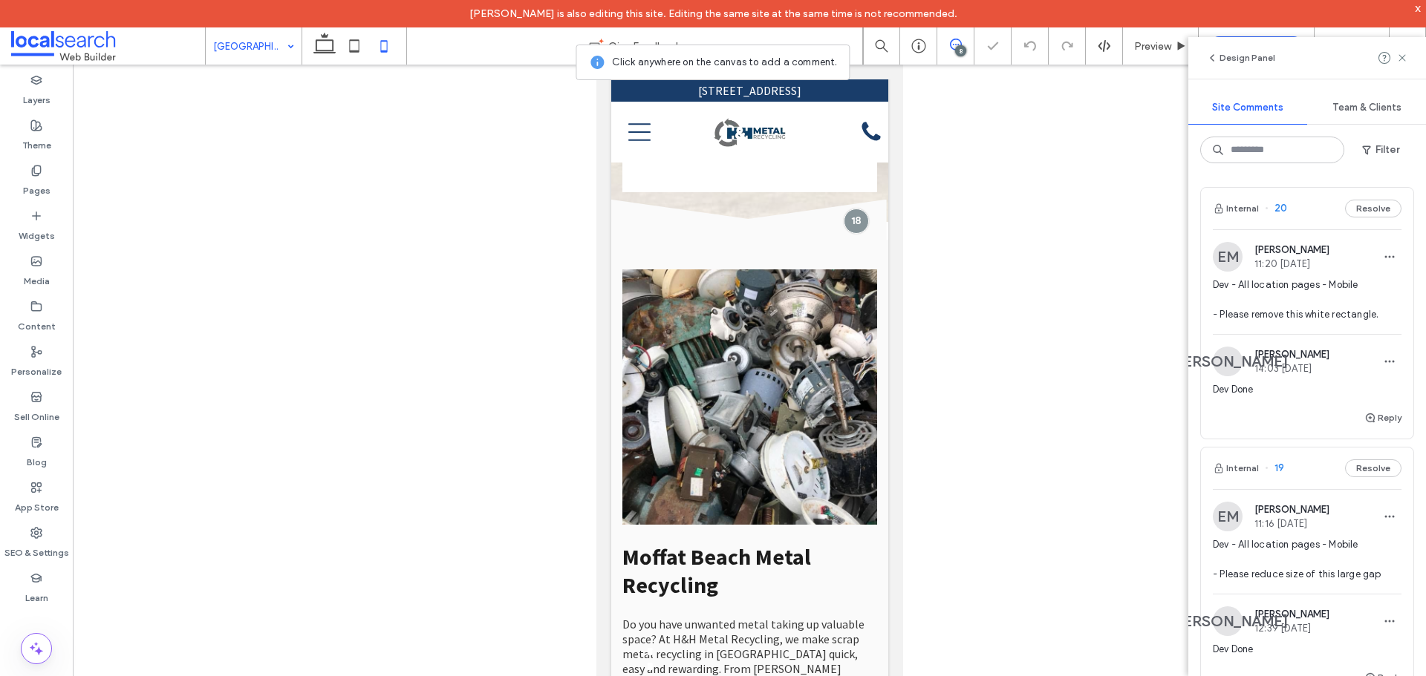
click at [384, 47] on icon at bounding box center [384, 46] width 30 height 30
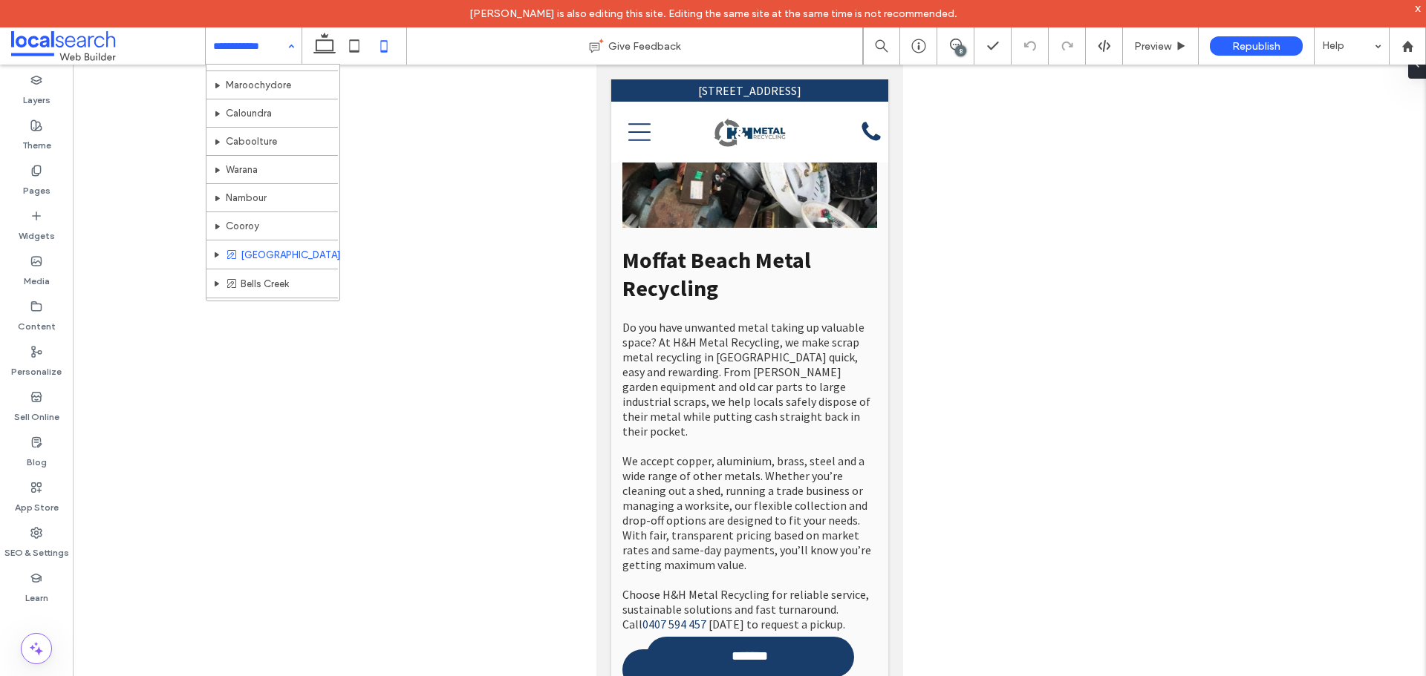
scroll to position [446, 0]
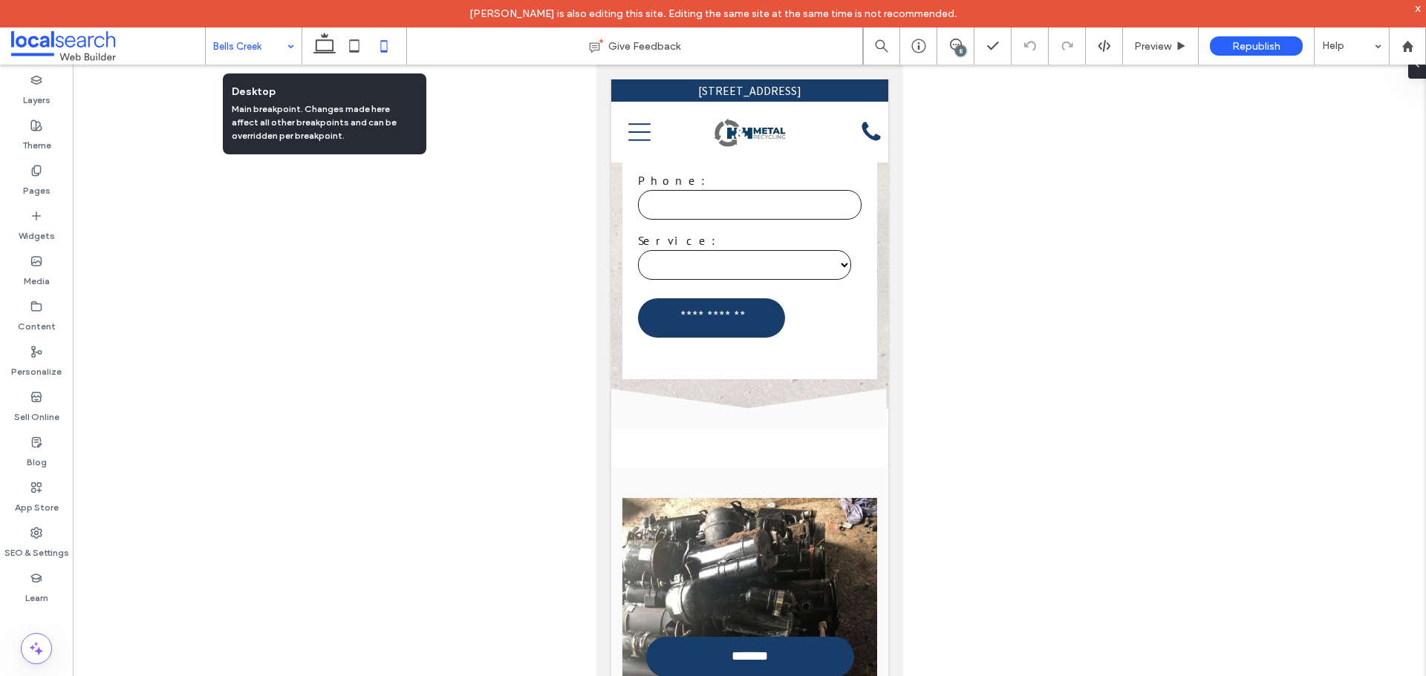
click at [264, 48] on input at bounding box center [250, 45] width 74 height 37
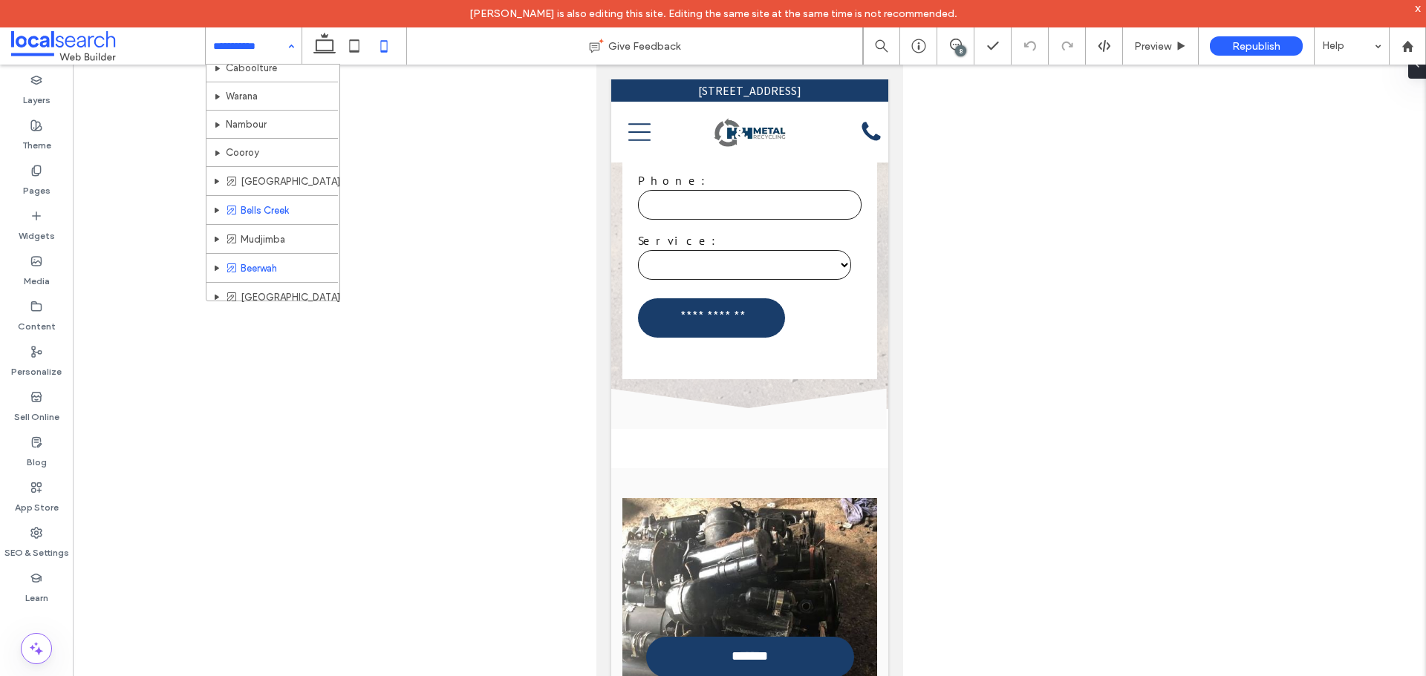
scroll to position [520, 0]
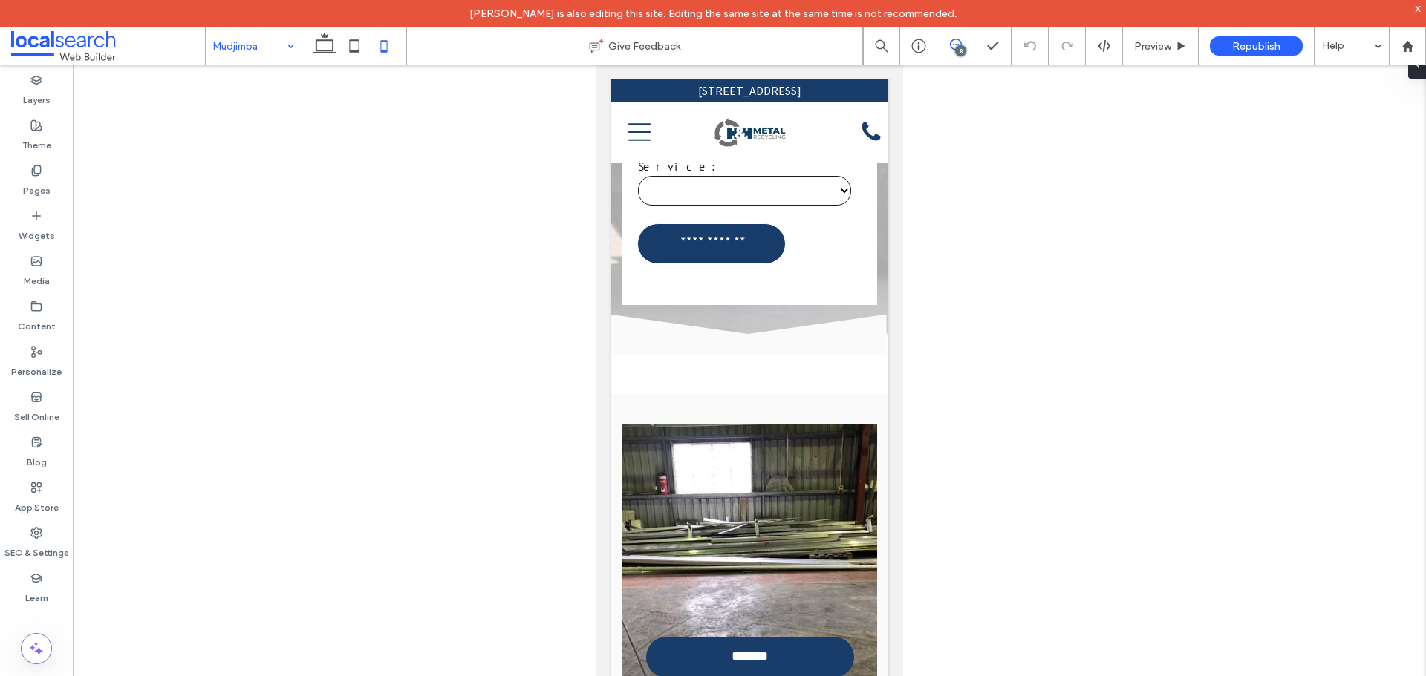
click at [948, 41] on span at bounding box center [955, 45] width 36 height 12
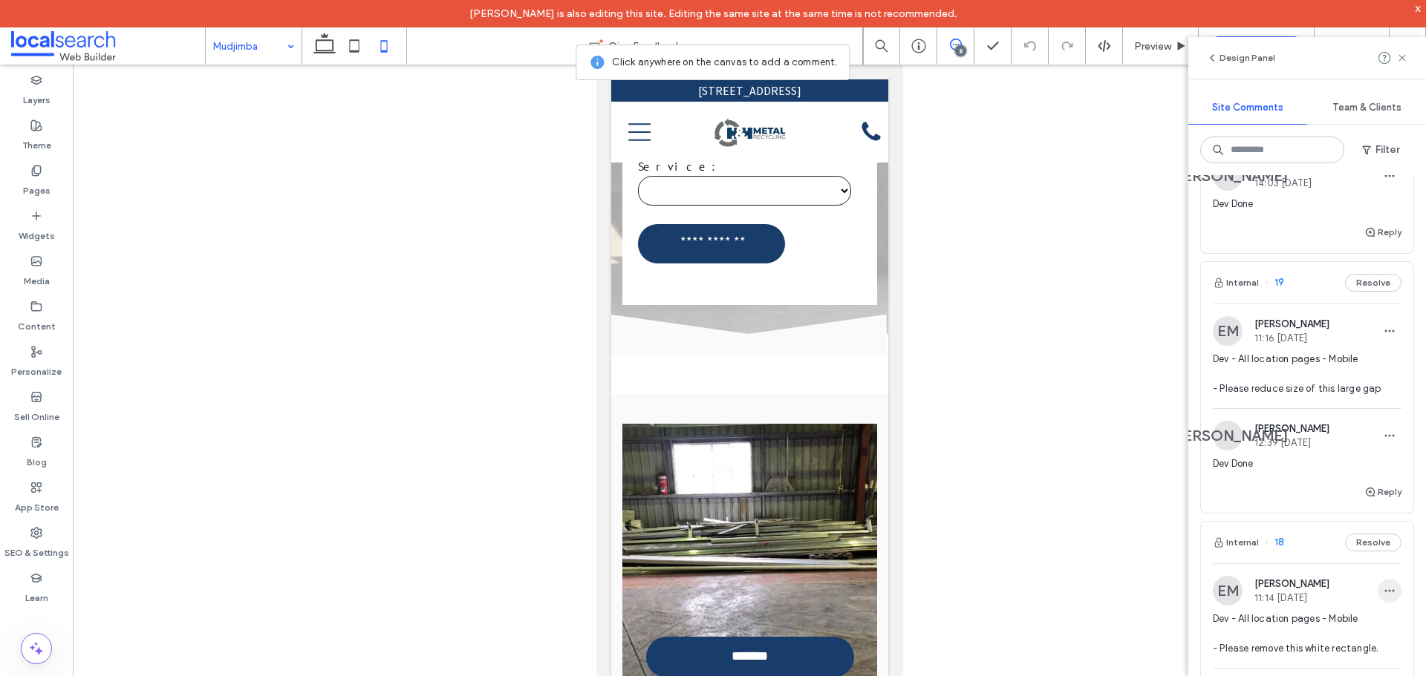
scroll to position [149, 0]
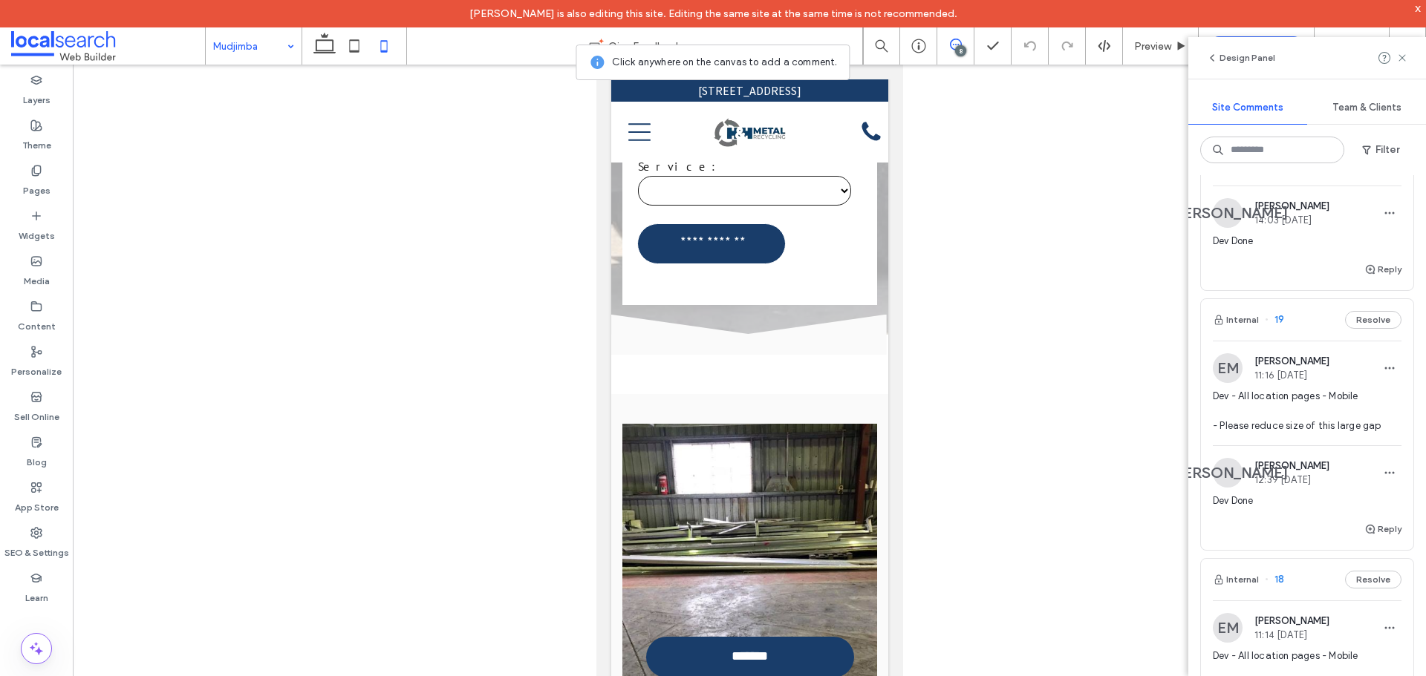
click at [1227, 370] on img at bounding box center [1228, 368] width 30 height 30
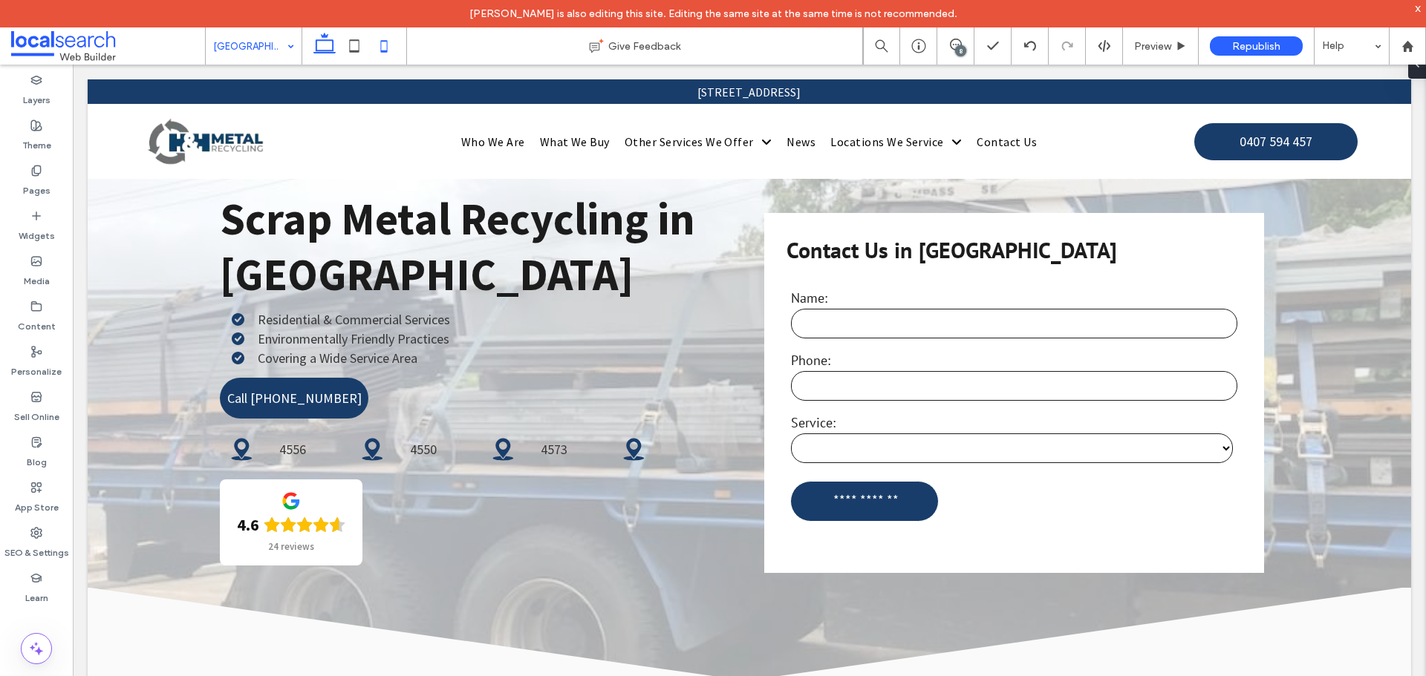
scroll to position [1885, 0]
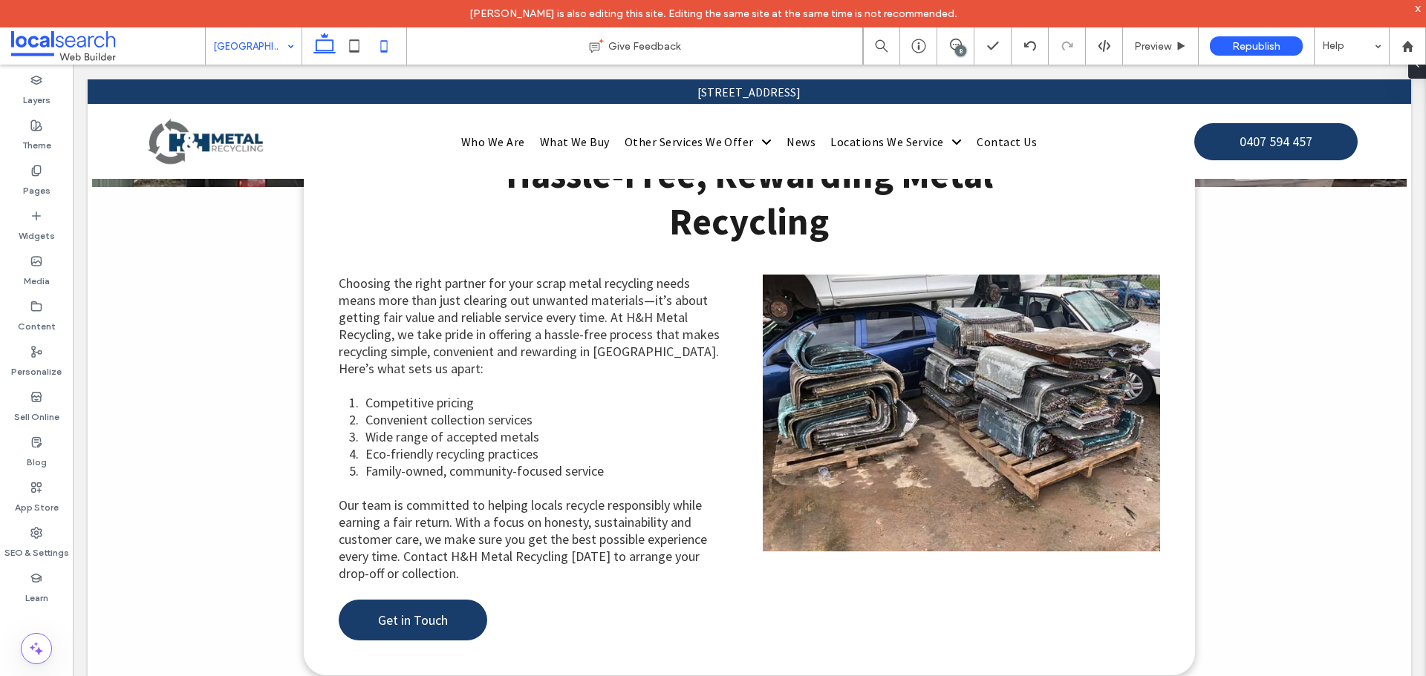
click at [386, 40] on icon at bounding box center [384, 46] width 30 height 30
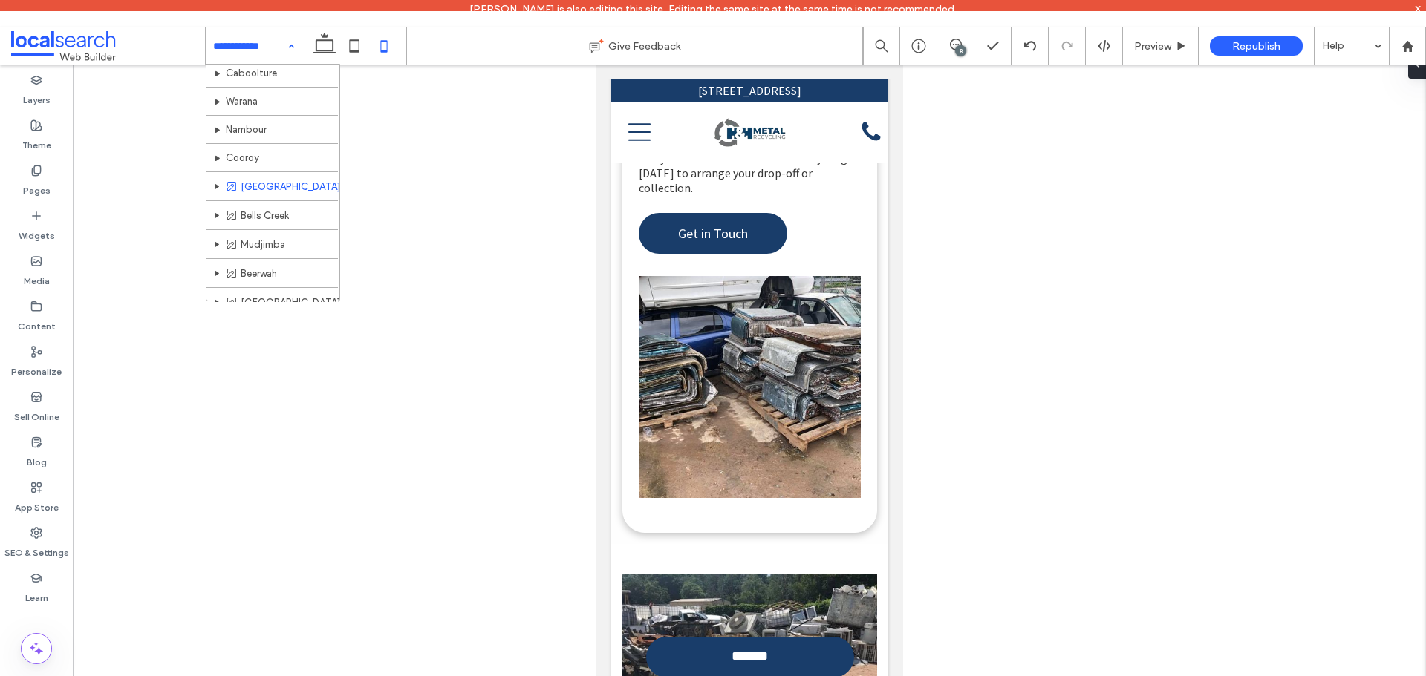
scroll to position [520, 0]
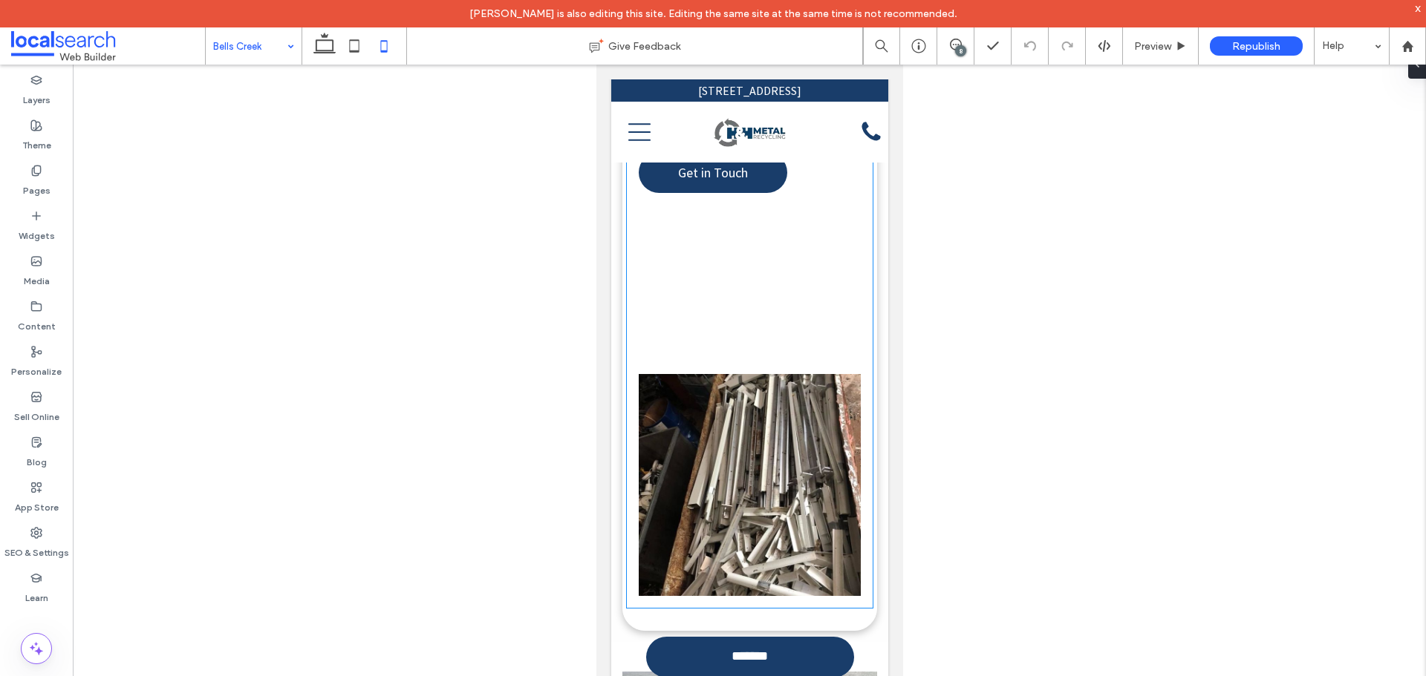
scroll to position [2632, 0]
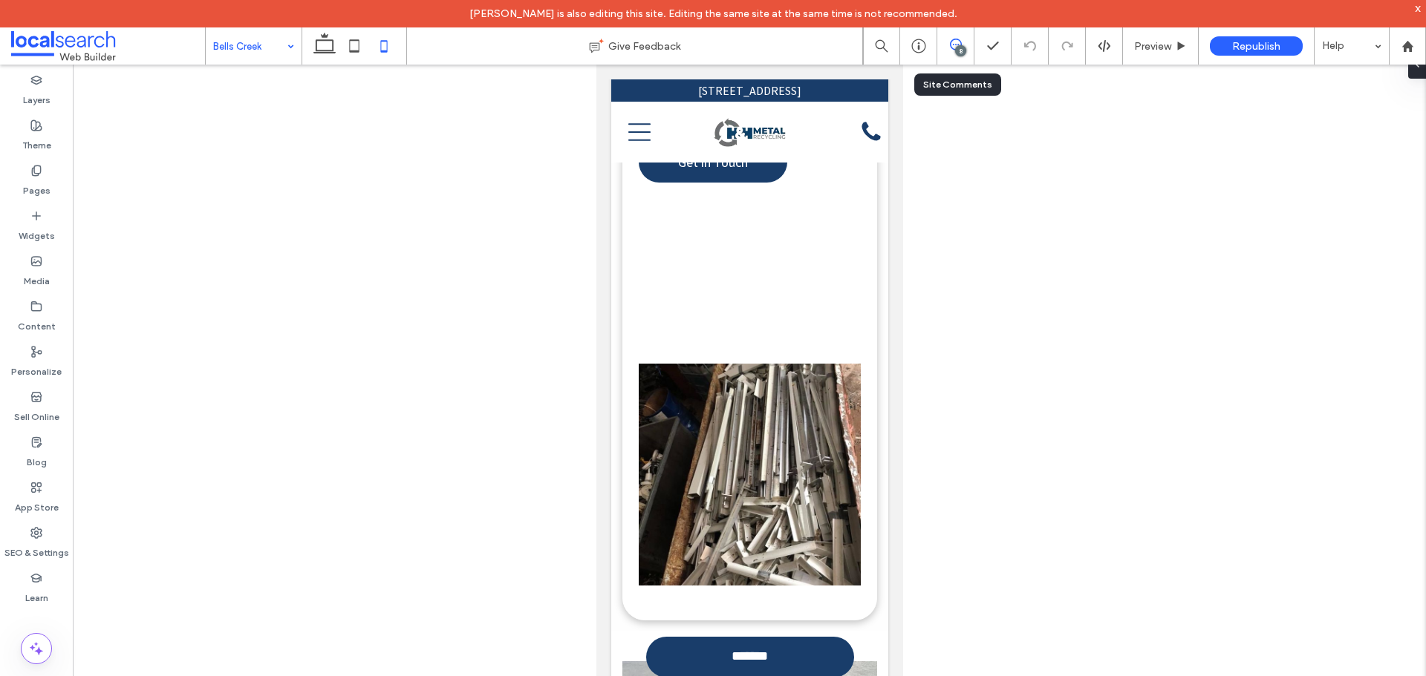
click at [950, 45] on use at bounding box center [956, 45] width 12 height 12
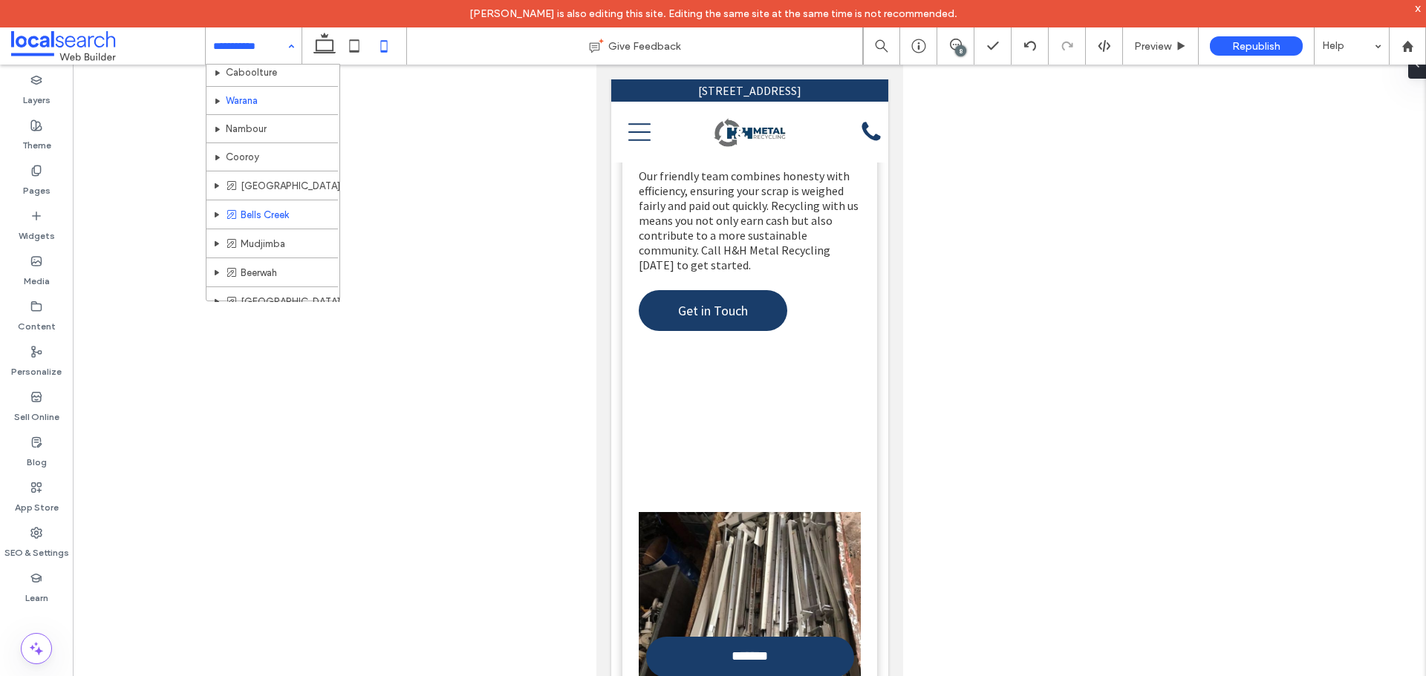
scroll to position [594, 0]
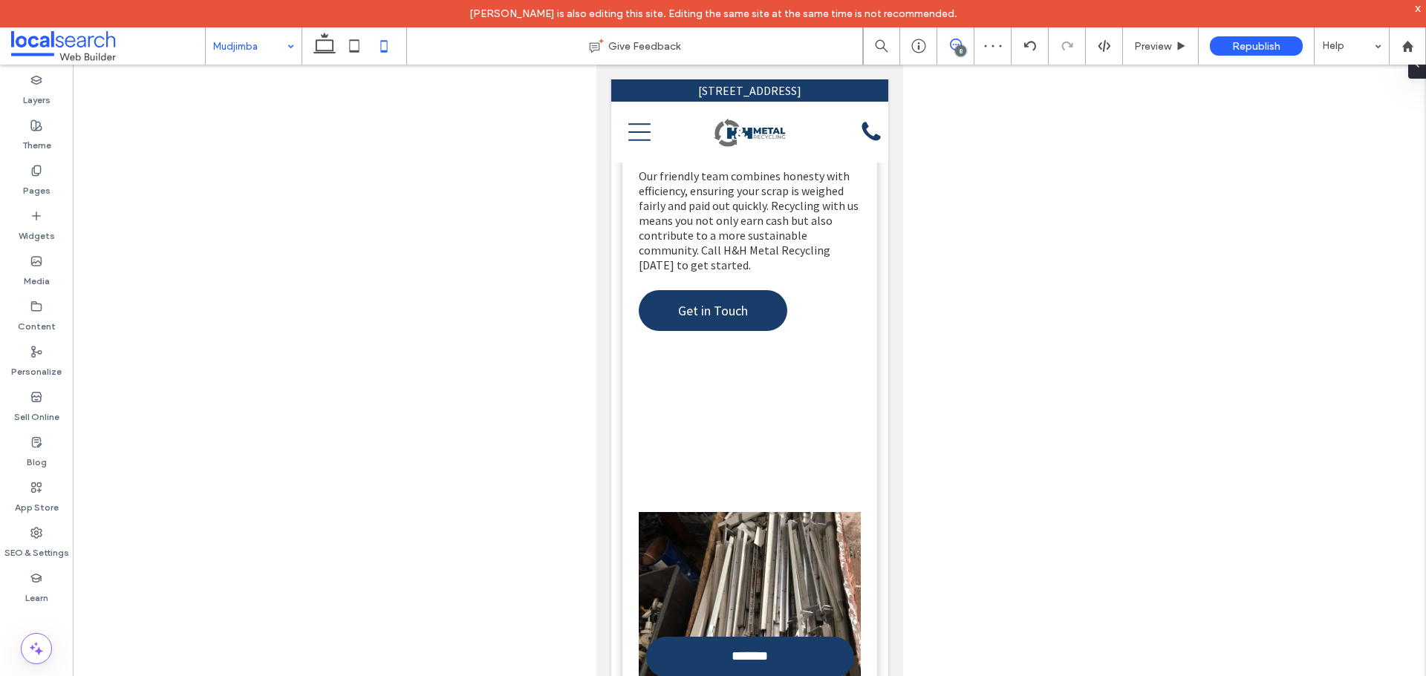
click at [953, 49] on use at bounding box center [956, 45] width 12 height 12
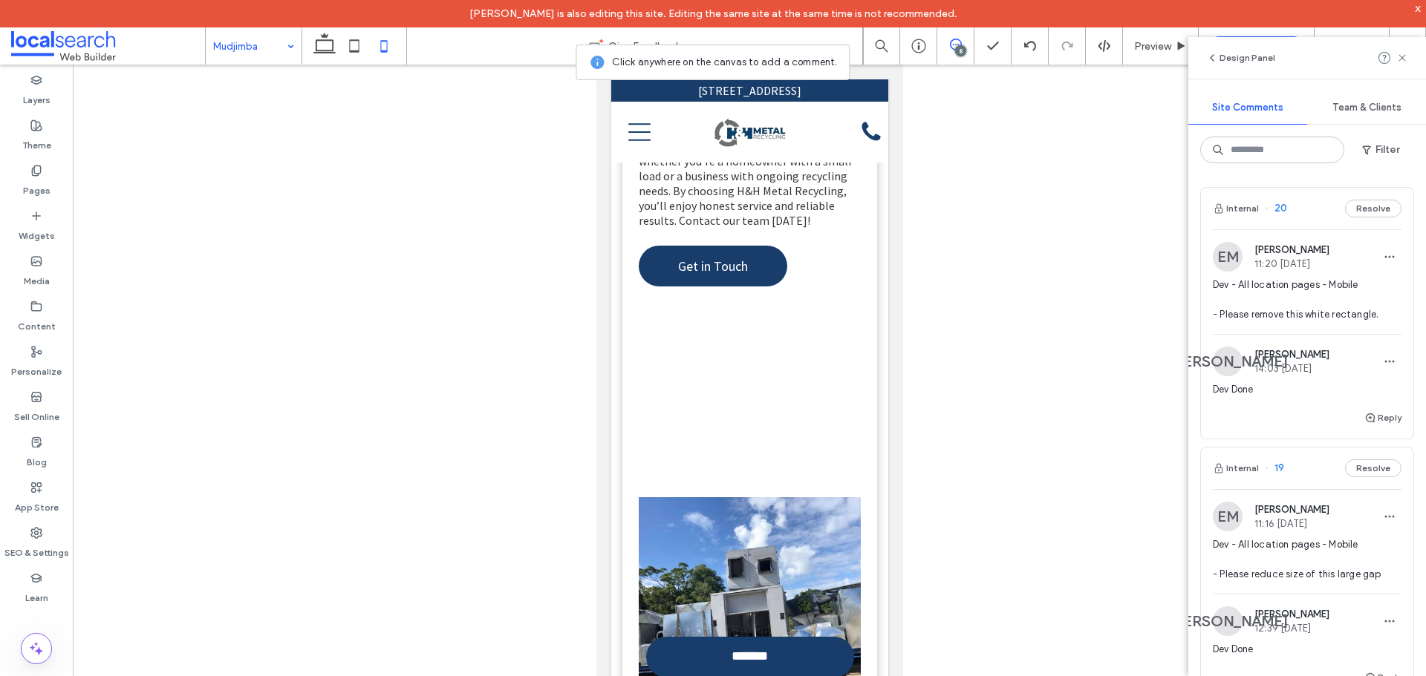
click at [1220, 250] on img at bounding box center [1228, 257] width 30 height 30
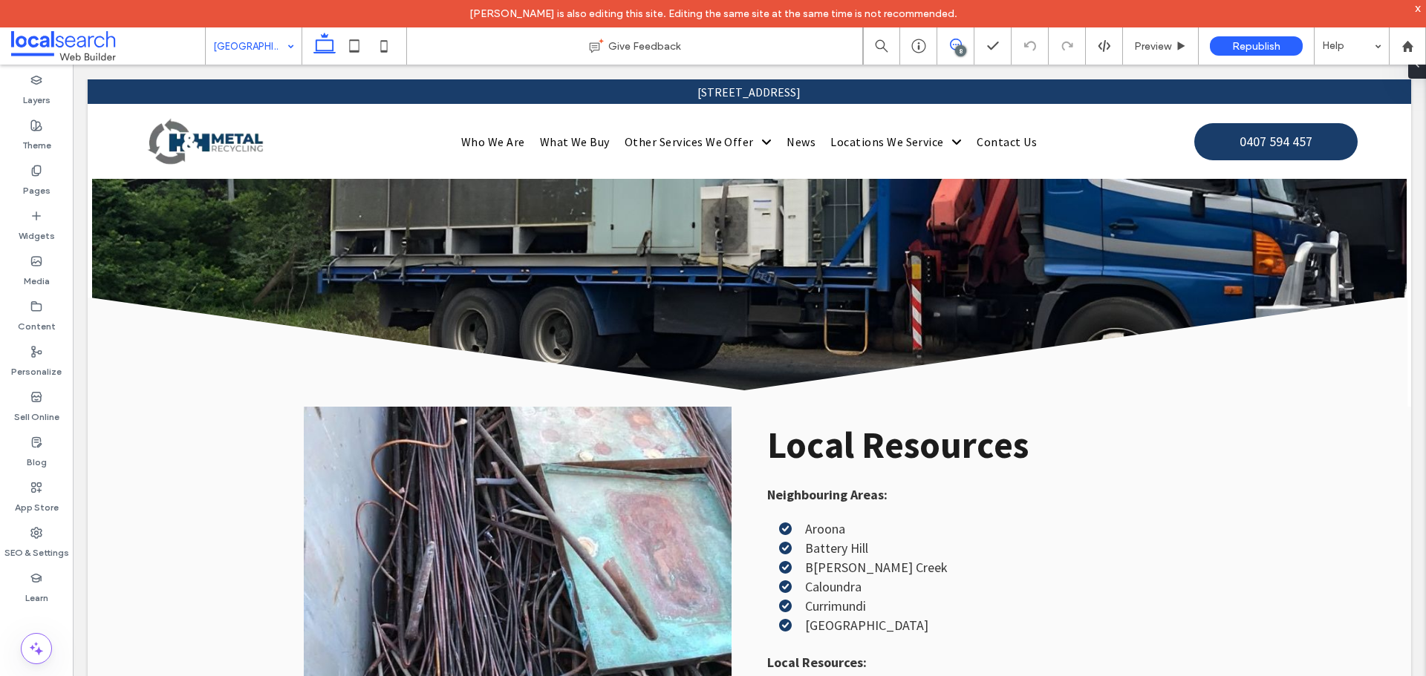
click at [954, 41] on icon at bounding box center [956, 45] width 12 height 12
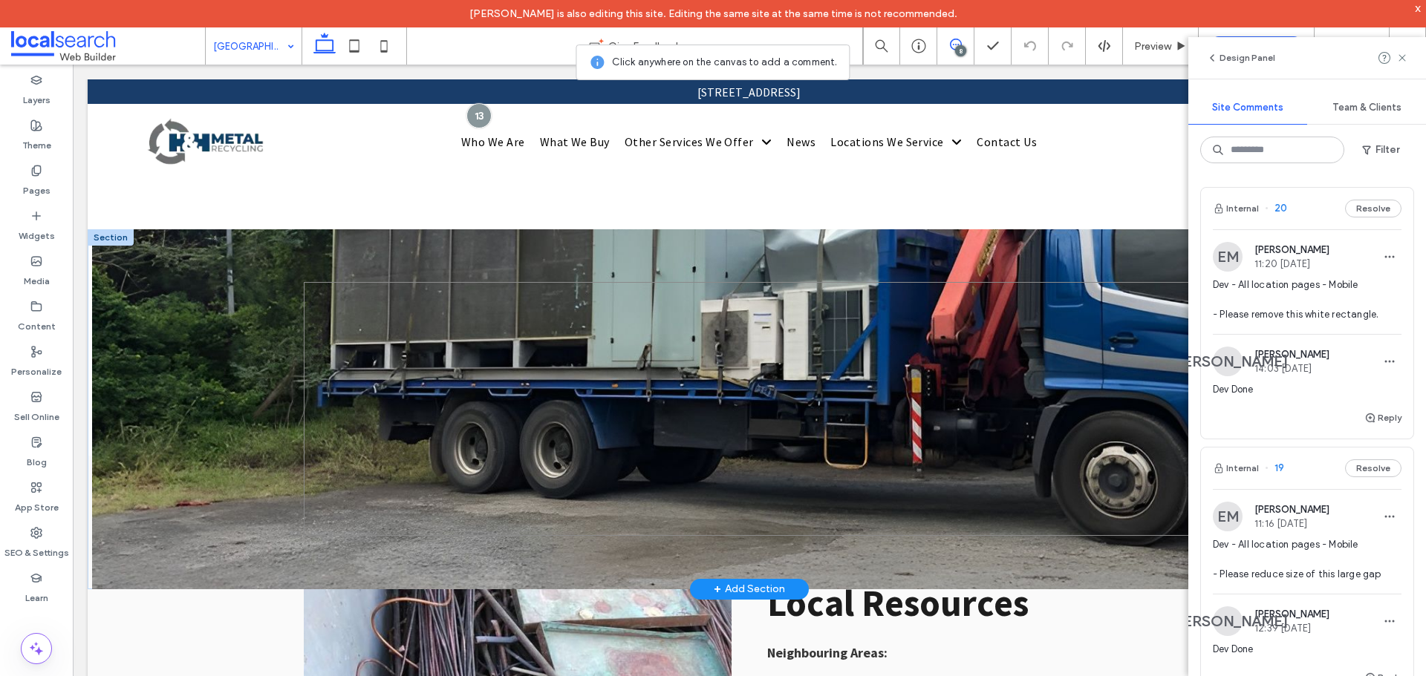
scroll to position [6772, 0]
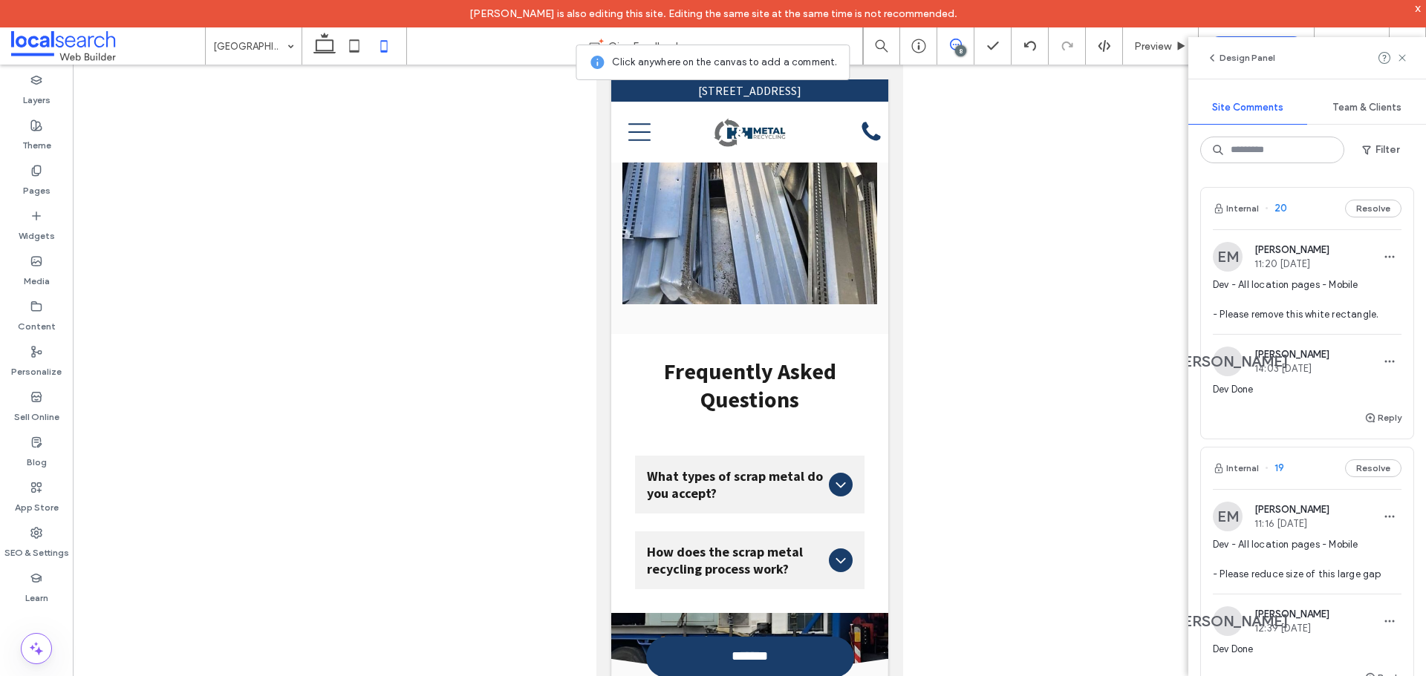
scroll to position [7389, 0]
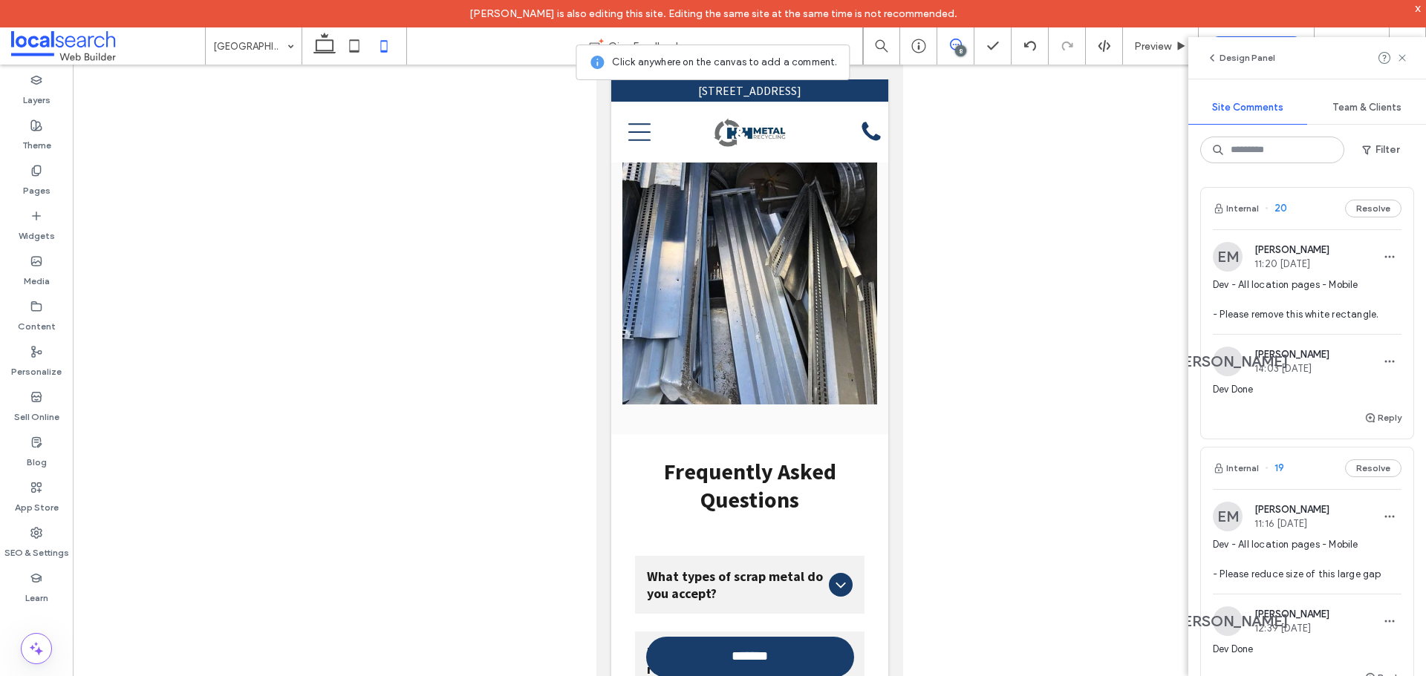
click at [1224, 255] on img at bounding box center [1228, 257] width 30 height 30
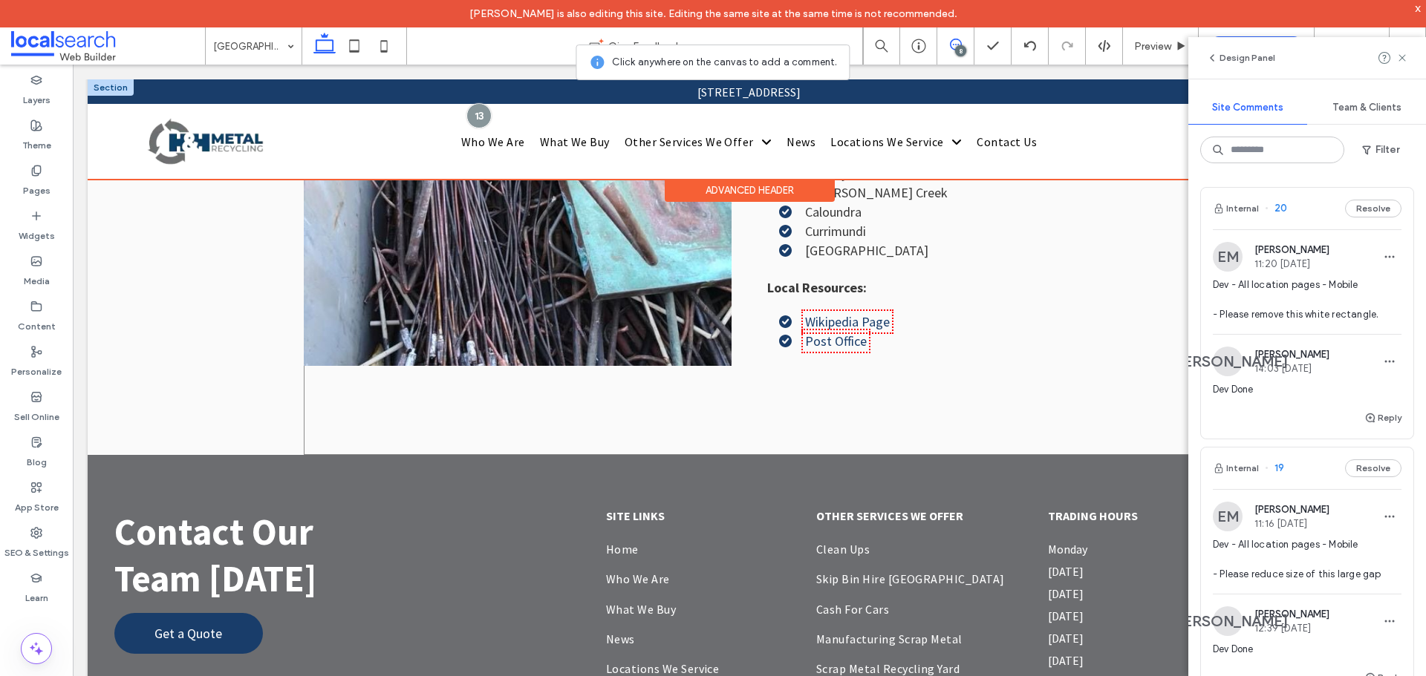
scroll to position [7292, 0]
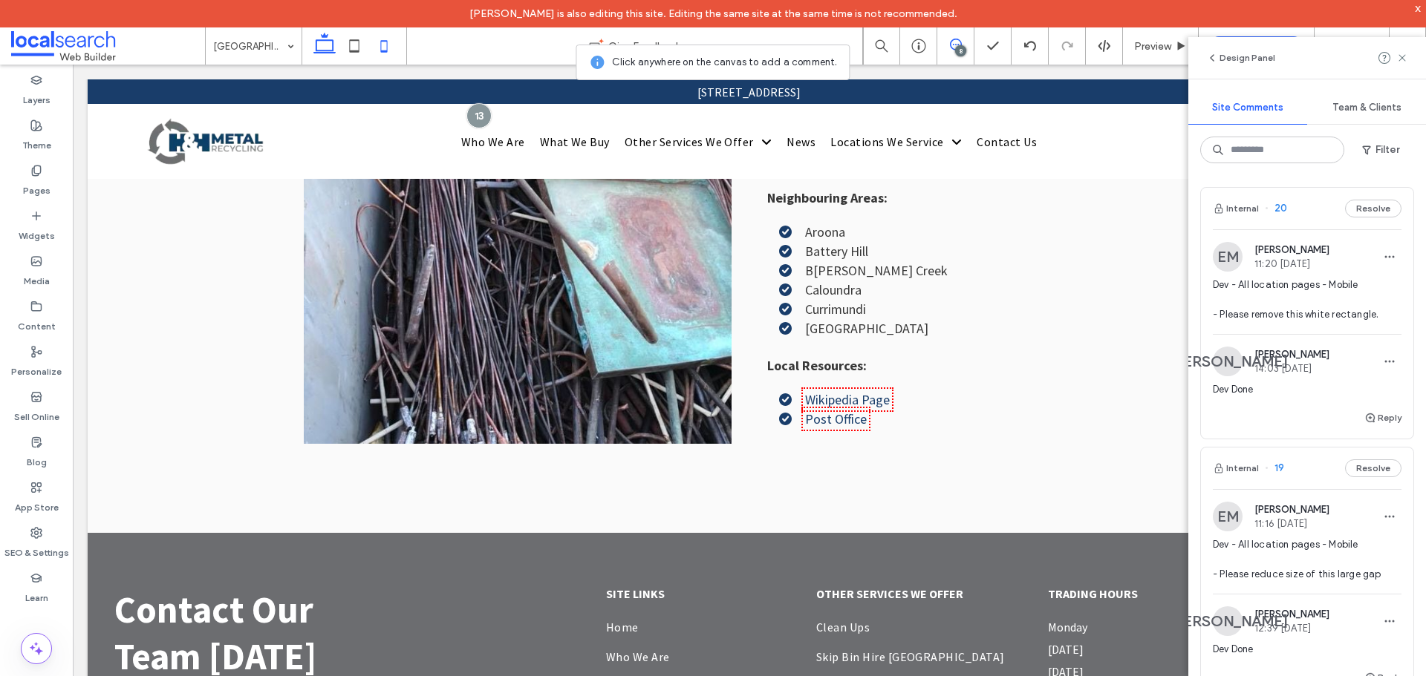
click at [387, 53] on icon at bounding box center [384, 46] width 30 height 30
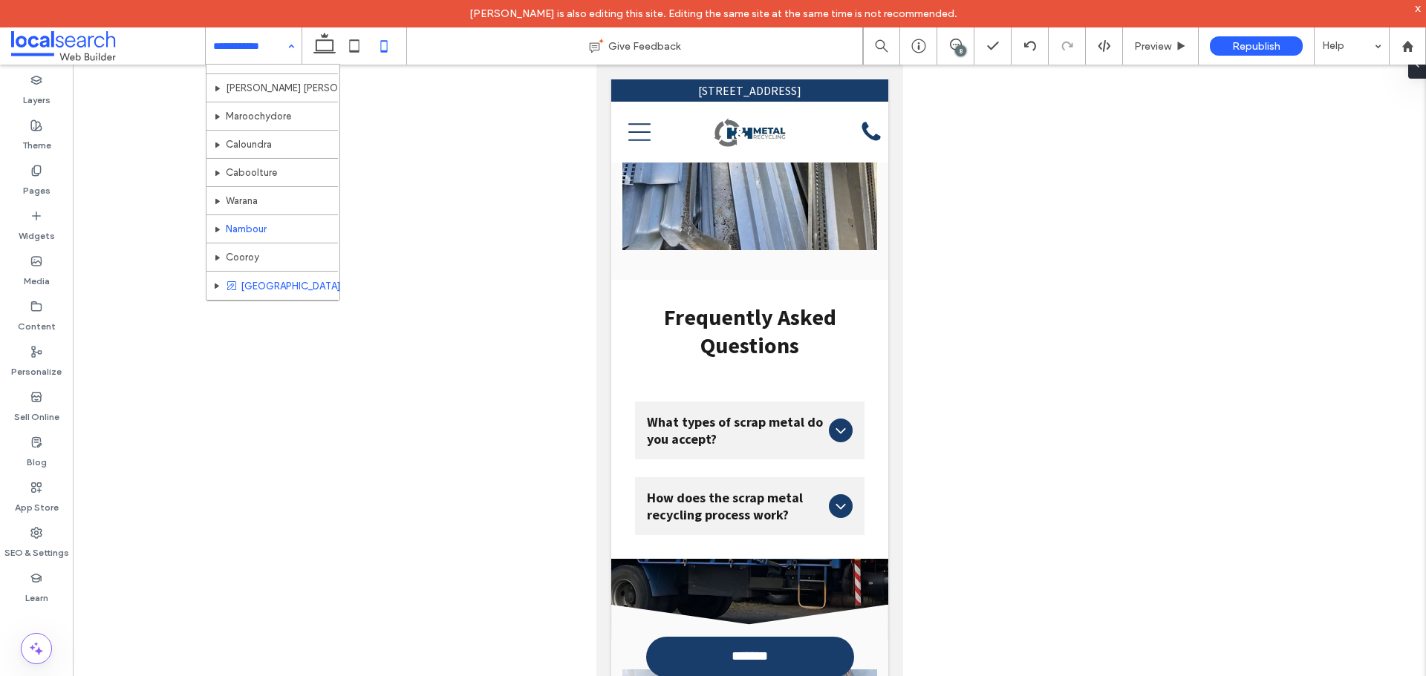
scroll to position [520, 0]
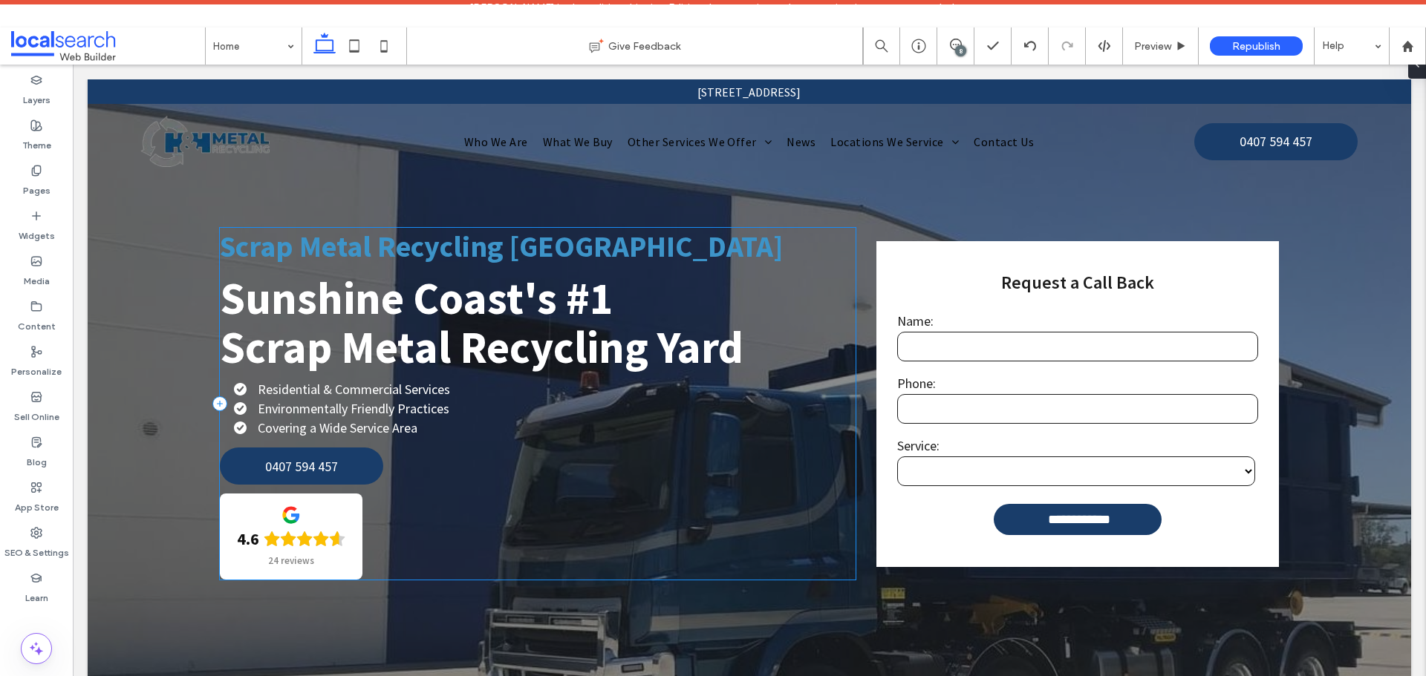
scroll to position [116, 0]
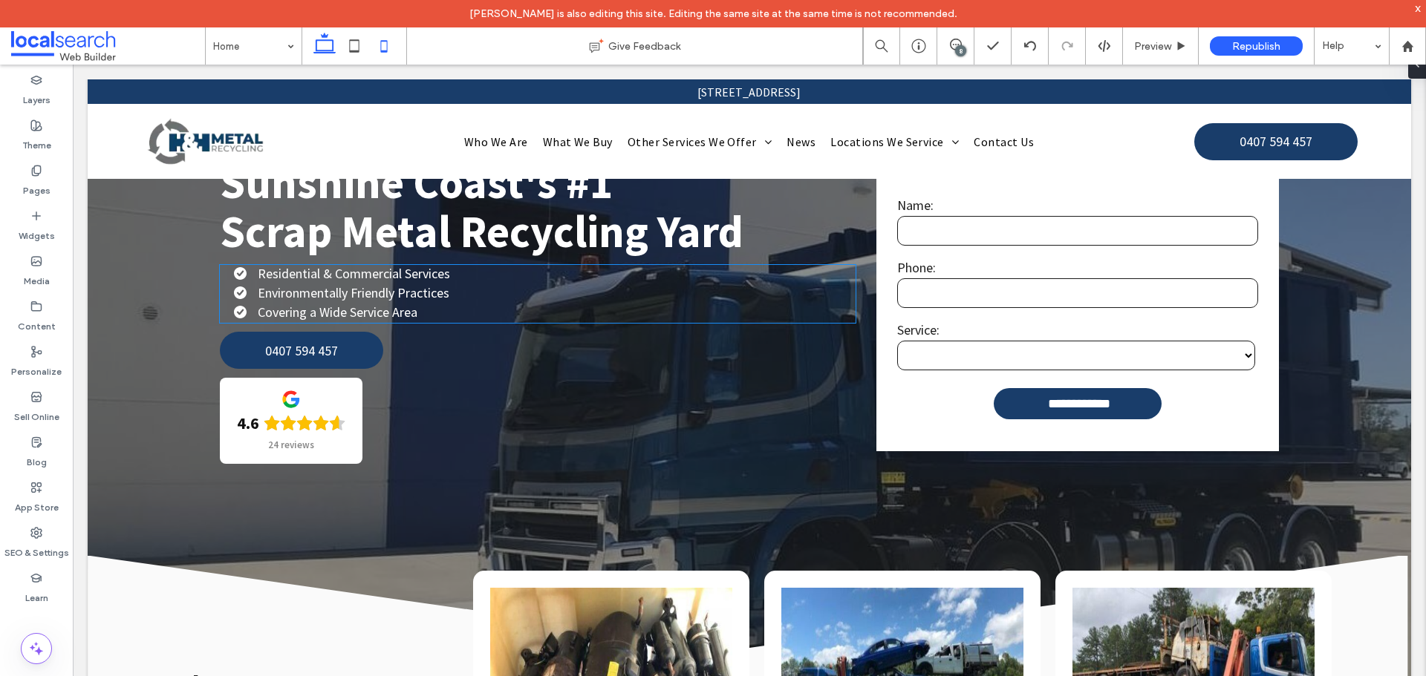
click at [382, 45] on icon at bounding box center [384, 46] width 30 height 30
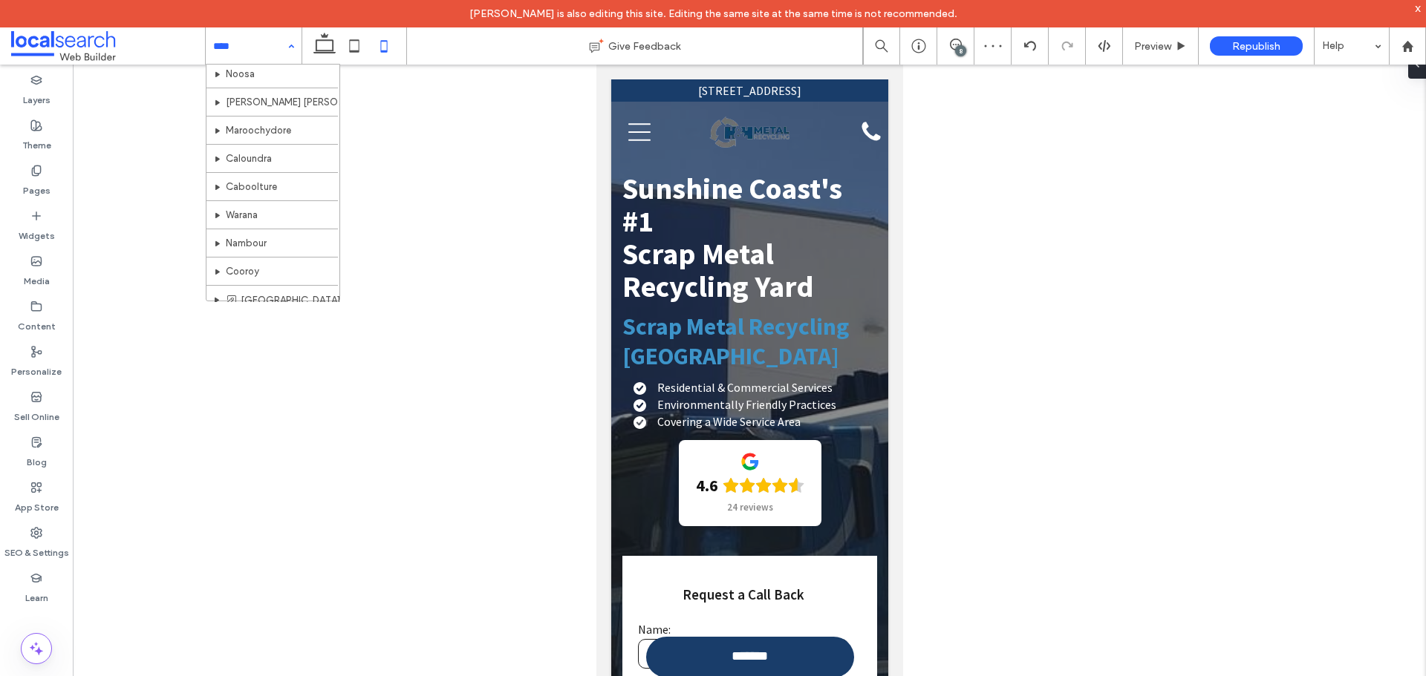
scroll to position [446, 0]
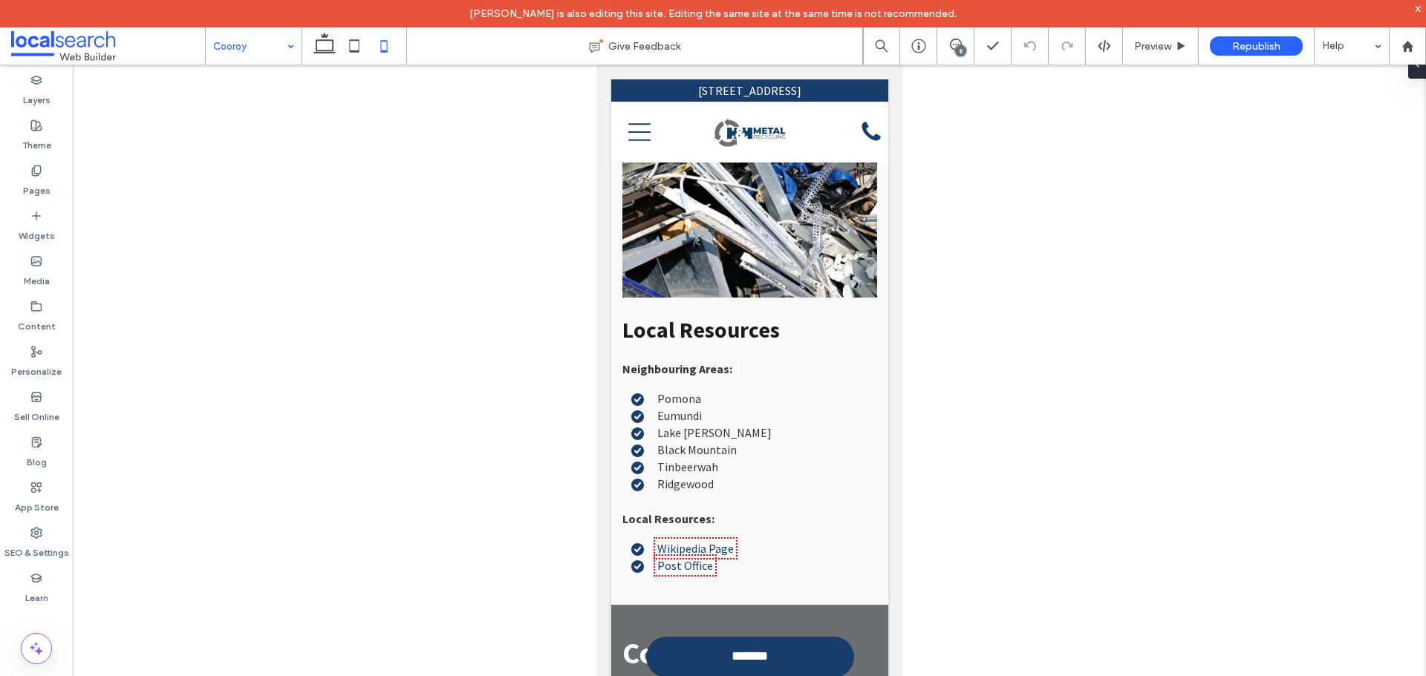
scroll to position [8540, 0]
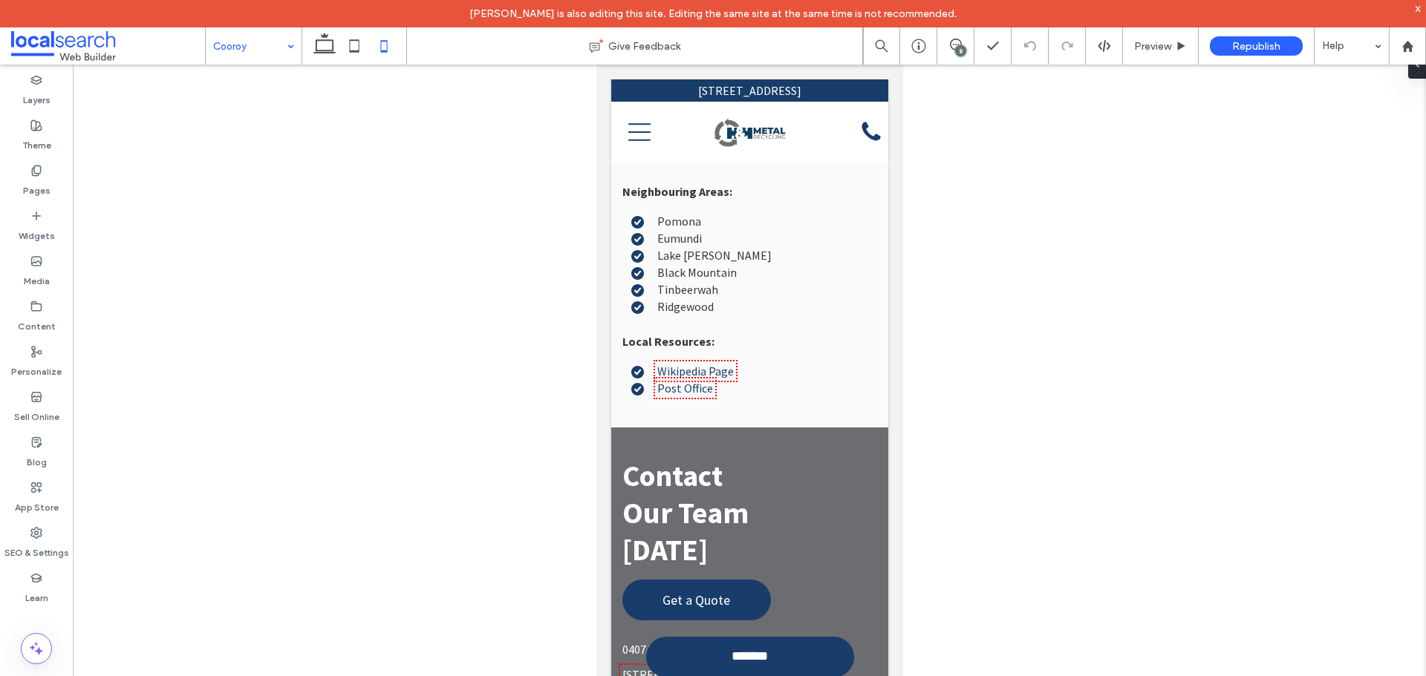
click at [276, 62] on input at bounding box center [250, 45] width 74 height 37
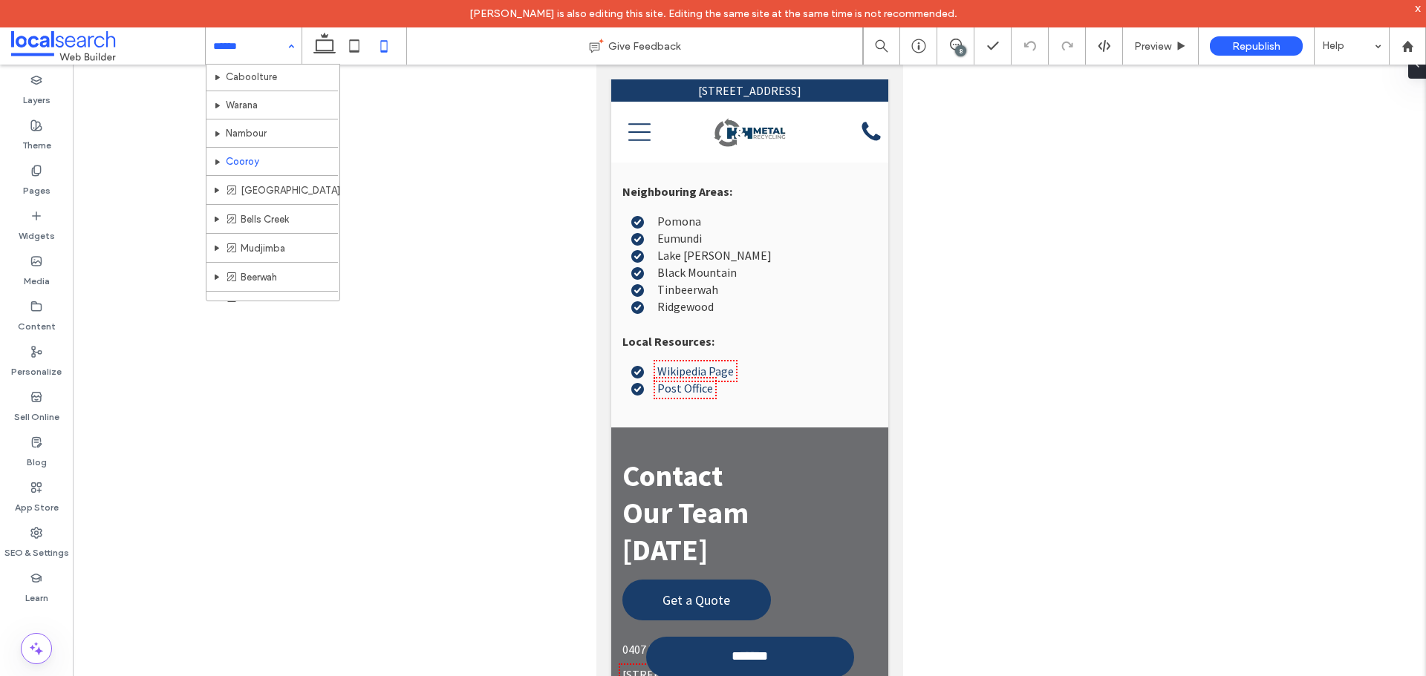
scroll to position [520, 0]
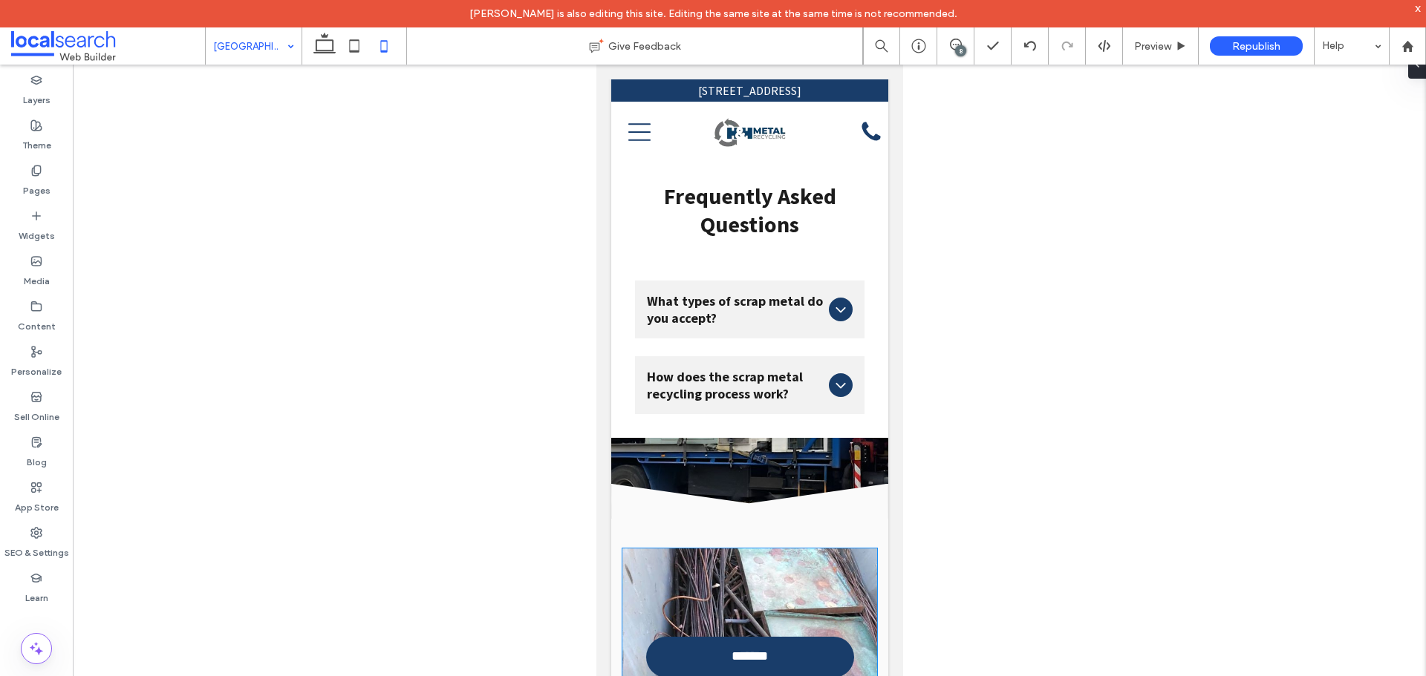
scroll to position [7648, 0]
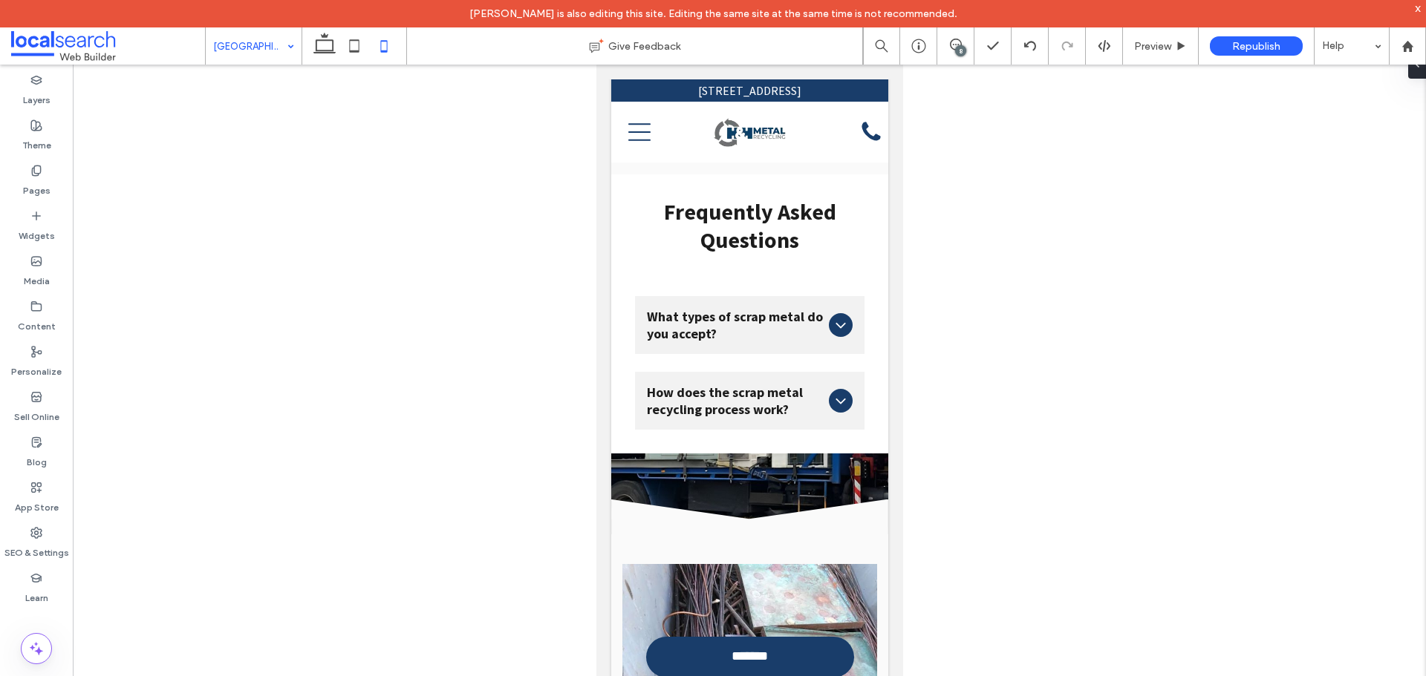
click at [248, 42] on input at bounding box center [250, 45] width 74 height 37
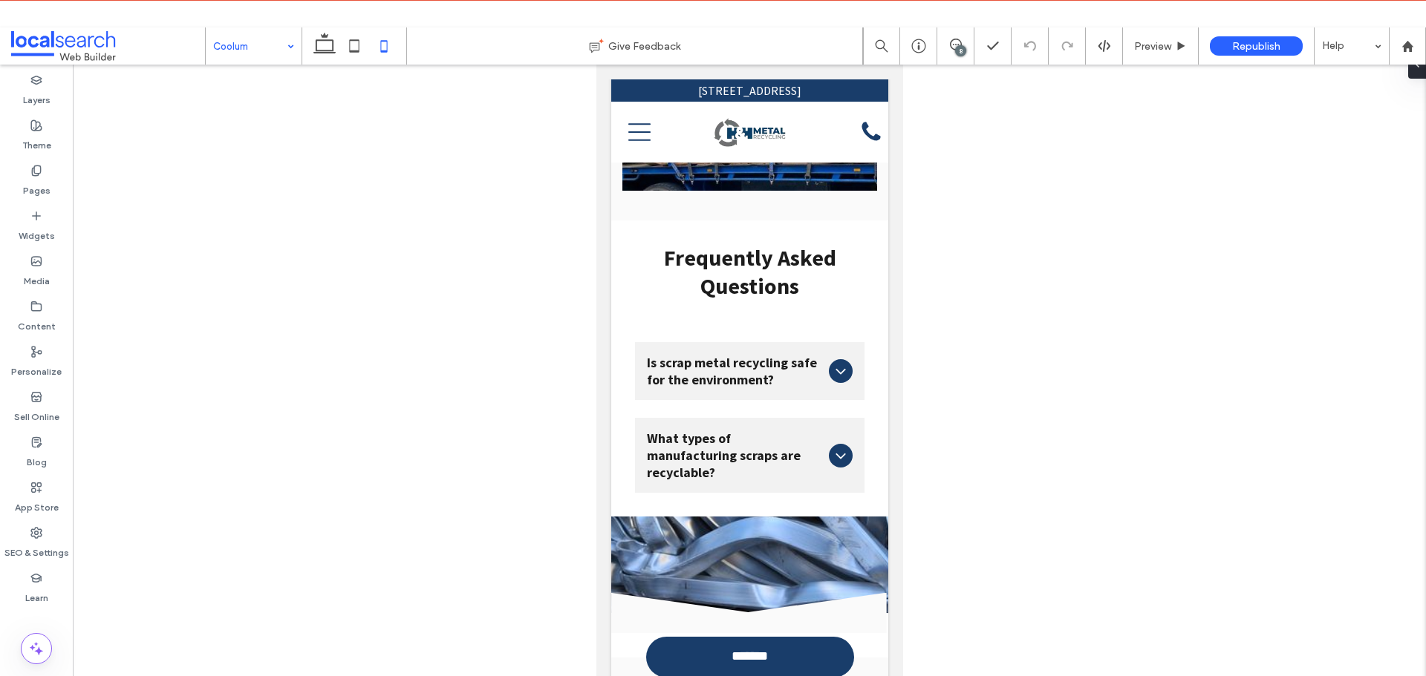
scroll to position [7574, 0]
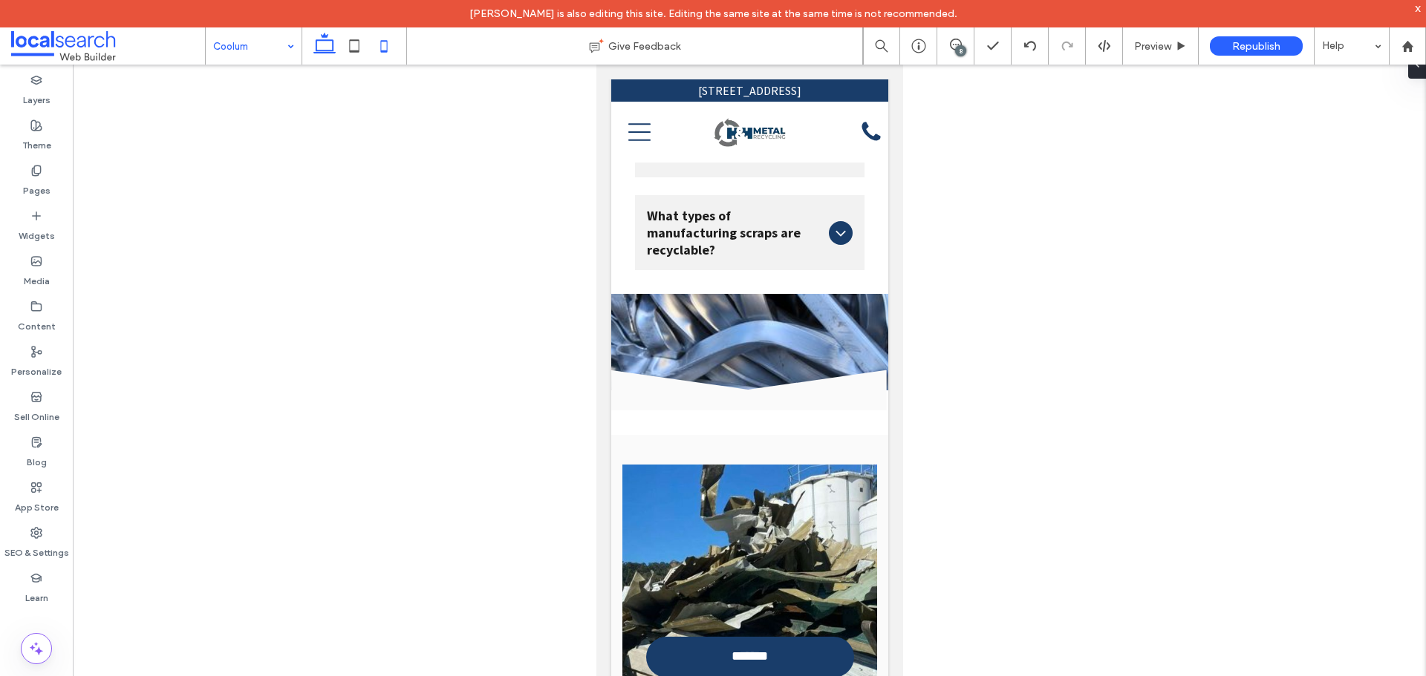
click at [312, 58] on icon at bounding box center [325, 46] width 30 height 30
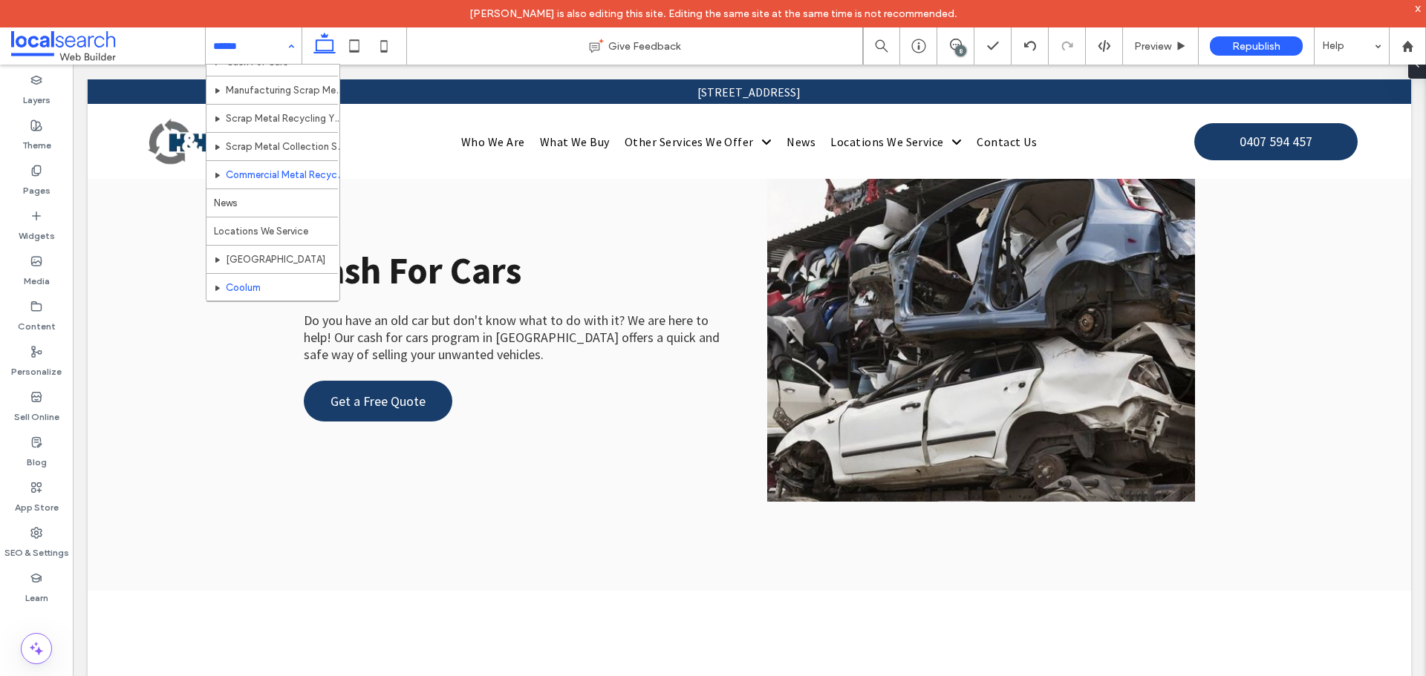
scroll to position [149, 0]
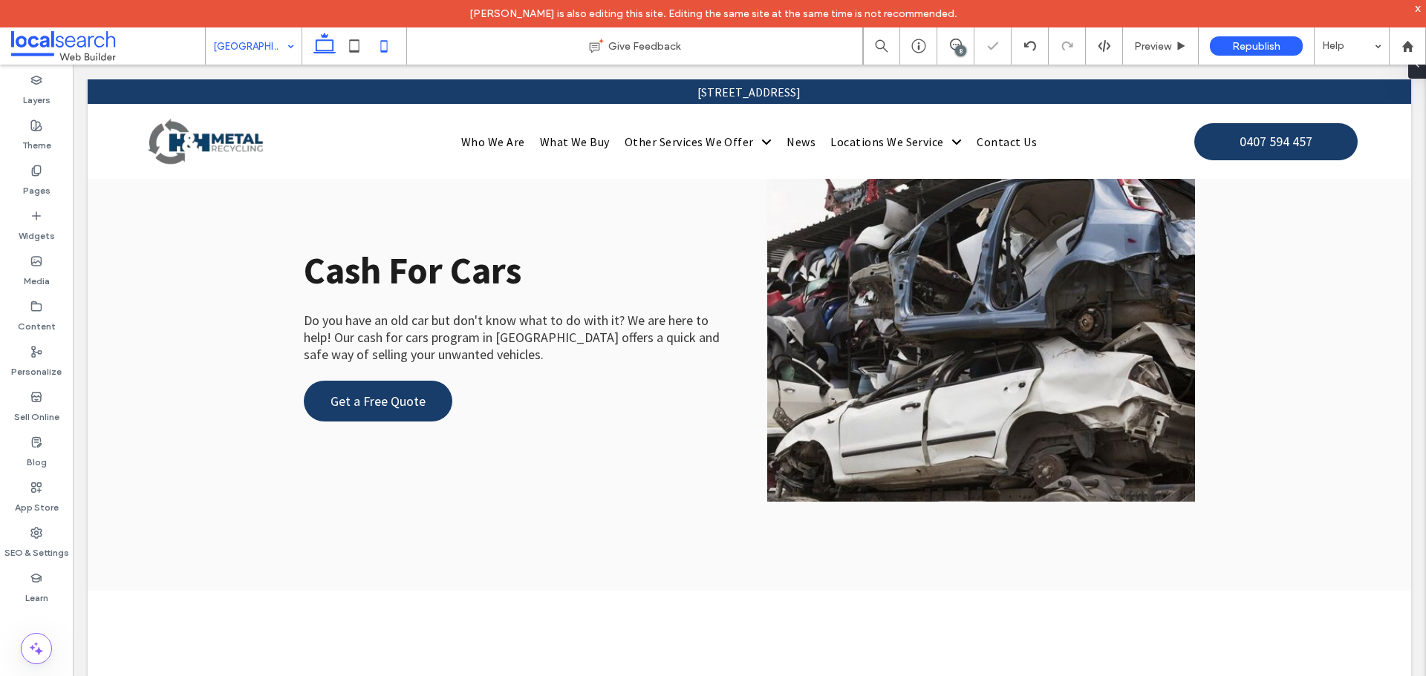
click at [385, 48] on icon at bounding box center [384, 46] width 30 height 30
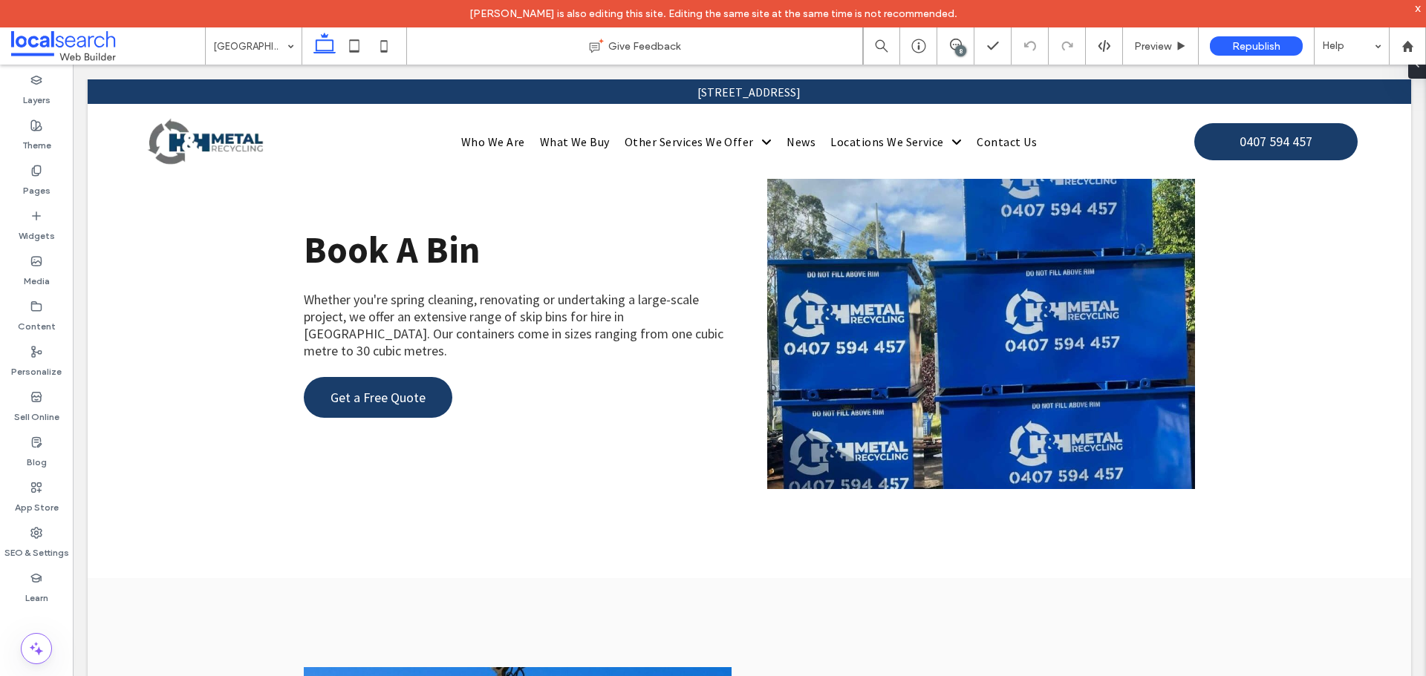
scroll to position [3787, 0]
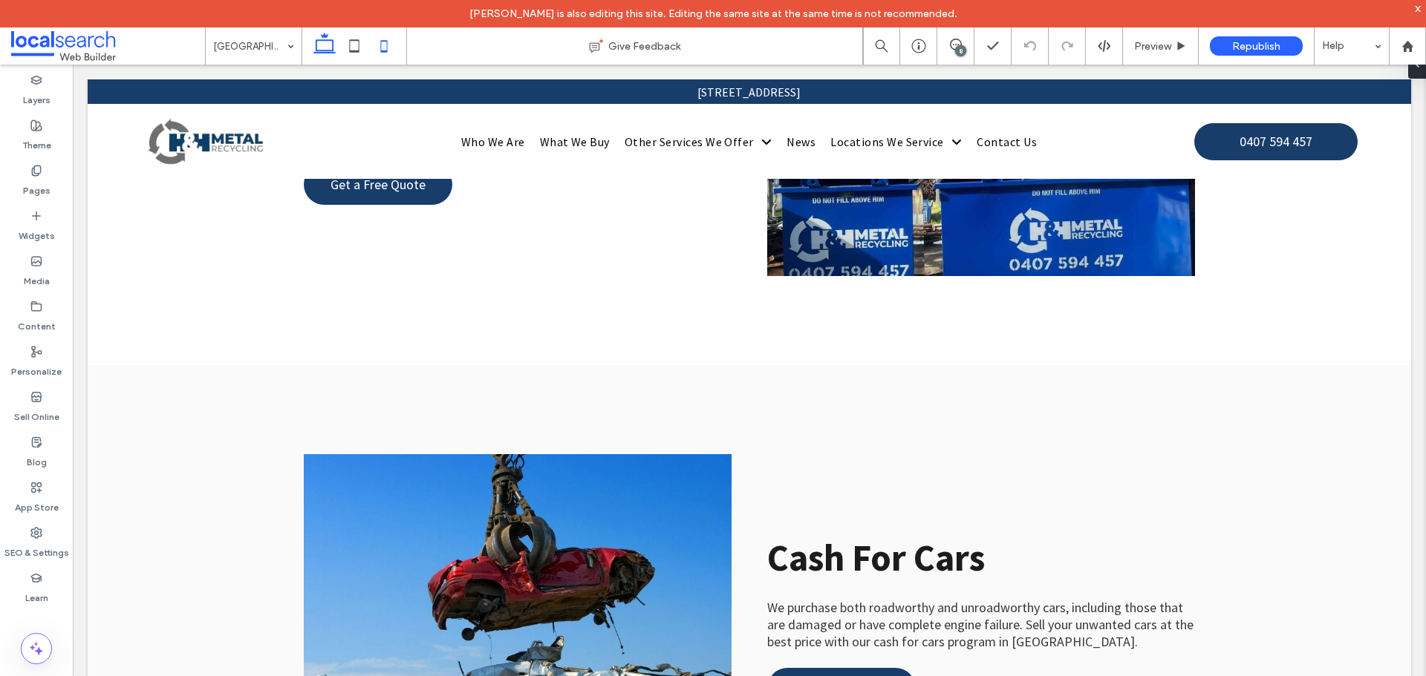
click at [393, 56] on icon at bounding box center [384, 46] width 30 height 30
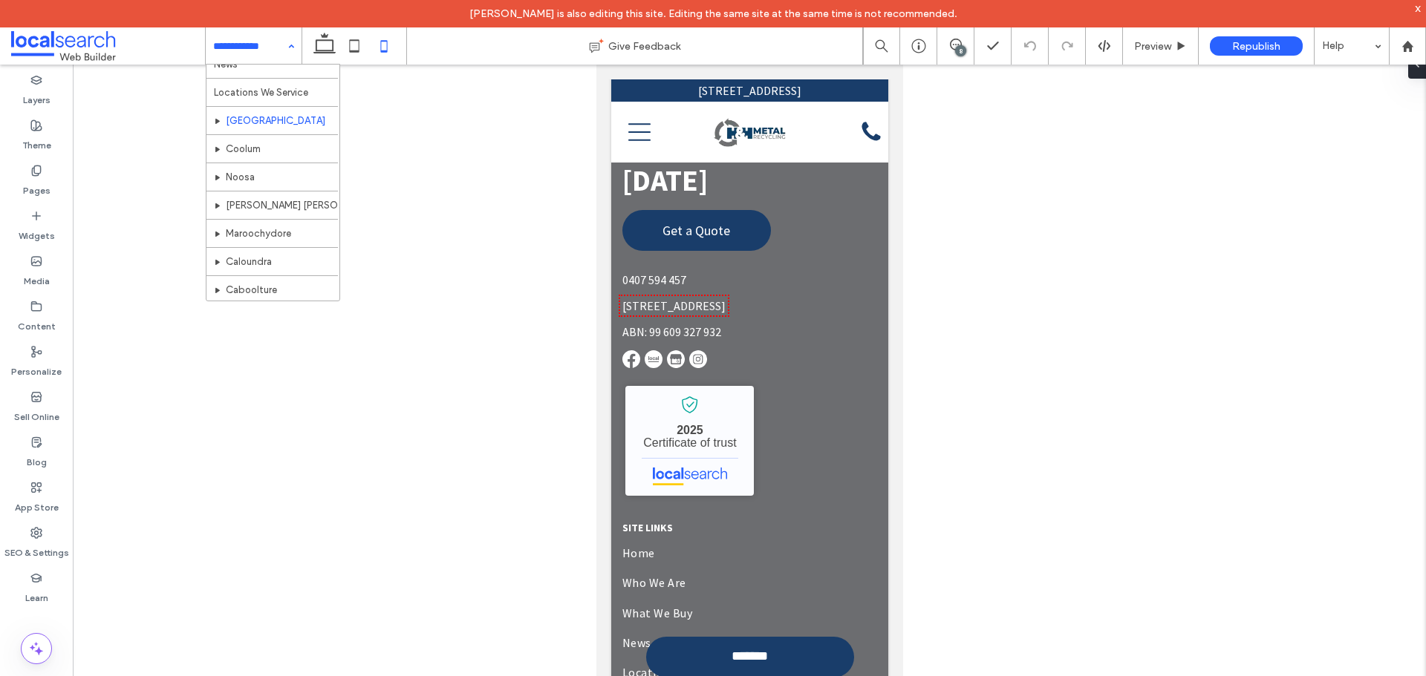
scroll to position [297, 0]
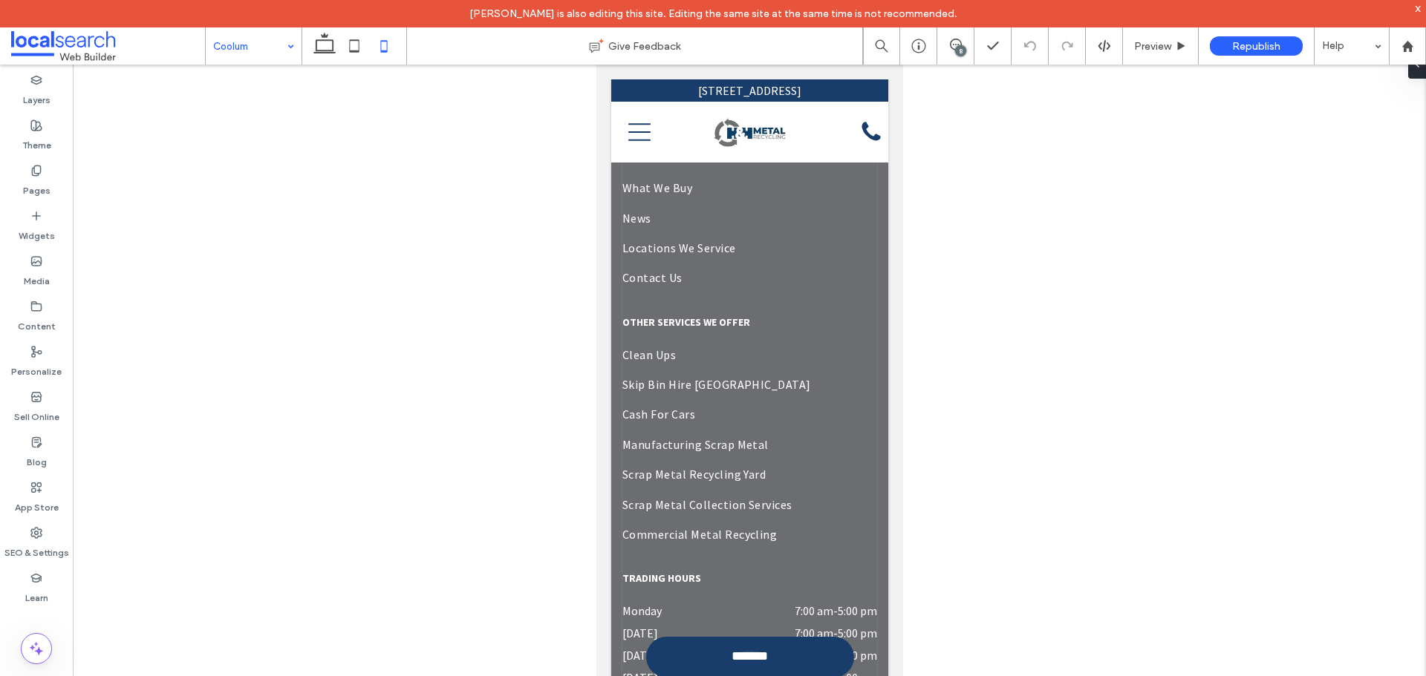
scroll to position [8884, 0]
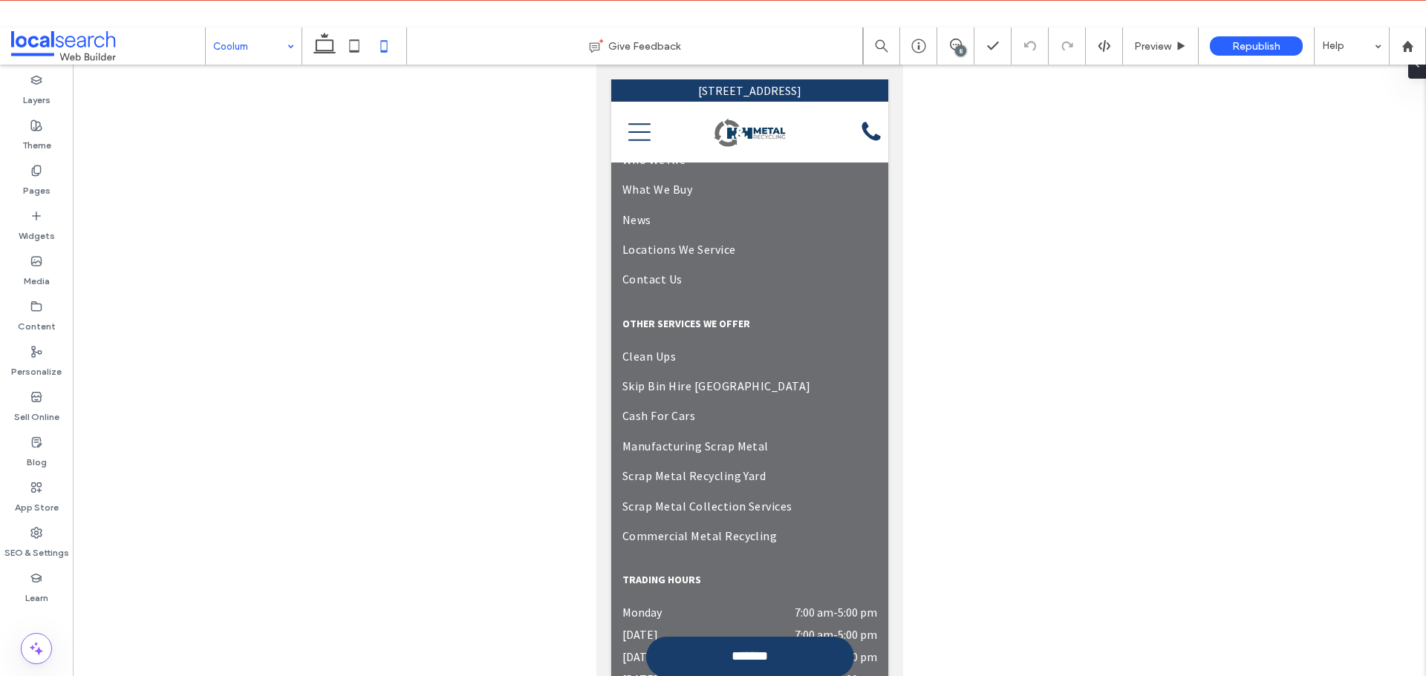
click at [239, 33] on input at bounding box center [250, 45] width 74 height 37
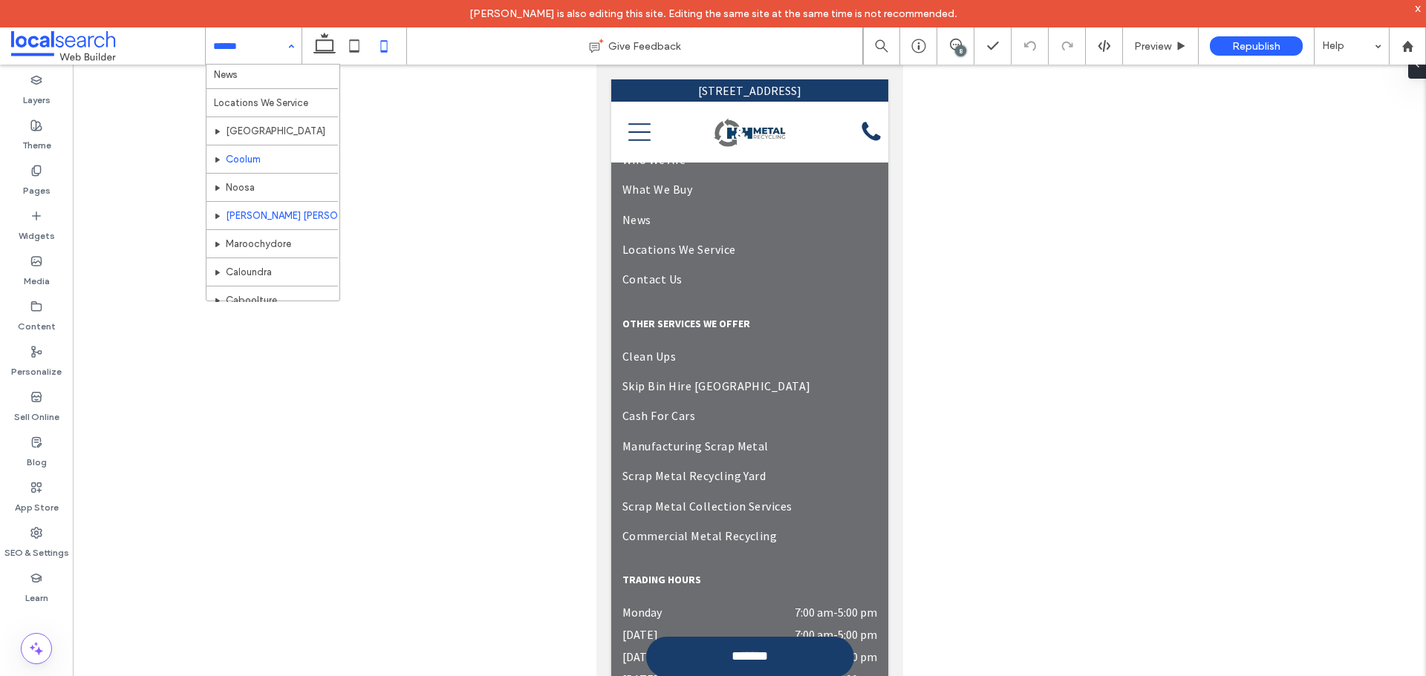
scroll to position [297, 0]
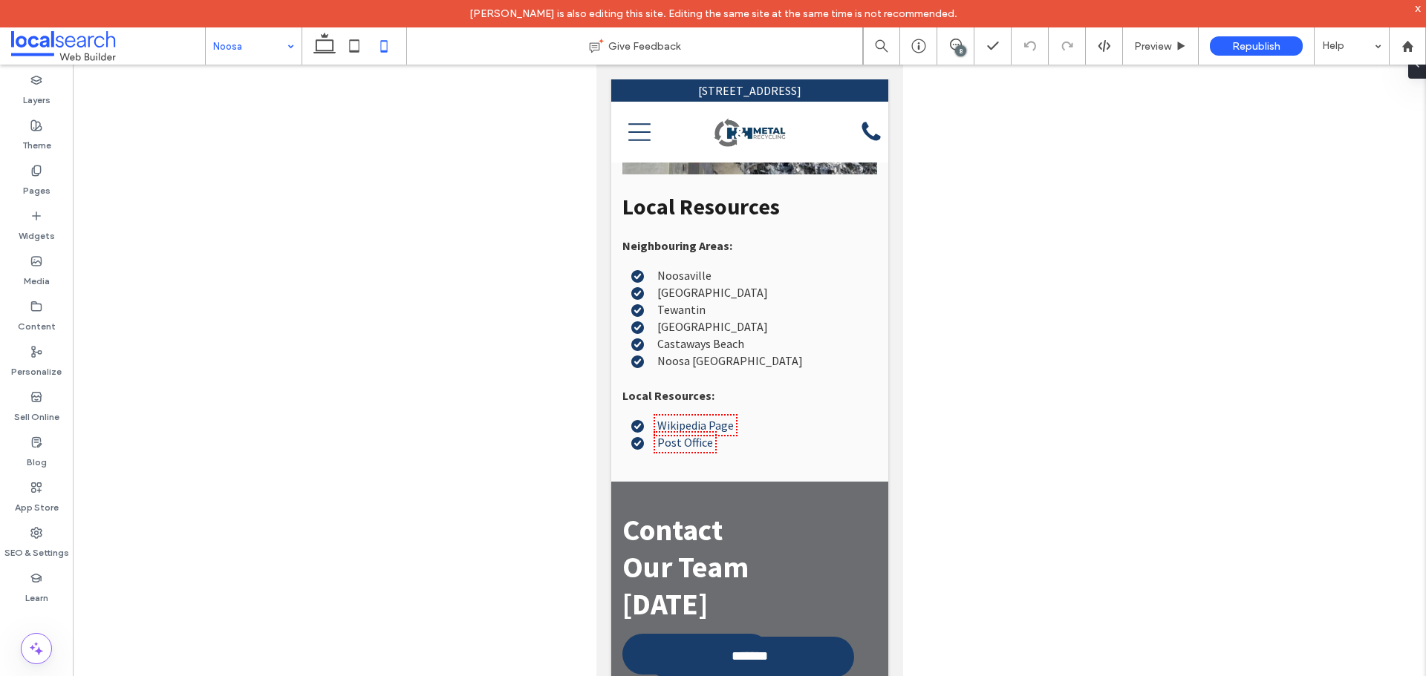
scroll to position [8243, 0]
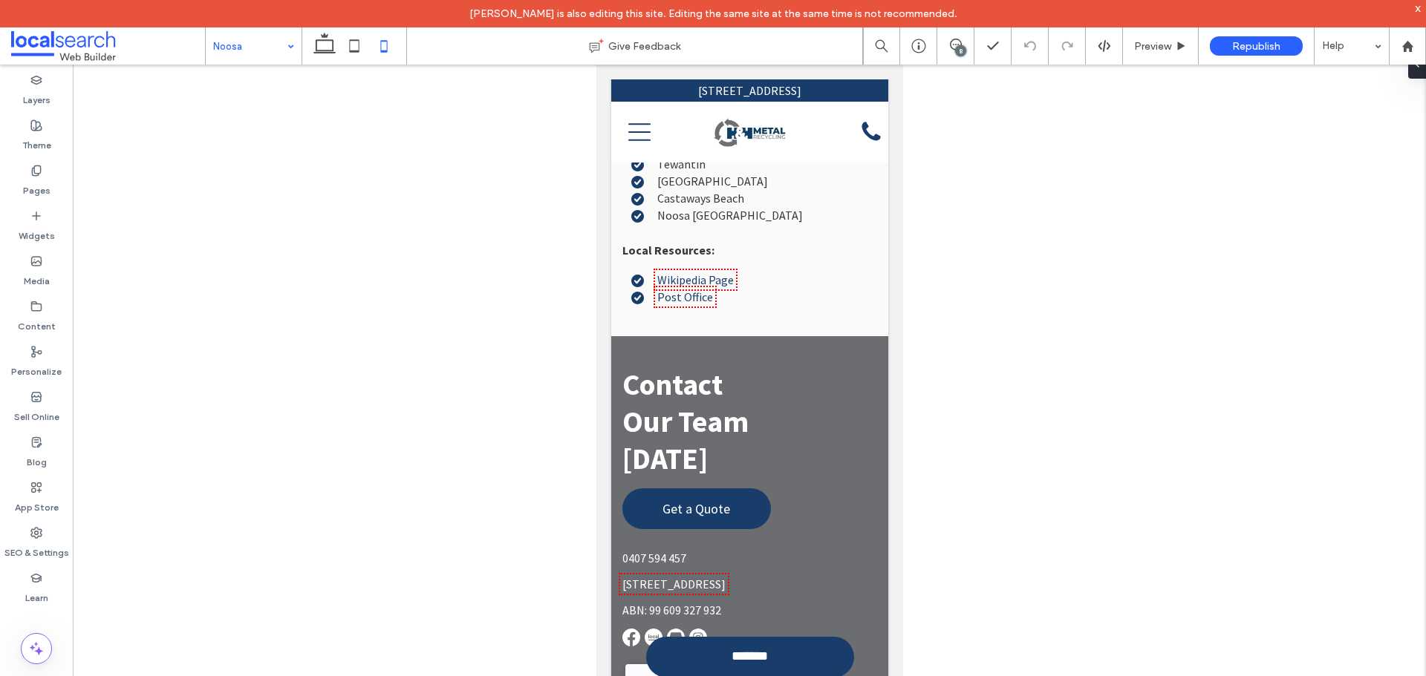
click at [232, 57] on input at bounding box center [250, 45] width 74 height 37
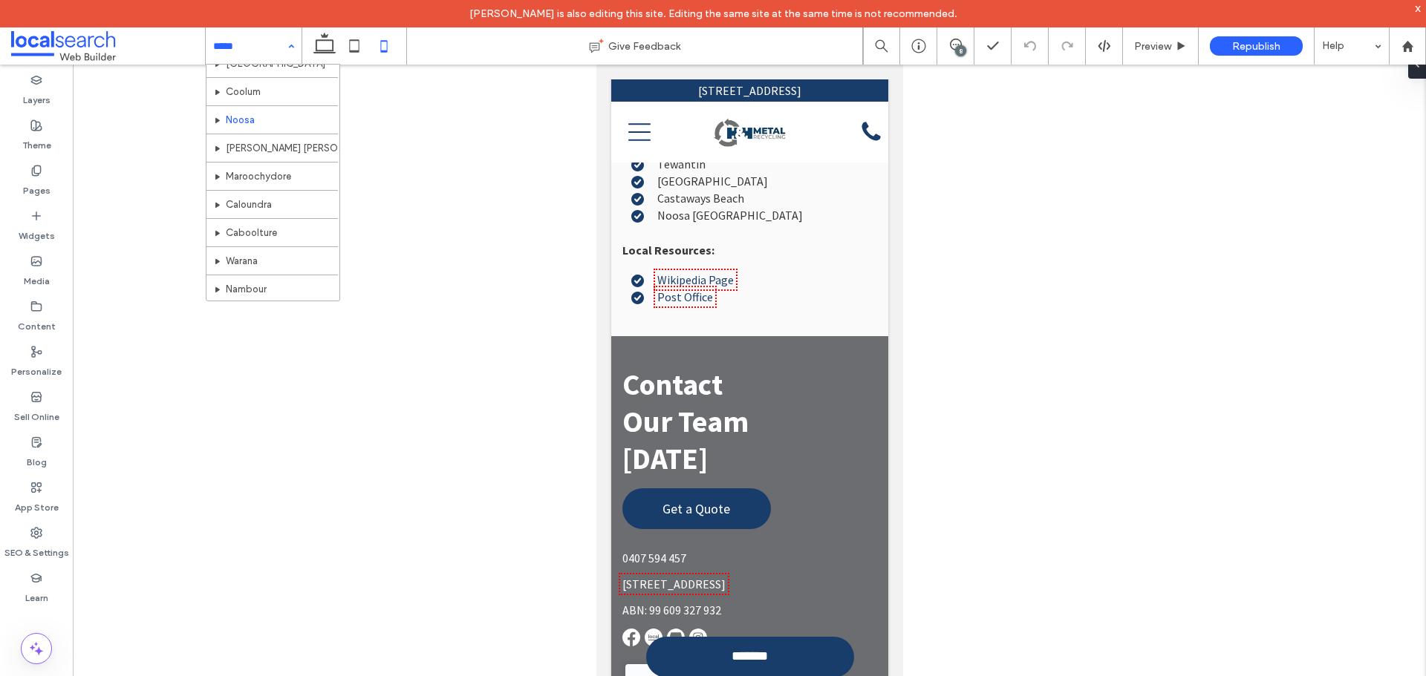
scroll to position [371, 0]
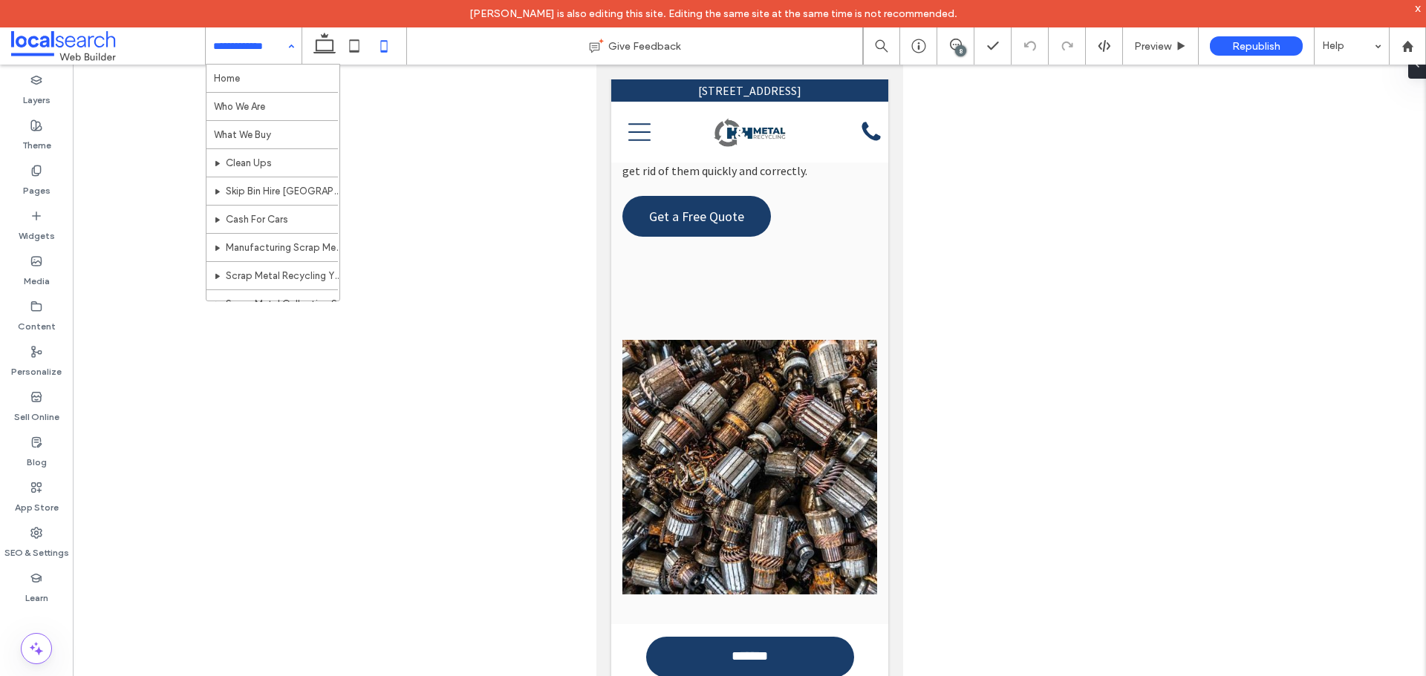
scroll to position [7868, 0]
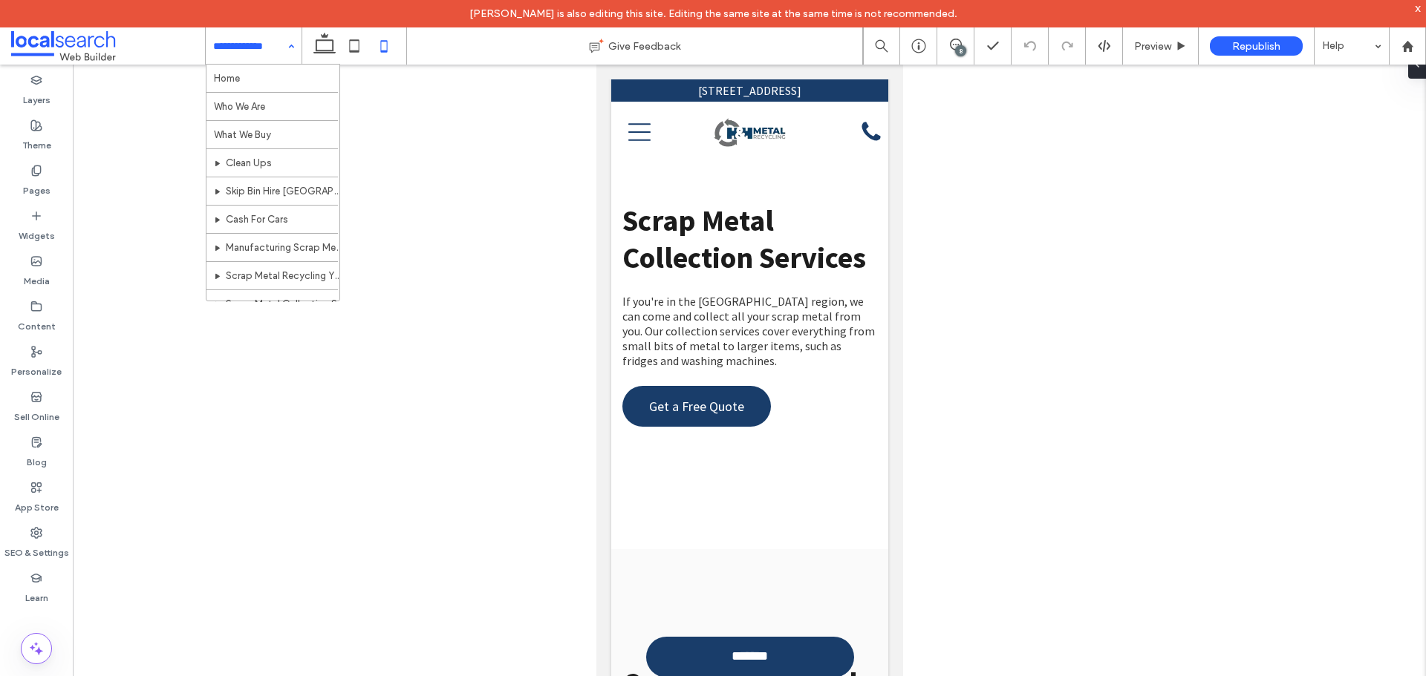
drag, startPoint x: 896, startPoint y: 532, endPoint x: 1527, endPoint y: 194, distance: 716.3
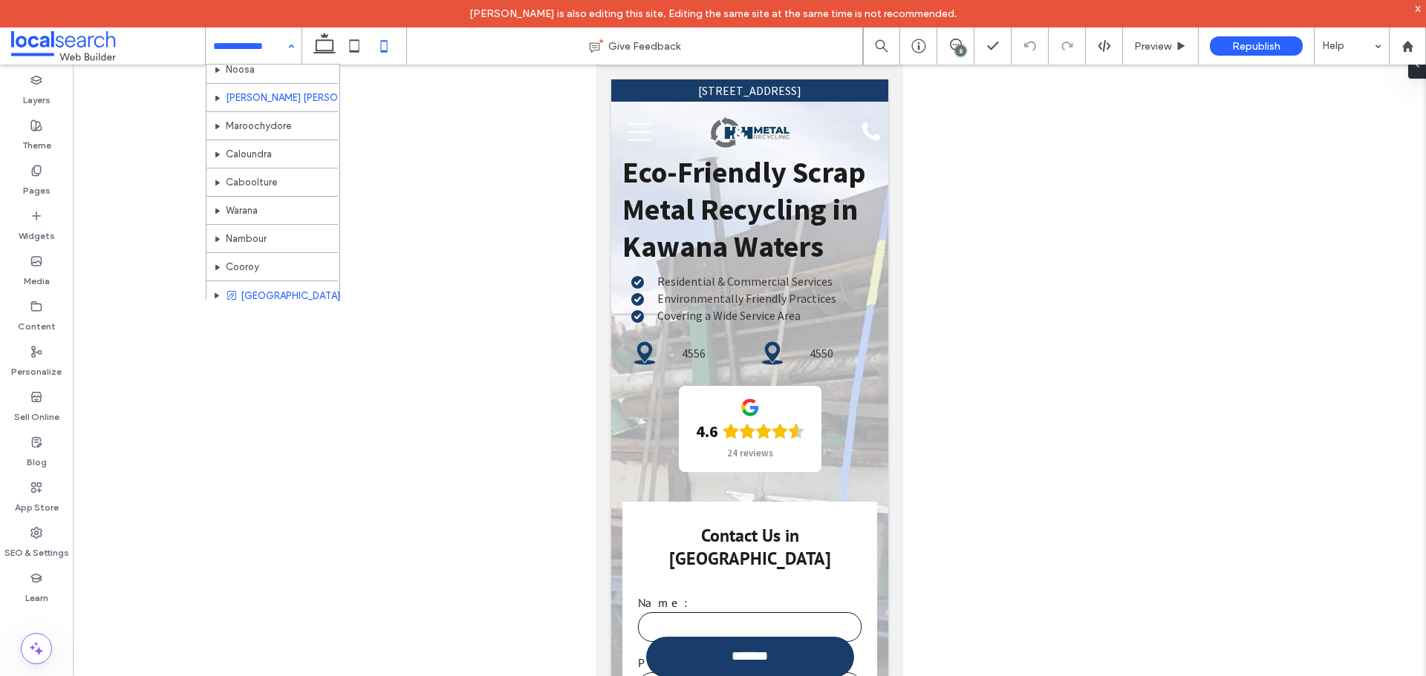
scroll to position [403, 0]
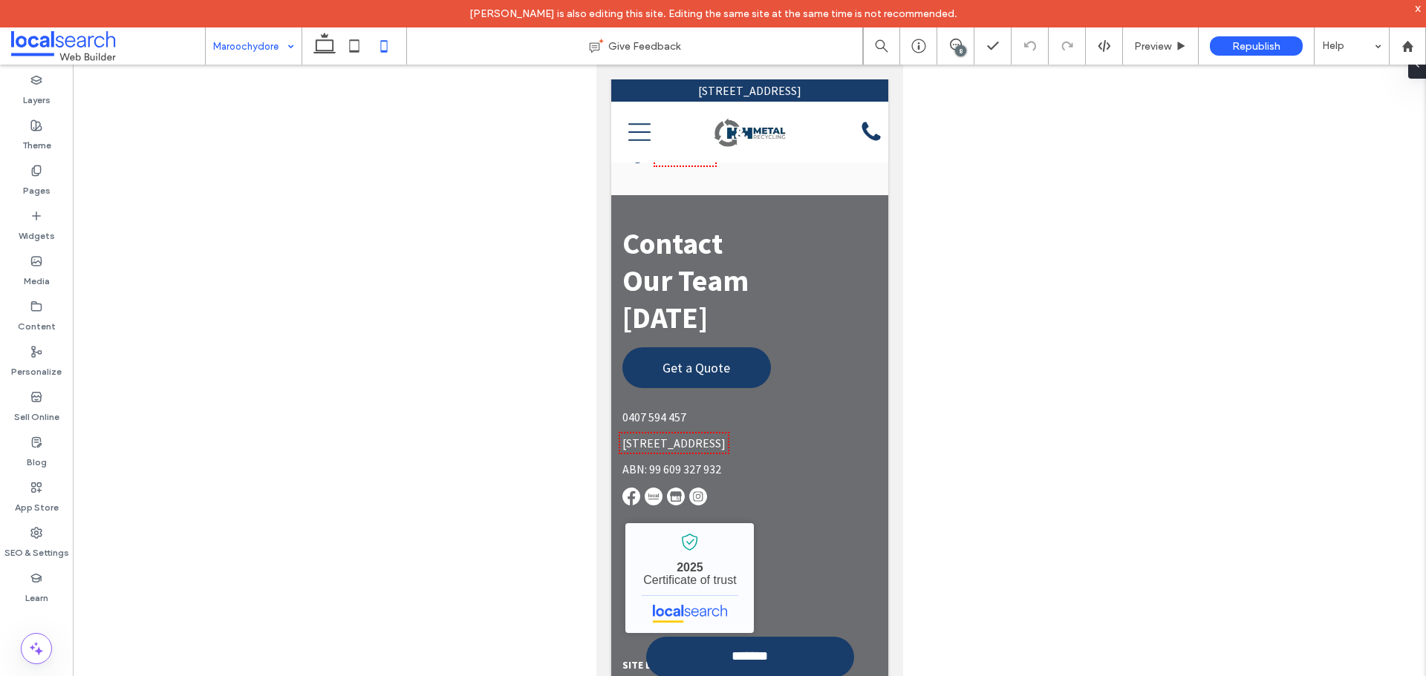
scroll to position [8985, 0]
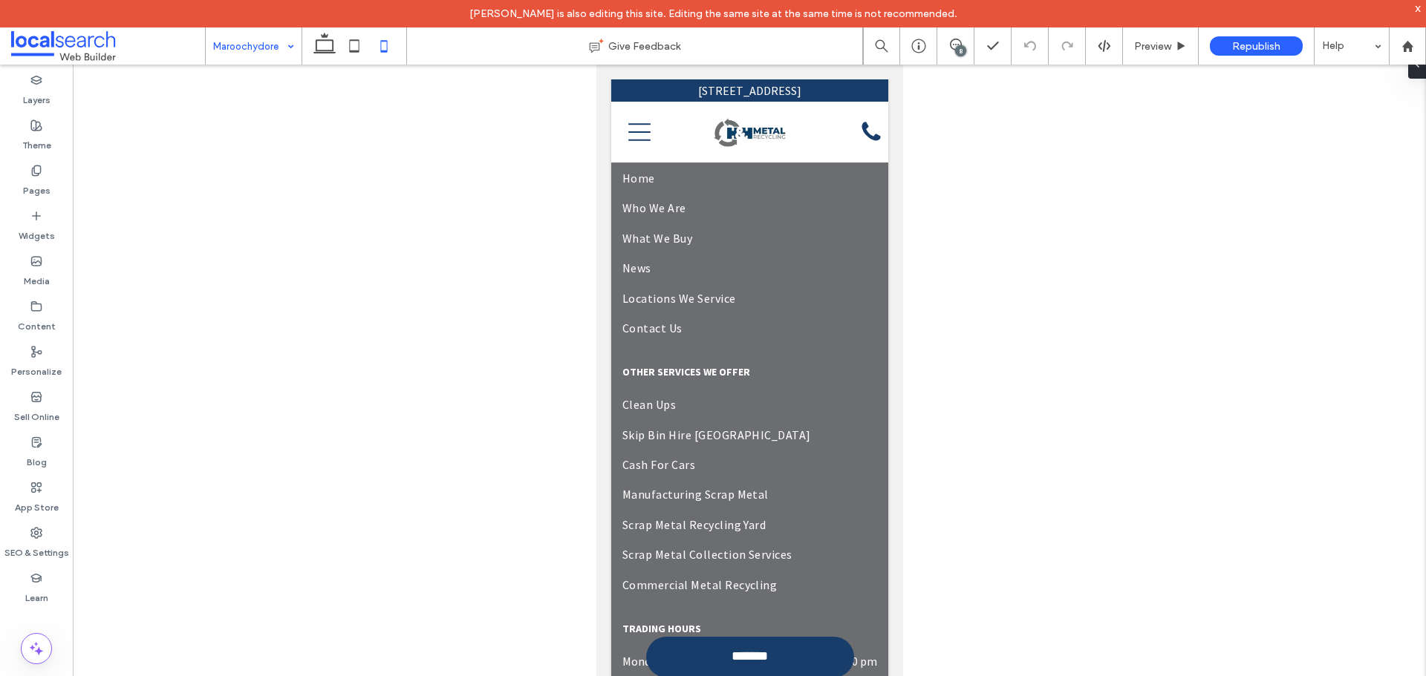
click at [270, 50] on input at bounding box center [250, 45] width 74 height 37
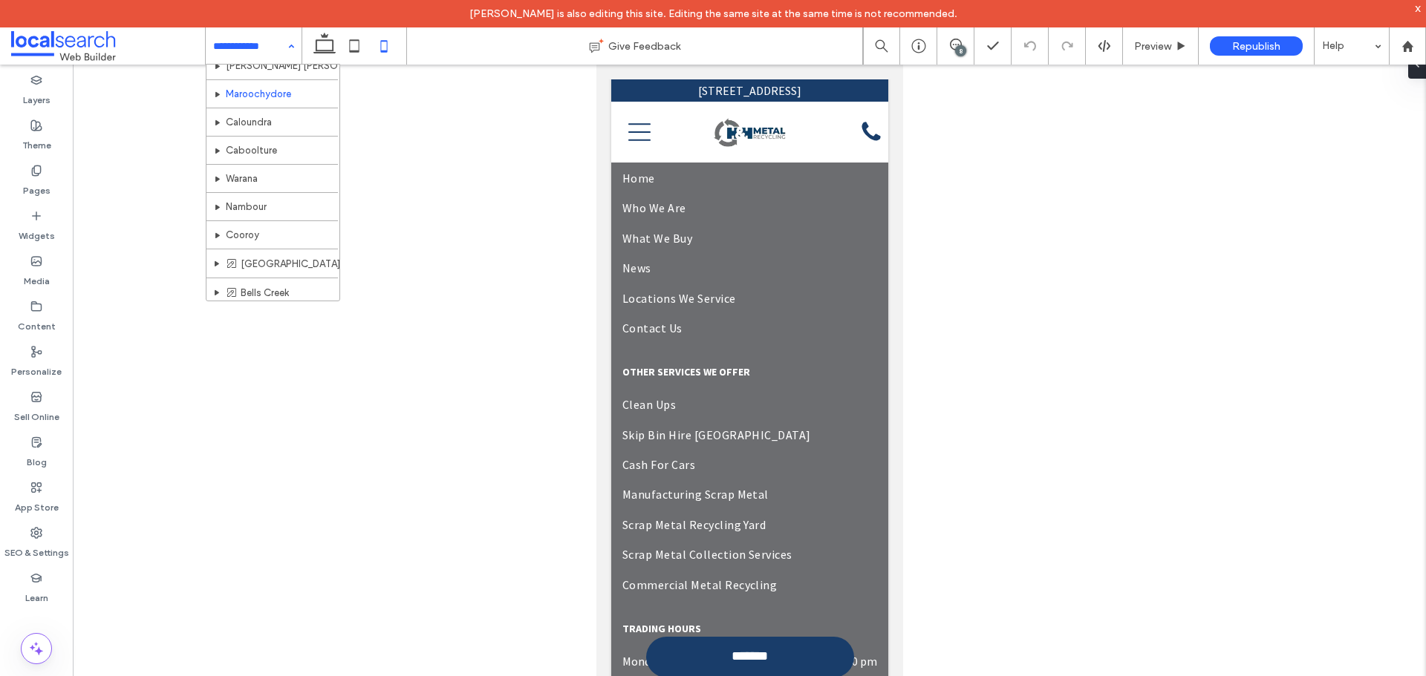
scroll to position [446, 0]
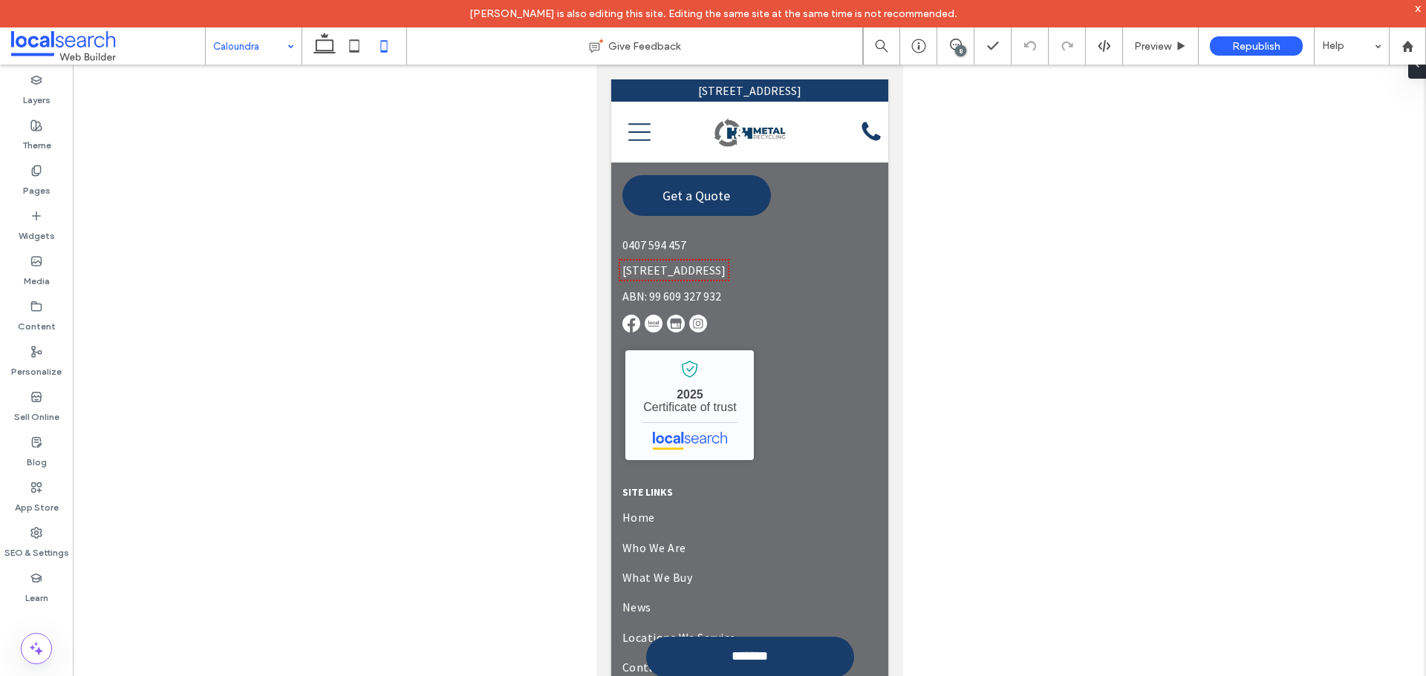
scroll to position [8762, 0]
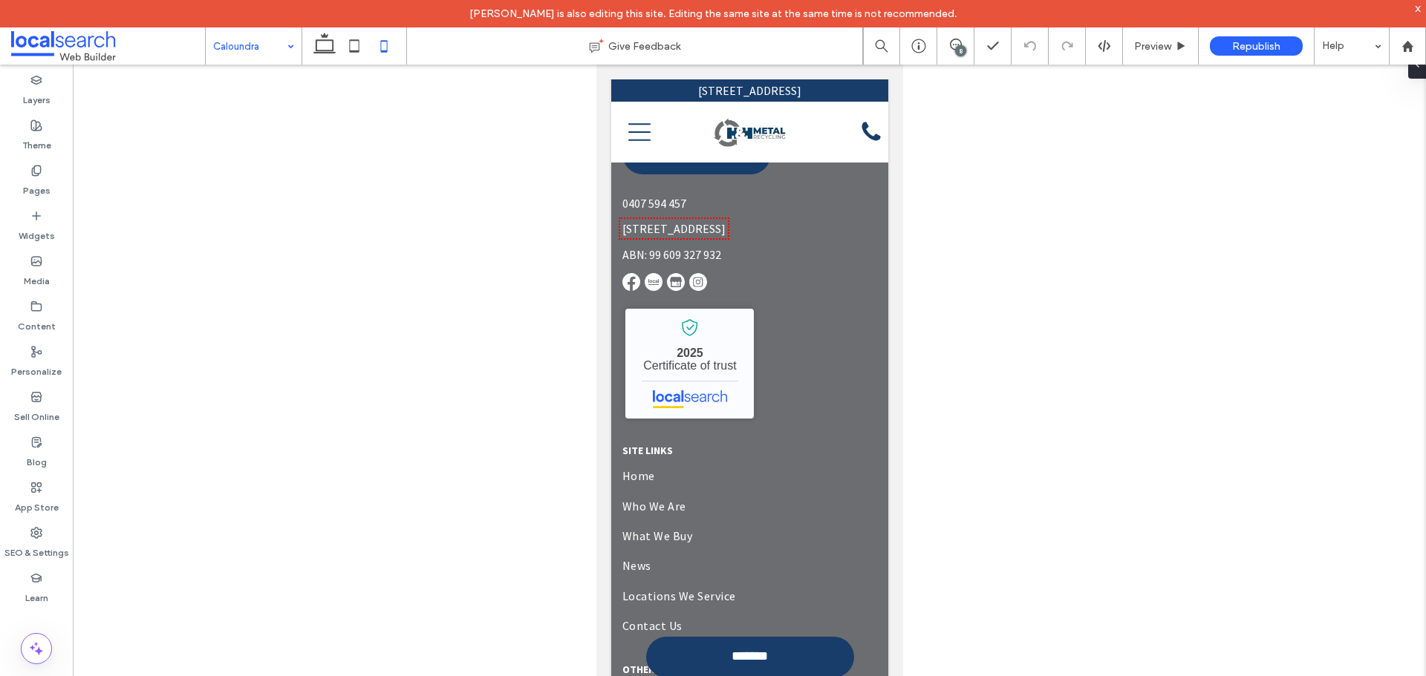
click at [212, 58] on div at bounding box center [254, 45] width 96 height 37
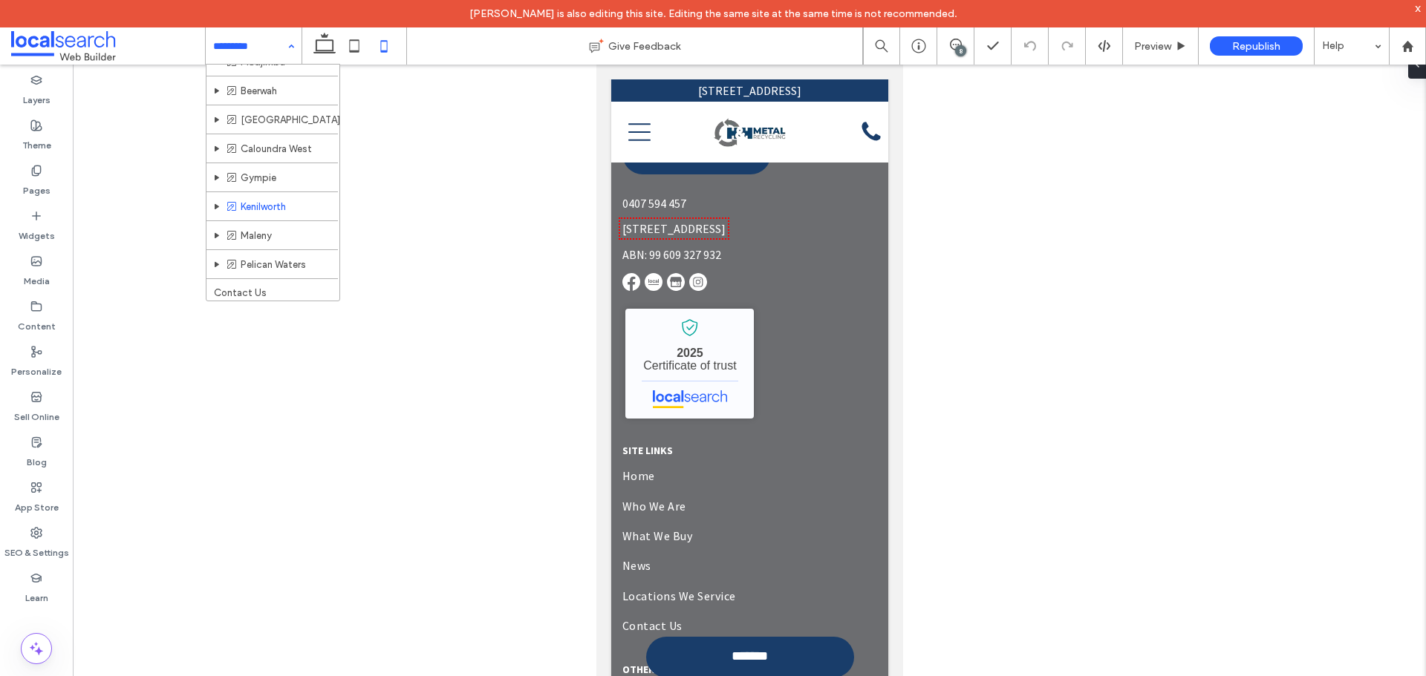
scroll to position [700, 0]
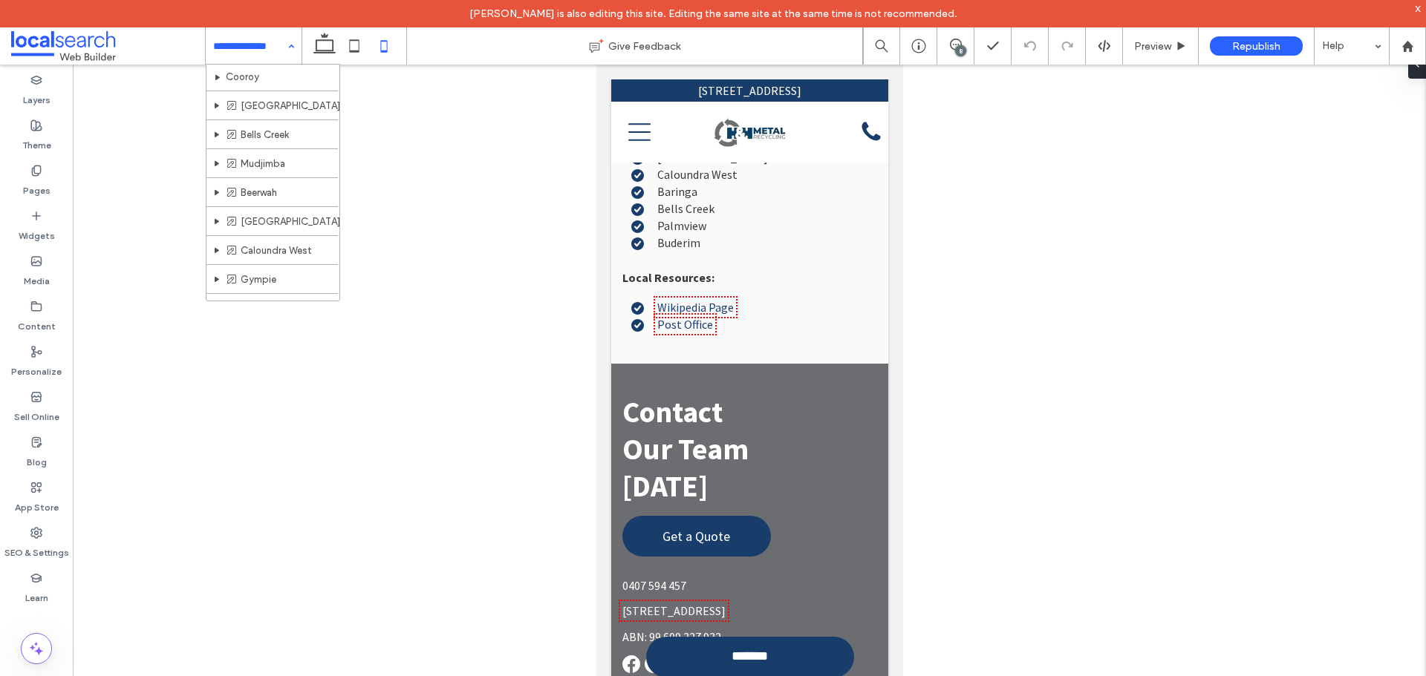
scroll to position [700, 0]
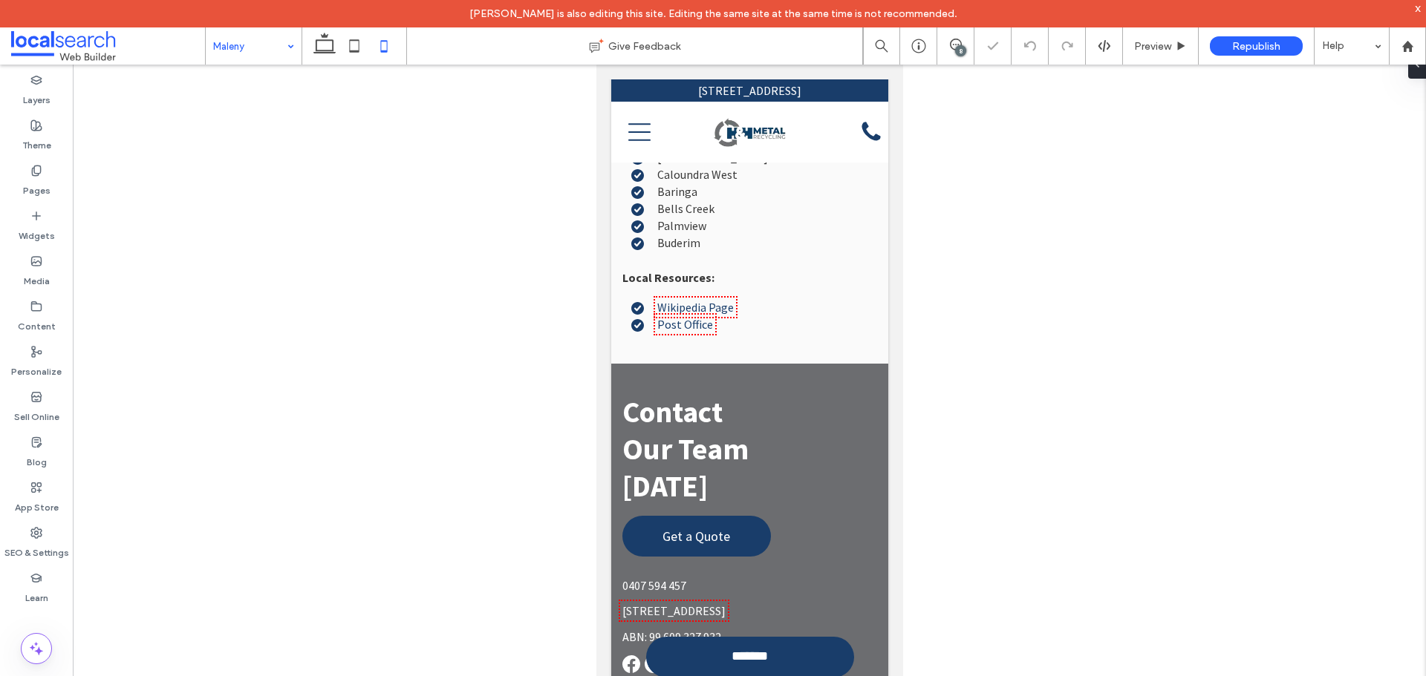
click at [953, 41] on icon at bounding box center [956, 45] width 12 height 12
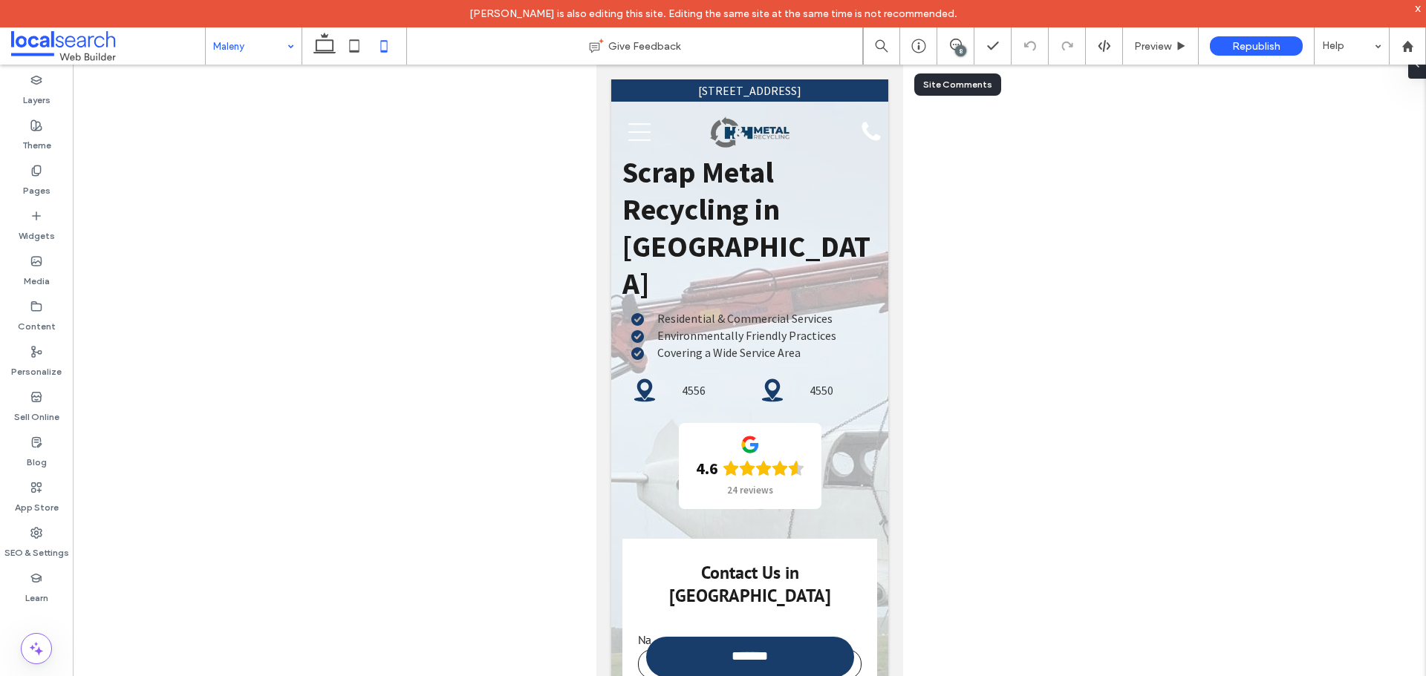
click at [957, 58] on div "8" at bounding box center [955, 45] width 37 height 37
click at [956, 51] on div "8" at bounding box center [960, 50] width 11 height 11
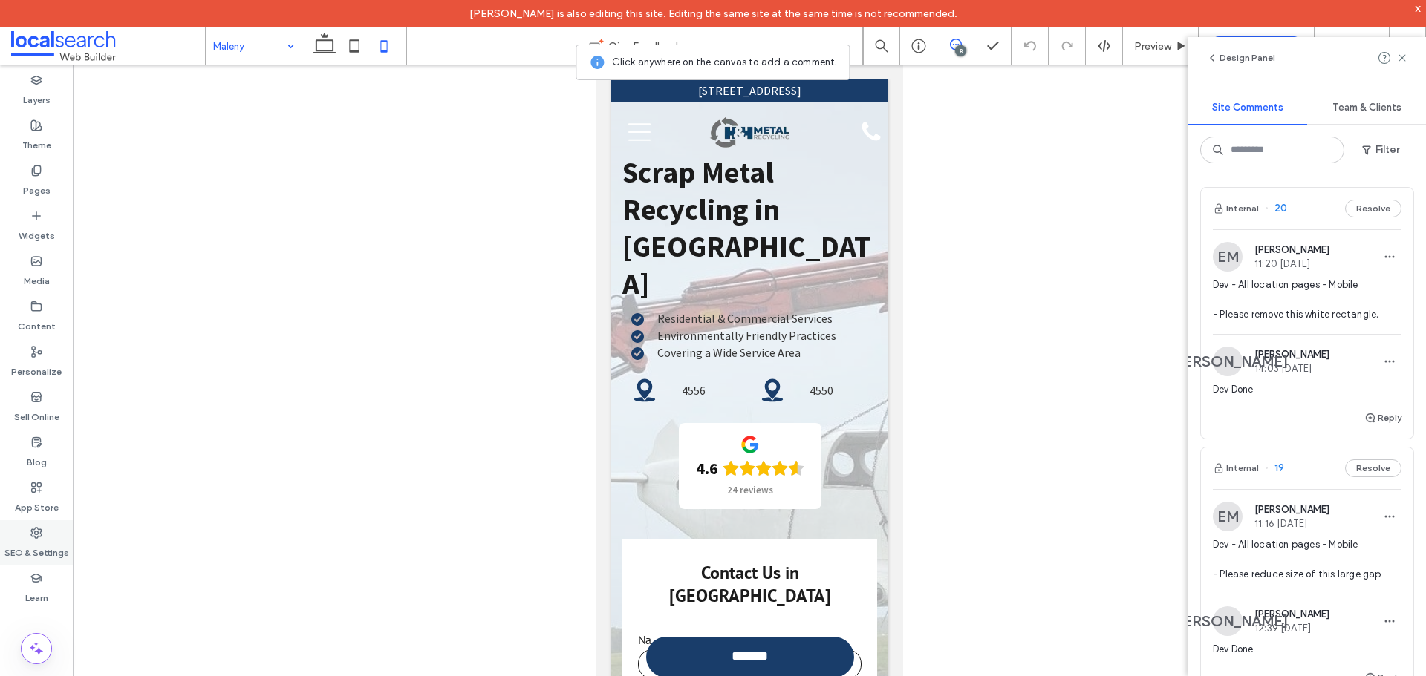
click at [37, 536] on icon at bounding box center [36, 533] width 12 height 12
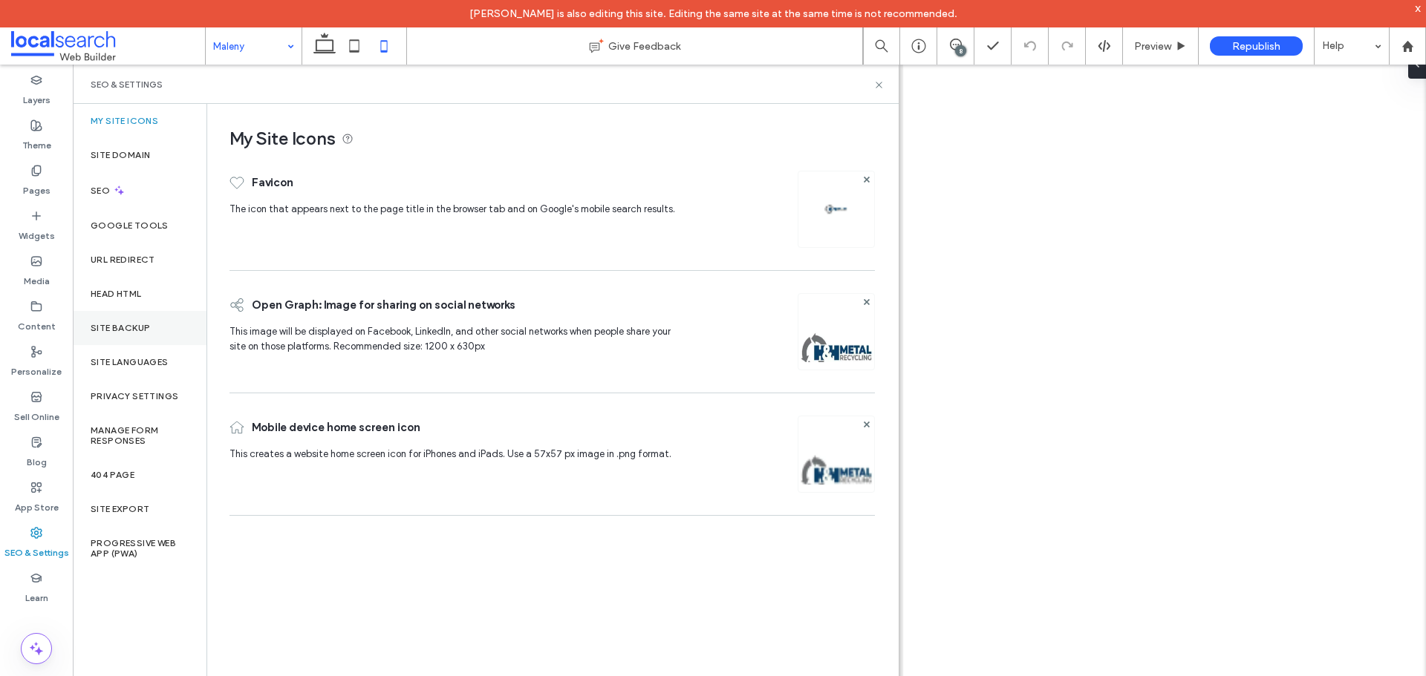
click at [105, 339] on div "Site Backup" at bounding box center [140, 328] width 134 height 34
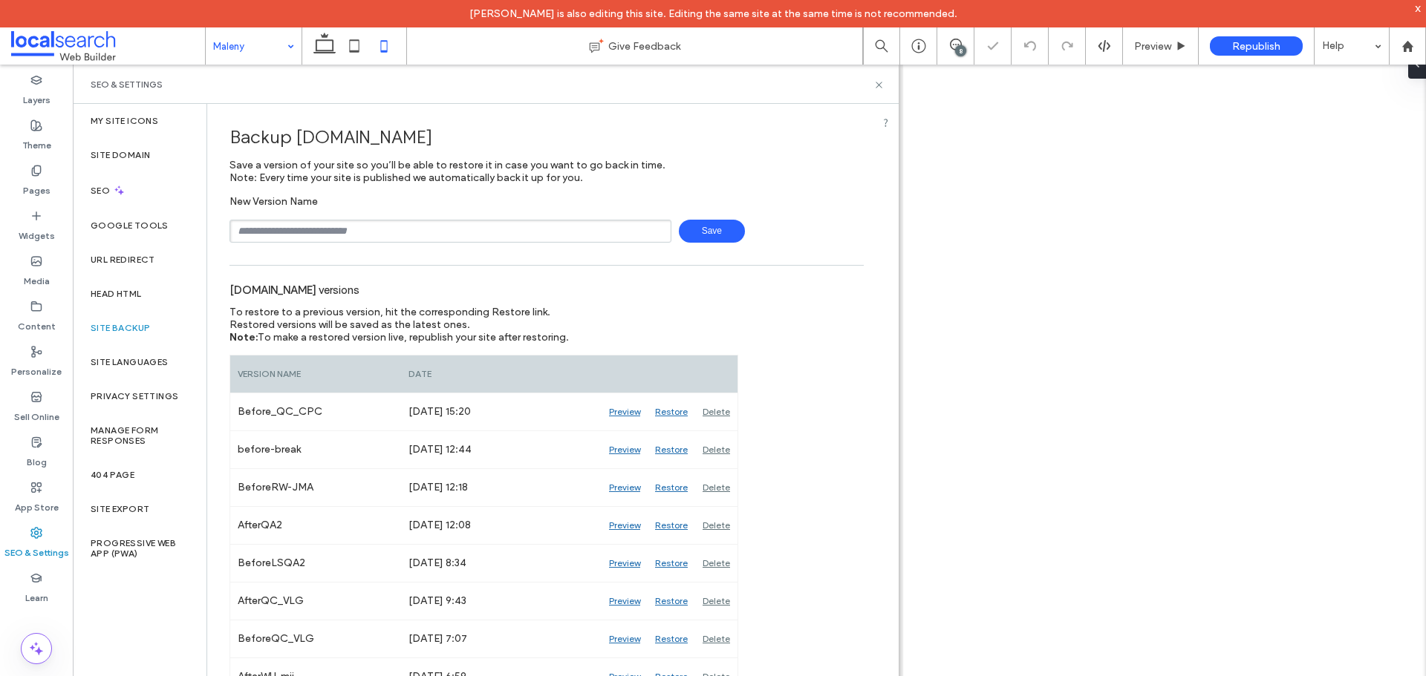
click at [307, 221] on input "text" at bounding box center [450, 231] width 442 height 23
type input "**********"
click at [698, 230] on span "Save" at bounding box center [712, 231] width 66 height 23
click at [1407, 42] on use at bounding box center [1406, 45] width 11 height 11
